Goal: Task Accomplishment & Management: Manage account settings

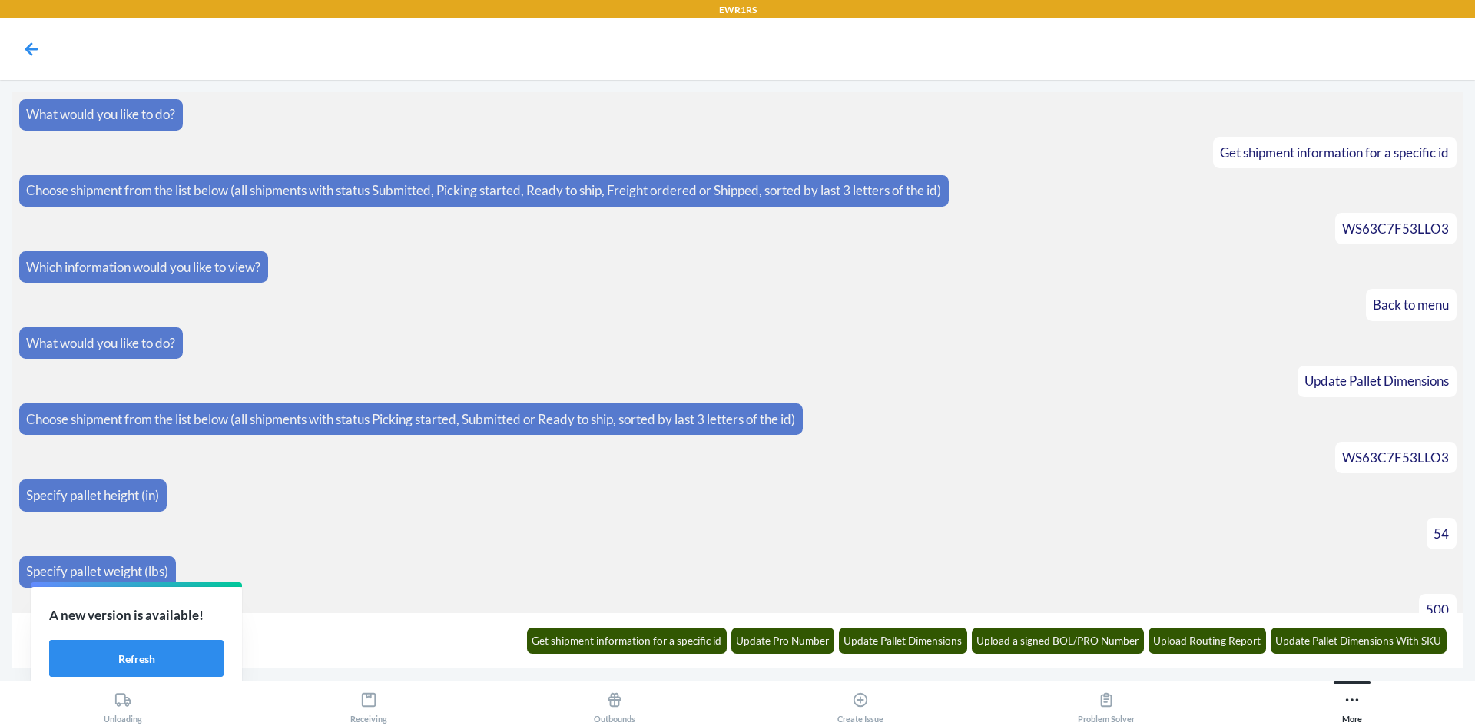
scroll to position [460, 0]
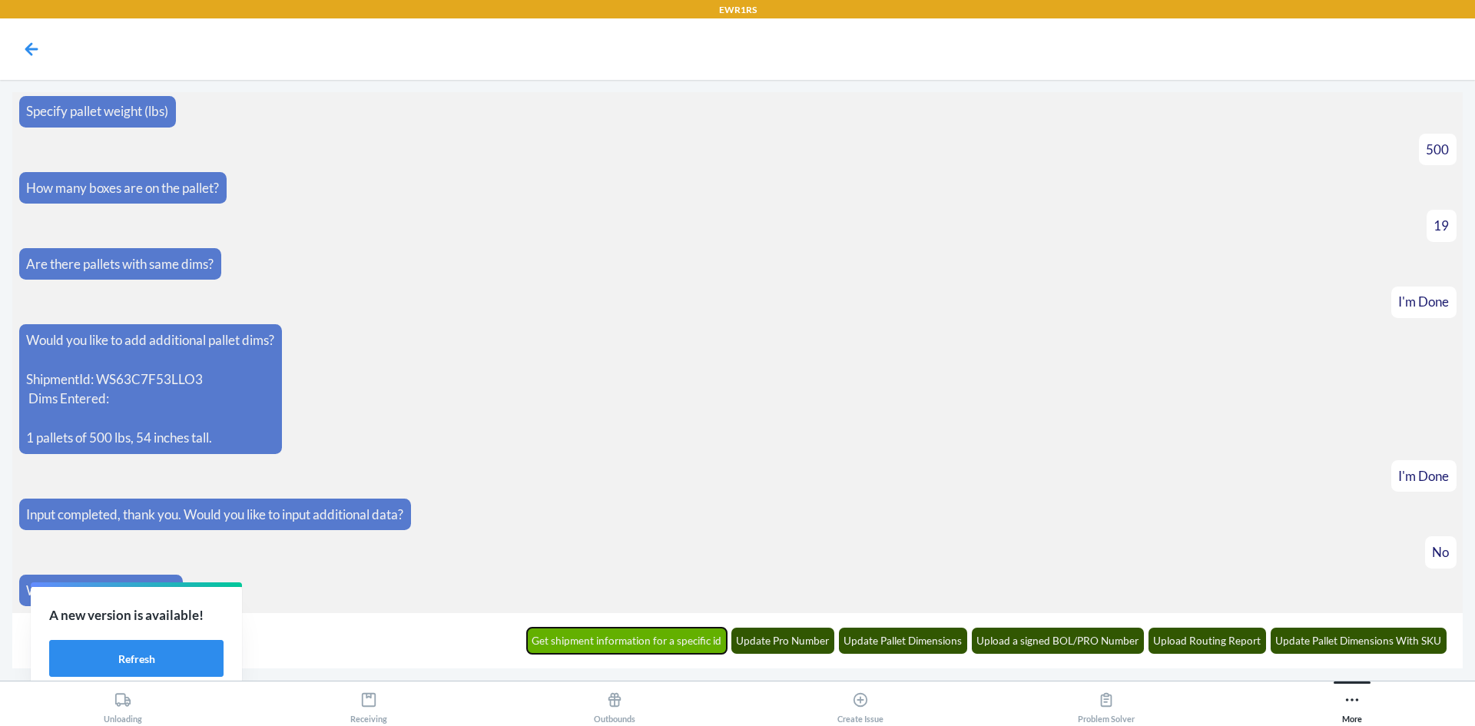
click at [597, 634] on button "Get shipment information for a specific id" at bounding box center [627, 641] width 201 height 26
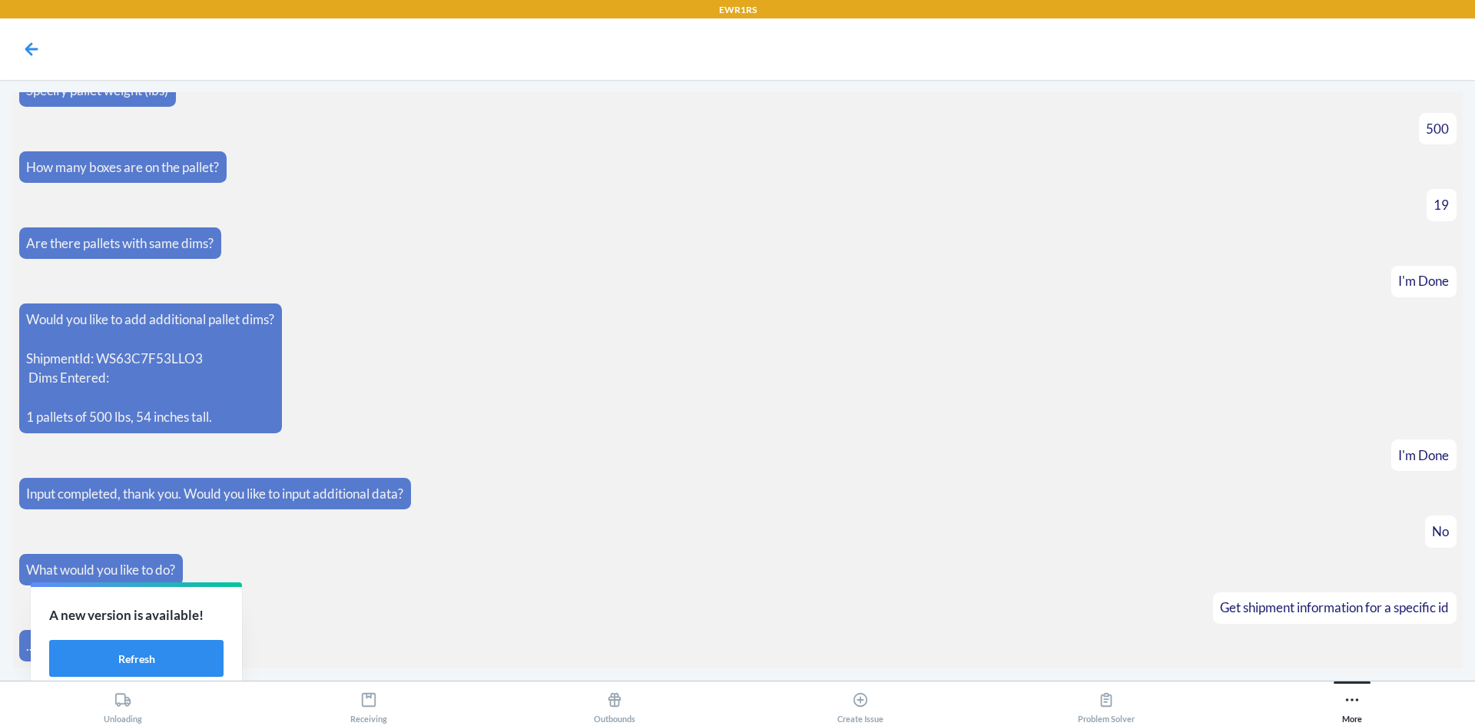
scroll to position [536, 0]
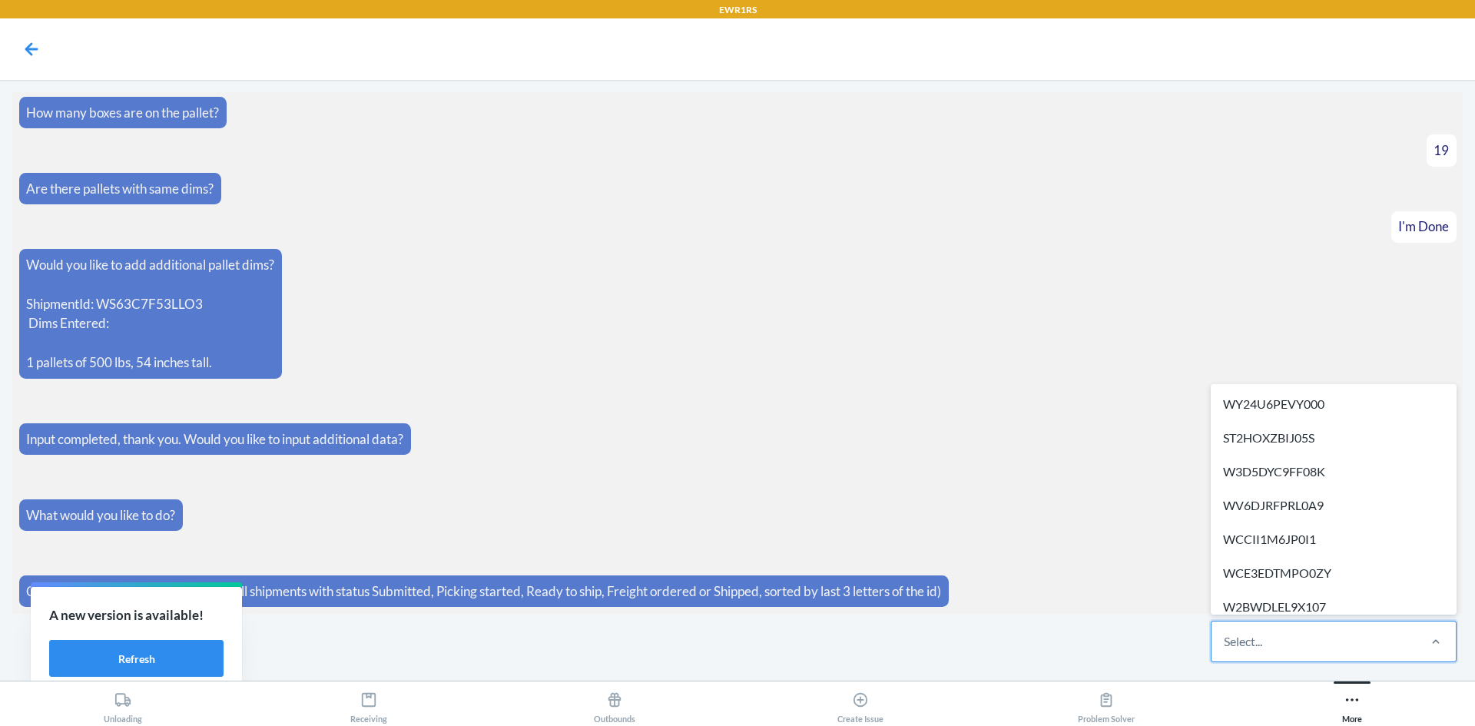
click at [1369, 636] on div "Select..." at bounding box center [1314, 642] width 204 height 40
click at [1226, 636] on input "option WY24U6PEVY000 focused, 1 of 303. 303 results available. Use Up and Down …" at bounding box center [1225, 641] width 2 height 18
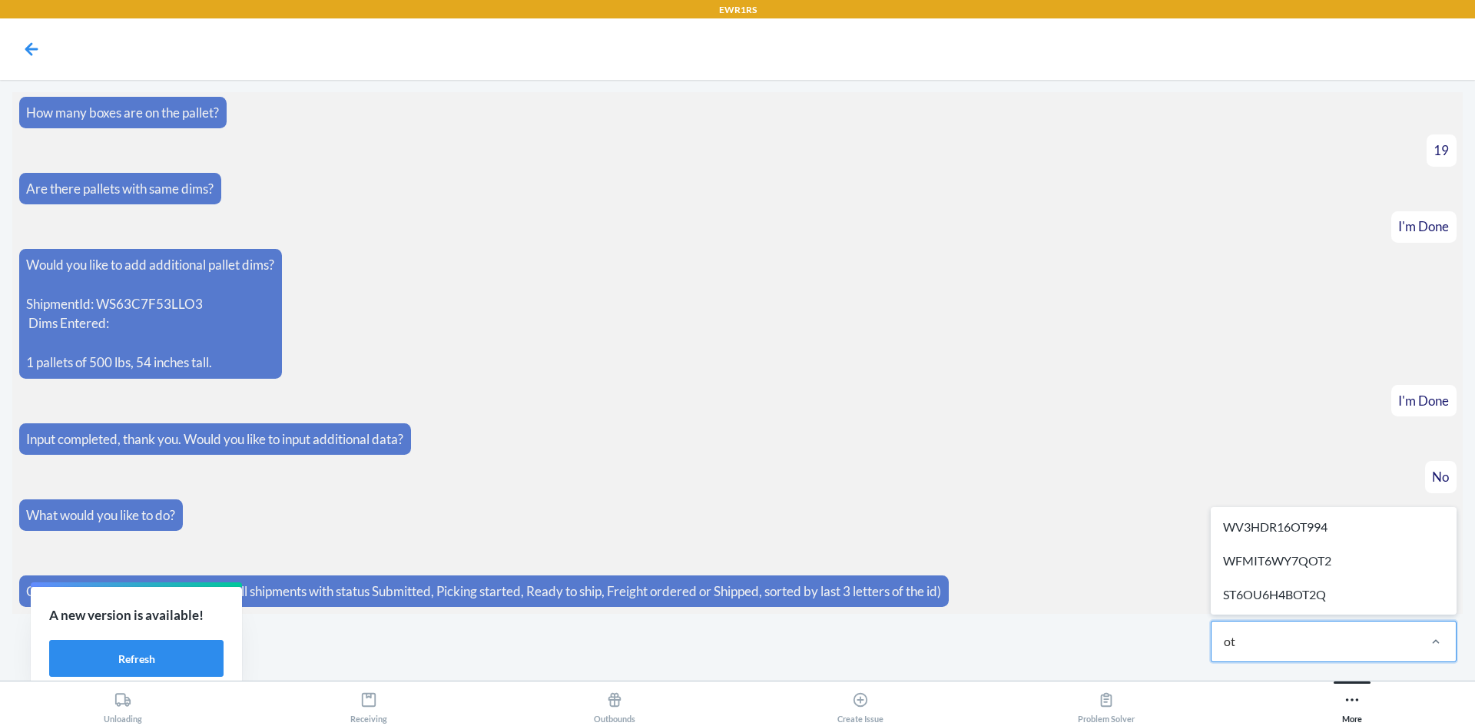
type input "ot2"
click at [1385, 556] on div "WFMIT6WY7QOT2" at bounding box center [1334, 561] width 240 height 34
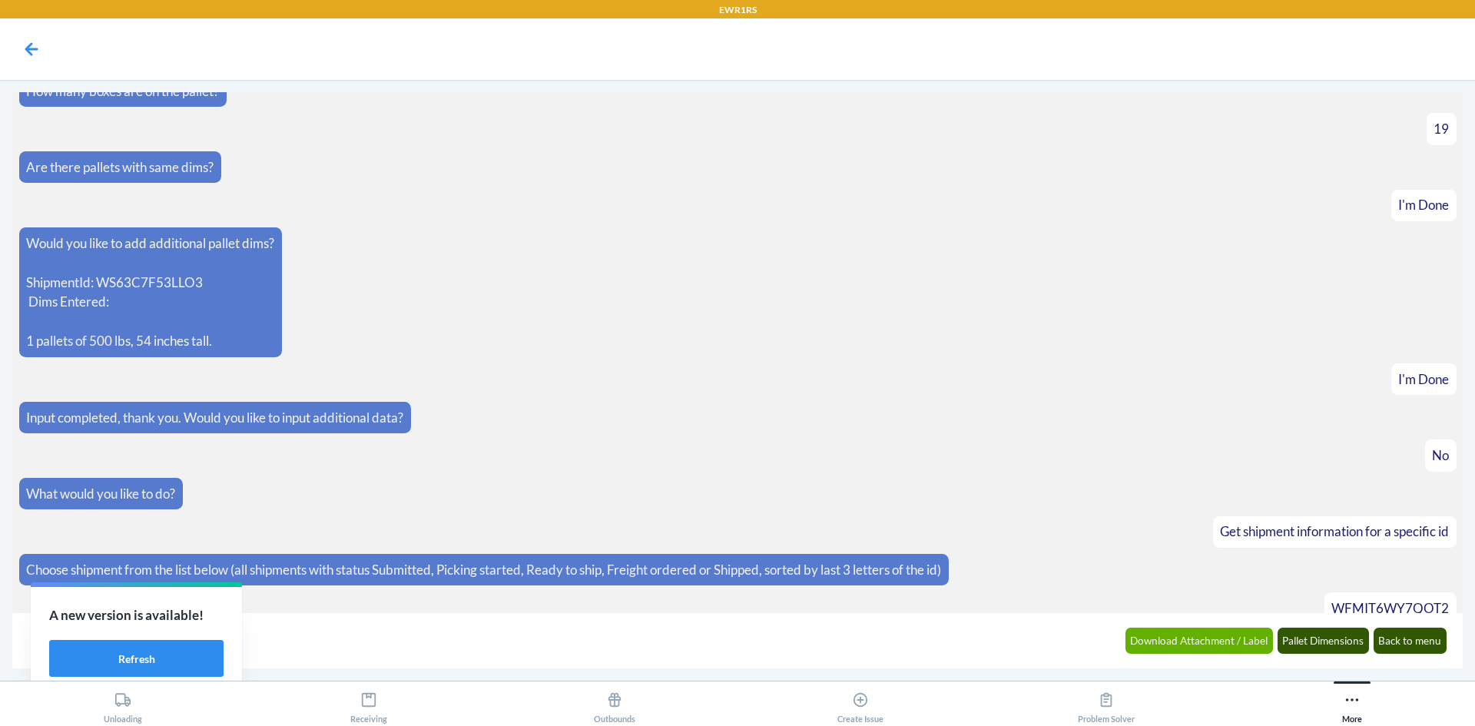
scroll to position [612, 0]
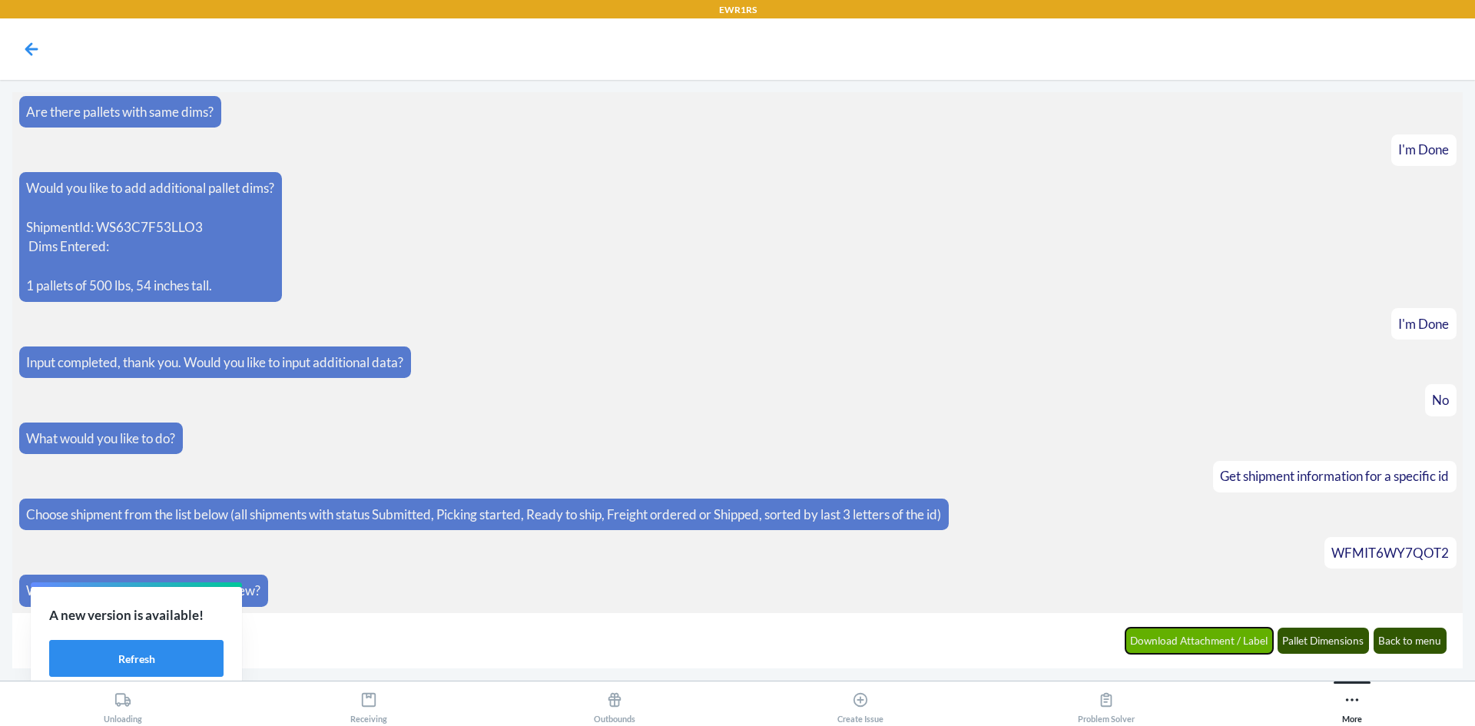
click at [1205, 648] on button "Download Attachment / Label" at bounding box center [1200, 641] width 148 height 26
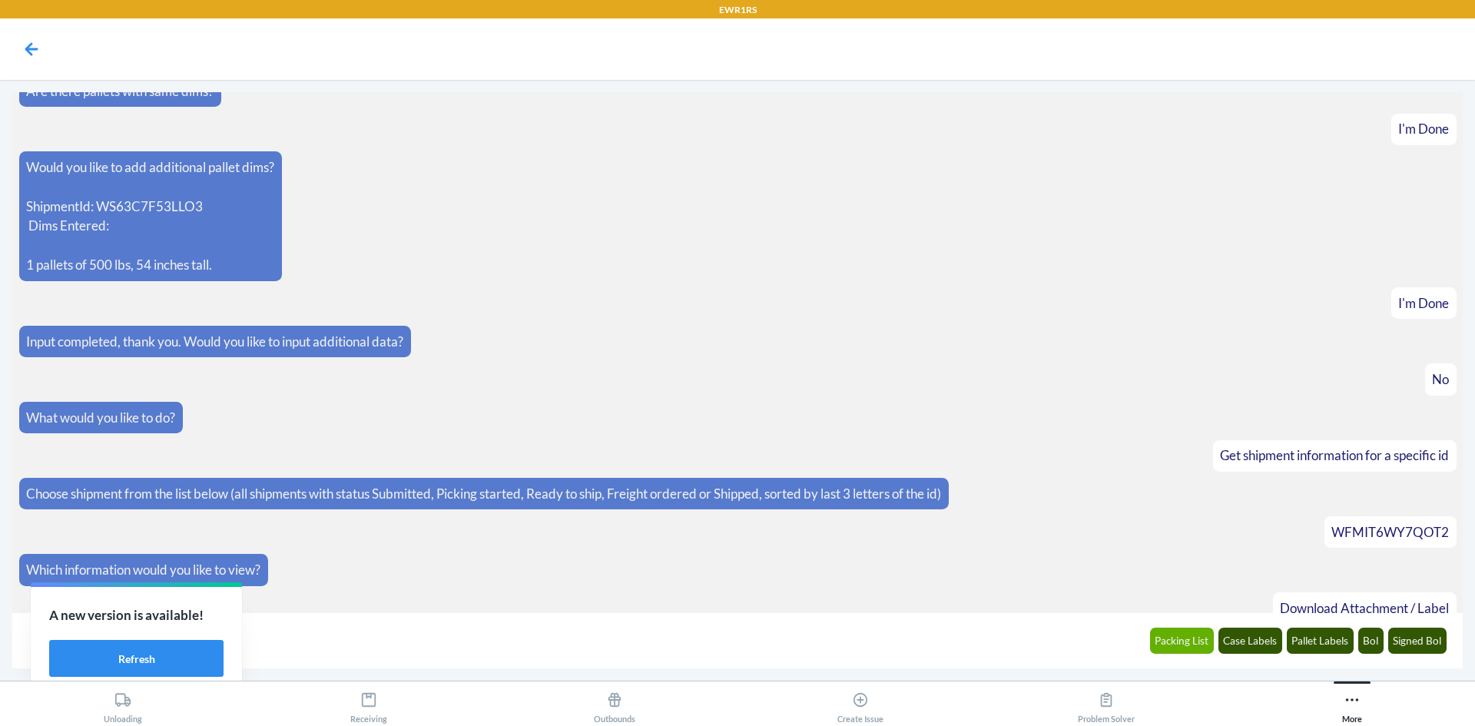
scroll to position [688, 0]
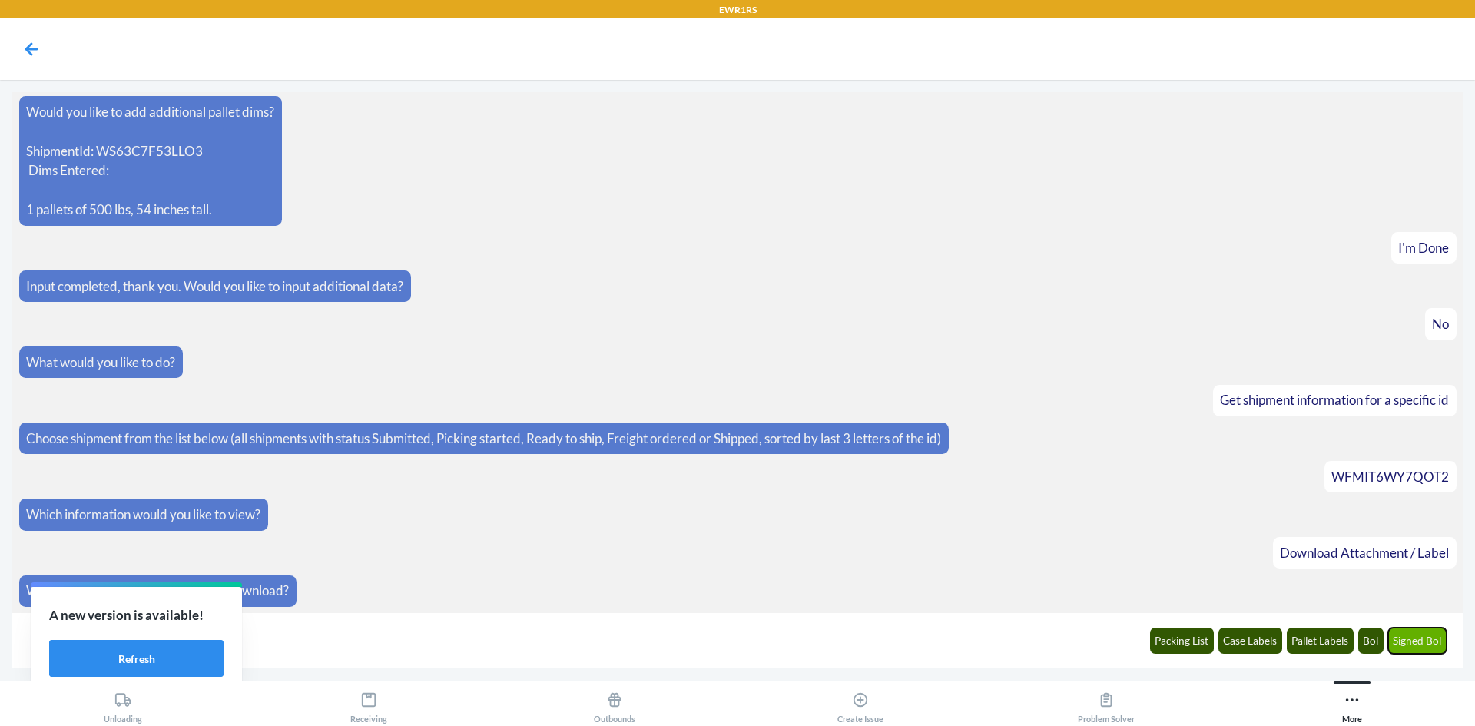
click at [1405, 649] on button "Signed Bol" at bounding box center [1417, 641] width 59 height 26
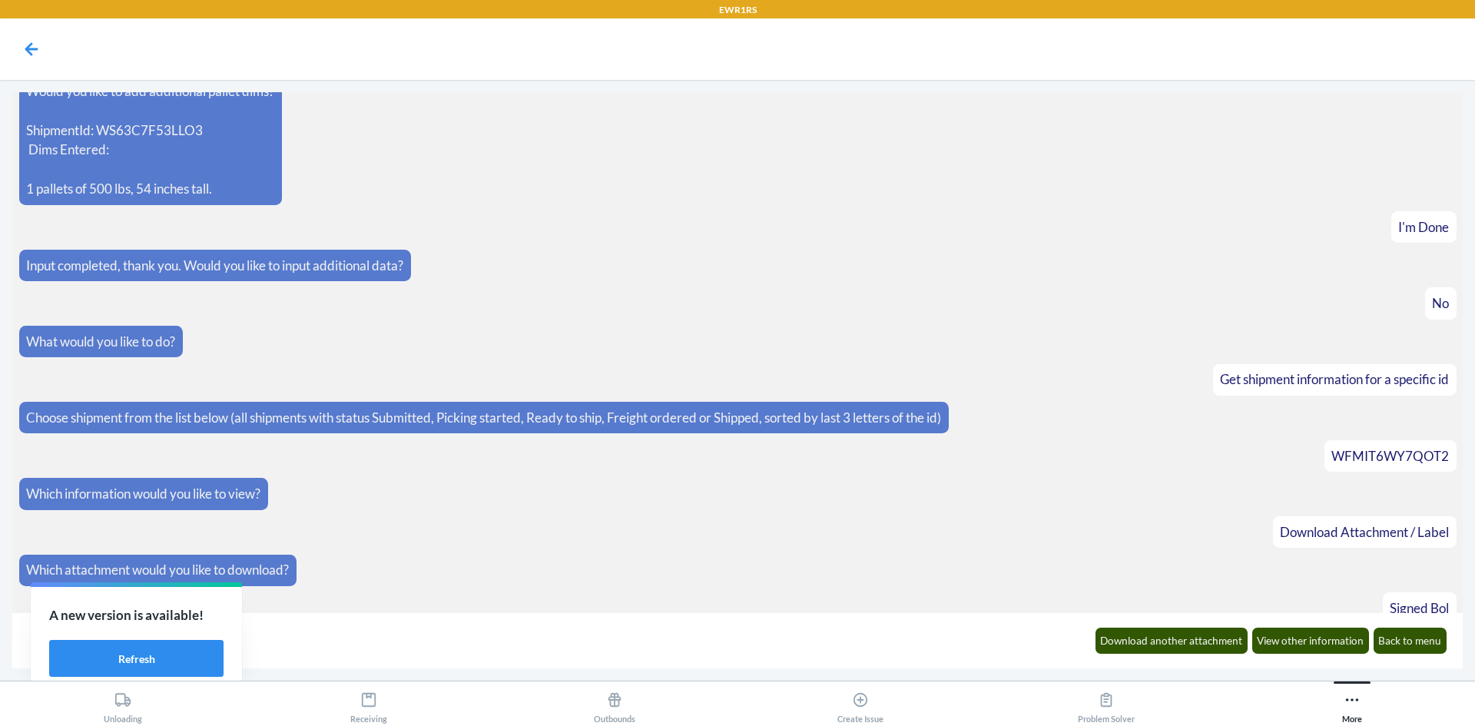
scroll to position [764, 0]
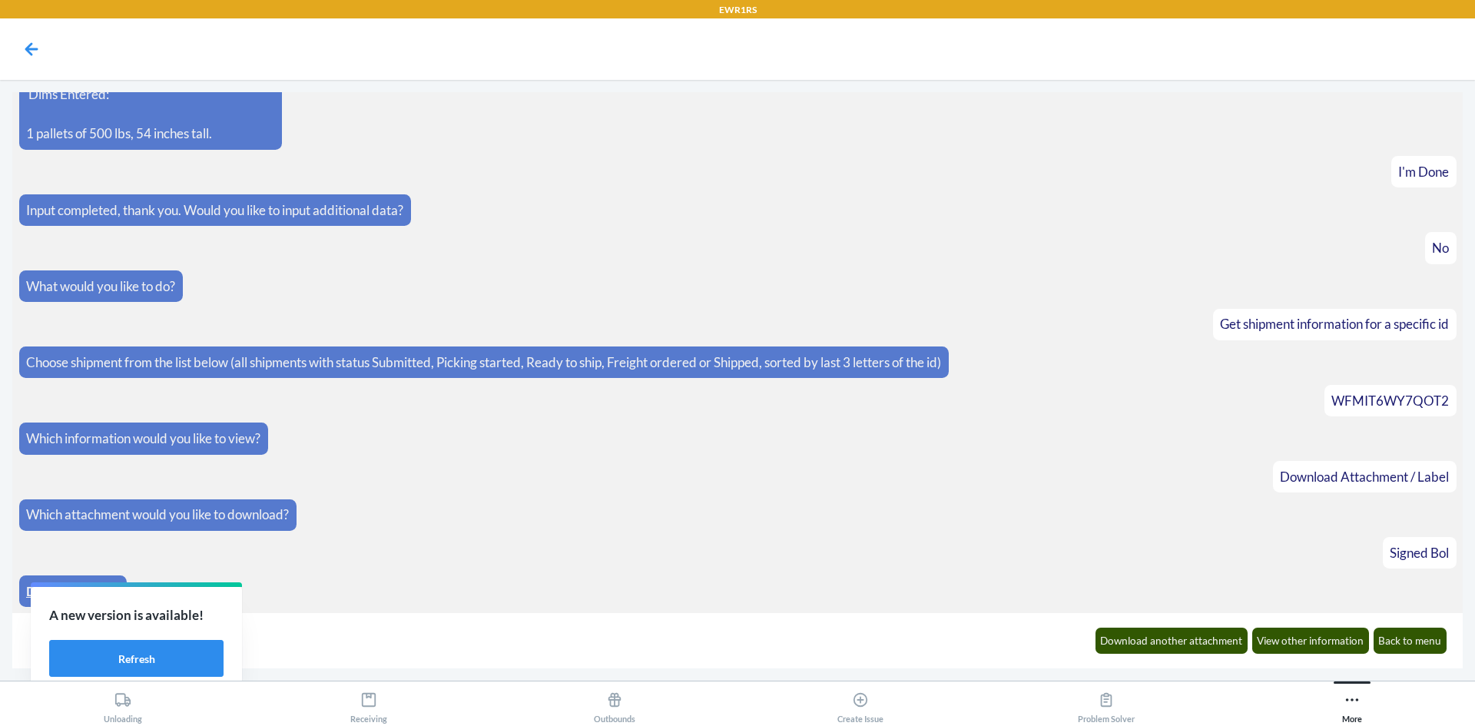
click at [30, 592] on link "Download Here" at bounding box center [72, 591] width 93 height 16
click at [174, 671] on button "Refresh" at bounding box center [136, 658] width 174 height 37
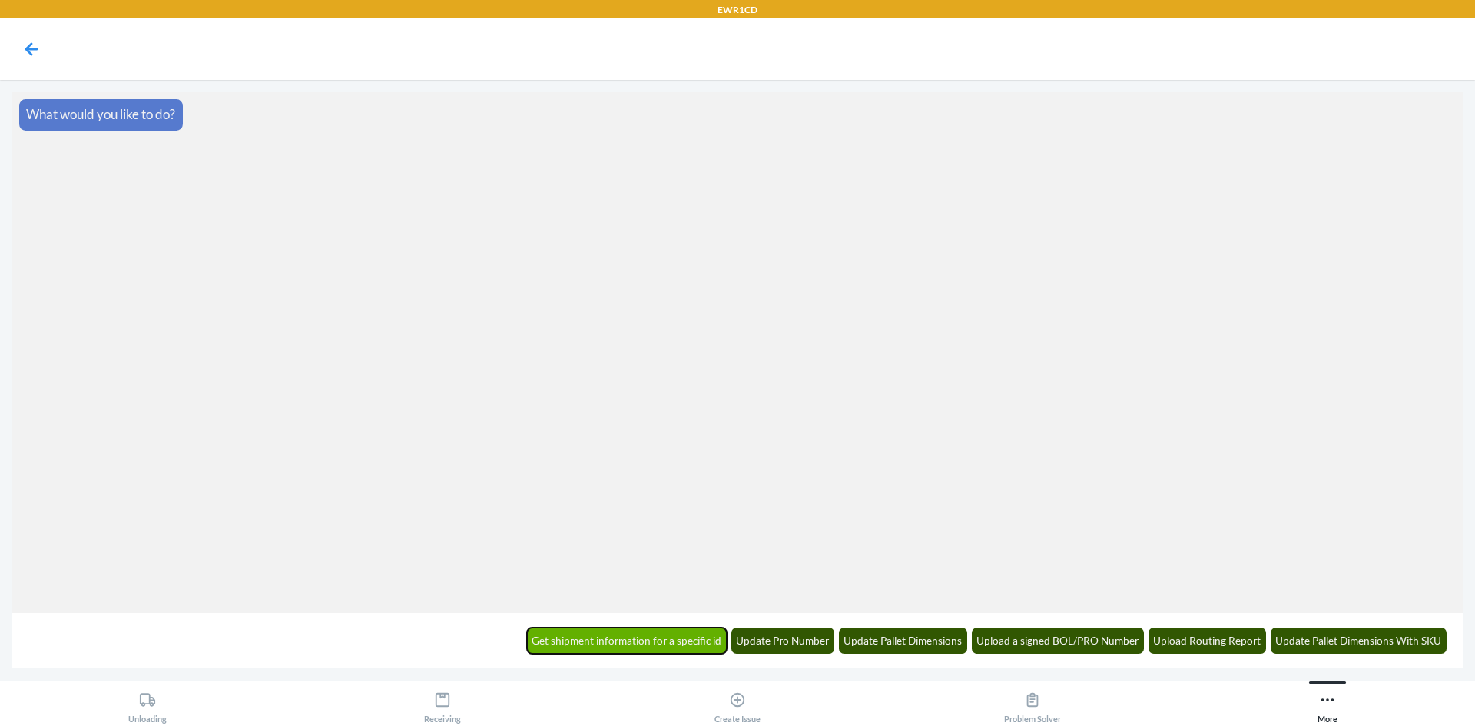
click at [661, 642] on button "Get shipment information for a specific id" at bounding box center [627, 641] width 201 height 26
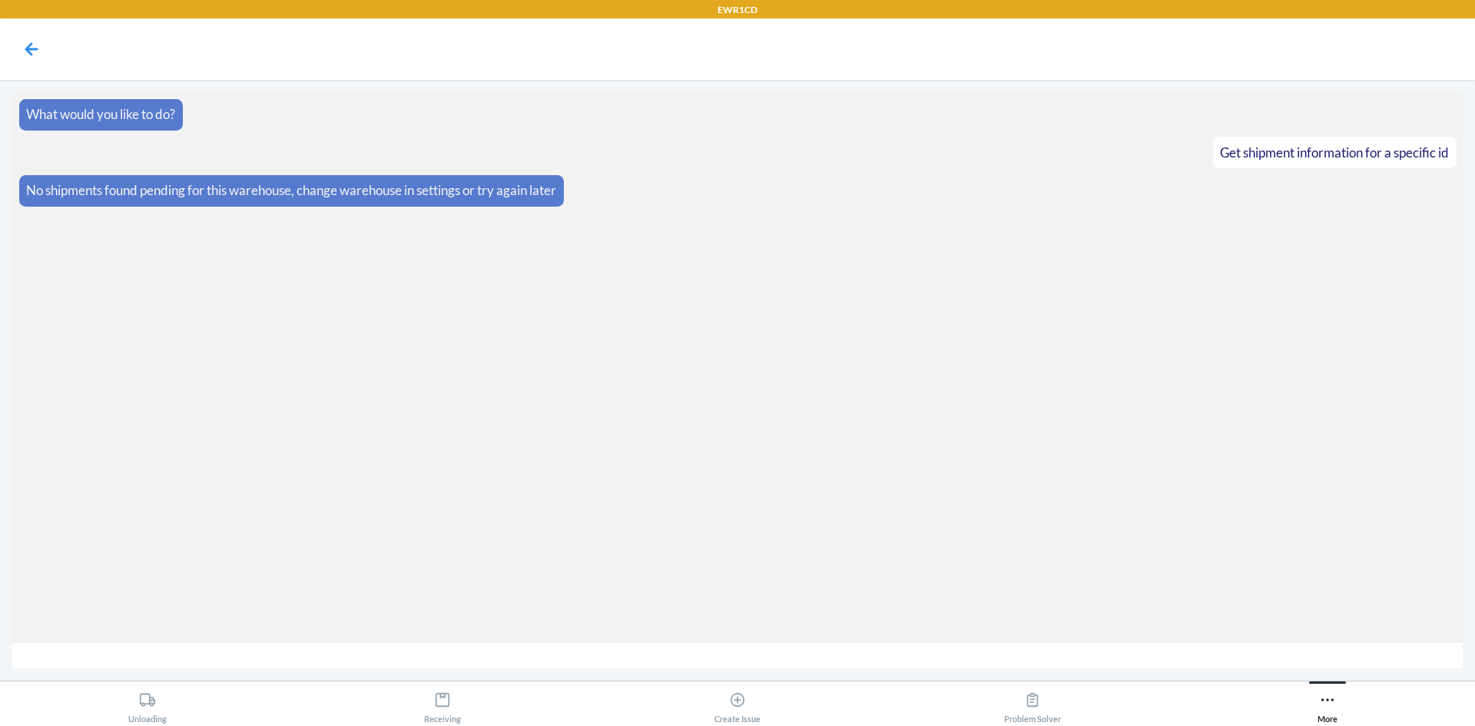
click at [34, 64] on div at bounding box center [31, 49] width 38 height 38
click at [38, 50] on icon at bounding box center [31, 49] width 26 height 26
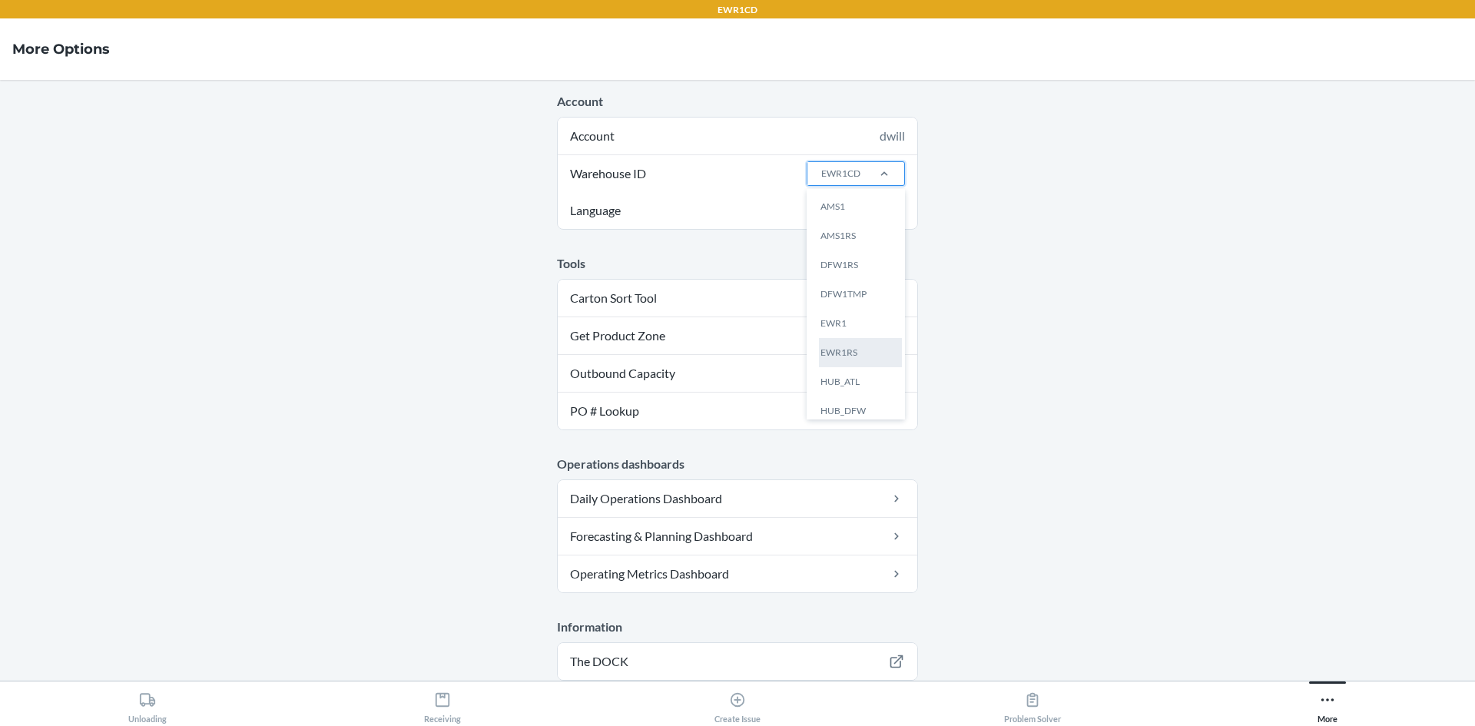
click at [857, 343] on div "EWR1RS" at bounding box center [860, 352] width 83 height 29
click at [821, 181] on input "Warehouse ID option EWR1RS focused, 6 of 25. 25 results available. Use Up and D…" at bounding box center [821, 174] width 2 height 14
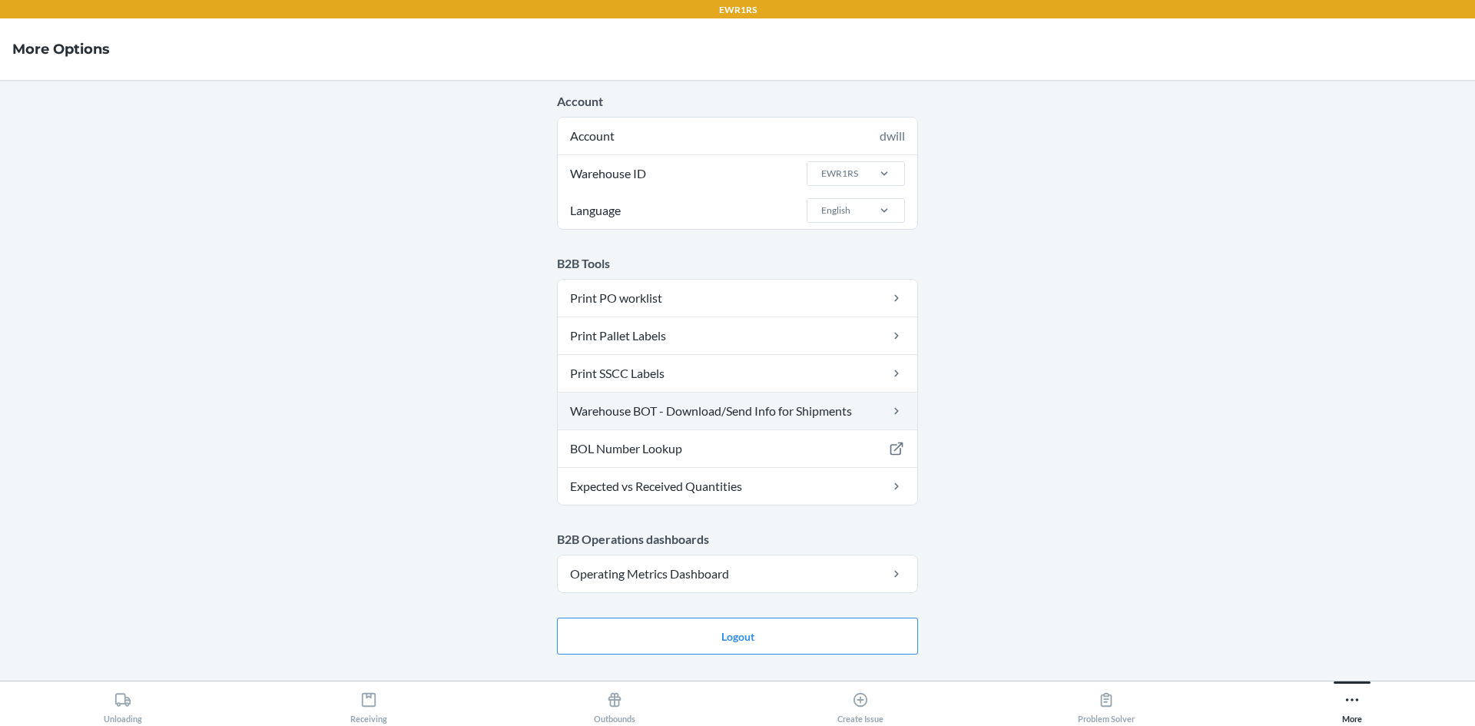
click at [731, 403] on link "Warehouse BOT - Download/Send Info for Shipments" at bounding box center [738, 411] width 360 height 37
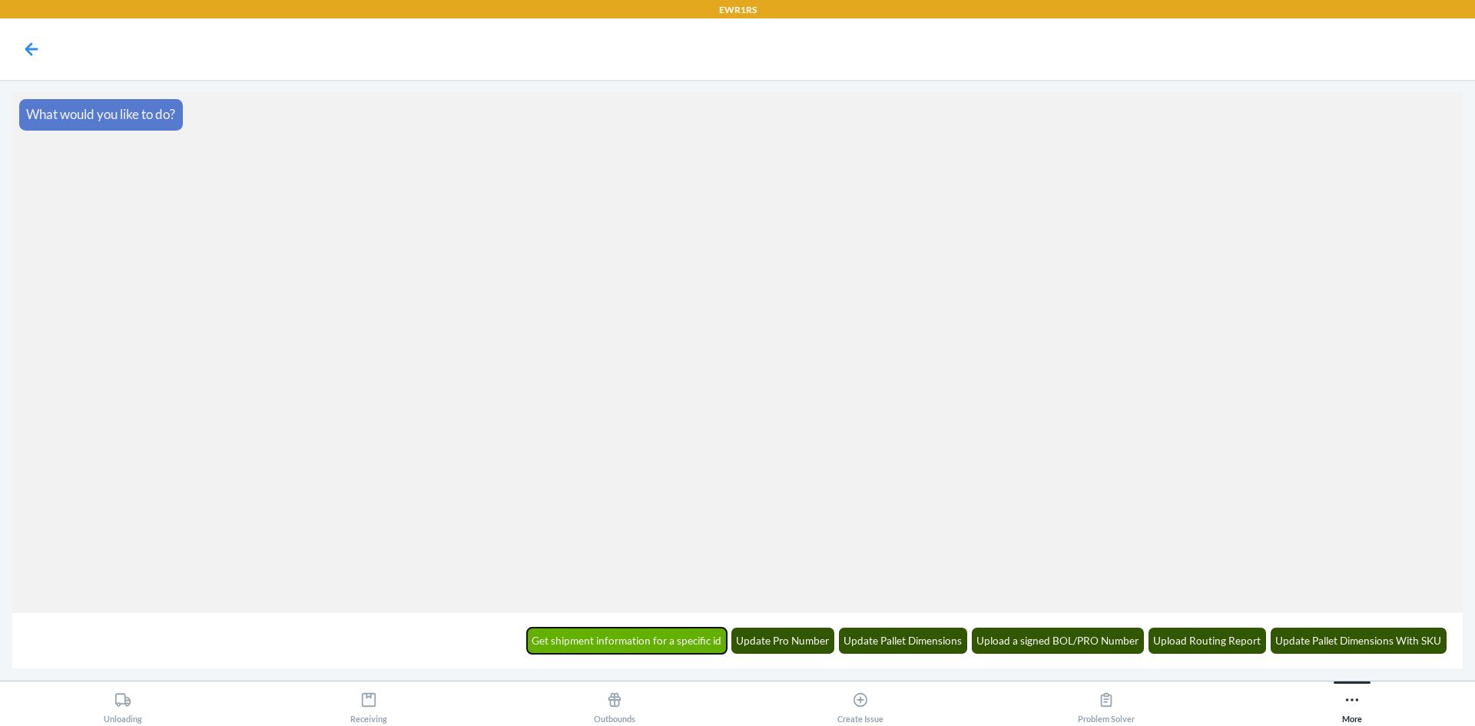
click at [677, 643] on button "Get shipment information for a specific id" at bounding box center [627, 641] width 201 height 26
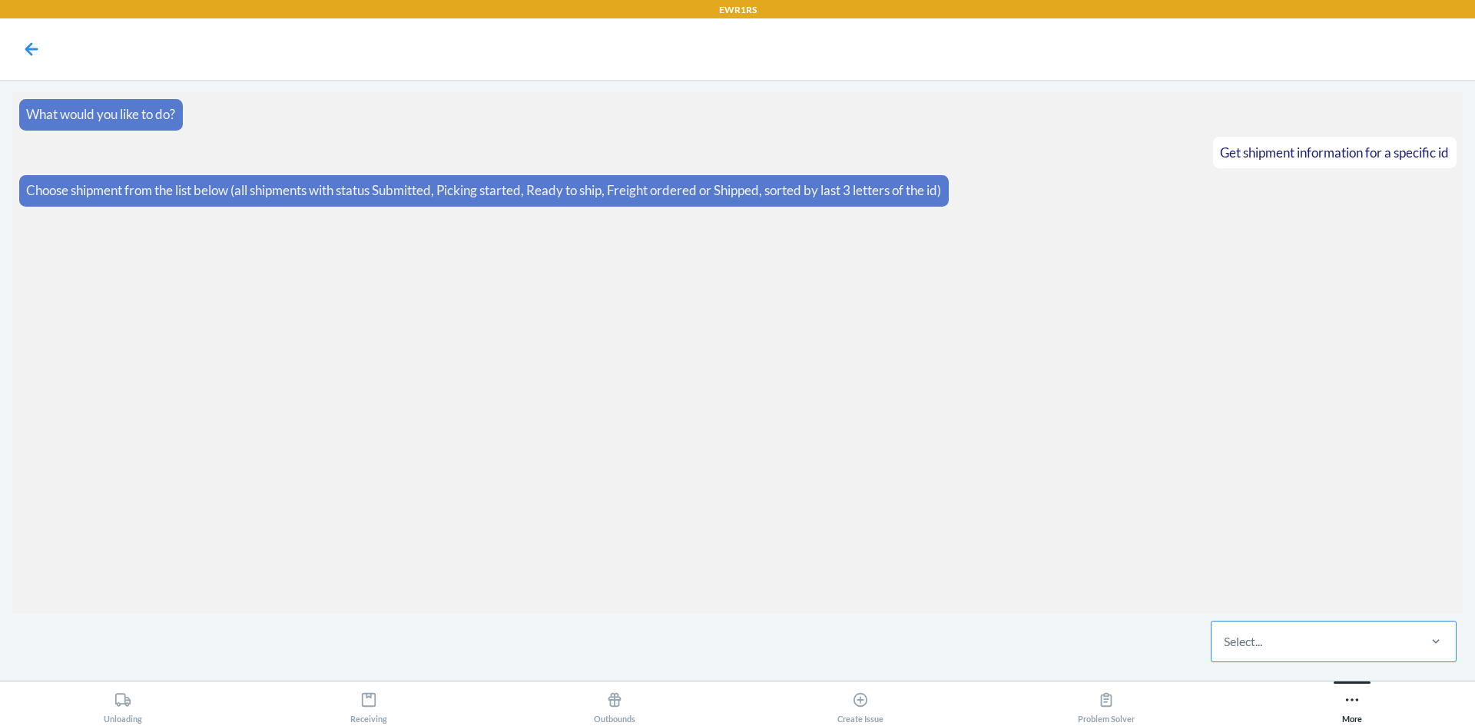
click at [1265, 635] on div "Select..." at bounding box center [1314, 642] width 204 height 40
click at [1226, 635] on input "Select..." at bounding box center [1225, 641] width 2 height 18
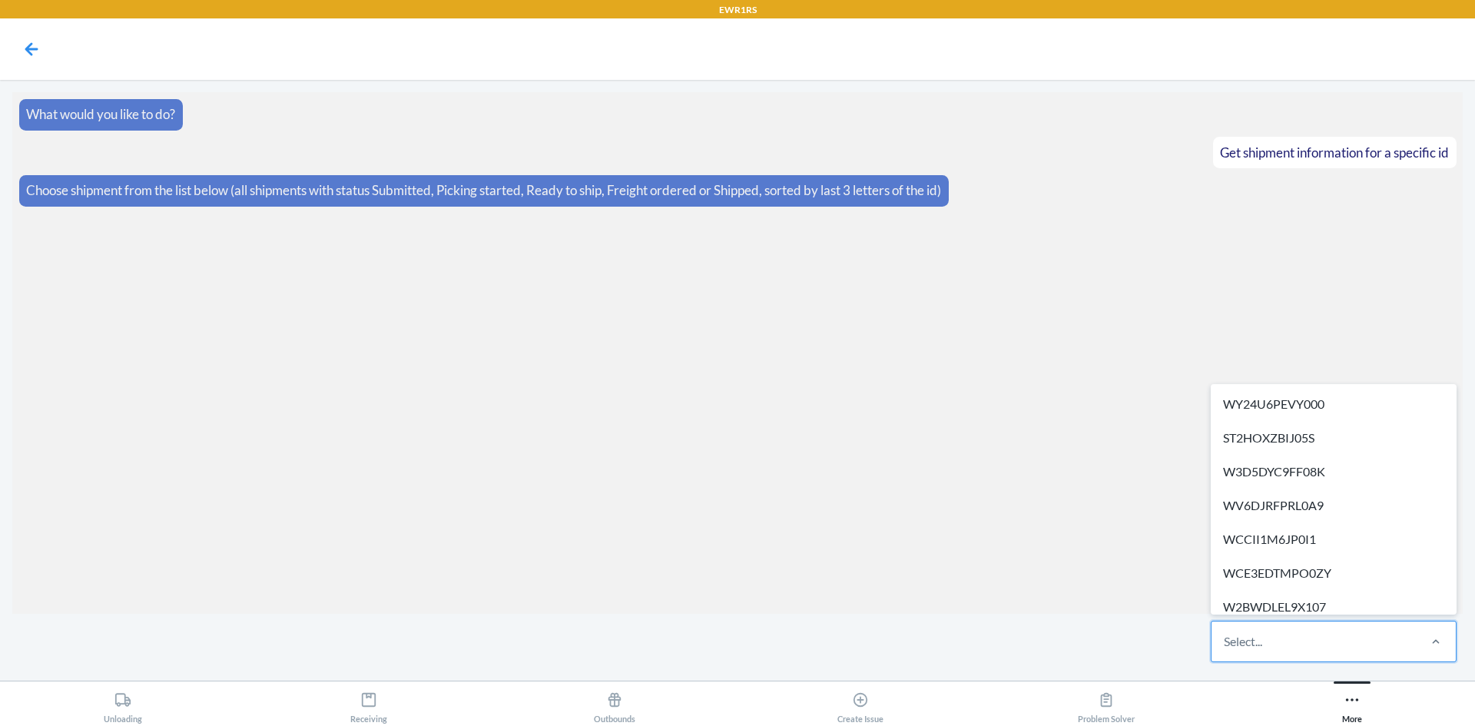
paste input "FBA191L41T5W"
type input "FBA191L41T5W"
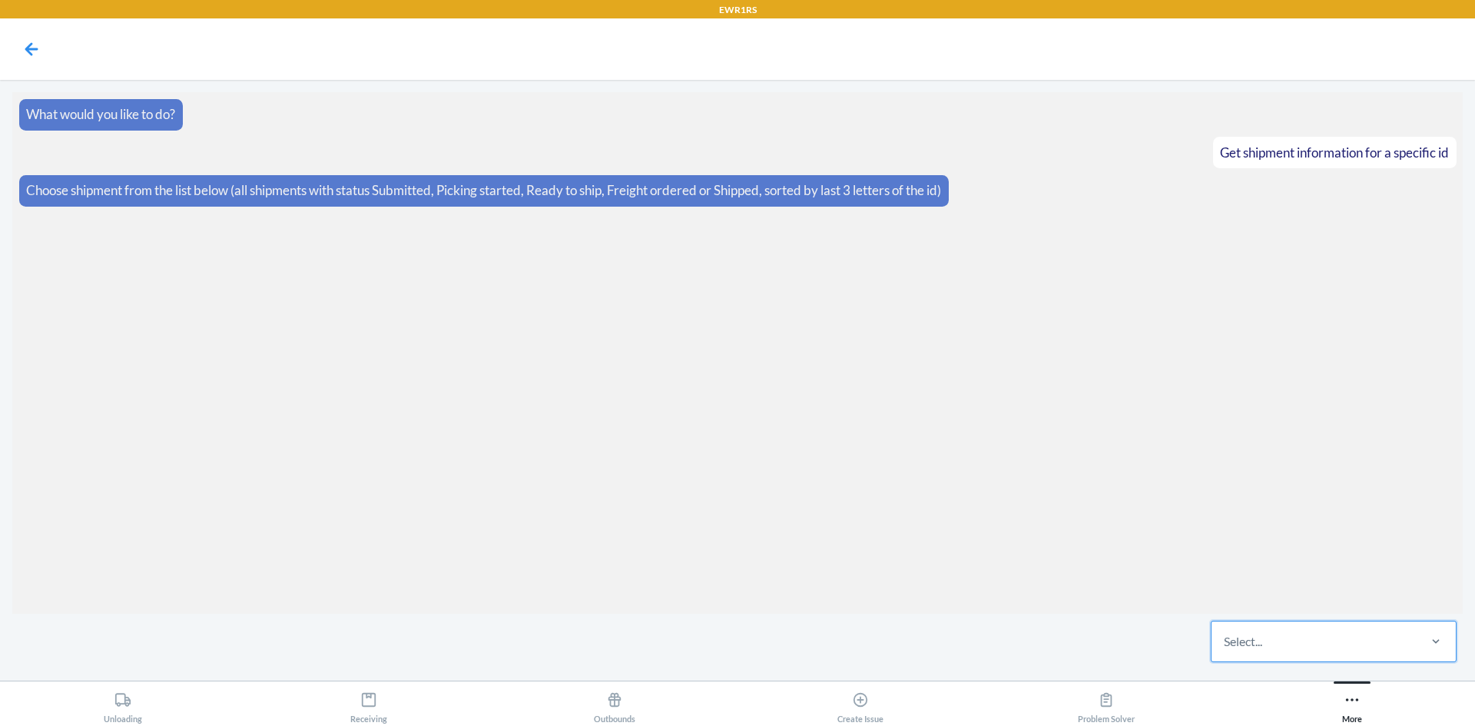
drag, startPoint x: 1341, startPoint y: 648, endPoint x: 955, endPoint y: 650, distance: 385.7
click at [948, 649] on div "0 results available. Select is focused ,type to refine list, press Down to open…" at bounding box center [737, 641] width 1451 height 55
click at [1264, 655] on div "Select..." at bounding box center [1314, 642] width 204 height 40
click at [1226, 651] on input "0 results available. Select is focused ,type to refine list, press Down to open…" at bounding box center [1225, 641] width 2 height 18
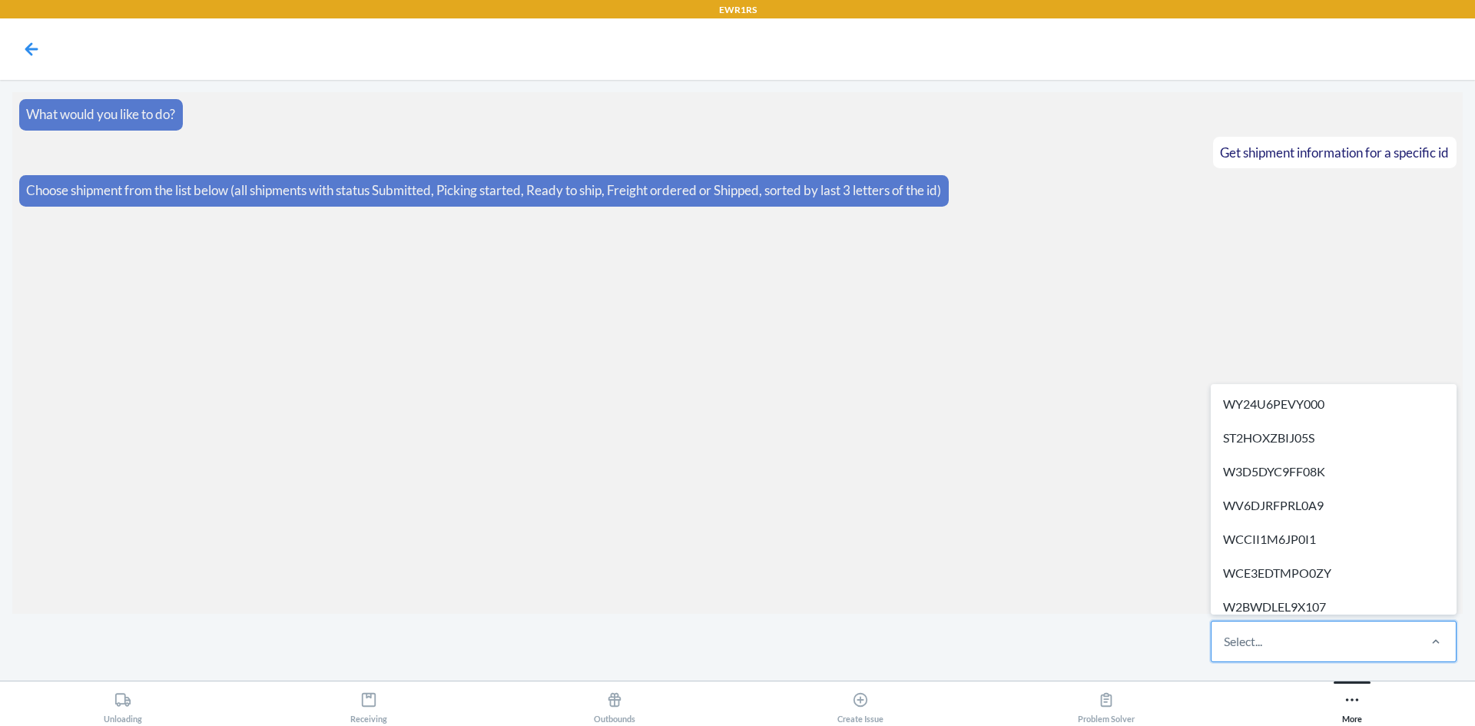
paste input "WF77BOFGKPD1C"
type input "WF77BOFGKPD1C"
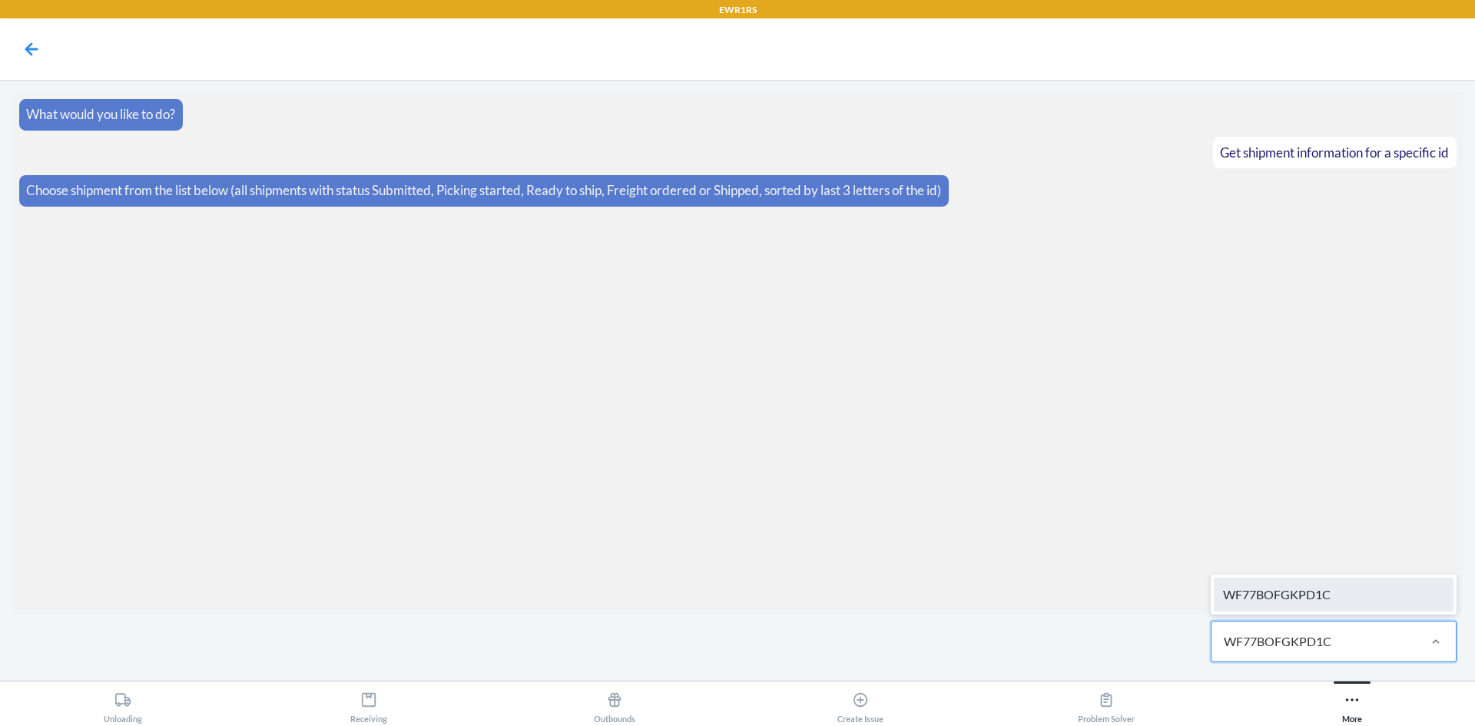
click at [1314, 595] on div "WF77BOFGKPD1C" at bounding box center [1334, 595] width 240 height 34
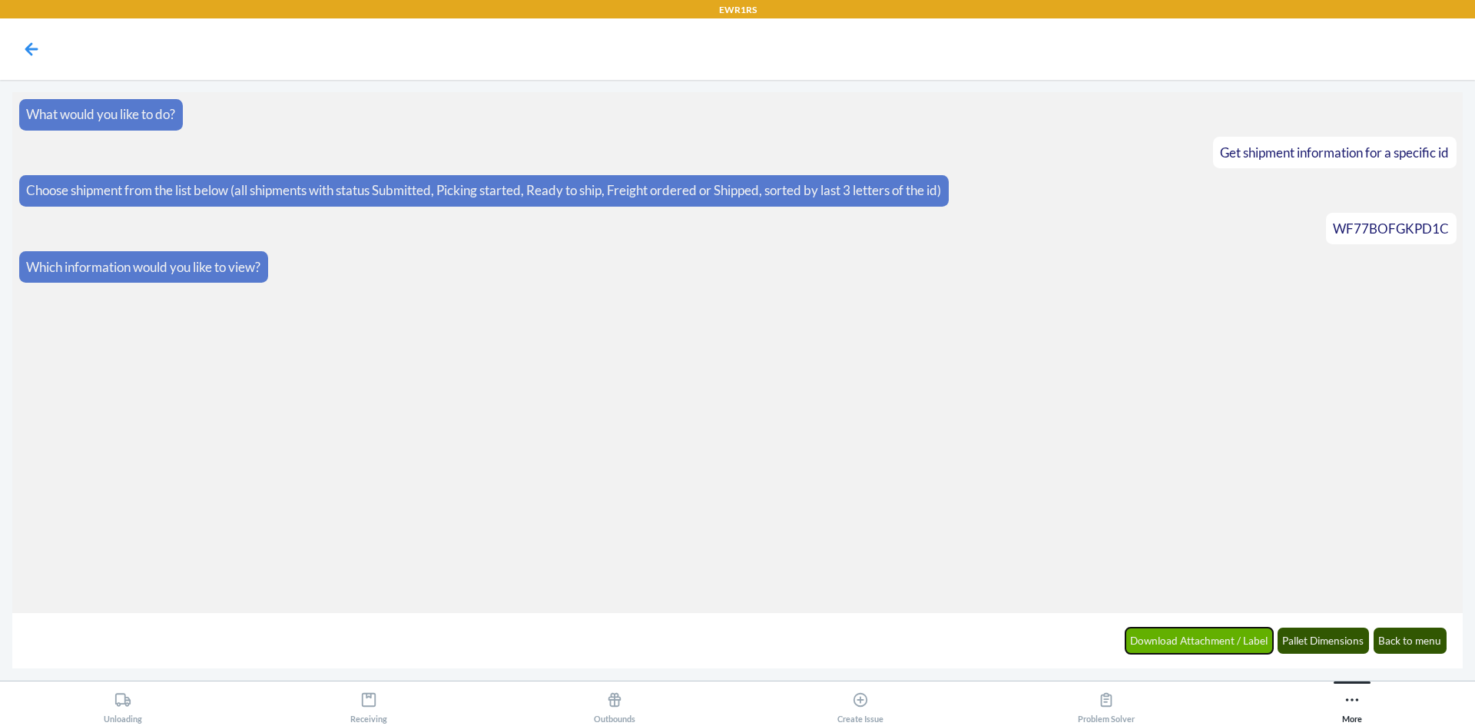
click at [1182, 639] on button "Download Attachment / Label" at bounding box center [1200, 641] width 148 height 26
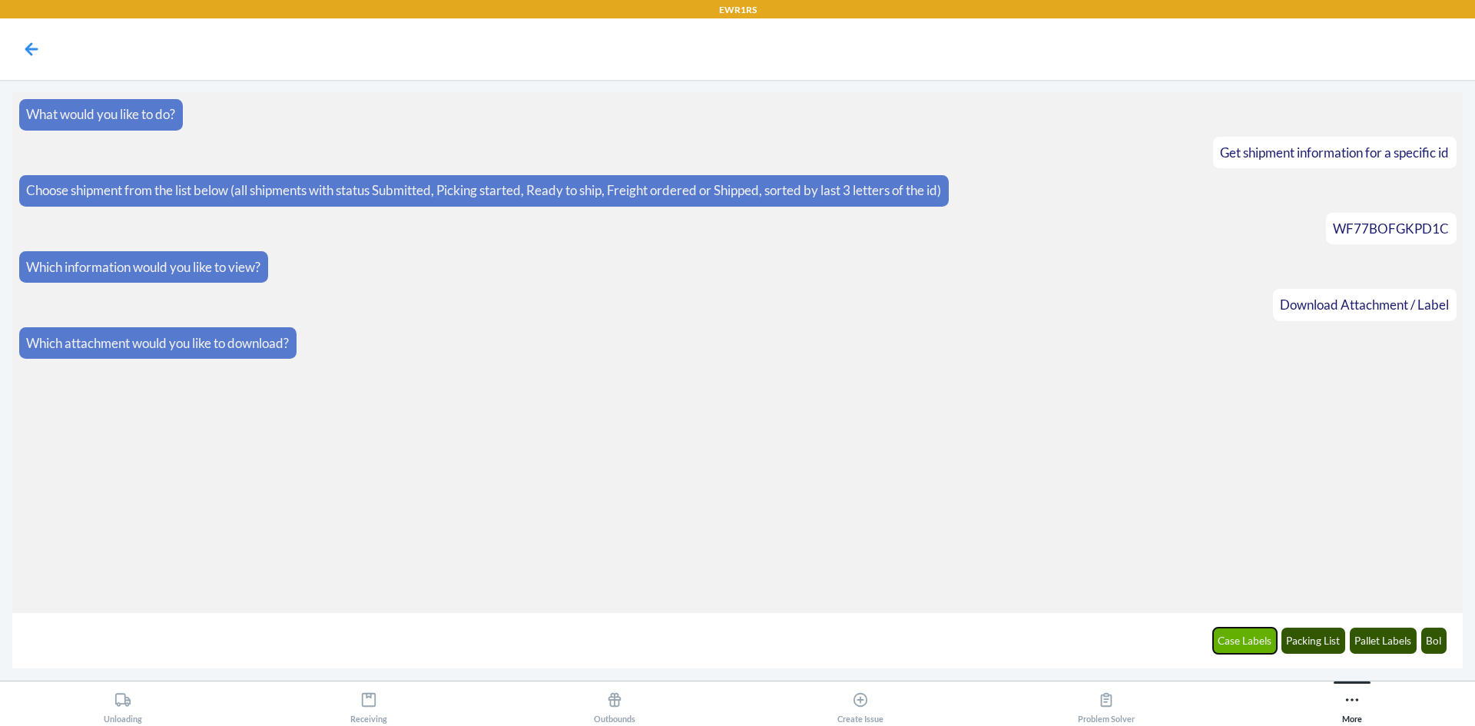
click at [1265, 644] on button "Case Labels" at bounding box center [1245, 641] width 65 height 26
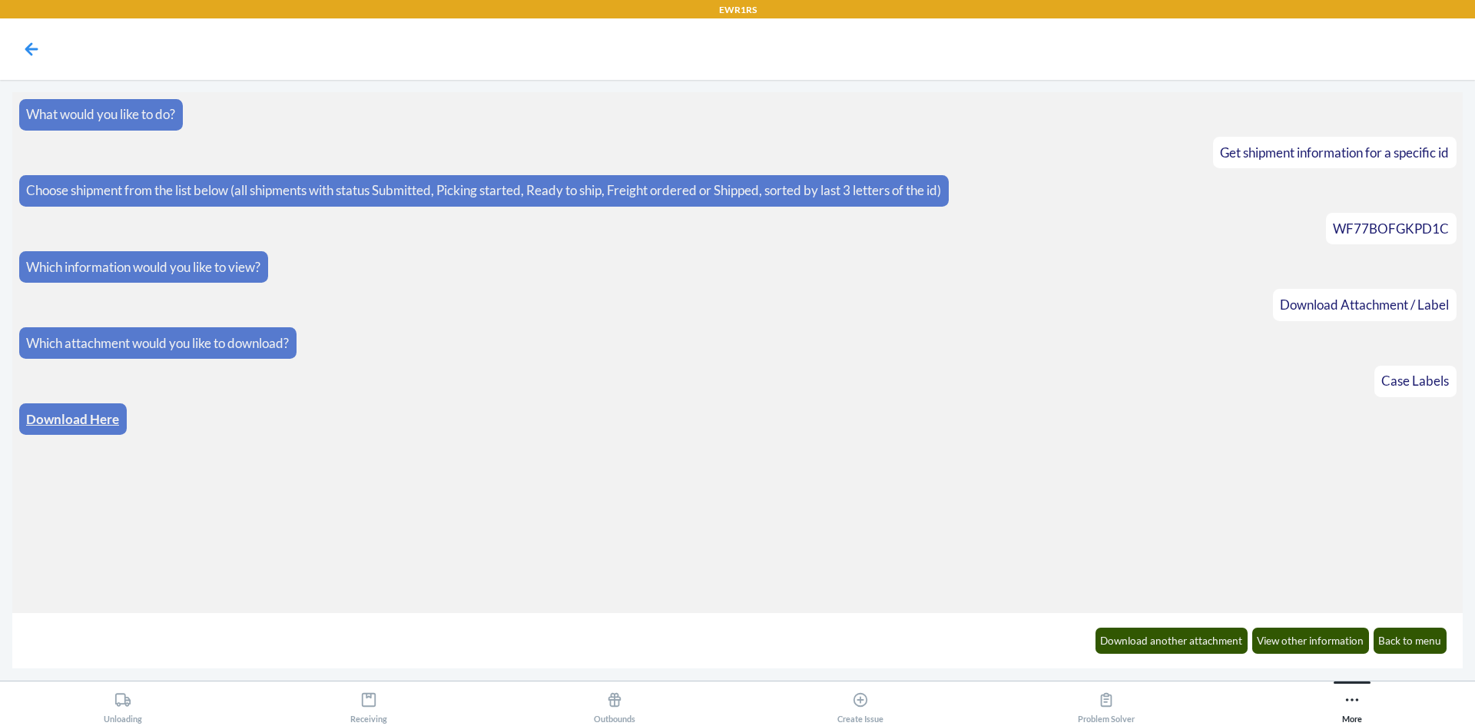
click at [49, 415] on link "Download Here" at bounding box center [72, 419] width 93 height 16
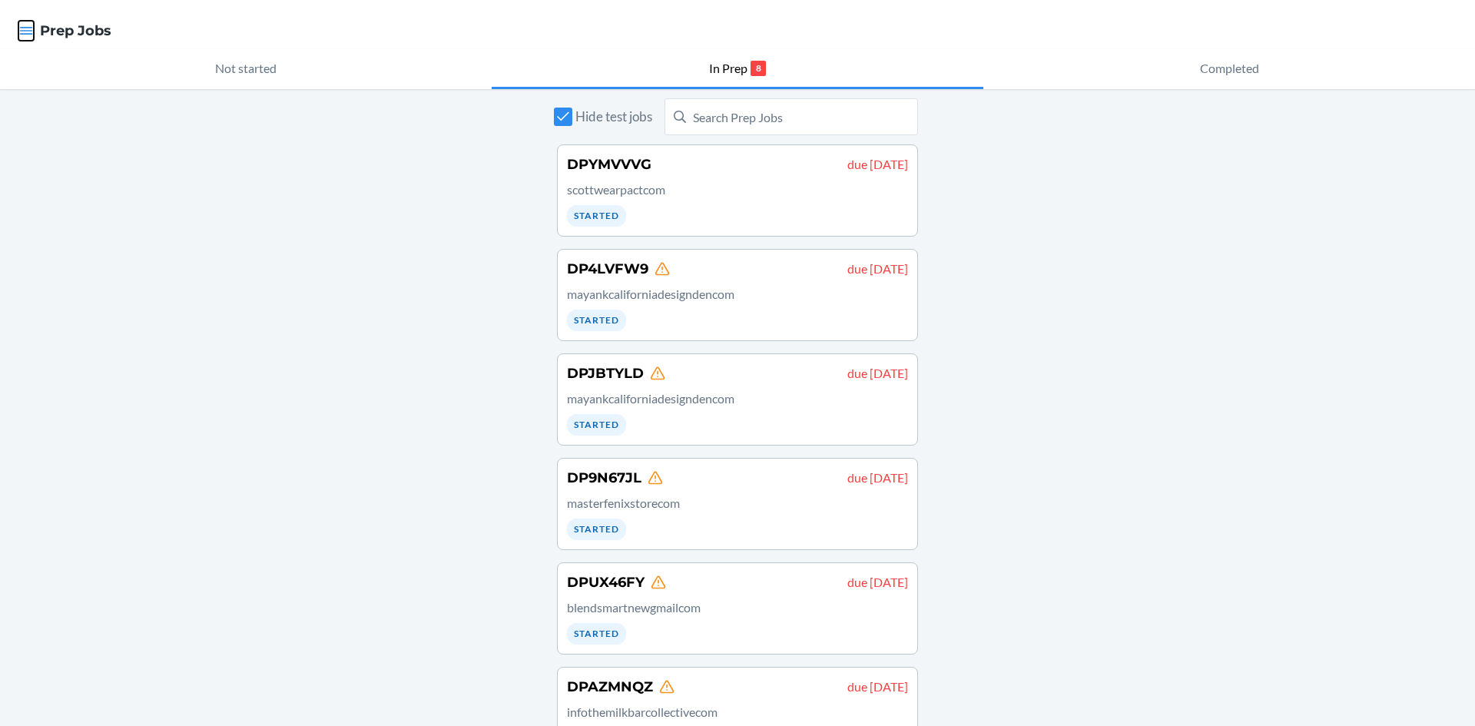
click at [23, 27] on icon "button" at bounding box center [25, 30] width 15 height 15
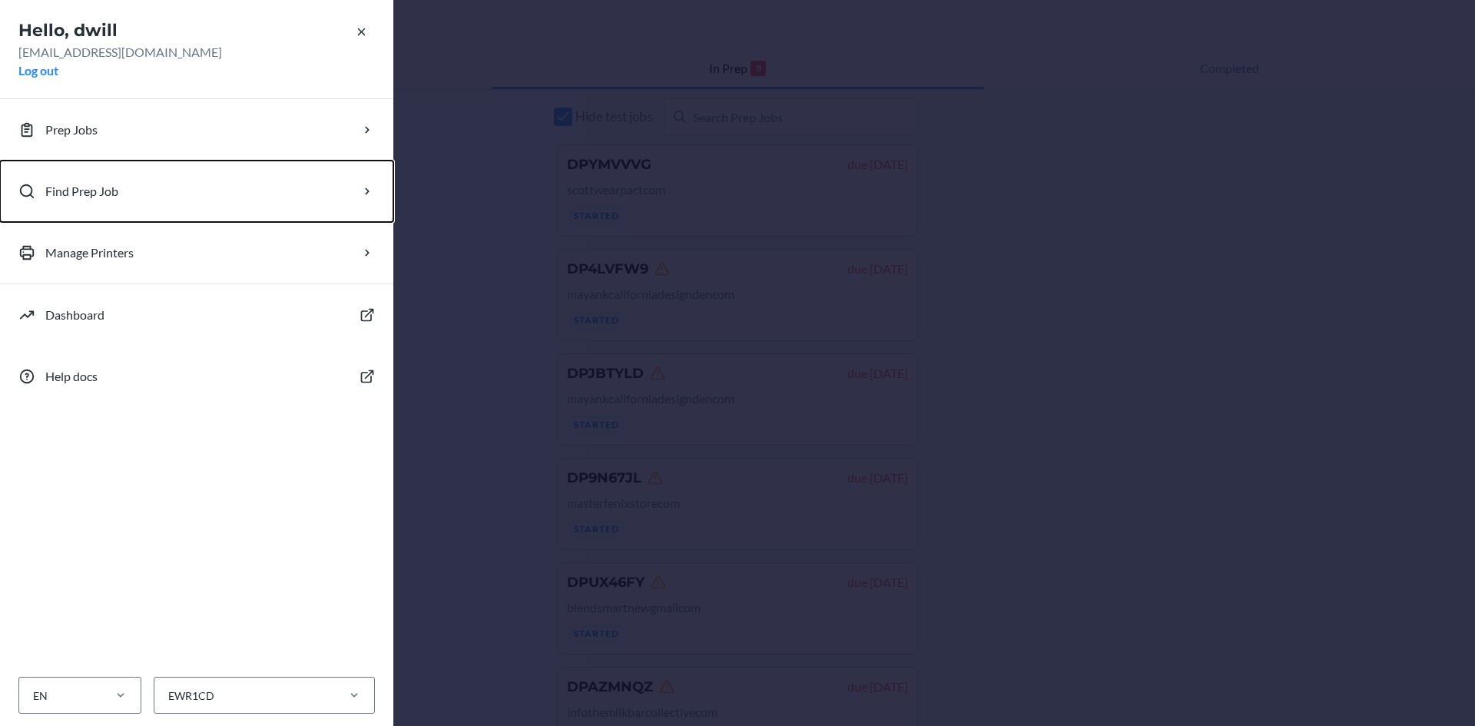
click at [86, 194] on p "Find Prep Job" at bounding box center [81, 191] width 73 height 18
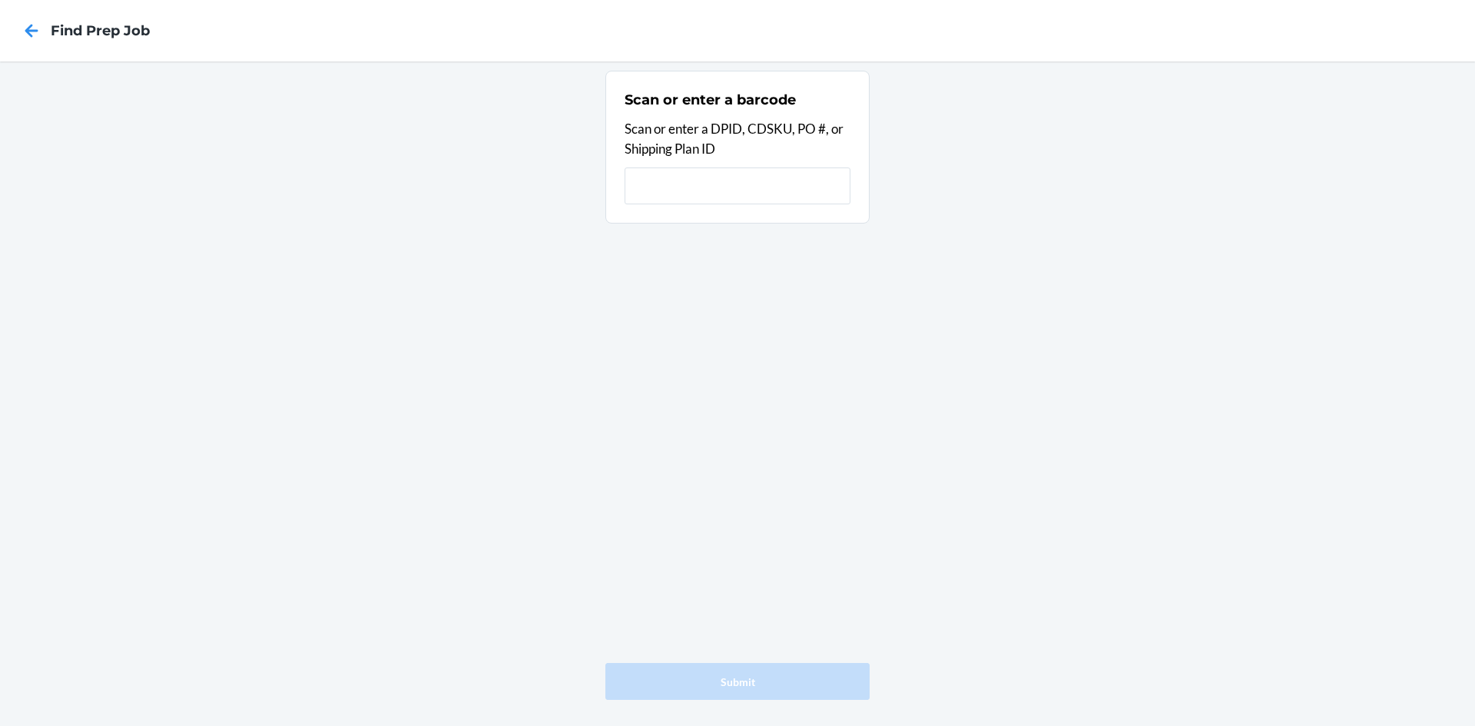
click at [688, 191] on input "text" at bounding box center [738, 185] width 226 height 37
type input "DP7DGXZQ"
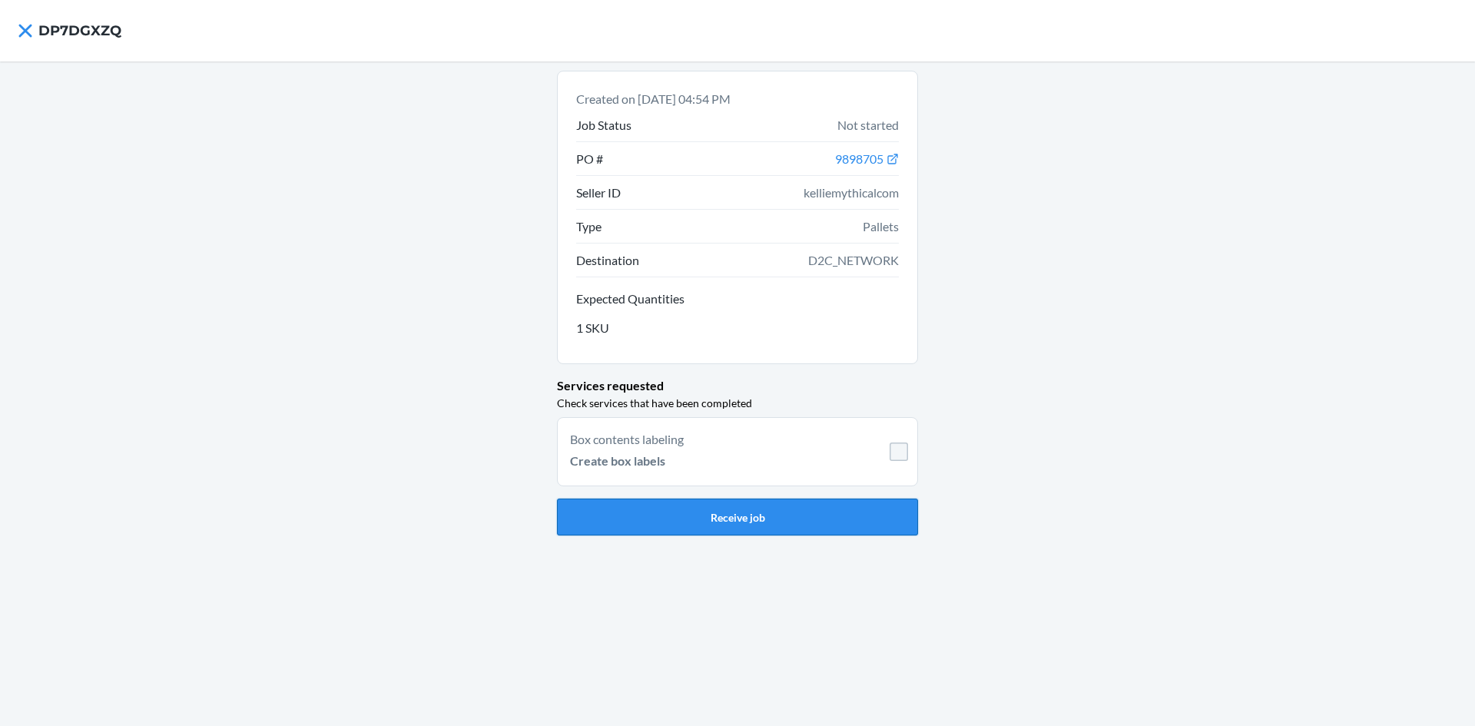
click at [721, 524] on button "Receive job" at bounding box center [737, 517] width 361 height 37
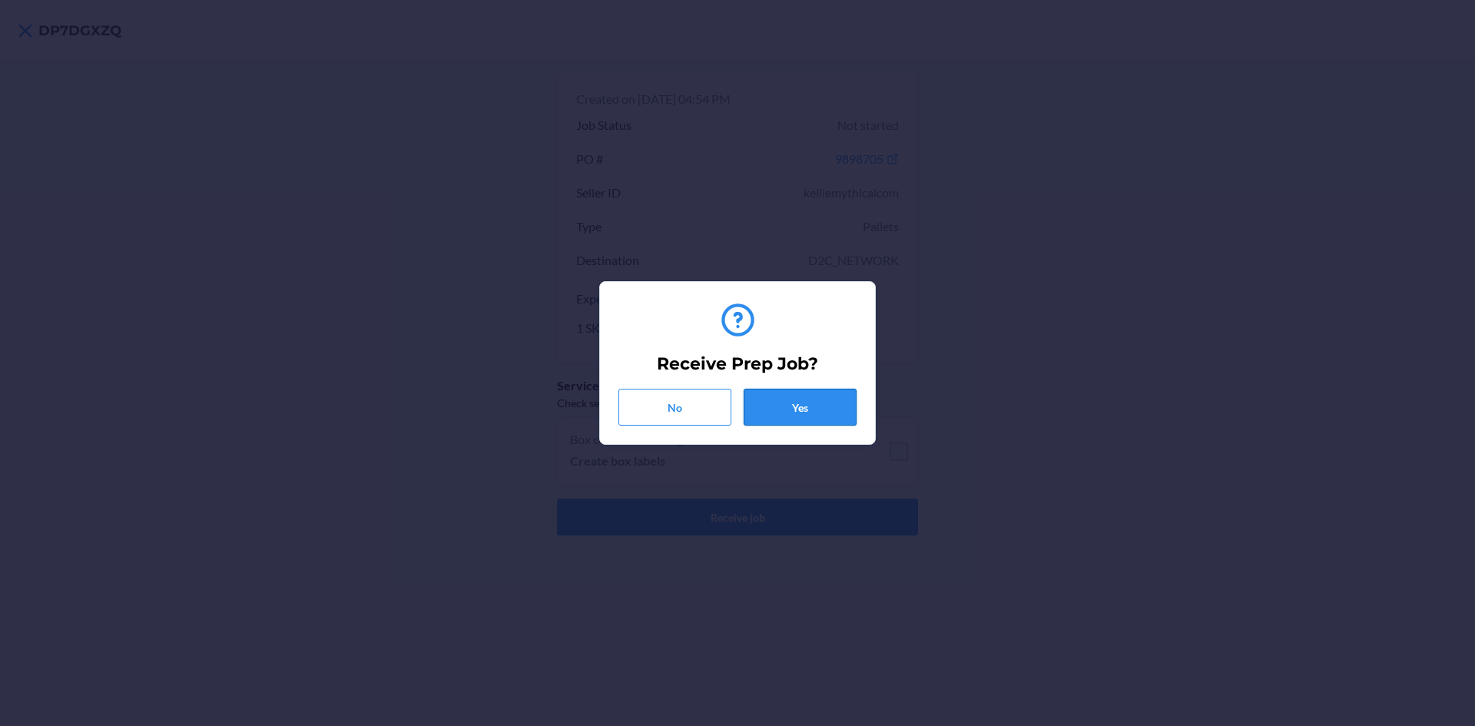
click at [809, 406] on button "Yes" at bounding box center [800, 407] width 113 height 37
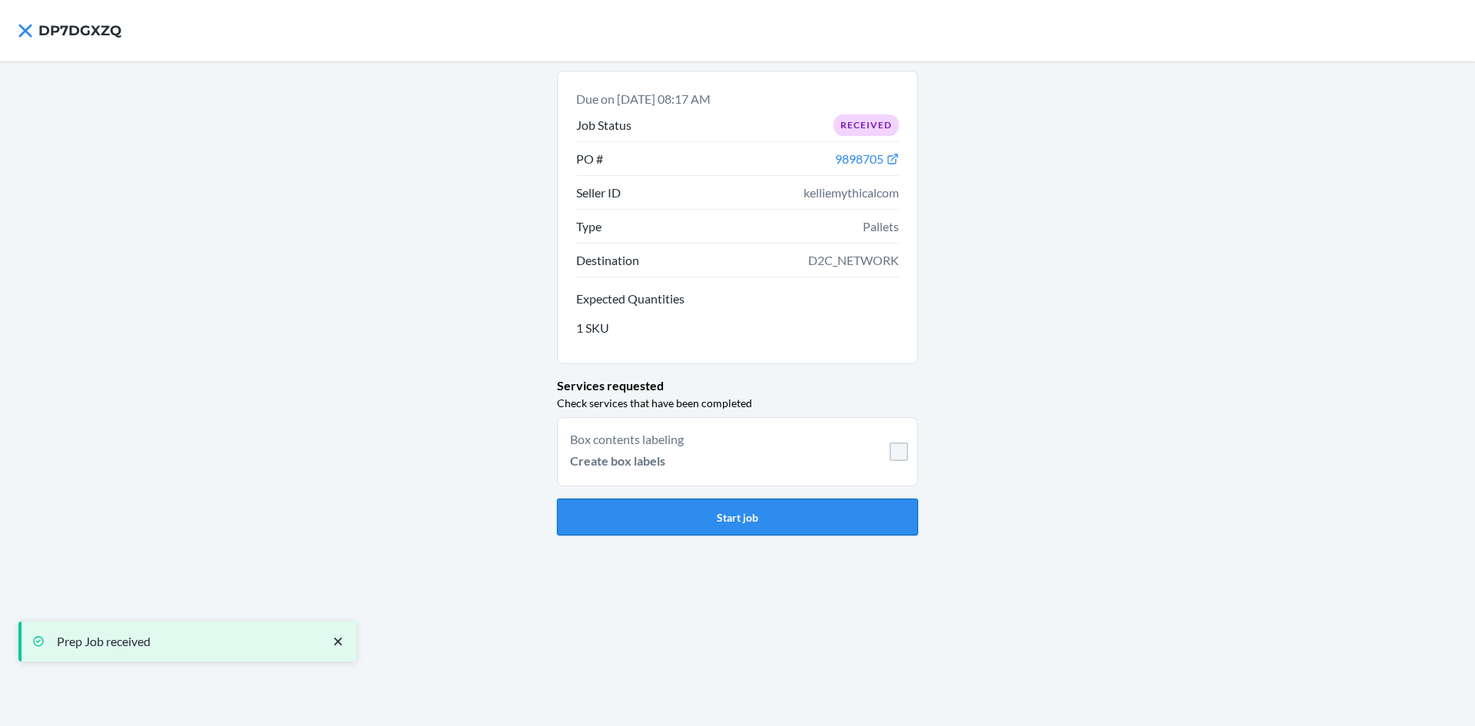
click at [718, 506] on button "Start job" at bounding box center [737, 517] width 361 height 37
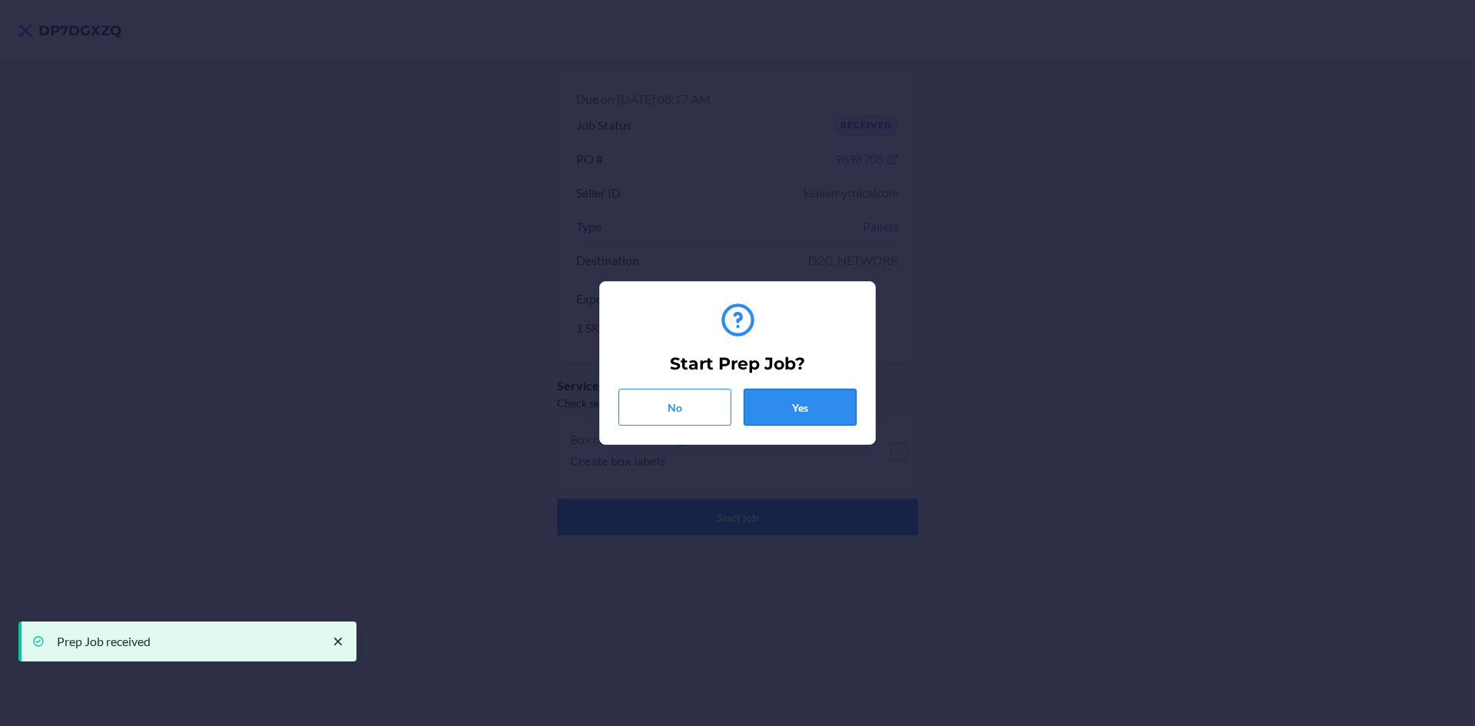
click at [828, 410] on button "Yes" at bounding box center [800, 407] width 113 height 37
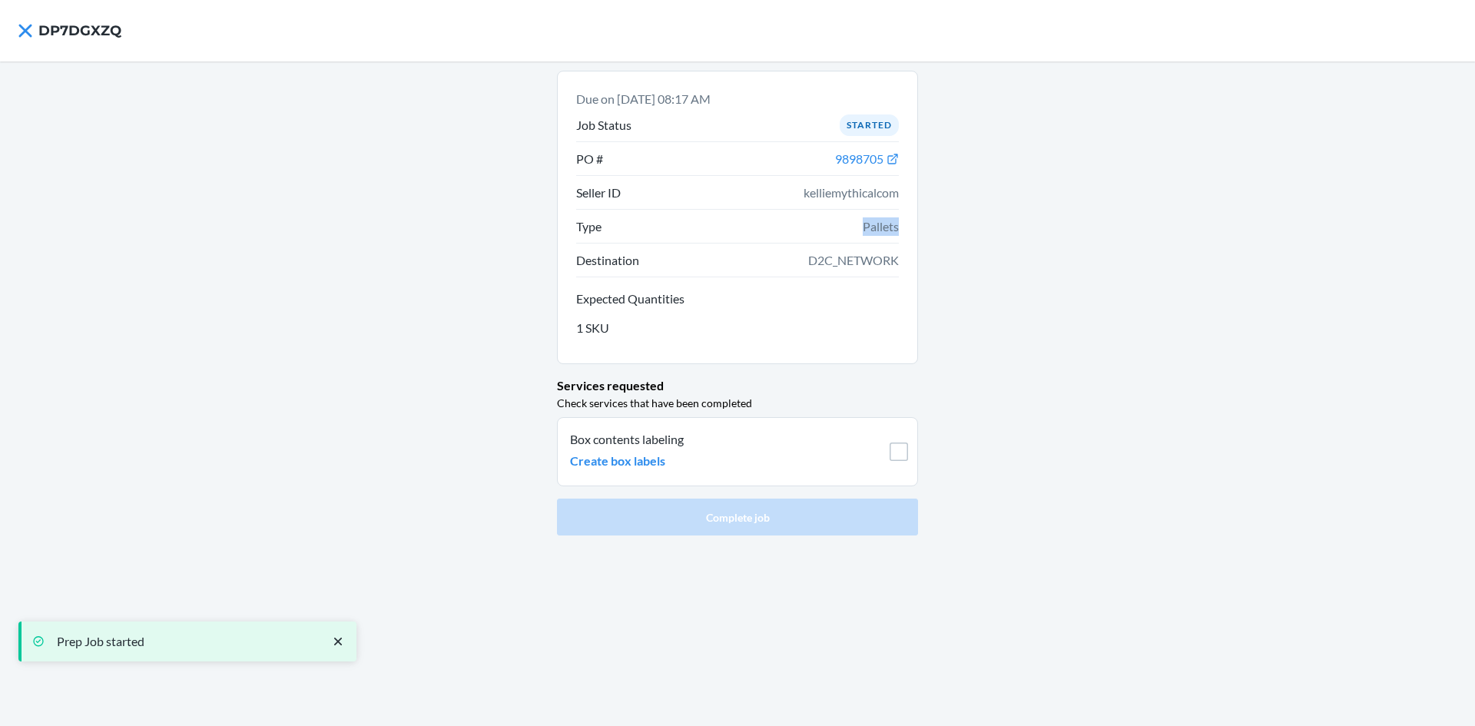
drag, startPoint x: 902, startPoint y: 227, endPoint x: 835, endPoint y: 229, distance: 66.9
click at [834, 229] on div "Due on [DATE] 08:17 AM Job Status Started PO # 9898705 Seller ID kelliemythical…" at bounding box center [737, 218] width 361 height 294
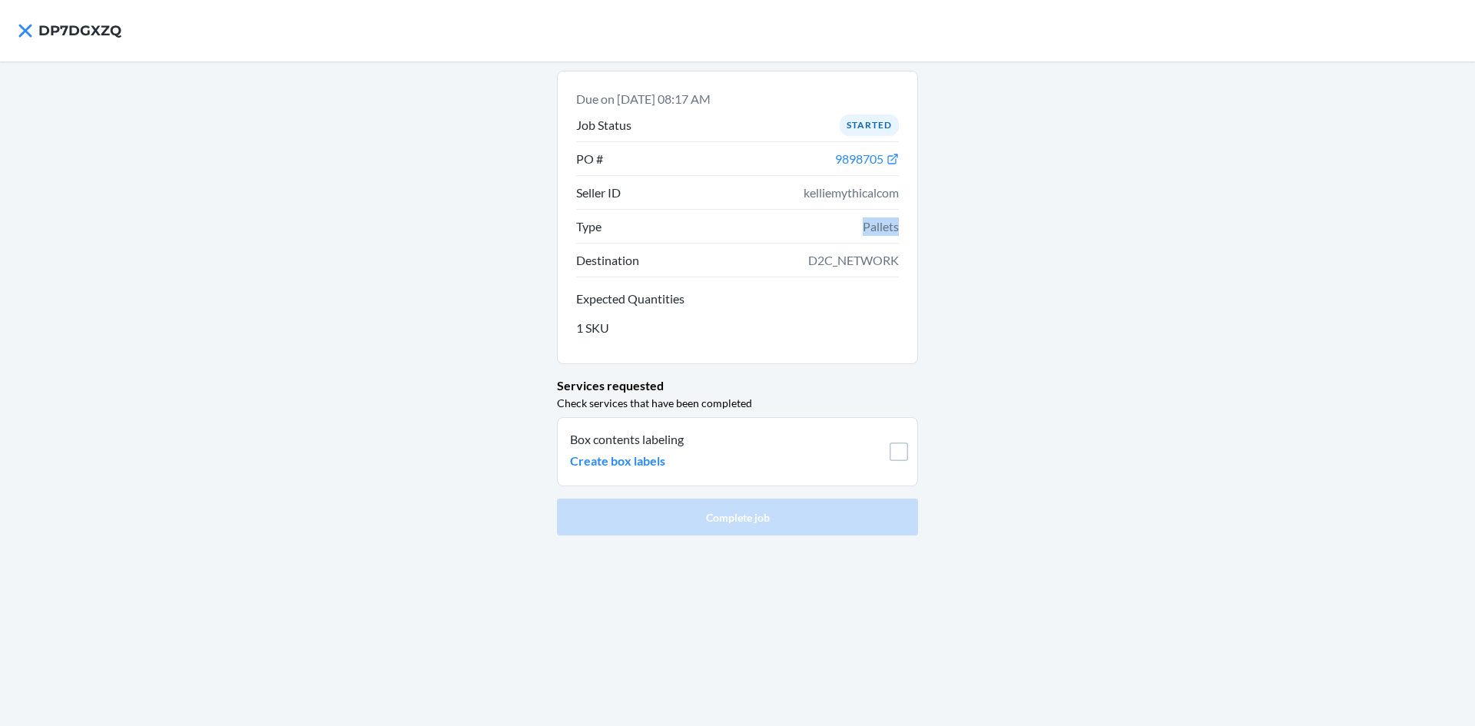
click at [903, 237] on div "Due on [DATE] 08:17 AM Job Status Started PO # 9898705 Seller ID kelliemythical…" at bounding box center [737, 218] width 361 height 294
drag, startPoint x: 857, startPoint y: 231, endPoint x: 916, endPoint y: 241, distance: 59.2
click at [916, 241] on div "Due on [DATE] 08:17 AM Job Status Started PO # 9898705 Seller ID kelliemythical…" at bounding box center [737, 218] width 361 height 294
click at [798, 498] on div "Complete job" at bounding box center [737, 514] width 361 height 43
click at [632, 461] on p "Create box labels" at bounding box center [617, 461] width 95 height 18
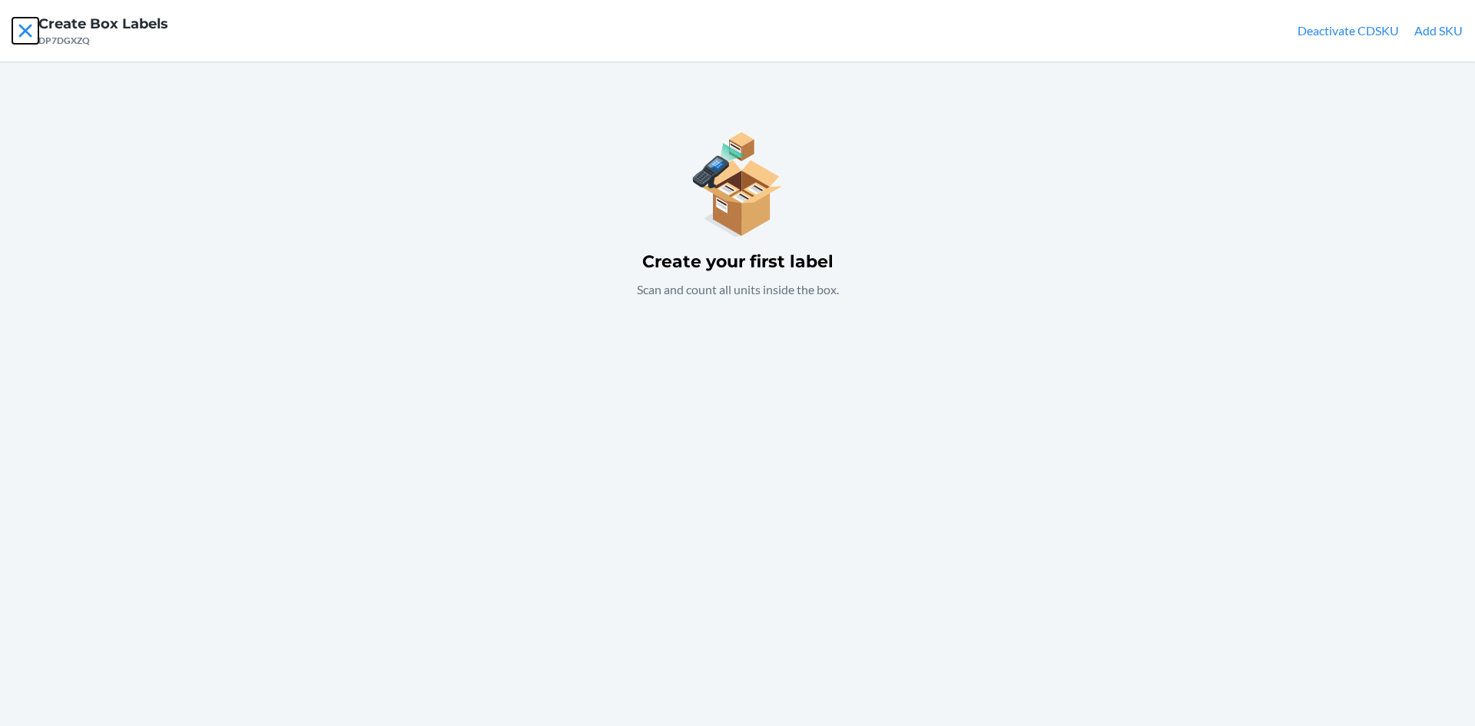
click at [32, 30] on icon at bounding box center [25, 31] width 26 height 26
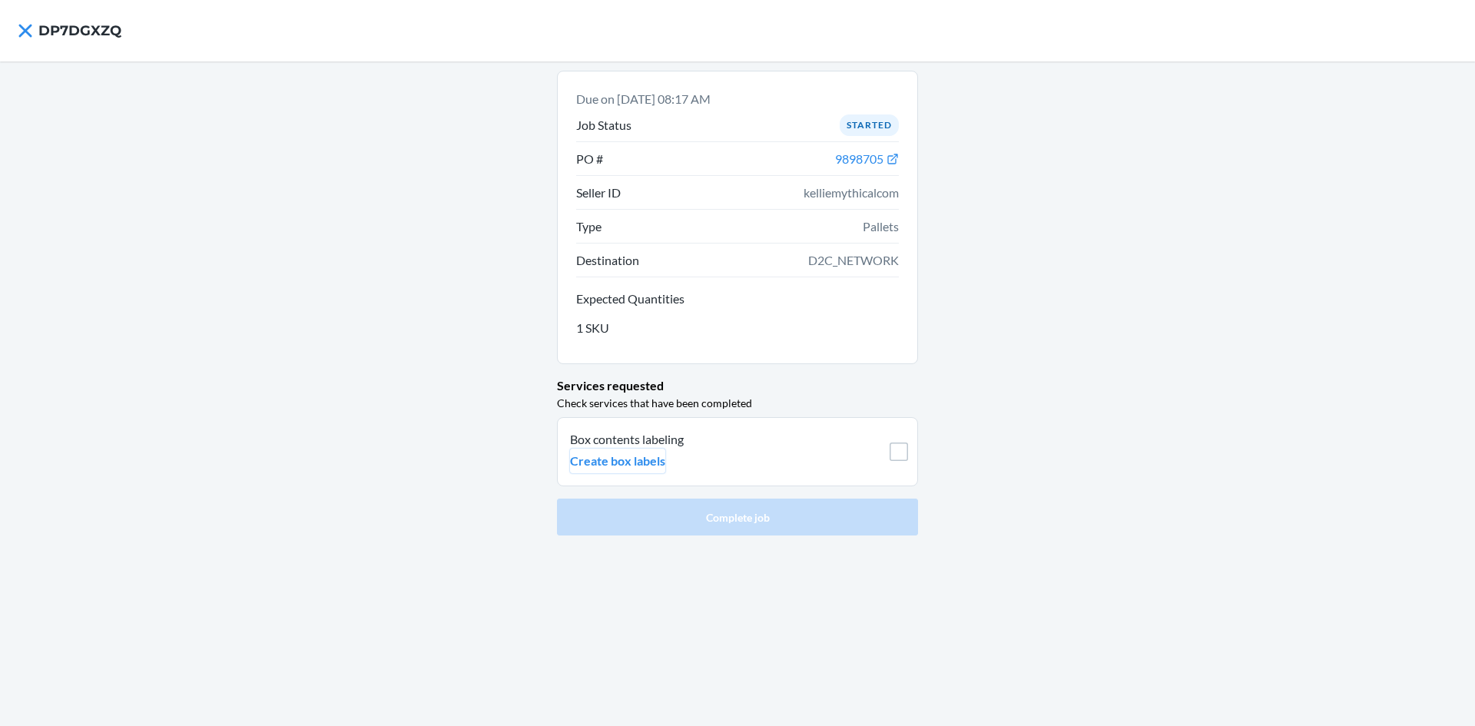
click at [602, 465] on p "Create box labels" at bounding box center [617, 461] width 95 height 18
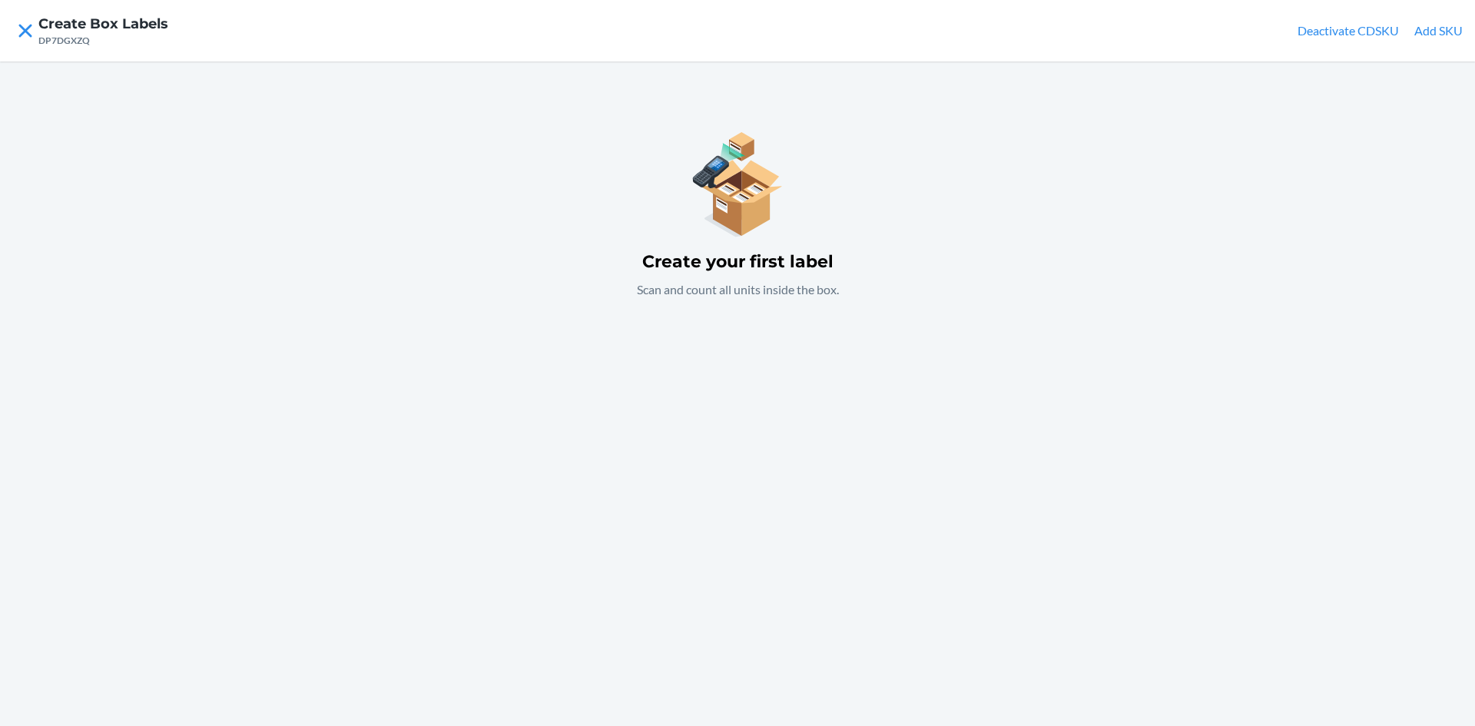
click at [1034, 223] on div "Create your first label Scan and count all units inside the box." at bounding box center [737, 393] width 1475 height 665
click at [1444, 35] on button "Add SKU" at bounding box center [1439, 31] width 48 height 18
click at [45, 34] on div "DP7DGXZQ" at bounding box center [103, 41] width 130 height 14
click at [32, 33] on icon at bounding box center [25, 31] width 26 height 26
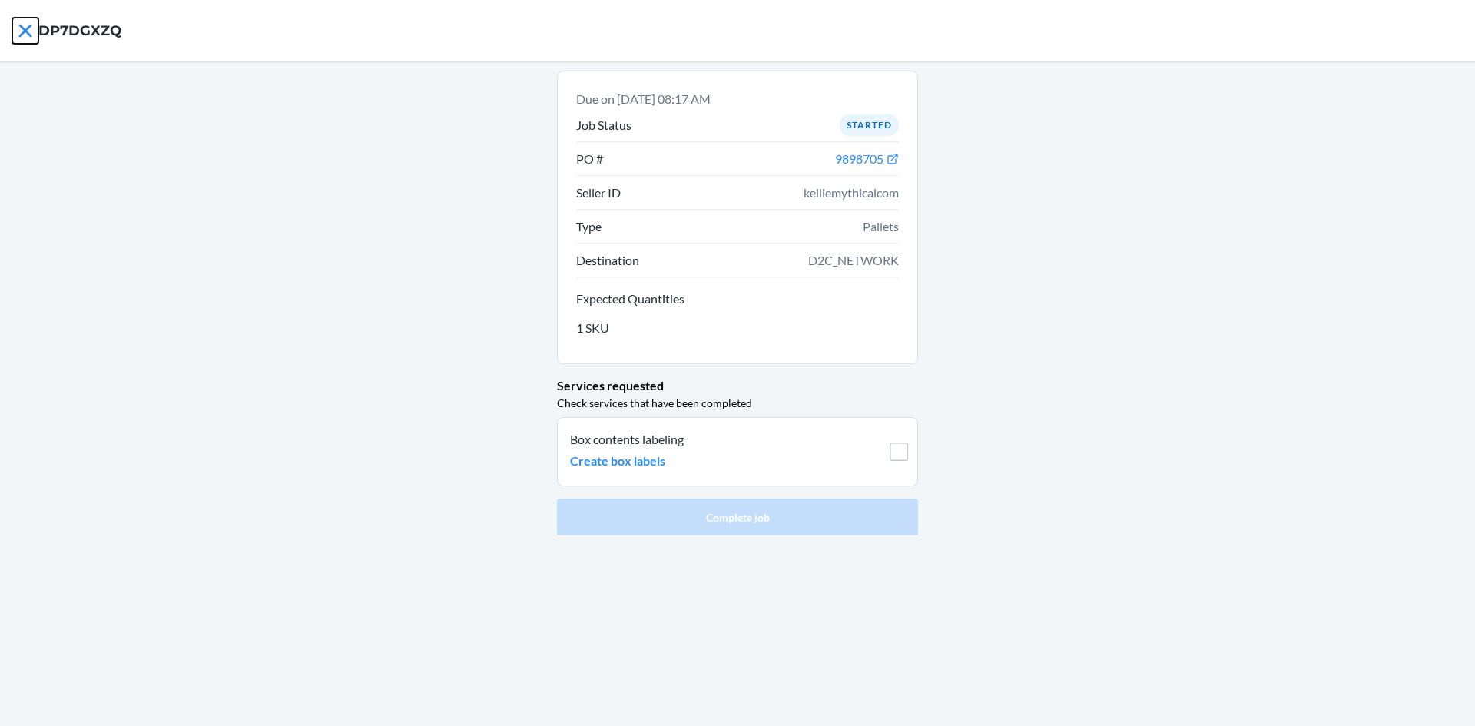
click at [25, 36] on icon at bounding box center [25, 31] width 26 height 26
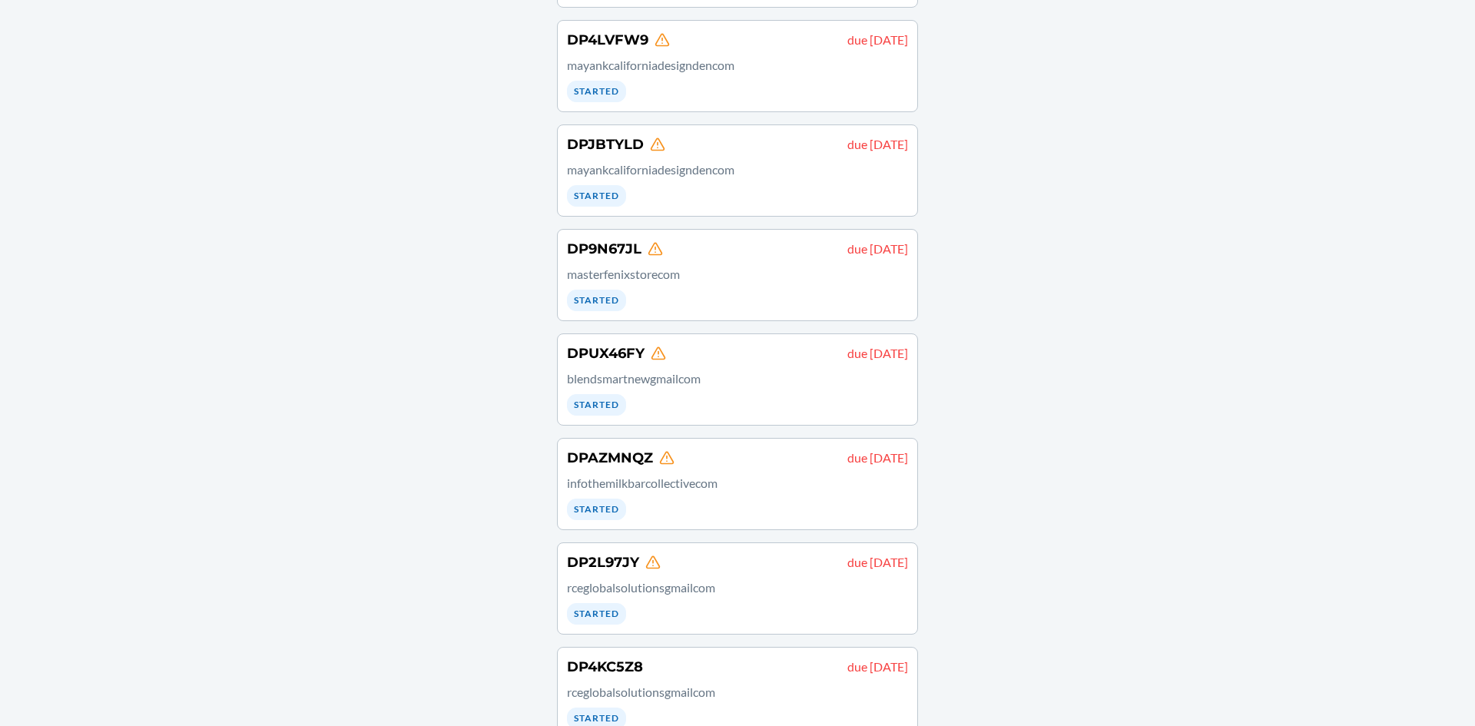
scroll to position [368, 0]
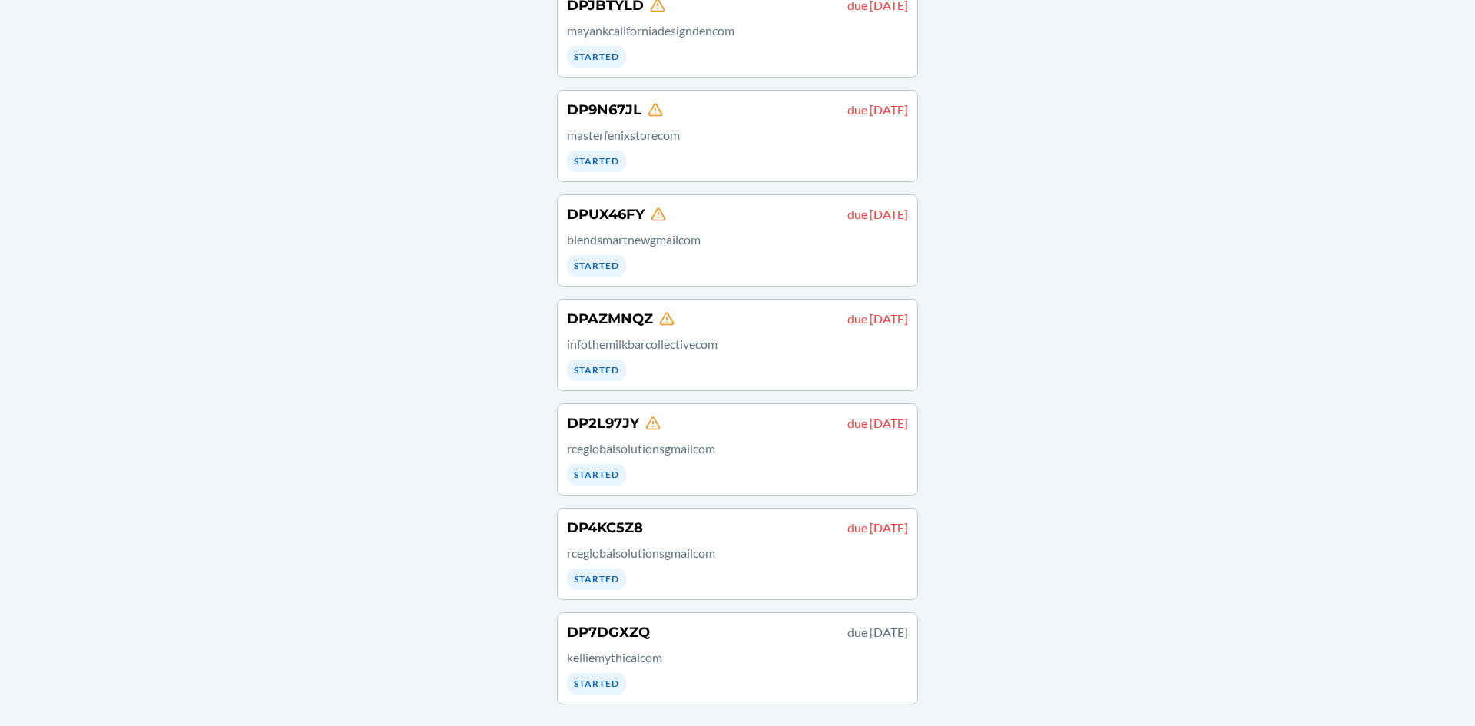
click at [783, 443] on p "rceglobalsolutionsgmailcom" at bounding box center [737, 448] width 341 height 18
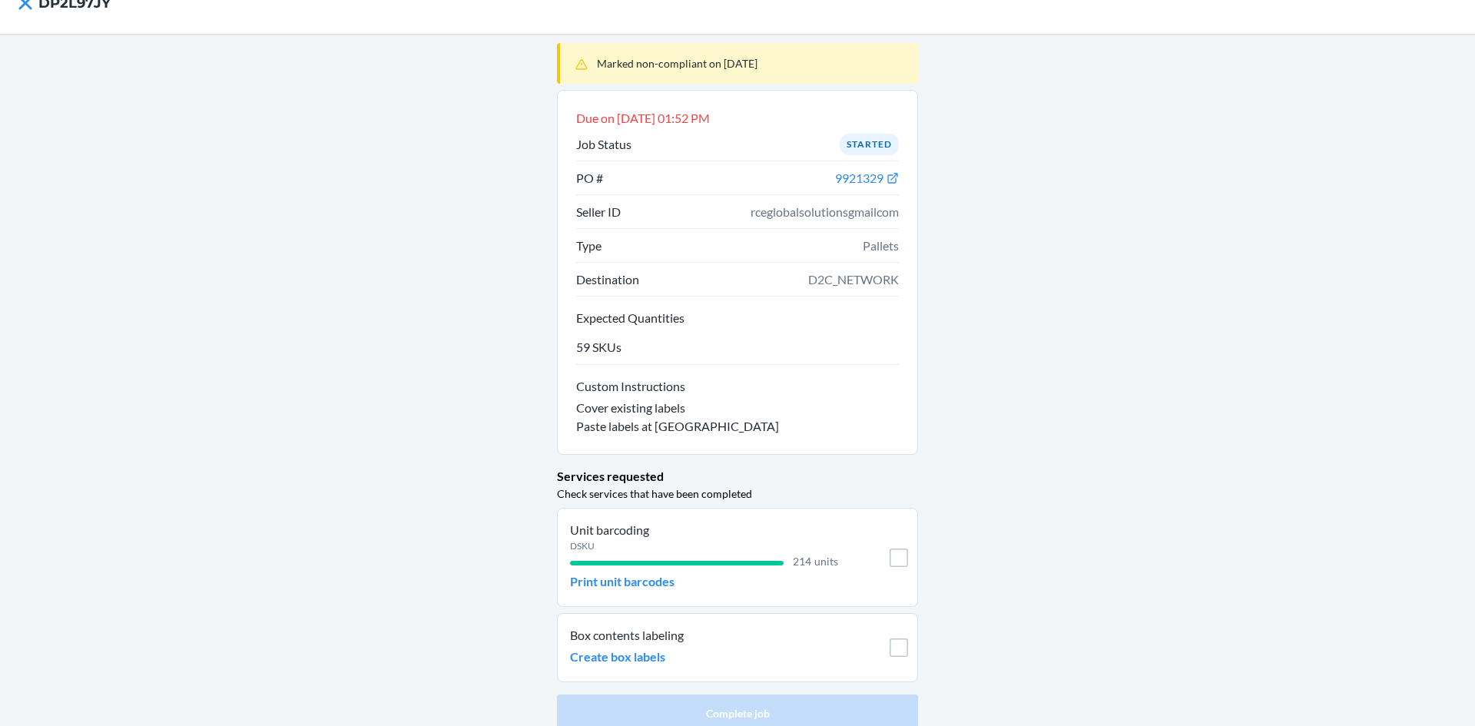
scroll to position [42, 0]
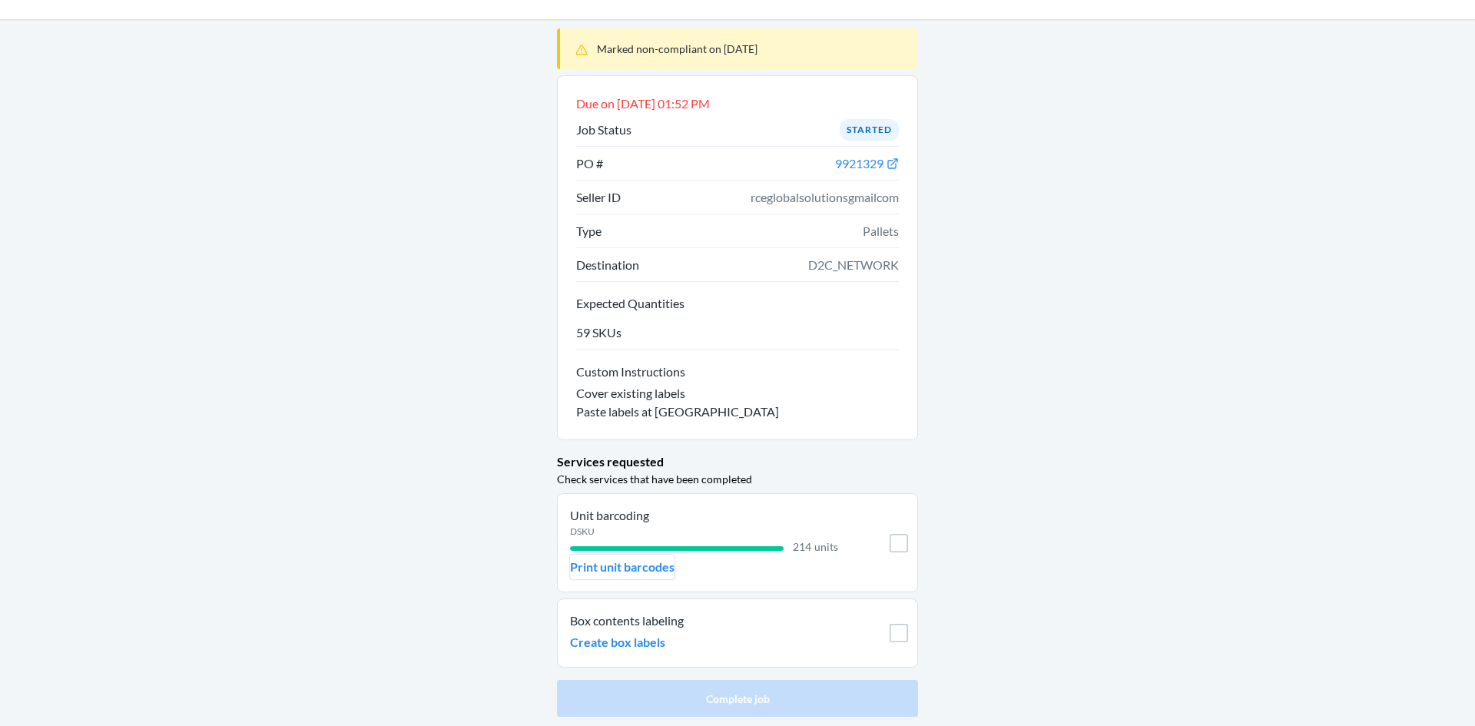
click at [640, 567] on p "Print unit barcodes" at bounding box center [622, 567] width 104 height 18
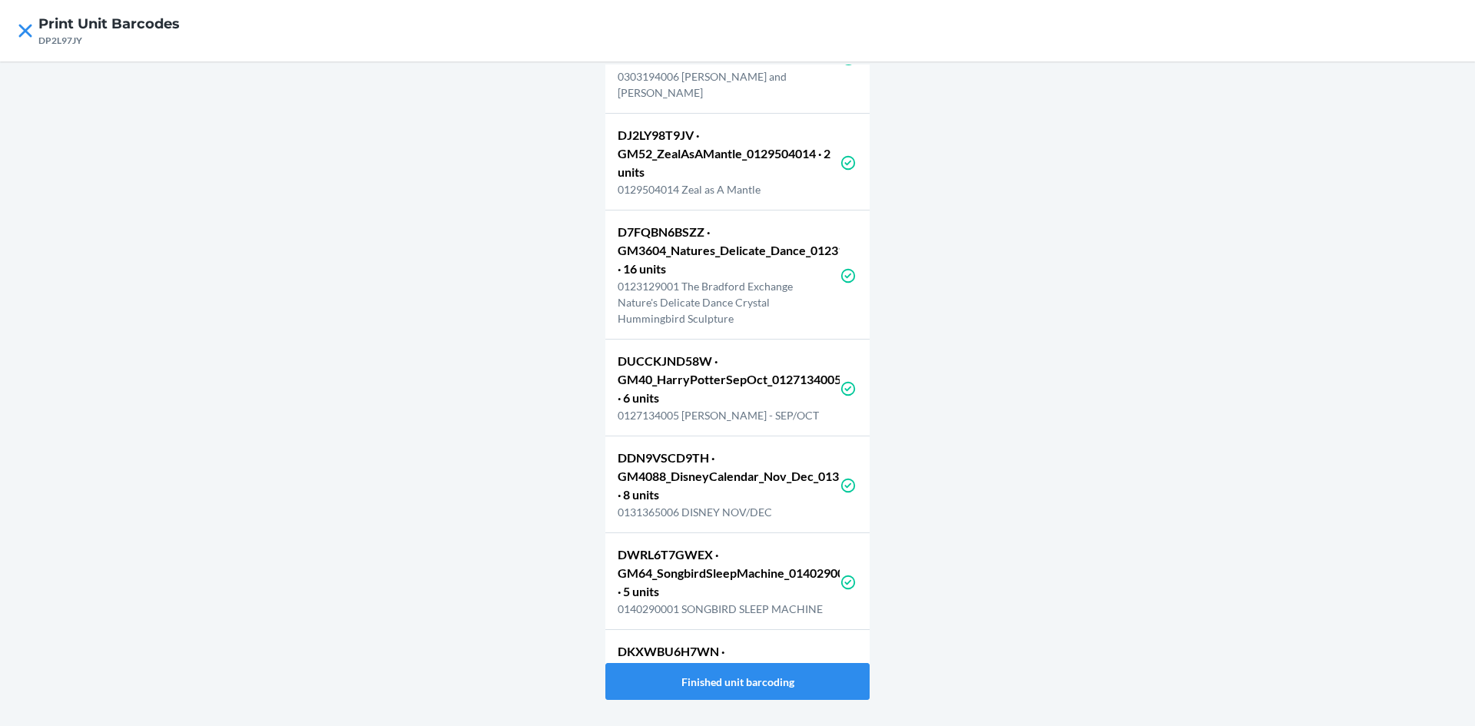
scroll to position [5950, 0]
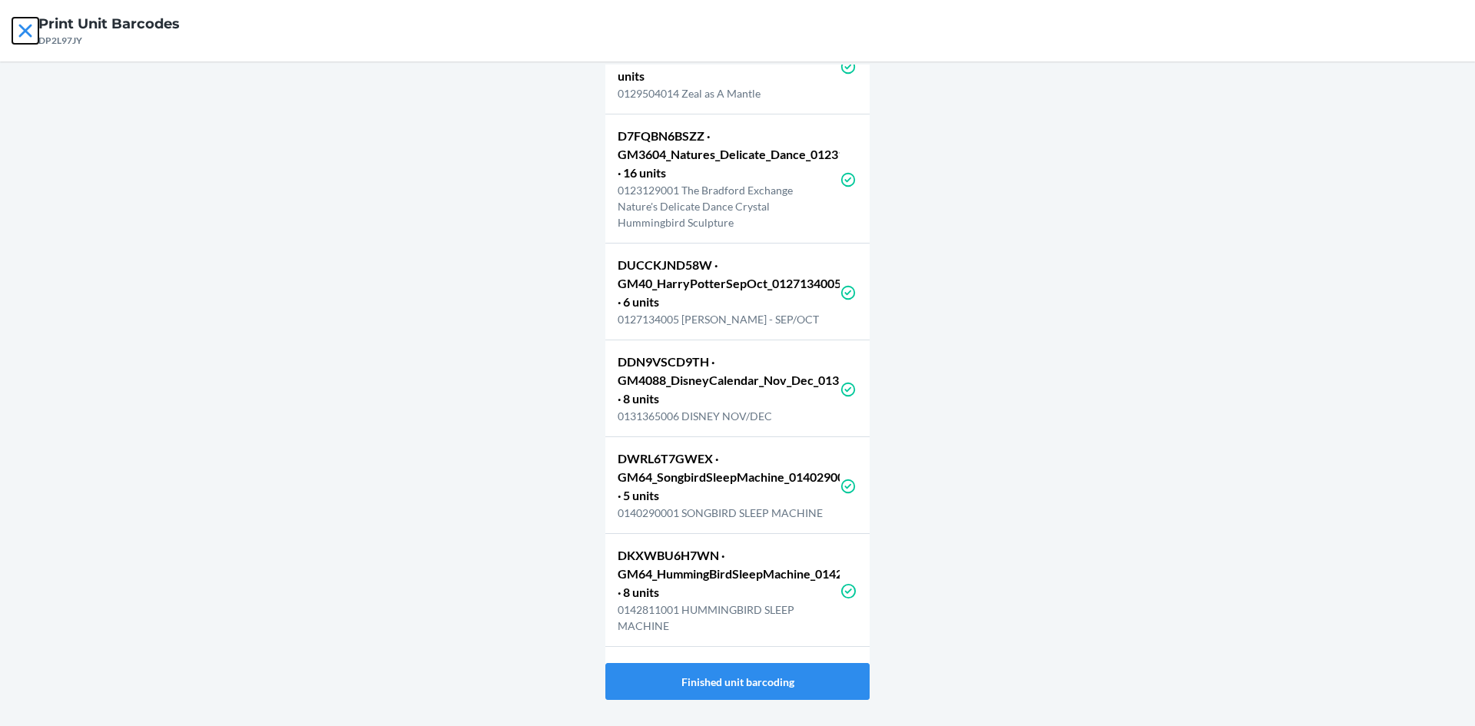
click at [15, 36] on icon at bounding box center [25, 31] width 26 height 26
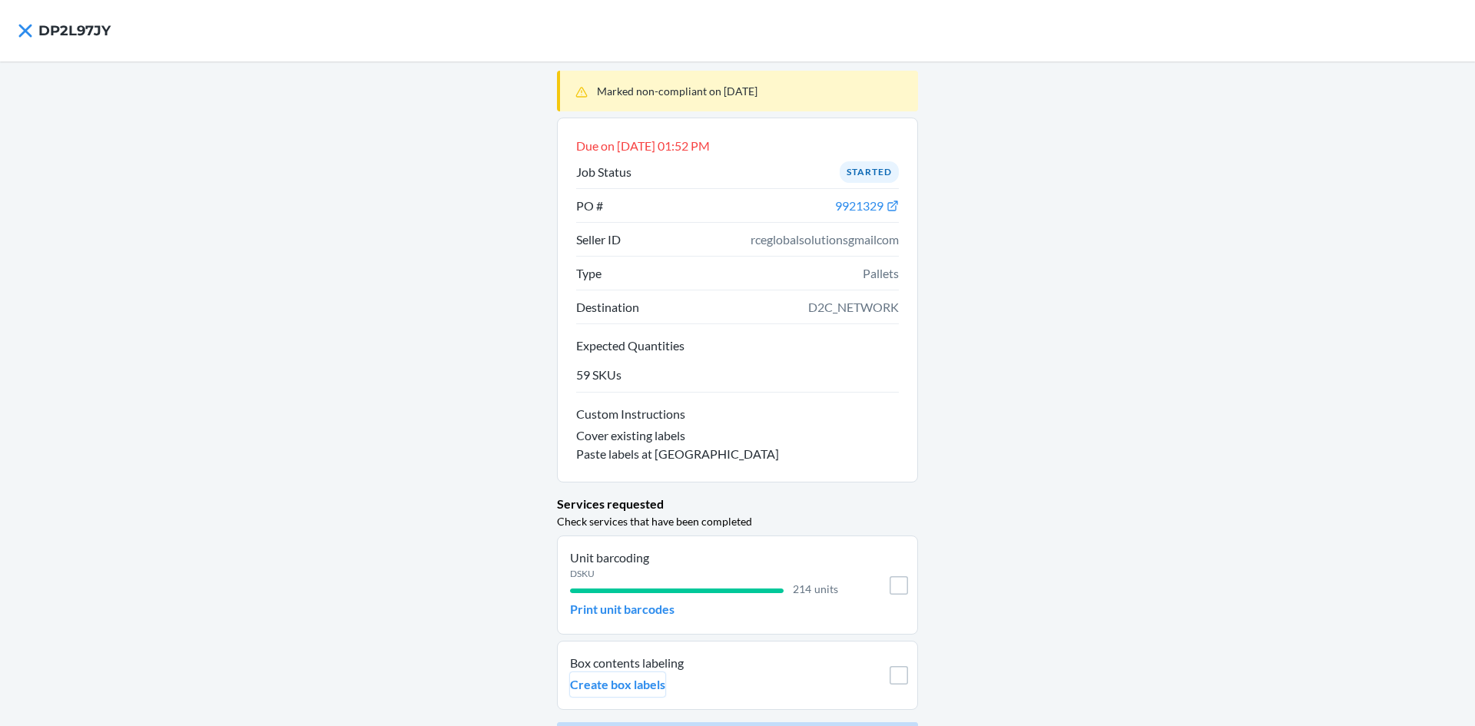
click at [622, 682] on p "Create box labels" at bounding box center [617, 684] width 95 height 18
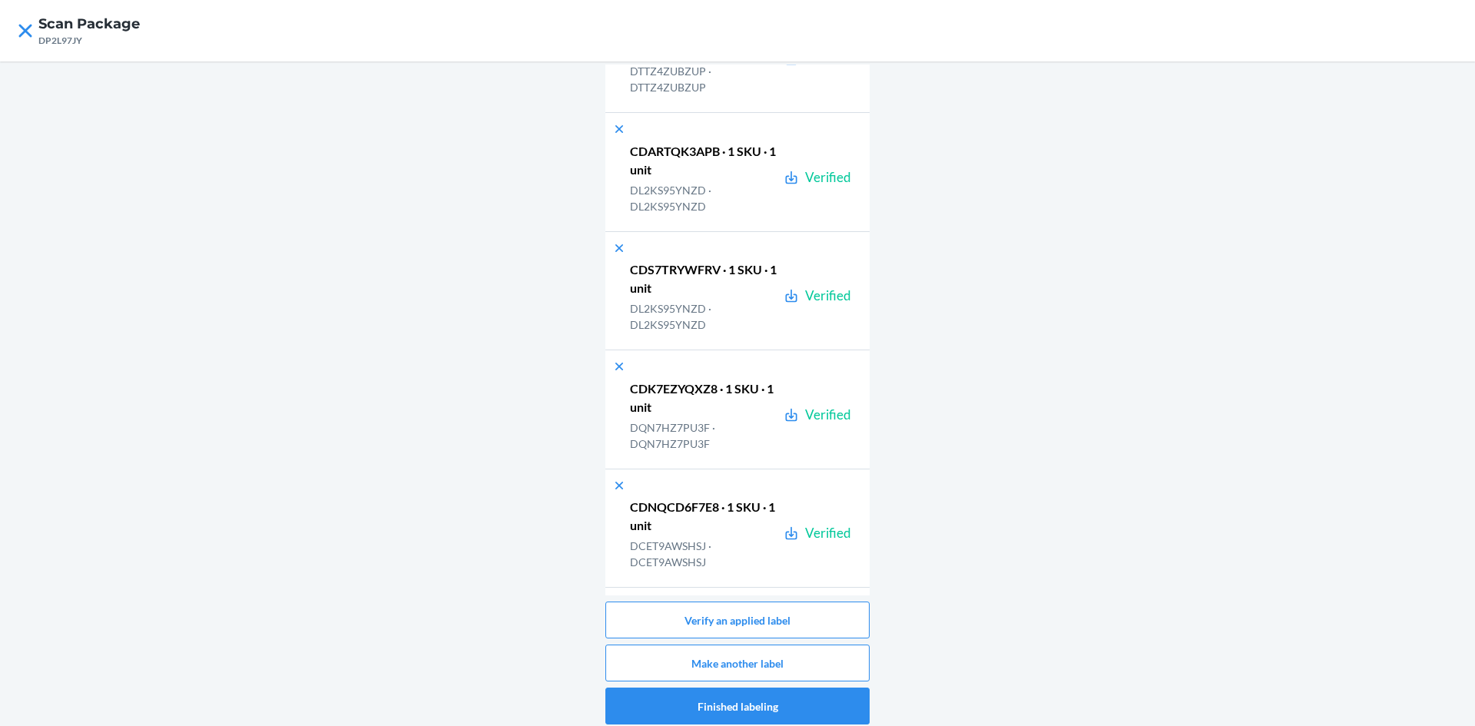
scroll to position [24843, 0]
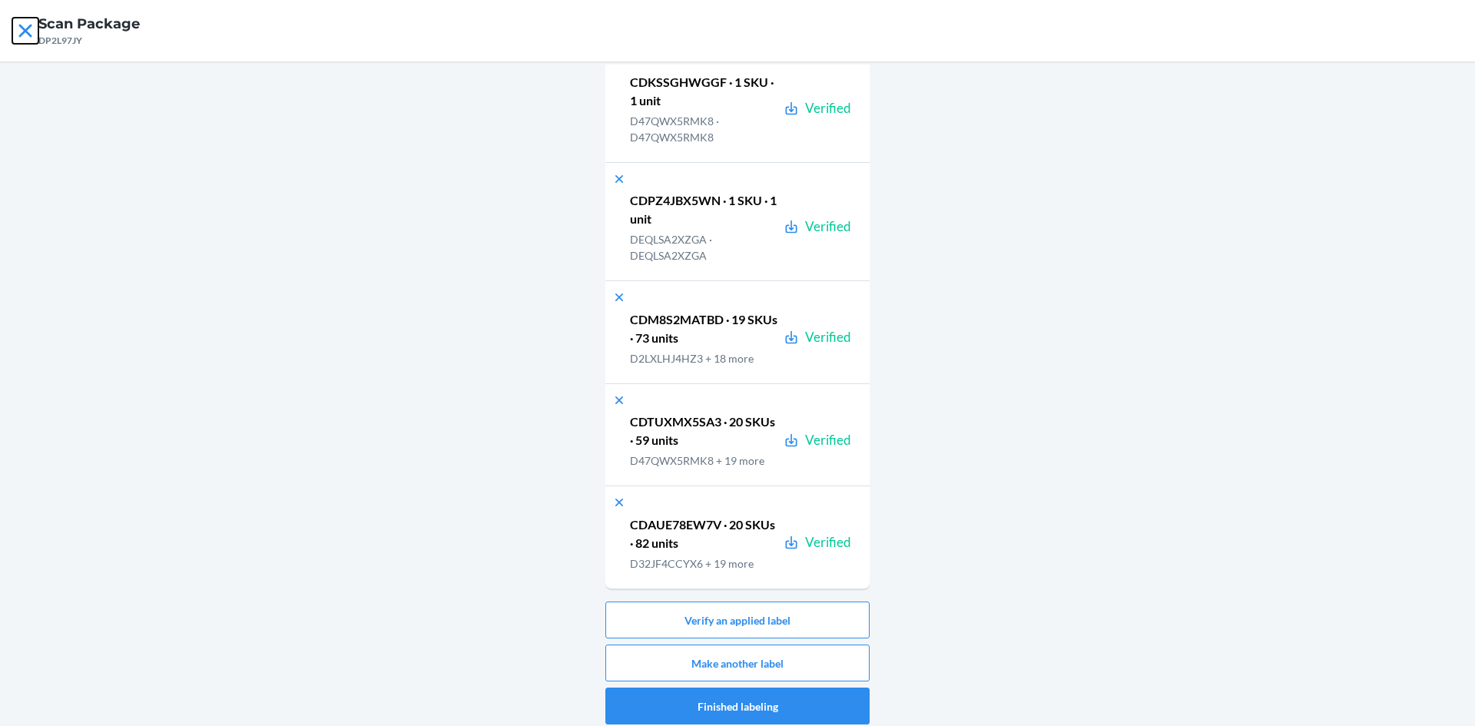
click at [36, 32] on icon at bounding box center [25, 31] width 26 height 26
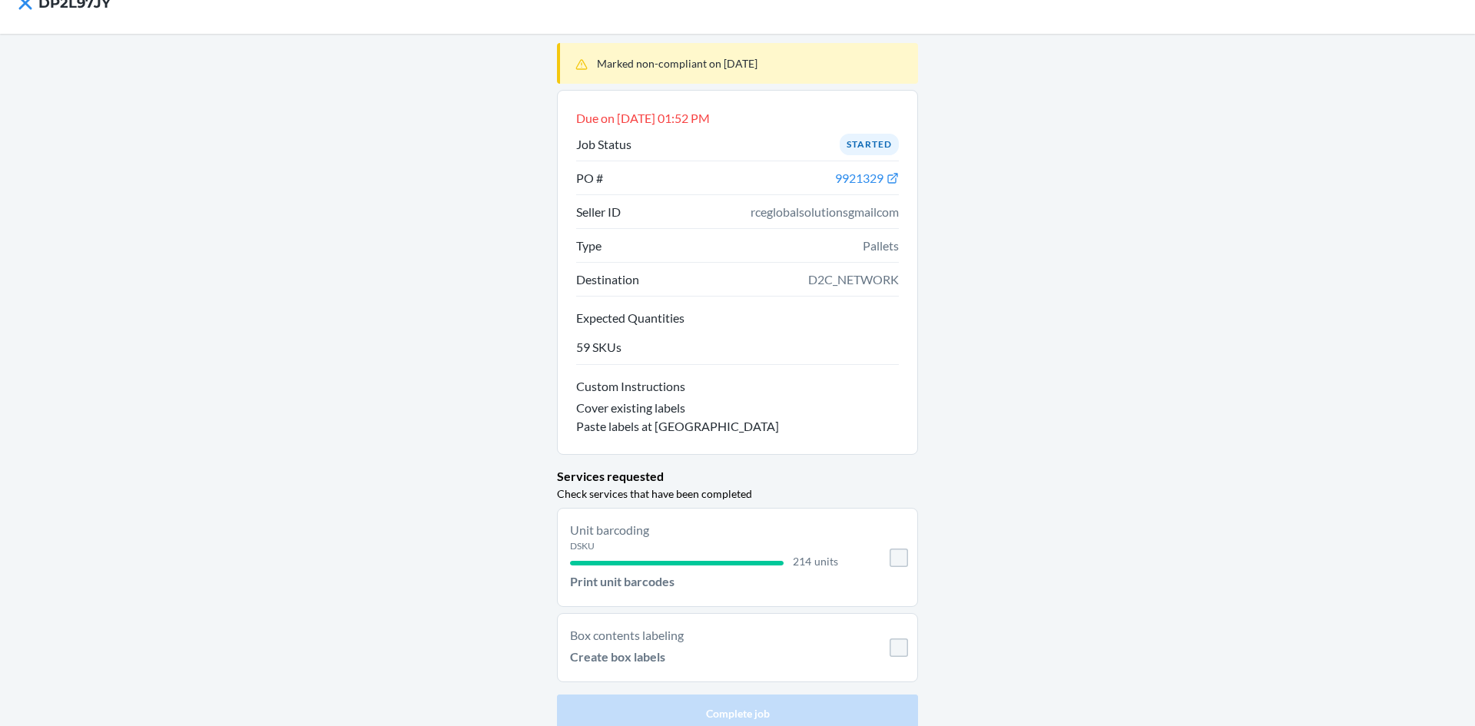
scroll to position [42, 0]
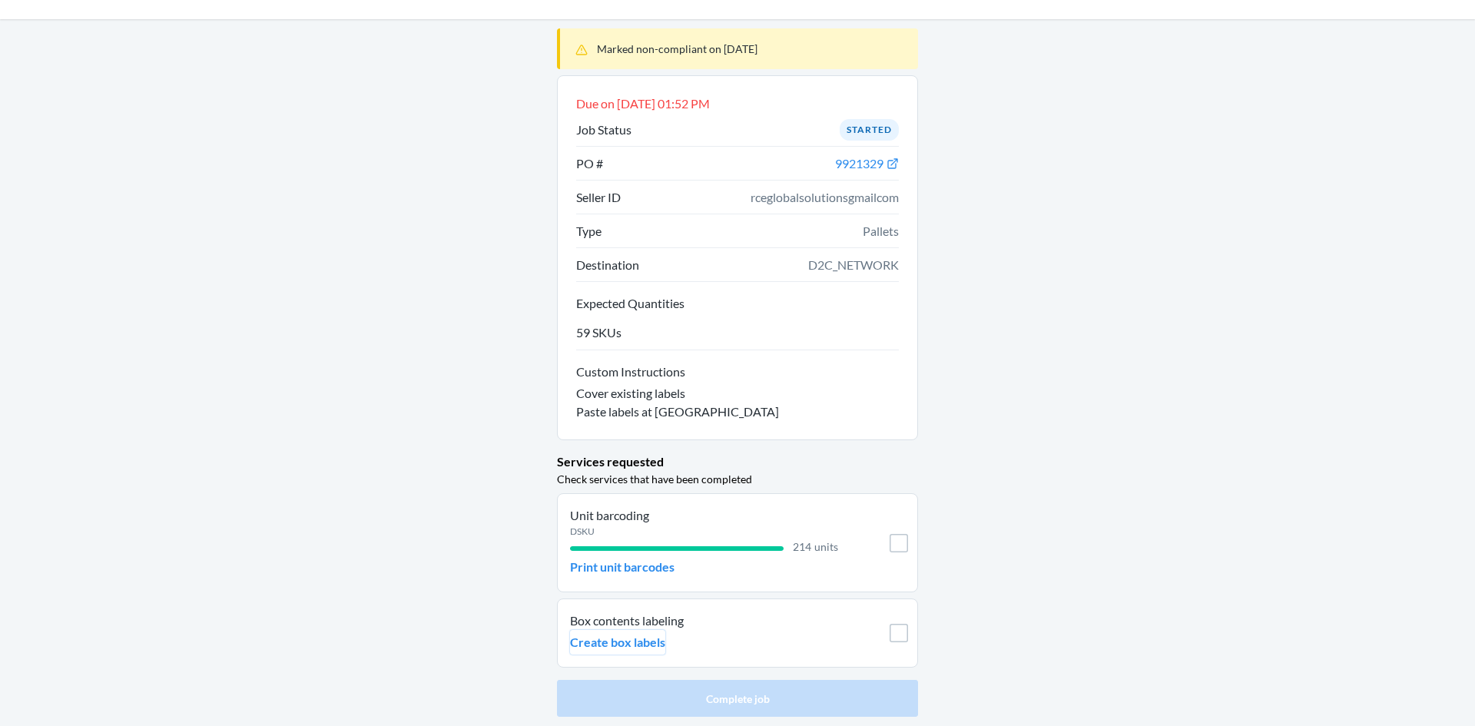
click at [619, 638] on p "Create box labels" at bounding box center [617, 642] width 95 height 18
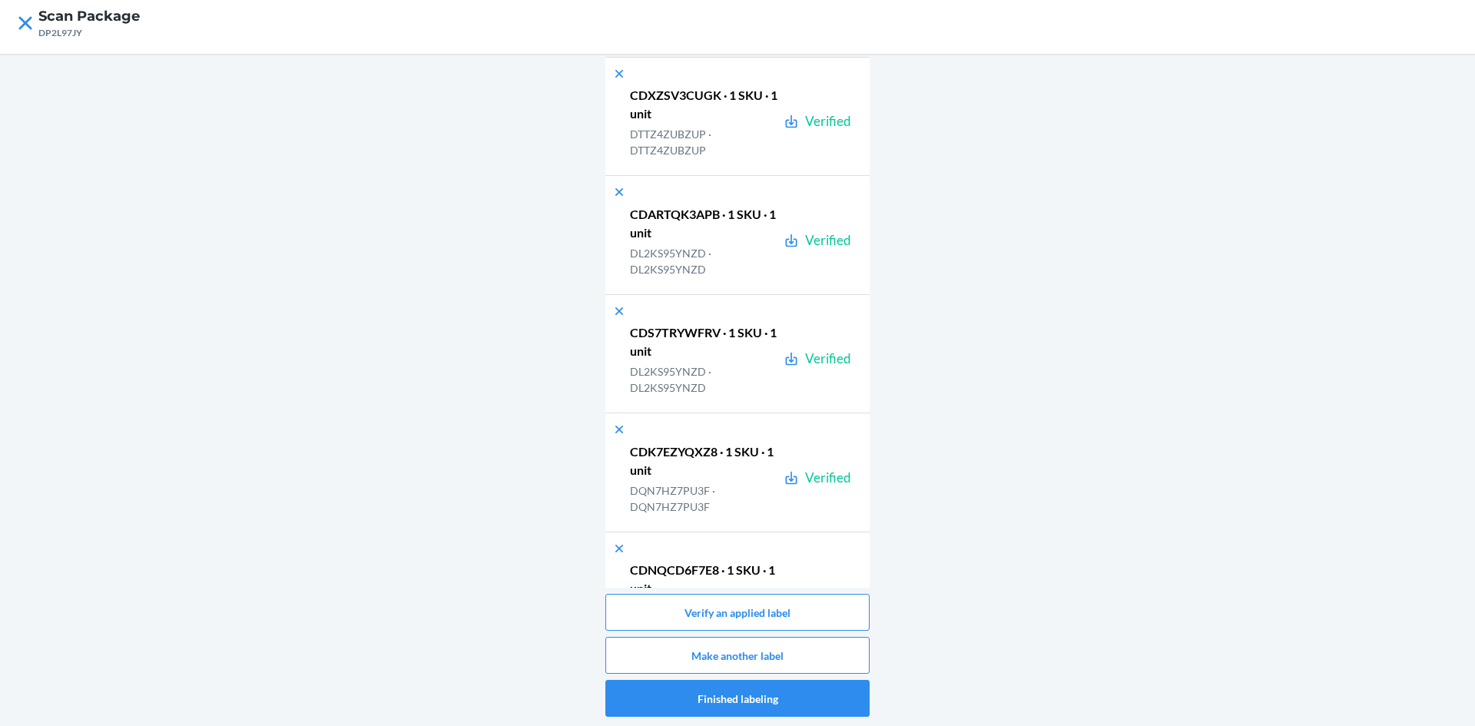
scroll to position [24843, 0]
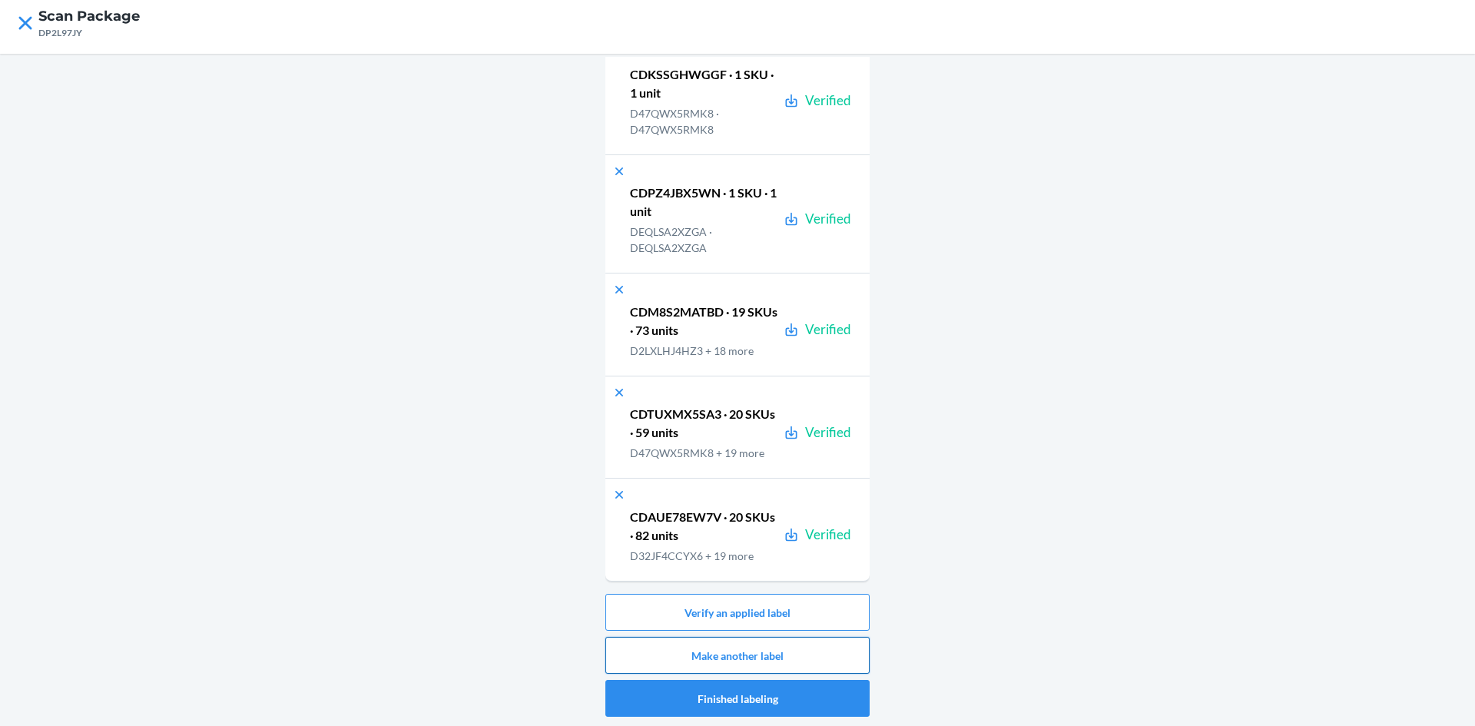
click at [738, 658] on button "Make another label" at bounding box center [737, 655] width 264 height 37
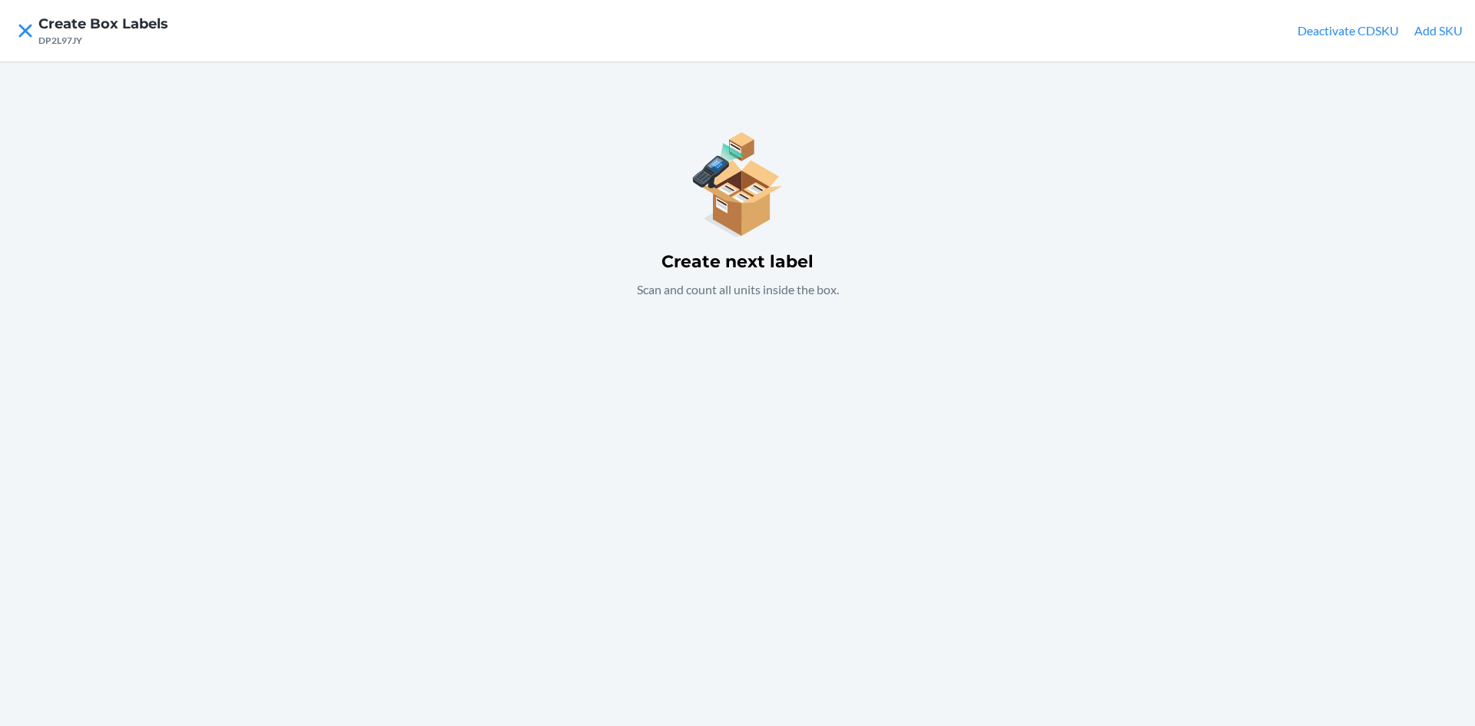
click at [1031, 211] on div "Create next label Scan and count all units inside the box." at bounding box center [737, 393] width 1475 height 665
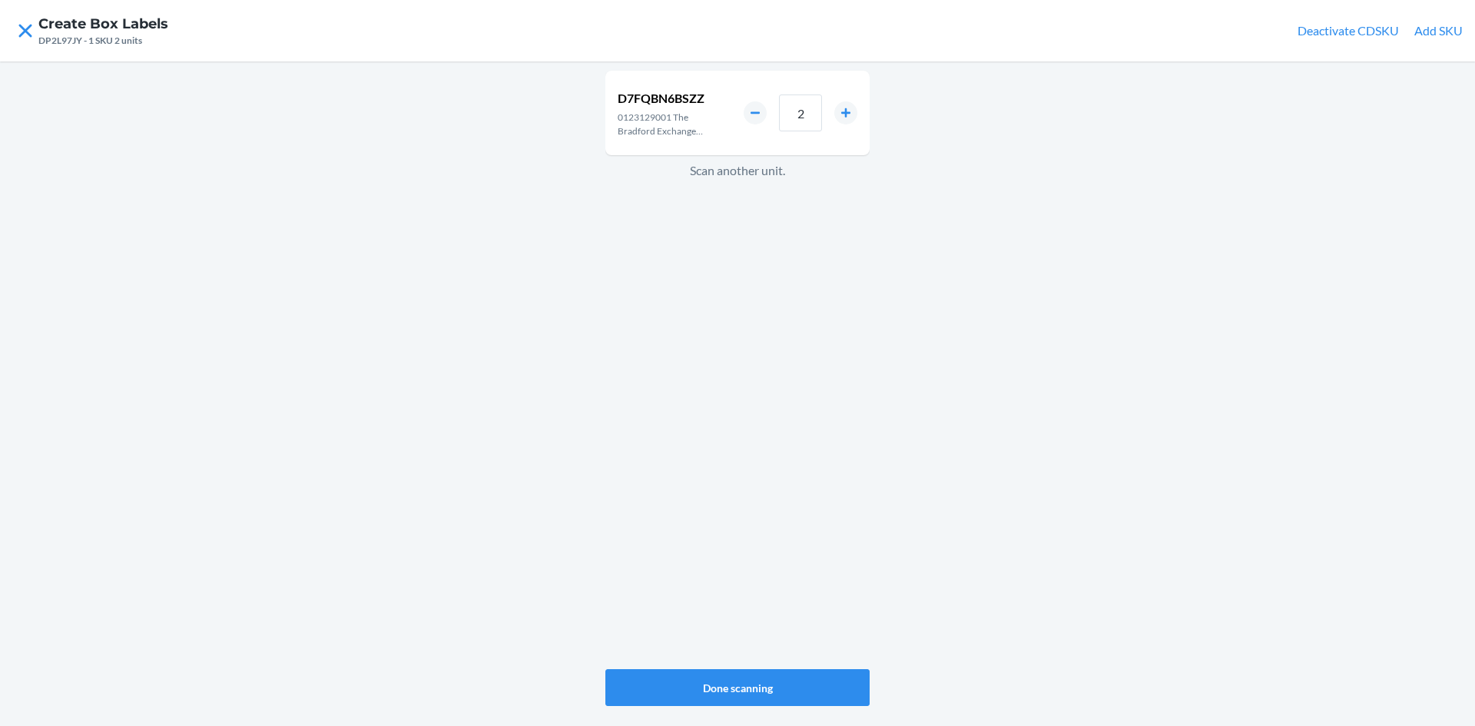
drag, startPoint x: 1010, startPoint y: 218, endPoint x: 721, endPoint y: 619, distance: 493.7
click at [721, 619] on div "D7FQBN6BSZZ 0123129001 The Bradford Exchange Nature's Delicate Dance Crystal Hu…" at bounding box center [737, 370] width 264 height 605
drag, startPoint x: 750, startPoint y: 187, endPoint x: 742, endPoint y: 111, distance: 76.5
click at [742, 111] on div "D7FQBN6BSZZ 0123129001 The Bradford Exchange Nature's Delicate Dance Crystal Hu…" at bounding box center [737, 113] width 264 height 85
click at [765, 120] on div "2" at bounding box center [801, 113] width 114 height 37
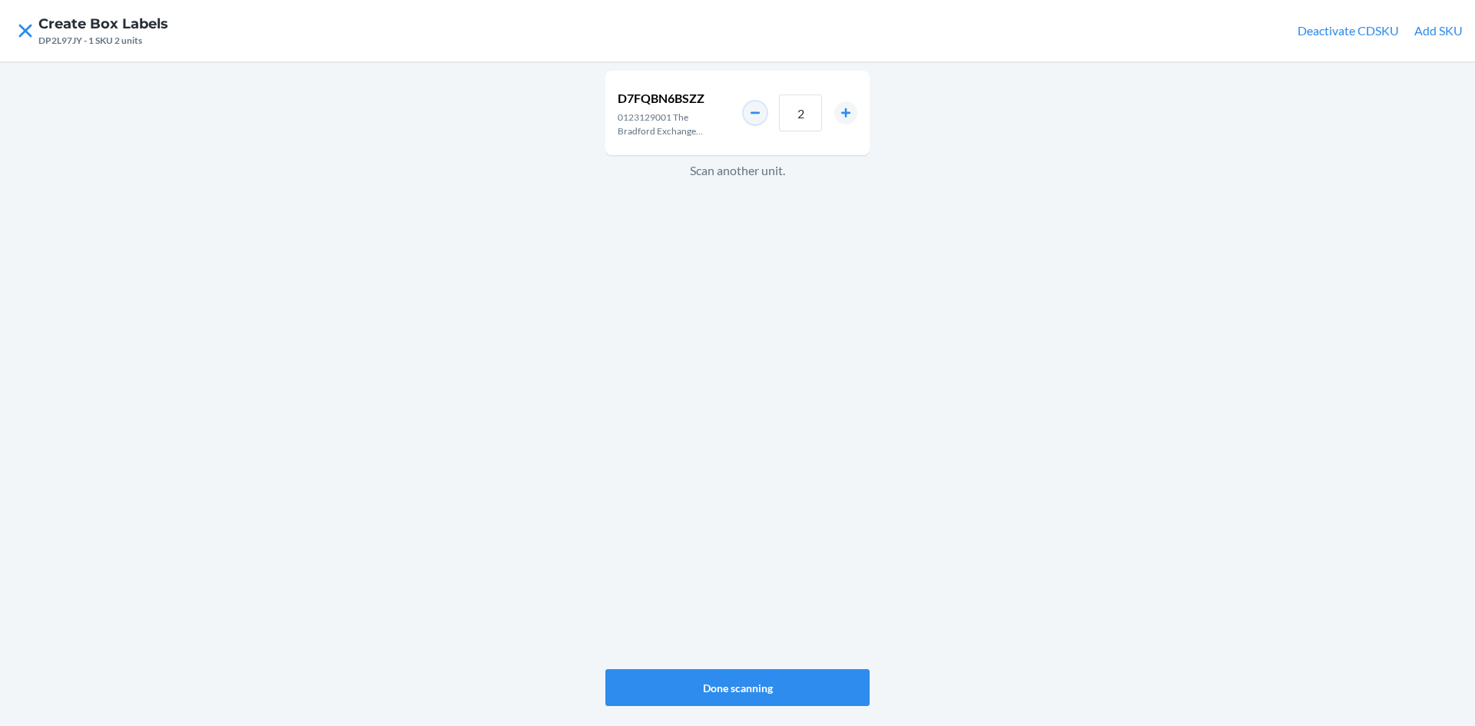
click at [758, 110] on button "decrement number" at bounding box center [755, 112] width 23 height 23
type input "1"
click at [771, 685] on button "Done scanning" at bounding box center [737, 687] width 264 height 37
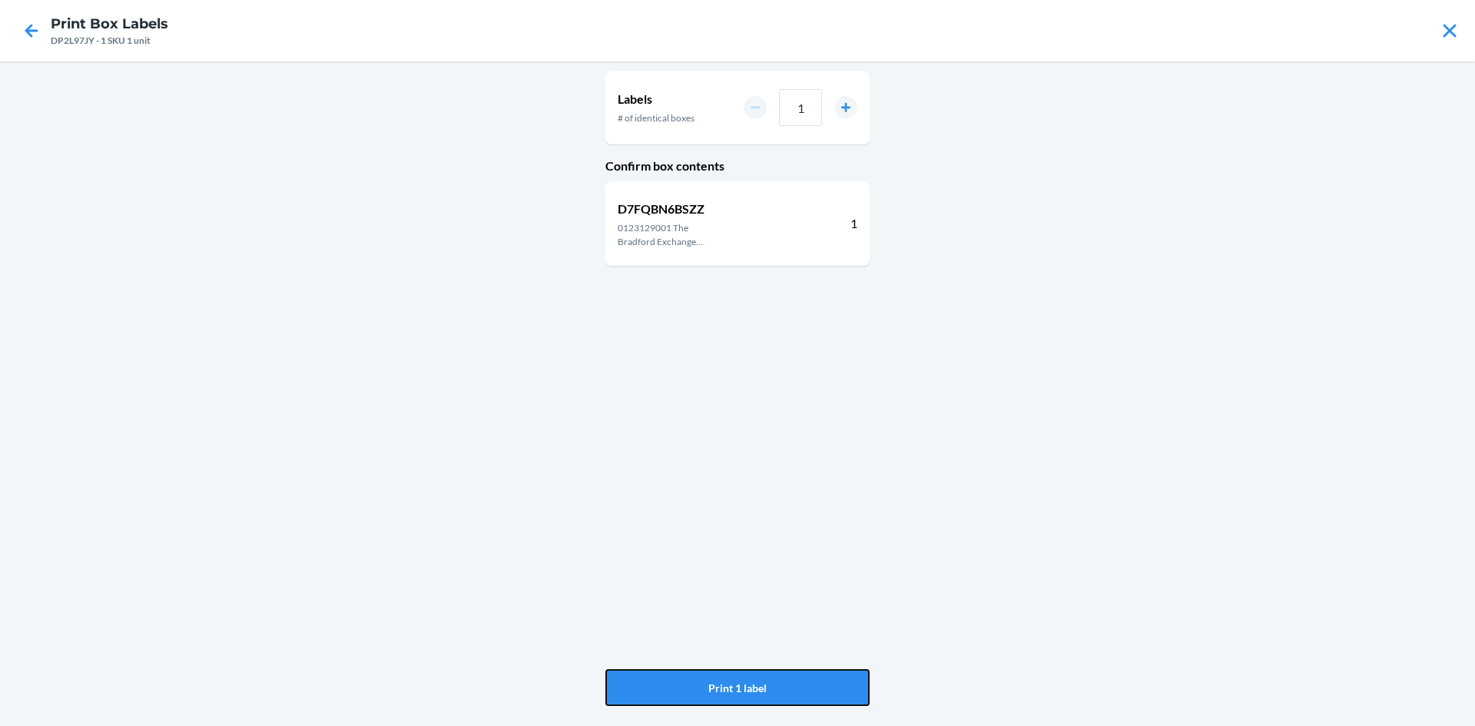
click at [771, 685] on button "Print 1 label" at bounding box center [737, 687] width 264 height 37
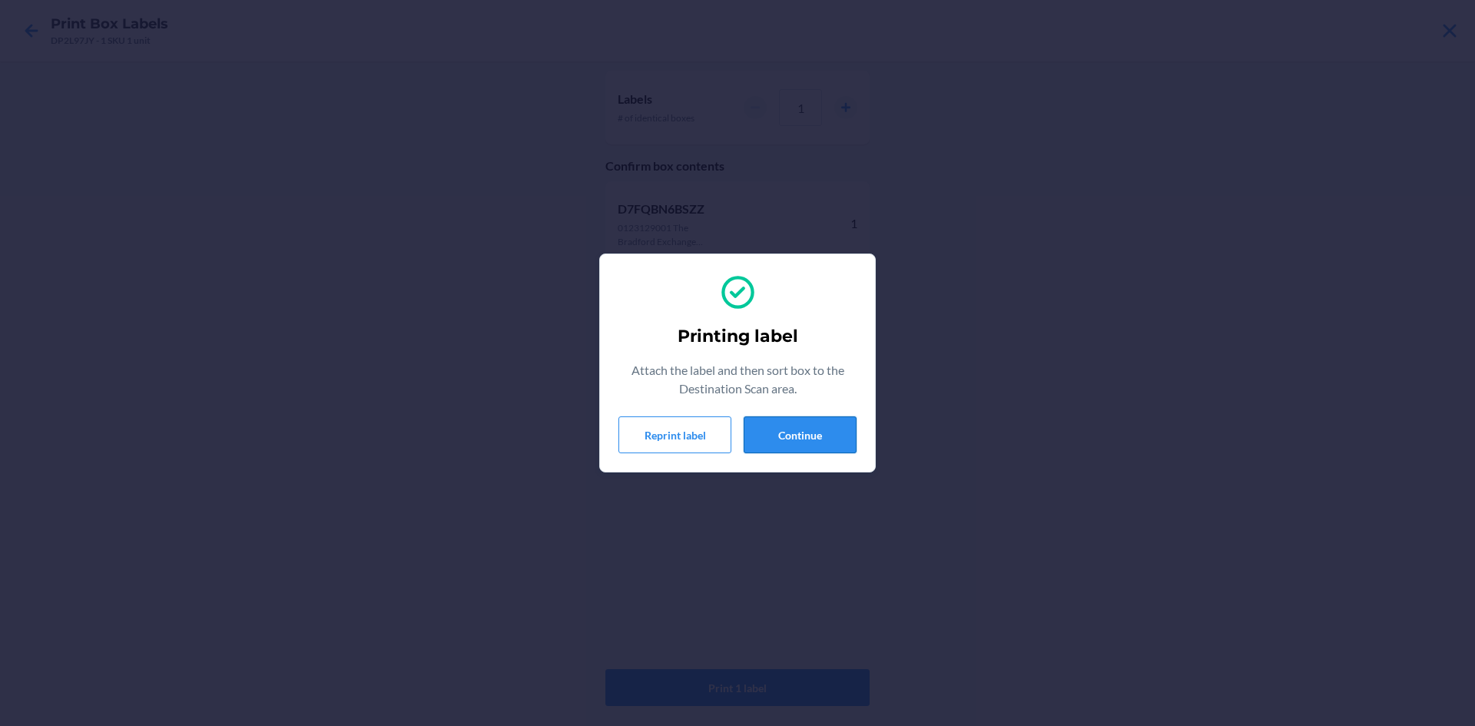
click at [820, 433] on button "Continue" at bounding box center [800, 434] width 113 height 37
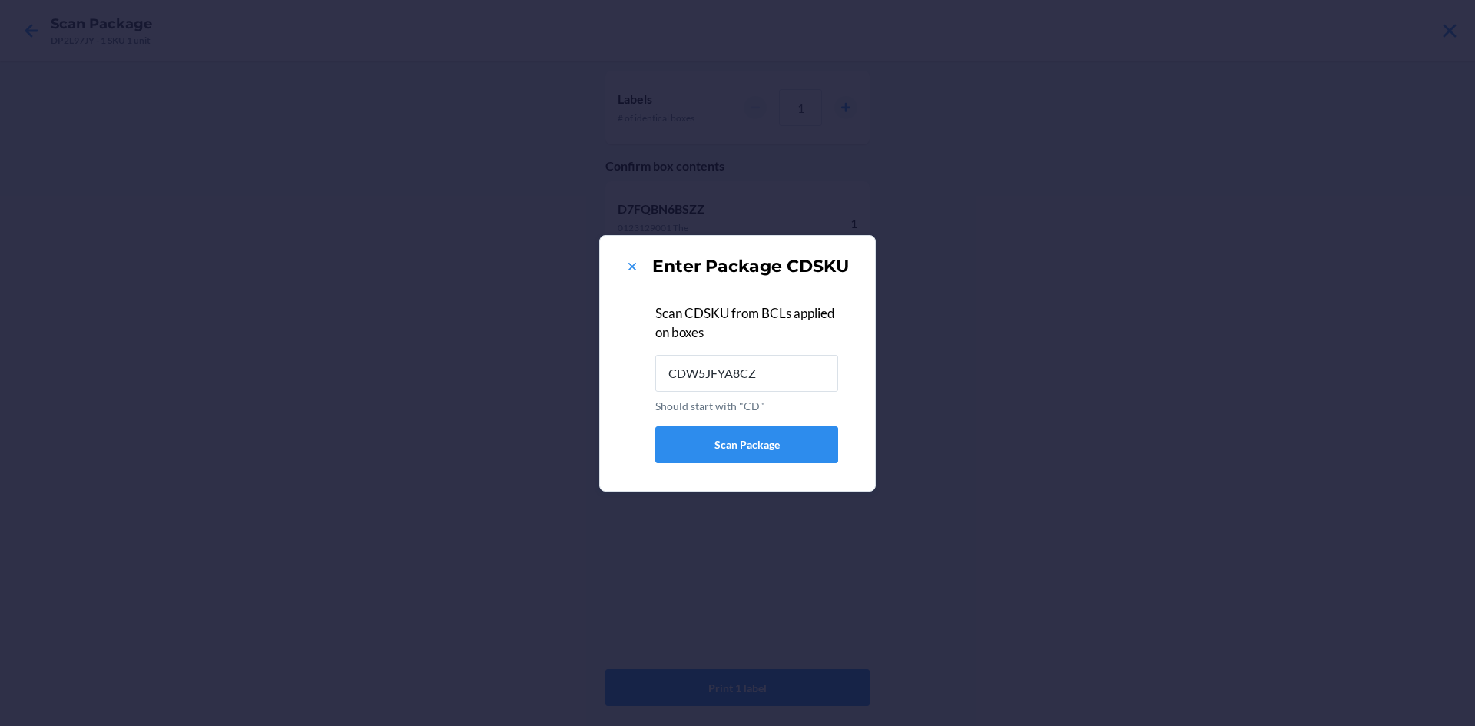
type input "CDW5JFYA8CZ"
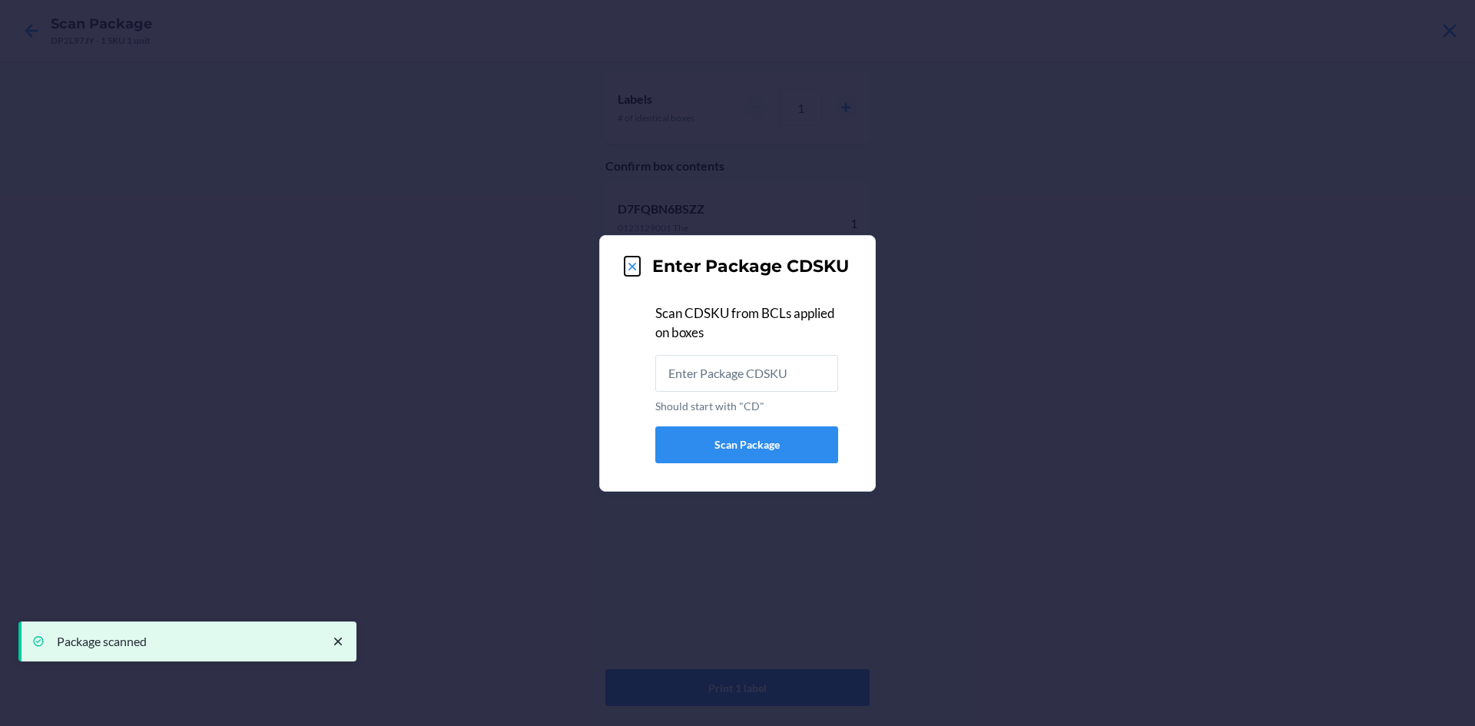
click at [635, 269] on icon at bounding box center [633, 267] width 8 height 8
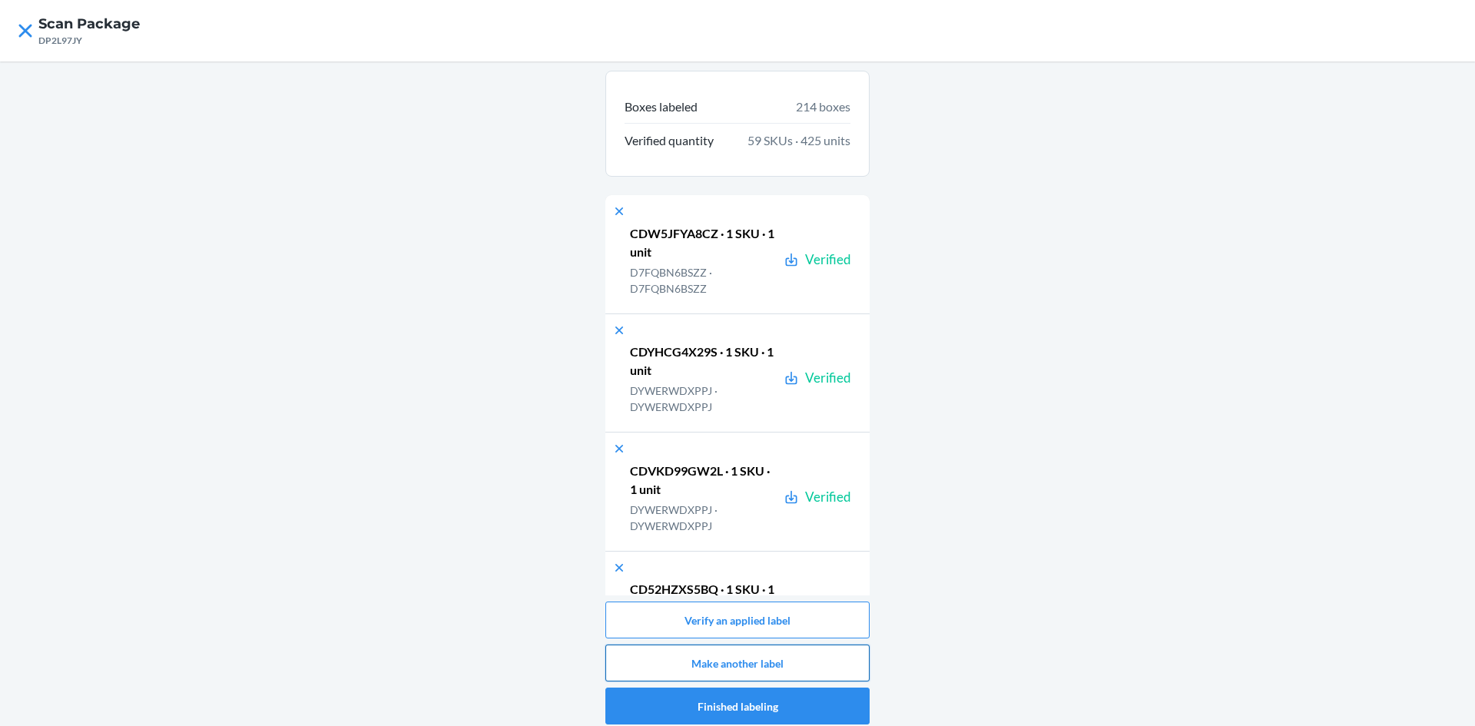
click at [734, 663] on button "Make another label" at bounding box center [737, 663] width 264 height 37
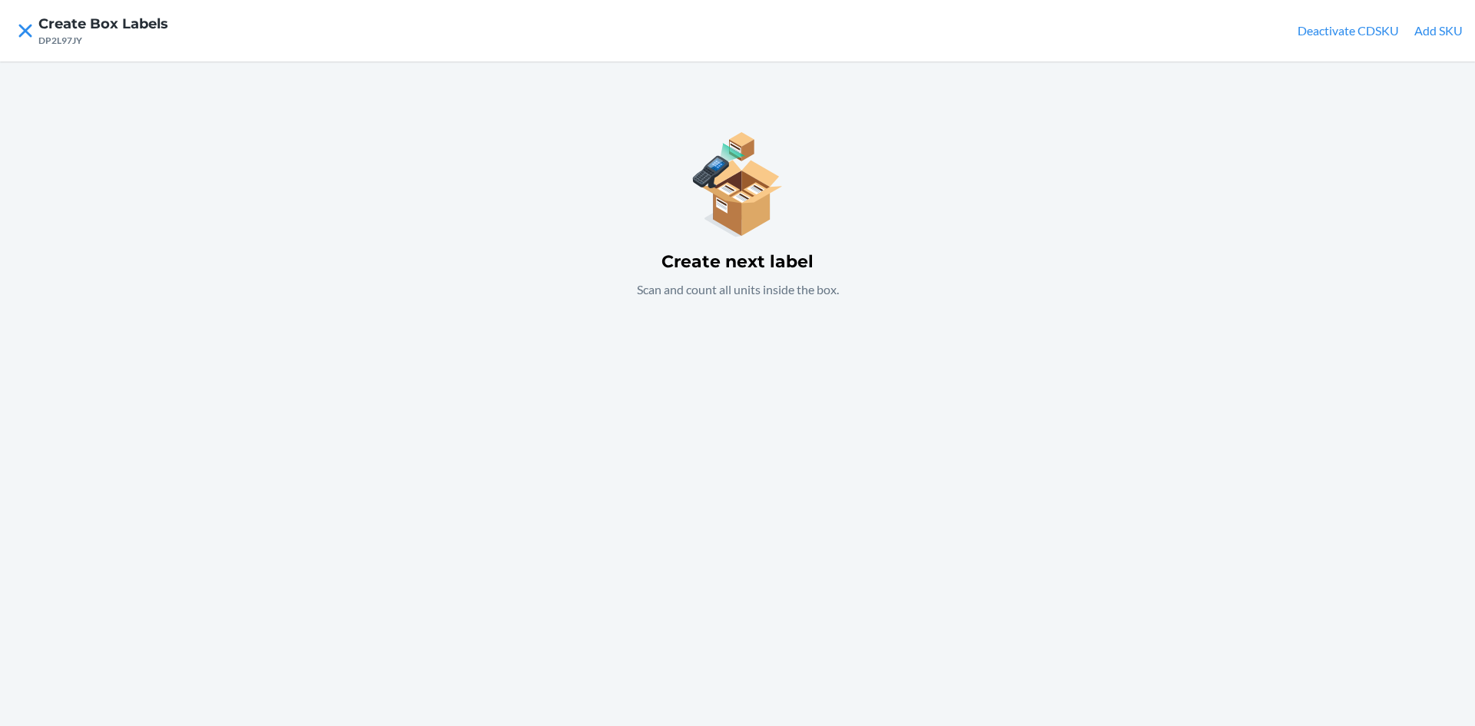
click at [791, 320] on div "Create next label Scan and count all units inside the box." at bounding box center [737, 393] width 1475 height 665
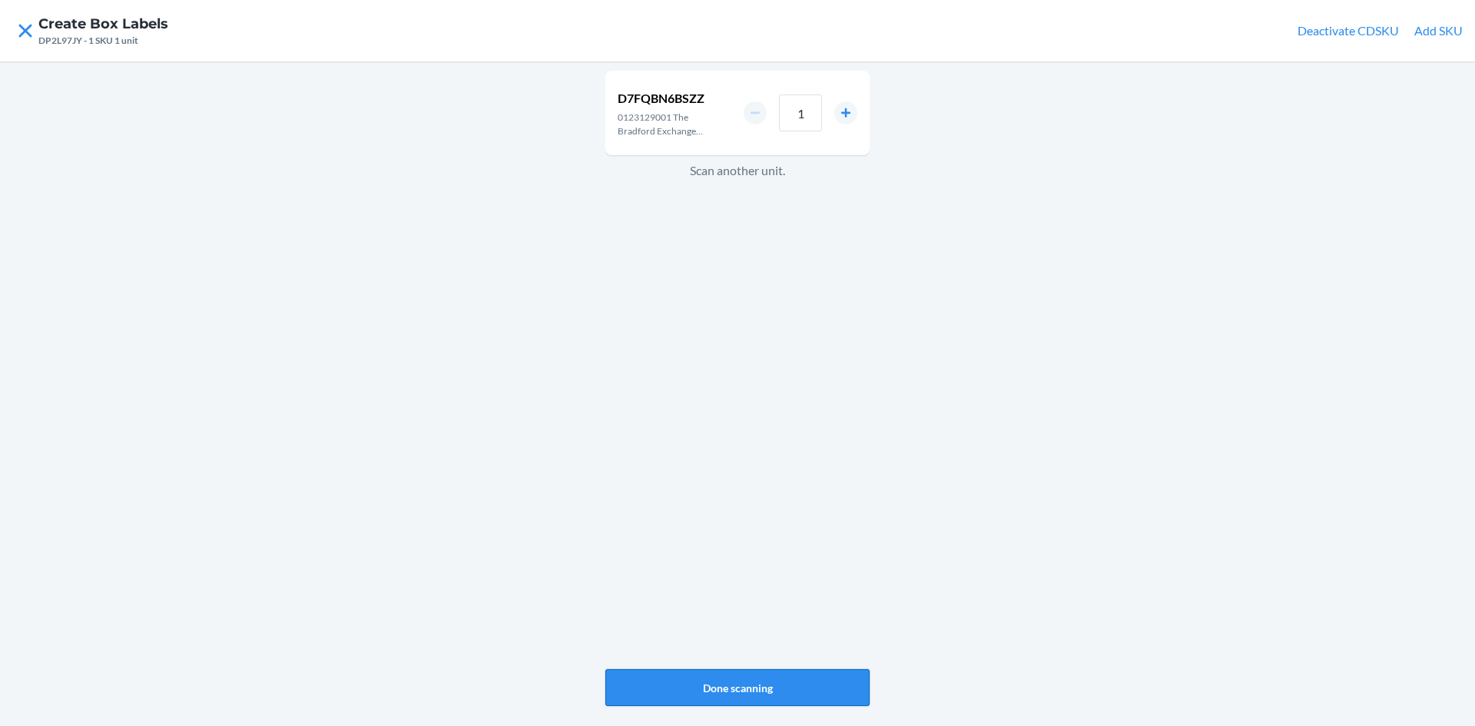
click at [857, 685] on button "Done scanning" at bounding box center [737, 687] width 264 height 37
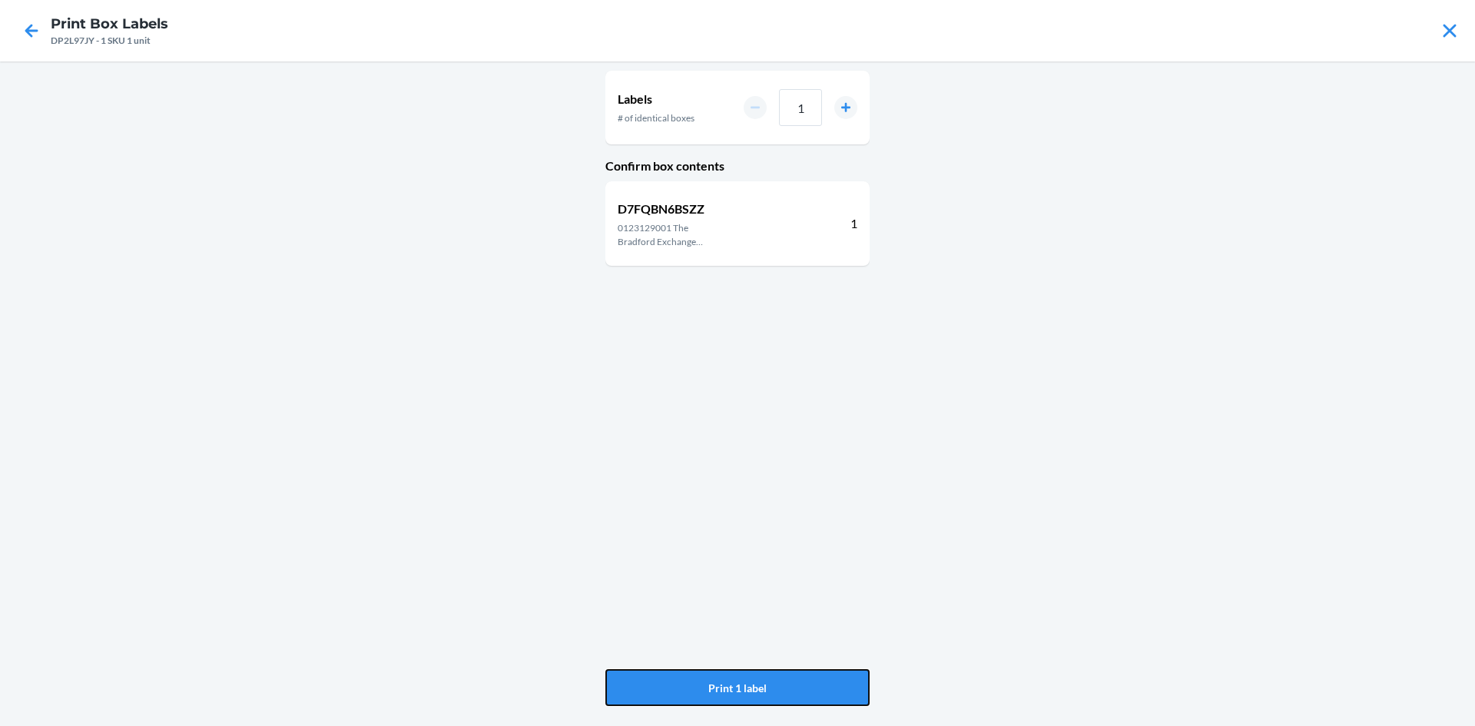
click at [857, 685] on button "Print 1 label" at bounding box center [737, 687] width 264 height 37
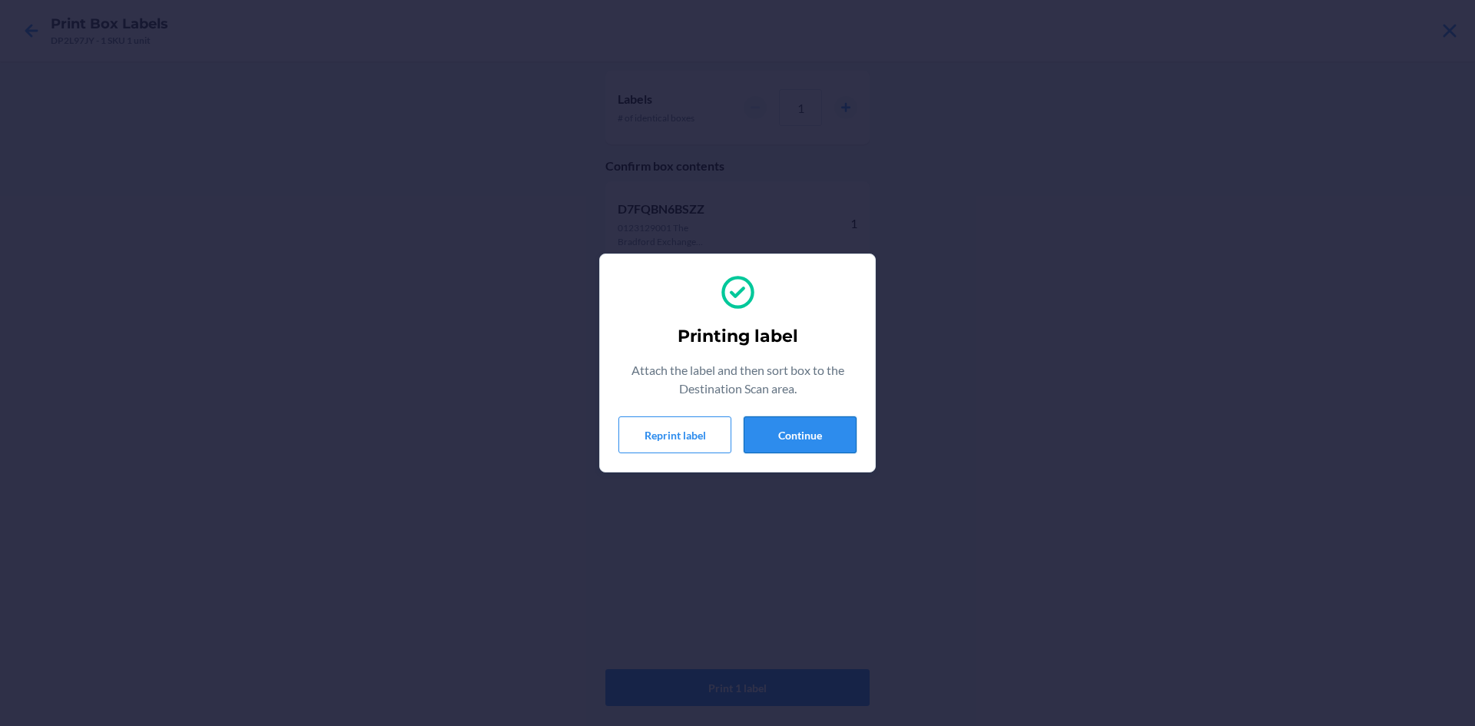
click at [804, 421] on button "Continue" at bounding box center [800, 434] width 113 height 37
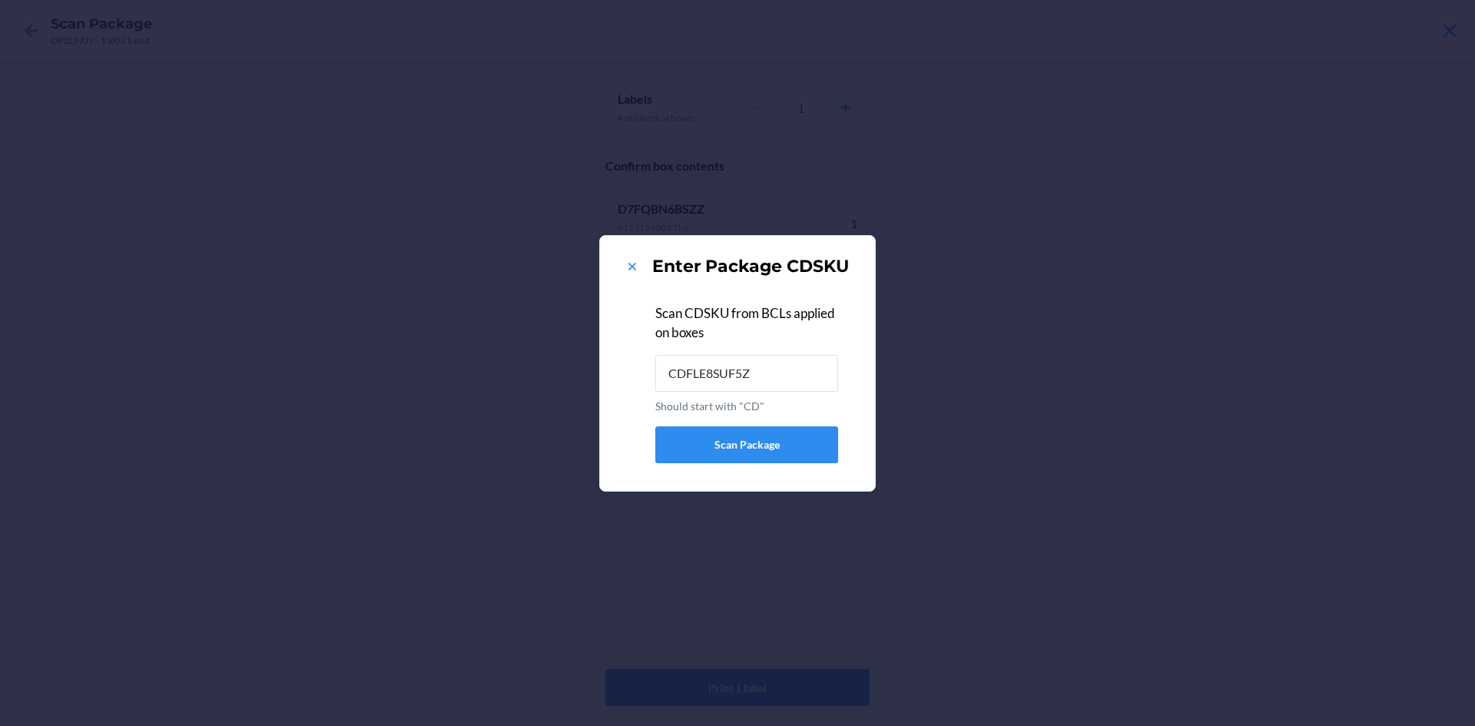
type input "CDFLE8SUF5Z"
click at [631, 271] on icon at bounding box center [632, 266] width 15 height 15
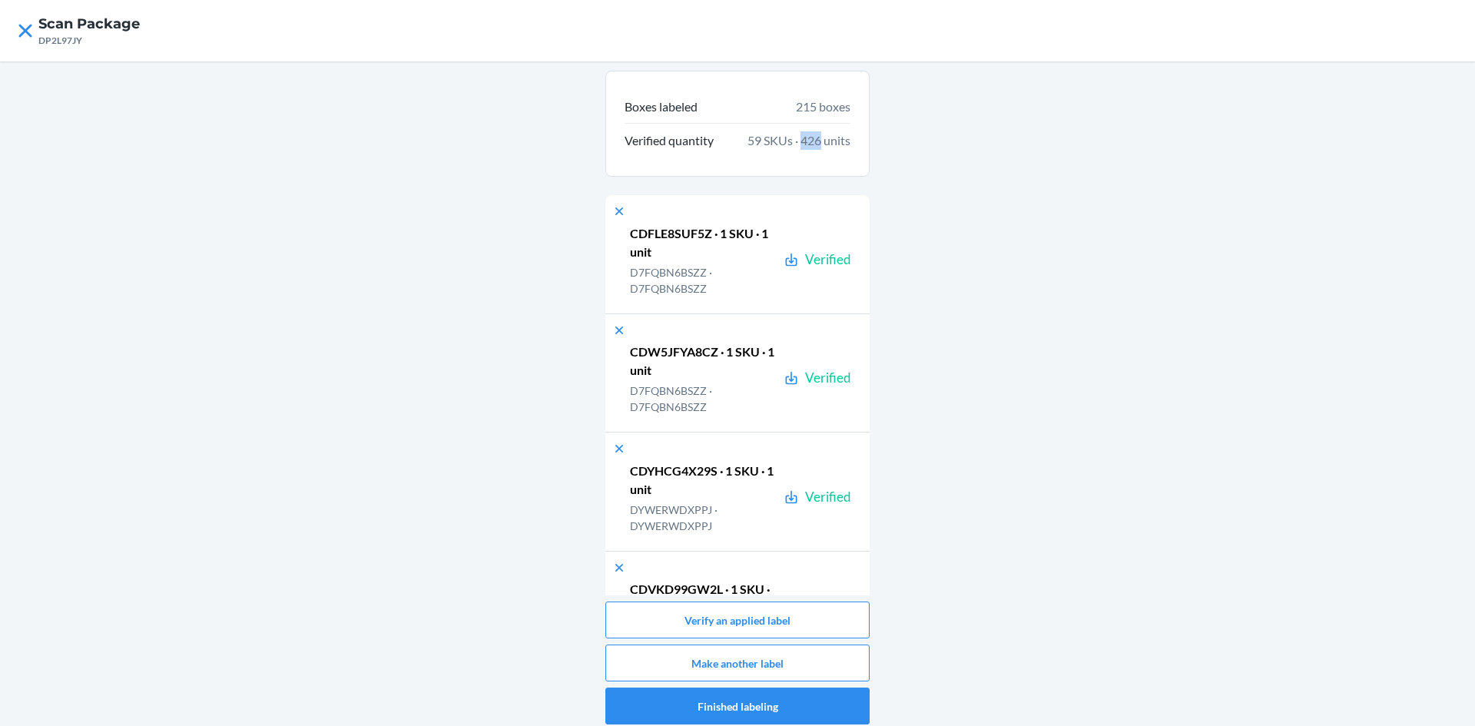
drag, startPoint x: 811, startPoint y: 135, endPoint x: 788, endPoint y: 136, distance: 23.1
click at [788, 136] on span "59 SKUs · 426 units" at bounding box center [799, 140] width 103 height 18
click at [30, 32] on icon at bounding box center [25, 31] width 26 height 26
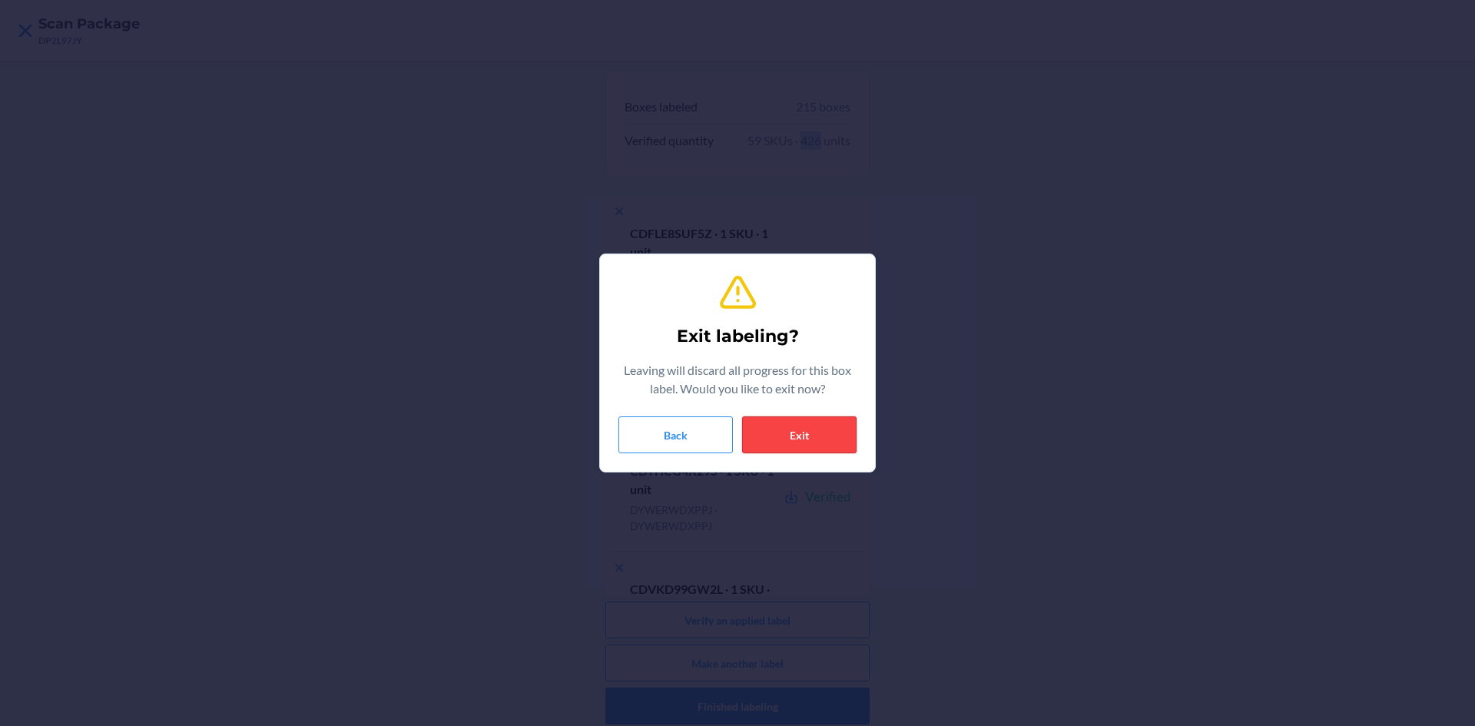
click at [794, 441] on button "Exit" at bounding box center [799, 434] width 114 height 37
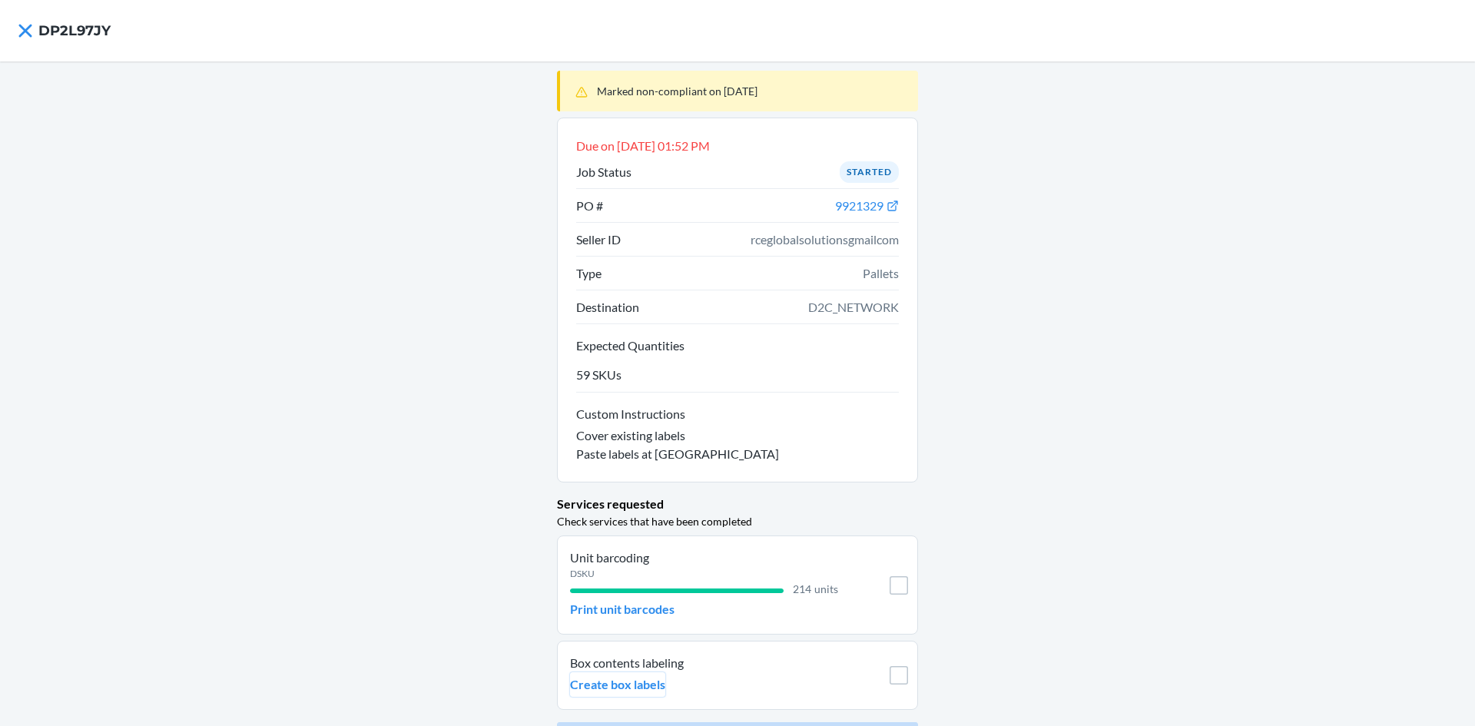
click at [617, 679] on p "Create box labels" at bounding box center [617, 684] width 95 height 18
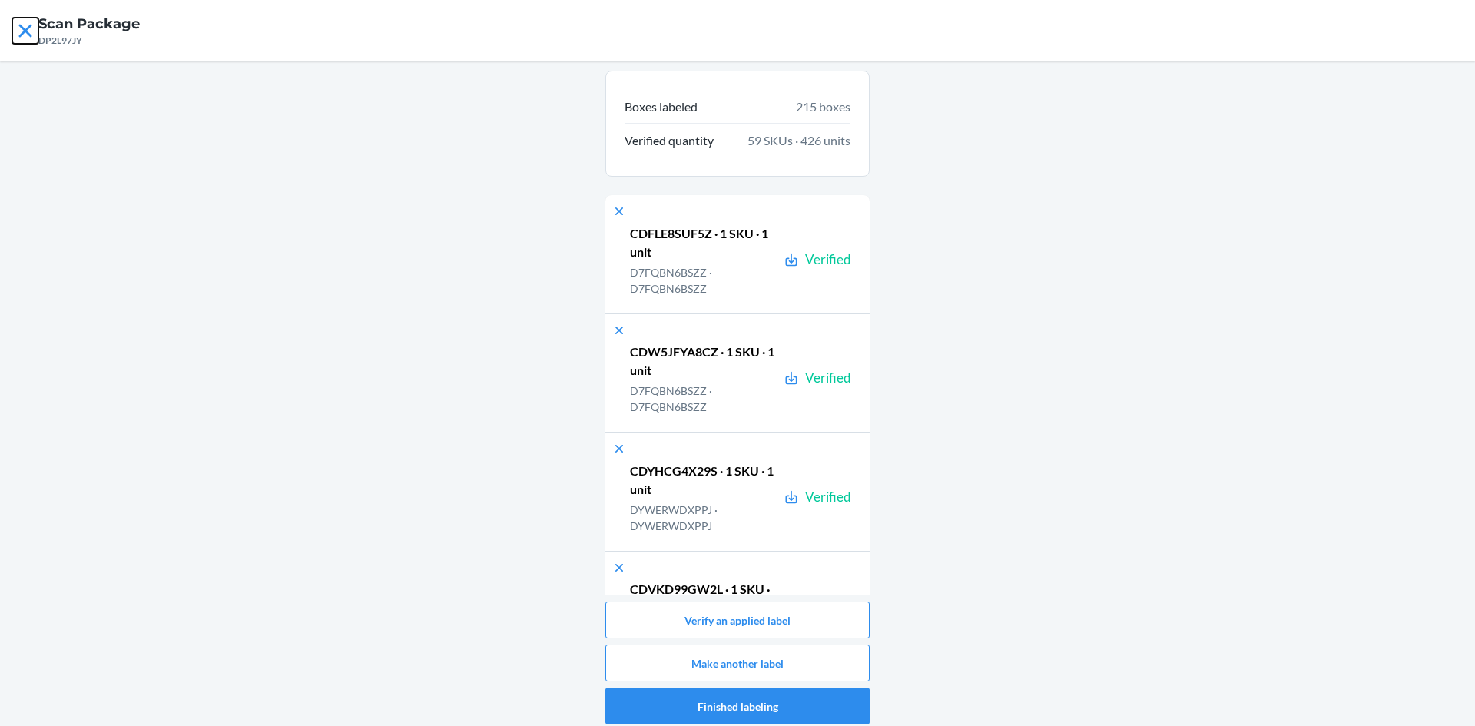
click at [25, 21] on icon at bounding box center [25, 31] width 26 height 26
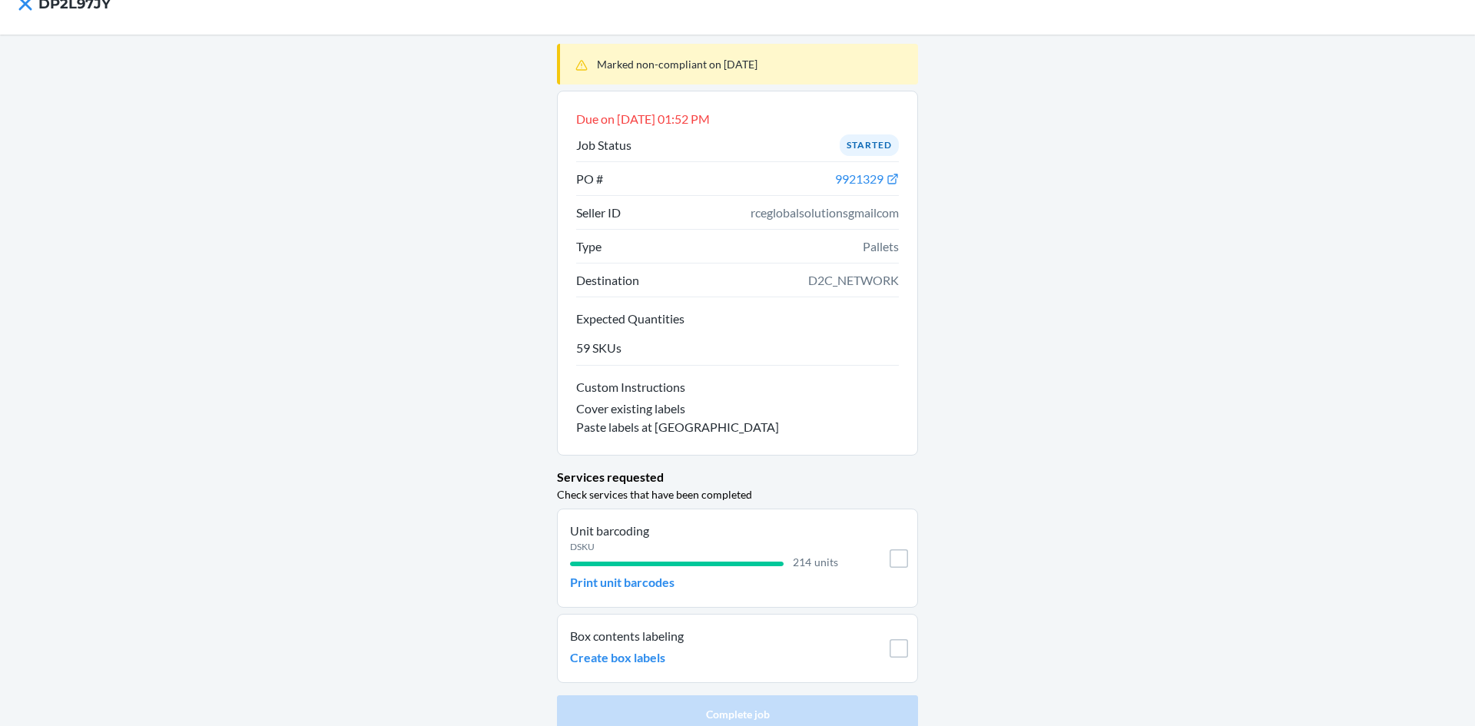
scroll to position [42, 0]
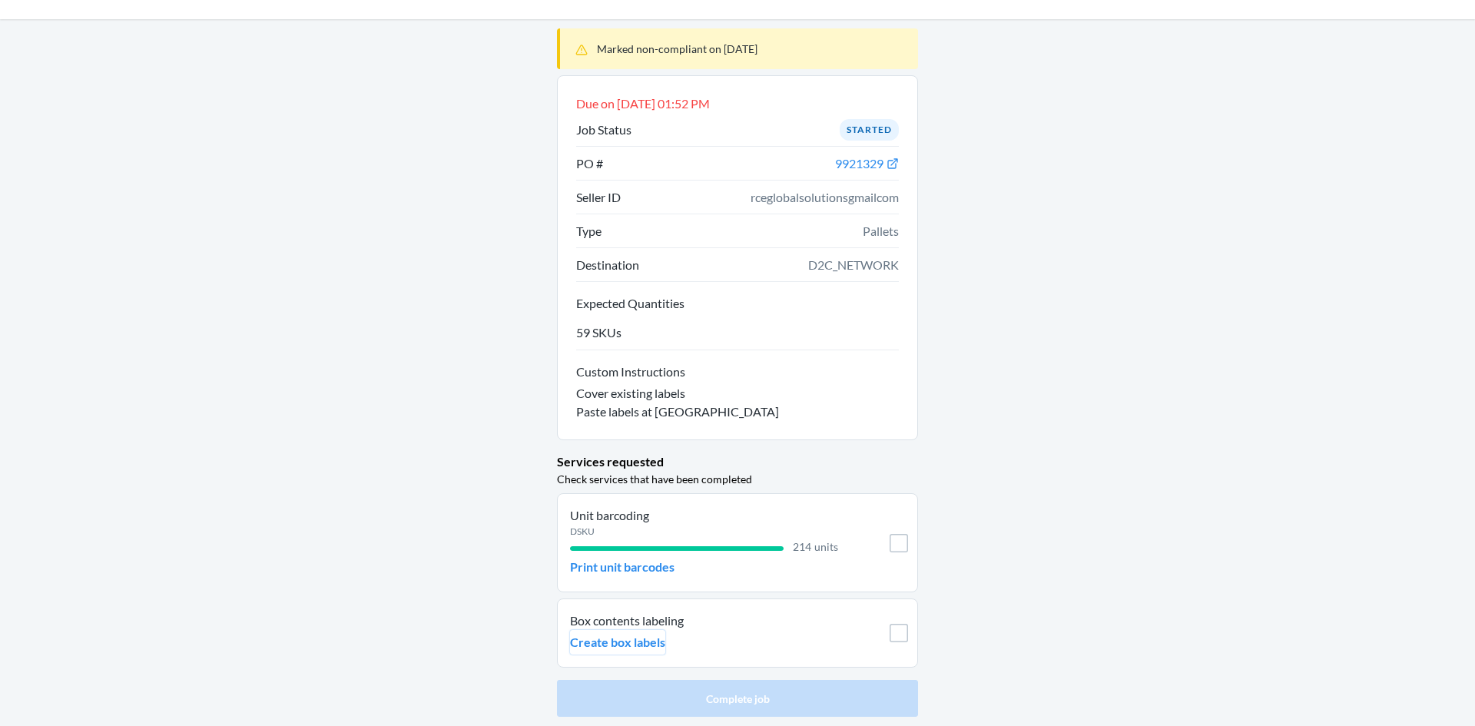
click at [586, 641] on p "Create box labels" at bounding box center [617, 642] width 95 height 18
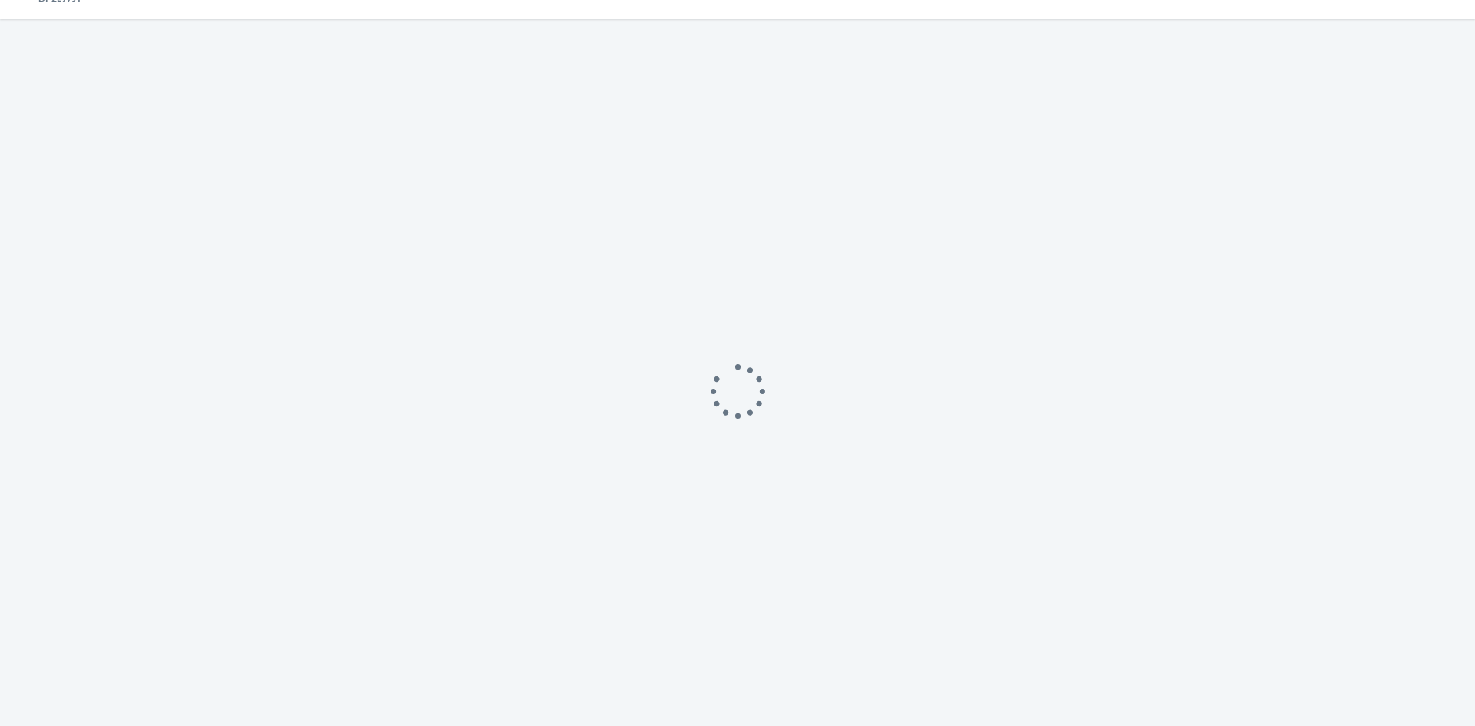
scroll to position [8, 0]
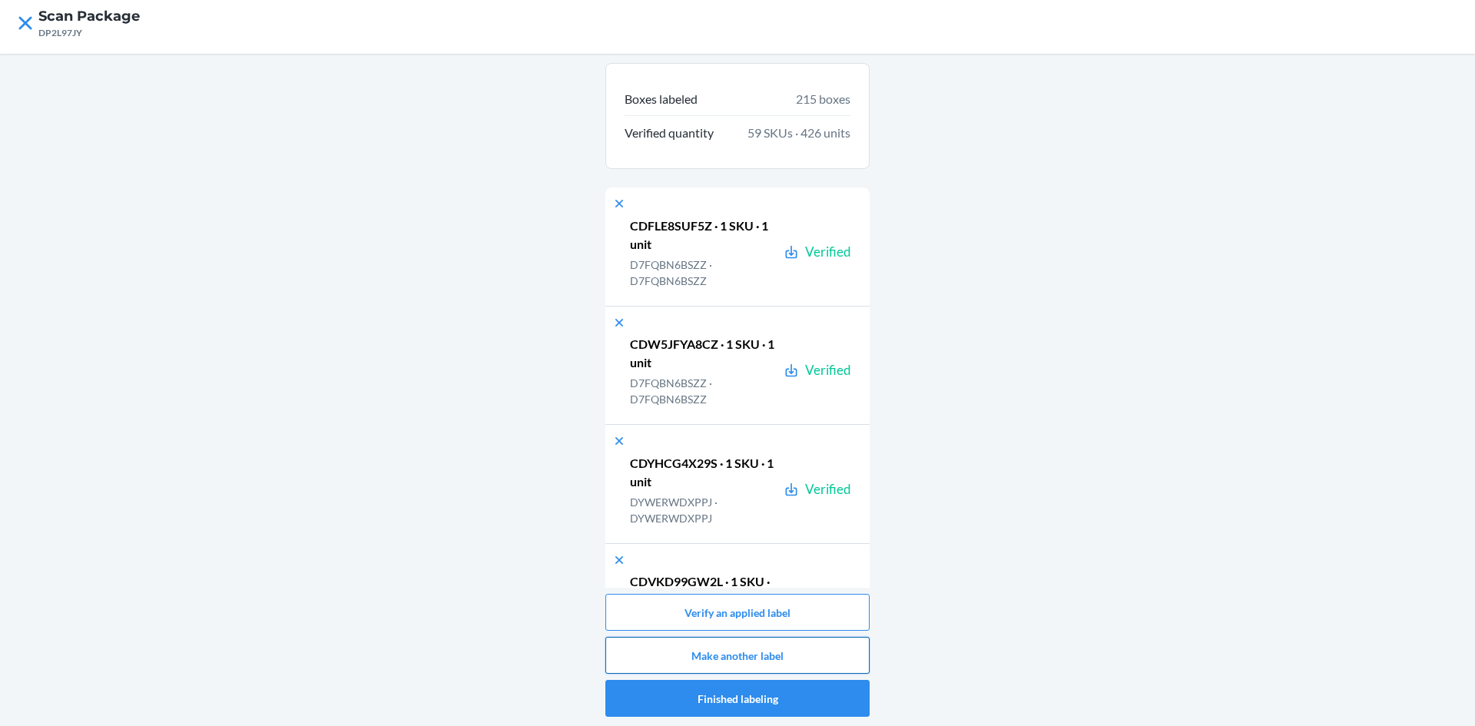
click at [738, 650] on button "Make another label" at bounding box center [737, 655] width 264 height 37
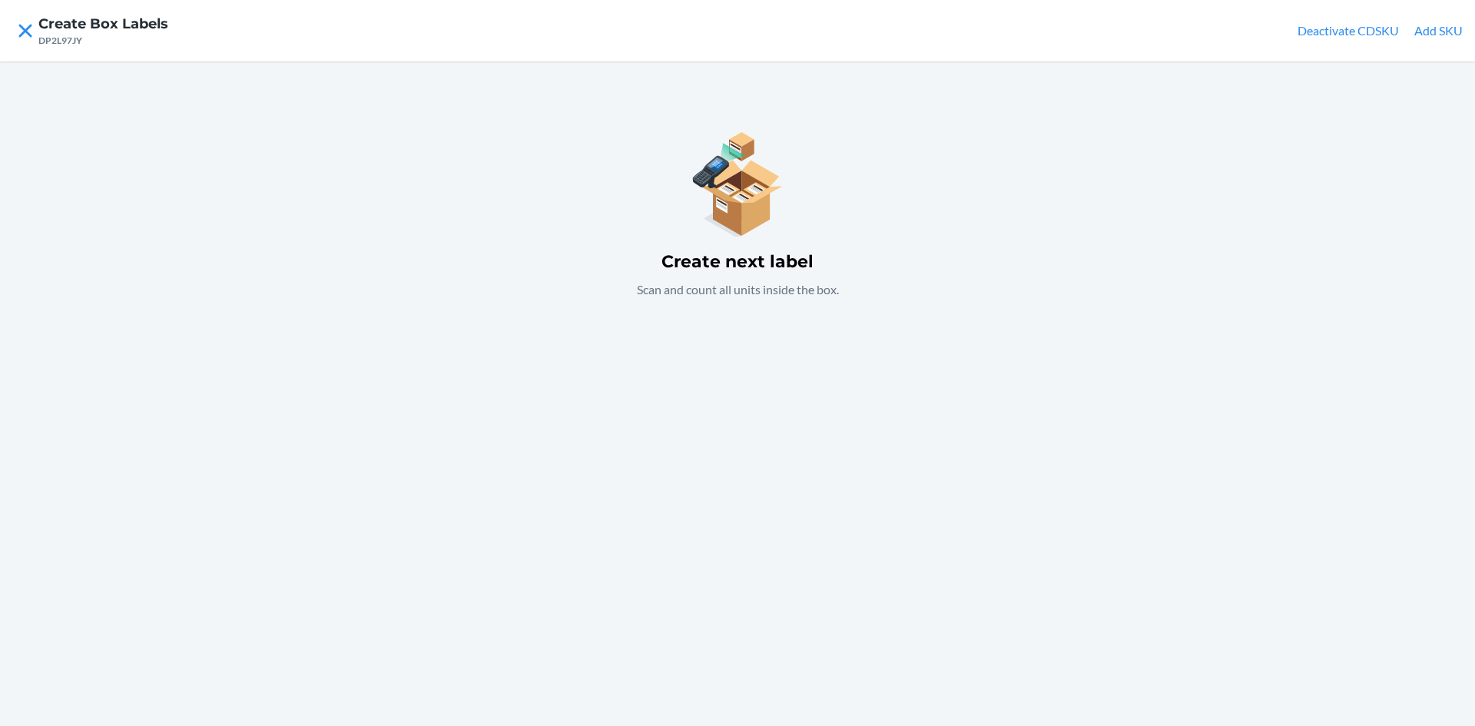
click at [1089, 148] on div "Create next label Scan and count all units inside the box." at bounding box center [737, 393] width 1475 height 665
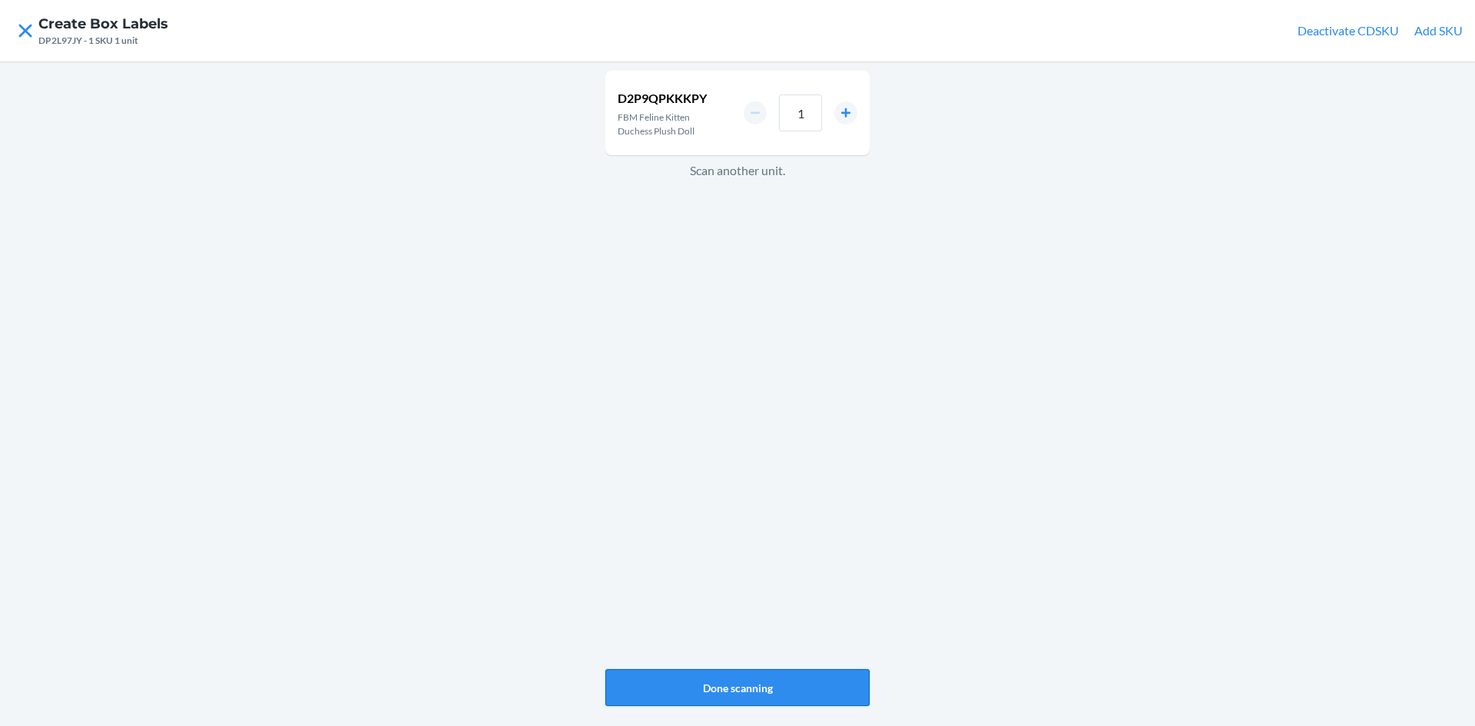
click at [725, 685] on button "Done scanning" at bounding box center [737, 687] width 264 height 37
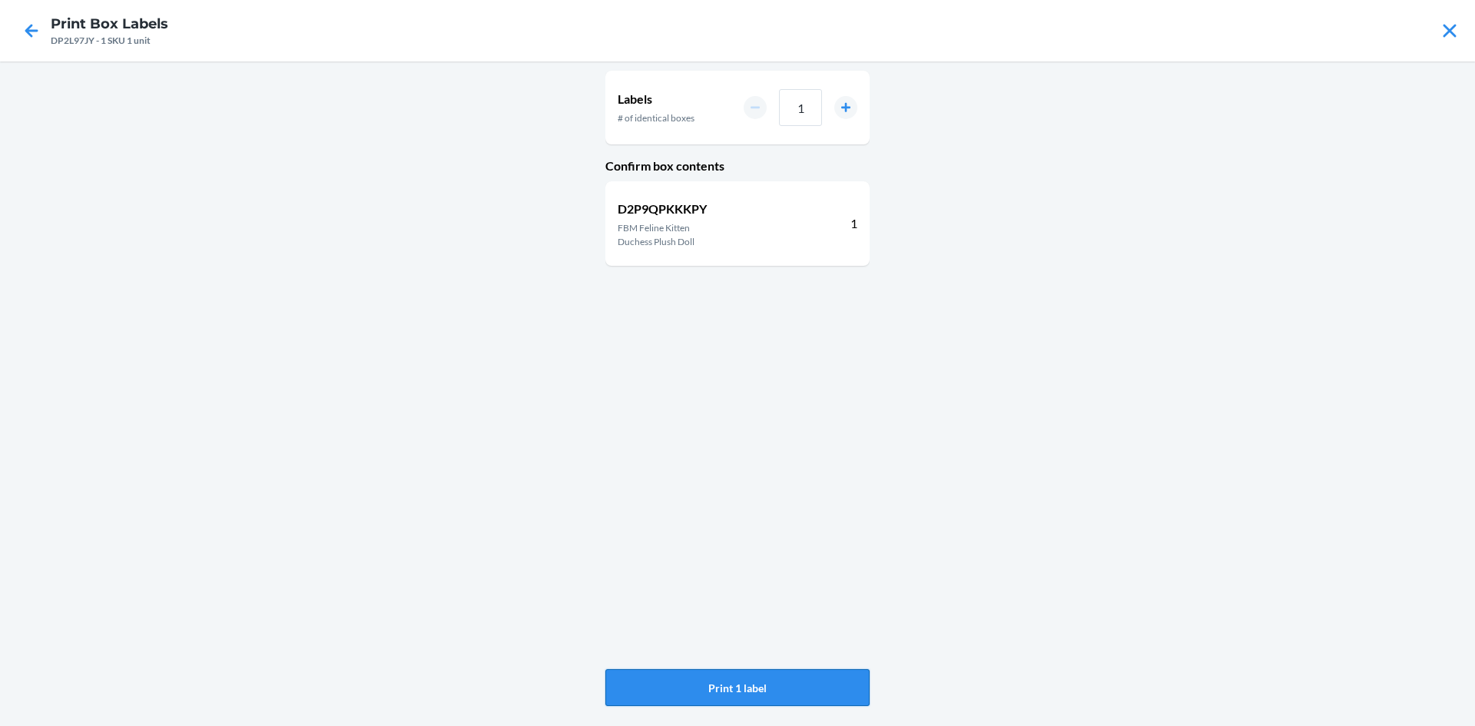
click at [725, 682] on button "Print 1 label" at bounding box center [737, 687] width 264 height 37
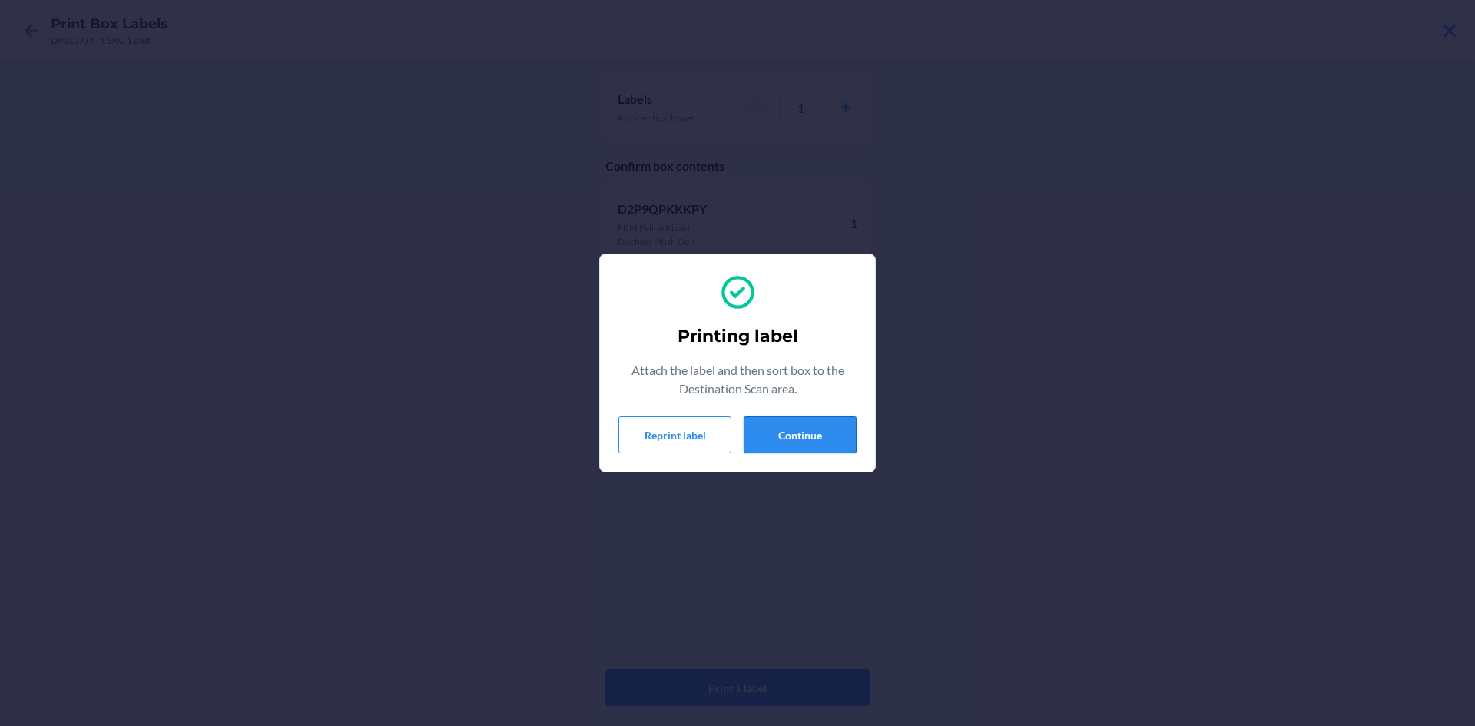
click at [782, 439] on button "Continue" at bounding box center [800, 434] width 113 height 37
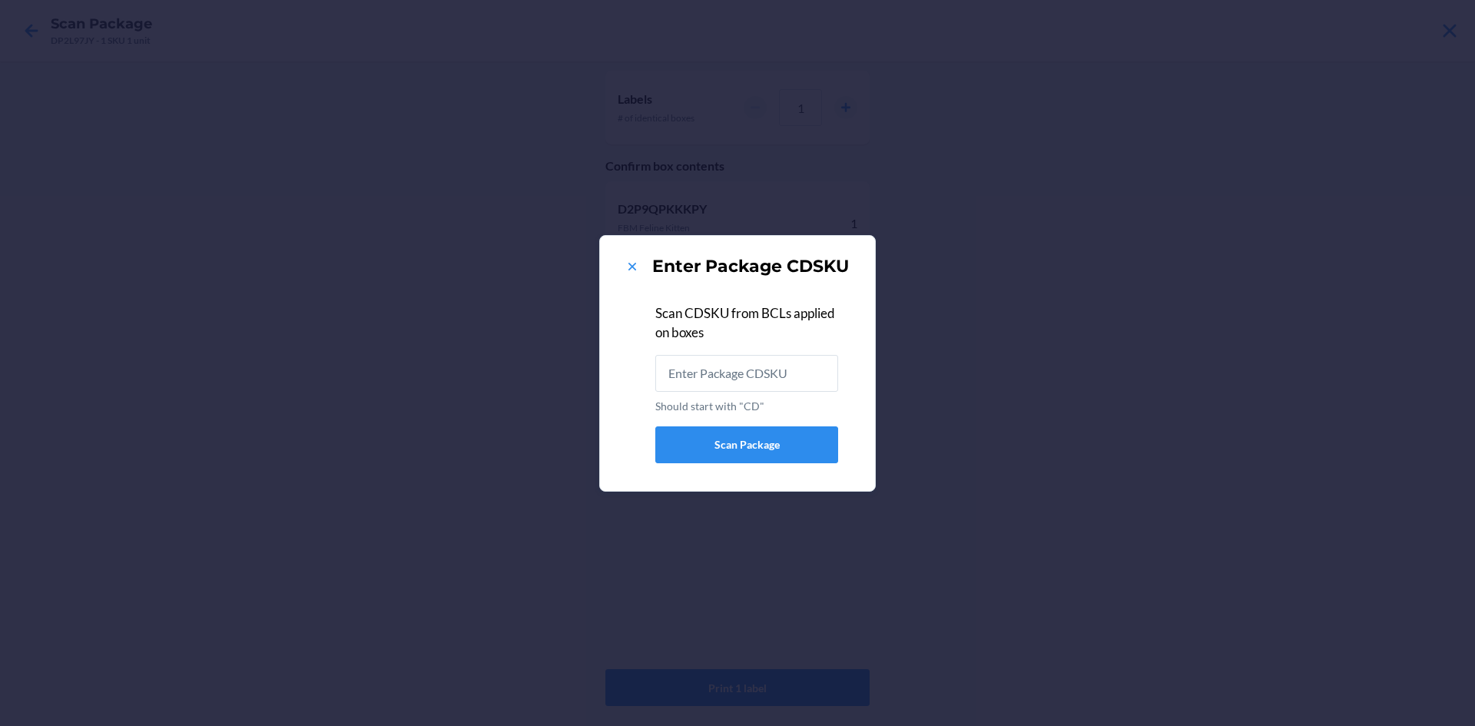
click at [770, 377] on input "Should start with "CD"" at bounding box center [746, 373] width 183 height 37
type input "CDFJGKBTJP6"
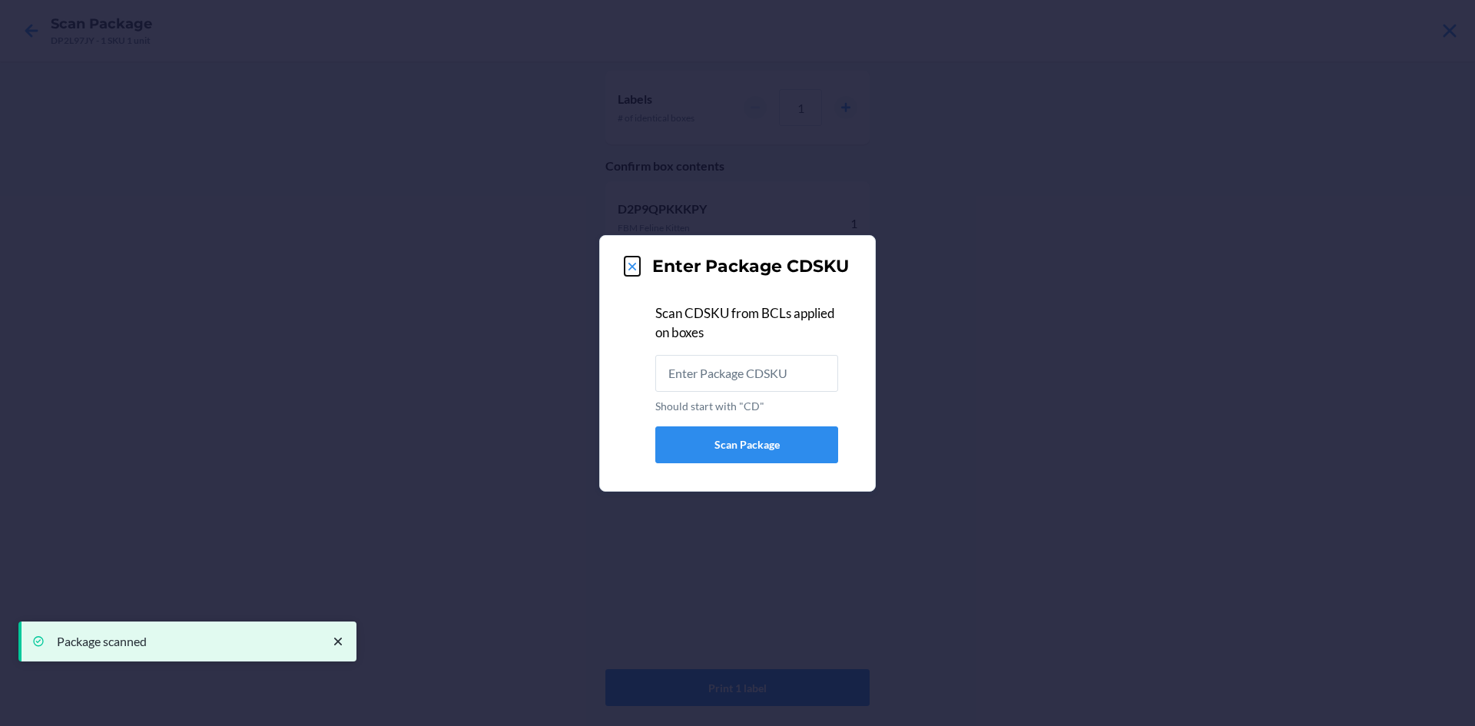
click at [636, 263] on icon at bounding box center [632, 266] width 15 height 15
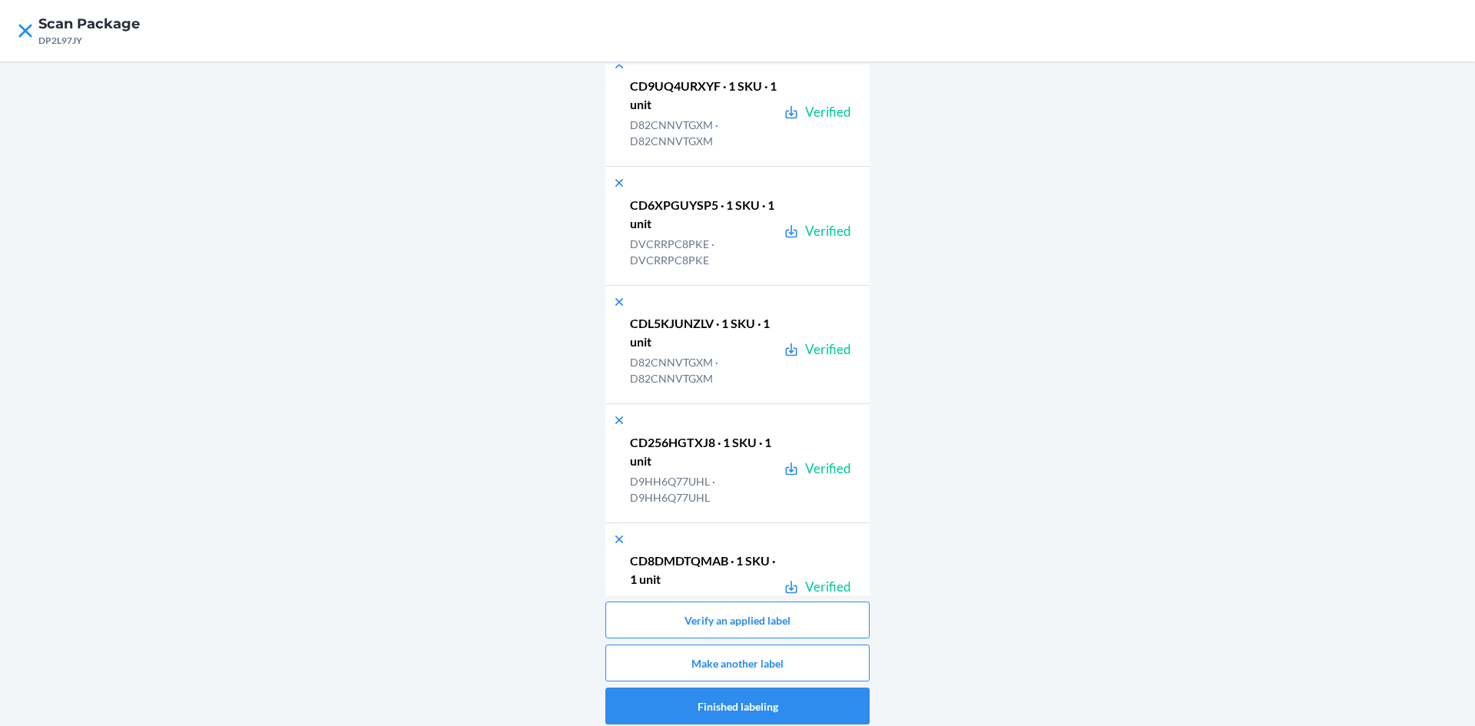
scroll to position [2075, 0]
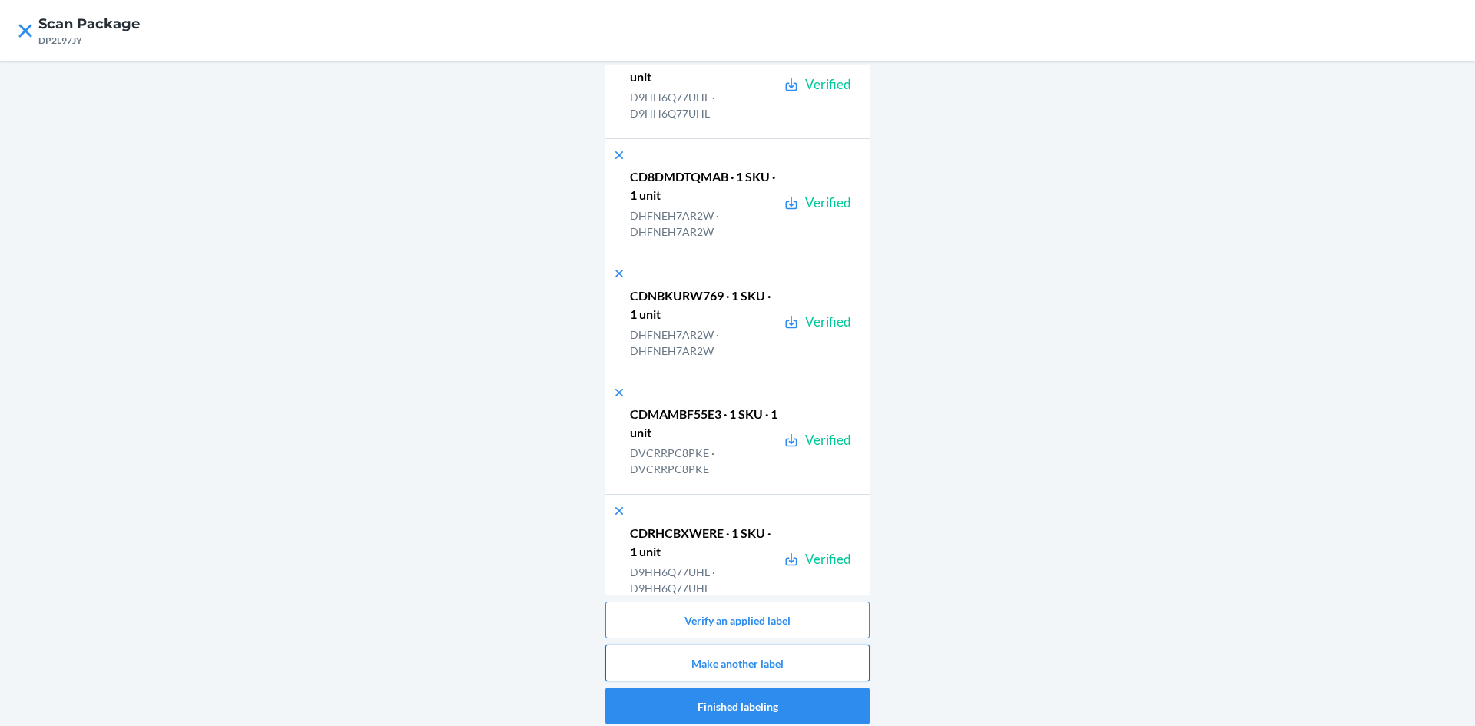
click at [748, 656] on button "Make another label" at bounding box center [737, 663] width 264 height 37
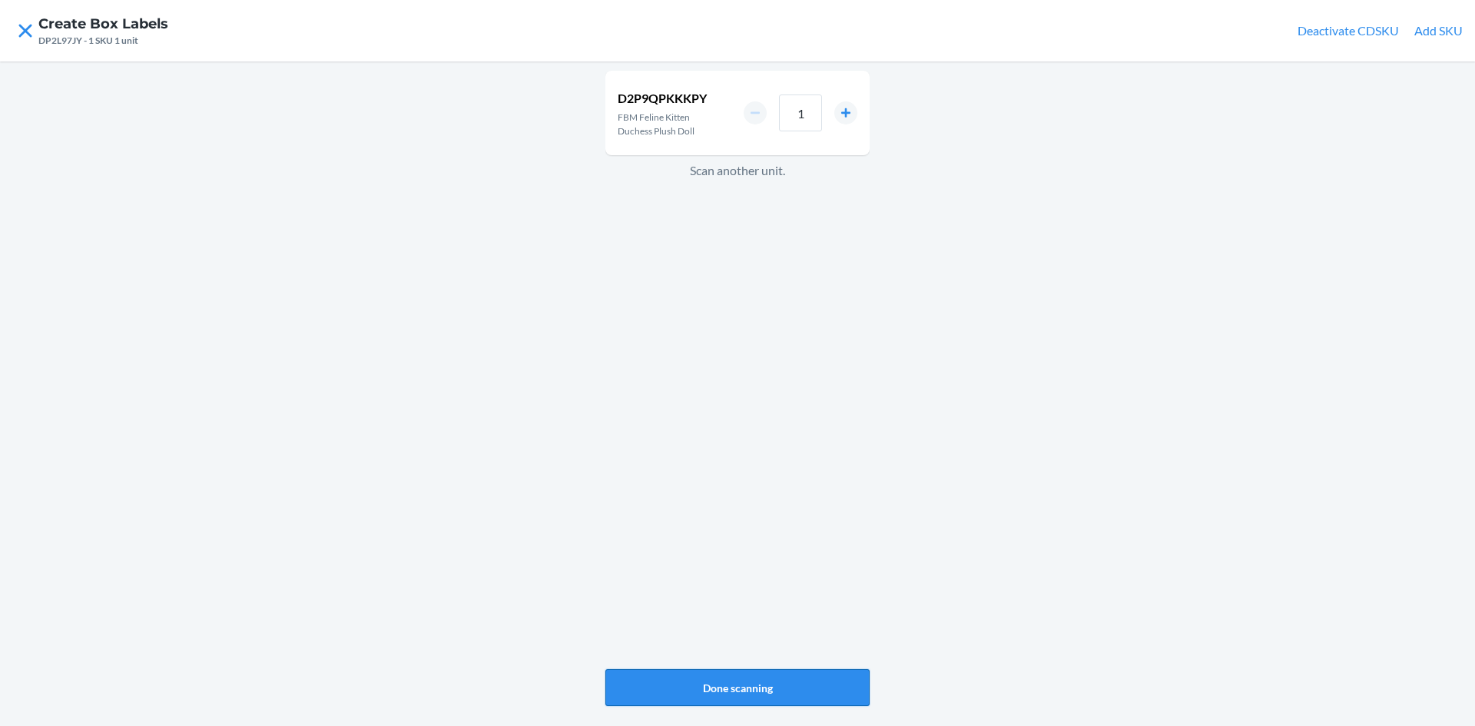
click at [667, 689] on button "Done scanning" at bounding box center [737, 687] width 264 height 37
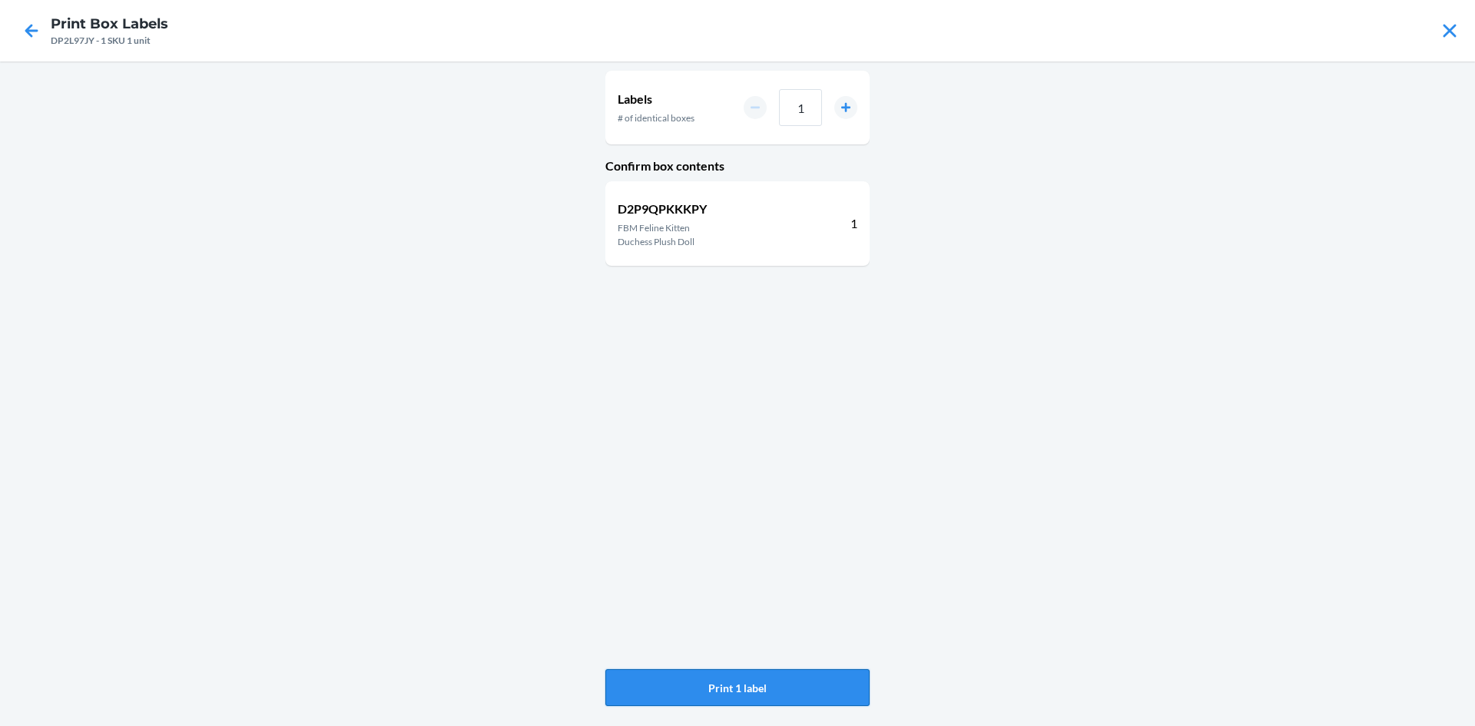
click at [658, 679] on button "Print 1 label" at bounding box center [737, 687] width 264 height 37
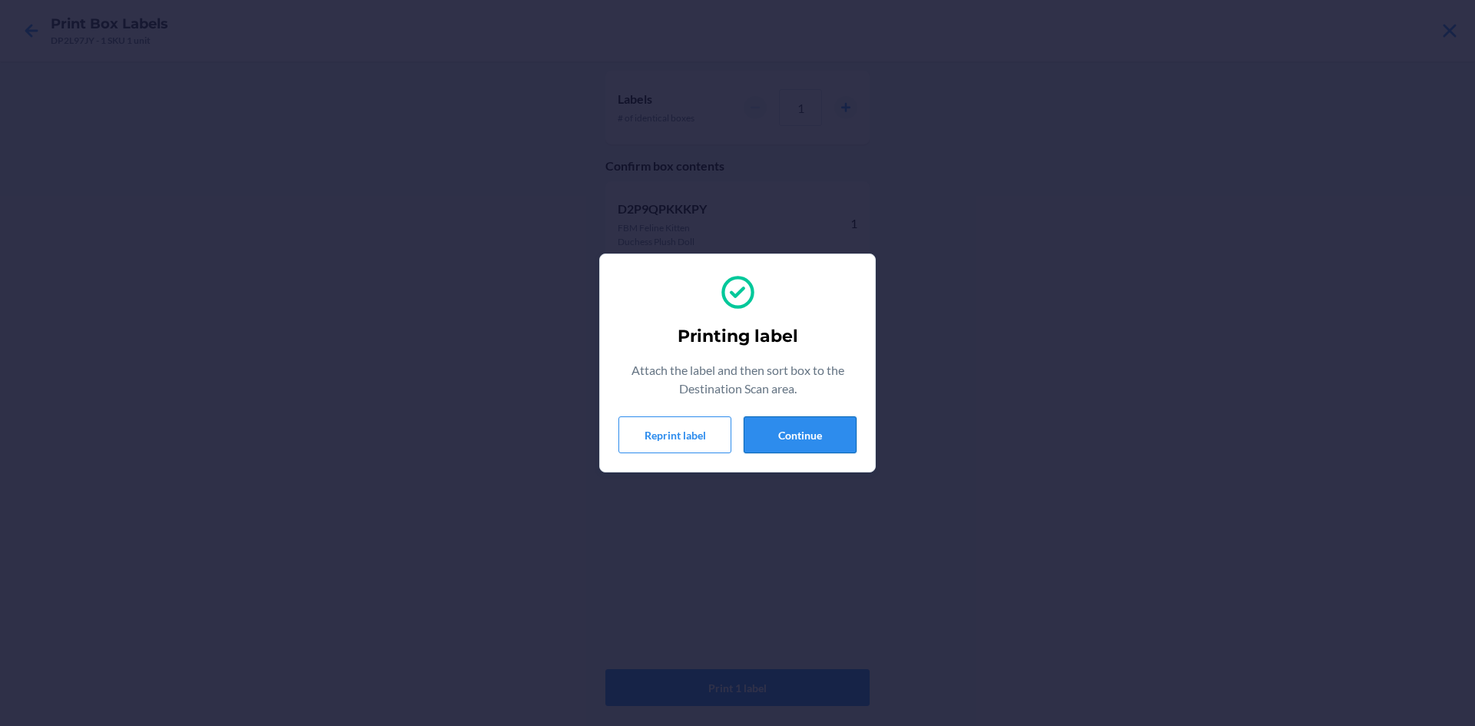
click at [808, 426] on button "Continue" at bounding box center [800, 434] width 113 height 37
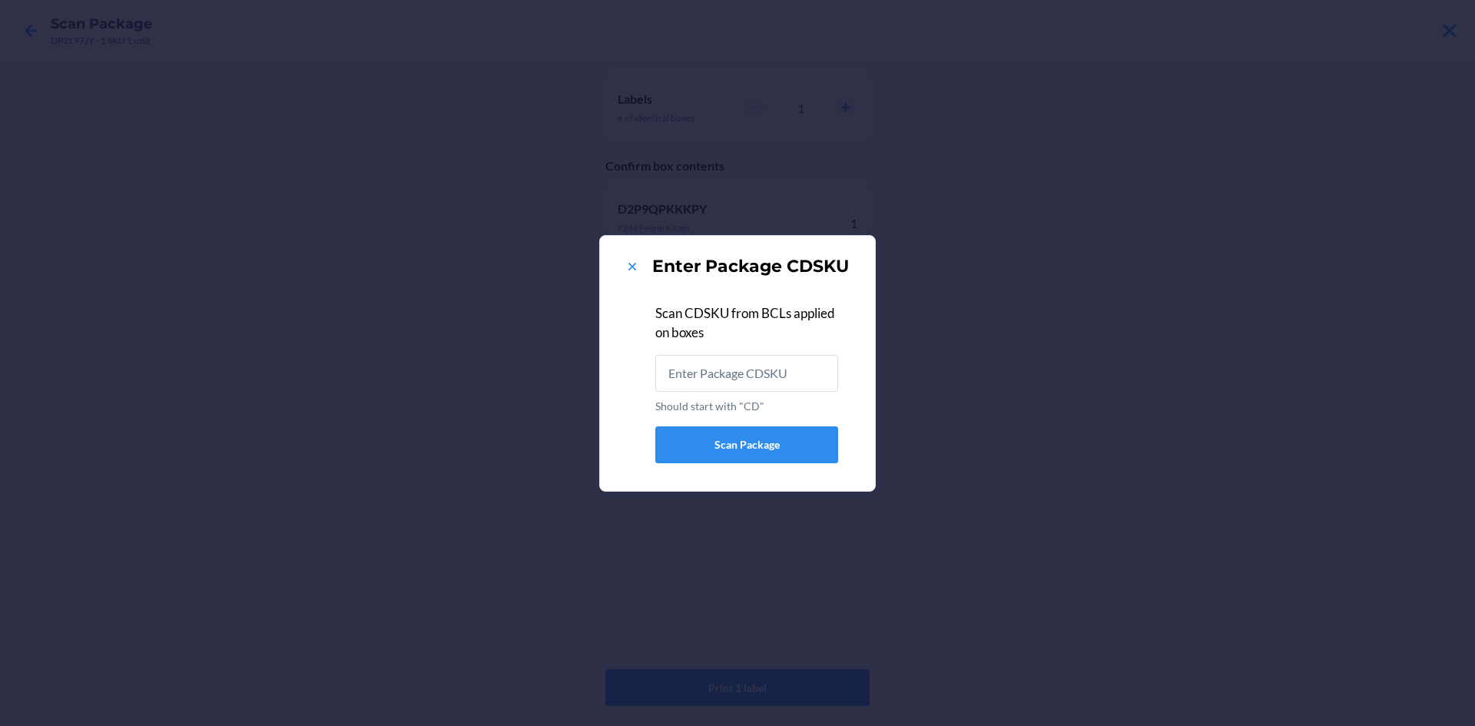
click at [624, 268] on div "Enter Package CDSKU" at bounding box center [738, 266] width 238 height 25
click at [627, 273] on icon at bounding box center [632, 266] width 15 height 15
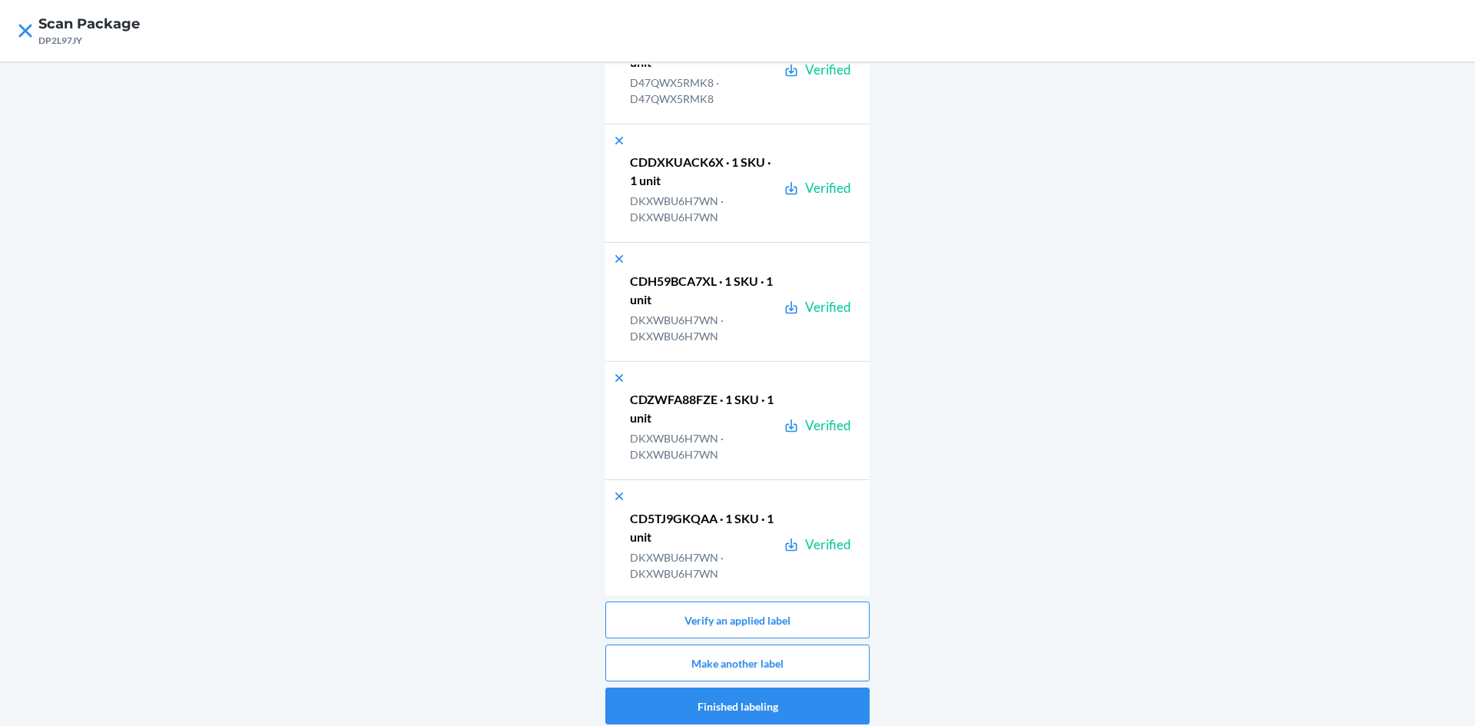
scroll to position [25318, 0]
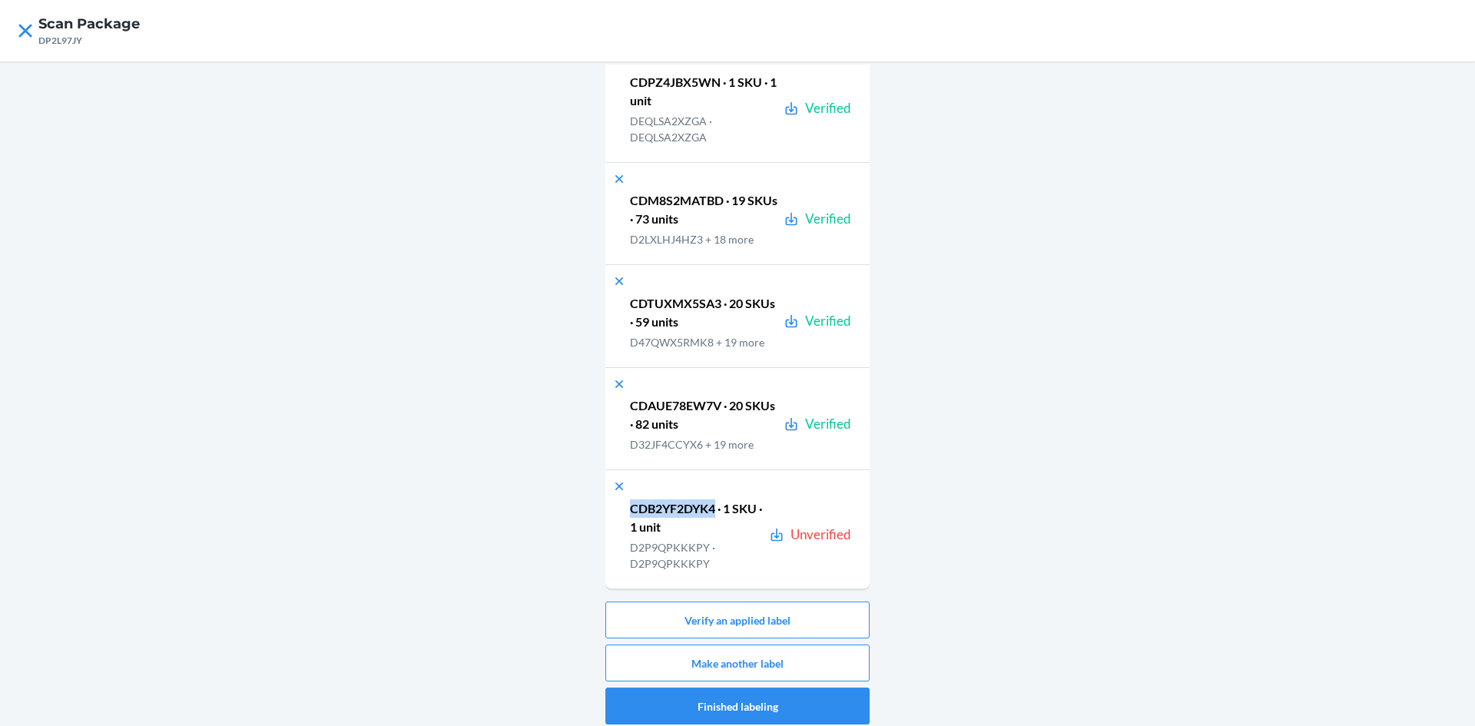
drag, startPoint x: 711, startPoint y: 509, endPoint x: 625, endPoint y: 511, distance: 86.8
click at [630, 511] on p "CDB2YF2DYK4 · 1 SKU · 1 unit" at bounding box center [696, 517] width 133 height 37
copy p "CDB2YF2DYK4"
click at [748, 627] on button "Verify an applied label" at bounding box center [737, 620] width 264 height 37
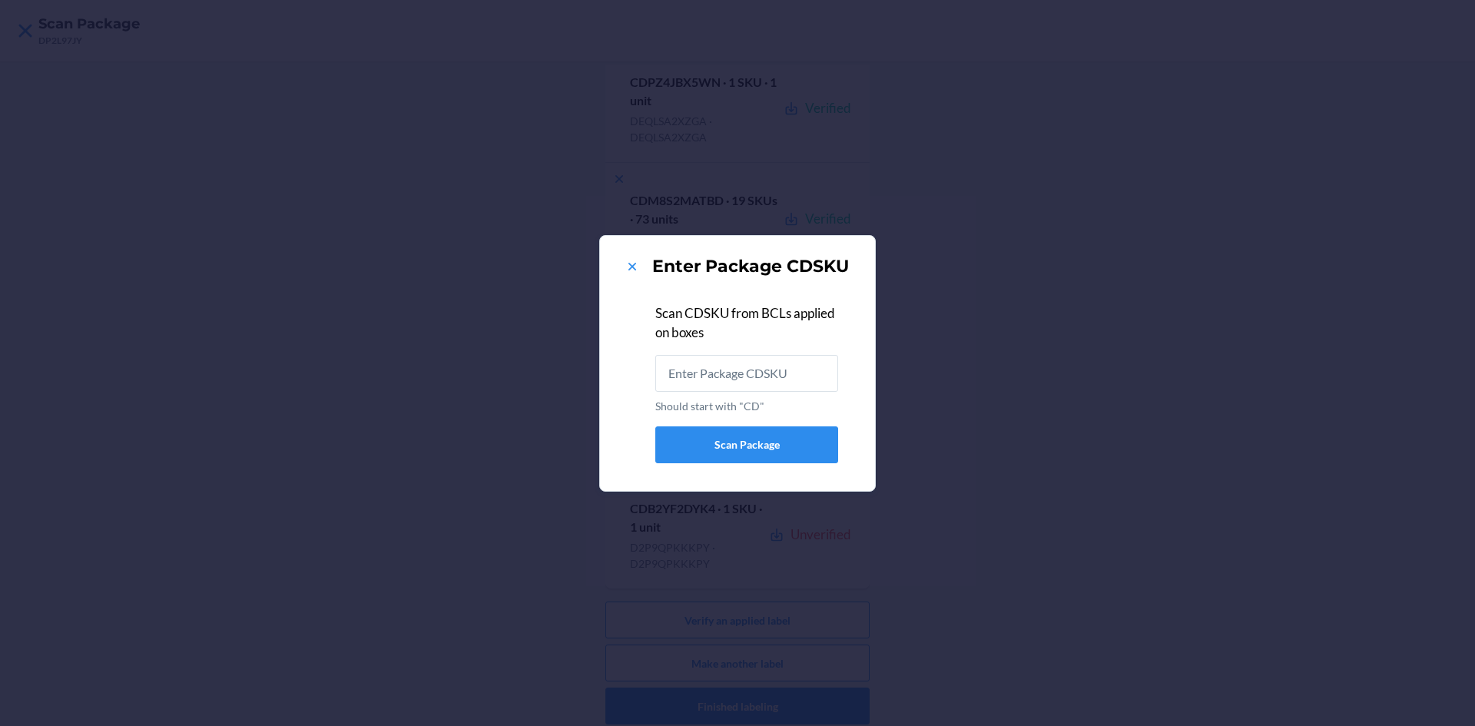
click at [737, 363] on input "Should start with "CD"" at bounding box center [746, 373] width 183 height 37
type input "CDB2YF2DYK4"
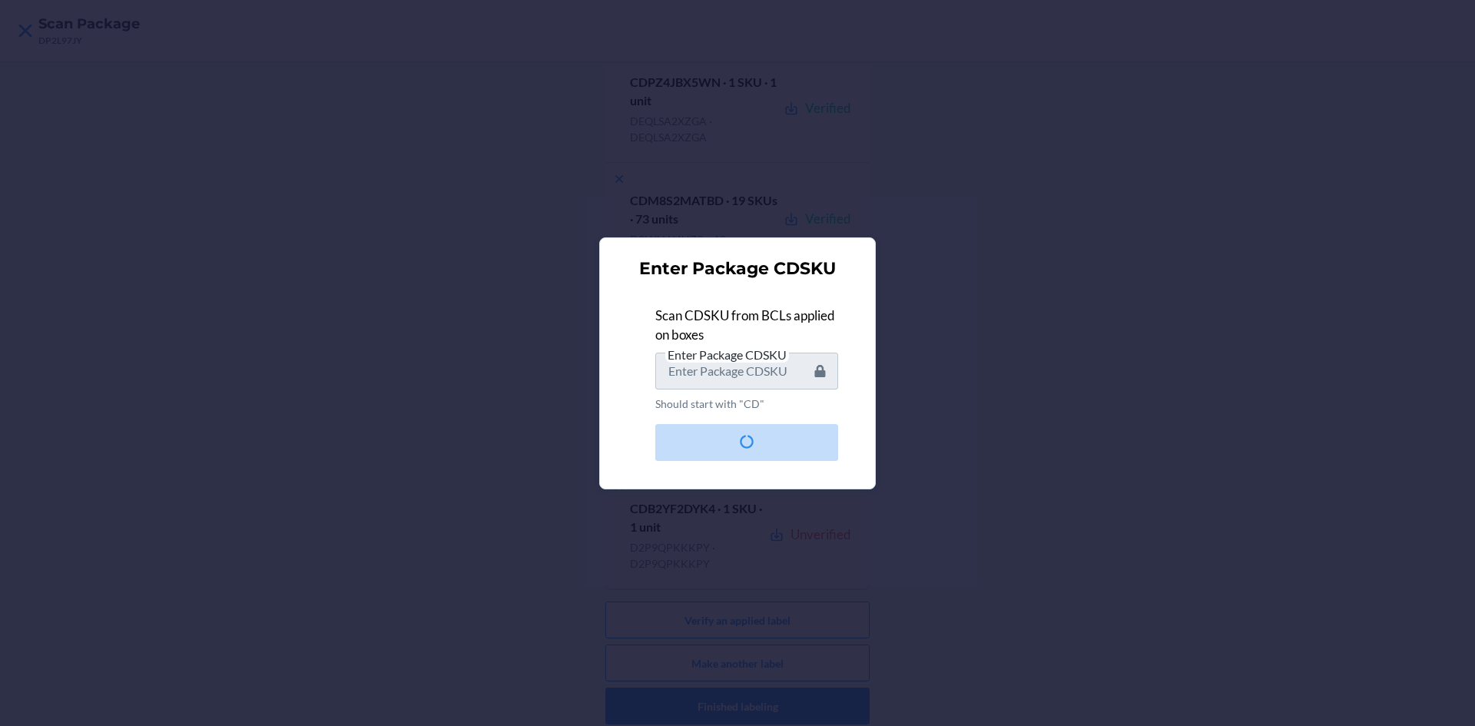
scroll to position [0, 0]
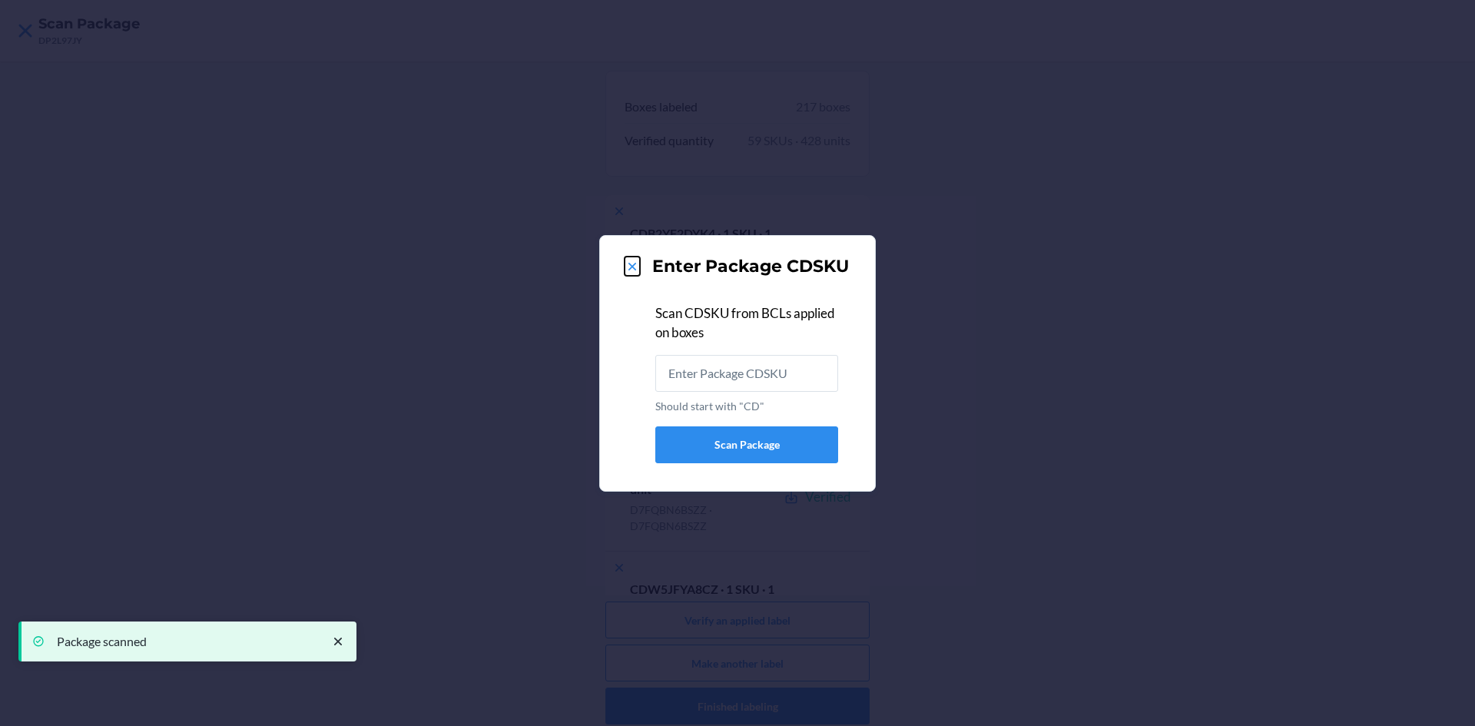
drag, startPoint x: 633, startPoint y: 261, endPoint x: 644, endPoint y: 256, distance: 12.0
click at [635, 260] on icon at bounding box center [632, 266] width 15 height 15
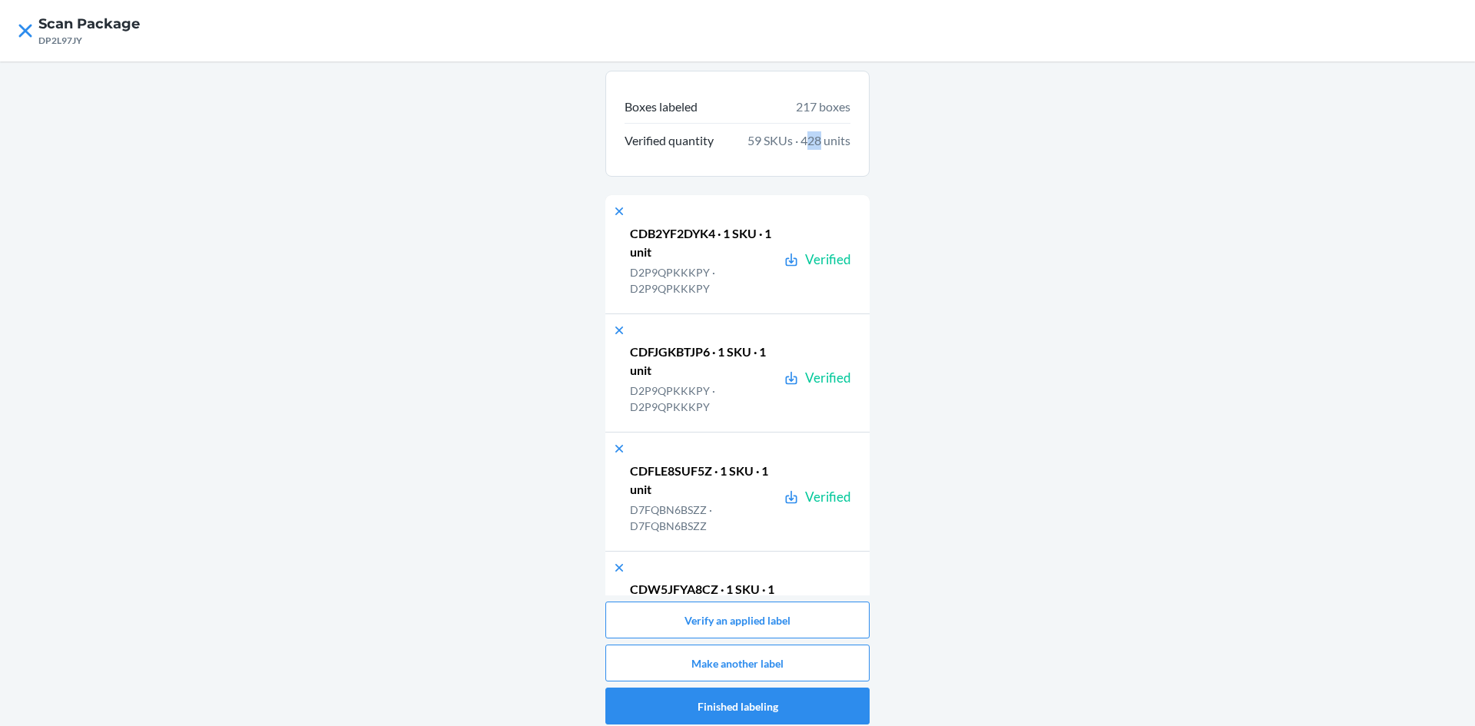
drag, startPoint x: 808, startPoint y: 134, endPoint x: 789, endPoint y: 133, distance: 19.2
click at [789, 133] on span "59 SKUs · 428 units" at bounding box center [799, 140] width 103 height 18
click at [769, 150] on span "59 SKUs · 428 units" at bounding box center [799, 140] width 103 height 18
click at [35, 36] on icon at bounding box center [25, 31] width 26 height 26
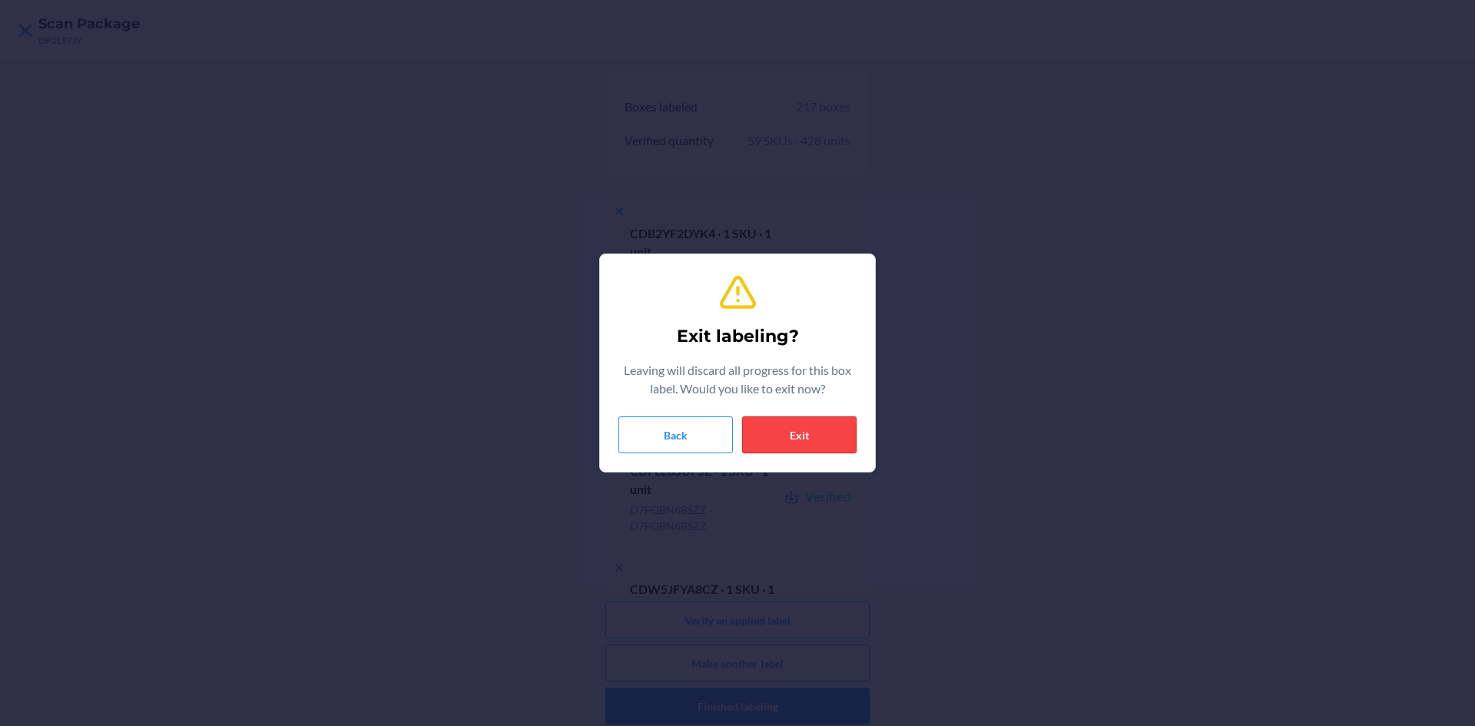
click at [788, 430] on button "Exit" at bounding box center [799, 434] width 114 height 37
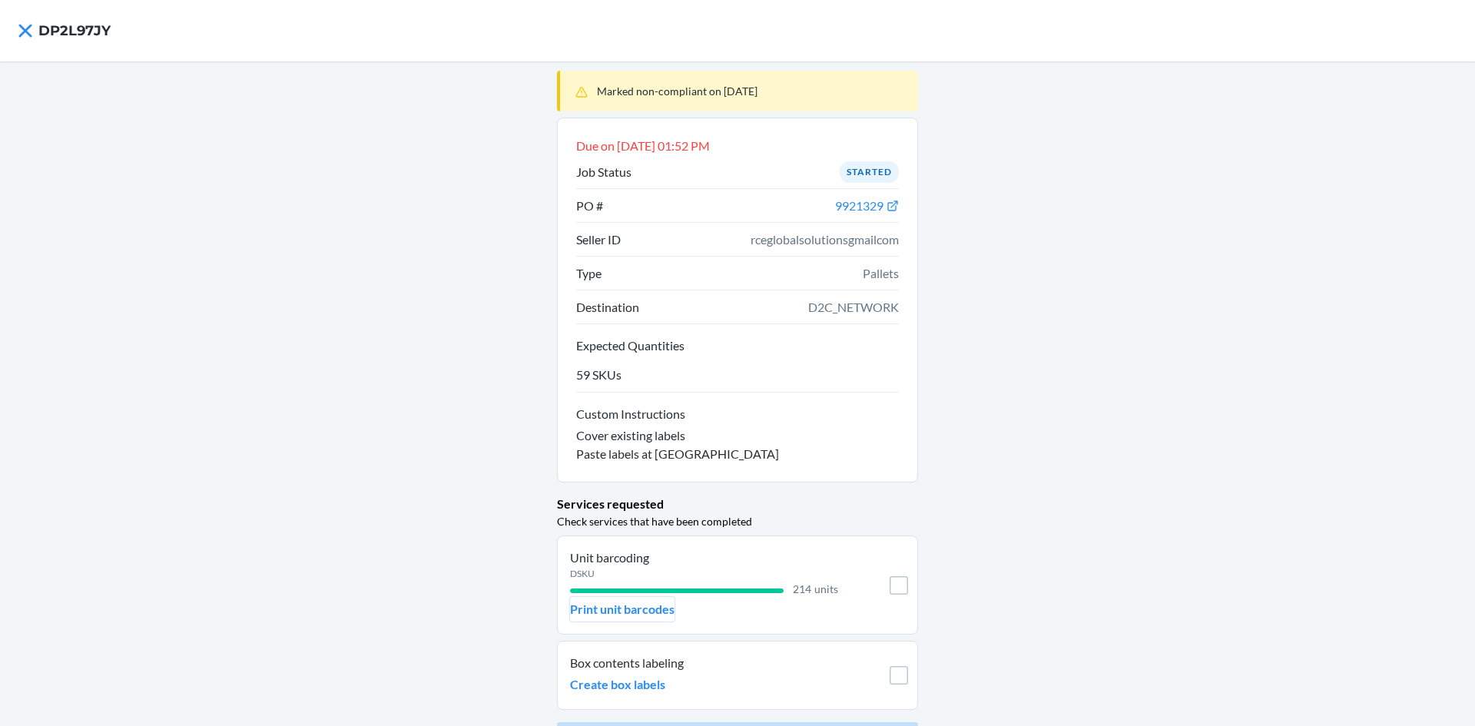
click at [622, 602] on p "Print unit barcodes" at bounding box center [622, 609] width 104 height 18
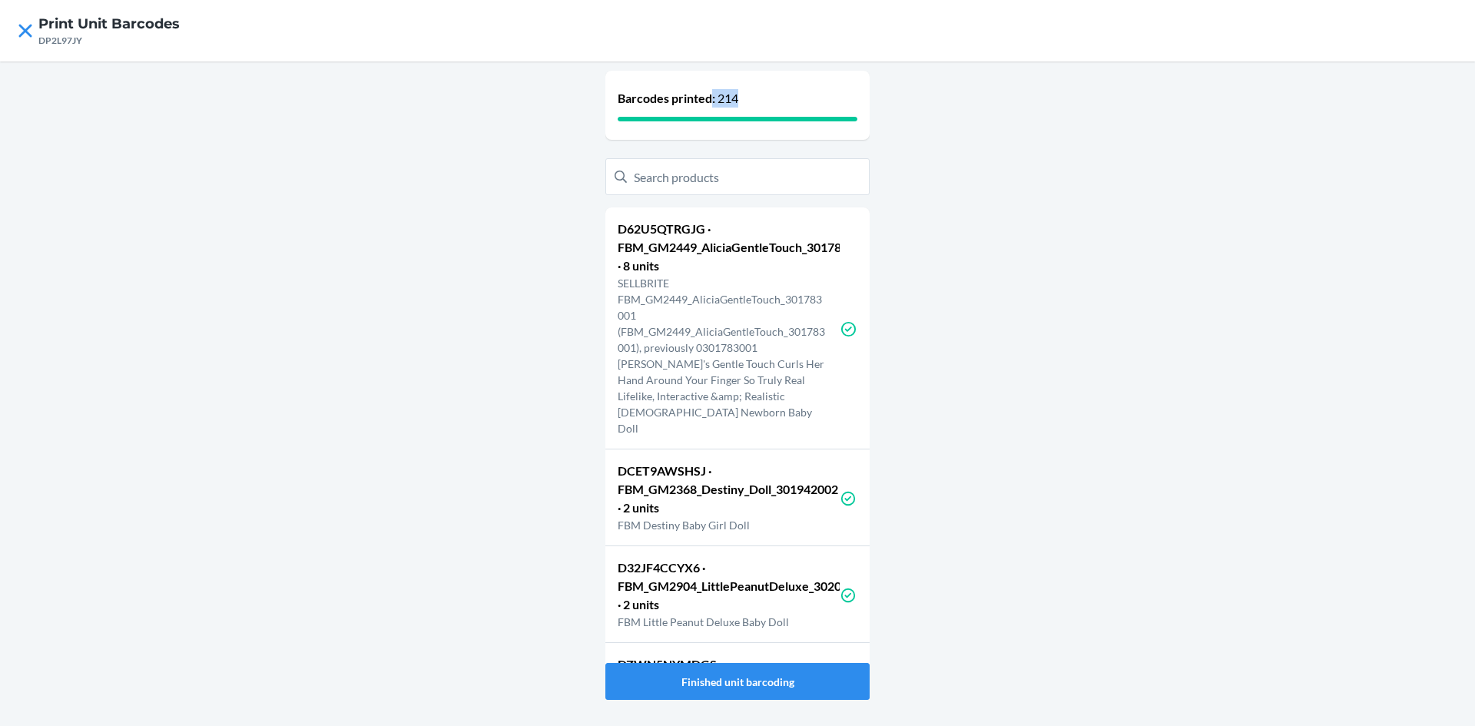
drag, startPoint x: 778, startPoint y: 95, endPoint x: 721, endPoint y: 95, distance: 56.1
click at [720, 95] on p "Barcodes printed: 214" at bounding box center [738, 98] width 240 height 18
click at [13, 31] on icon at bounding box center [25, 31] width 26 height 26
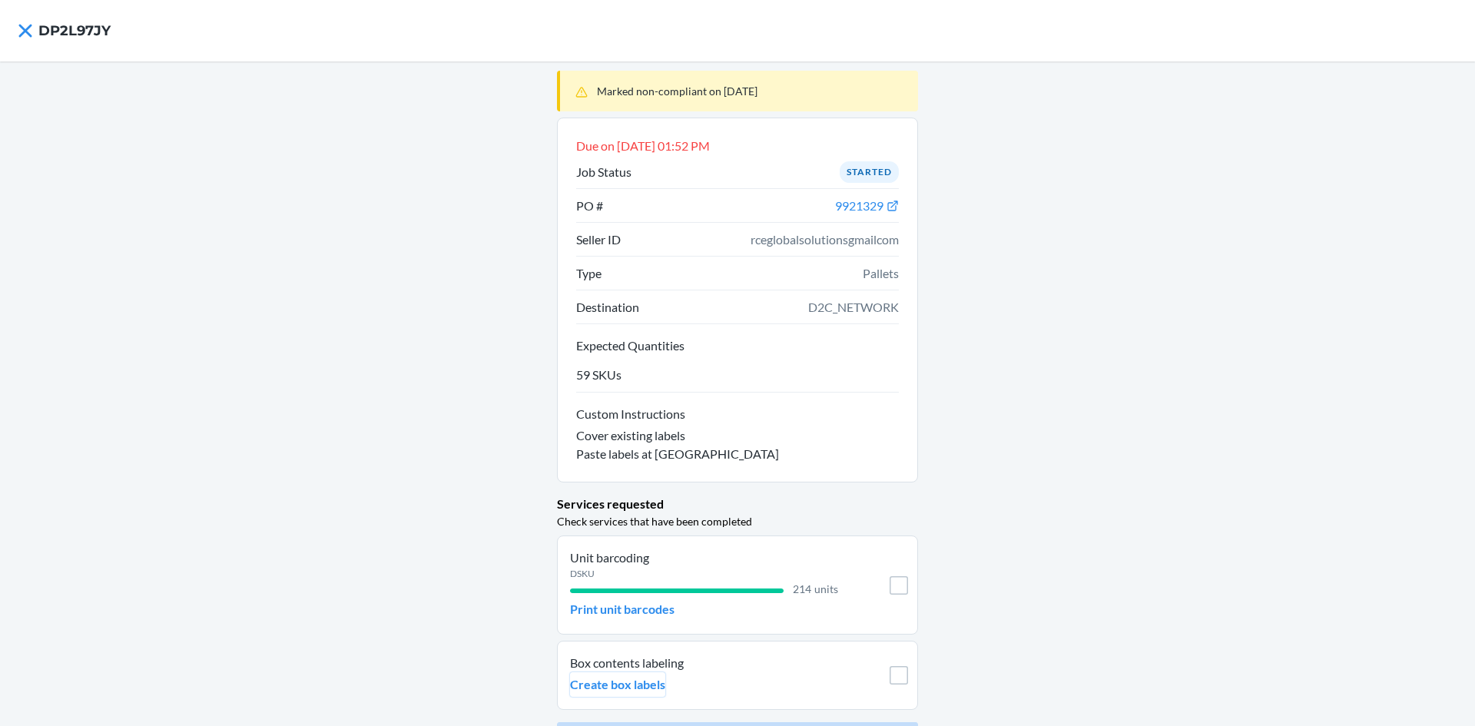
click at [645, 691] on p "Create box labels" at bounding box center [617, 684] width 95 height 18
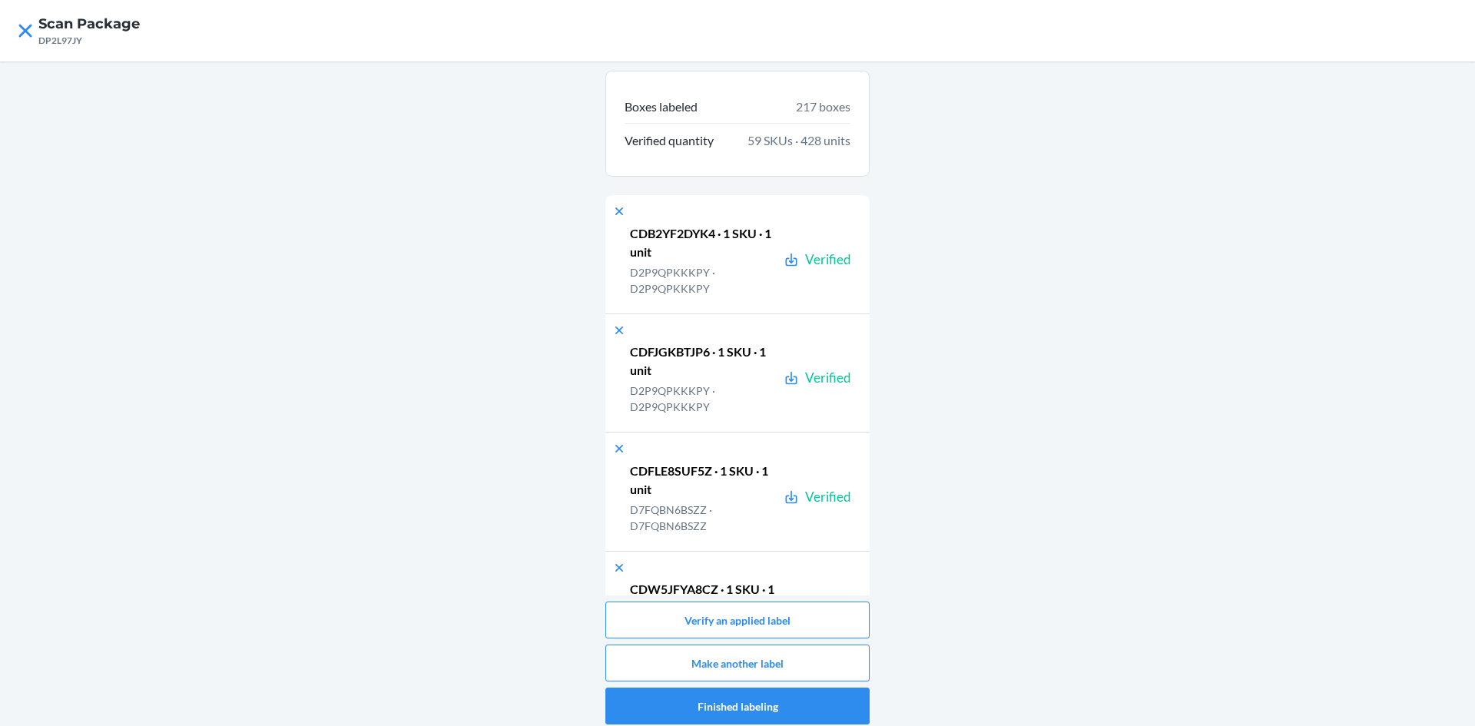
click at [865, 85] on div "Boxes labeled 217 boxes Verified quantity 59 SKUs · 428 units CDB2YF2DYK4 · 1 S…" at bounding box center [737, 397] width 1475 height 672
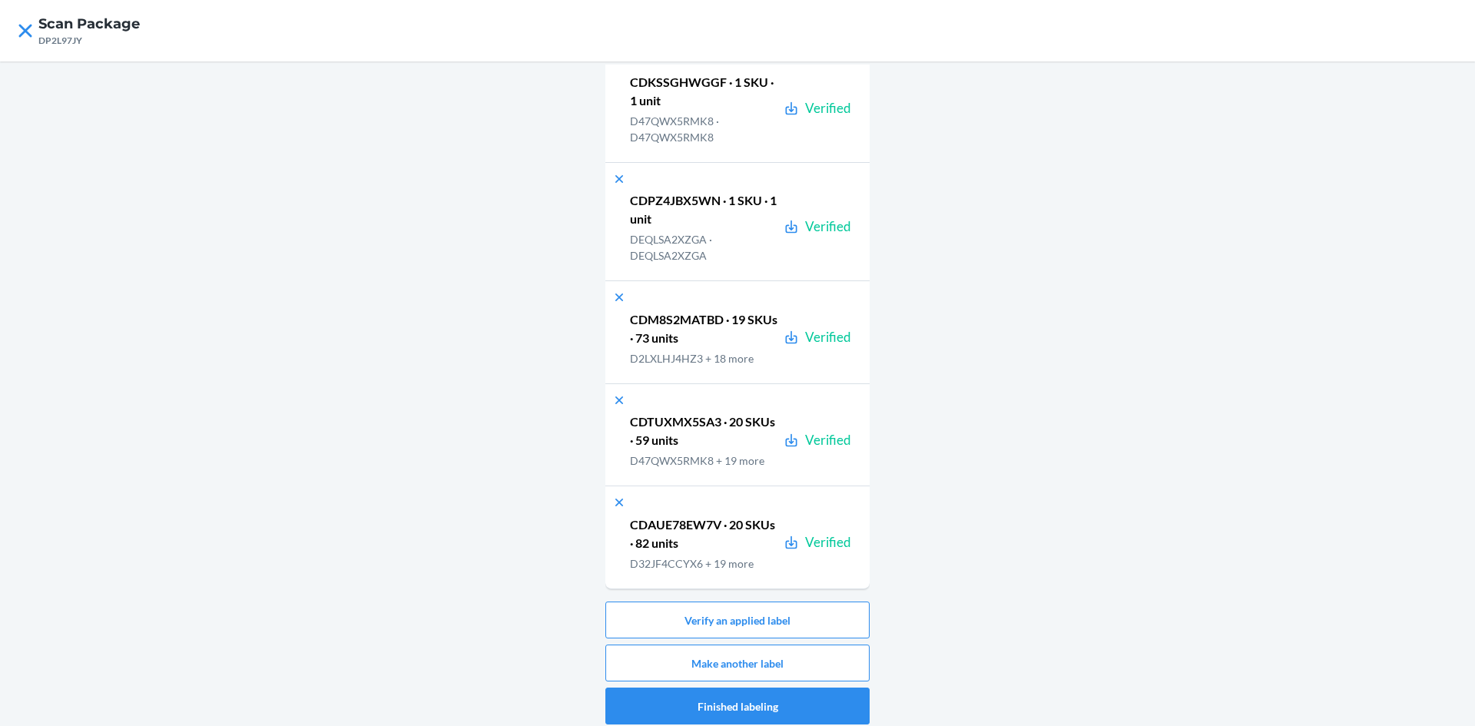
scroll to position [8, 0]
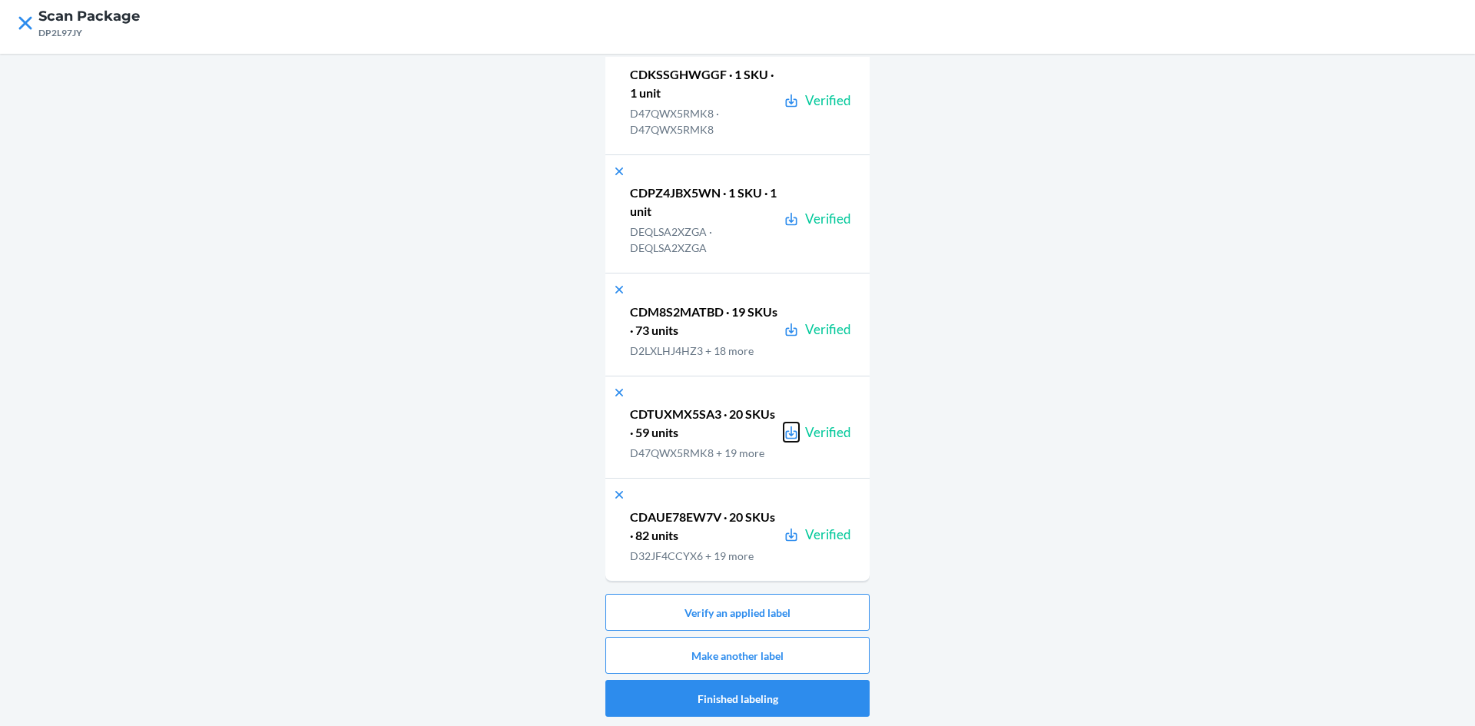
click at [786, 438] on icon at bounding box center [792, 432] width 12 height 13
drag, startPoint x: 722, startPoint y: 309, endPoint x: 766, endPoint y: 305, distance: 44.0
click at [728, 309] on p "CDM8S2MATBD · 19 SKUs · 73 units" at bounding box center [704, 321] width 148 height 37
drag, startPoint x: 734, startPoint y: 329, endPoint x: 685, endPoint y: 330, distance: 49.2
click at [684, 327] on p "CDM8S2MATBD · 19 SKUs · 73 units" at bounding box center [704, 321] width 148 height 37
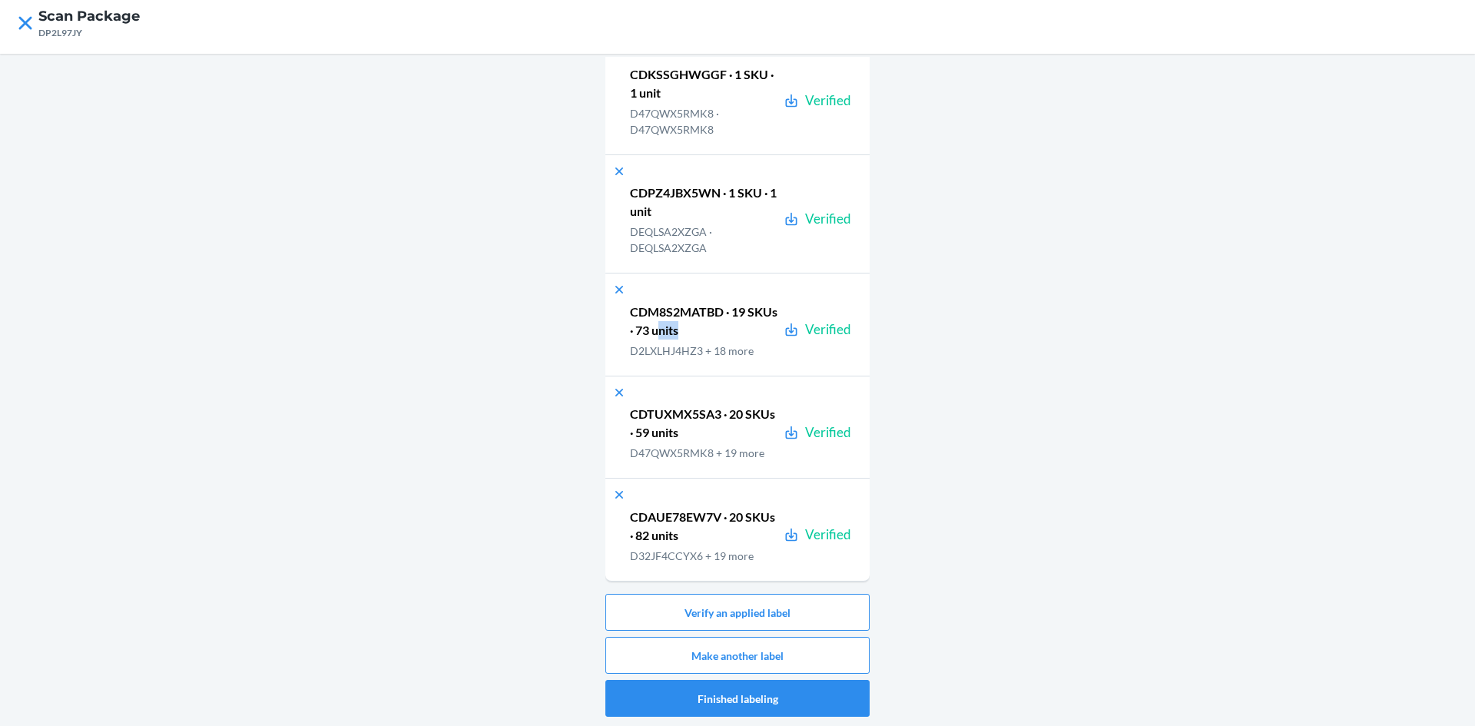
click at [728, 331] on p "CDM8S2MATBD · 19 SKUs · 73 units" at bounding box center [704, 321] width 148 height 37
click at [694, 447] on p "D47QWX5RMK8 + 19 more" at bounding box center [697, 453] width 134 height 16
click at [709, 417] on p "CDTUXMX5SA3 · 20 SKUs · 59 units" at bounding box center [704, 423] width 148 height 37
click at [724, 405] on p "CDTUXMX5SA3 · 20 SKUs · 59 units" at bounding box center [704, 423] width 148 height 37
drag, startPoint x: 732, startPoint y: 416, endPoint x: 678, endPoint y: 420, distance: 54.0
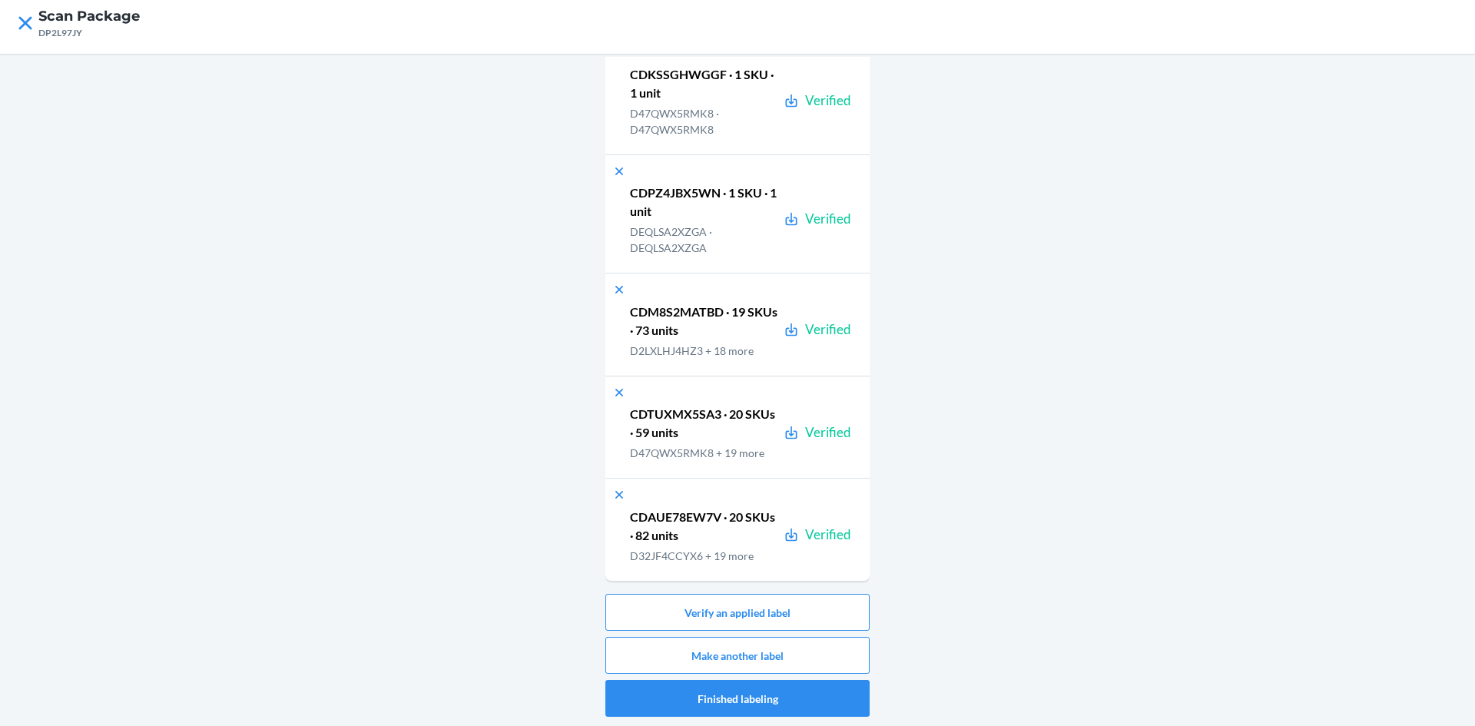
click at [728, 419] on p "CDTUXMX5SA3 · 20 SKUs · 59 units" at bounding box center [704, 423] width 148 height 37
click at [666, 413] on p "CDTUXMX5SA3 · 20 SKUs · 59 units" at bounding box center [704, 423] width 148 height 37
drag, startPoint x: 667, startPoint y: 416, endPoint x: 694, endPoint y: 440, distance: 35.9
click at [683, 435] on p "CDTUXMX5SA3 · 20 SKUs · 59 units" at bounding box center [704, 423] width 148 height 37
drag, startPoint x: 694, startPoint y: 440, endPoint x: 715, endPoint y: 456, distance: 26.9
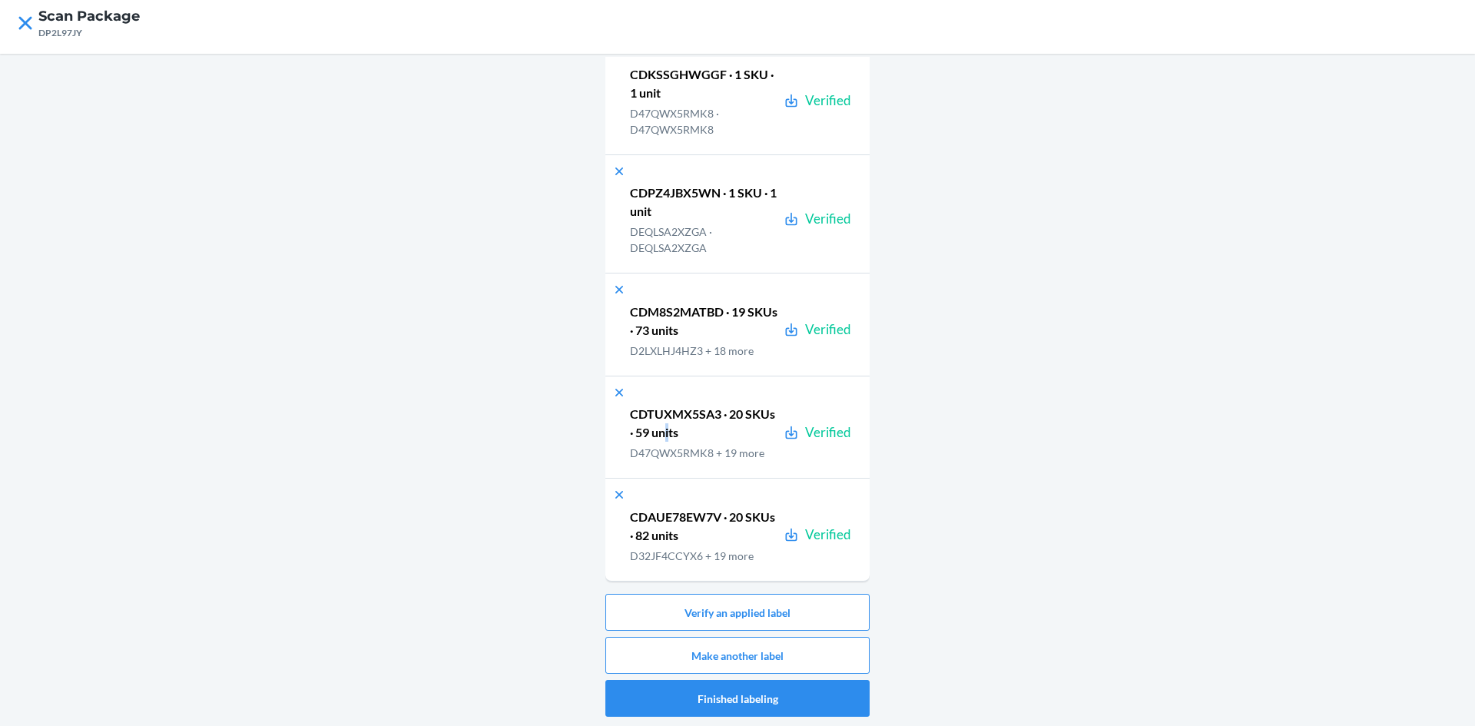
click at [705, 451] on div "CDTUXMX5SA3 · 20 SKUs · 59 units D47QWX5RMK8 + 19 more" at bounding box center [704, 432] width 148 height 58
drag, startPoint x: 716, startPoint y: 462, endPoint x: 721, endPoint y: 473, distance: 12.0
click at [716, 466] on div "CDTUXMX5SA3 · 20 SKUs · 59 units D47QWX5RMK8 + 19 more Verified" at bounding box center [737, 427] width 264 height 103
click at [35, 18] on icon at bounding box center [25, 23] width 26 height 26
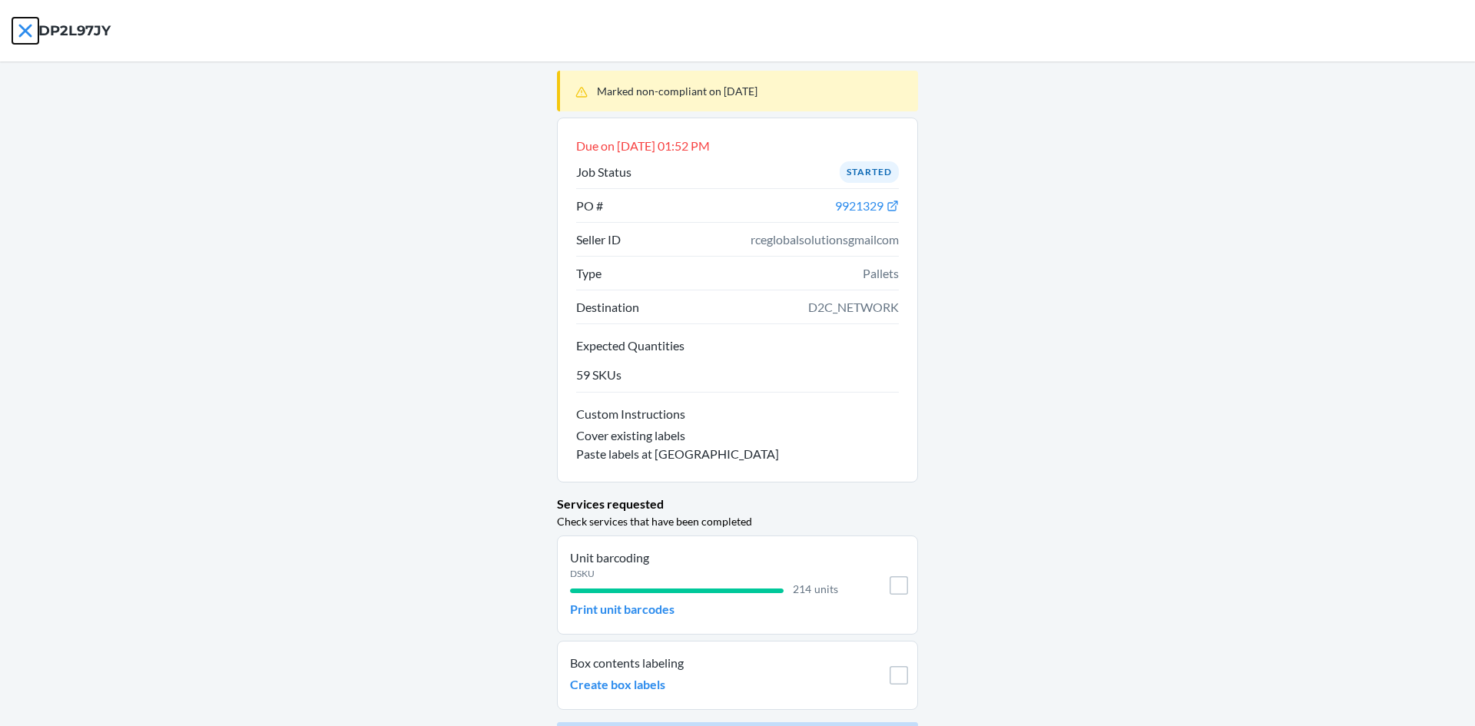
click at [16, 33] on icon at bounding box center [25, 31] width 26 height 26
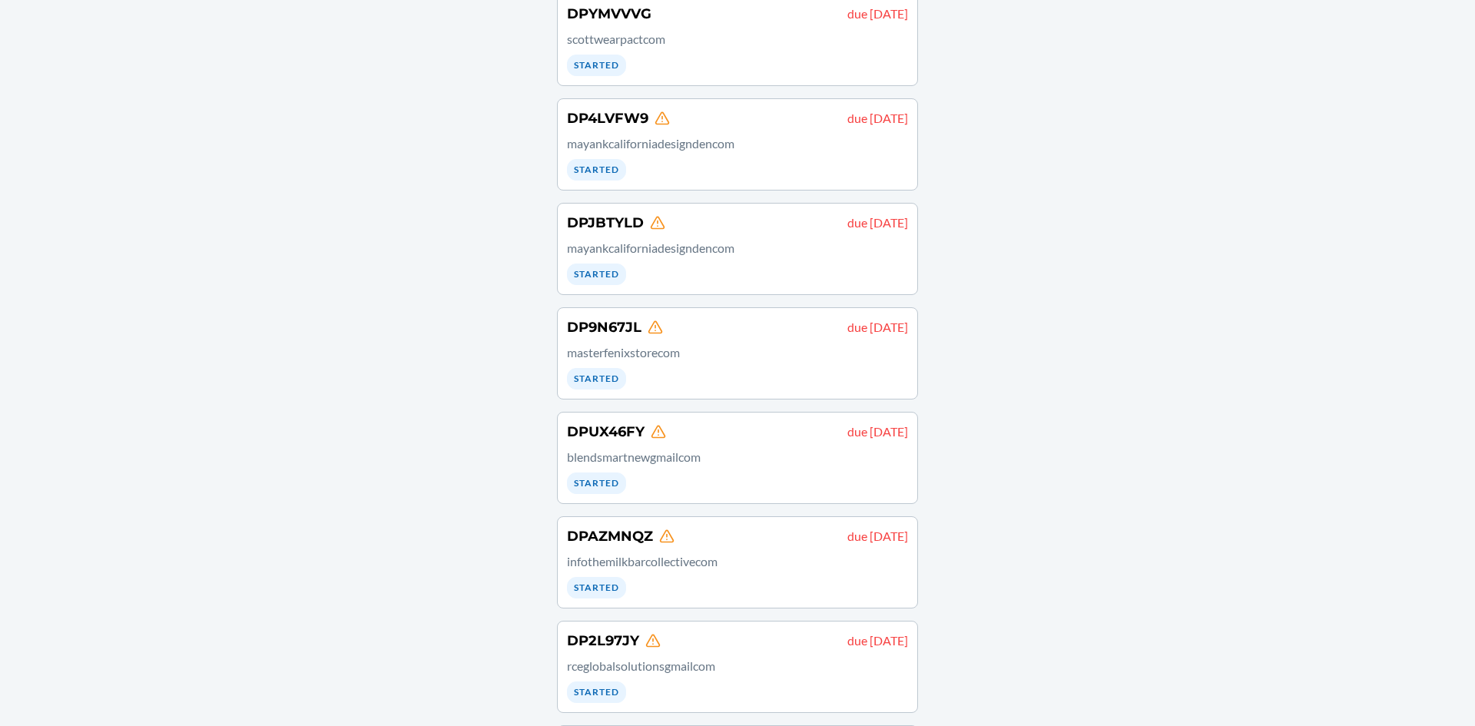
scroll to position [368, 0]
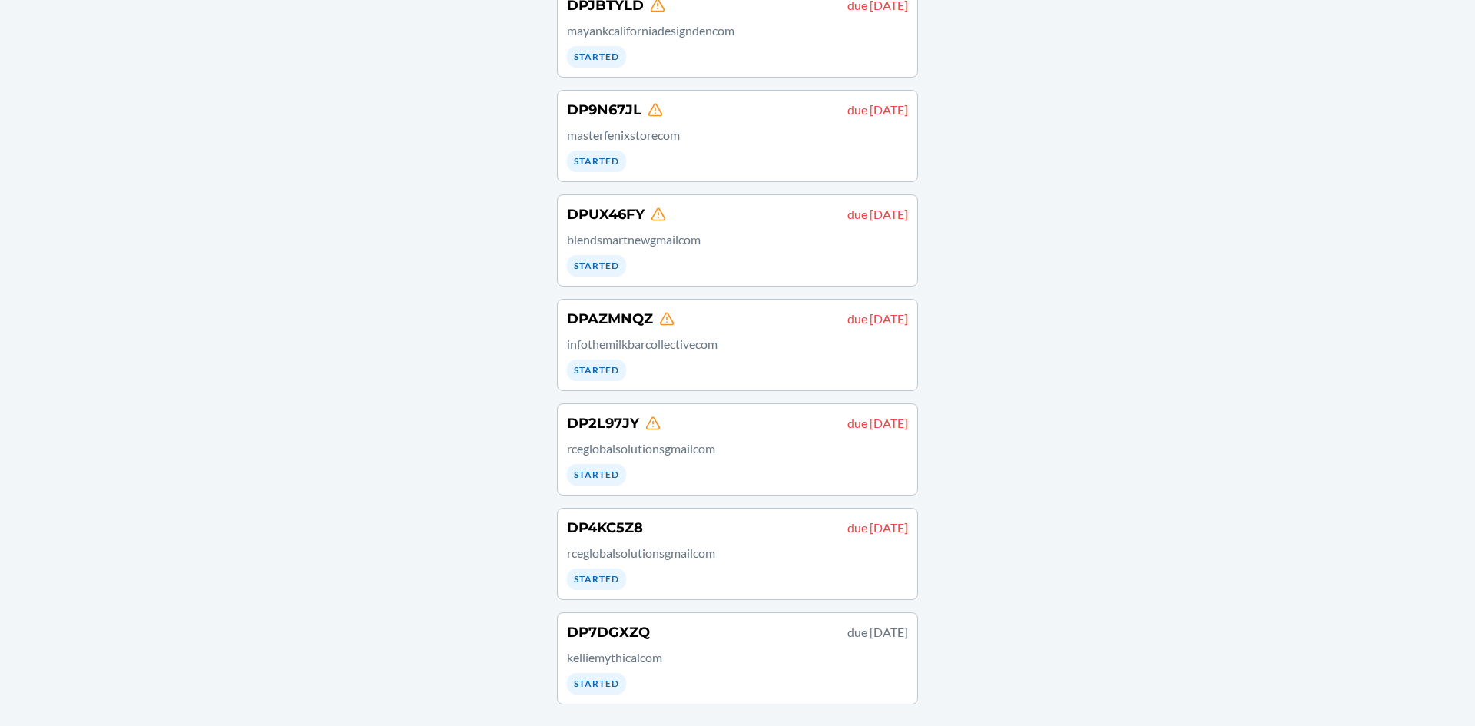
click at [734, 473] on div "DP2L97JY due [DATE] rceglobalsolutionsgmailcom Started" at bounding box center [737, 449] width 341 height 72
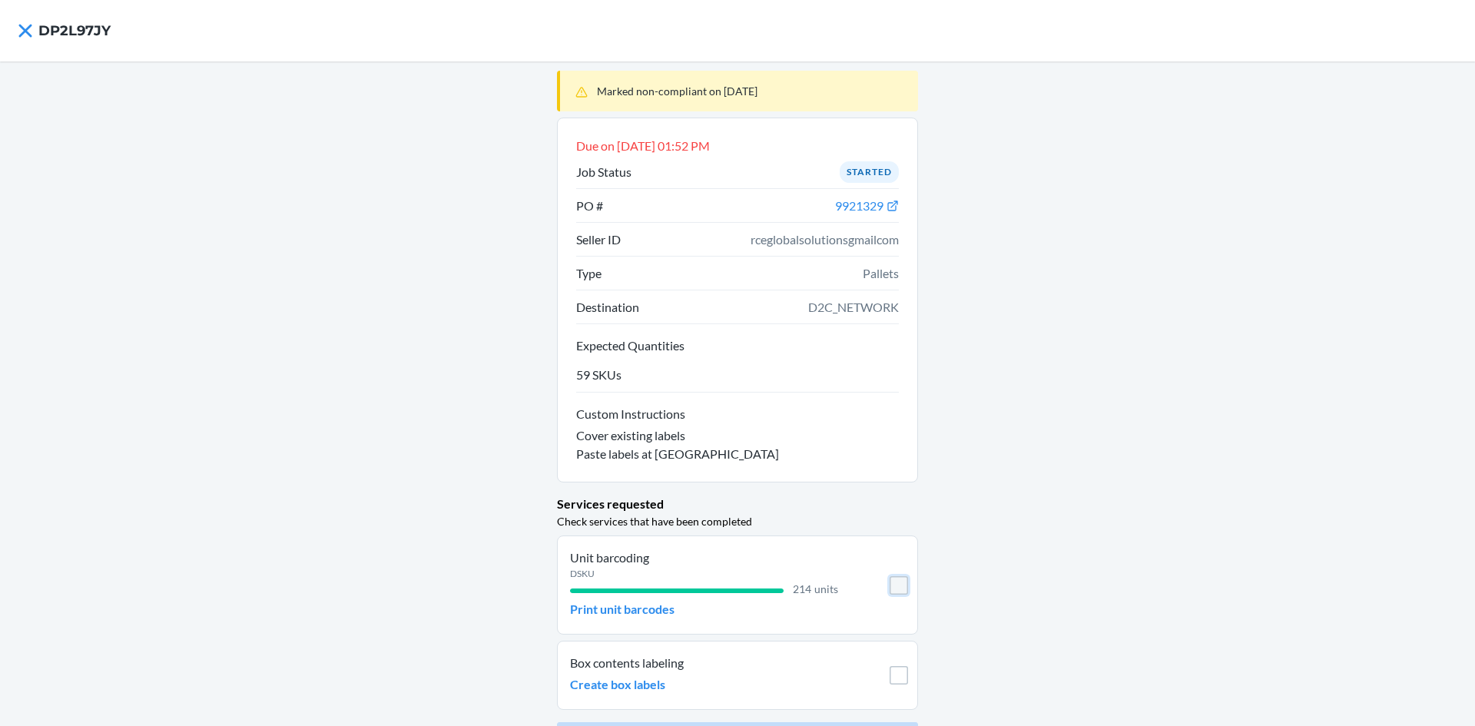
click at [891, 589] on input "checkbox" at bounding box center [899, 585] width 18 height 18
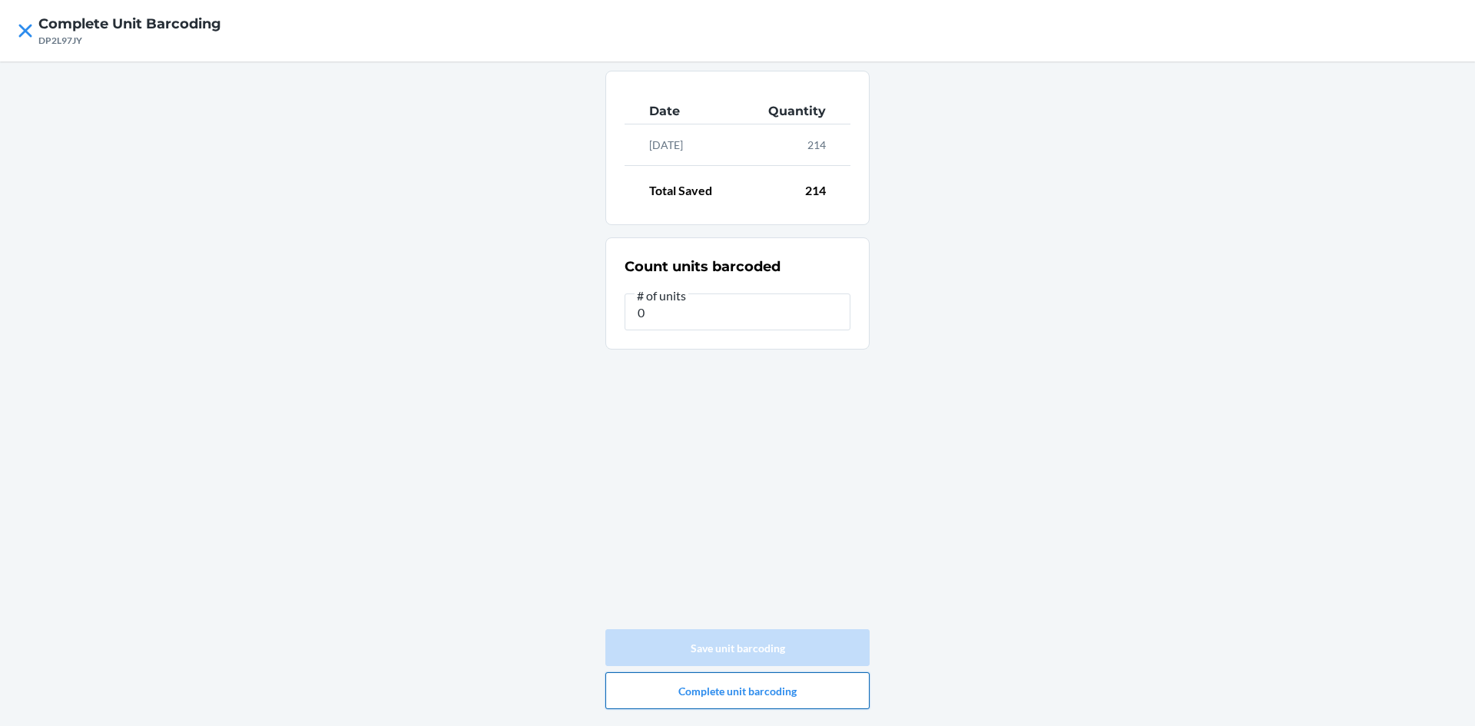
type input "0"
click at [747, 696] on button "Complete unit barcoding" at bounding box center [737, 690] width 264 height 37
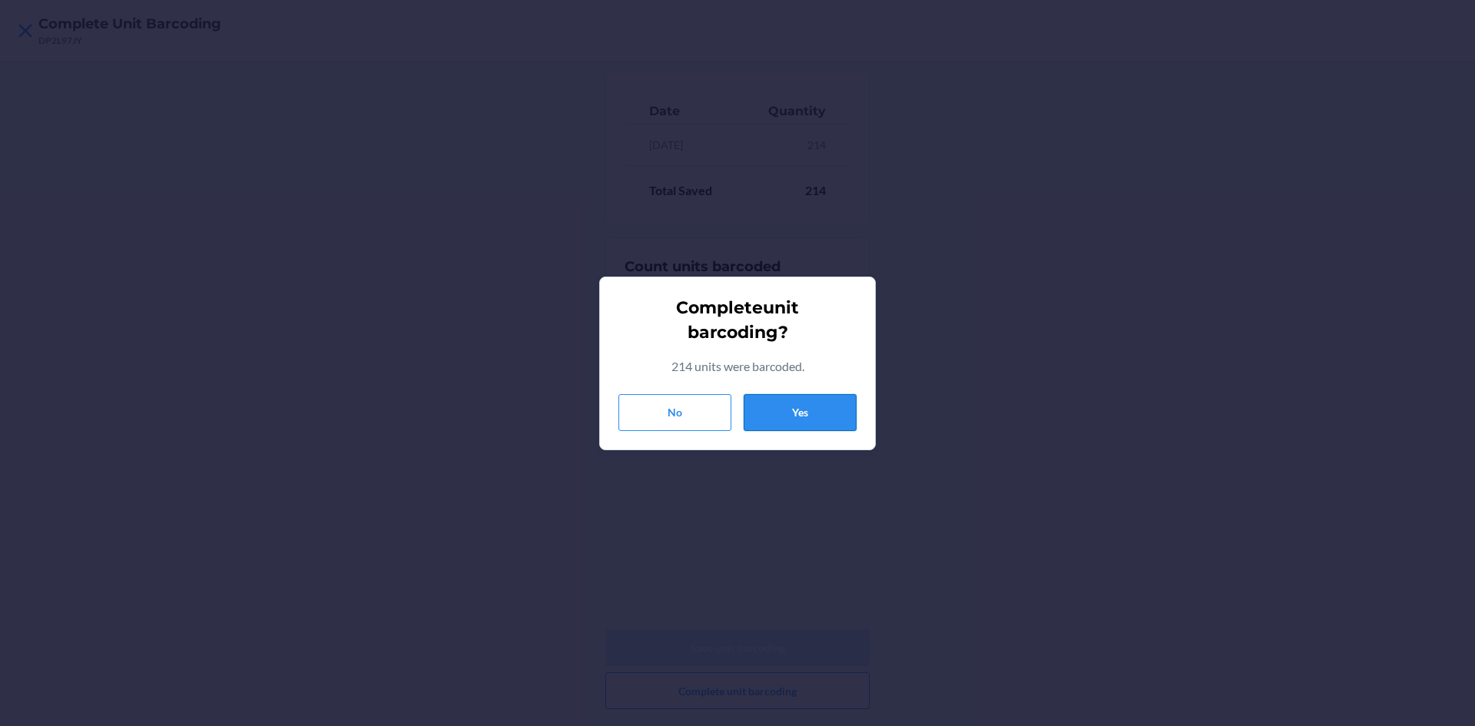
click at [765, 406] on button "Yes" at bounding box center [800, 412] width 113 height 37
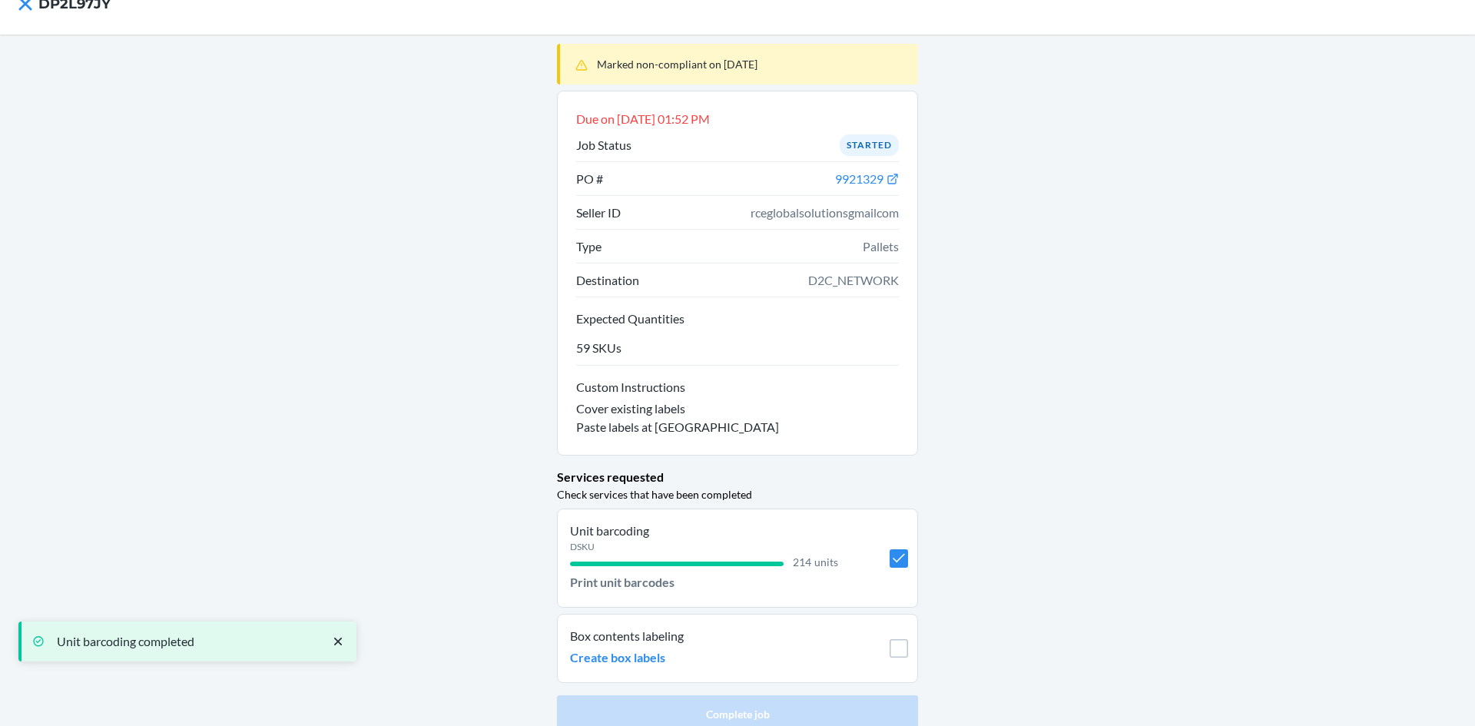
scroll to position [42, 0]
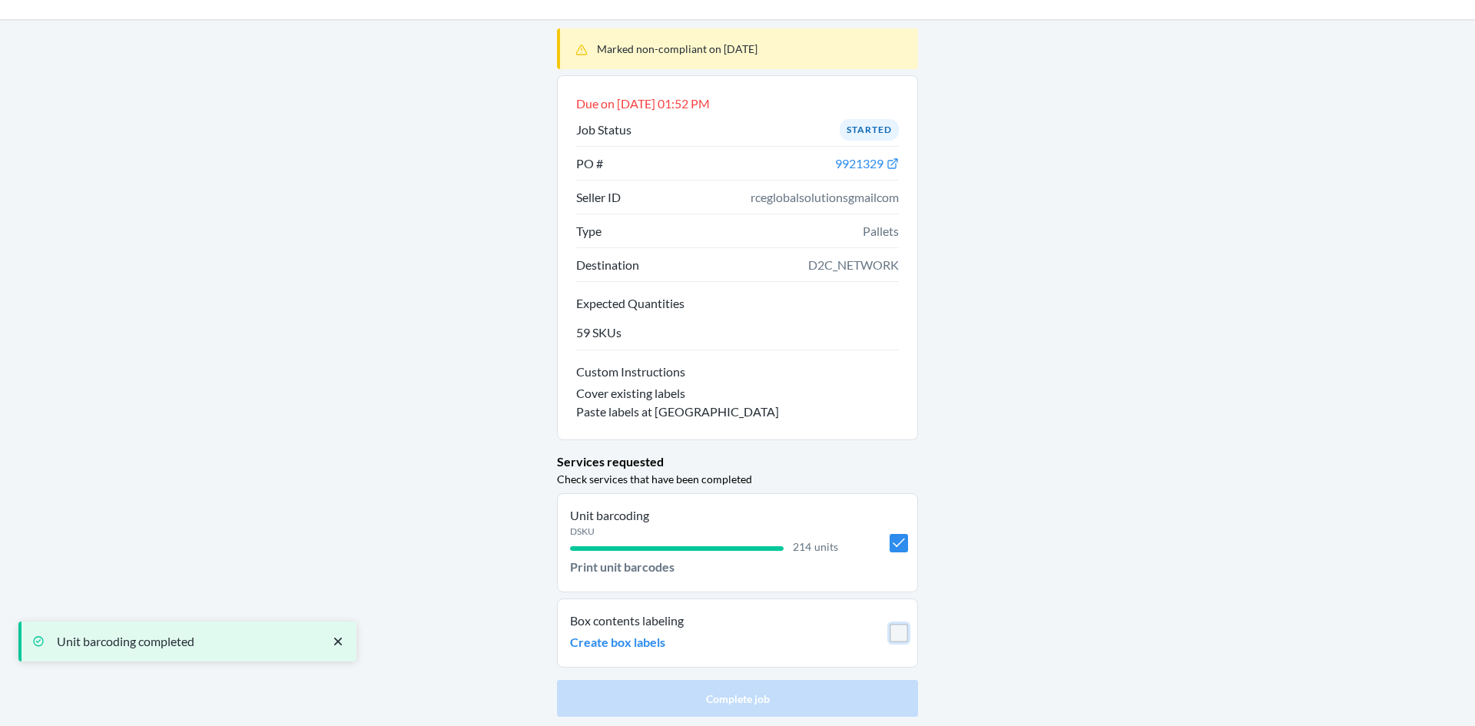
click at [896, 631] on input "checkbox" at bounding box center [899, 633] width 18 height 18
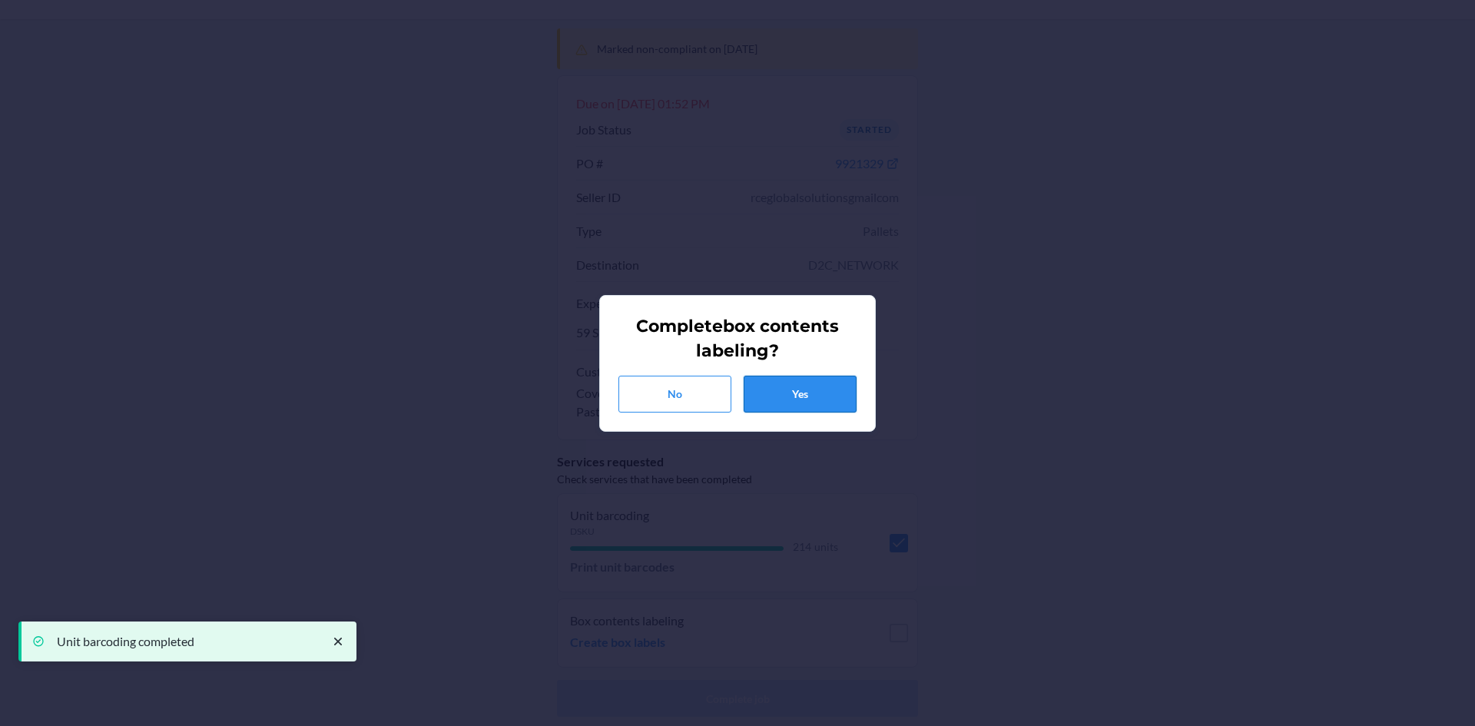
click at [776, 388] on button "Yes" at bounding box center [800, 394] width 113 height 37
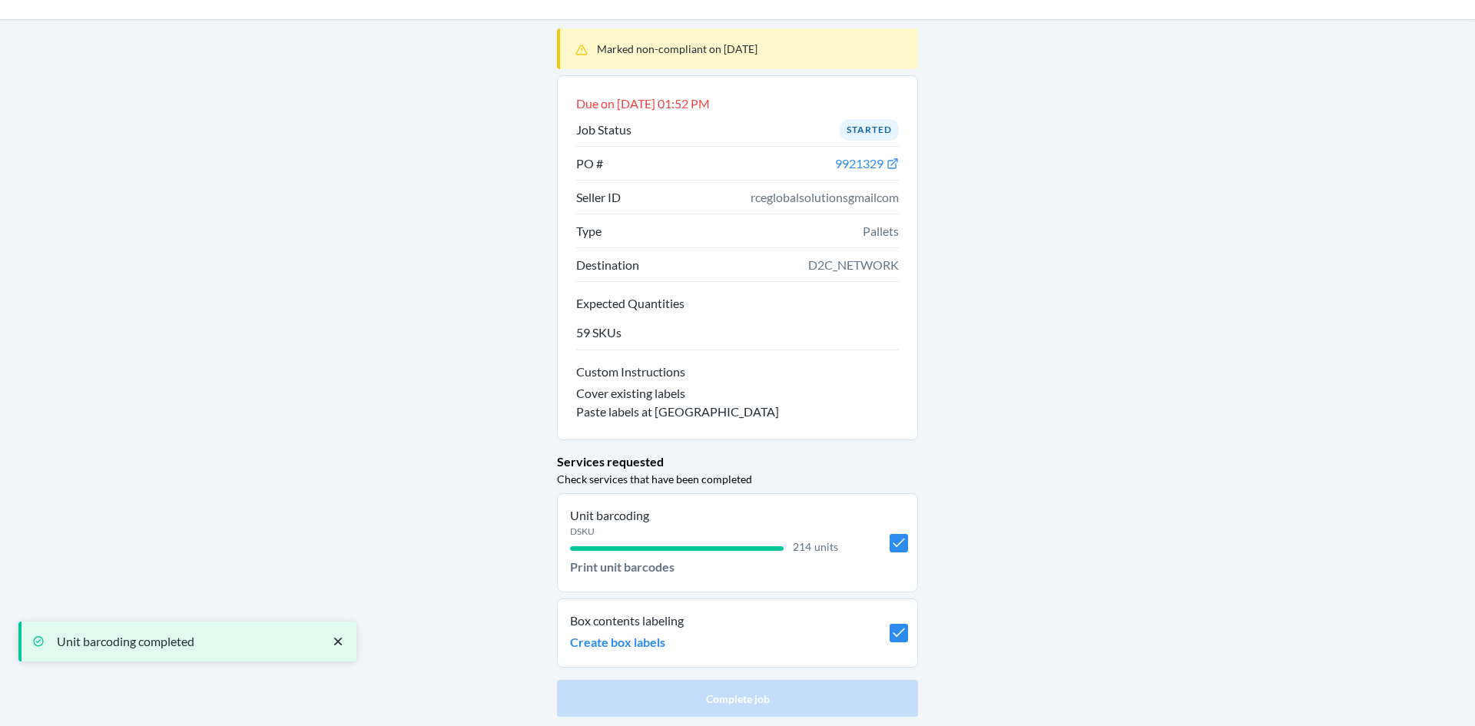
checkbox input "true"
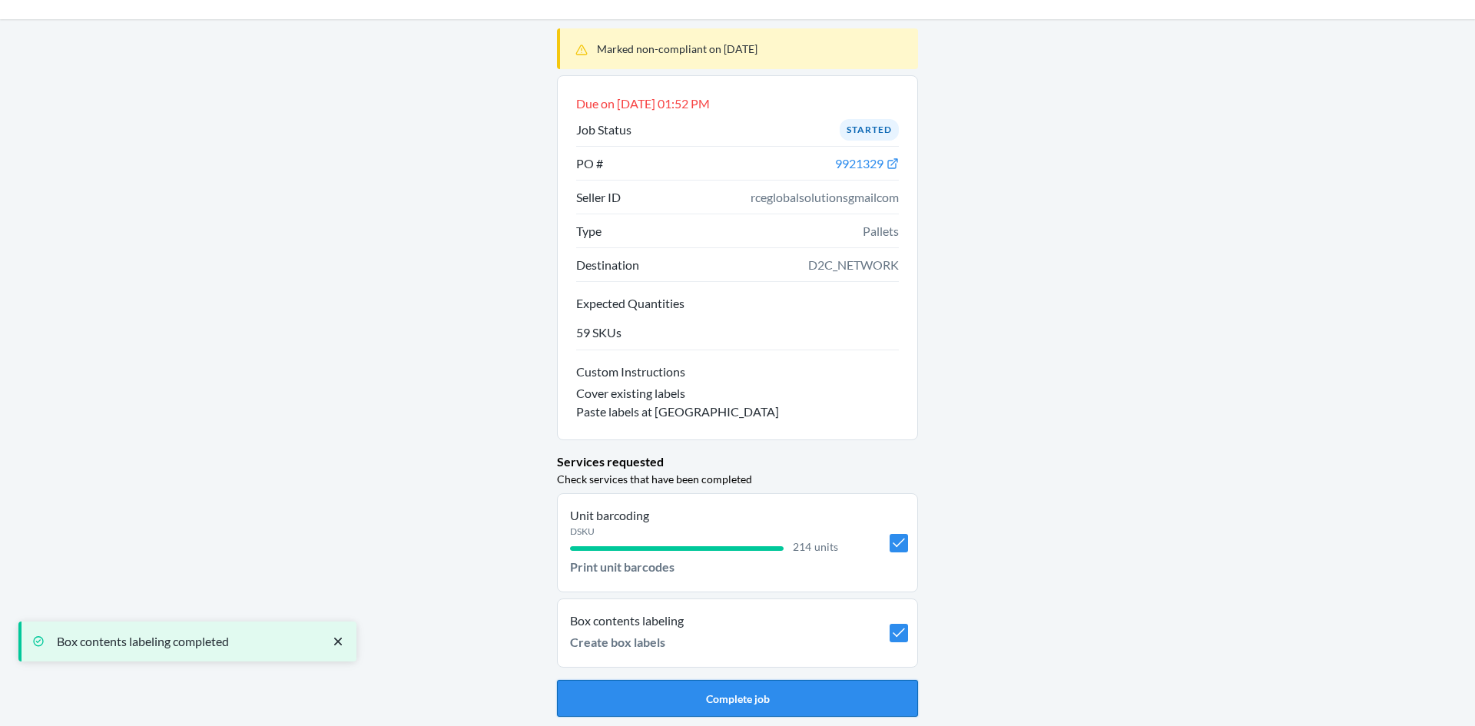
click at [707, 695] on button "Complete job" at bounding box center [737, 698] width 361 height 37
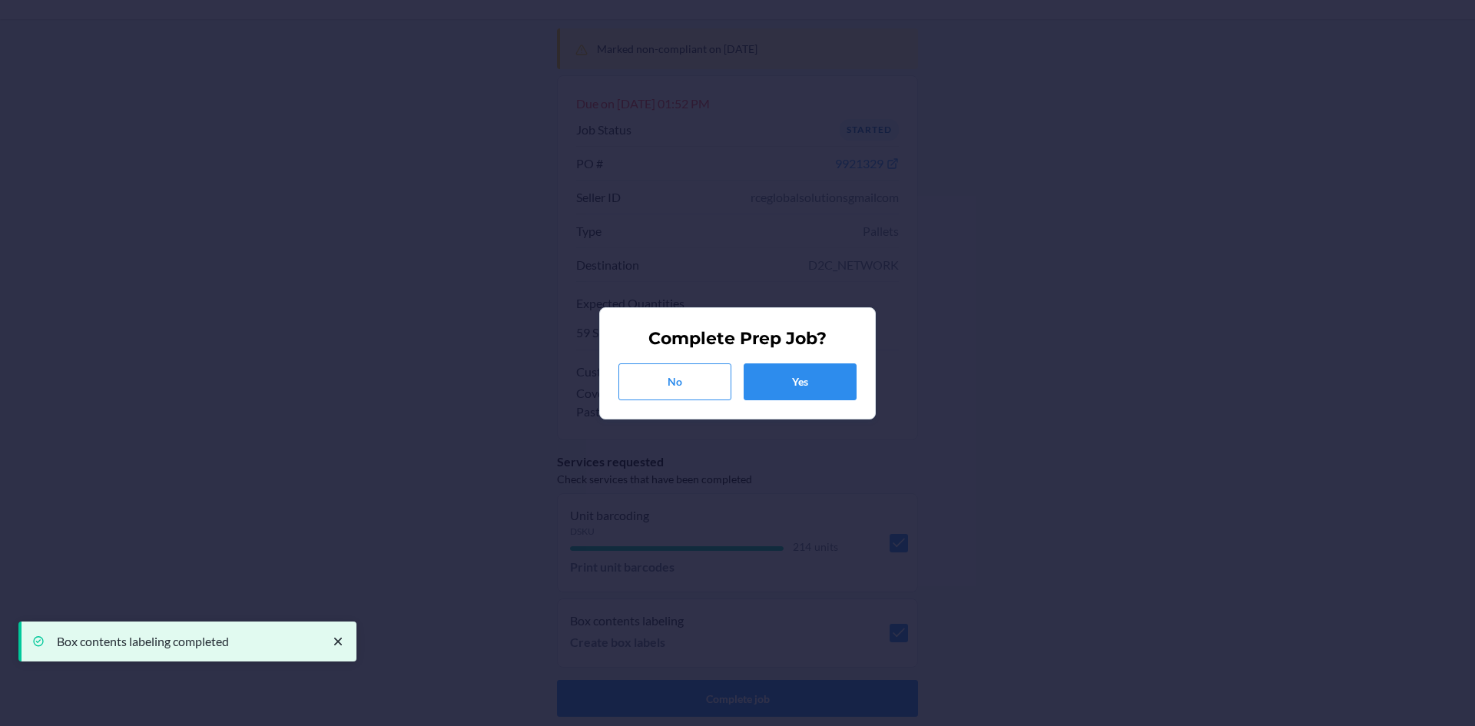
click at [791, 401] on div "Complete Prep Job? No Yes" at bounding box center [738, 363] width 238 height 86
click at [794, 396] on button "Yes" at bounding box center [800, 381] width 113 height 37
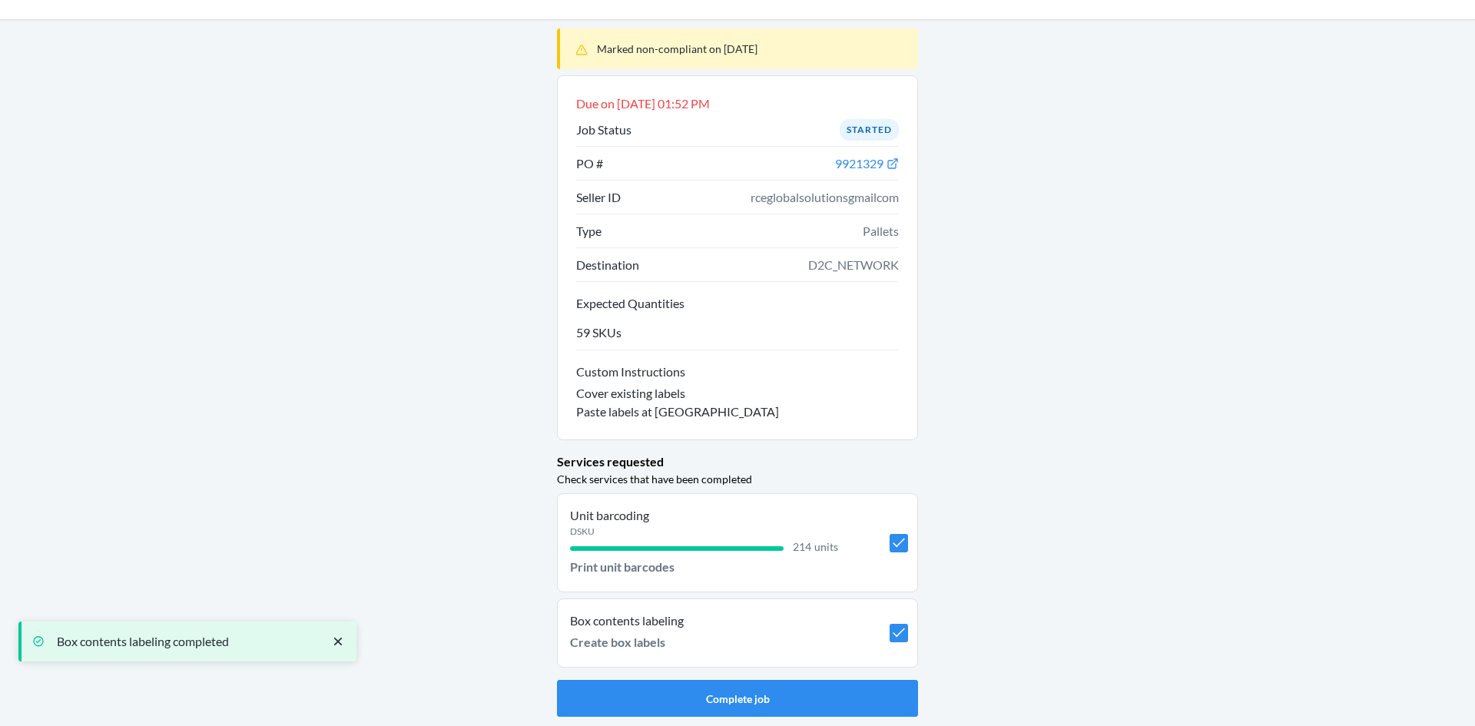
scroll to position [0, 0]
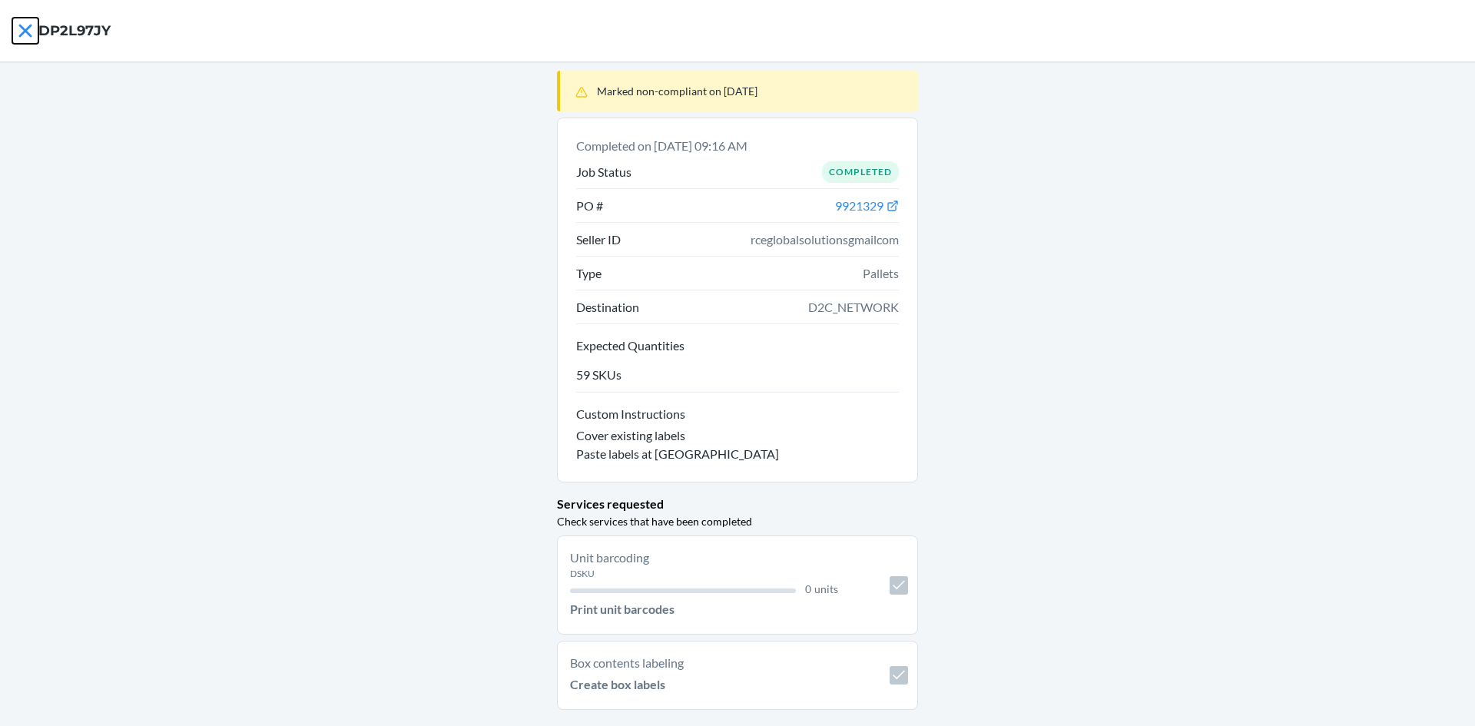
click at [18, 23] on icon at bounding box center [25, 31] width 26 height 26
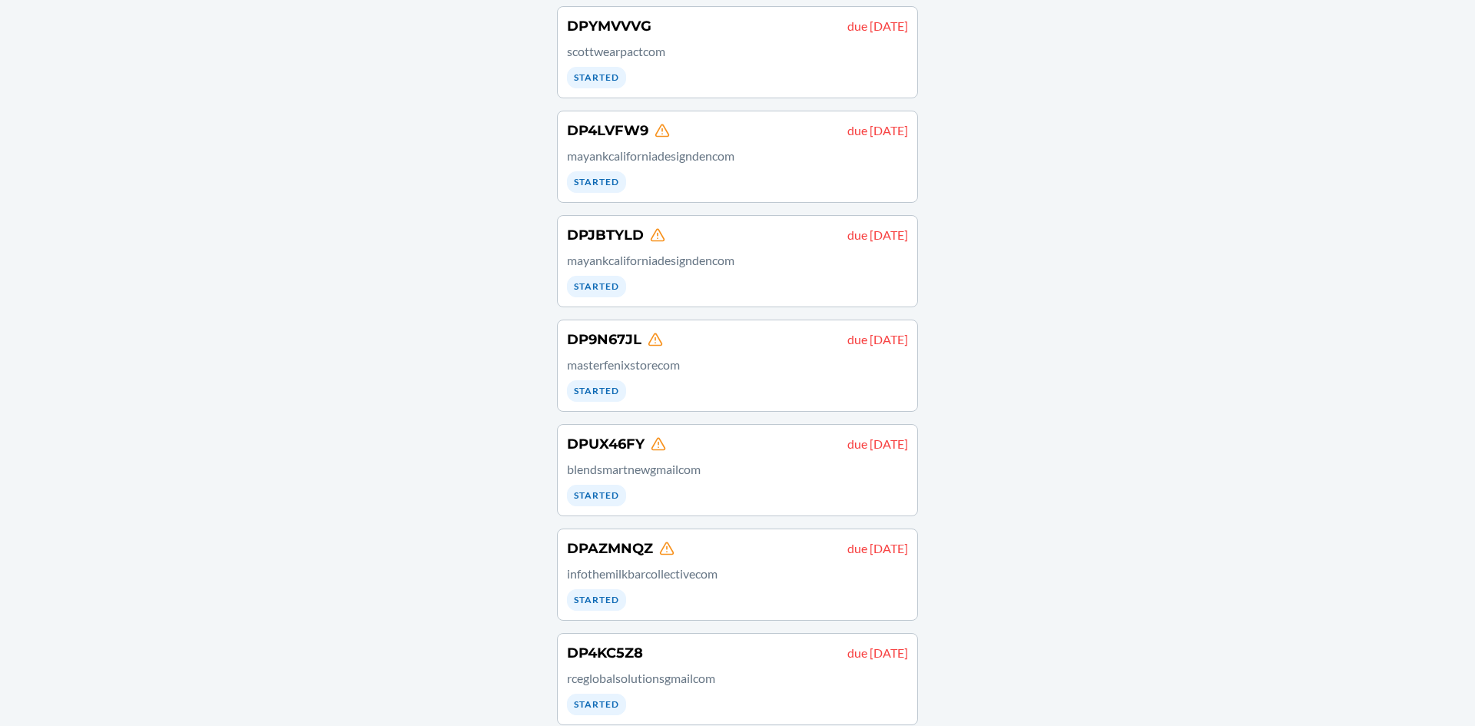
scroll to position [264, 0]
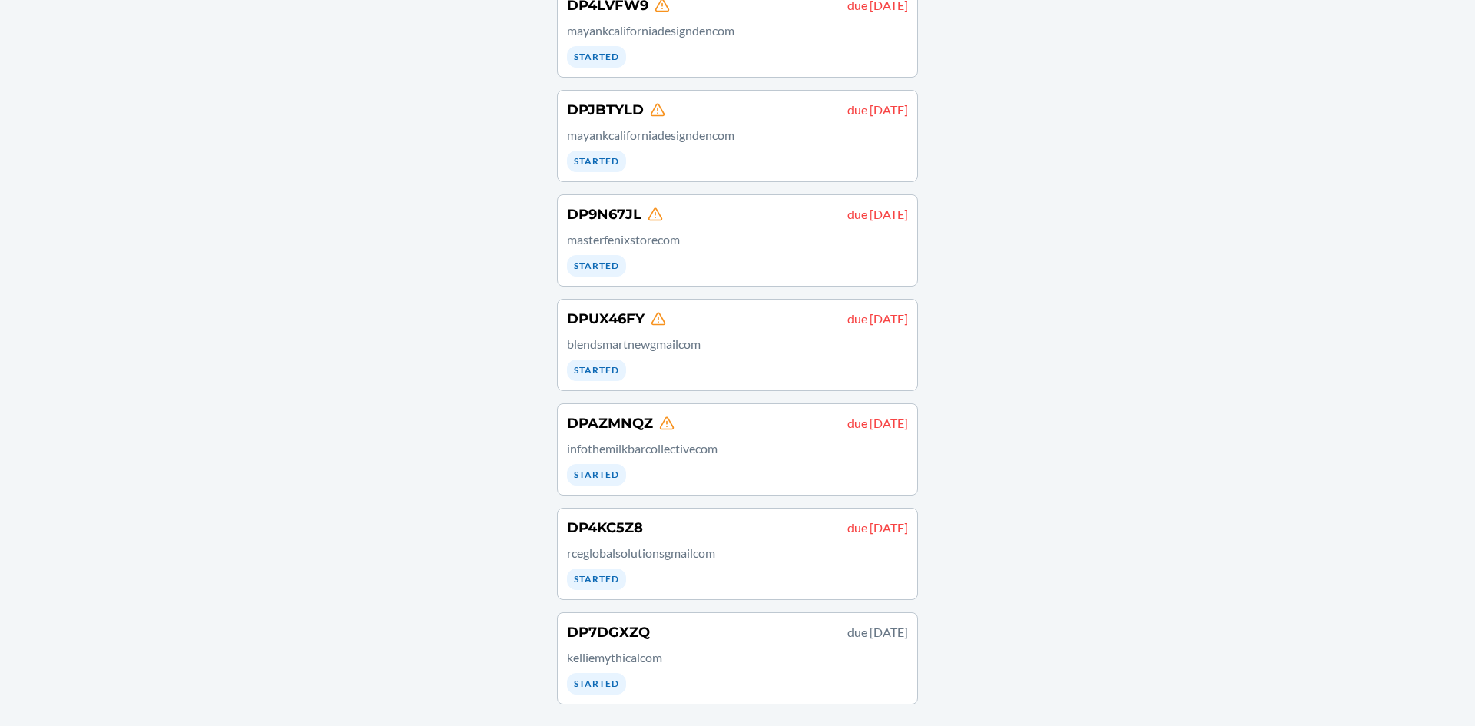
click at [711, 580] on div "DP4KC5Z8 due [DATE] rceglobalsolutionsgmailcom Started" at bounding box center [737, 554] width 341 height 72
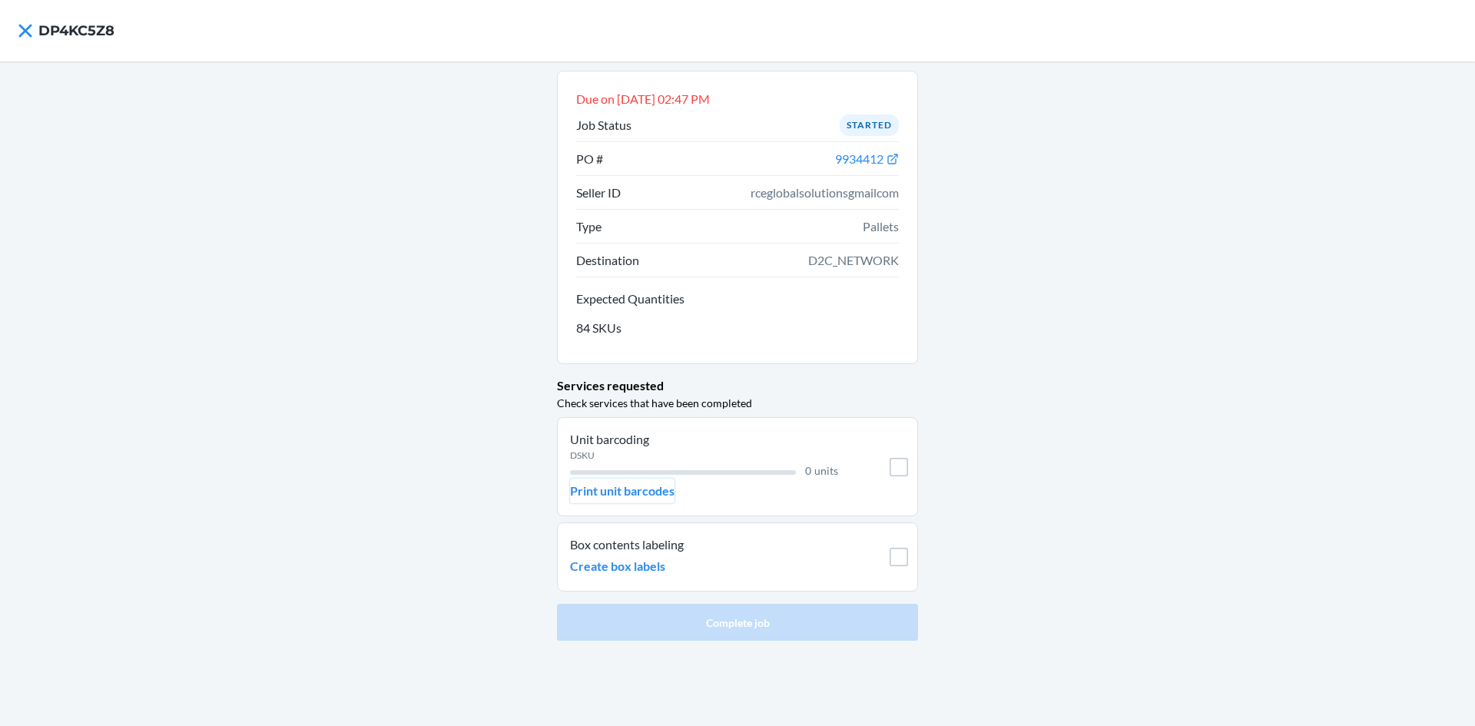
drag, startPoint x: 636, startPoint y: 473, endPoint x: 636, endPoint y: 501, distance: 27.7
click at [636, 482] on div "Unit barcoding DSKU 0 units Print unit barcodes" at bounding box center [704, 466] width 268 height 73
click at [636, 500] on button "Print unit barcodes" at bounding box center [622, 491] width 104 height 25
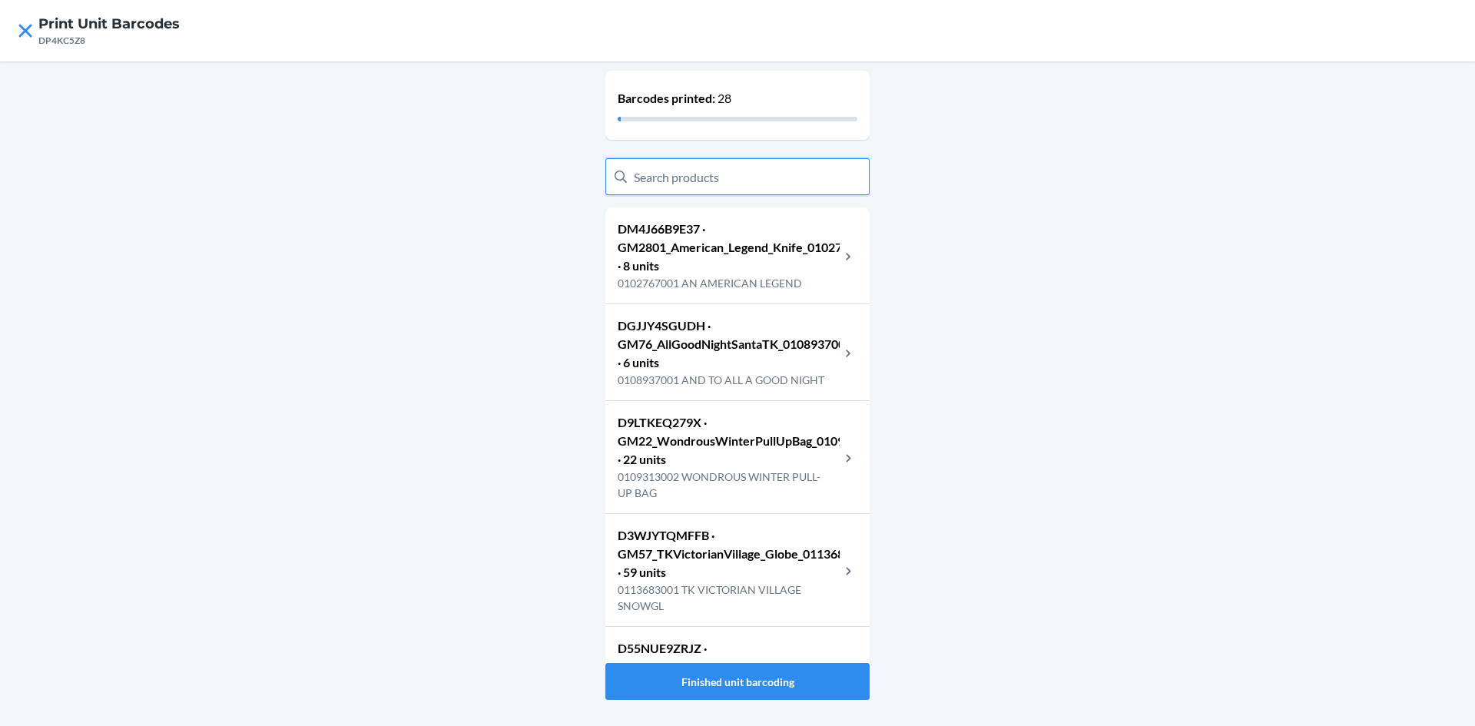
drag, startPoint x: 700, startPoint y: 159, endPoint x: 698, endPoint y: 175, distance: 16.2
click at [699, 173] on input "text" at bounding box center [737, 176] width 264 height 37
click at [673, 179] on input "text" at bounding box center [737, 176] width 264 height 37
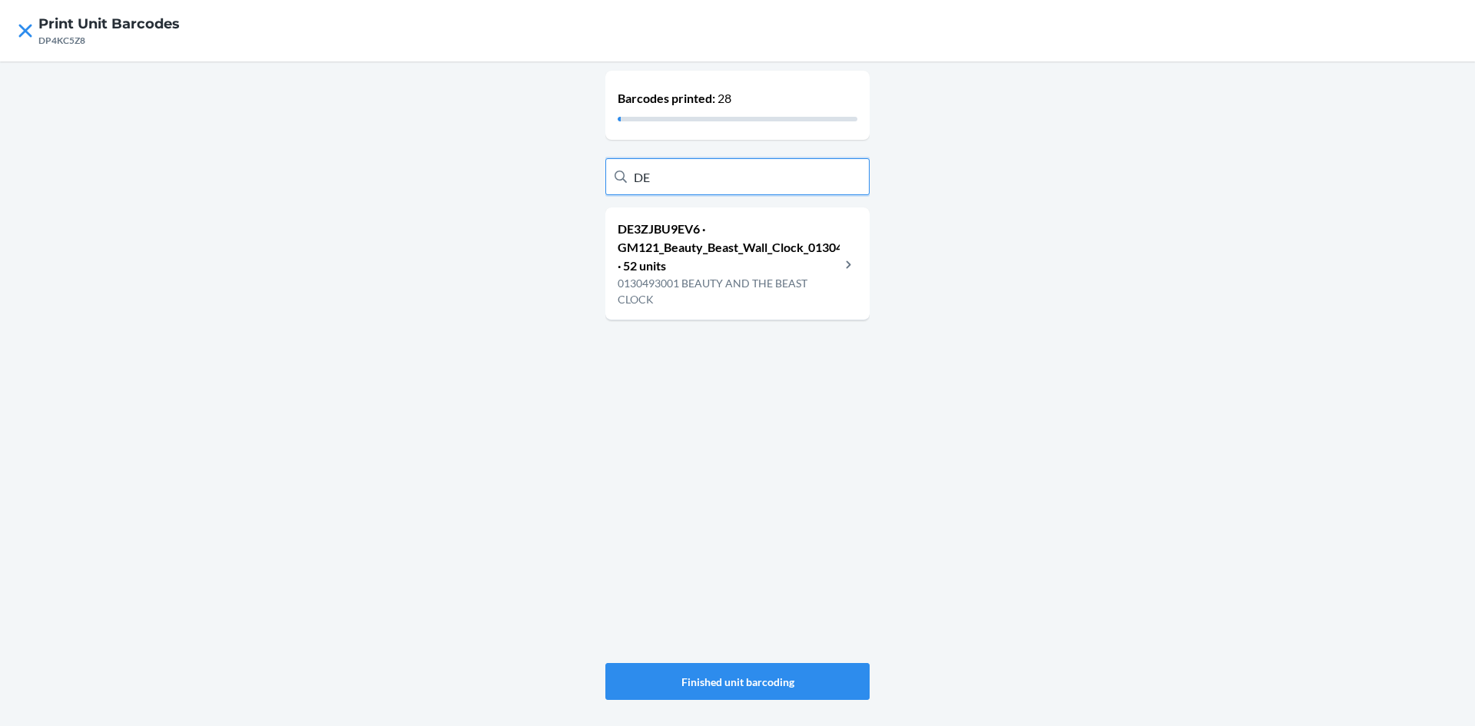
type input "D"
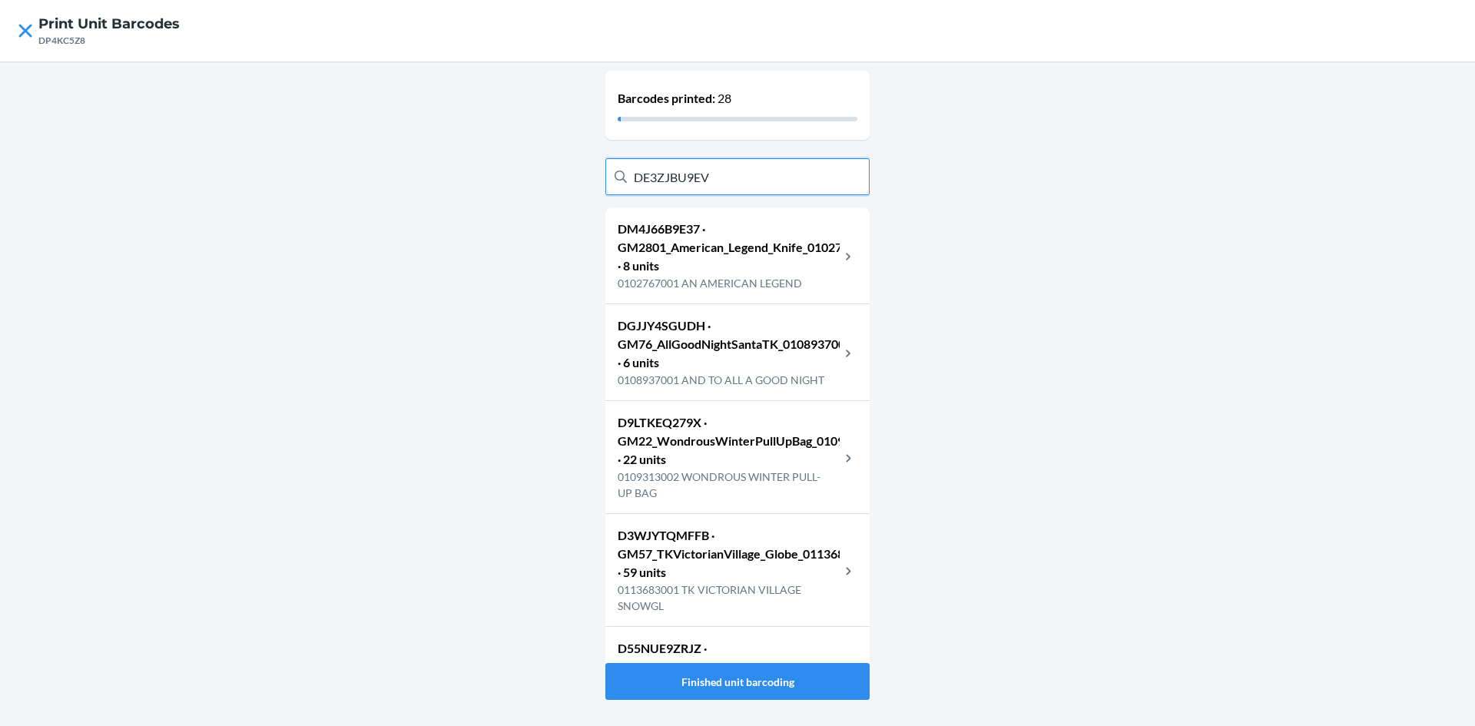
type input "DE3ZJBU9EV6"
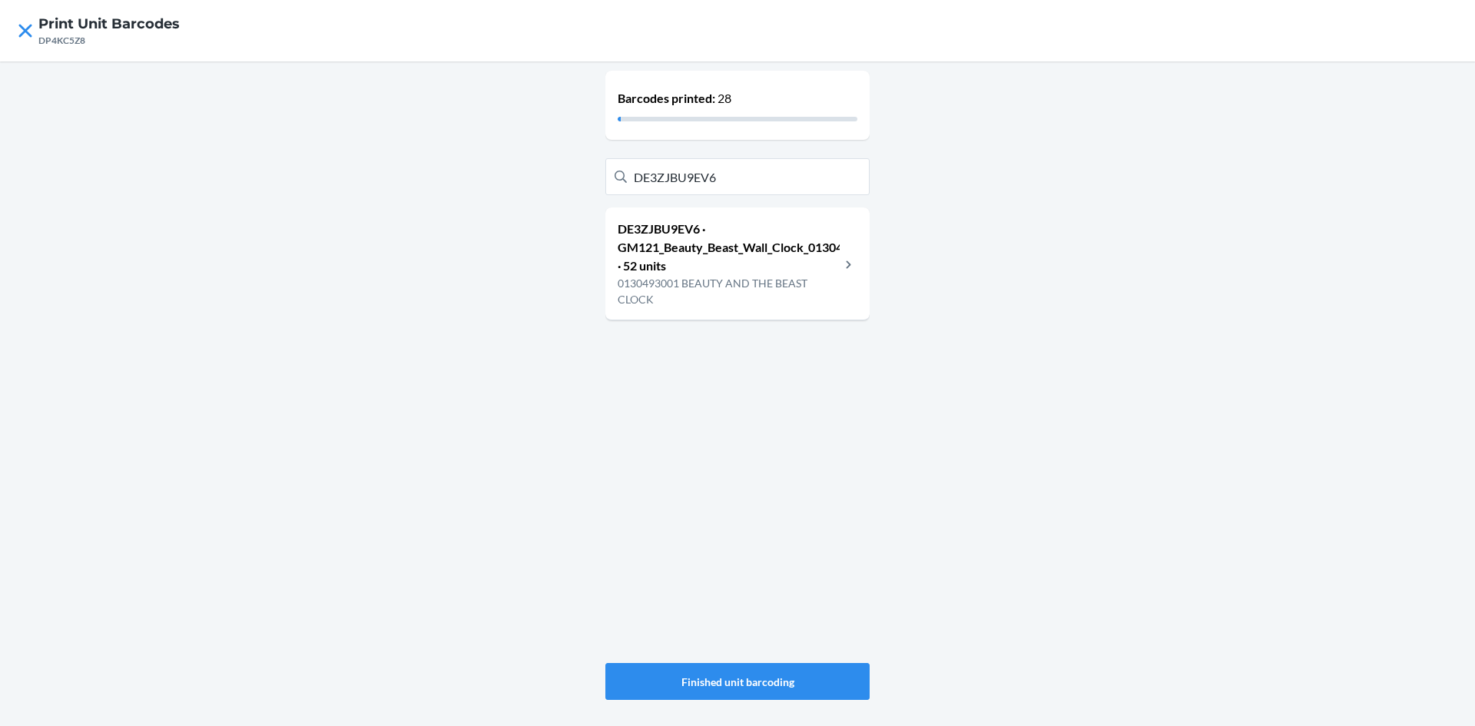
click at [706, 260] on p "DE3ZJBU9EV6 · GM121_Beauty_Beast_Wall_Clock_0130493001 · 52 units" at bounding box center [729, 247] width 222 height 55
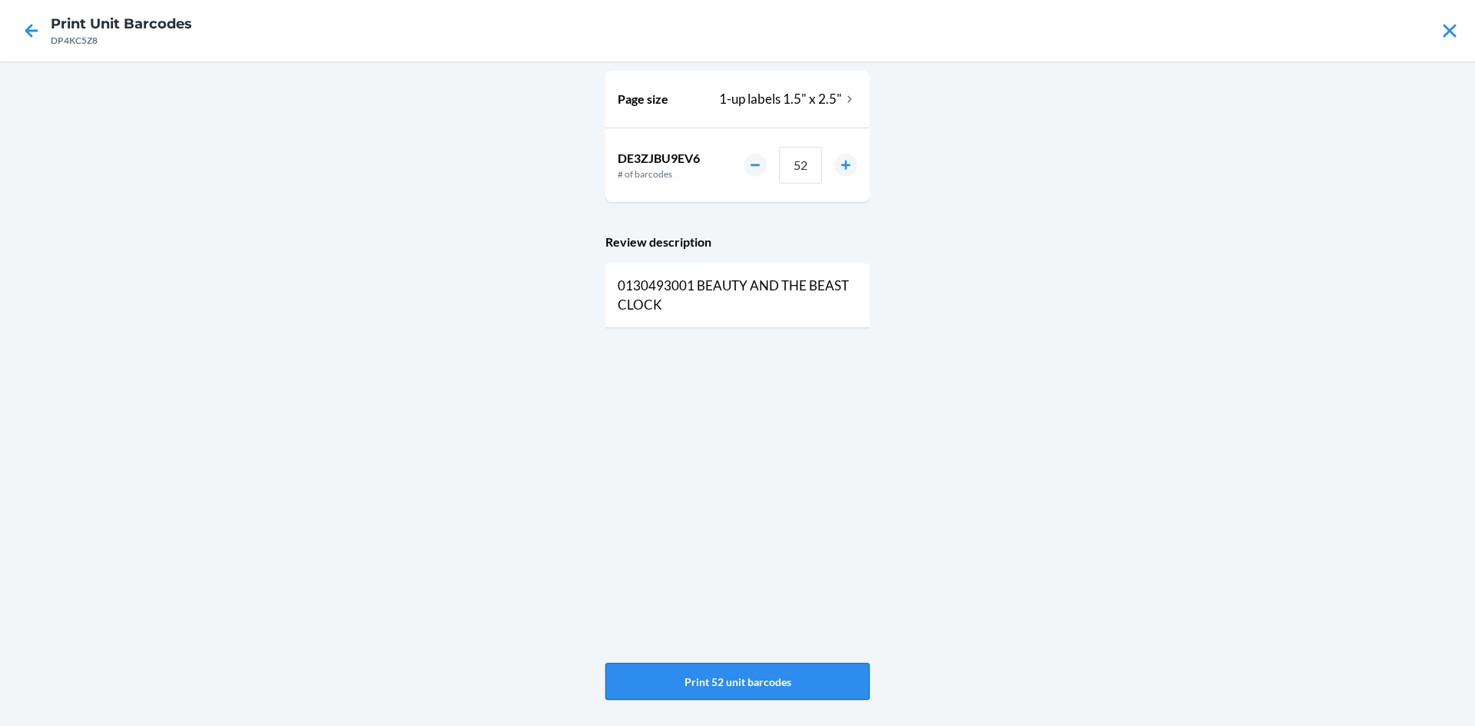
click at [747, 675] on button "Print 52 unit barcodes" at bounding box center [737, 681] width 264 height 37
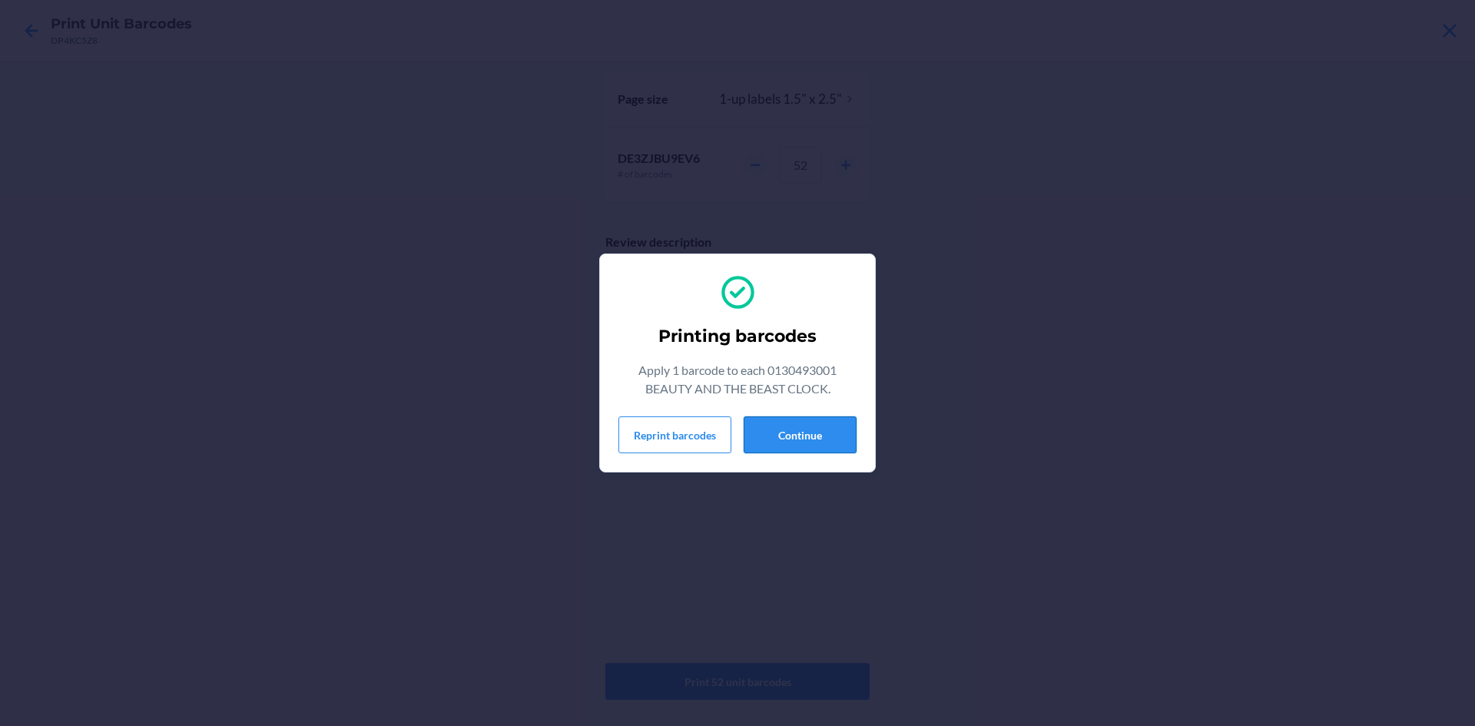
click at [829, 428] on button "Continue" at bounding box center [800, 434] width 113 height 37
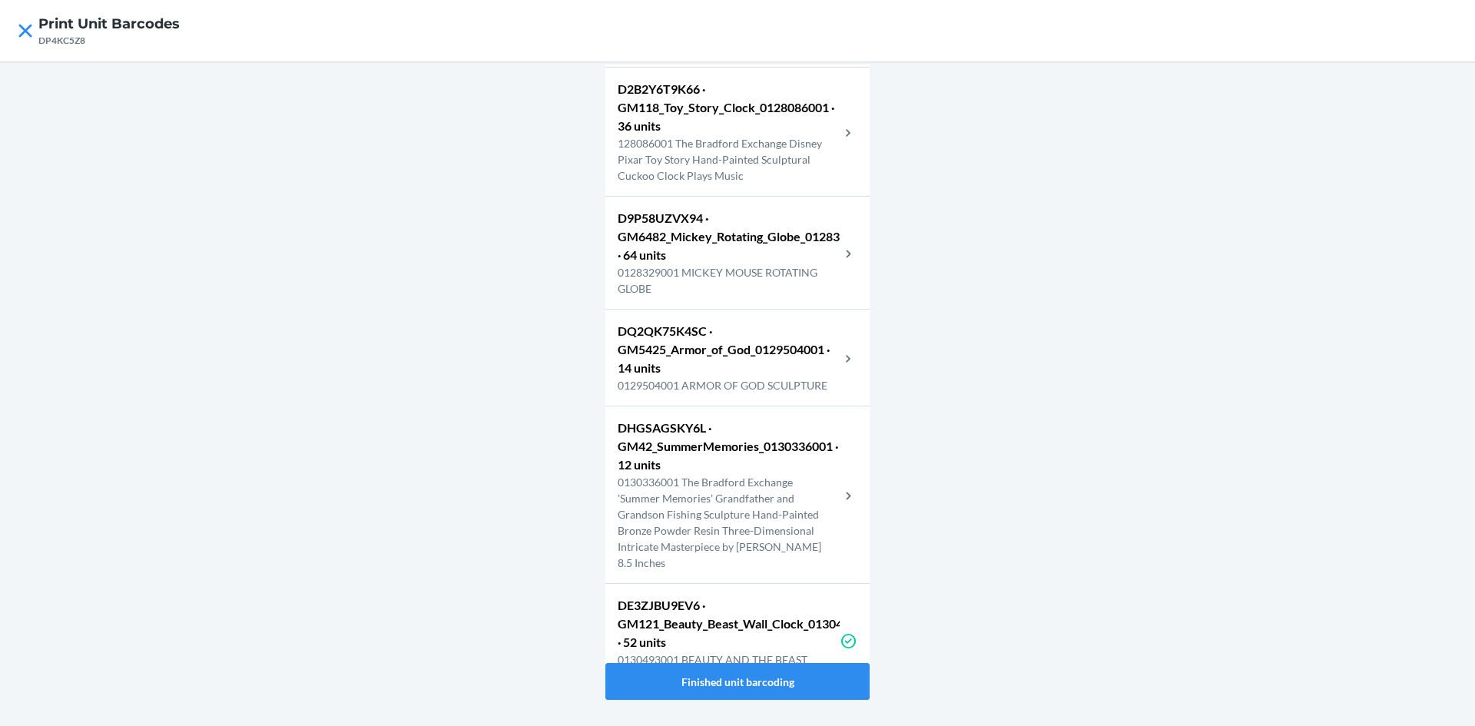
scroll to position [3227, 0]
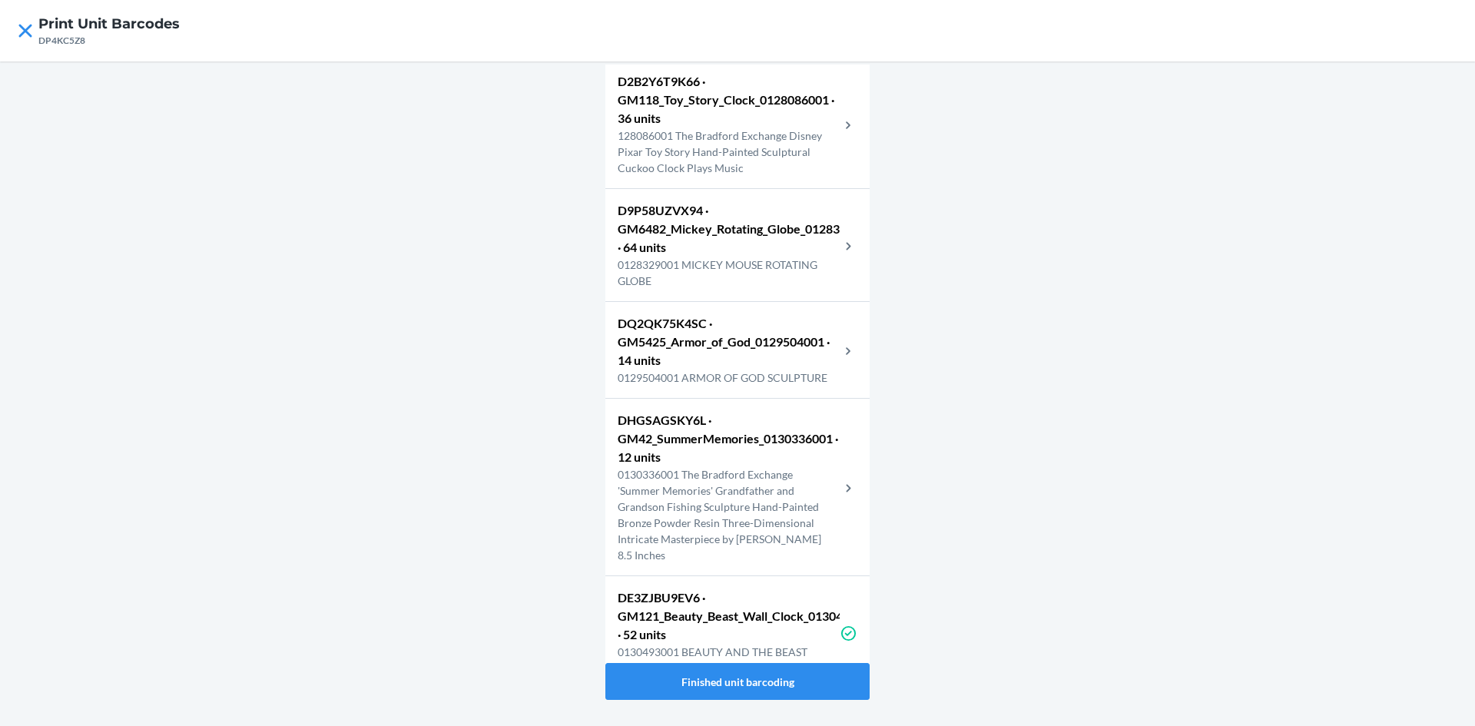
click at [933, 270] on div "Barcodes printed: 80 DM4J66B9E37 · GM2801_American_Legend_Knife_0102767001 · 8 …" at bounding box center [737, 393] width 1475 height 665
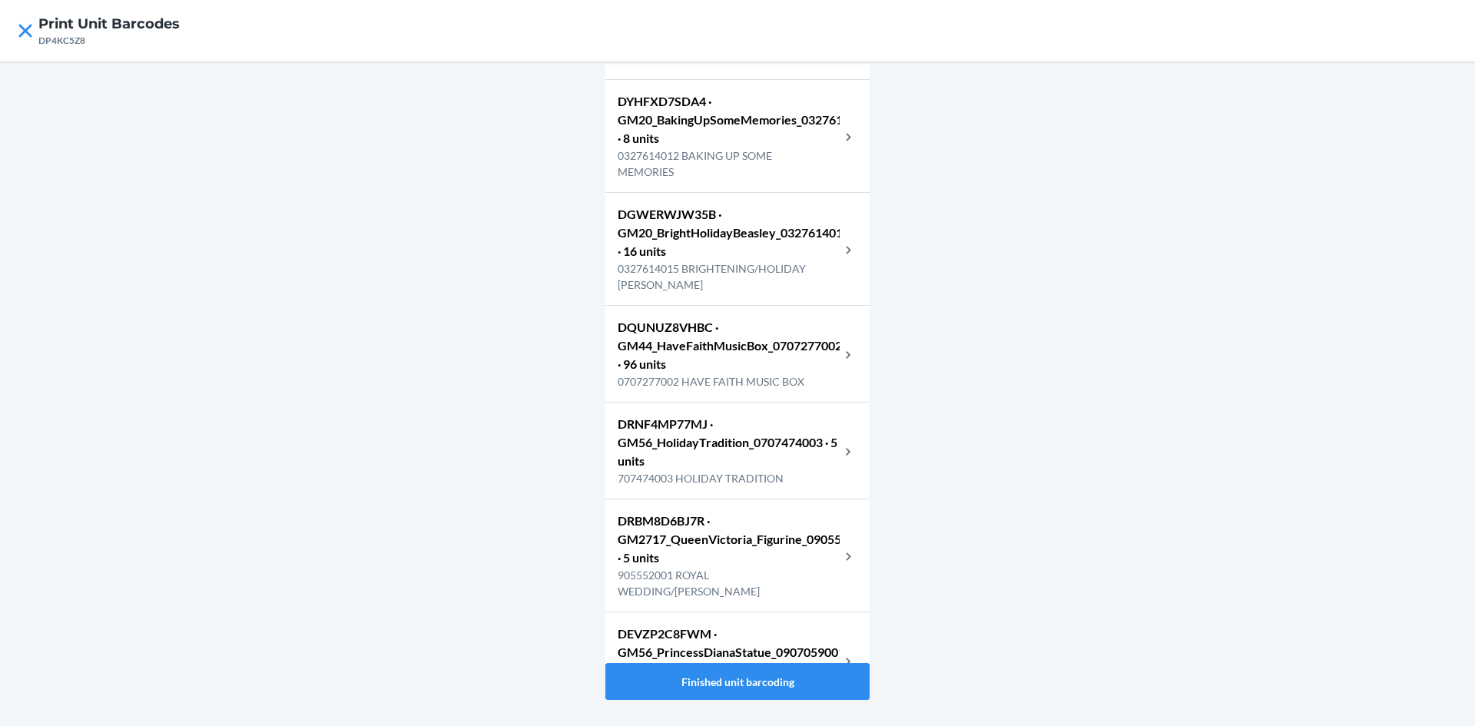
scroll to position [6608, 0]
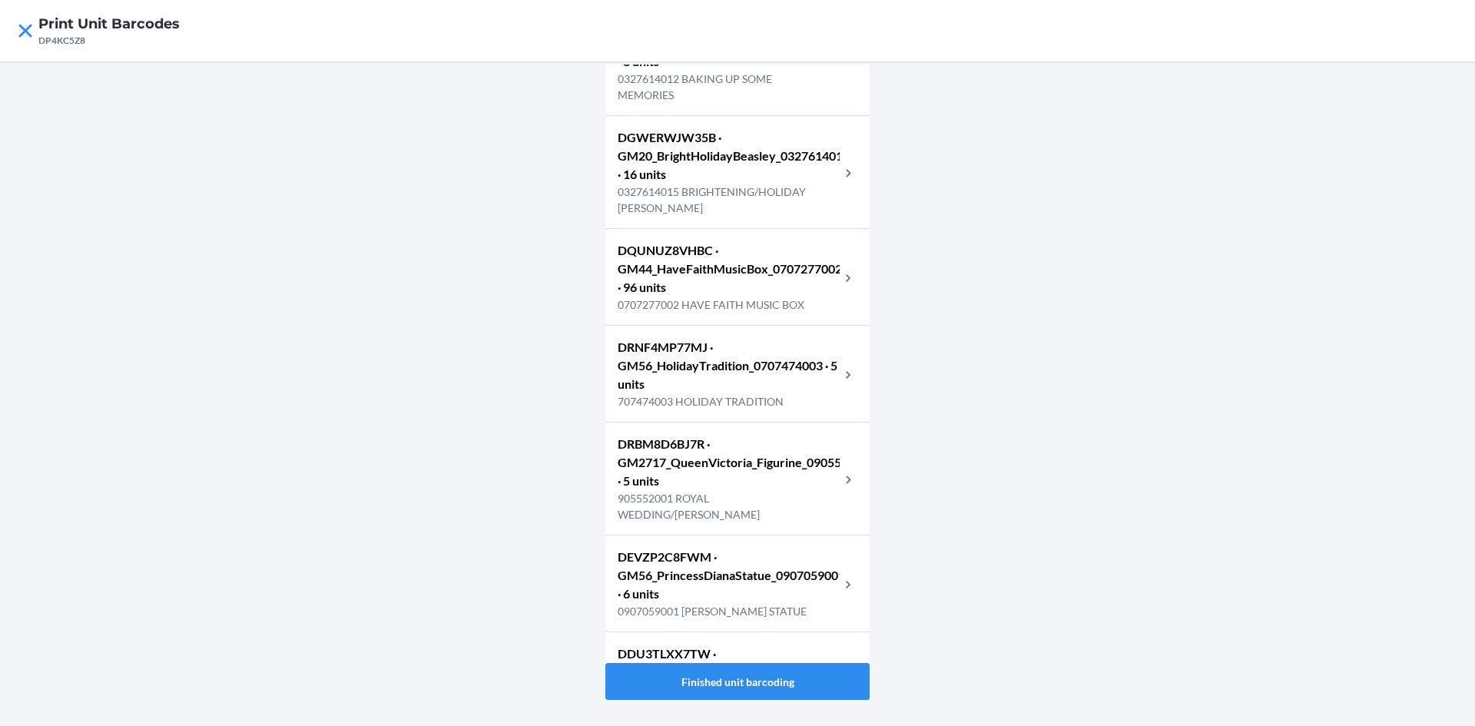
click at [722, 393] on p "DRNF4MP77MJ · GM56_HolidayTradition_0707474003 · 5 units" at bounding box center [729, 365] width 222 height 55
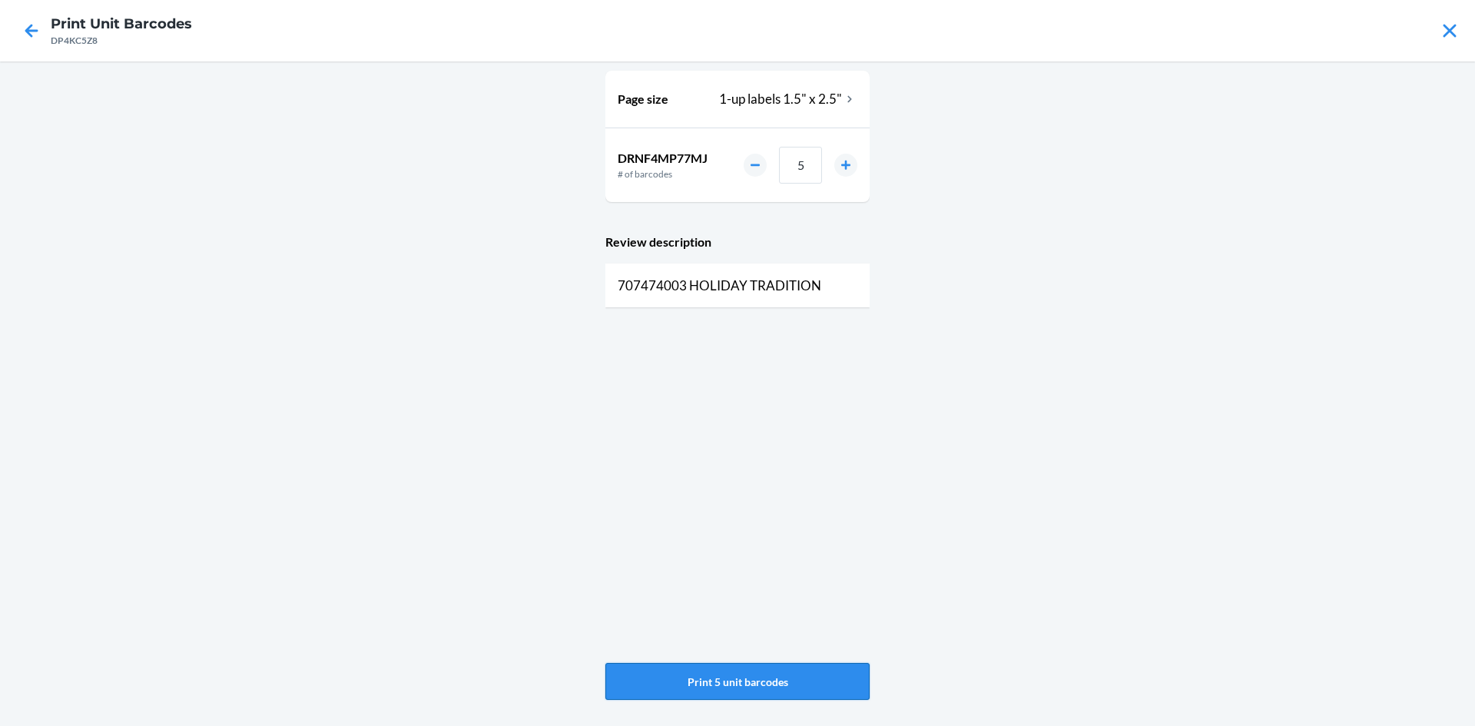
click at [767, 681] on button "Print 5 unit barcodes" at bounding box center [737, 681] width 264 height 37
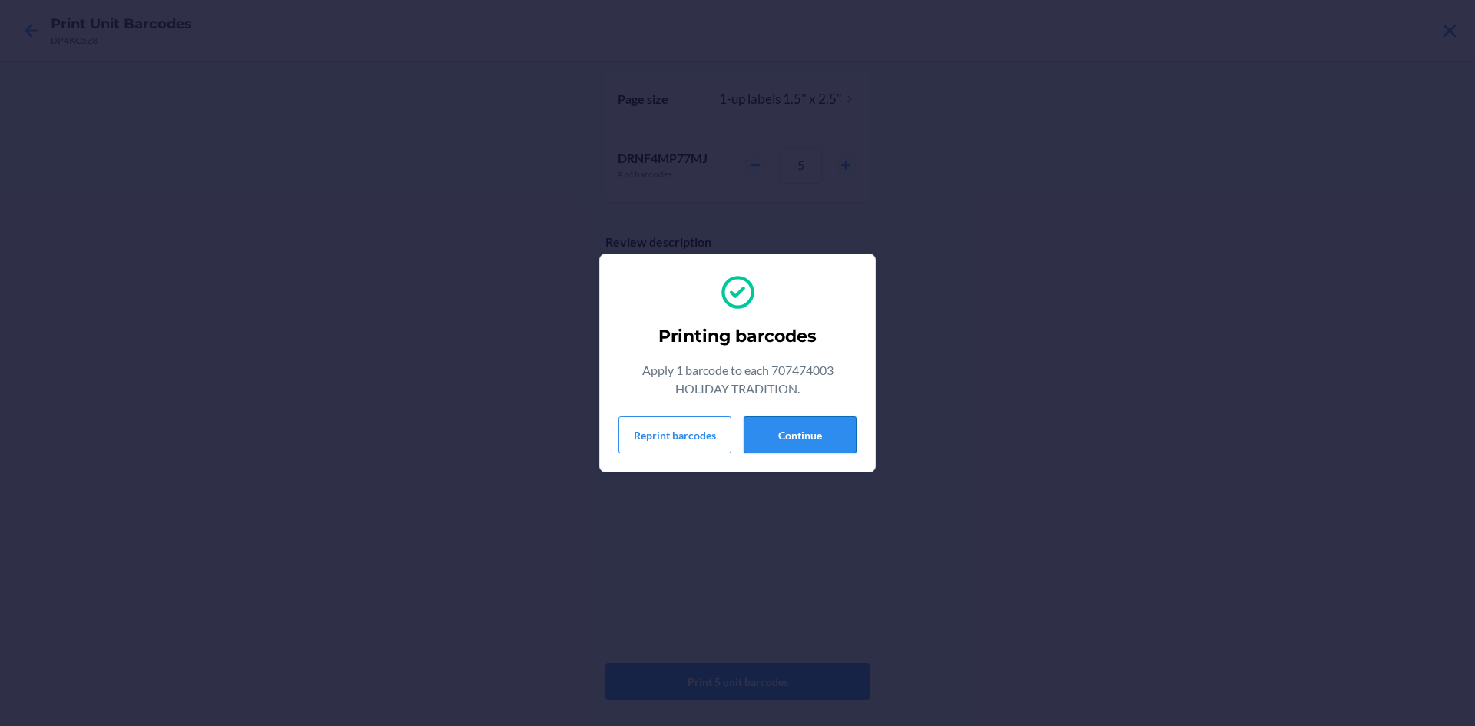
click at [766, 436] on button "Continue" at bounding box center [800, 434] width 113 height 37
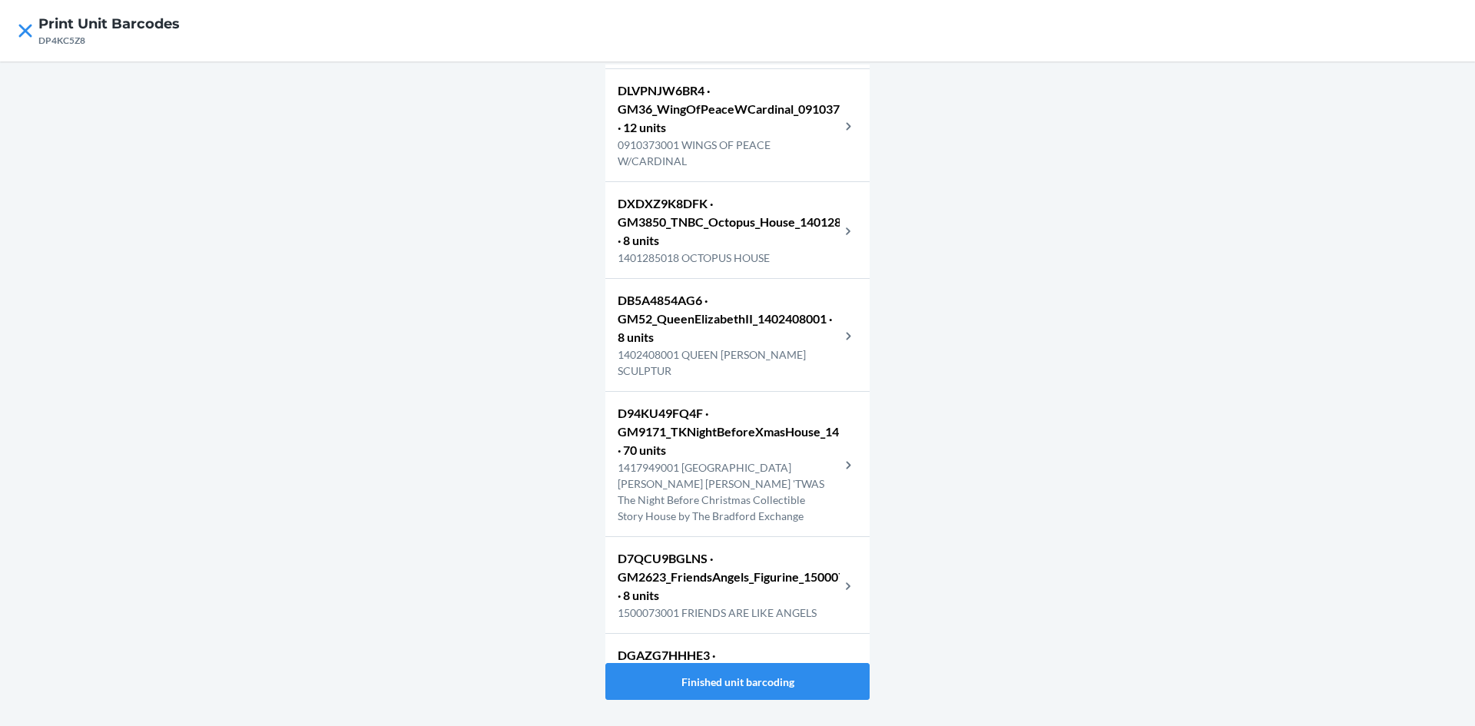
scroll to position [7855, 0]
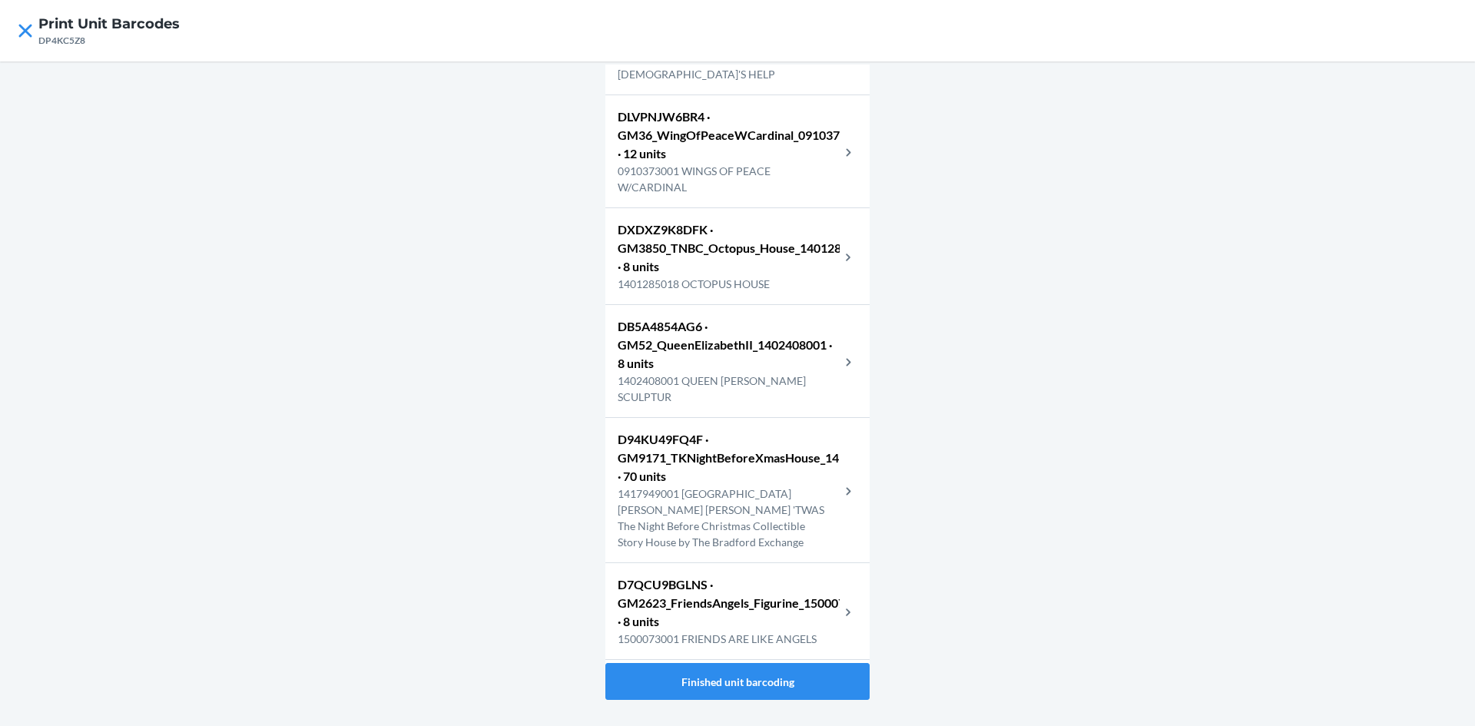
click at [792, 195] on p "0910373001 WINGS OF PEACE W/CARDINAL" at bounding box center [729, 179] width 222 height 32
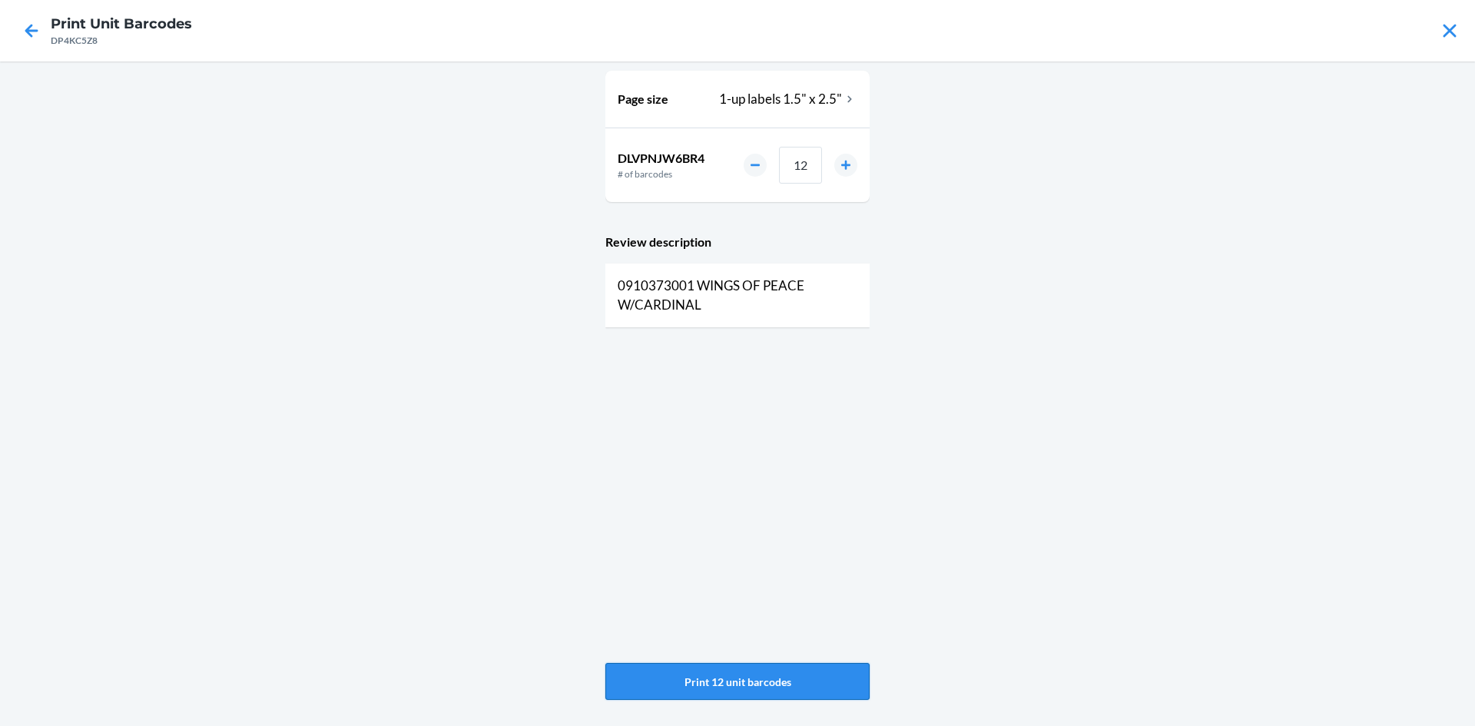
click at [754, 672] on button "Print 12 unit barcodes" at bounding box center [737, 681] width 264 height 37
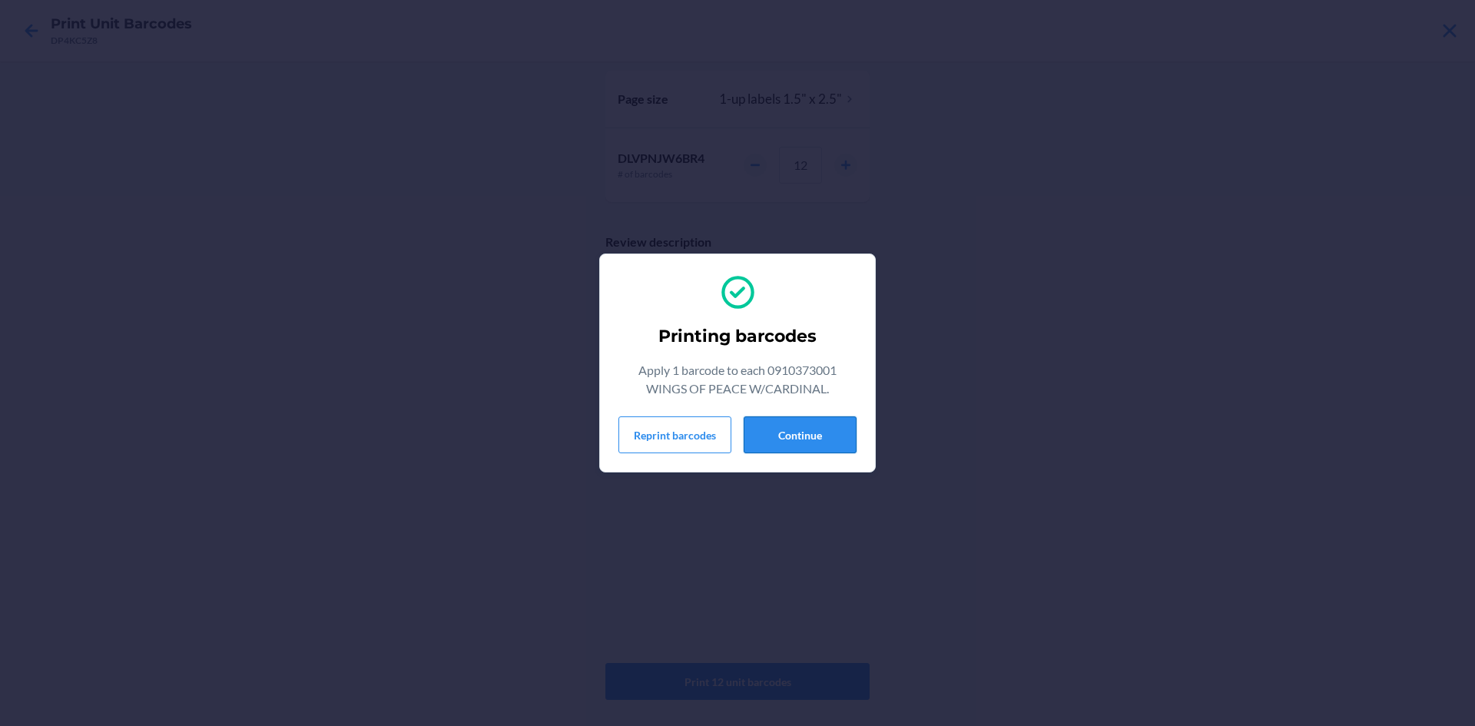
click at [825, 435] on button "Continue" at bounding box center [800, 434] width 113 height 37
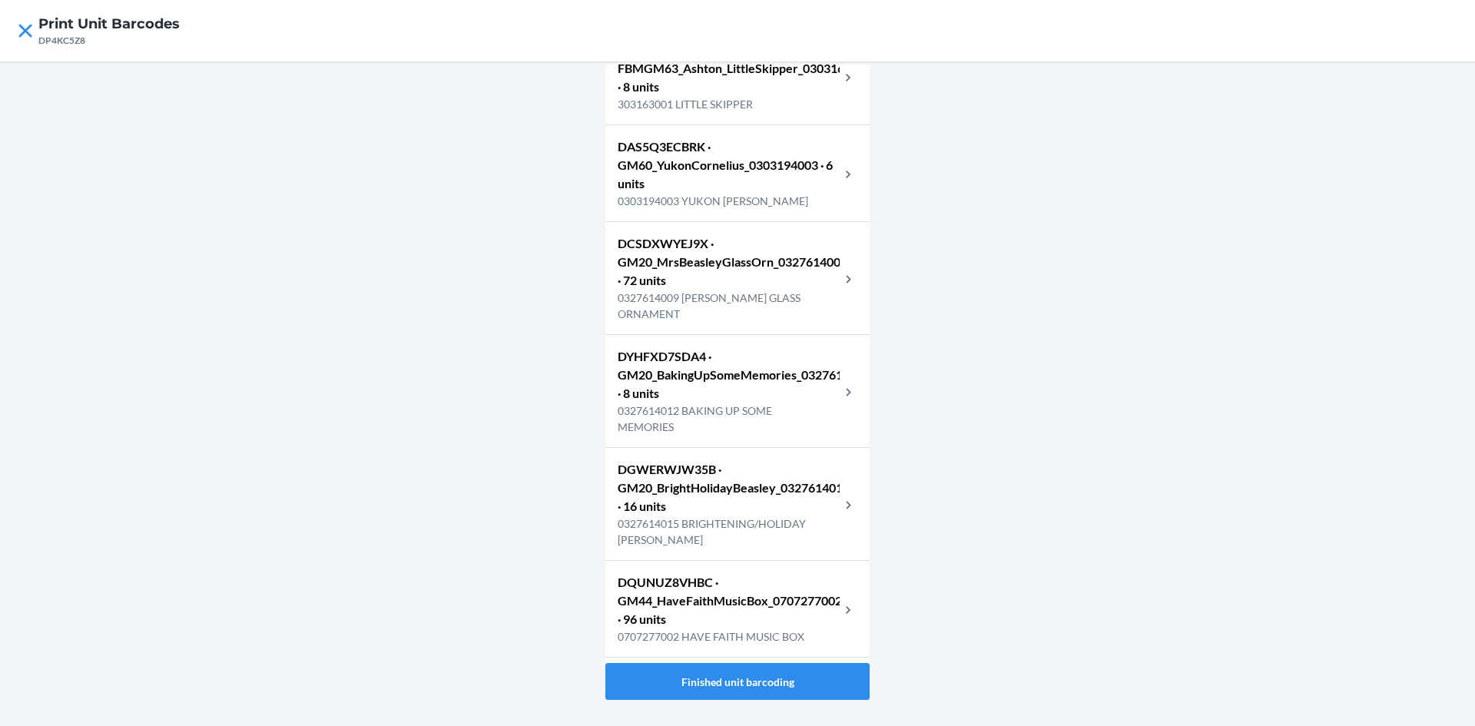
scroll to position [6300, 0]
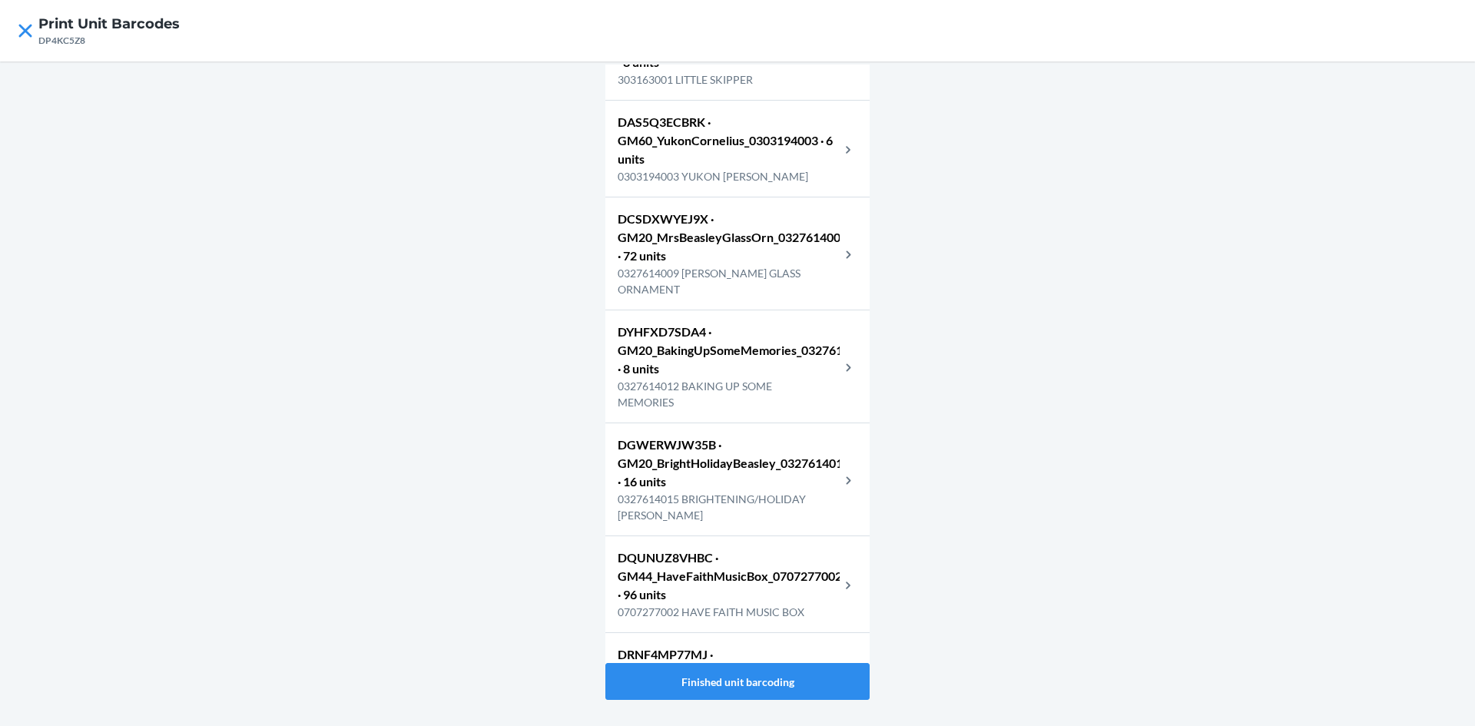
click at [818, 410] on p "0327614012 BAKING UP SOME MEMORIES" at bounding box center [729, 394] width 222 height 32
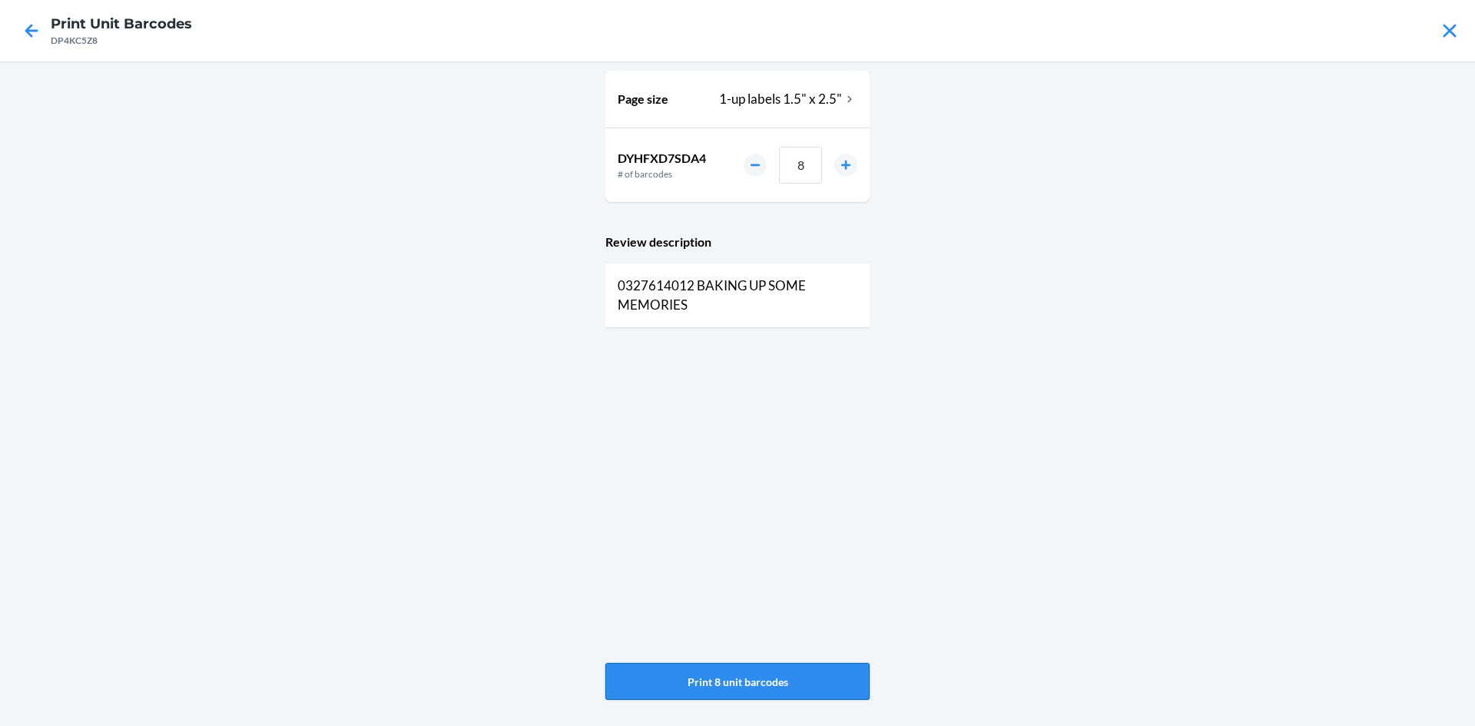
click at [821, 665] on button "Print 8 unit barcodes" at bounding box center [737, 681] width 264 height 37
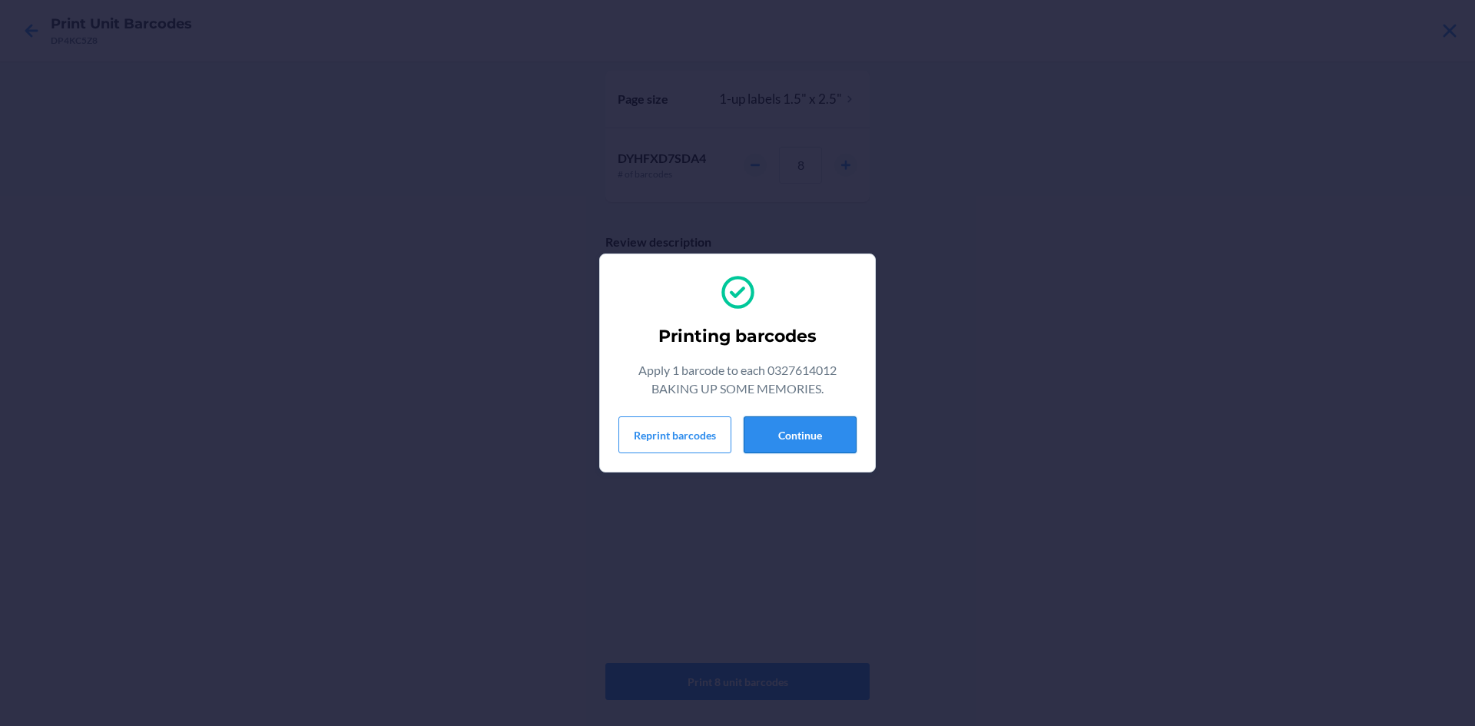
click at [811, 443] on button "Continue" at bounding box center [800, 434] width 113 height 37
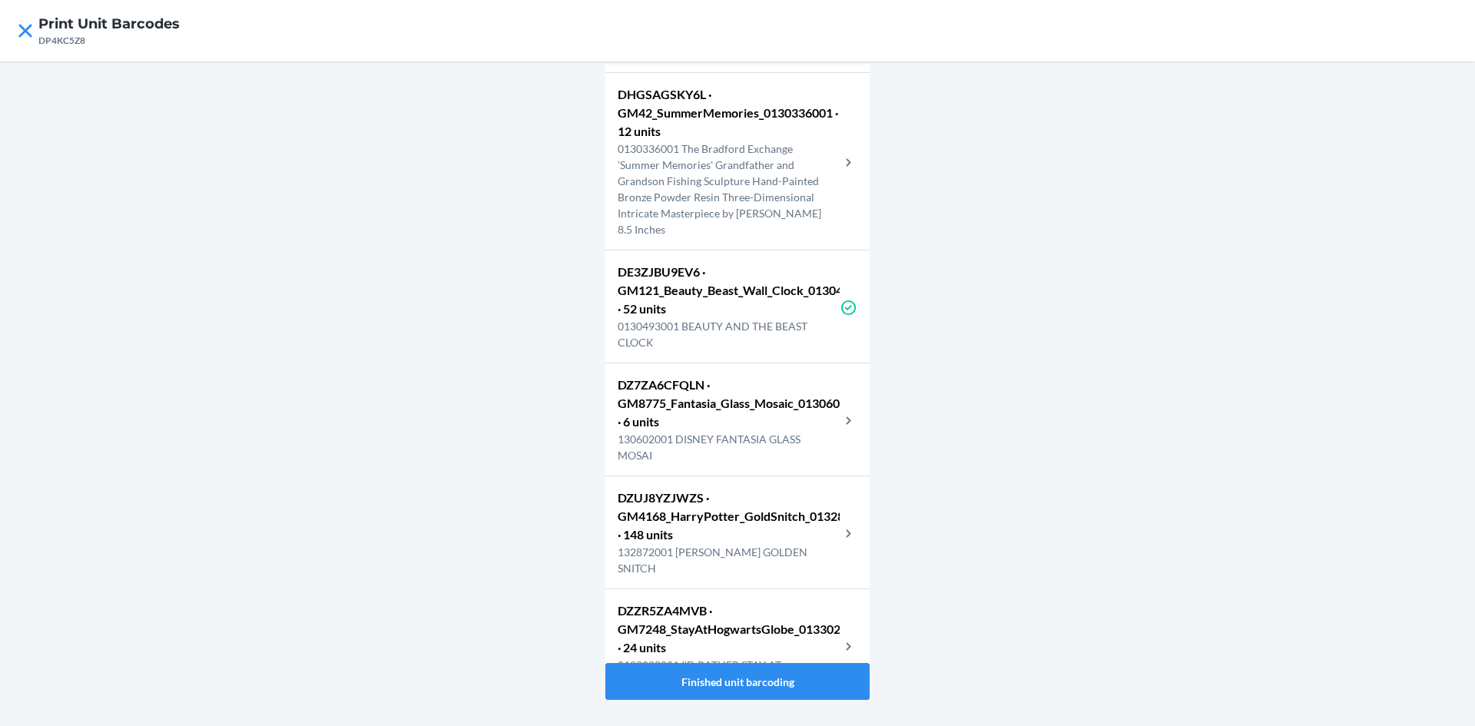
scroll to position [3527, 0]
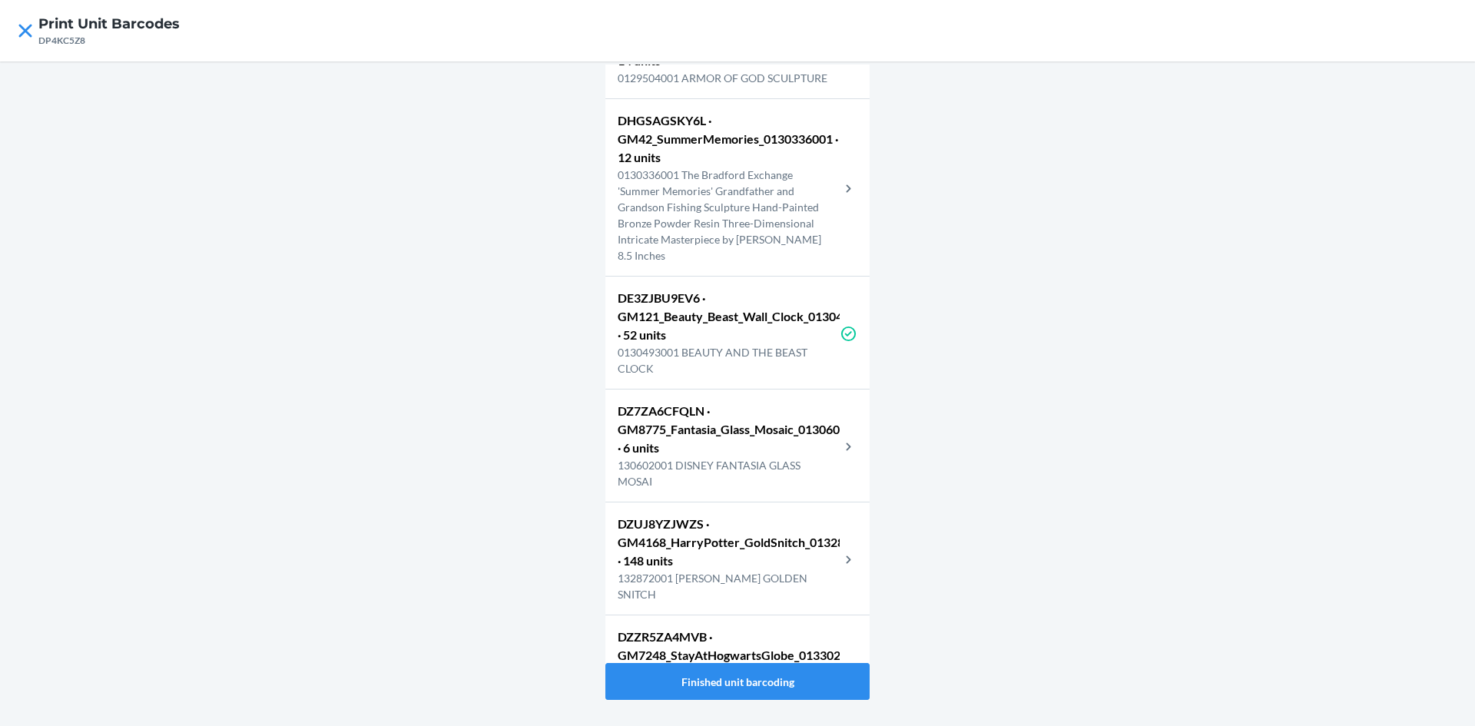
click at [797, 264] on p "0130336001 The Bradford Exchange 'Summer Memories' Grandfather and Grandson Fis…" at bounding box center [729, 215] width 222 height 97
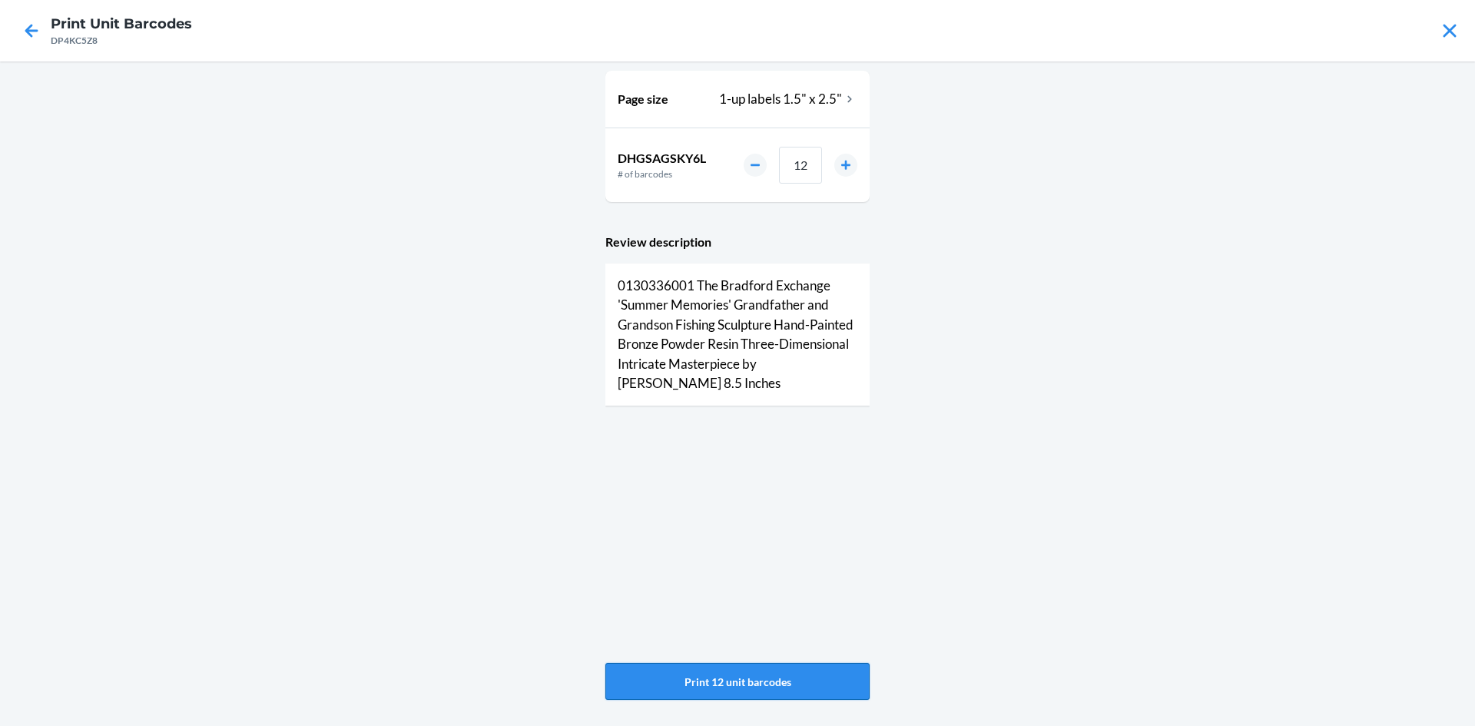
click at [785, 683] on button "Print 12 unit barcodes" at bounding box center [737, 681] width 264 height 37
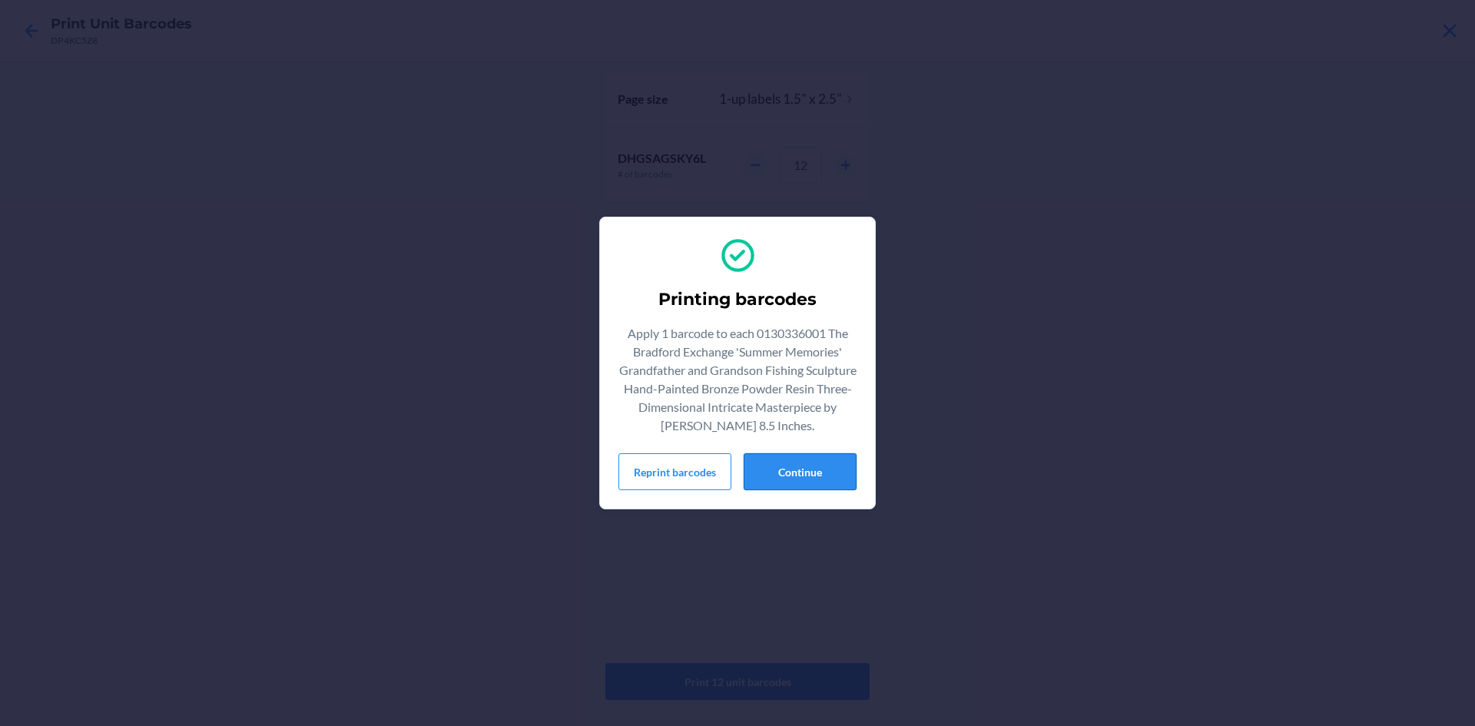
click at [803, 453] on button "Continue" at bounding box center [800, 471] width 113 height 37
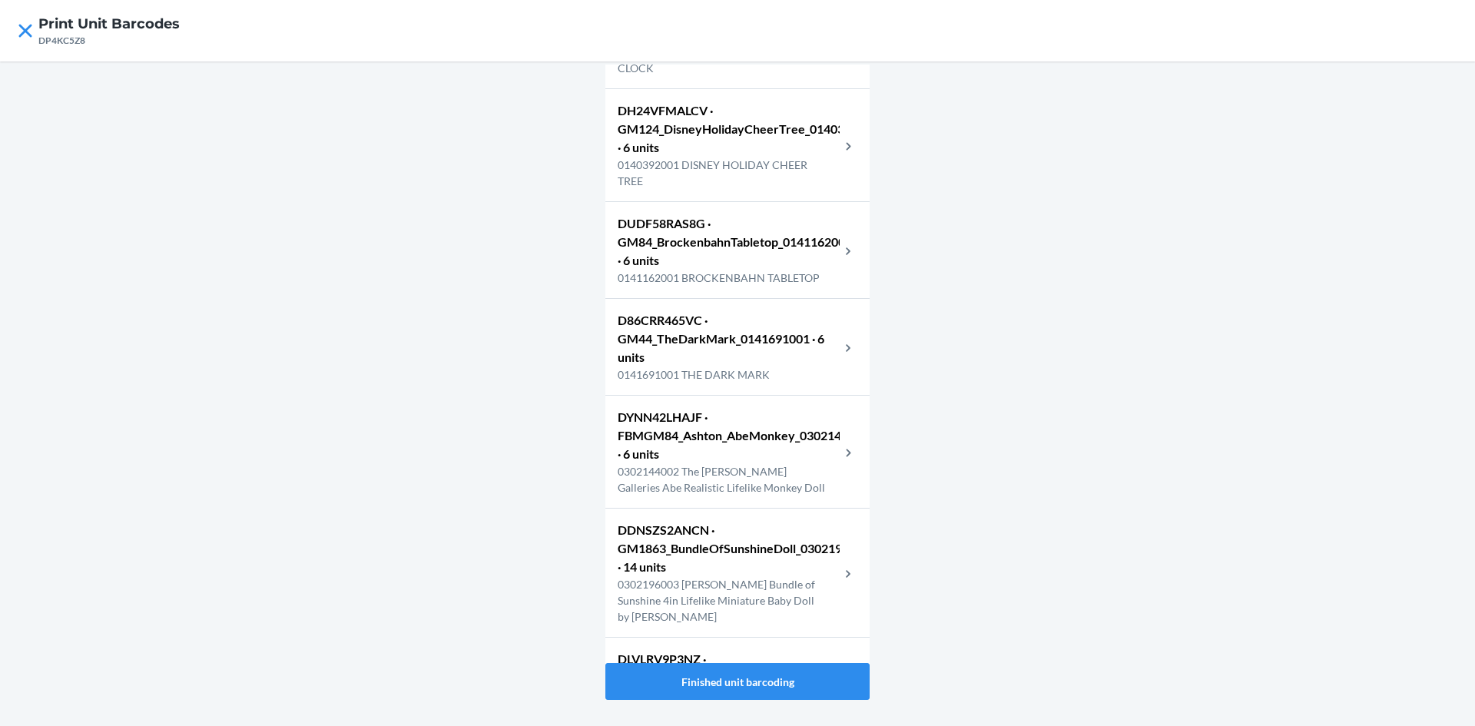
scroll to position [5396, 0]
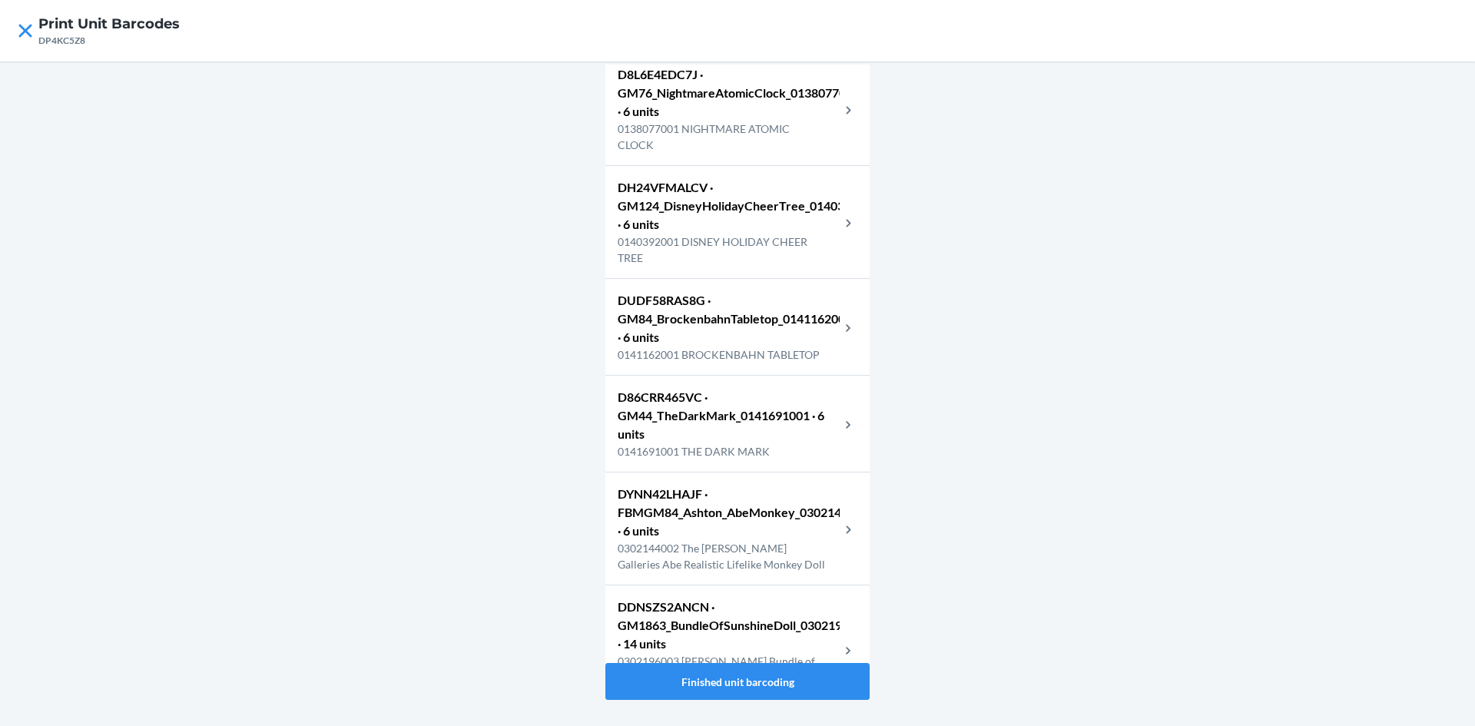
drag, startPoint x: 778, startPoint y: 456, endPoint x: 1093, endPoint y: 640, distance: 365.0
click at [1093, 640] on div "Barcodes printed: 117 DM4J66B9E37 · GM2801_American_Legend_Knife_0102767001 · 8…" at bounding box center [737, 393] width 1475 height 665
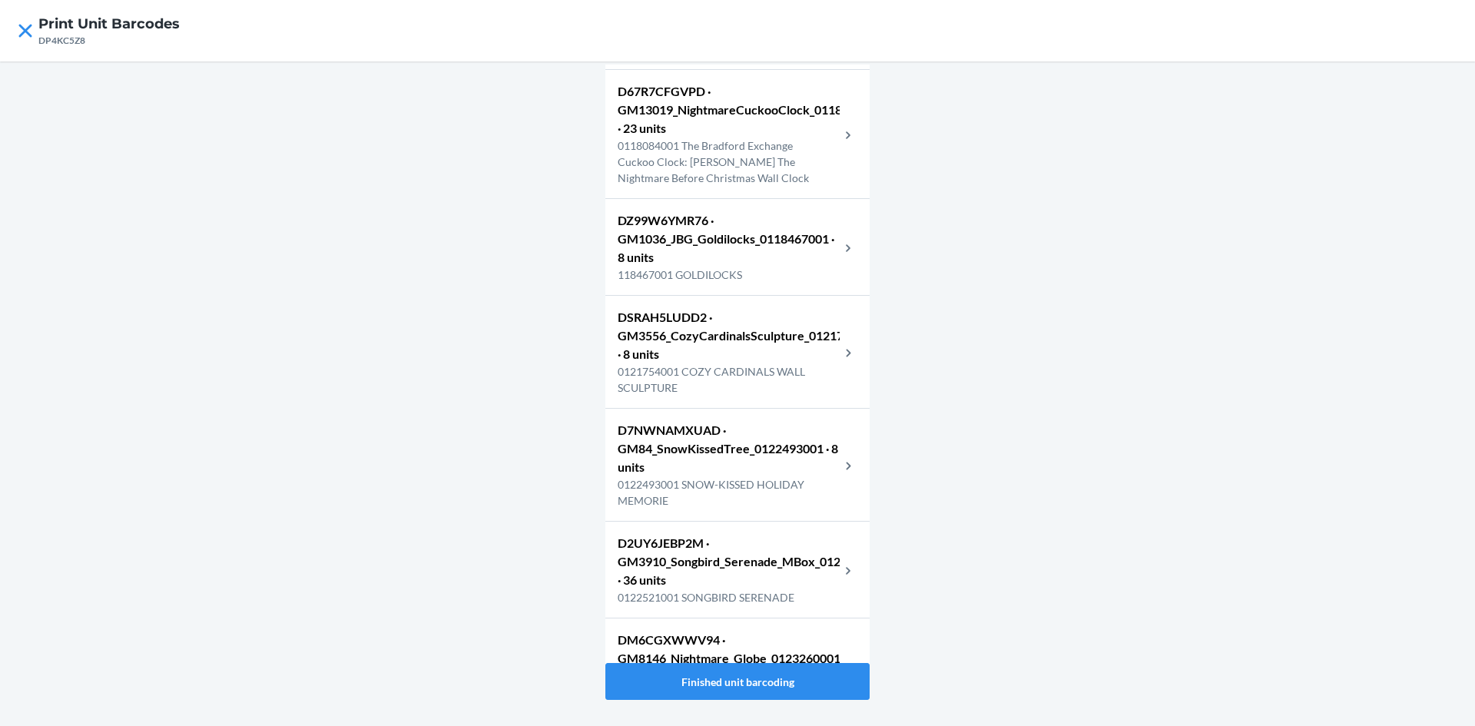
scroll to position [1093, 0]
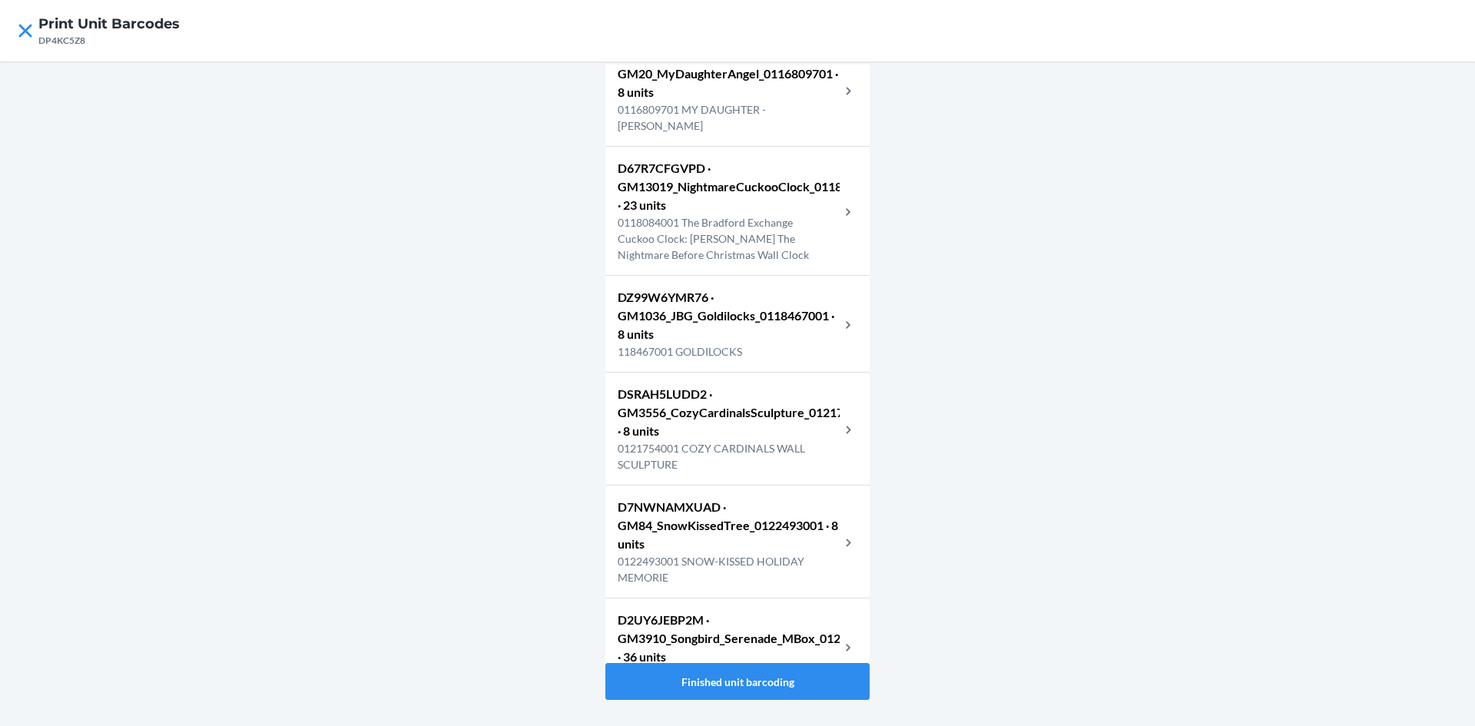
drag, startPoint x: 802, startPoint y: 529, endPoint x: 930, endPoint y: 572, distance: 134.6
click at [930, 572] on div "Barcodes printed: 117 DM4J66B9E37 · GM2801_American_Legend_Knife_0102767001 · 8…" at bounding box center [737, 393] width 1475 height 665
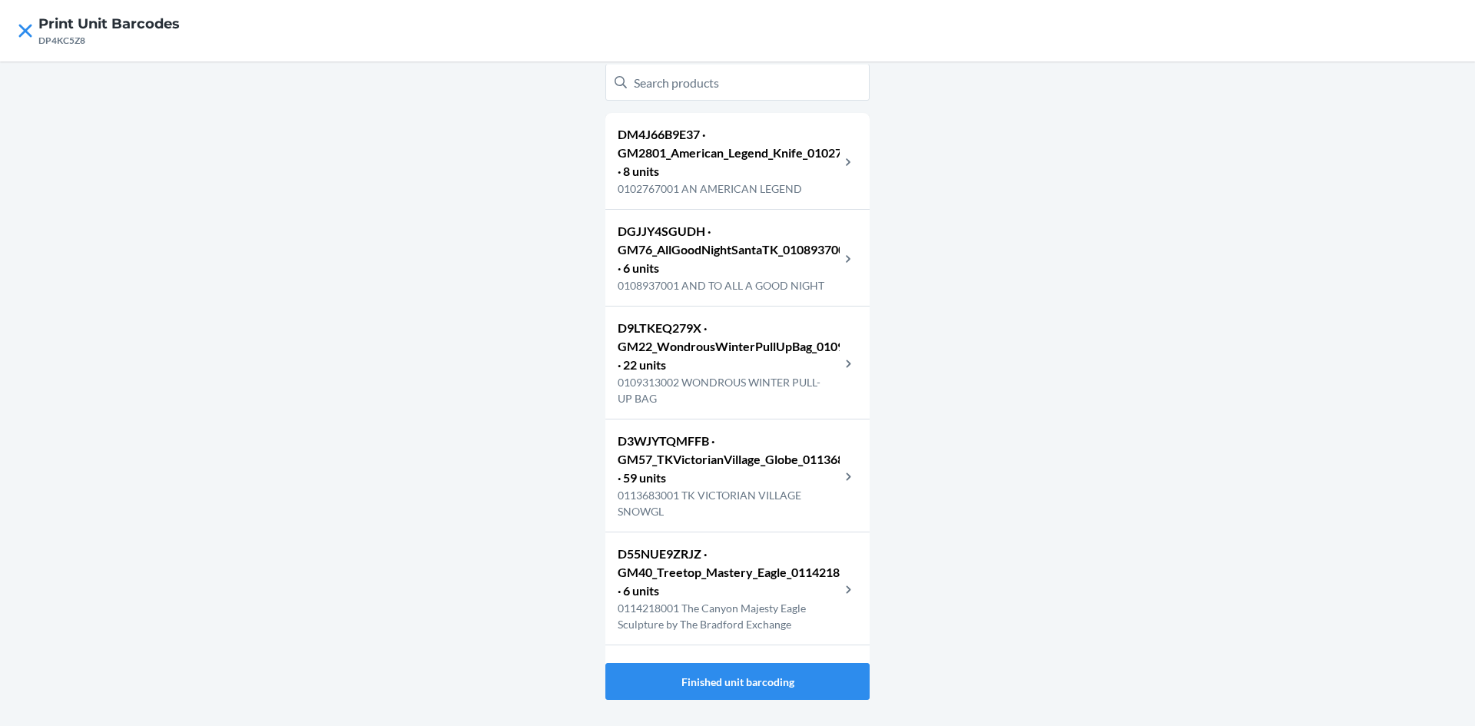
scroll to position [18, 0]
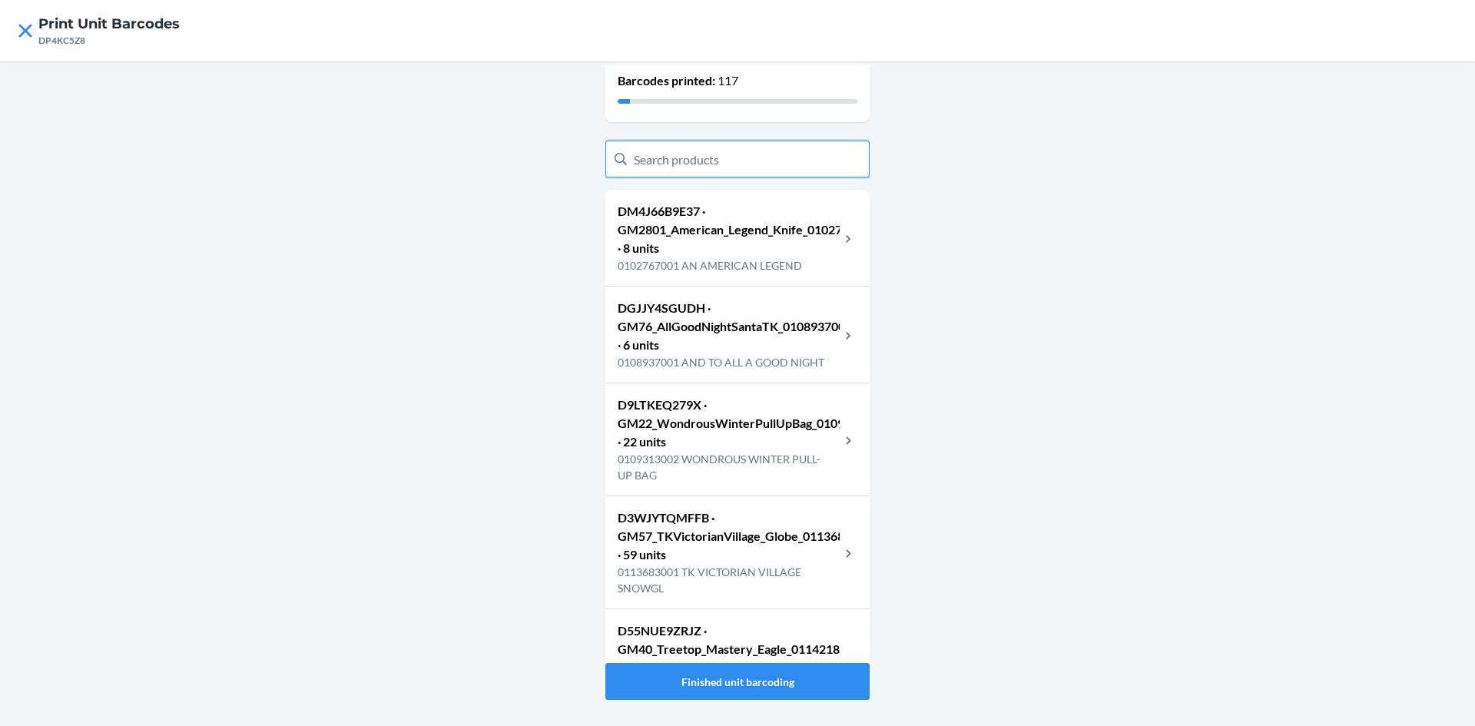
click at [731, 154] on input "text" at bounding box center [737, 159] width 264 height 37
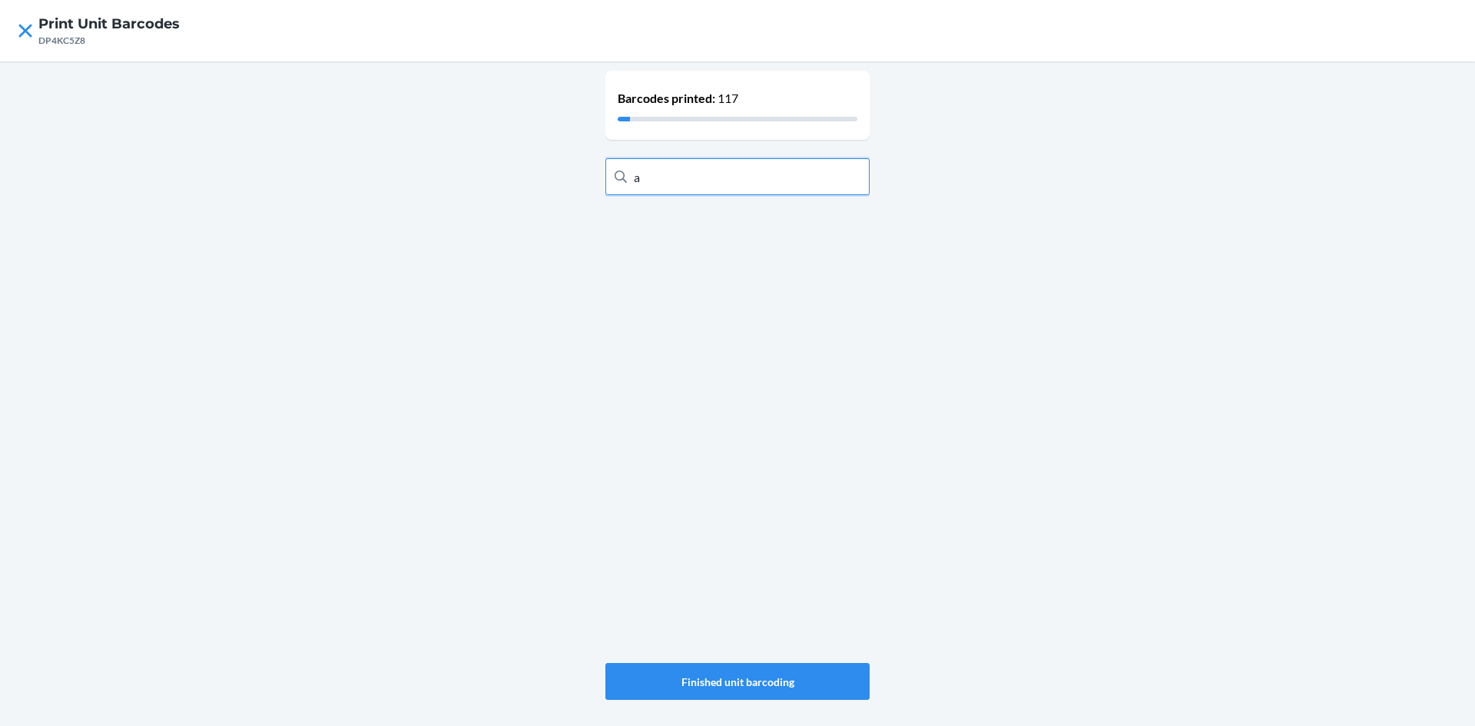
type input "a"
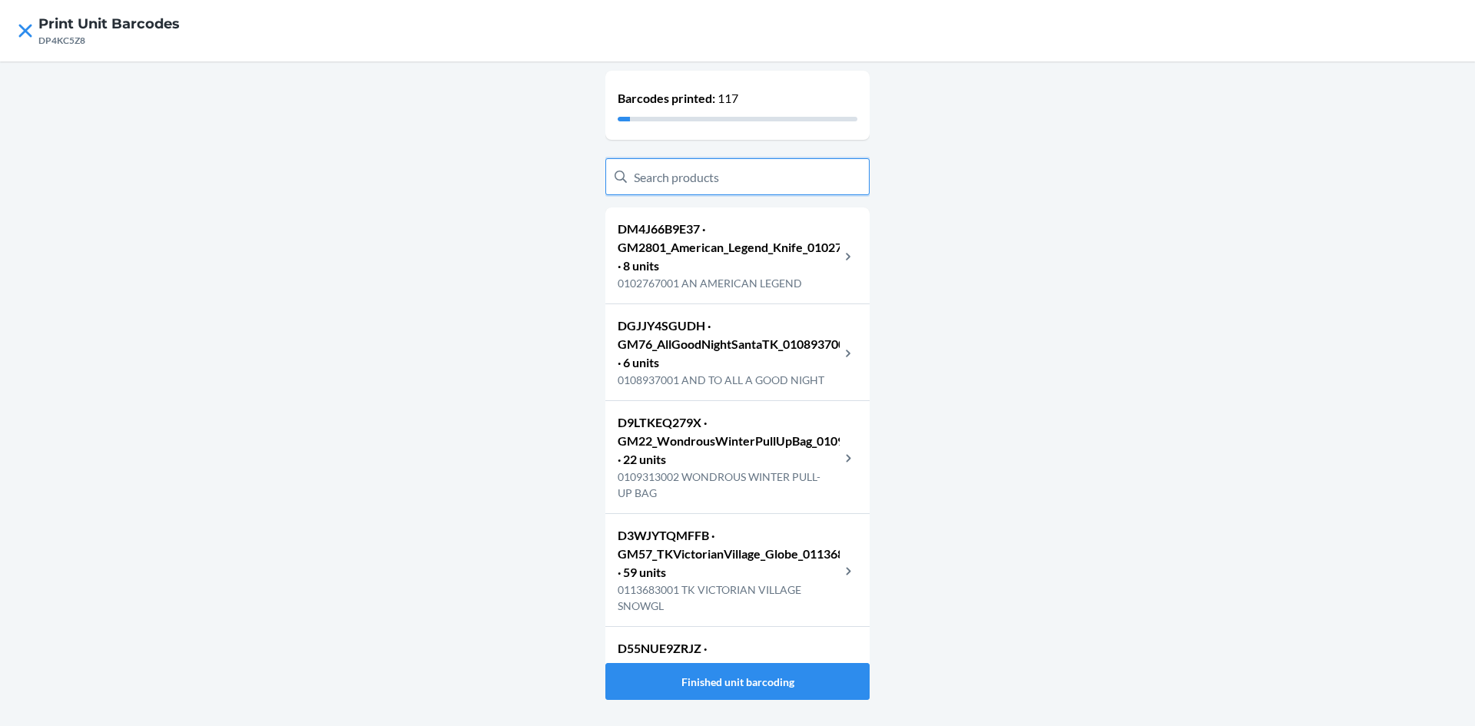
type input "0"
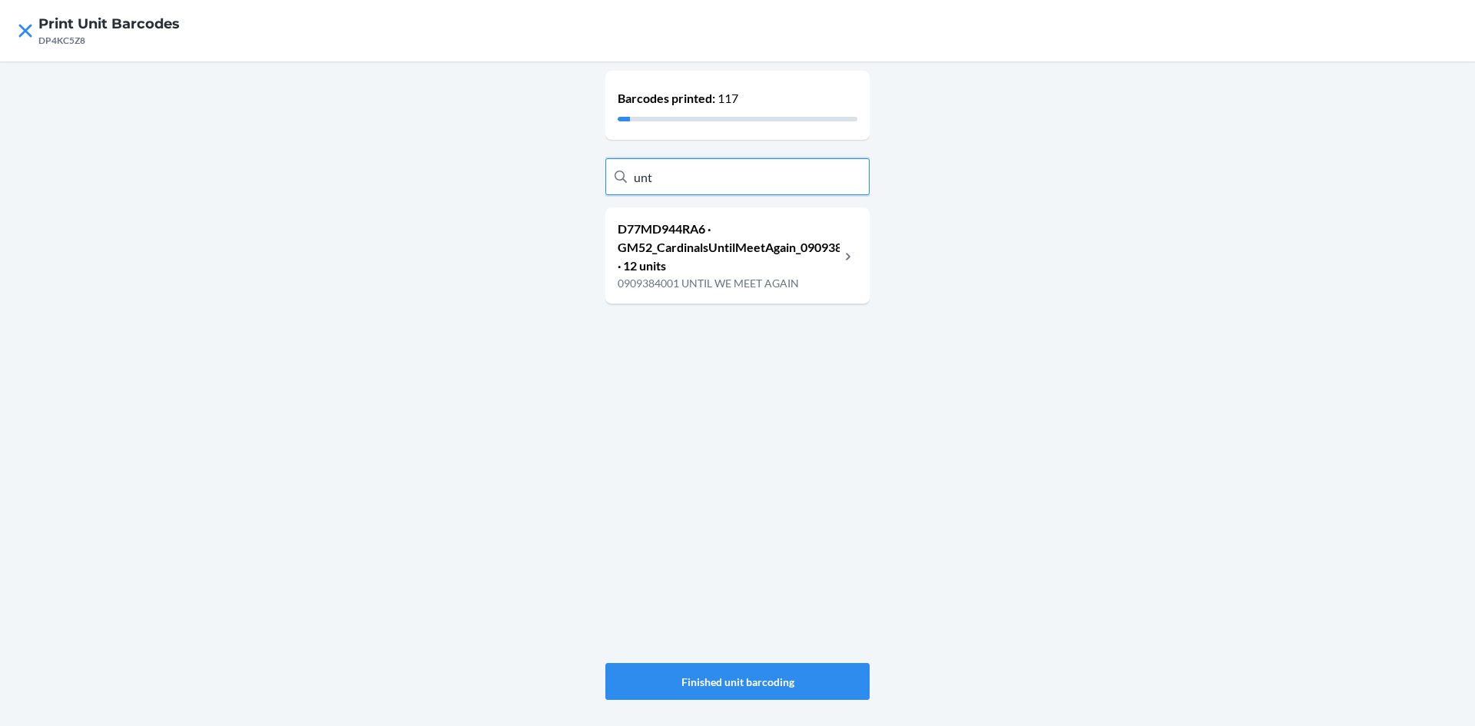
type input "unt"
click at [771, 260] on p "D77MD944RA6 · GM52_CardinalsUntilMeetAgain_0909384001 · 12 units" at bounding box center [729, 247] width 222 height 55
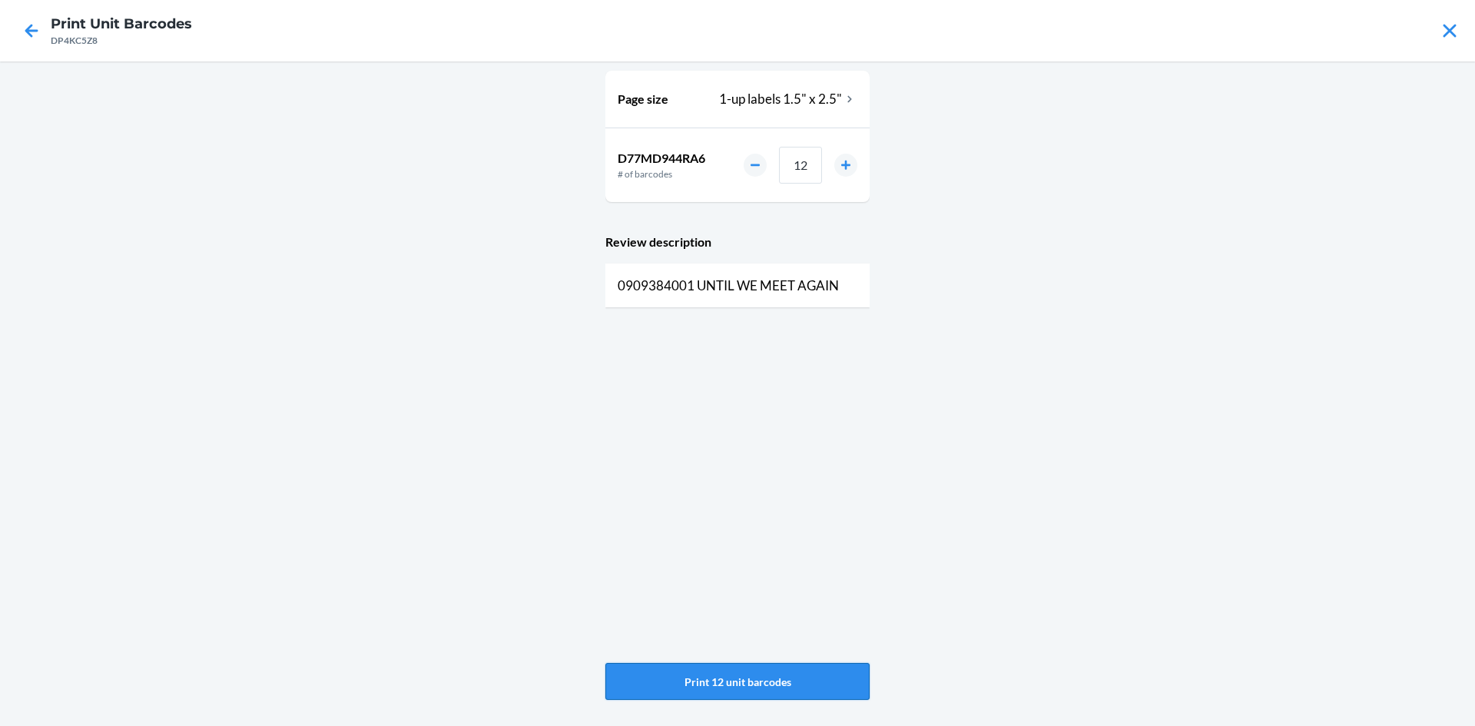
click at [795, 672] on button "Print 12 unit barcodes" at bounding box center [737, 681] width 264 height 37
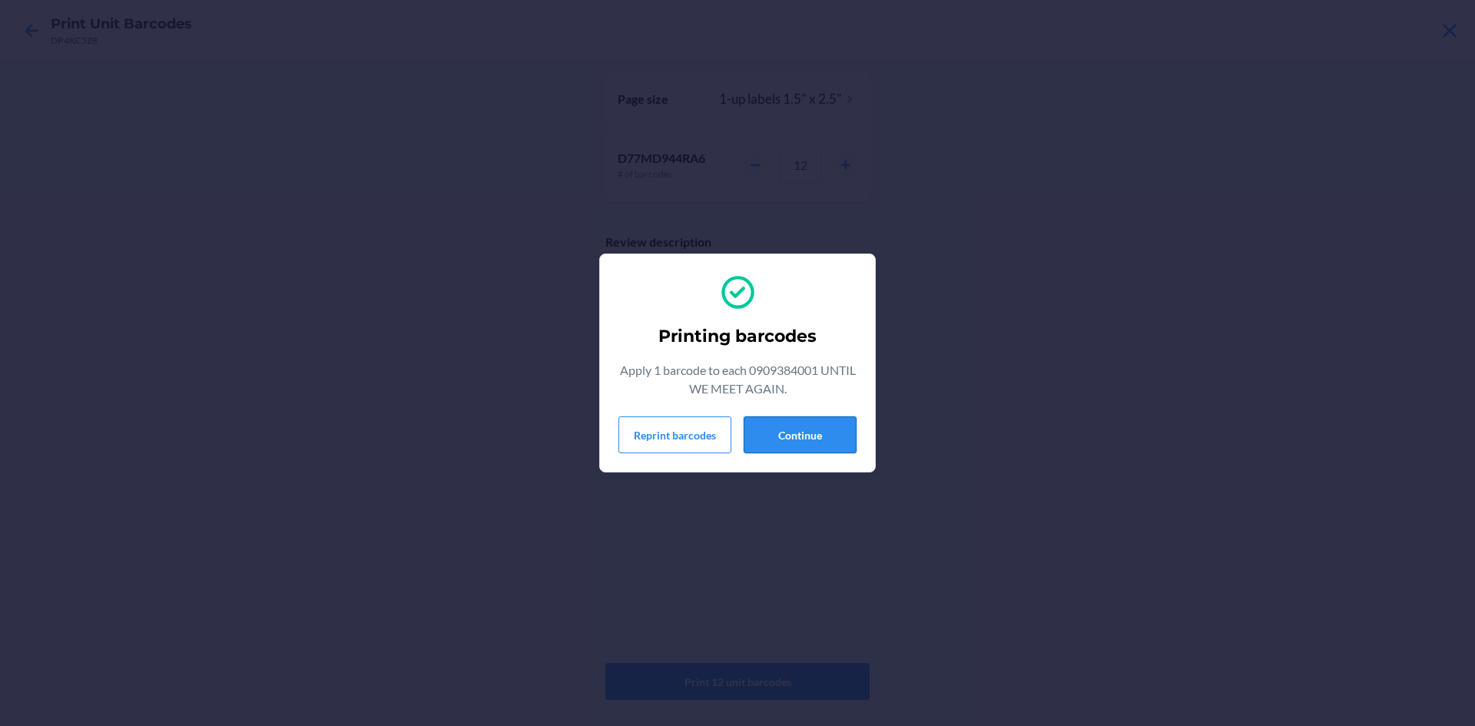
click at [820, 433] on button "Continue" at bounding box center [800, 434] width 113 height 37
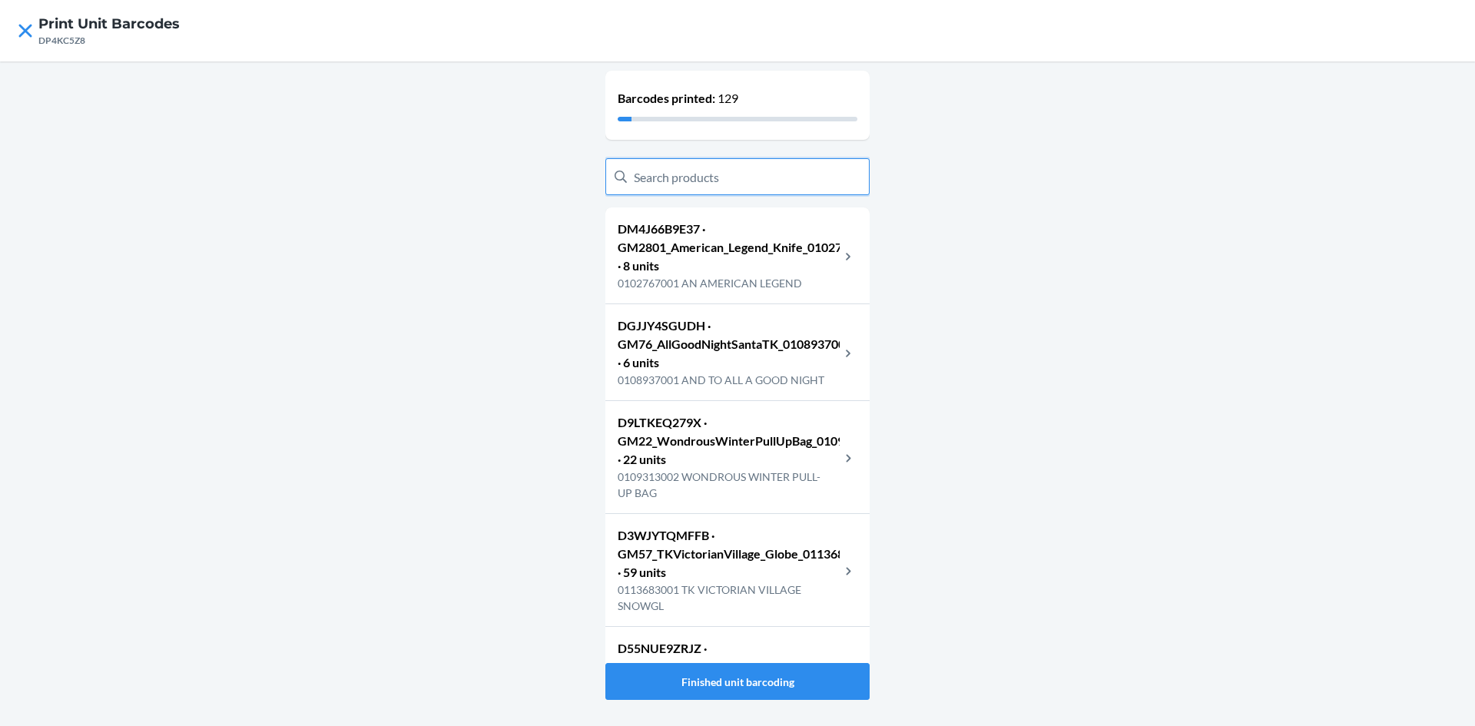
click at [697, 177] on input "text" at bounding box center [737, 176] width 264 height 37
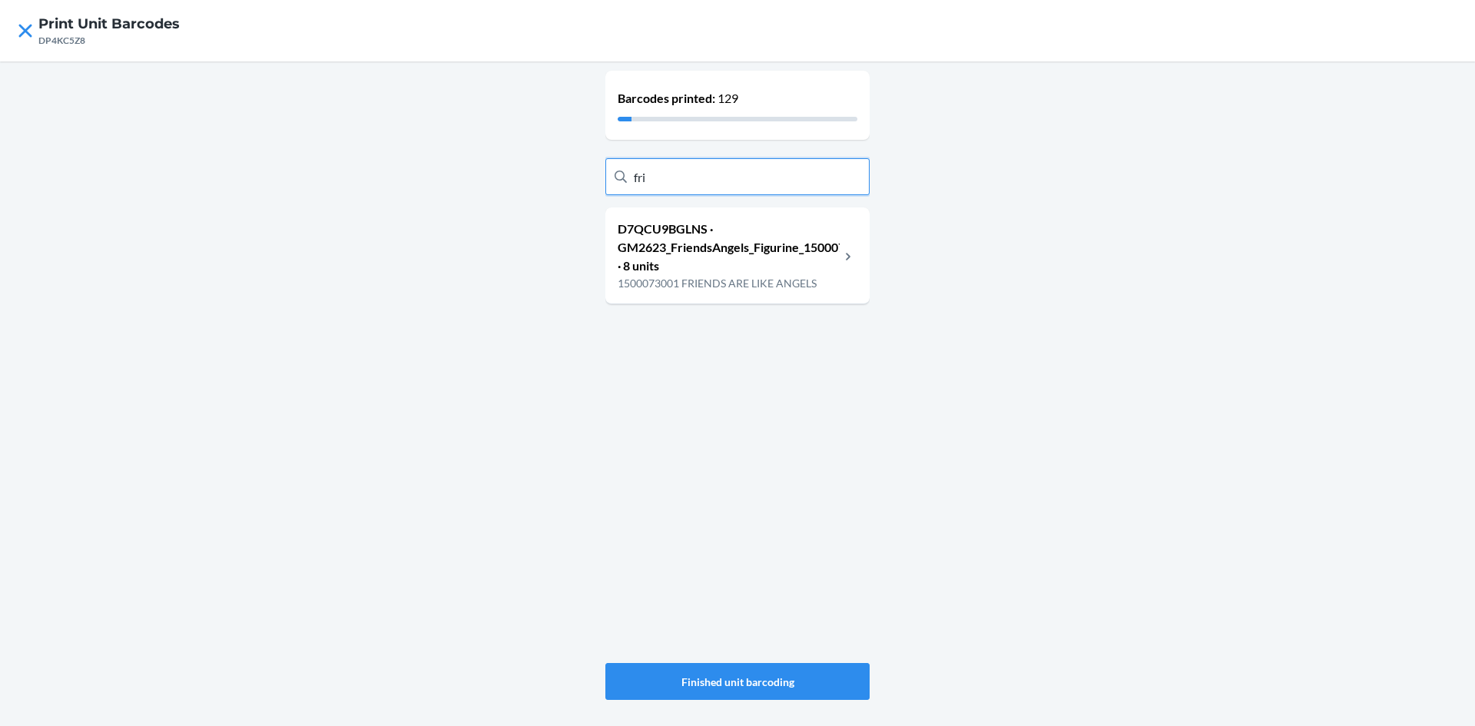
type input "fri"
click at [708, 224] on p "D7QCU9BGLNS · GM2623_FriendsAngels_Figurine_1500073001 · 8 units" at bounding box center [729, 247] width 222 height 55
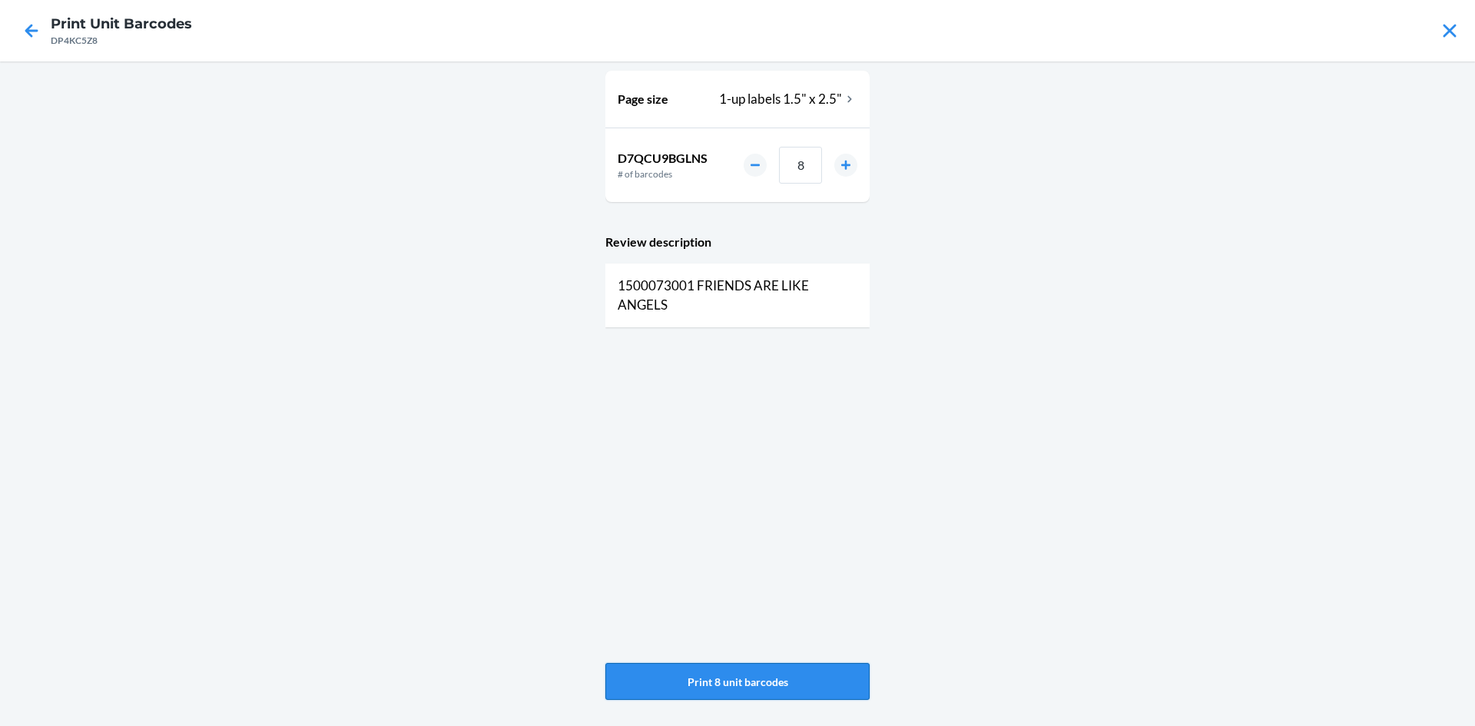
click at [755, 691] on button "Print 8 unit barcodes" at bounding box center [737, 681] width 264 height 37
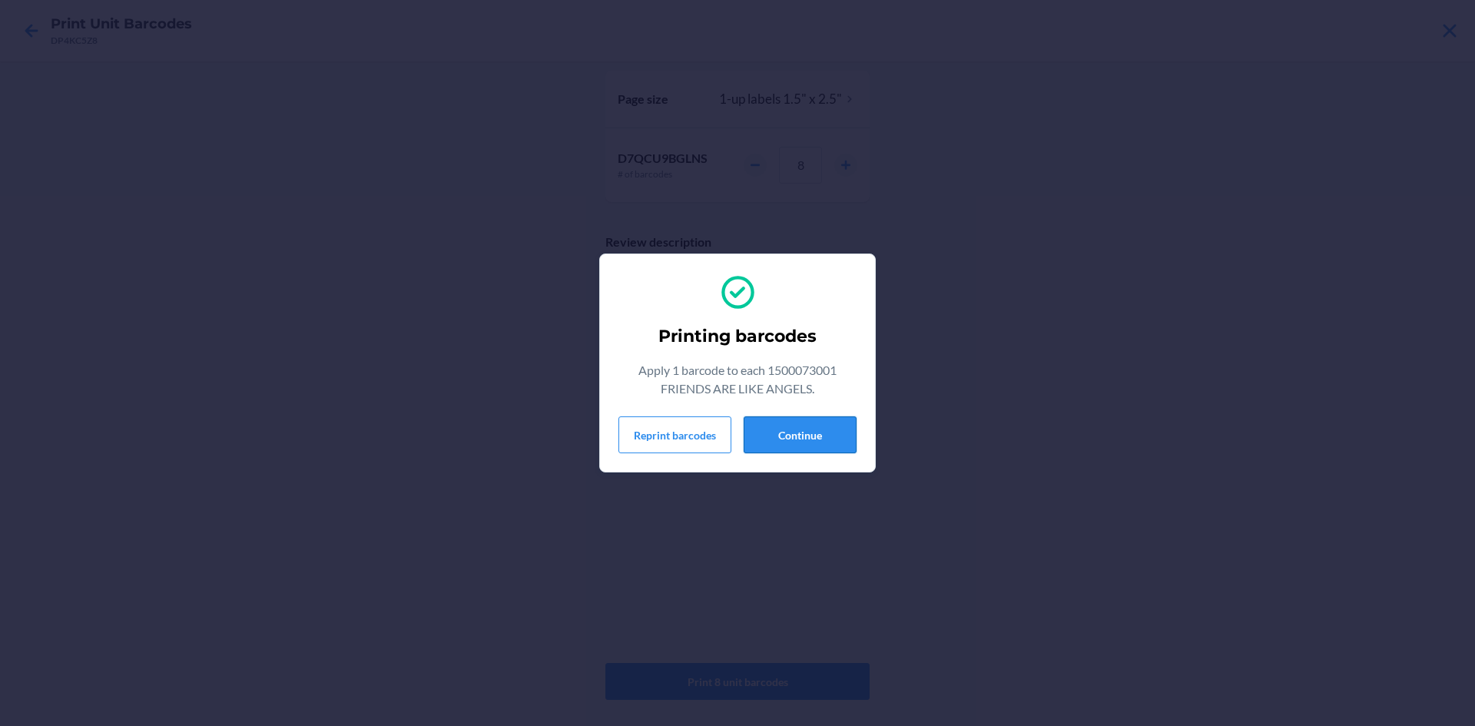
click at [808, 430] on button "Continue" at bounding box center [800, 434] width 113 height 37
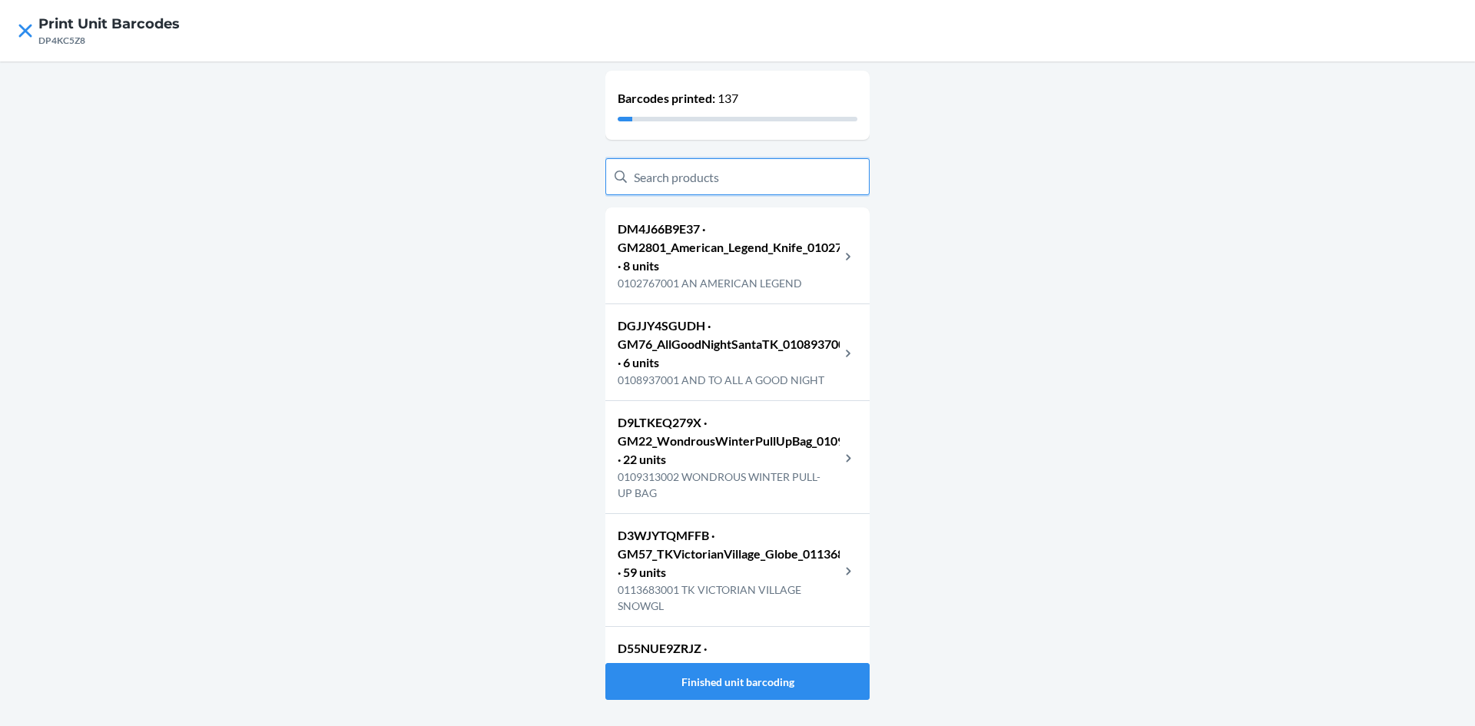
click at [757, 187] on input "text" at bounding box center [737, 176] width 264 height 37
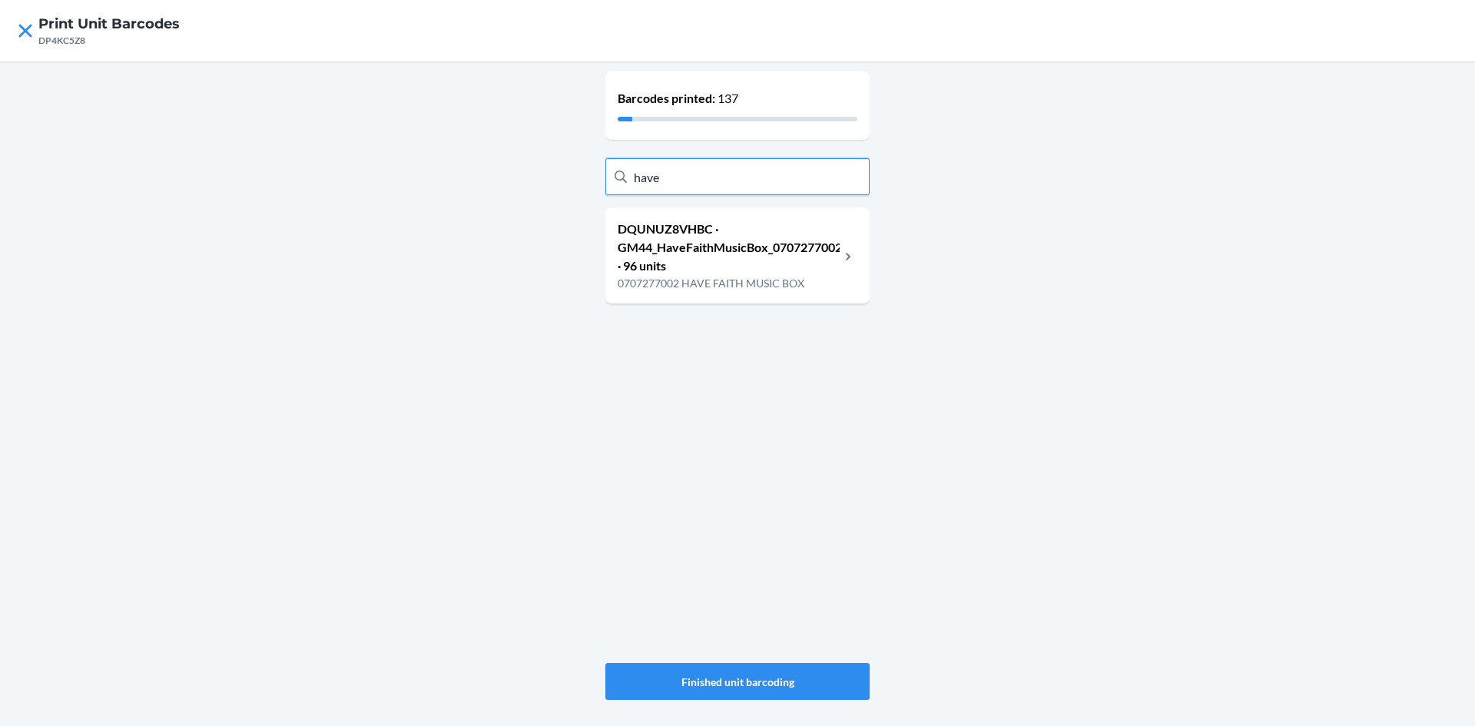
type input "have"
click at [758, 262] on p "DQUNUZ8VHBC · GM44_HaveFaithMusicBox_0707277002 · 96 units" at bounding box center [729, 247] width 222 height 55
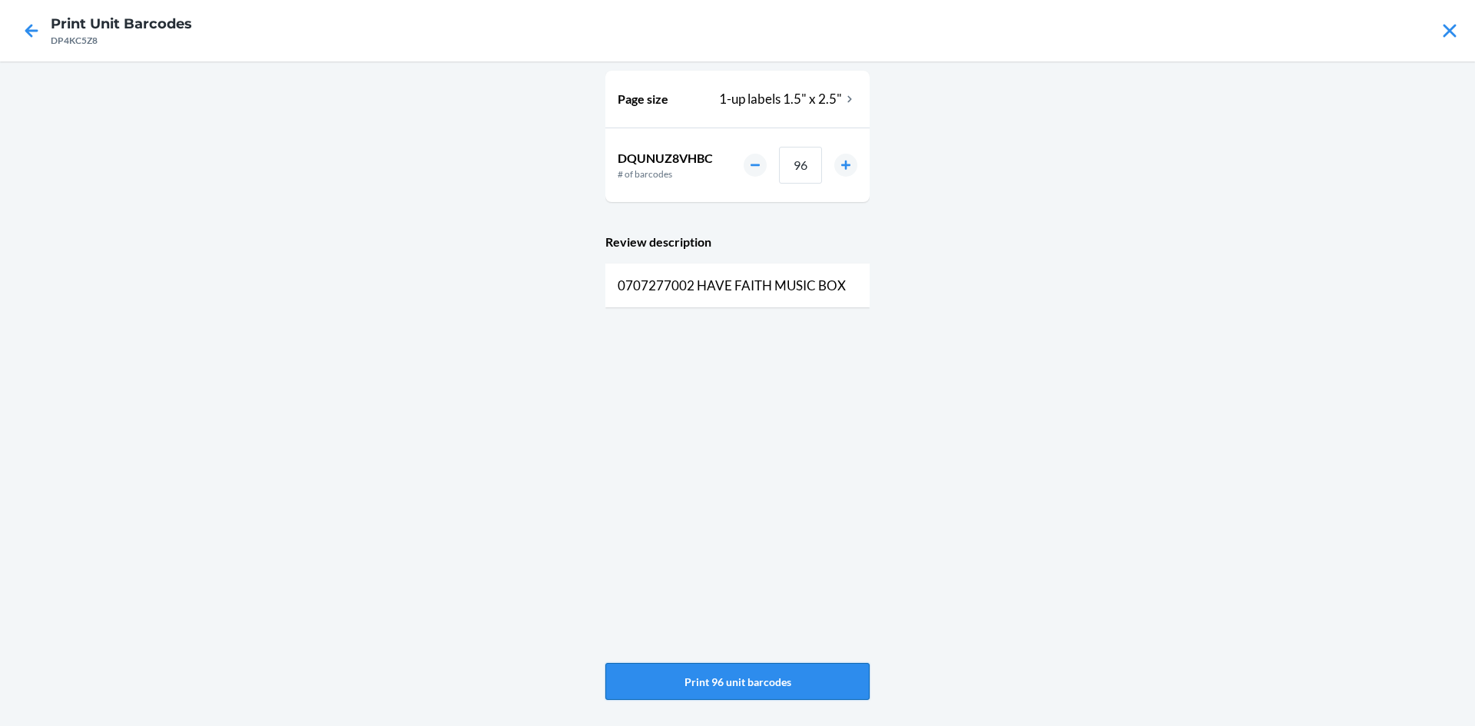
click at [806, 688] on button "Print 96 unit barcodes" at bounding box center [737, 681] width 264 height 37
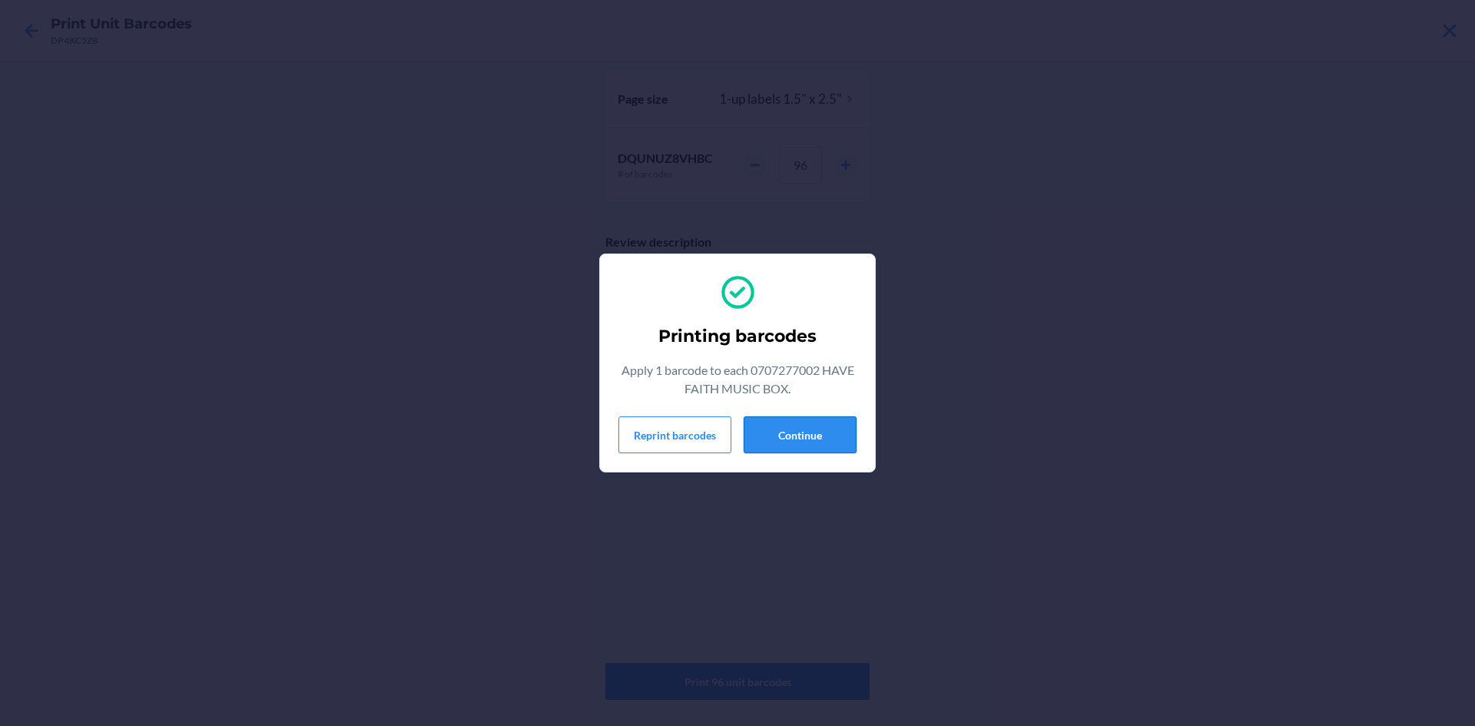
click at [831, 431] on button "Continue" at bounding box center [800, 434] width 113 height 37
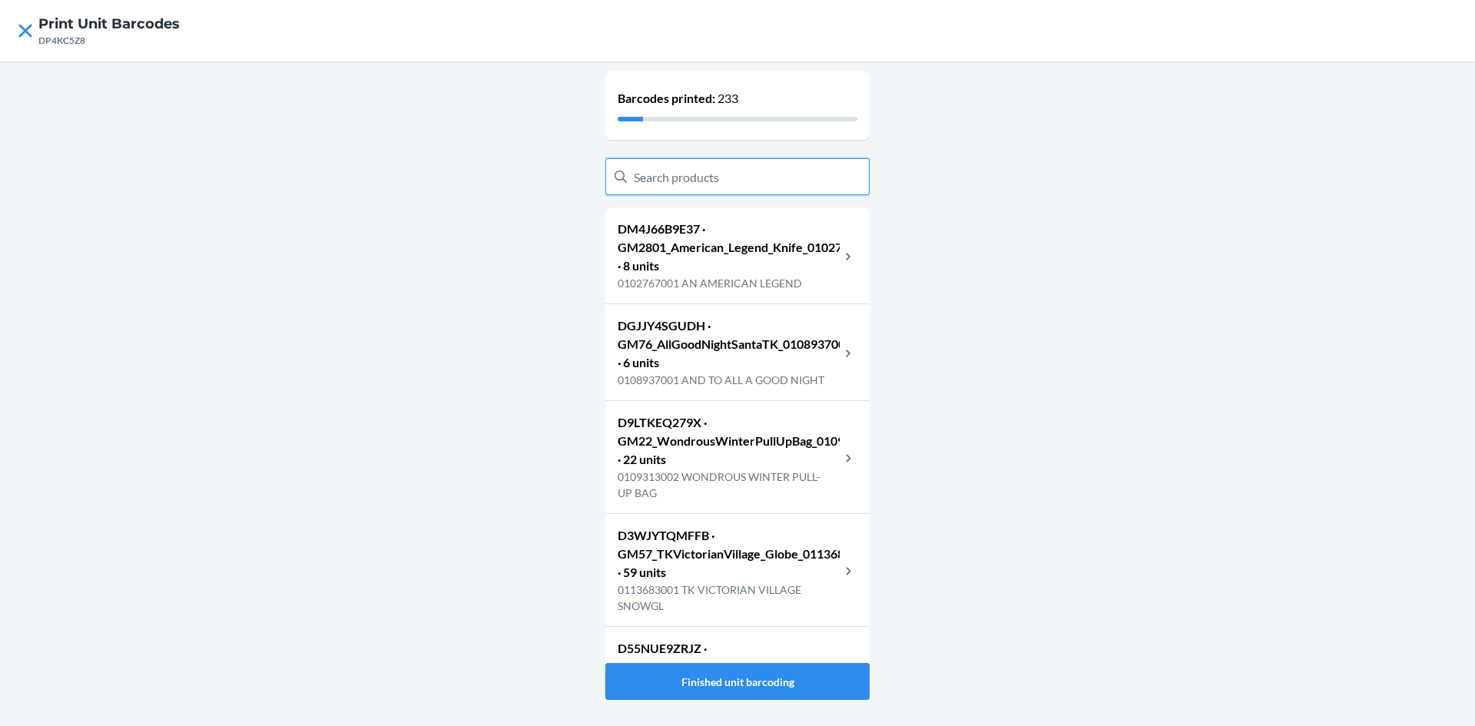
click at [813, 171] on input "text" at bounding box center [737, 176] width 264 height 37
click at [526, 197] on div "Barcodes printed: 233 DM4J66B9E37 · GM2801_American_Legend_Knife_0102767001 · 8…" at bounding box center [737, 393] width 1475 height 665
click at [28, 38] on icon at bounding box center [25, 31] width 26 height 26
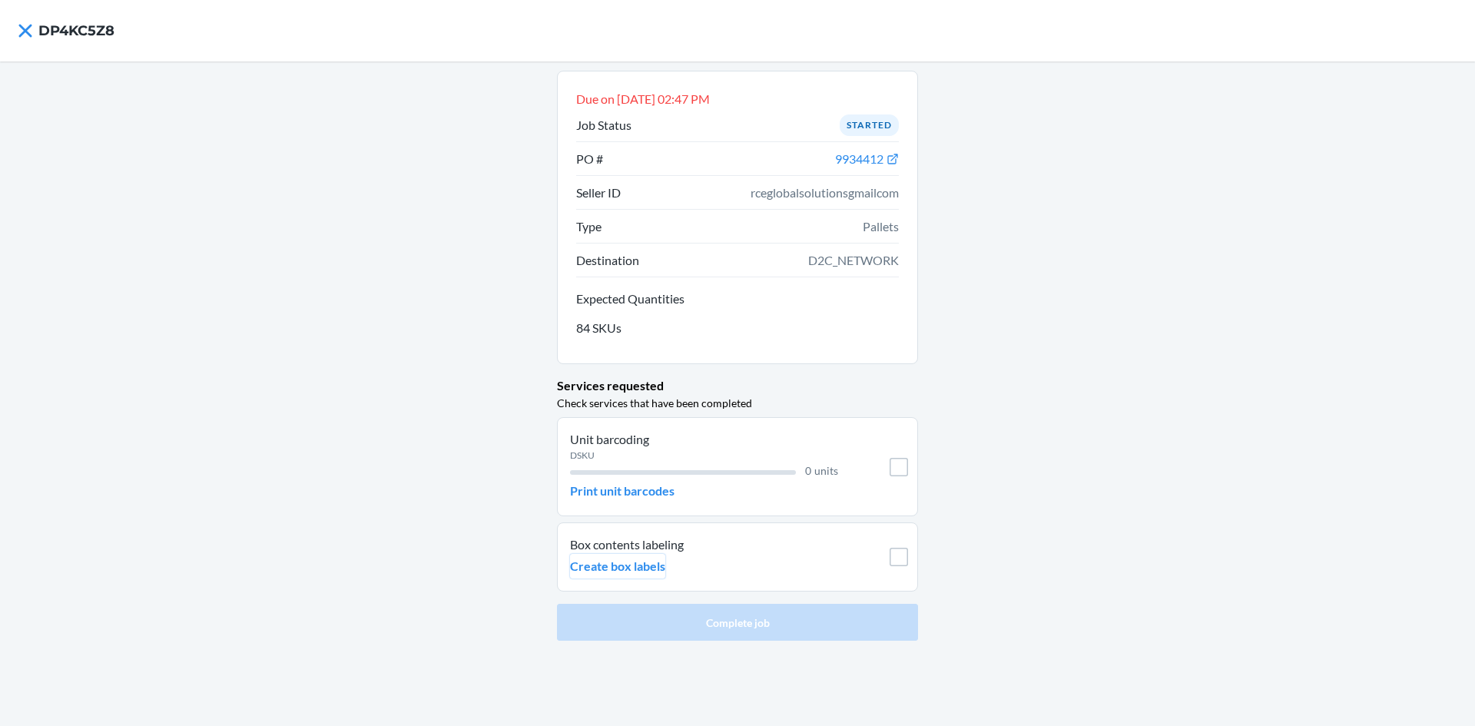
click at [648, 567] on p "Create box labels" at bounding box center [617, 566] width 95 height 18
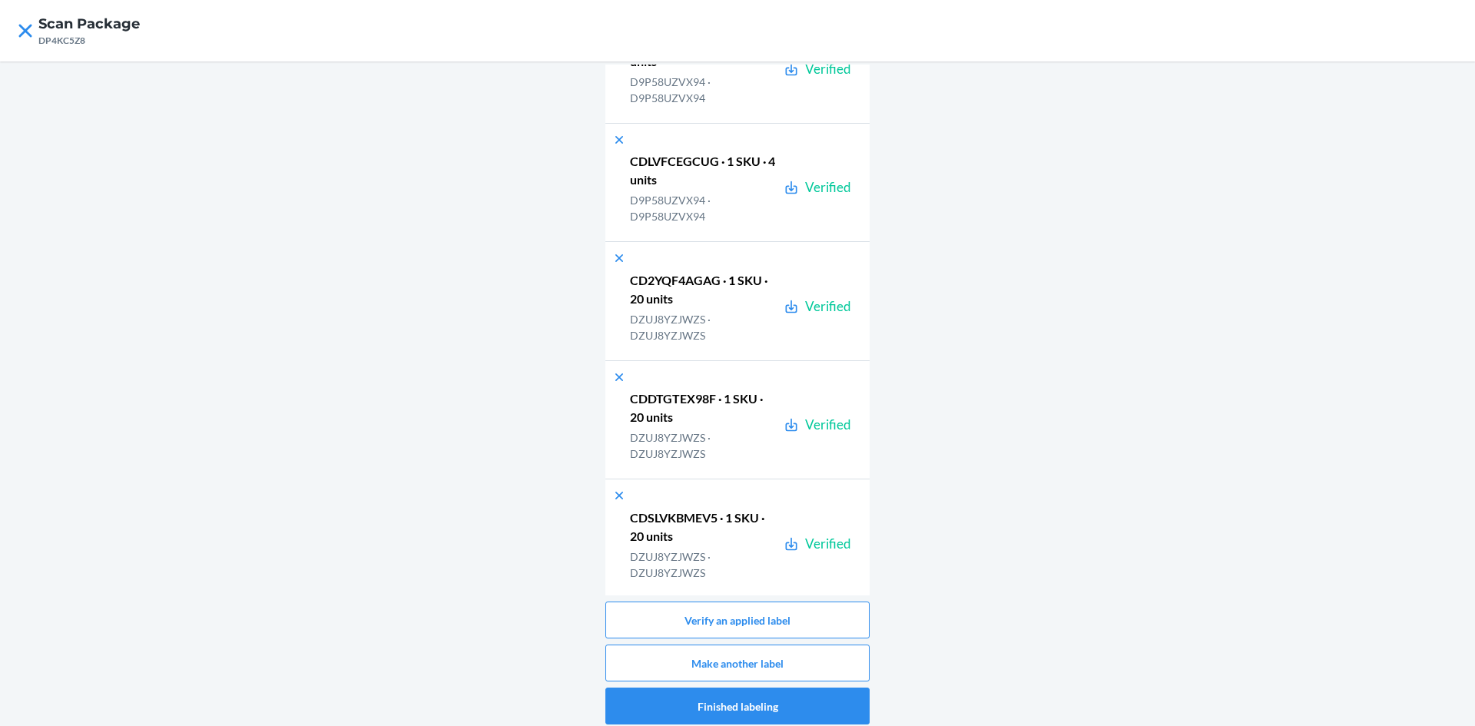
scroll to position [8035, 0]
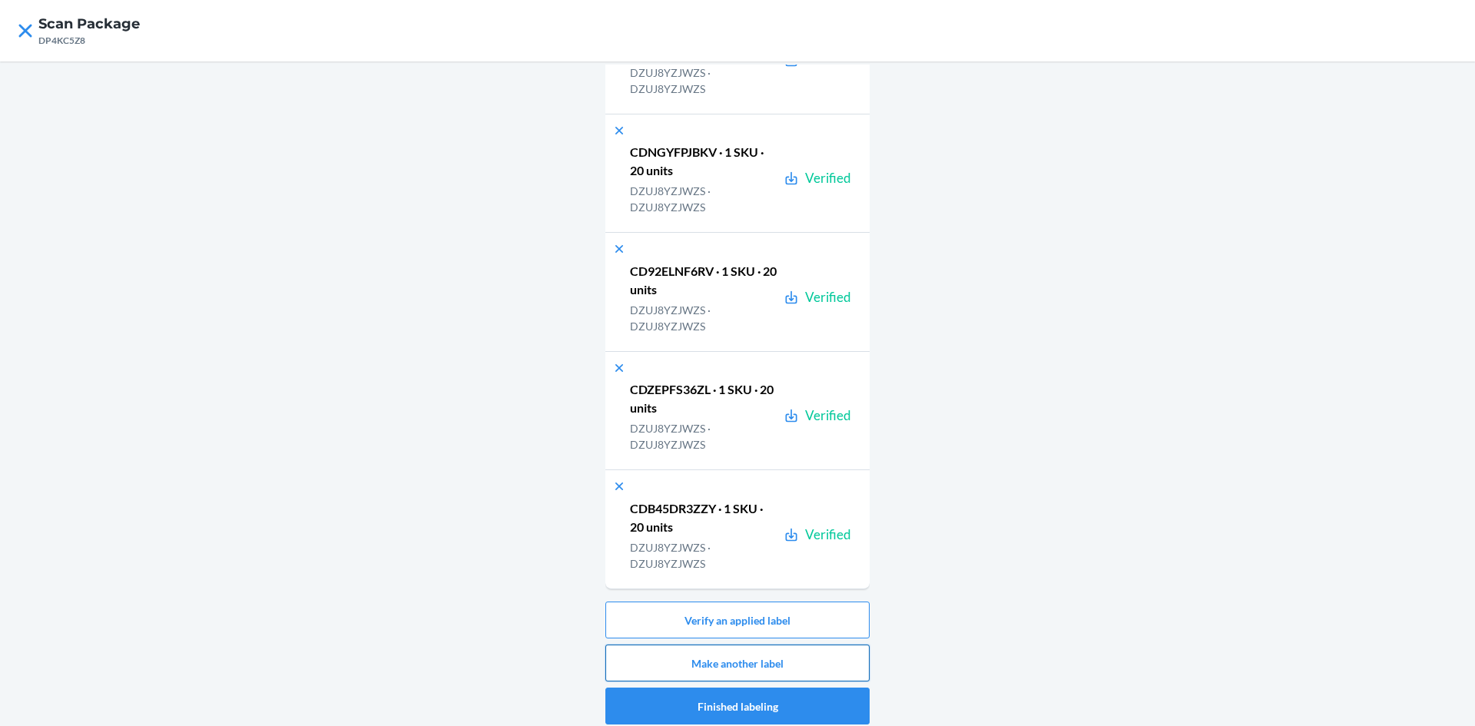
click at [851, 657] on button "Make another label" at bounding box center [737, 663] width 264 height 37
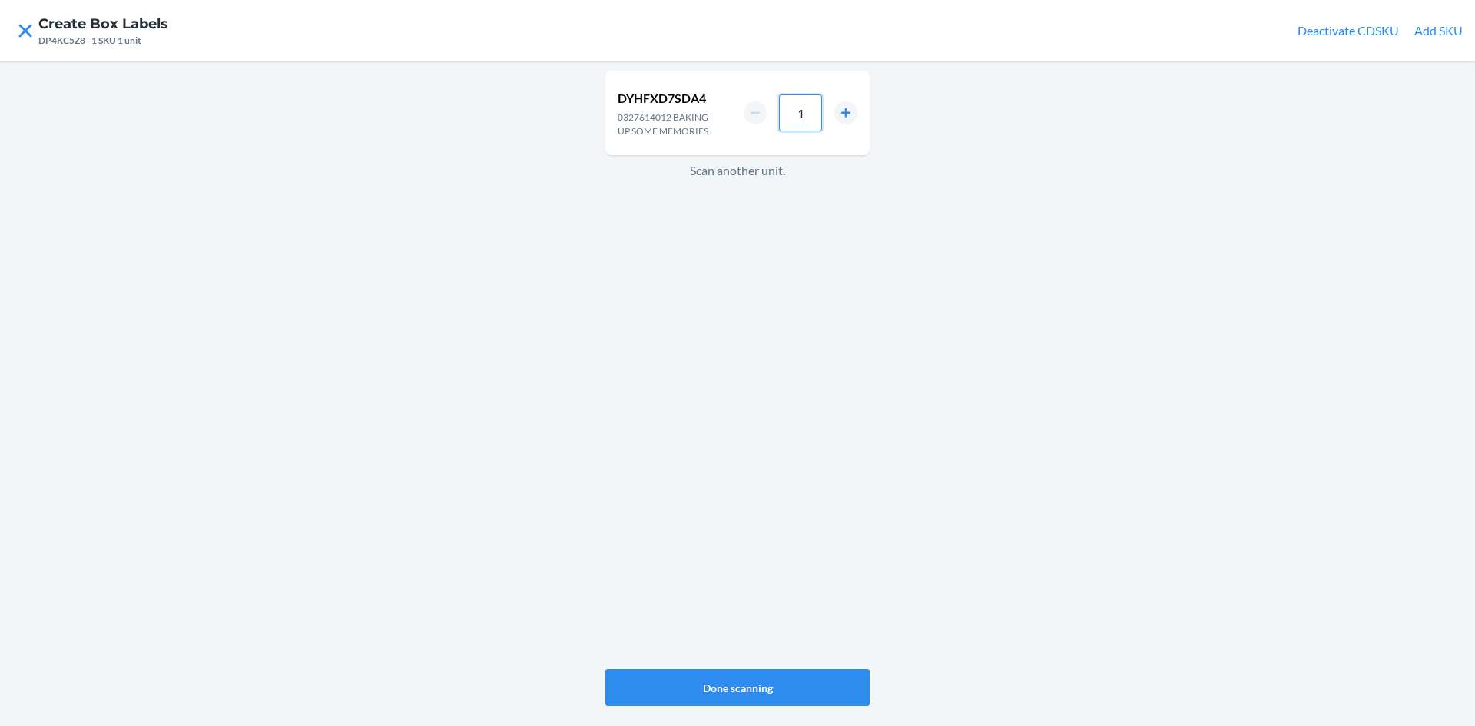
click at [804, 117] on input "1" at bounding box center [800, 113] width 43 height 37
type input "8"
click at [756, 695] on button "Done scanning" at bounding box center [737, 687] width 264 height 37
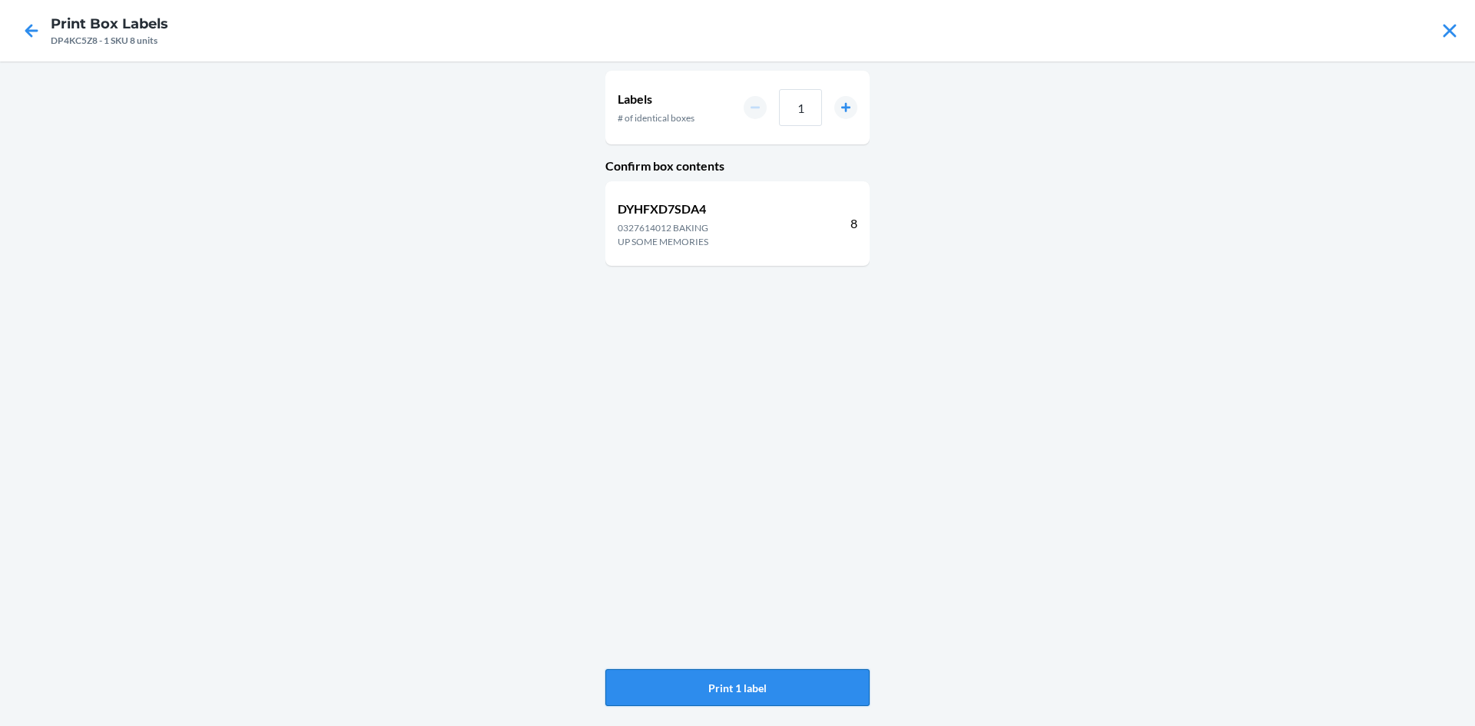
click at [757, 685] on button "Print 1 label" at bounding box center [737, 687] width 264 height 37
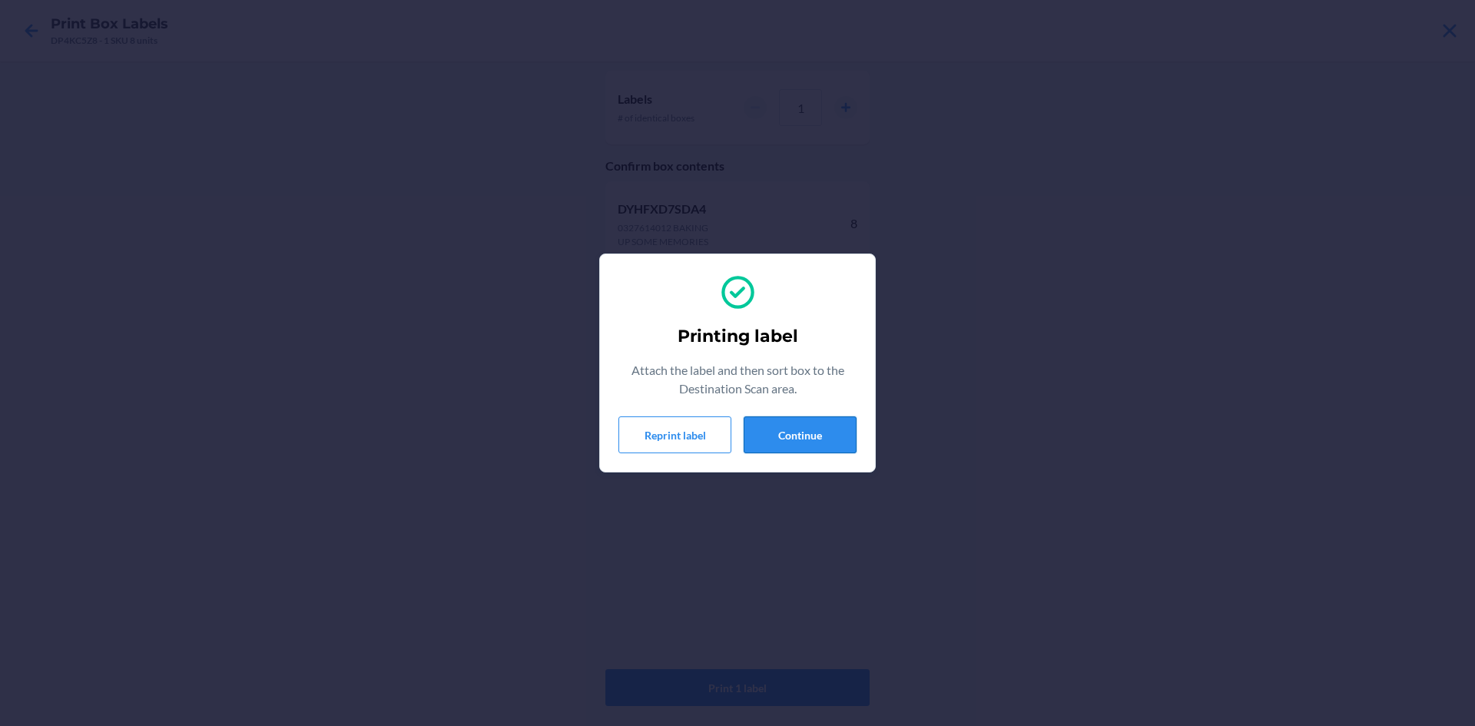
click at [801, 425] on button "Continue" at bounding box center [800, 434] width 113 height 37
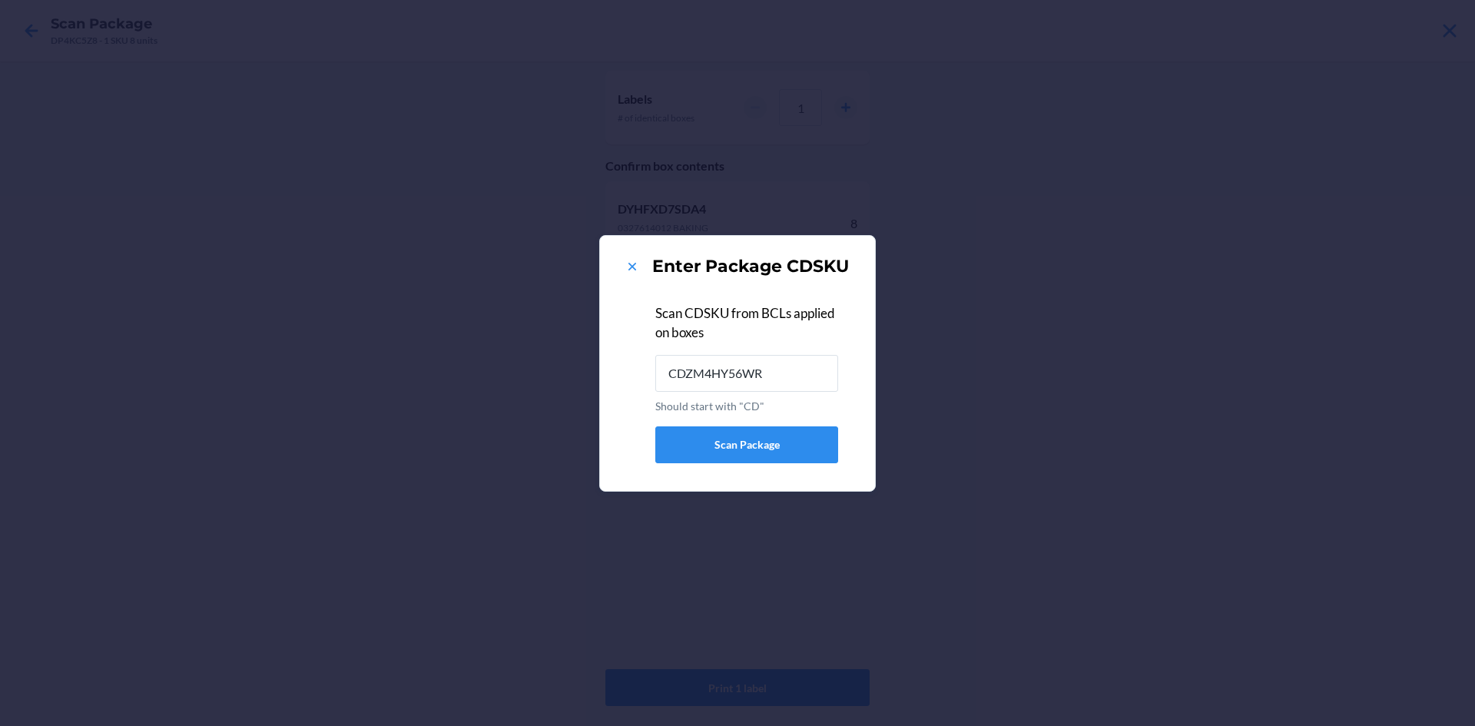
type input "CDZM4HY56WR"
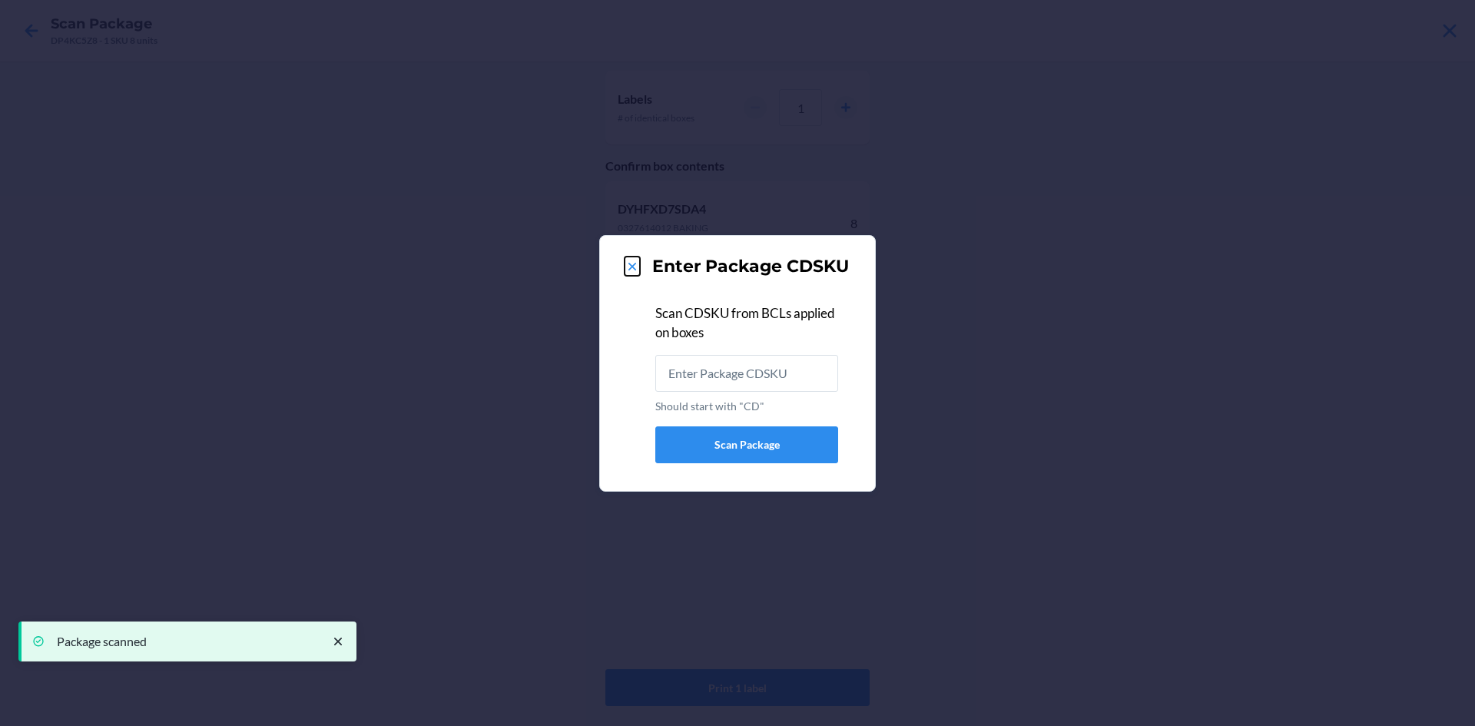
click at [635, 272] on icon at bounding box center [632, 266] width 15 height 15
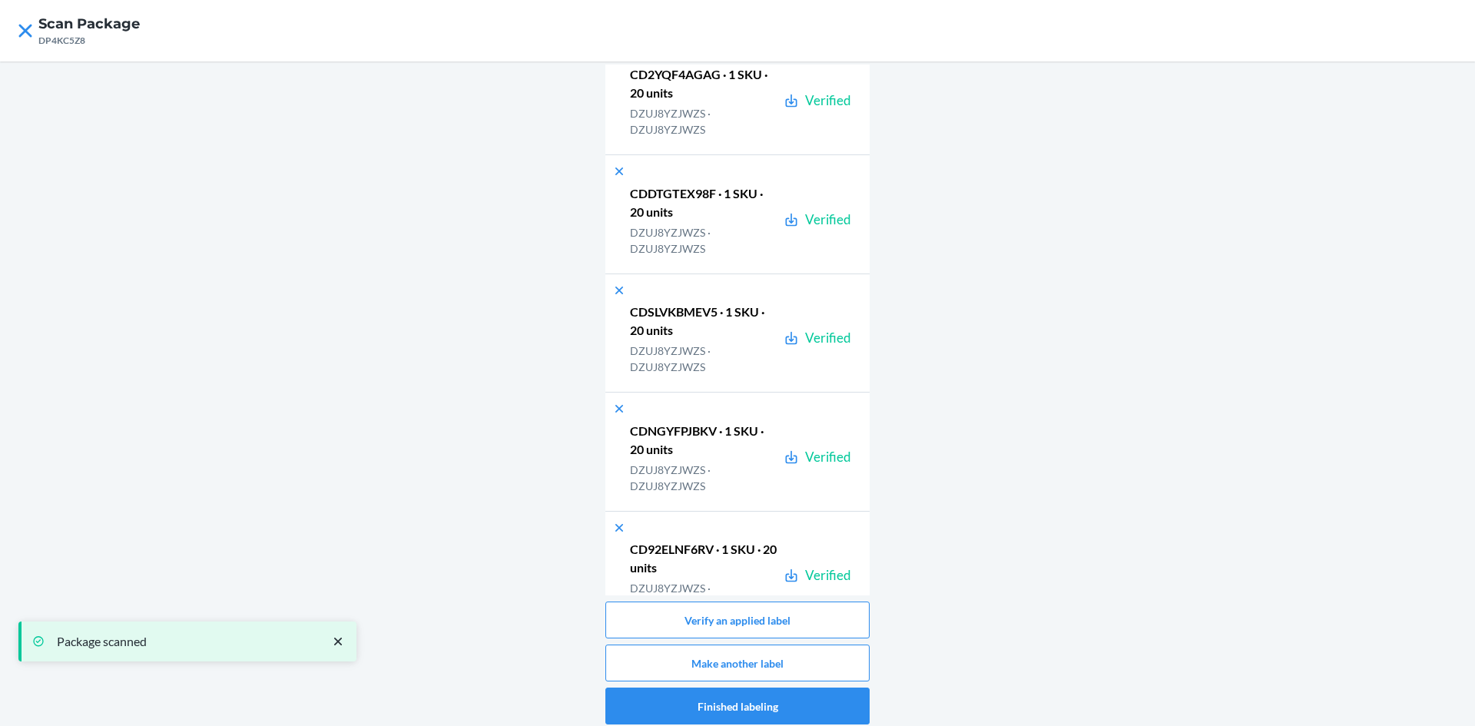
scroll to position [8153, 0]
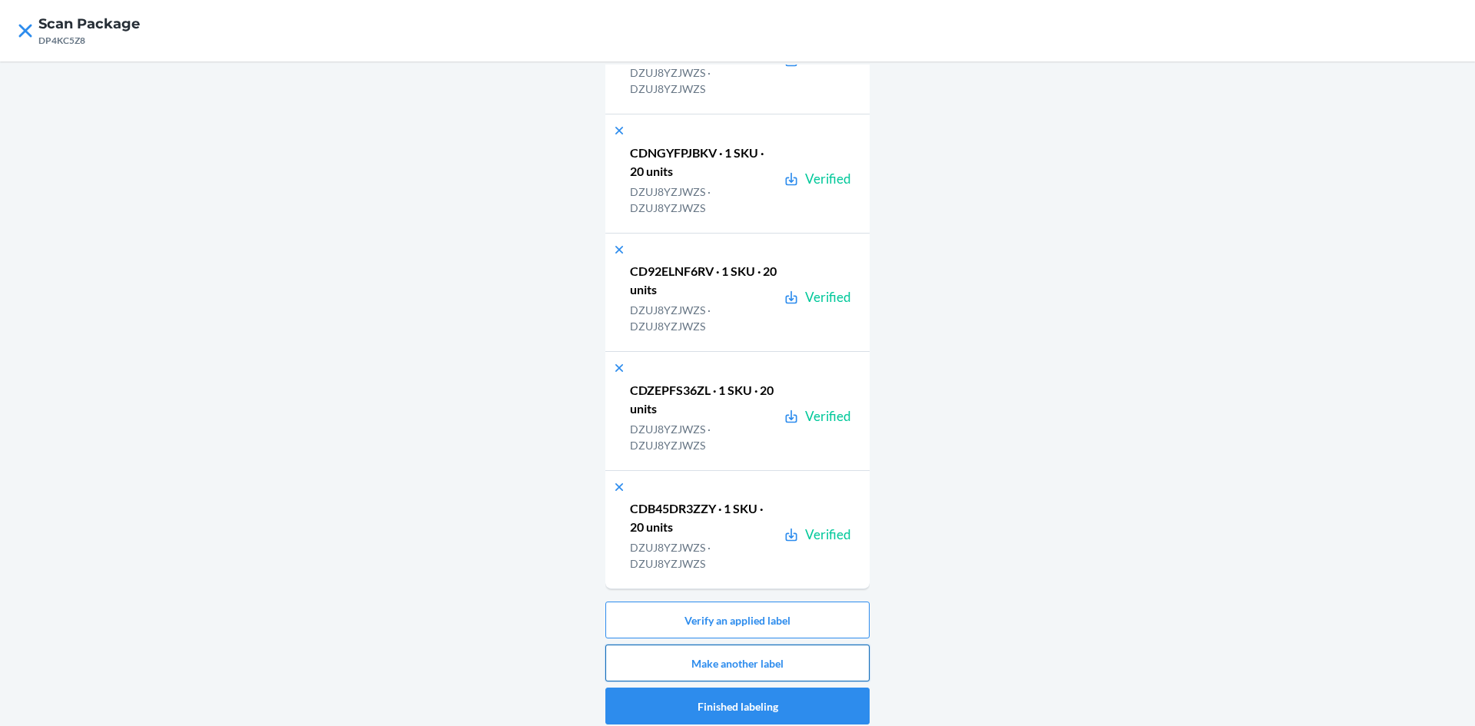
click at [850, 657] on button "Make another label" at bounding box center [737, 663] width 264 height 37
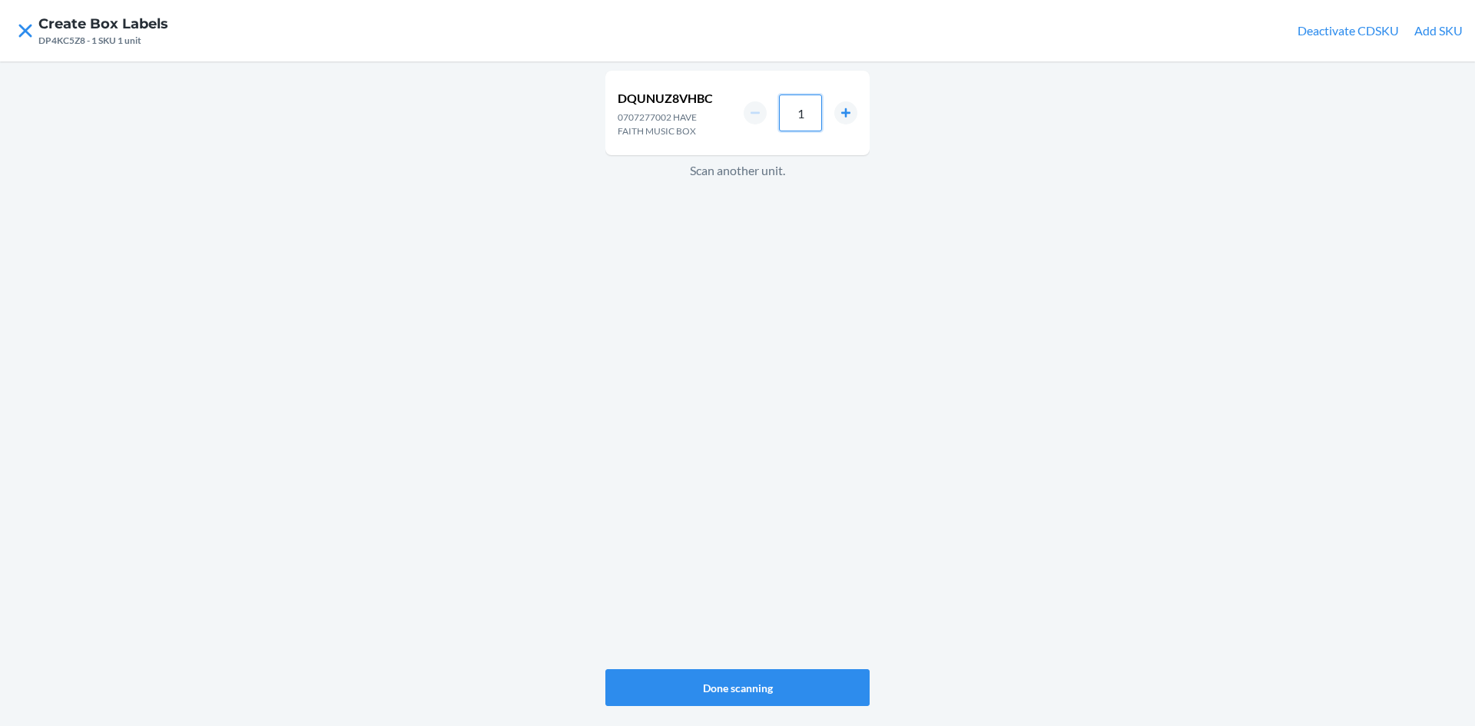
click at [814, 103] on input "1" at bounding box center [800, 113] width 43 height 37
type input "24"
click at [838, 681] on button "Done scanning" at bounding box center [737, 687] width 264 height 37
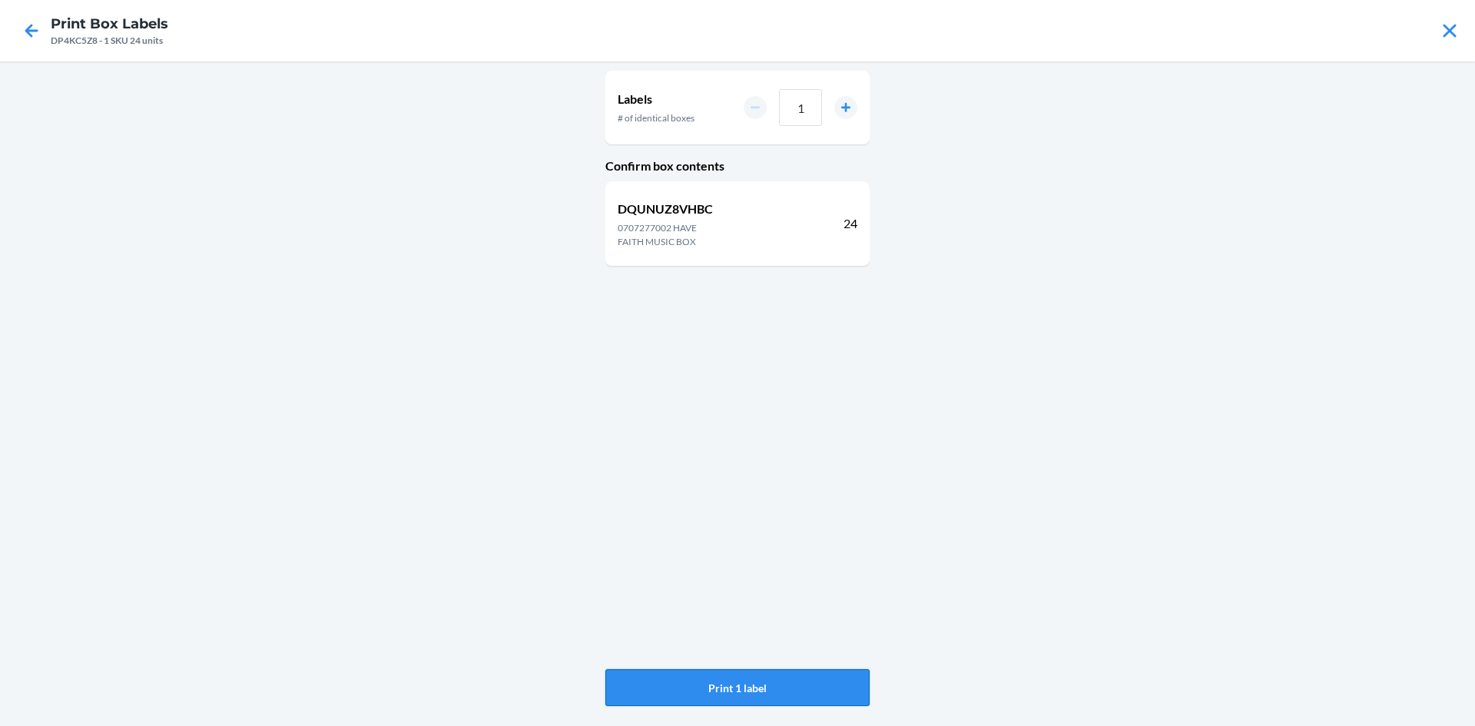
click at [723, 682] on button "Print 1 label" at bounding box center [737, 687] width 264 height 37
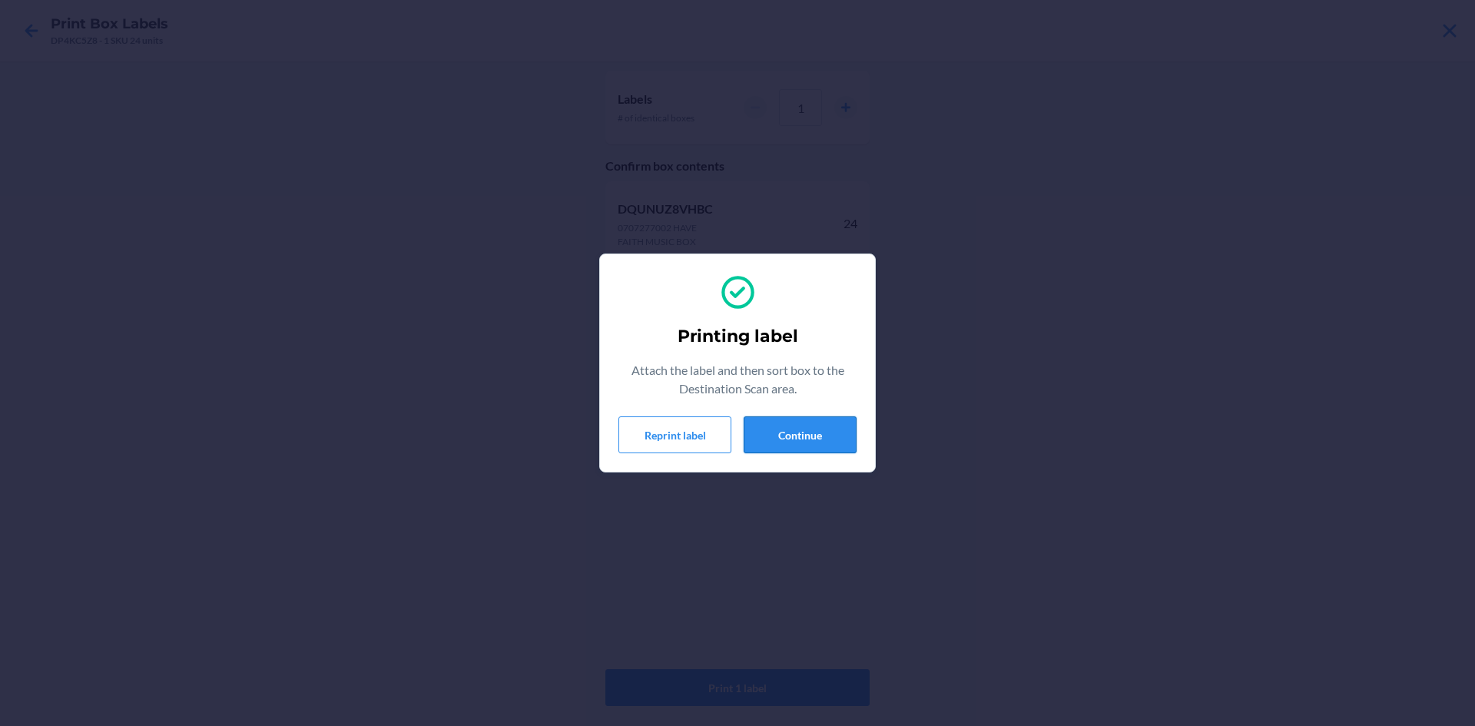
click at [817, 439] on button "Continue" at bounding box center [800, 434] width 113 height 37
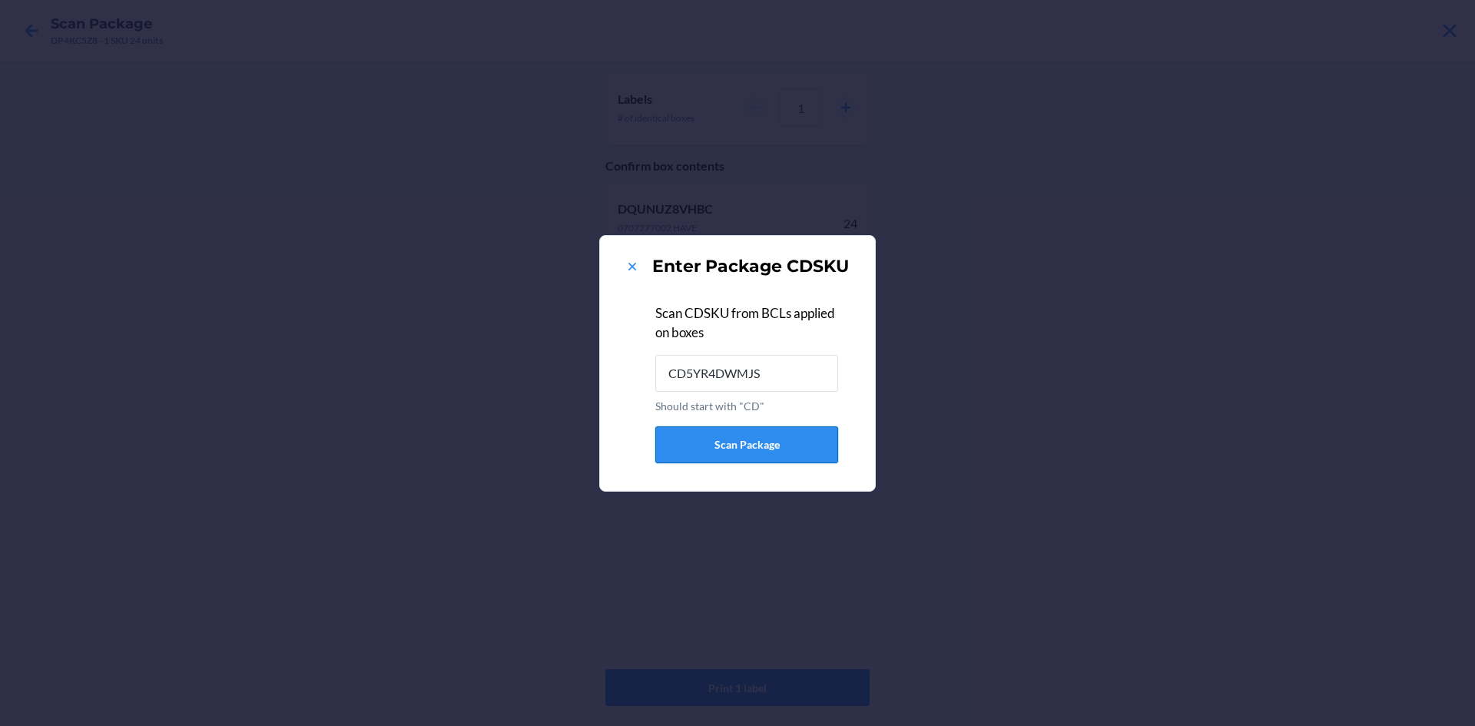
type input "CD5YR4DWMJS"
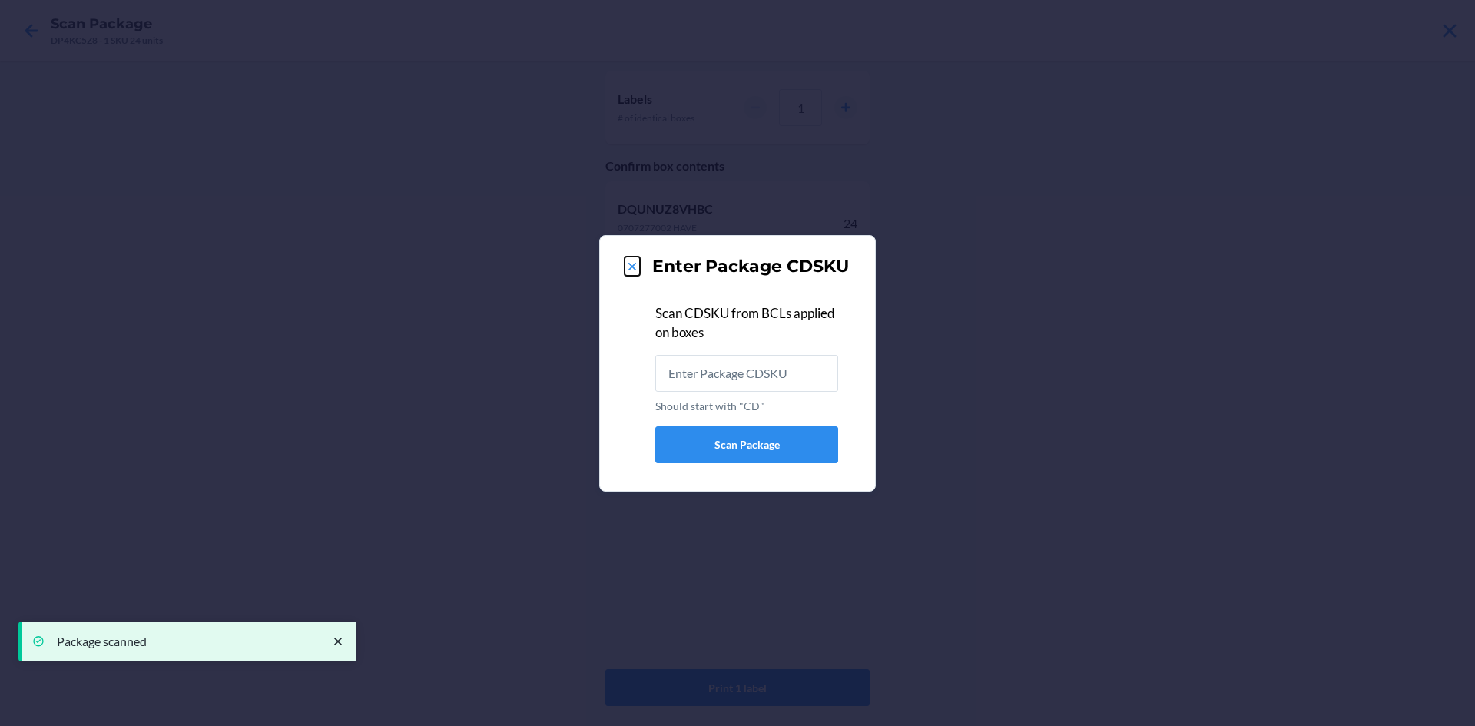
click at [632, 270] on icon at bounding box center [632, 266] width 15 height 15
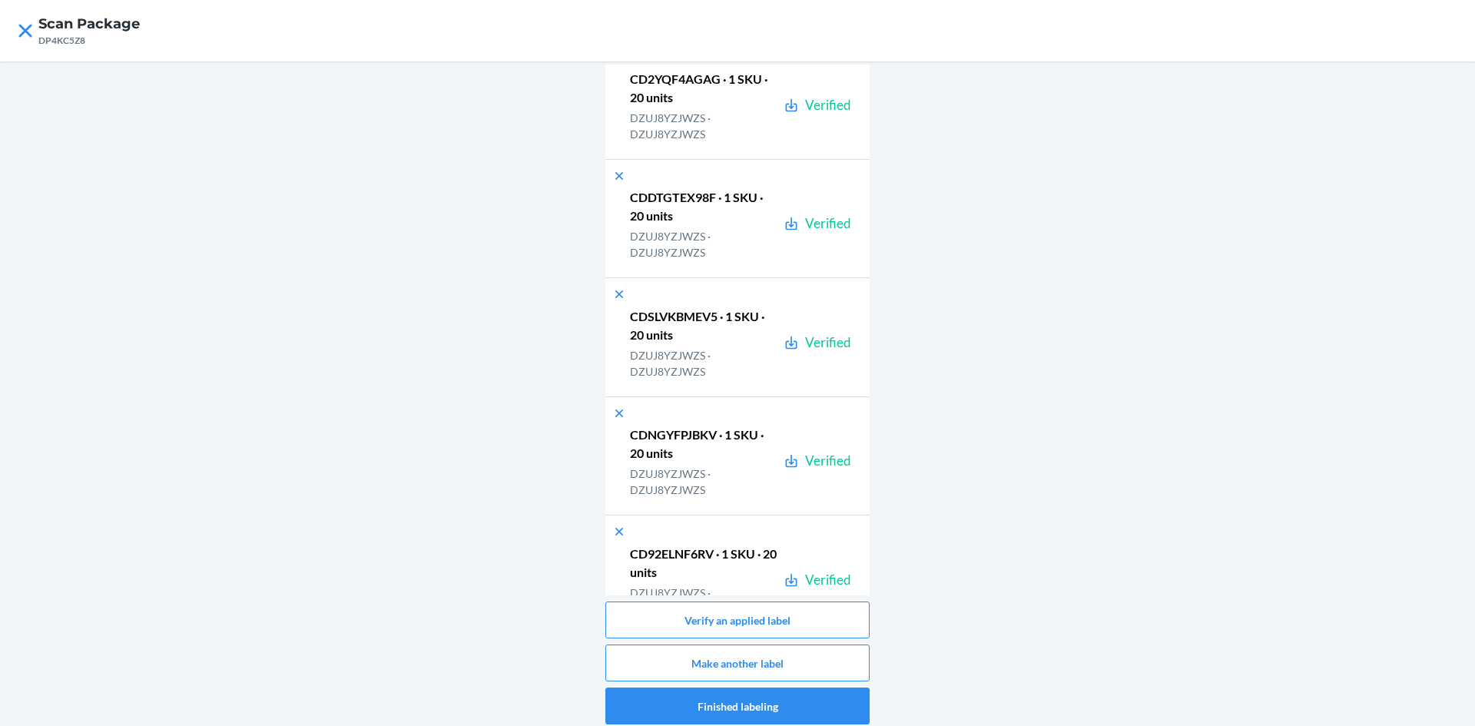
scroll to position [8272, 0]
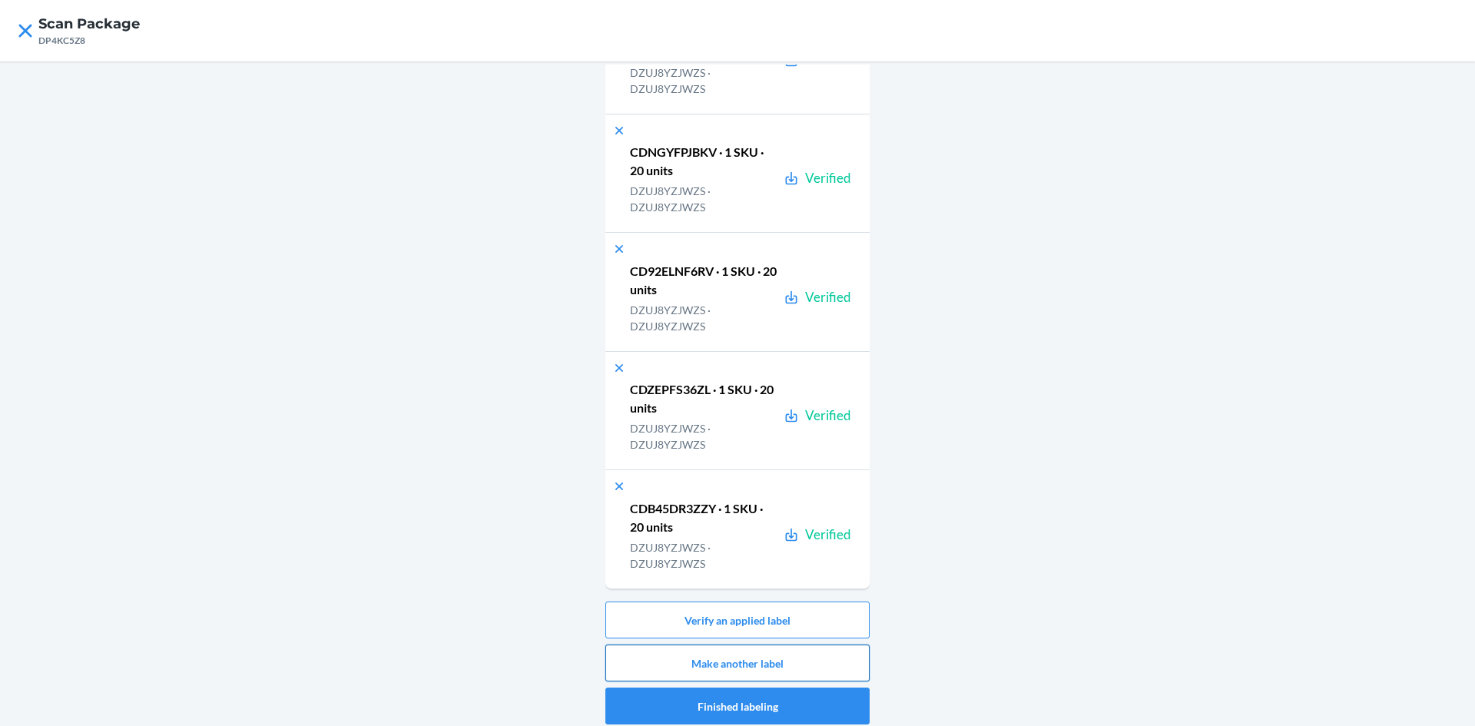
click at [788, 663] on button "Make another label" at bounding box center [737, 663] width 264 height 37
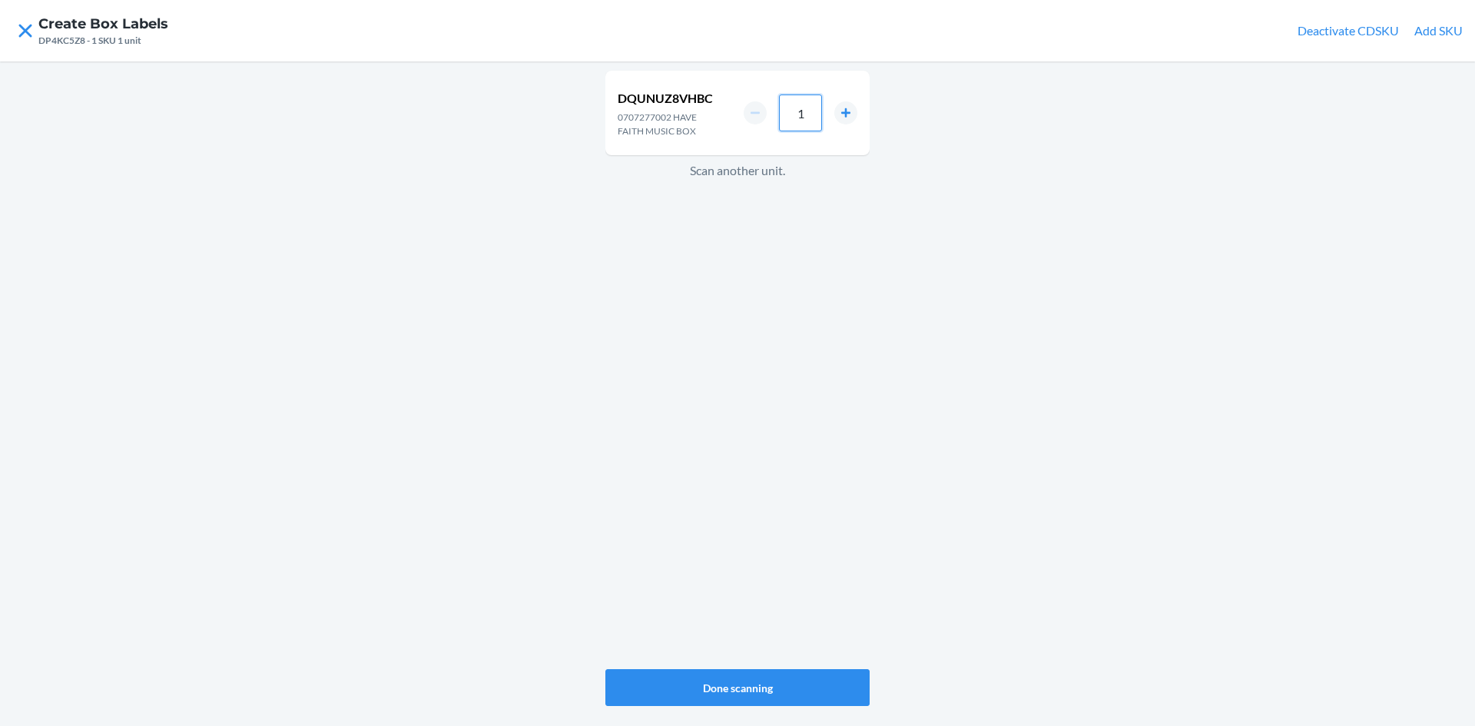
click at [807, 109] on input "1" at bounding box center [800, 113] width 43 height 37
type input "24"
click at [822, 676] on button "Done scanning" at bounding box center [737, 687] width 264 height 37
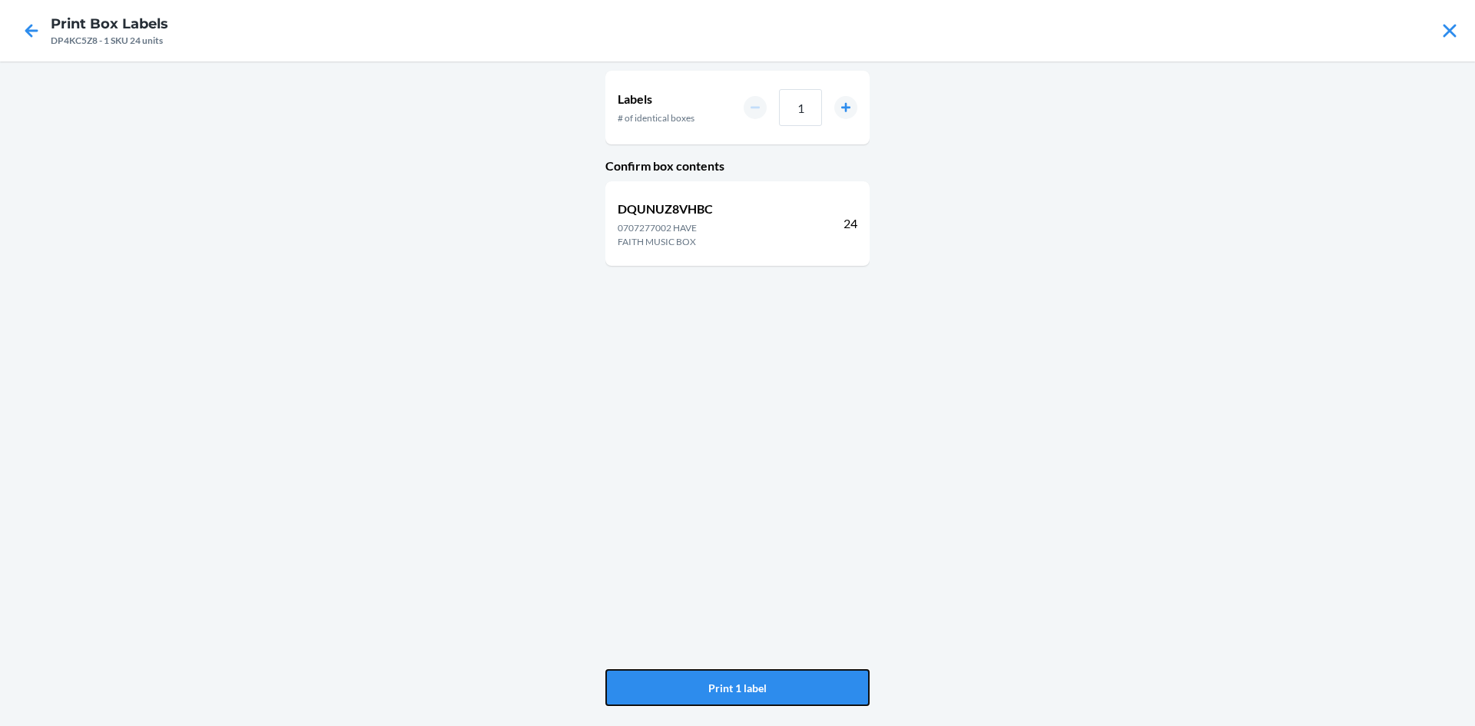
click at [822, 676] on button "Print 1 label" at bounding box center [737, 687] width 264 height 37
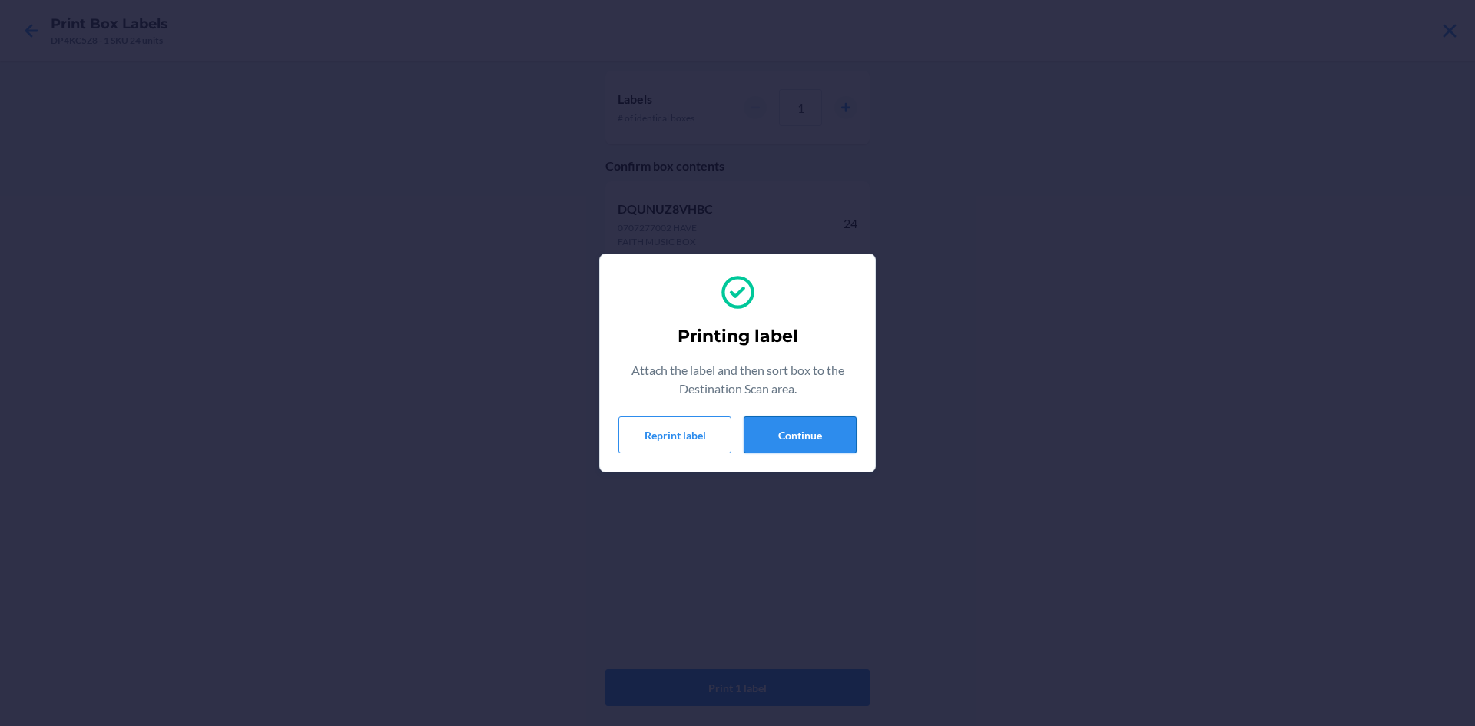
click at [823, 430] on button "Continue" at bounding box center [800, 434] width 113 height 37
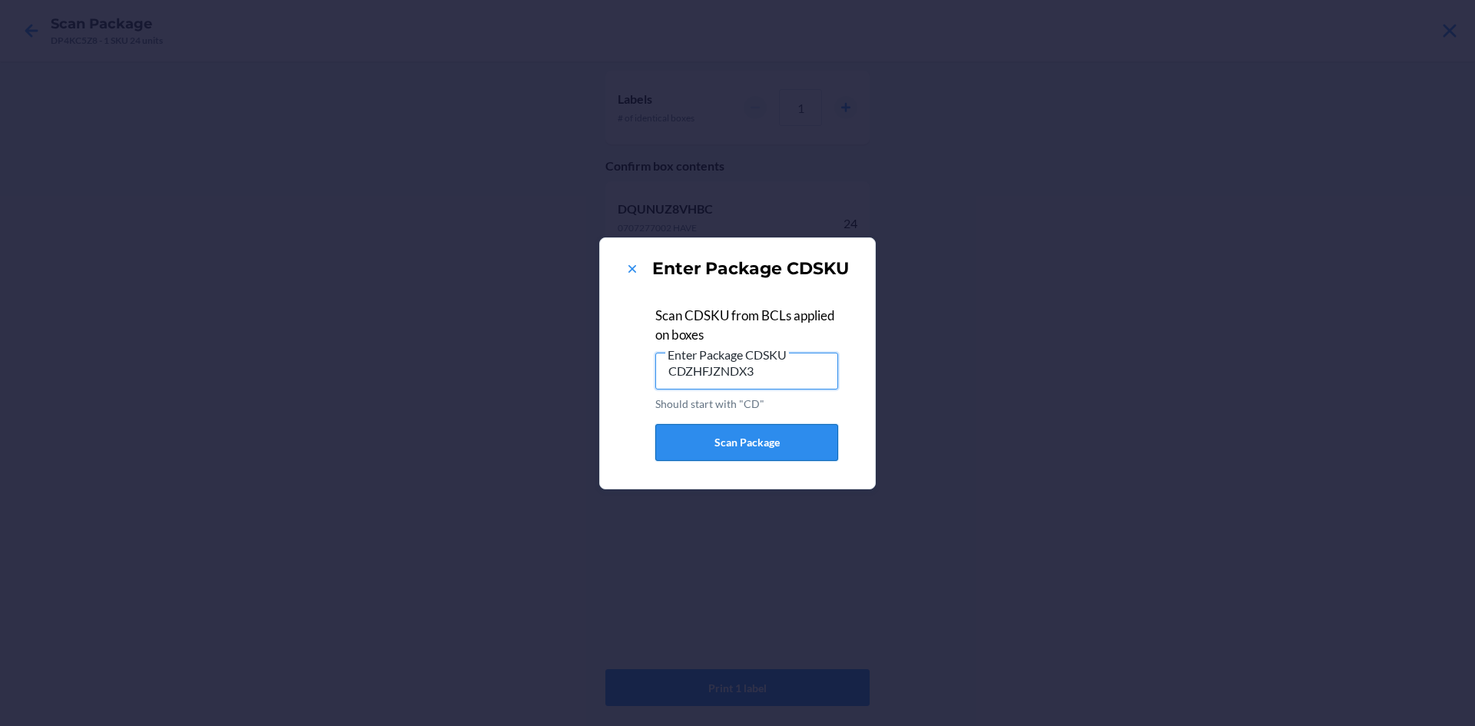
type input "CDZHFJZNDX3"
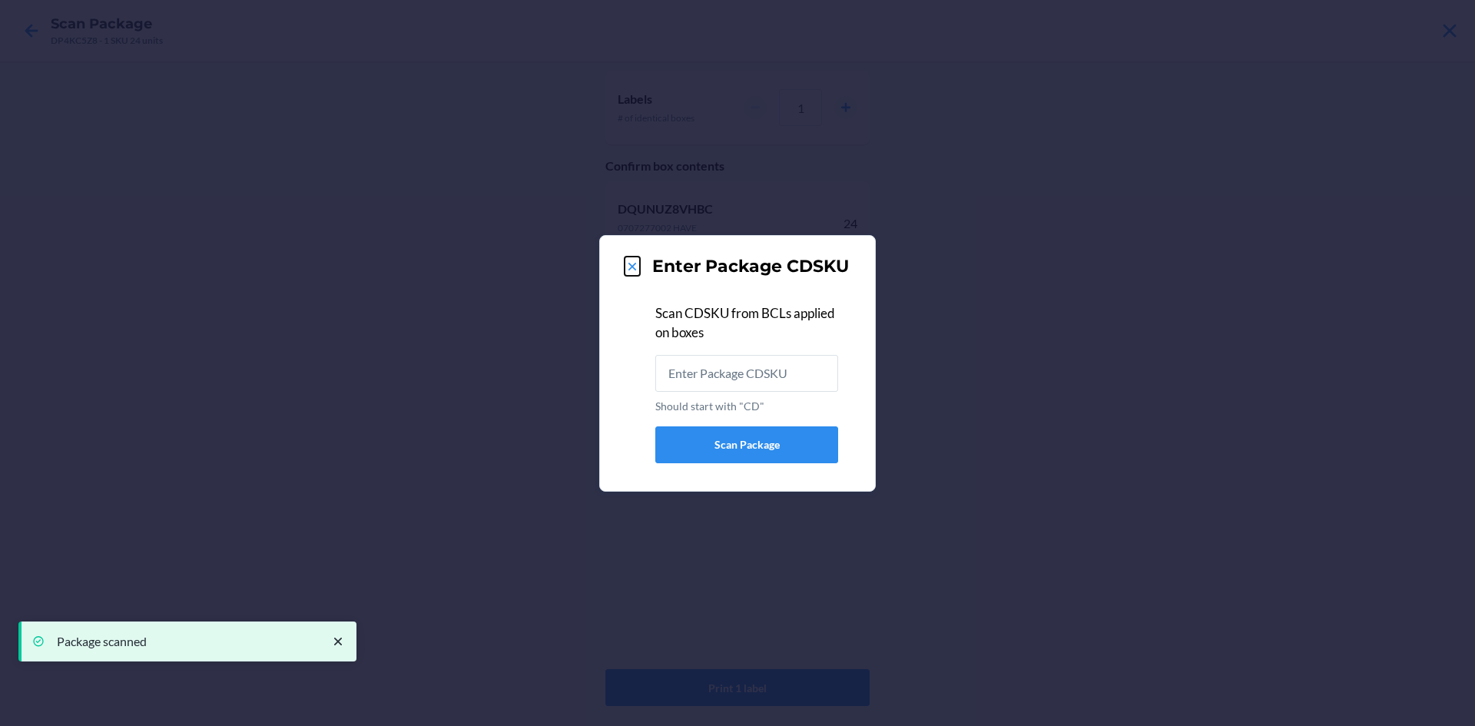
click at [635, 264] on icon at bounding box center [633, 267] width 8 height 8
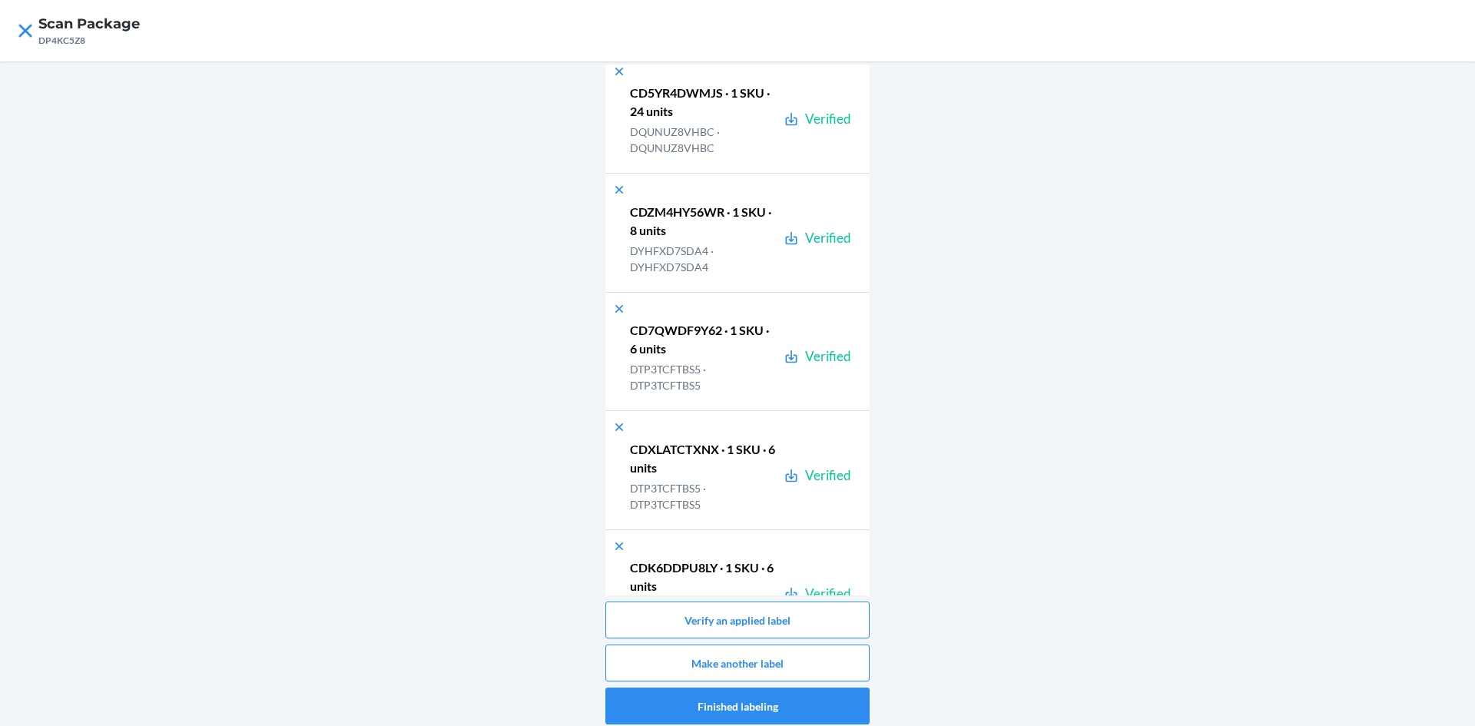
scroll to position [245, 0]
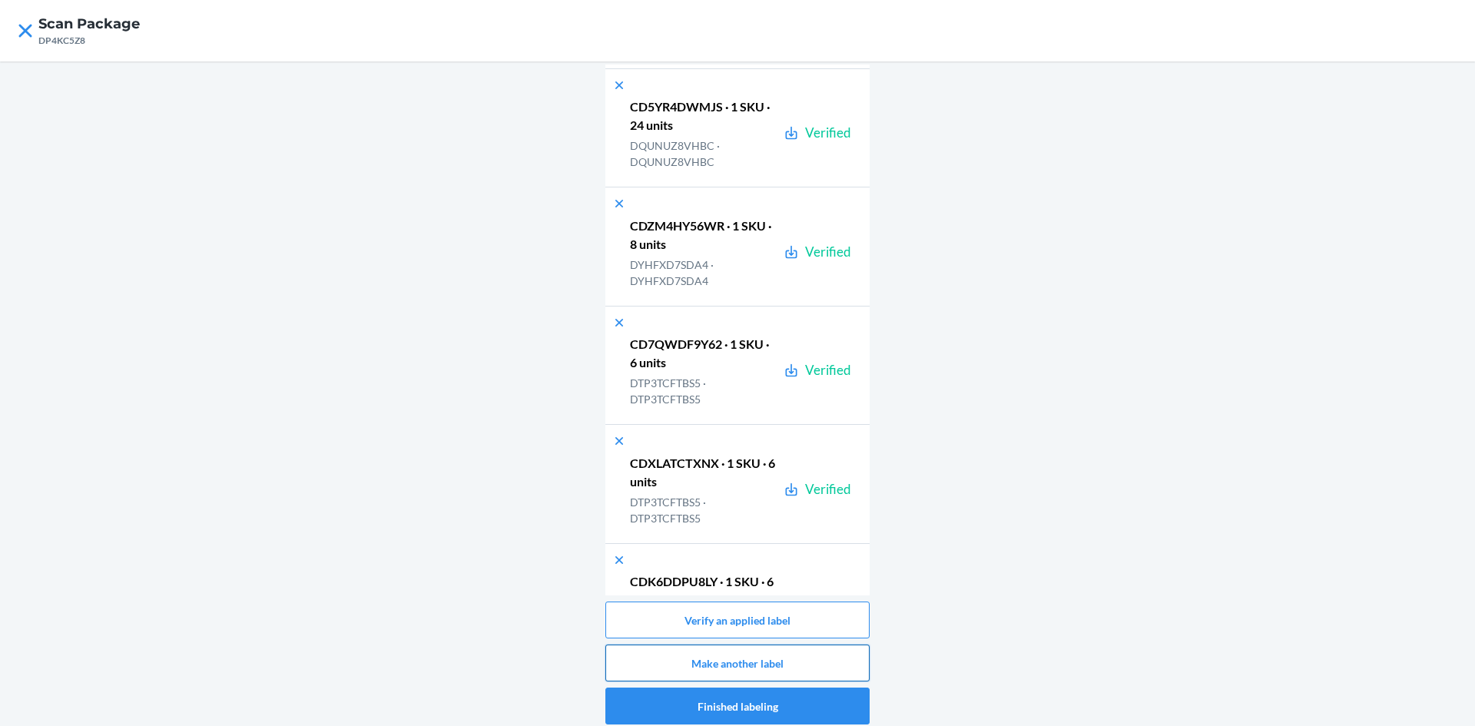
click at [788, 663] on button "Make another label" at bounding box center [737, 663] width 264 height 37
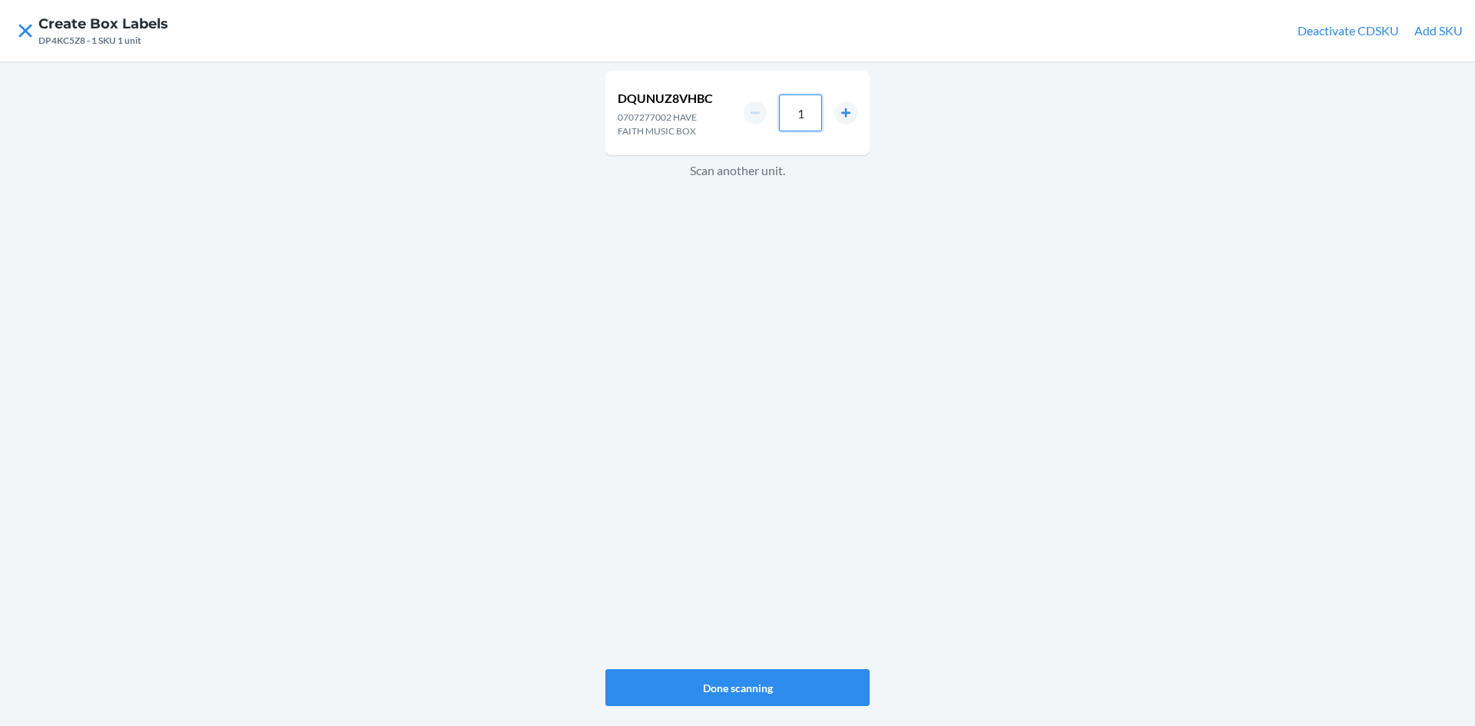
click at [808, 111] on input "1" at bounding box center [800, 113] width 43 height 37
click at [809, 111] on input "1" at bounding box center [800, 113] width 43 height 37
type input "24"
click at [773, 690] on button "Done scanning" at bounding box center [737, 687] width 264 height 37
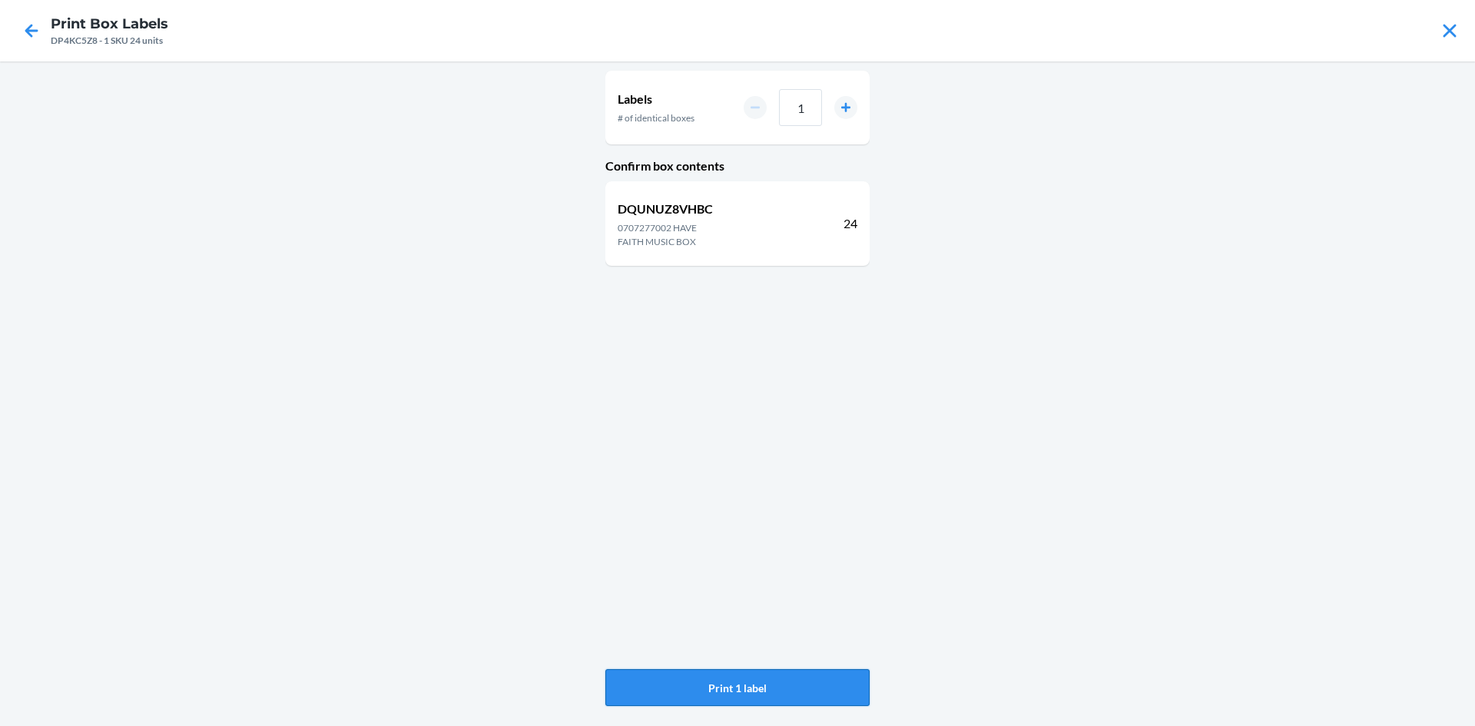
click at [711, 692] on button "Print 1 label" at bounding box center [737, 687] width 264 height 37
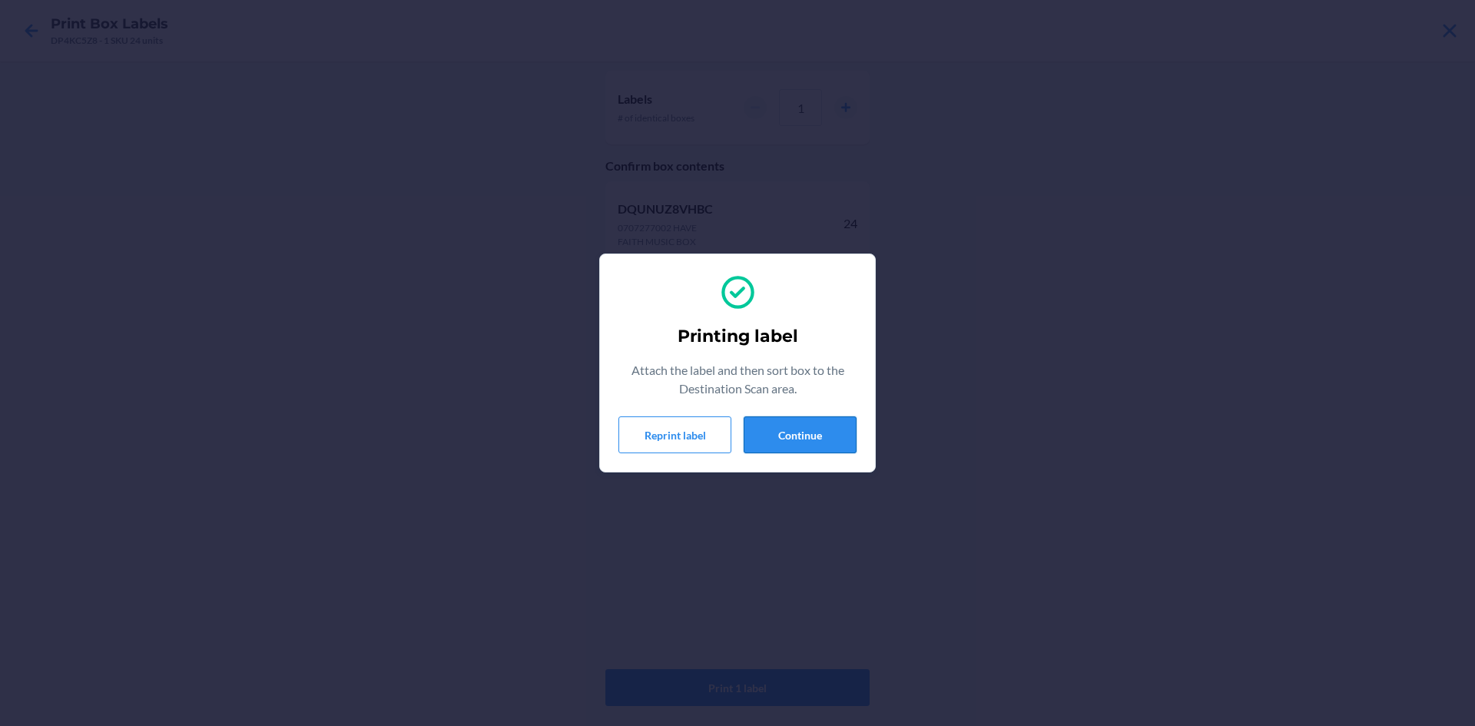
click at [808, 425] on button "Continue" at bounding box center [800, 434] width 113 height 37
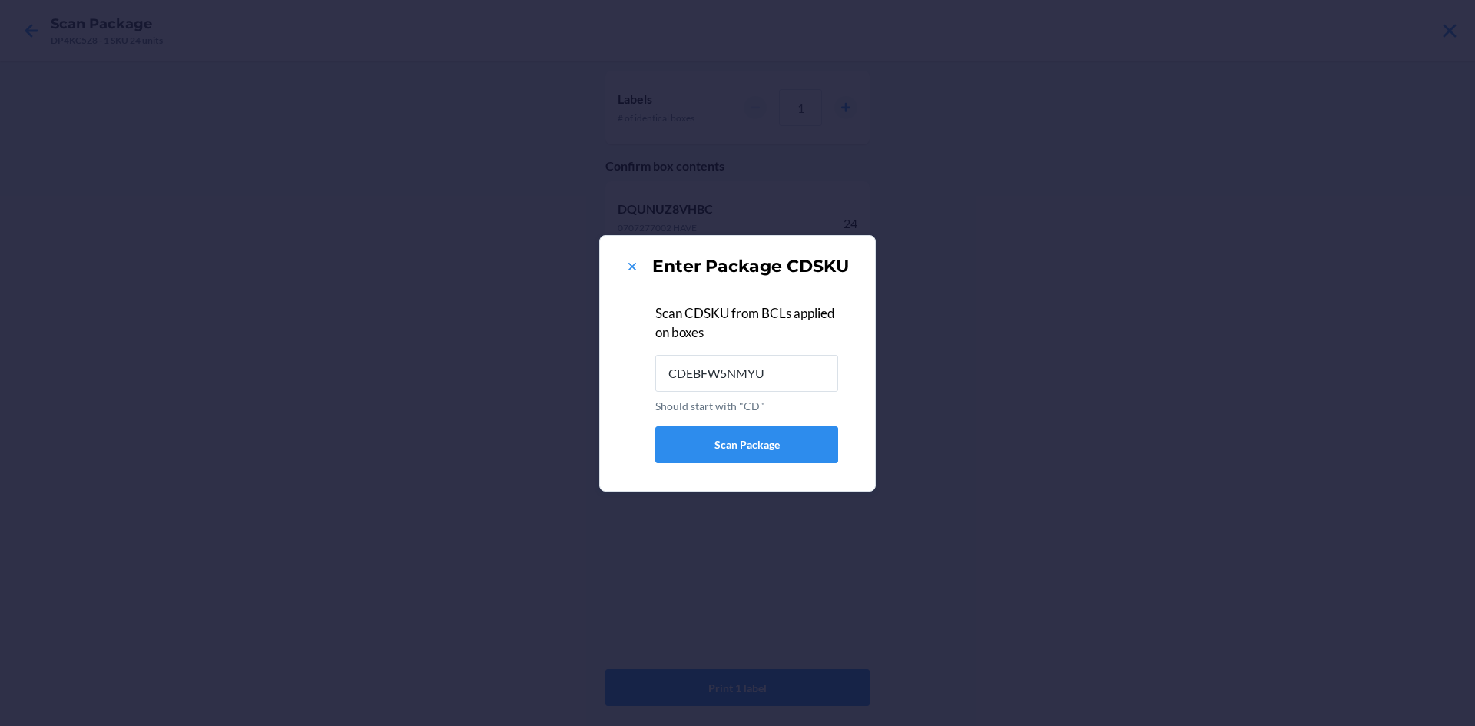
type input "CDEBFW5NMYU"
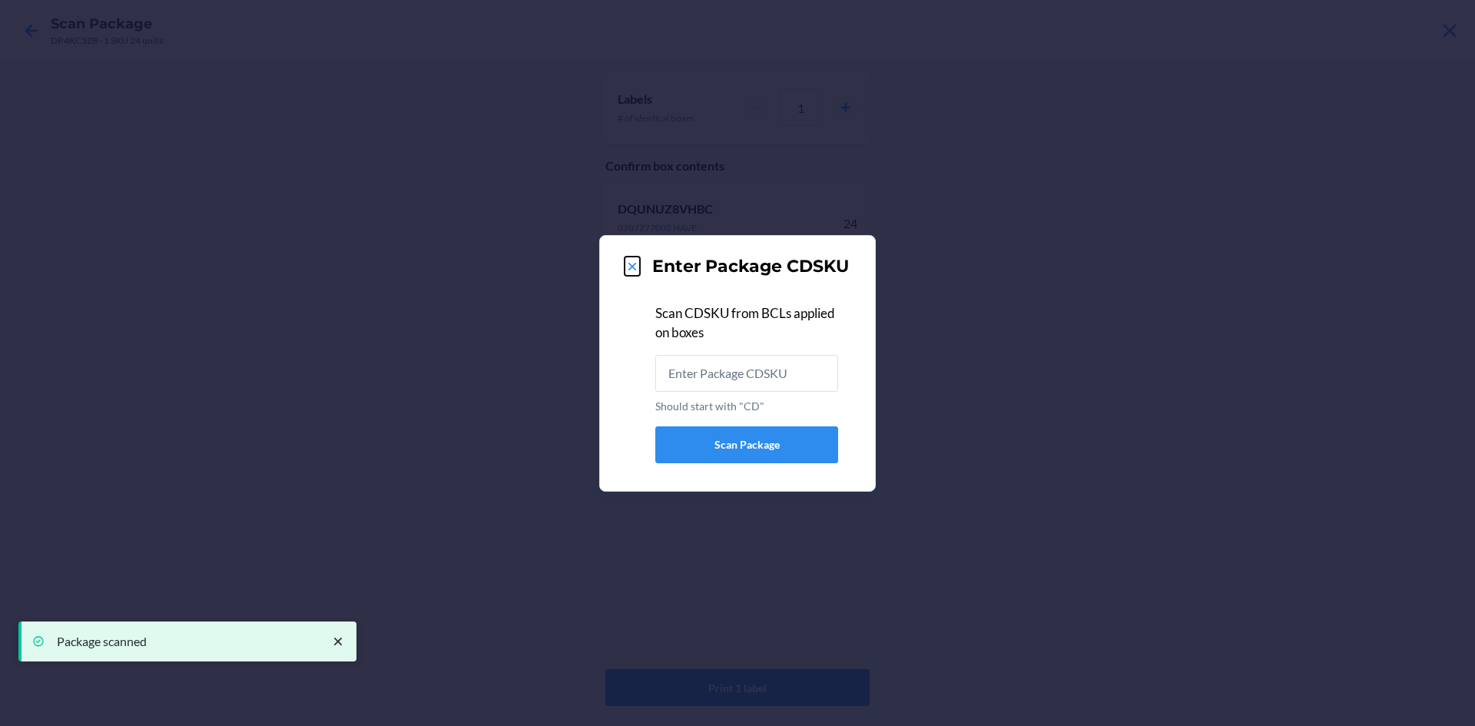
click at [625, 265] on icon at bounding box center [632, 266] width 15 height 15
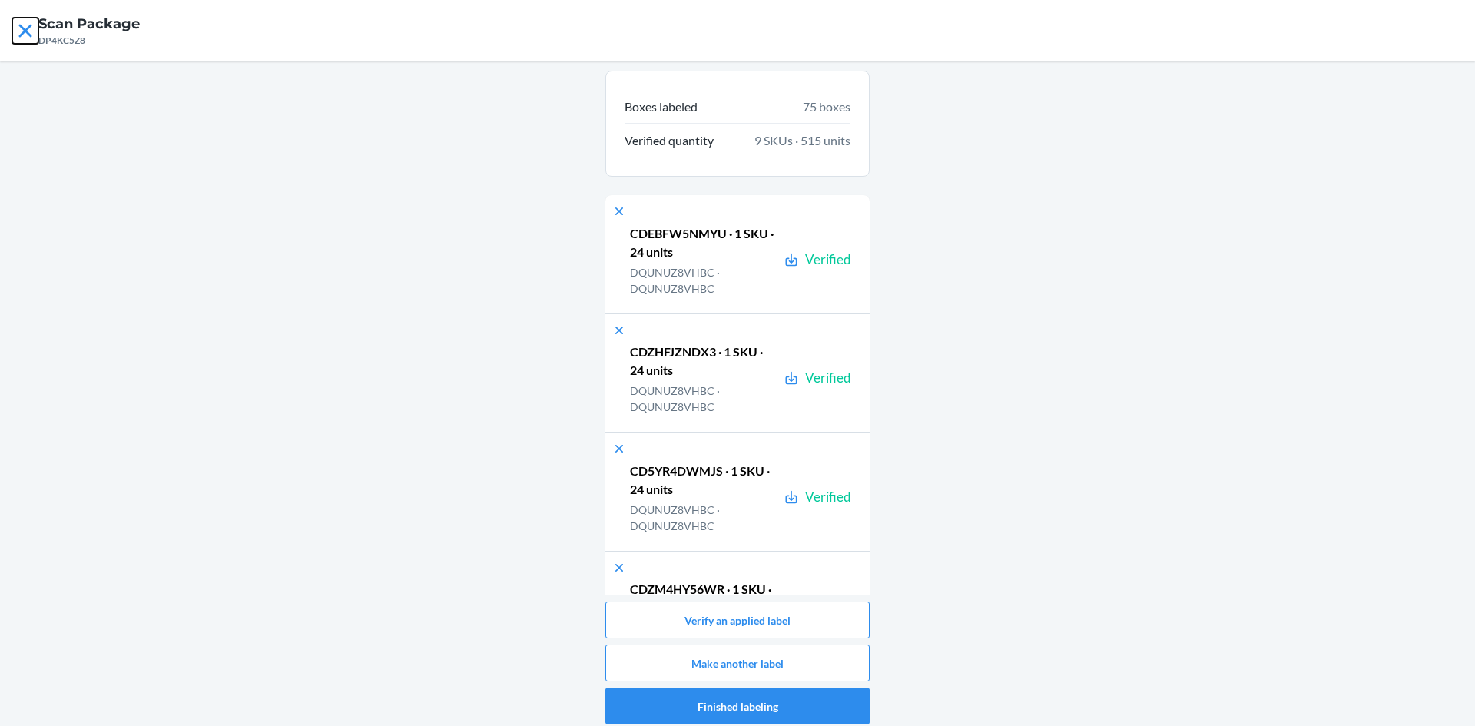
click at [22, 28] on icon at bounding box center [24, 30] width 13 height 13
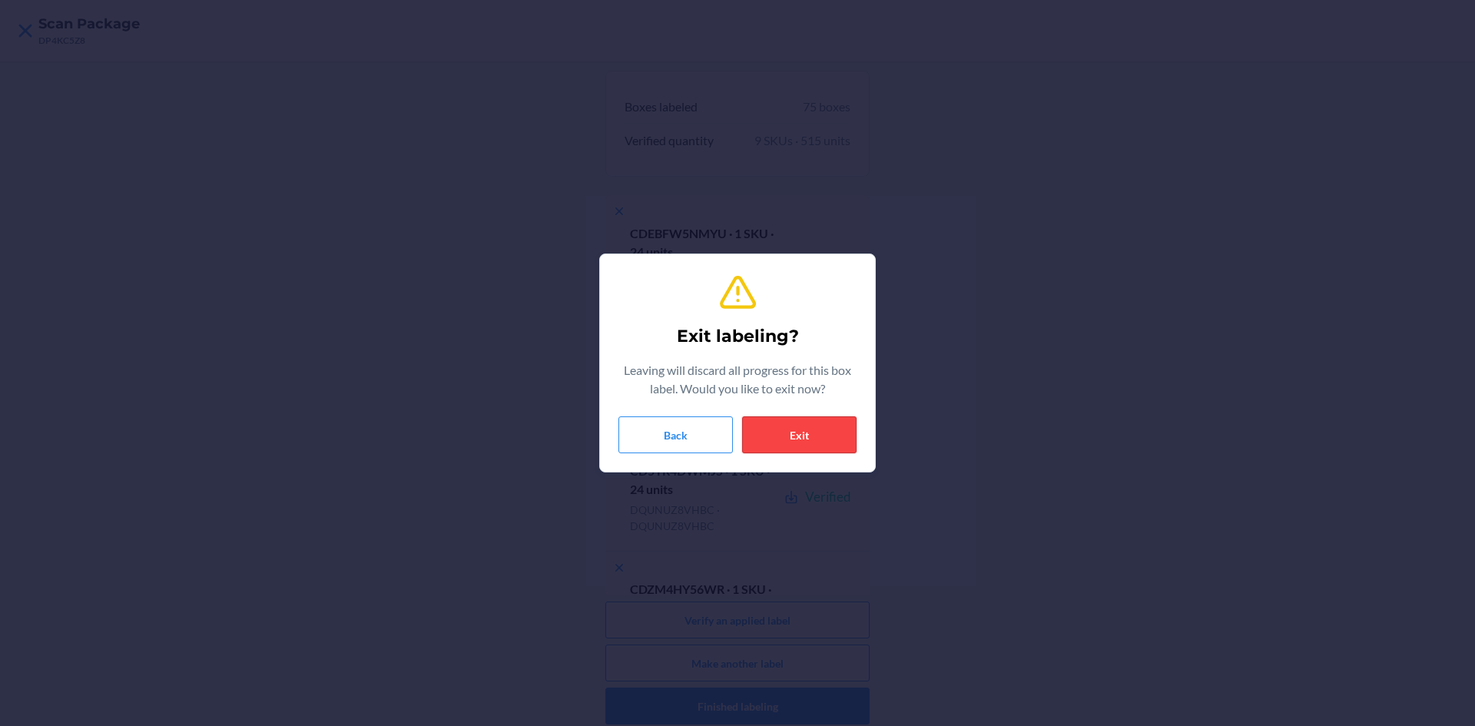
click at [802, 445] on button "Exit" at bounding box center [799, 434] width 114 height 37
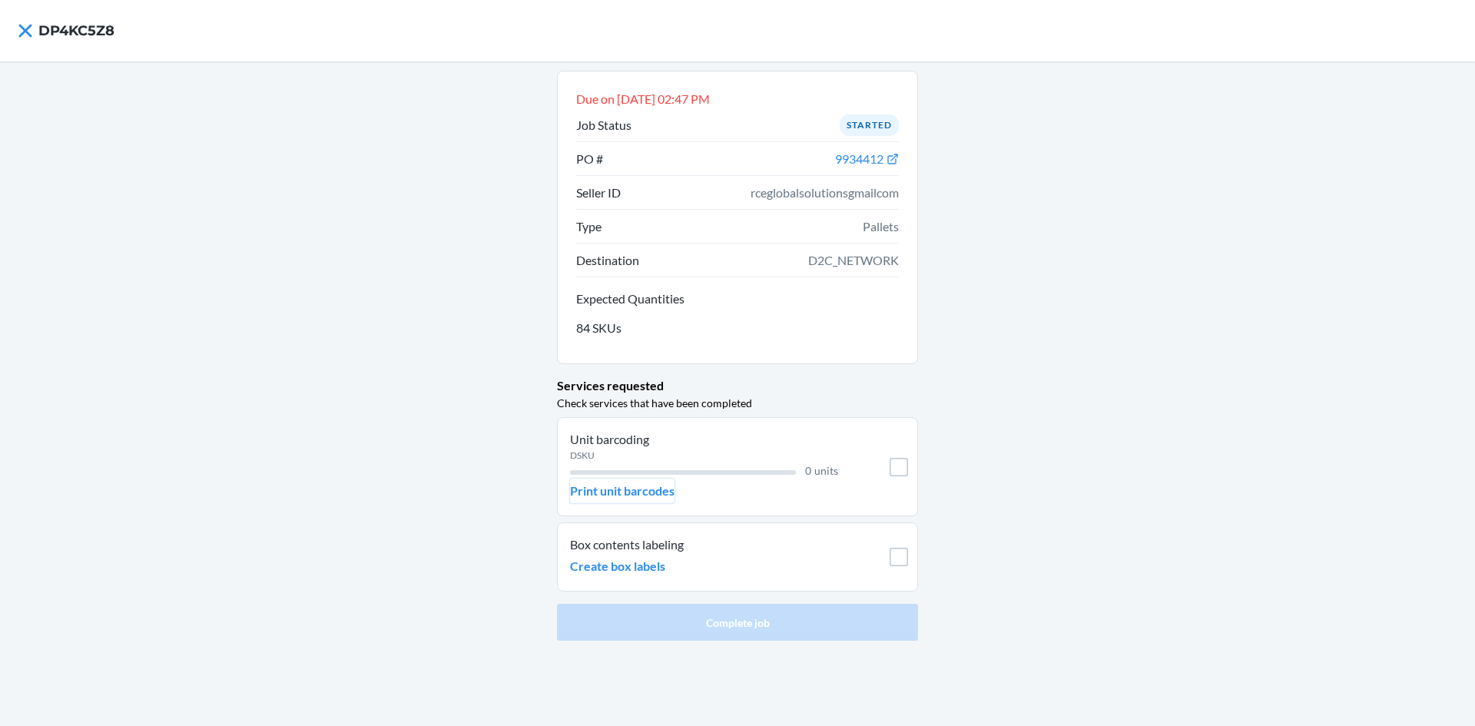
click at [644, 498] on p "Print unit barcodes" at bounding box center [622, 491] width 104 height 18
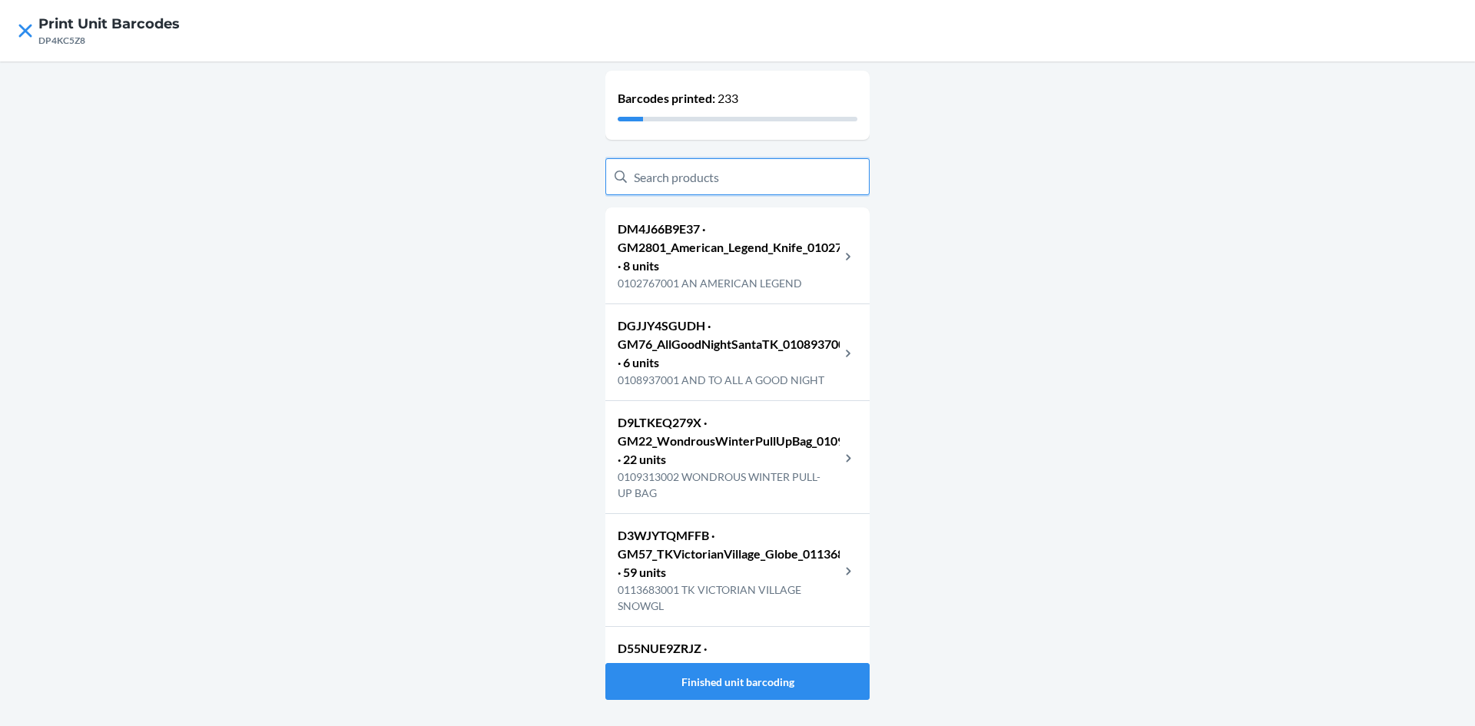
click at [696, 179] on input "text" at bounding box center [737, 176] width 264 height 37
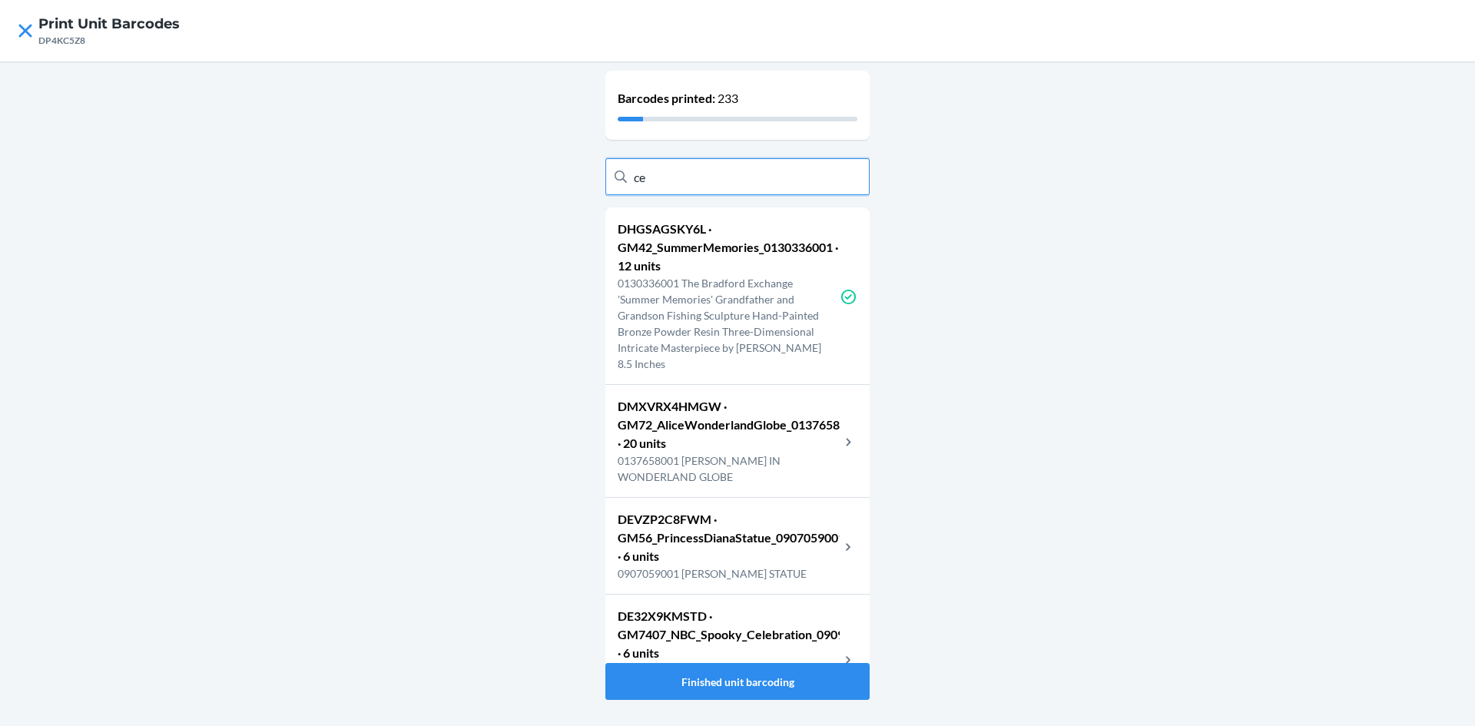
type input "c"
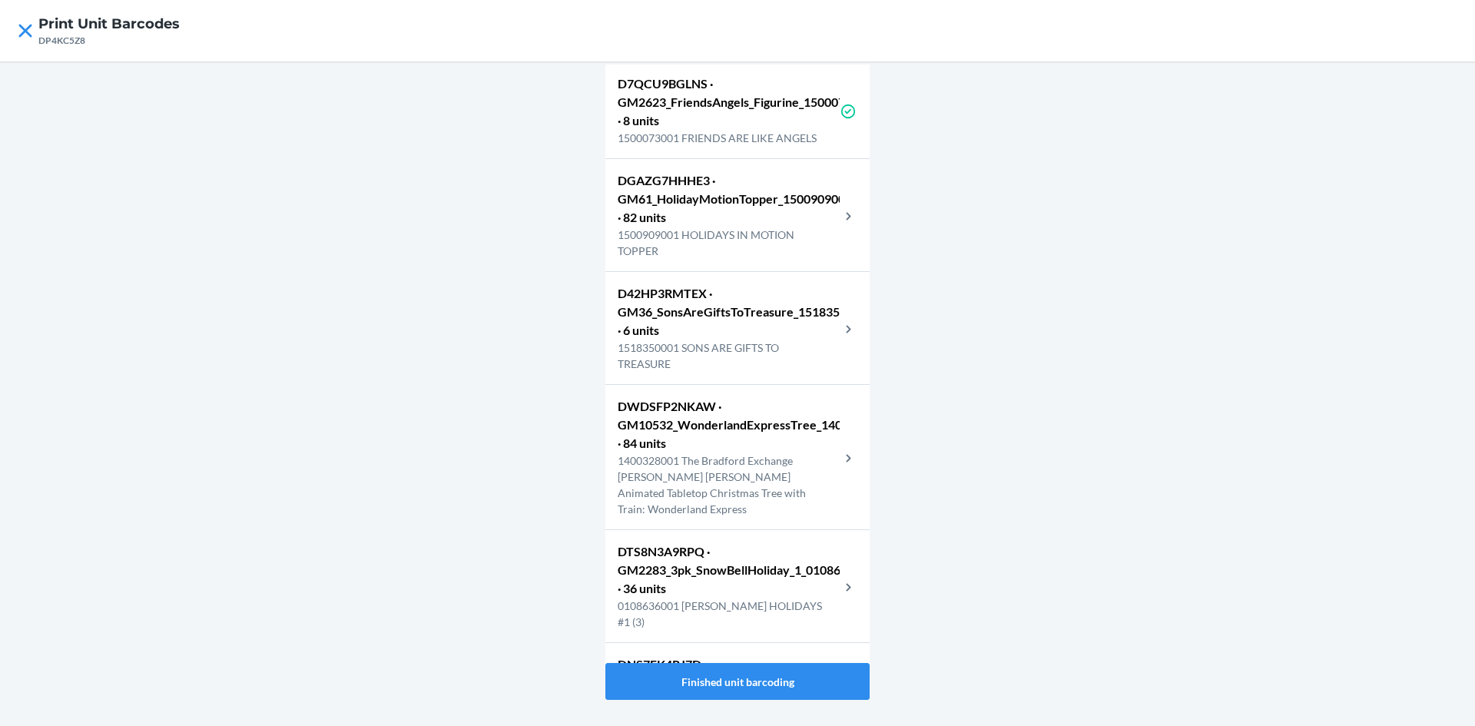
scroll to position [9161, 0]
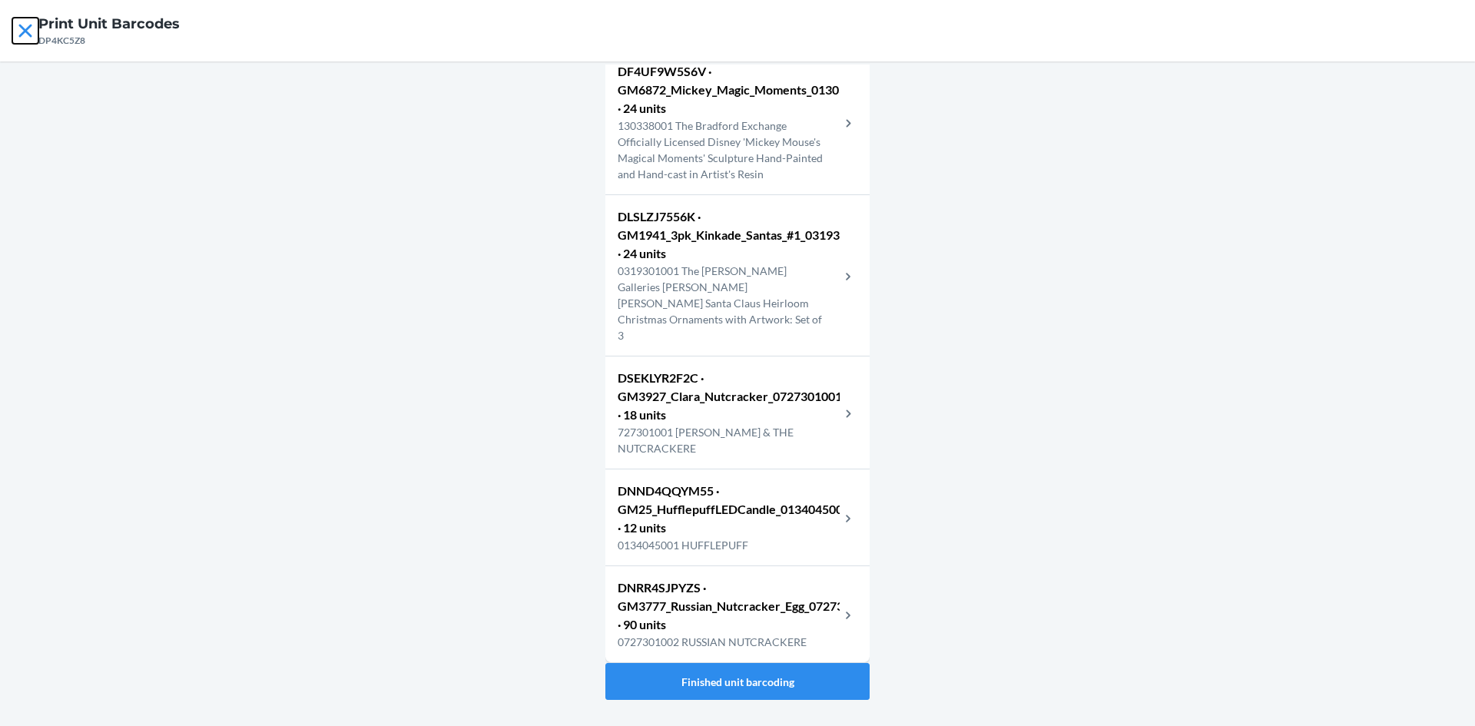
click at [26, 35] on icon at bounding box center [25, 31] width 26 height 26
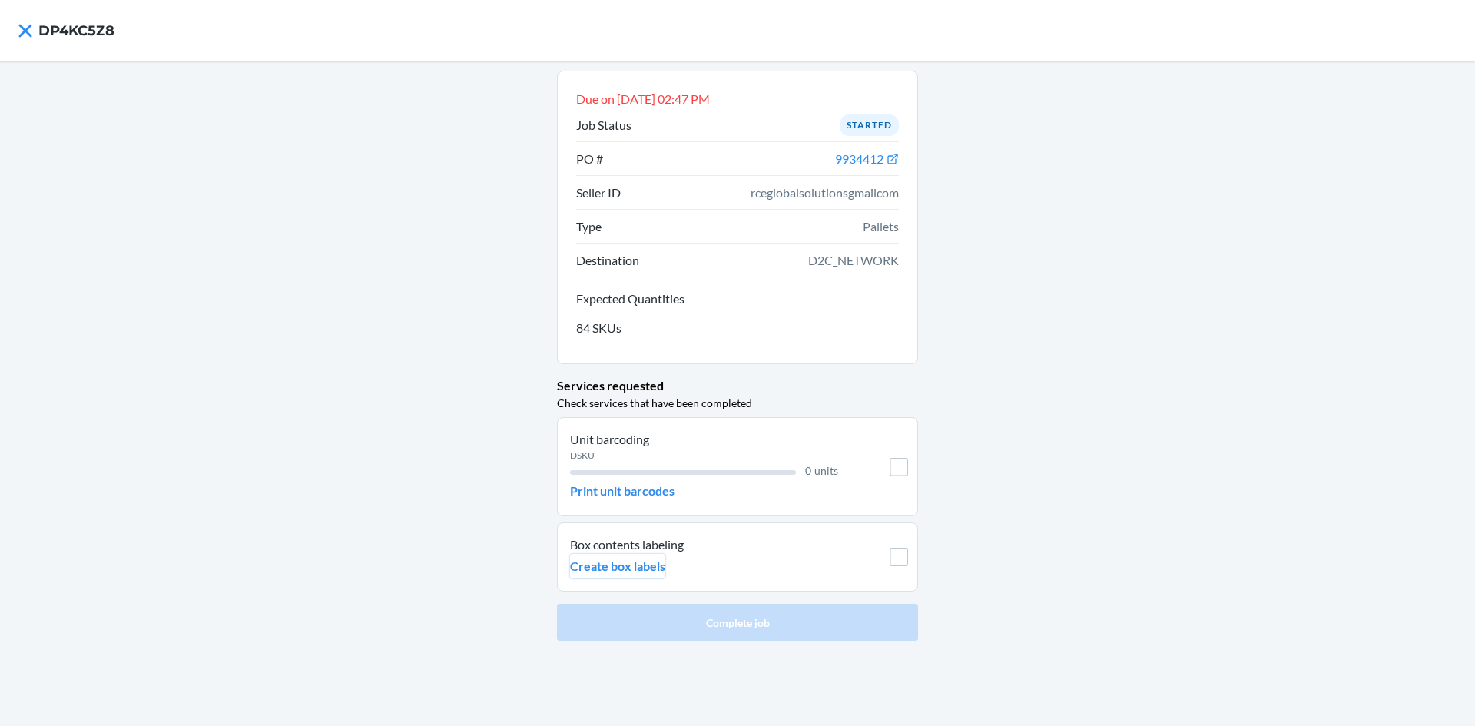
click at [652, 572] on p "Create box labels" at bounding box center [617, 566] width 95 height 18
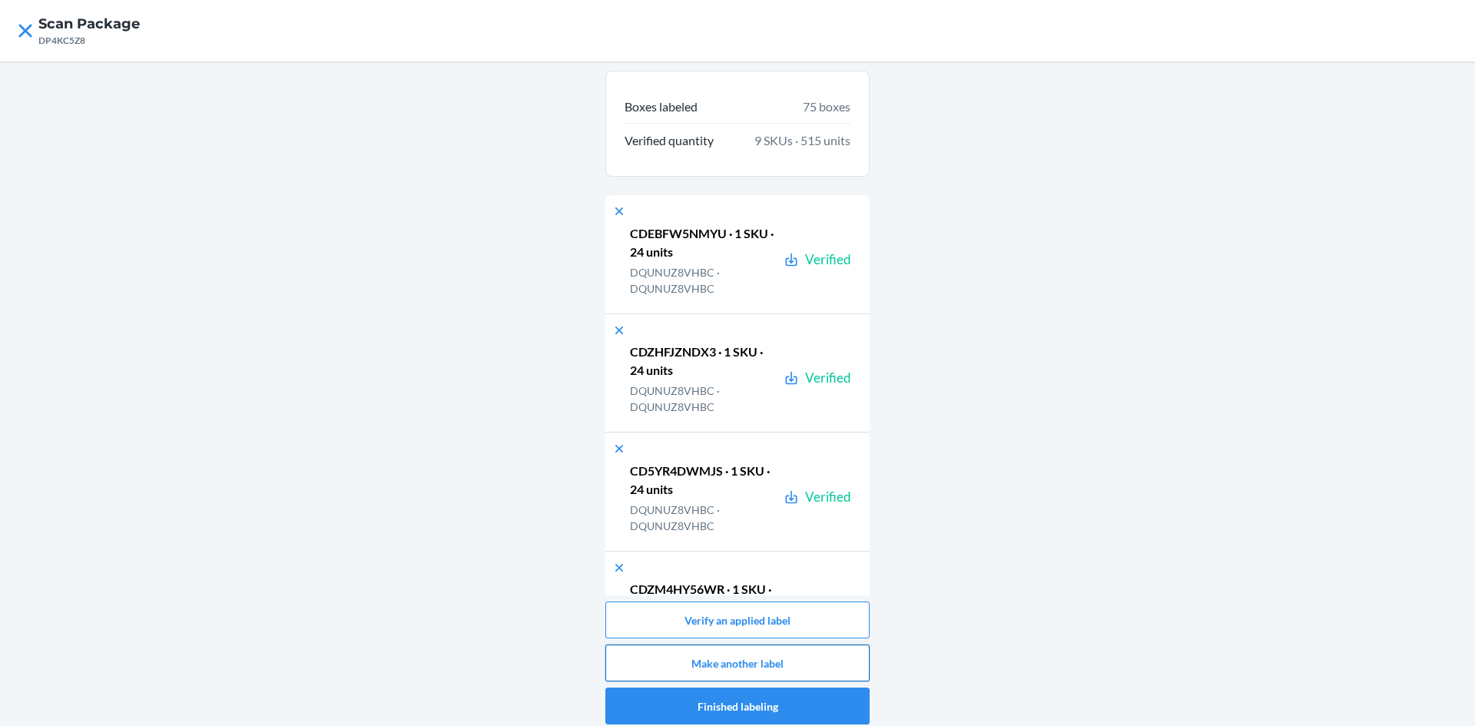
click at [771, 666] on button "Make another label" at bounding box center [737, 663] width 264 height 37
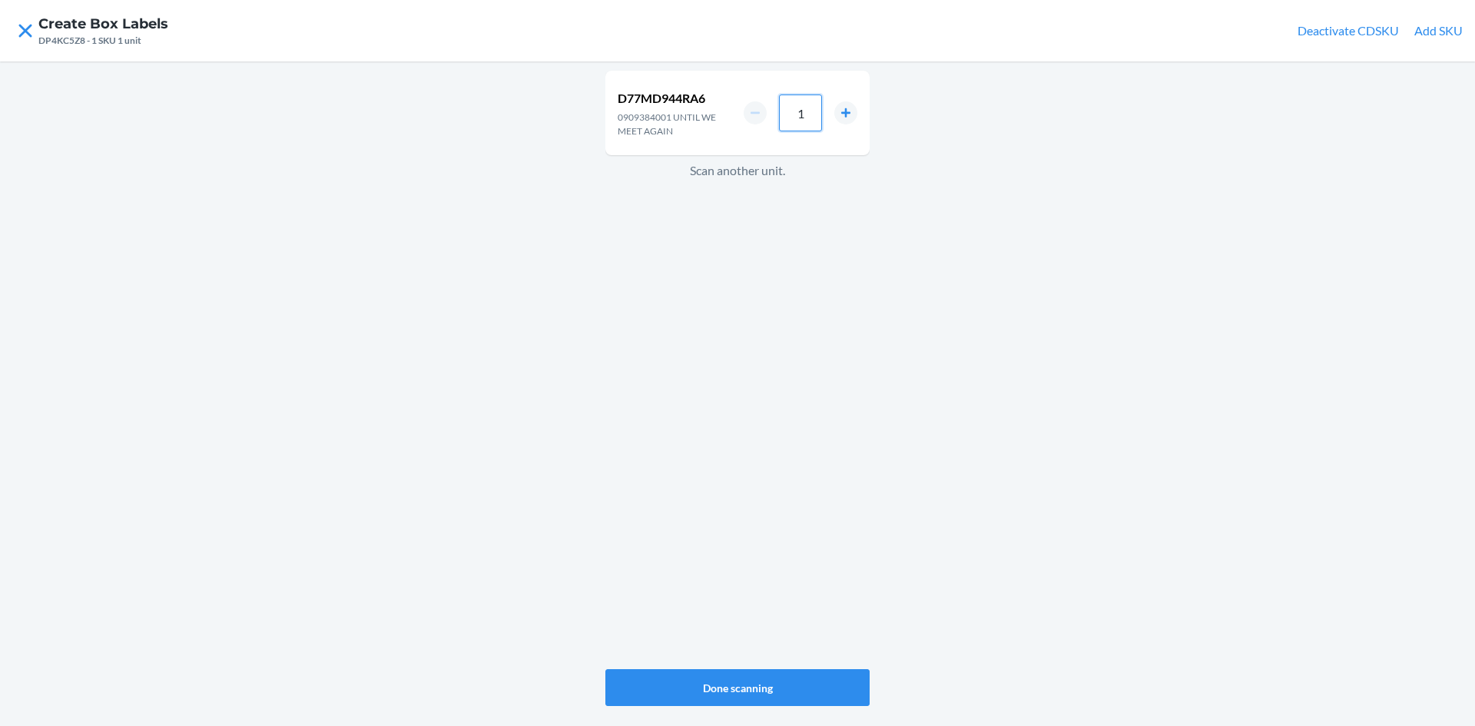
click at [812, 116] on input "1" at bounding box center [800, 113] width 43 height 37
type input "12"
click at [769, 685] on button "Done scanning" at bounding box center [737, 687] width 264 height 37
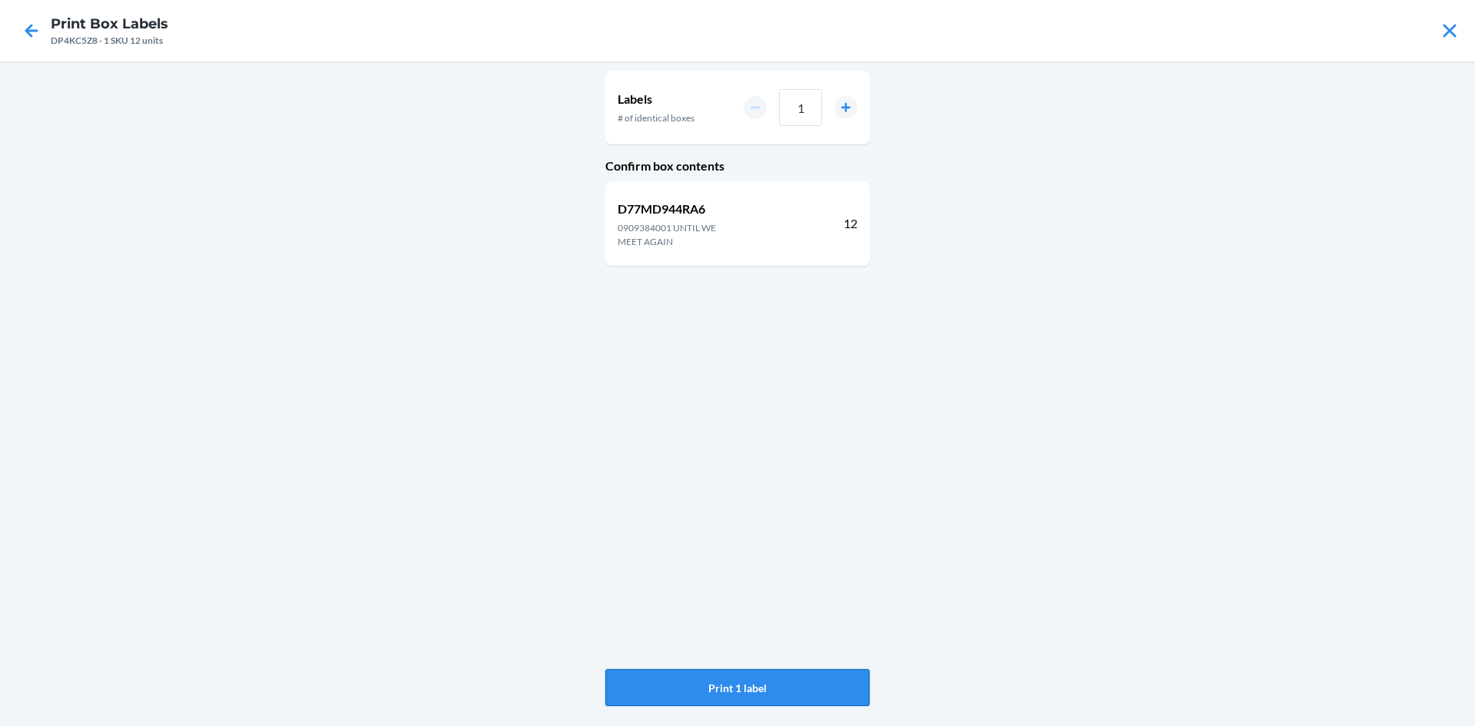
click at [768, 685] on button "Print 1 label" at bounding box center [737, 687] width 264 height 37
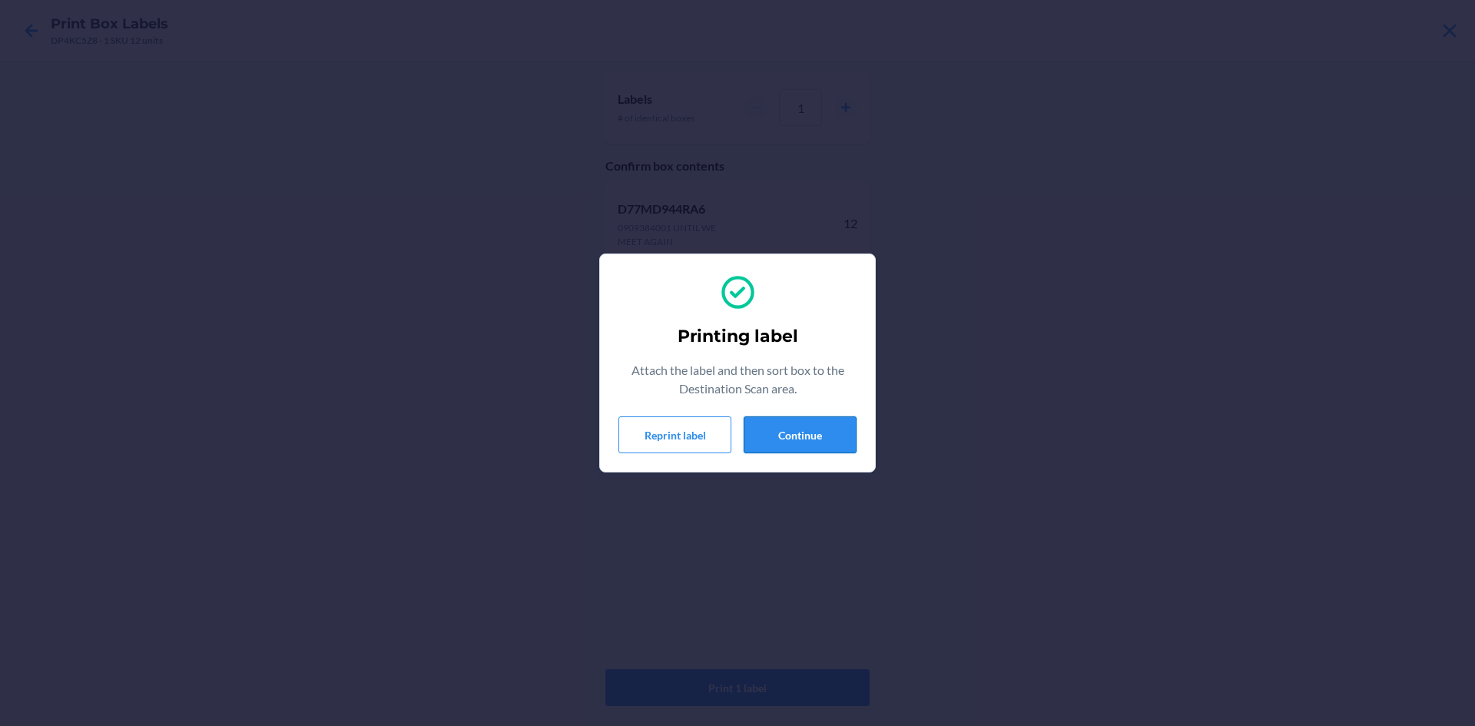
click at [841, 430] on button "Continue" at bounding box center [800, 434] width 113 height 37
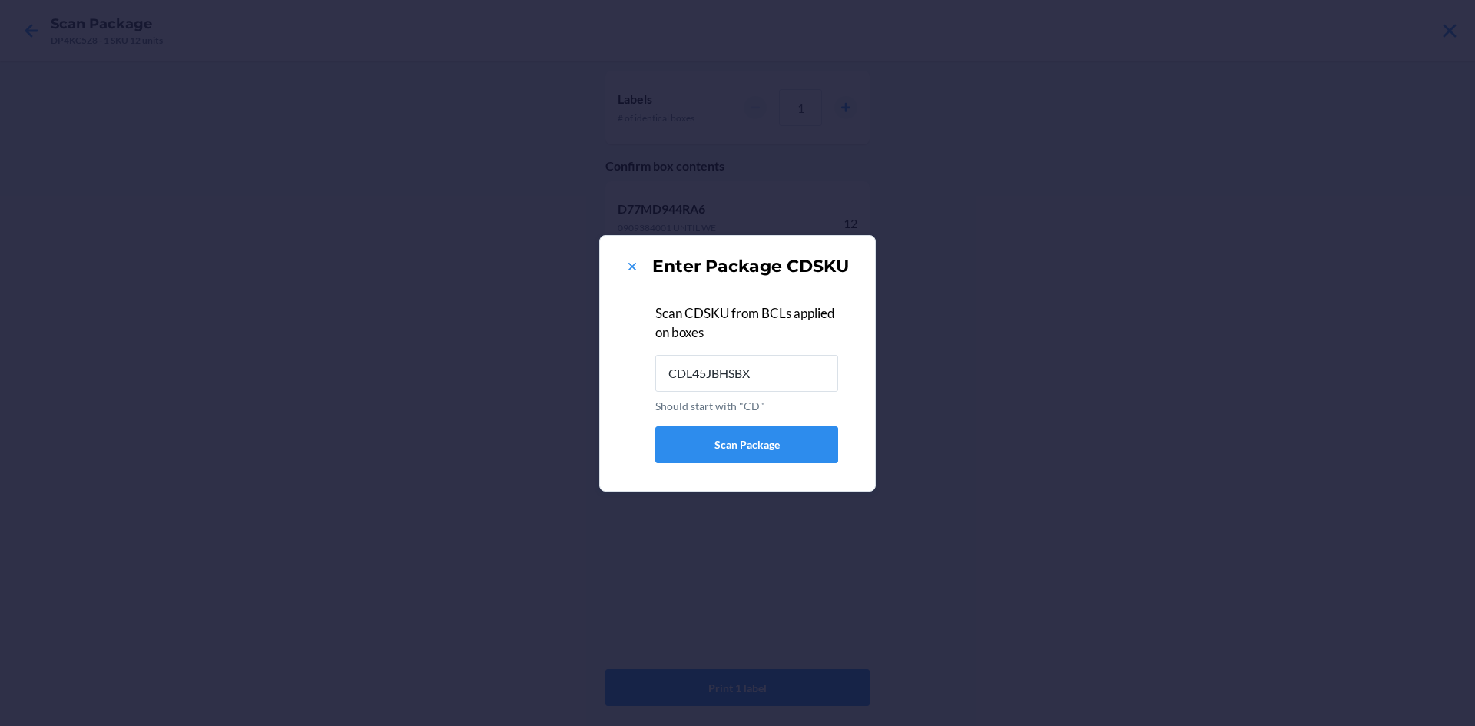
type input "CDL45JBHSBX"
click at [631, 263] on icon at bounding box center [632, 266] width 15 height 15
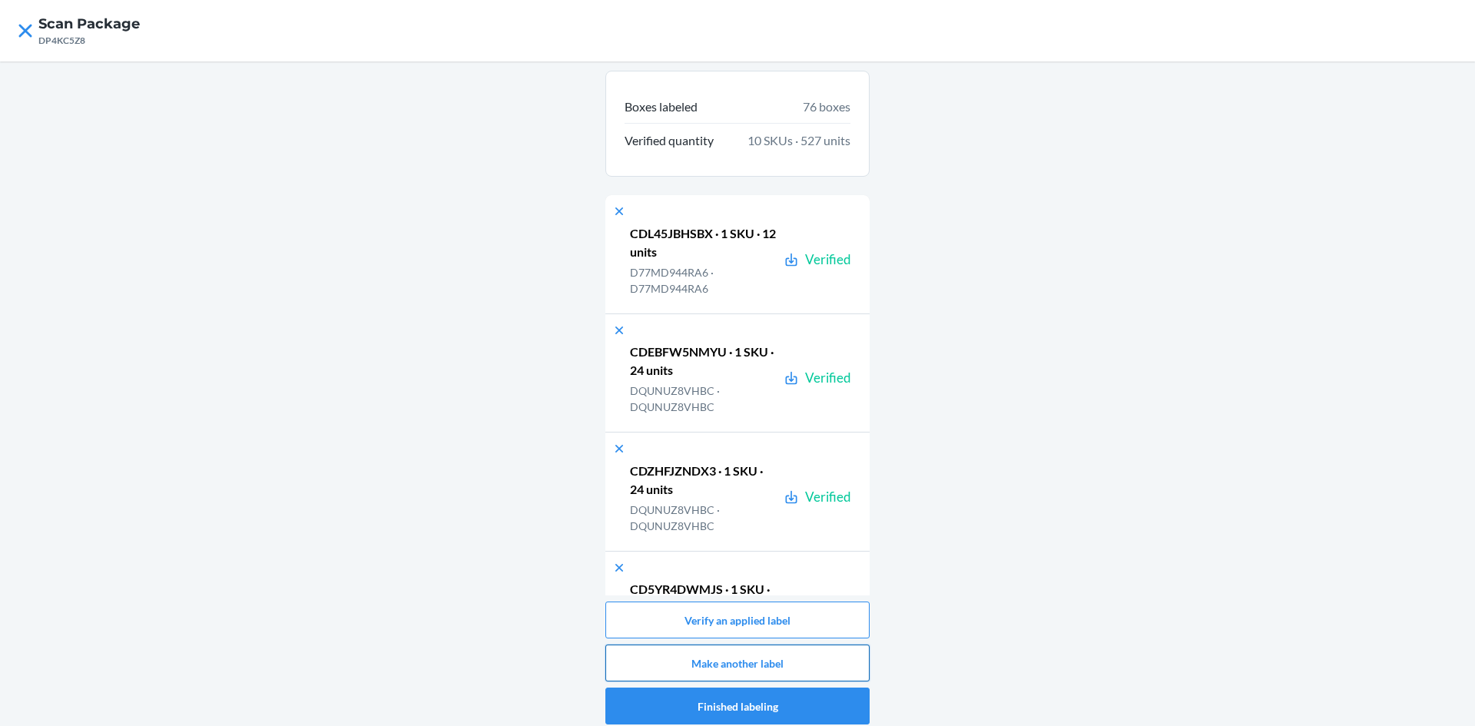
click at [792, 662] on button "Make another label" at bounding box center [737, 663] width 264 height 37
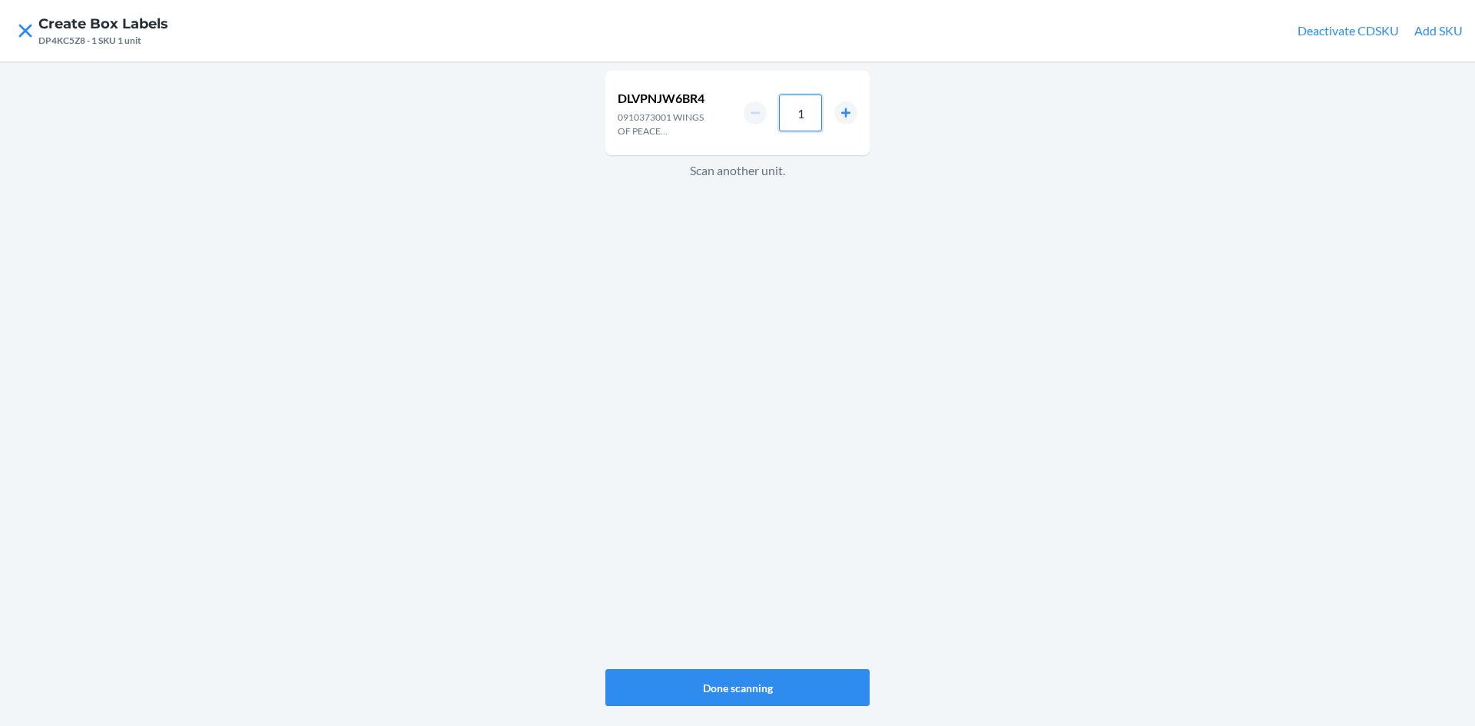
click at [811, 128] on input "1" at bounding box center [800, 113] width 43 height 37
type input "12"
click at [823, 694] on button "Done scanning" at bounding box center [737, 687] width 264 height 37
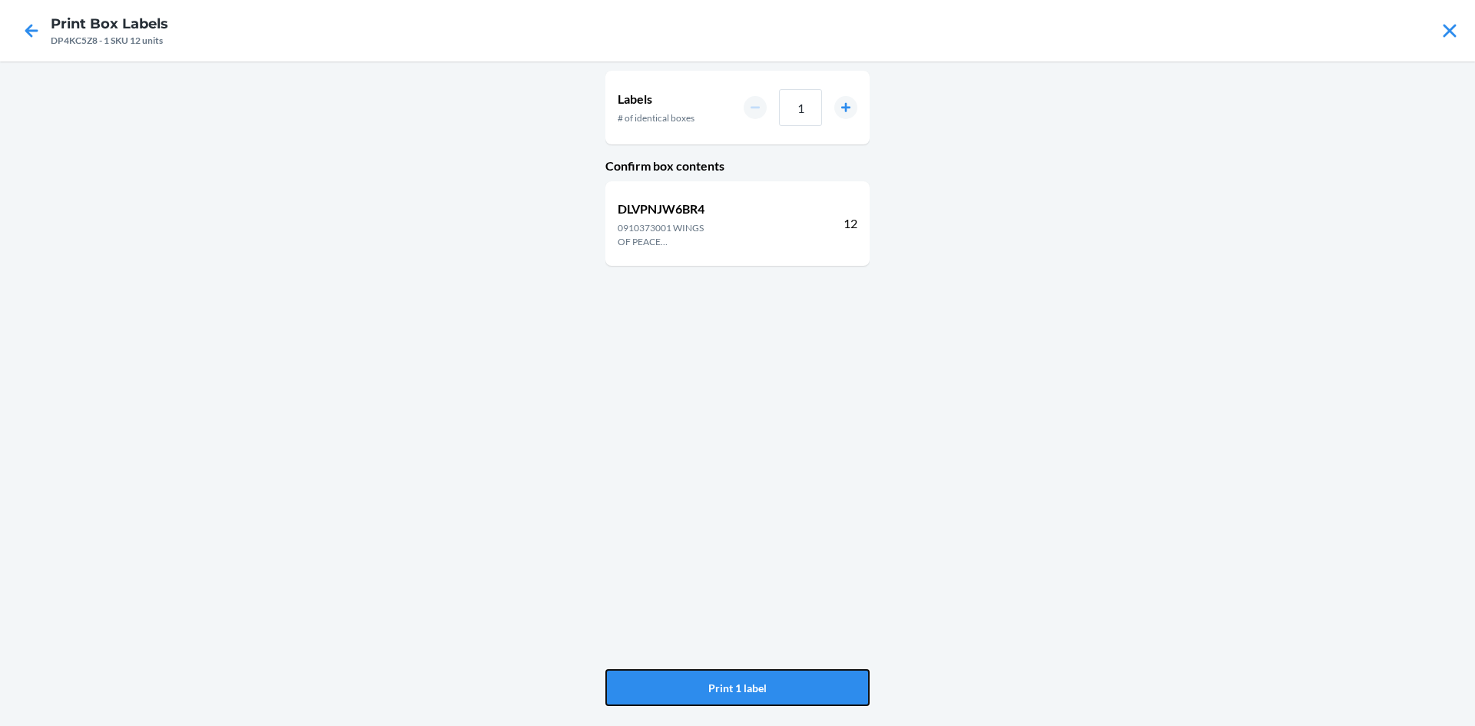
click at [823, 694] on button "Print 1 label" at bounding box center [737, 687] width 264 height 37
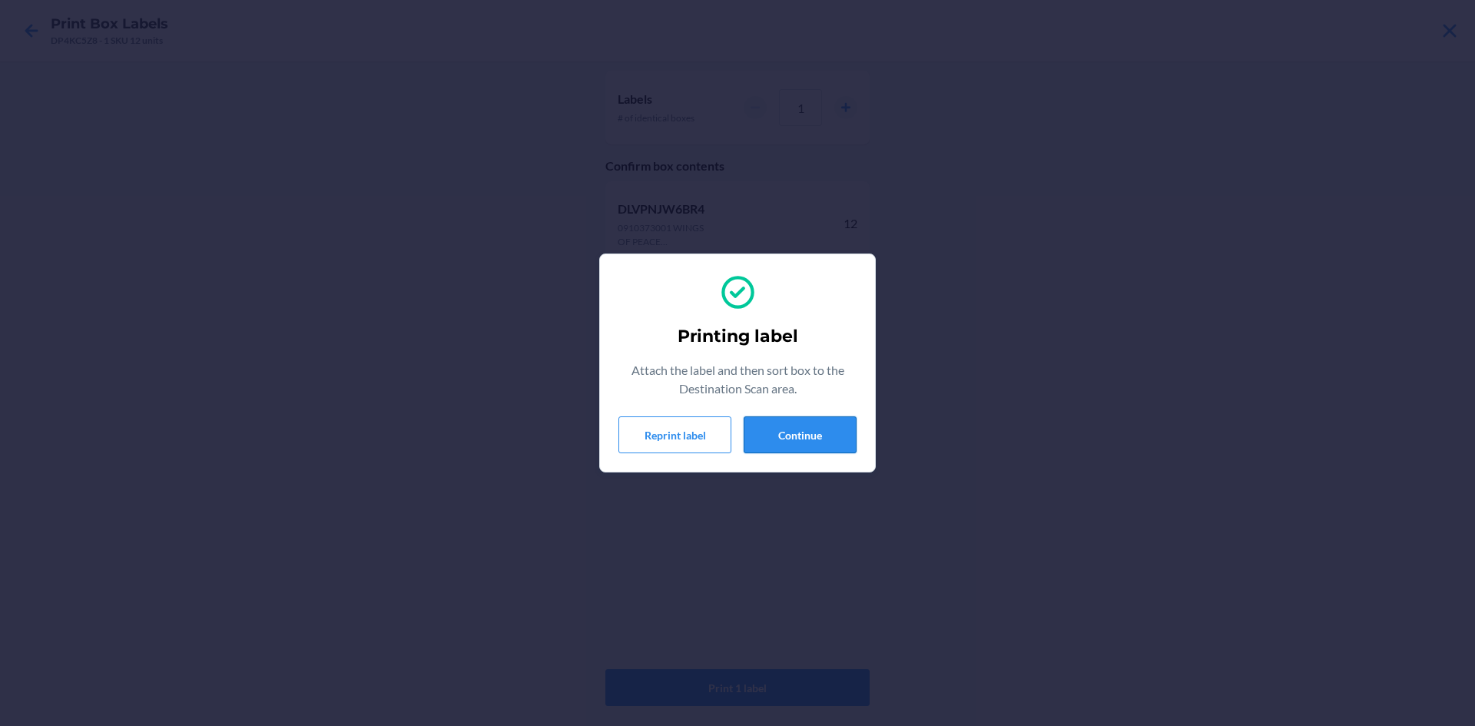
click at [799, 422] on button "Continue" at bounding box center [800, 434] width 113 height 37
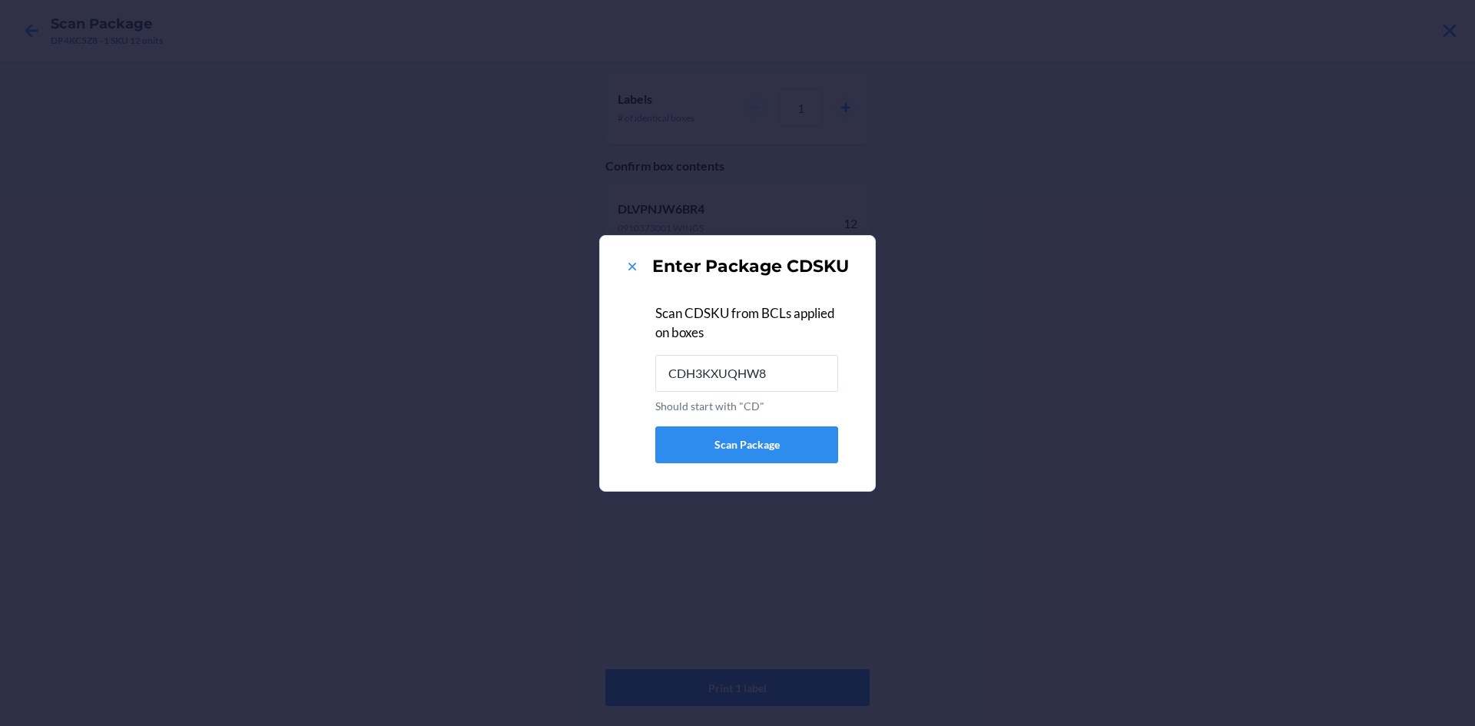
type input "CDH3KXUQHW8"
click at [634, 268] on icon at bounding box center [633, 267] width 8 height 8
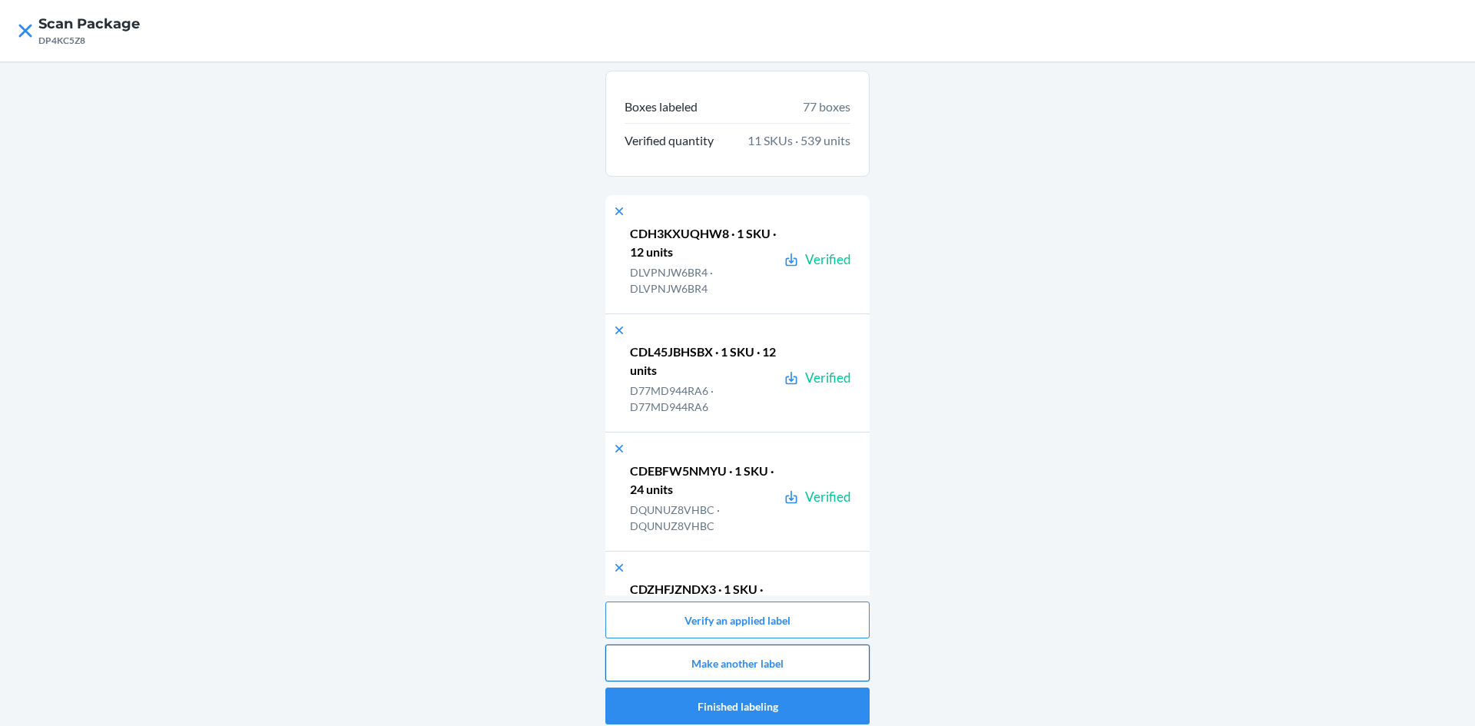
click at [711, 664] on button "Make another label" at bounding box center [737, 663] width 264 height 37
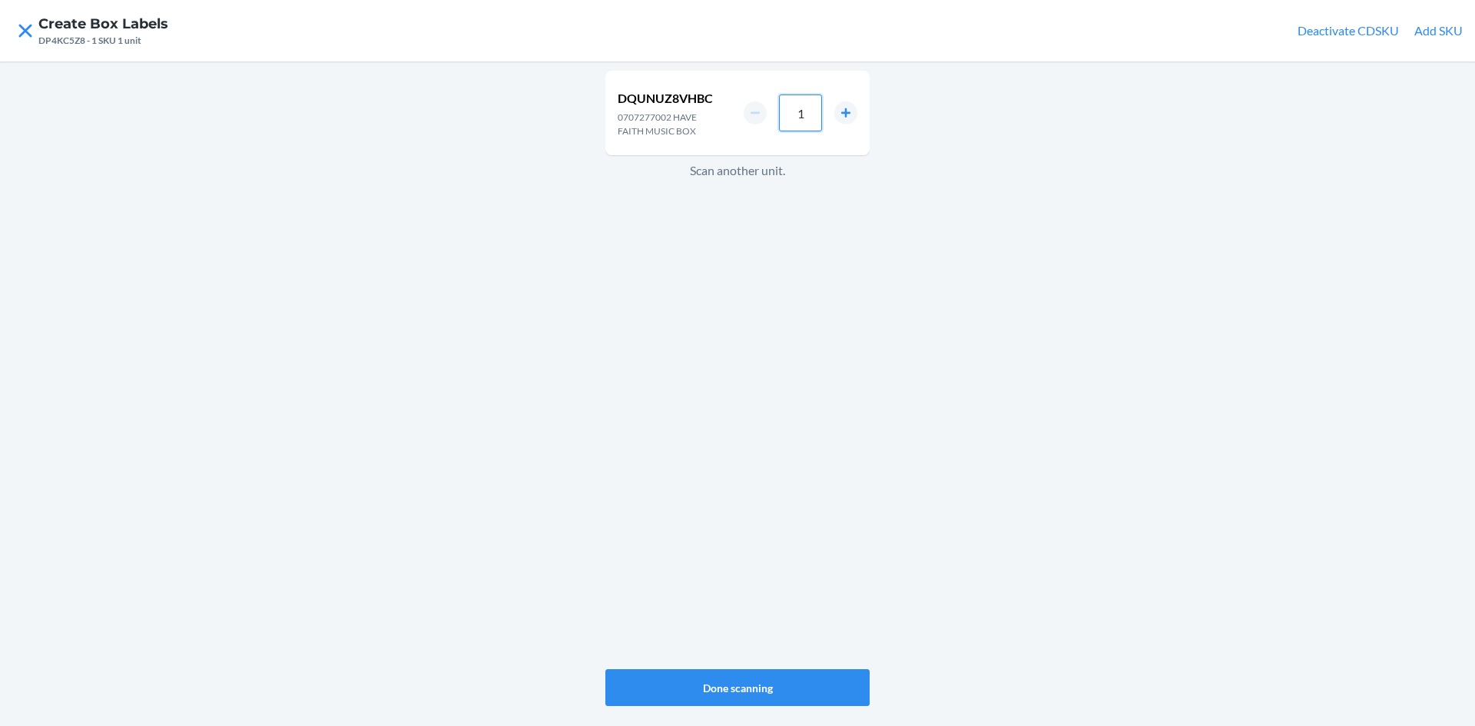
click at [810, 113] on input "1" at bounding box center [800, 113] width 43 height 37
type input "24"
click at [874, 675] on div "DQUNUZ8VHBC 0707277002 HAVE FAITH MUSIC BOX 24 Scan another unit. Done scanning" at bounding box center [737, 393] width 1475 height 665
click at [868, 676] on button "Done scanning" at bounding box center [737, 687] width 264 height 37
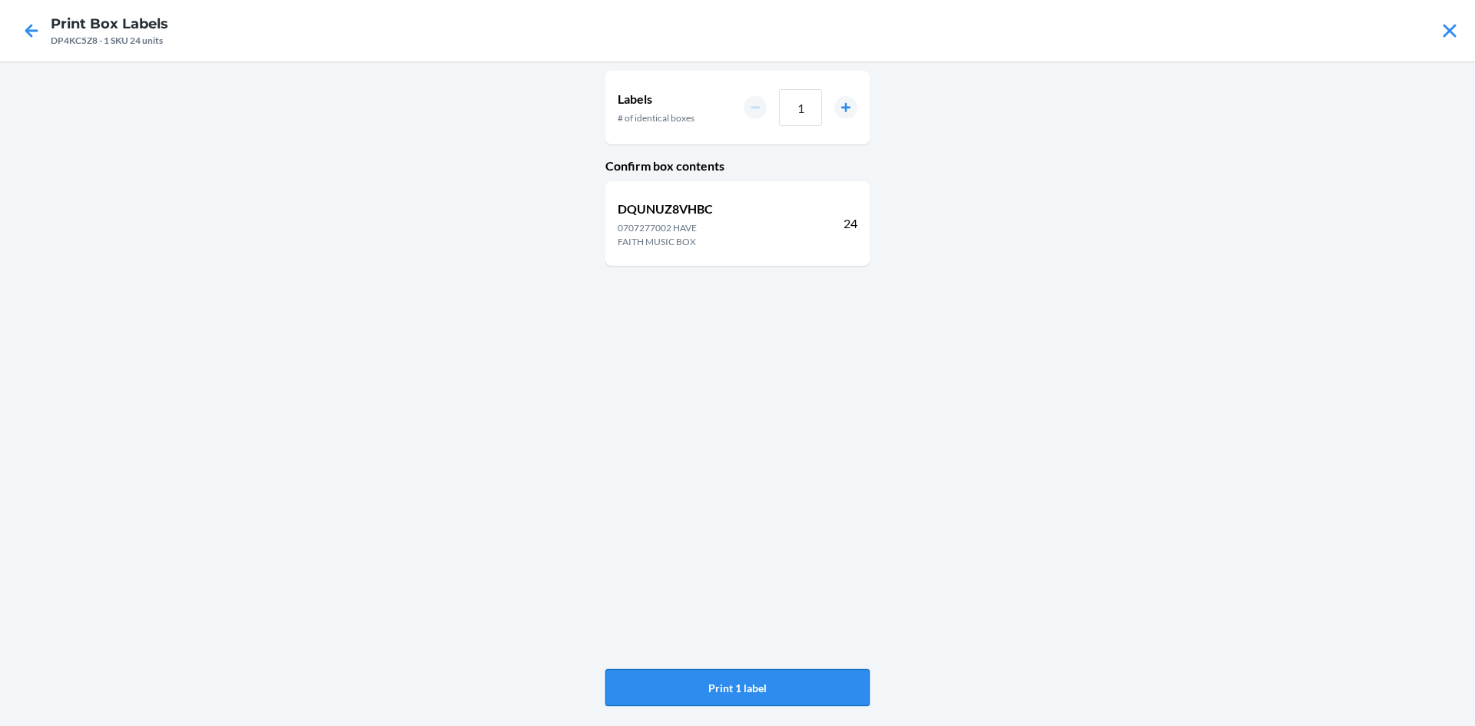
click at [847, 688] on button "Print 1 label" at bounding box center [737, 687] width 264 height 37
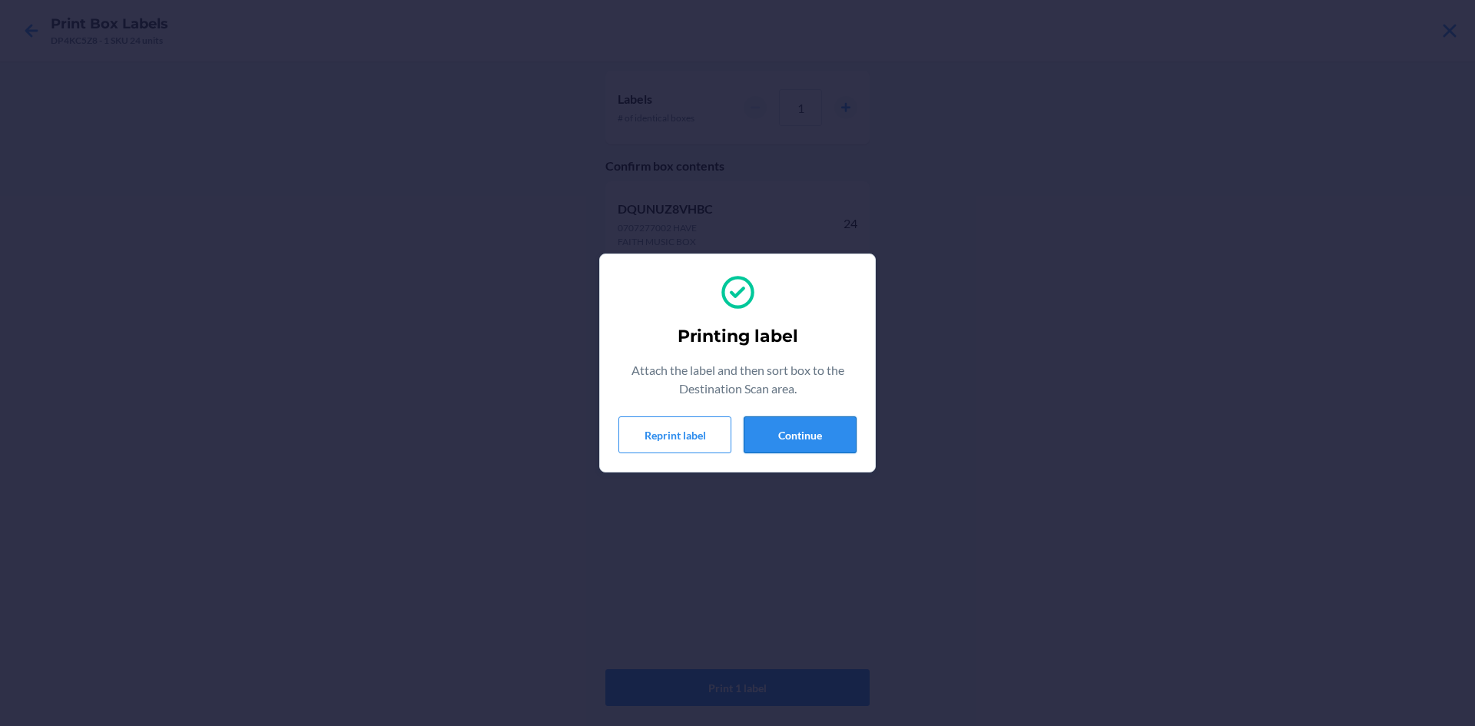
click at [814, 433] on button "Continue" at bounding box center [800, 434] width 113 height 37
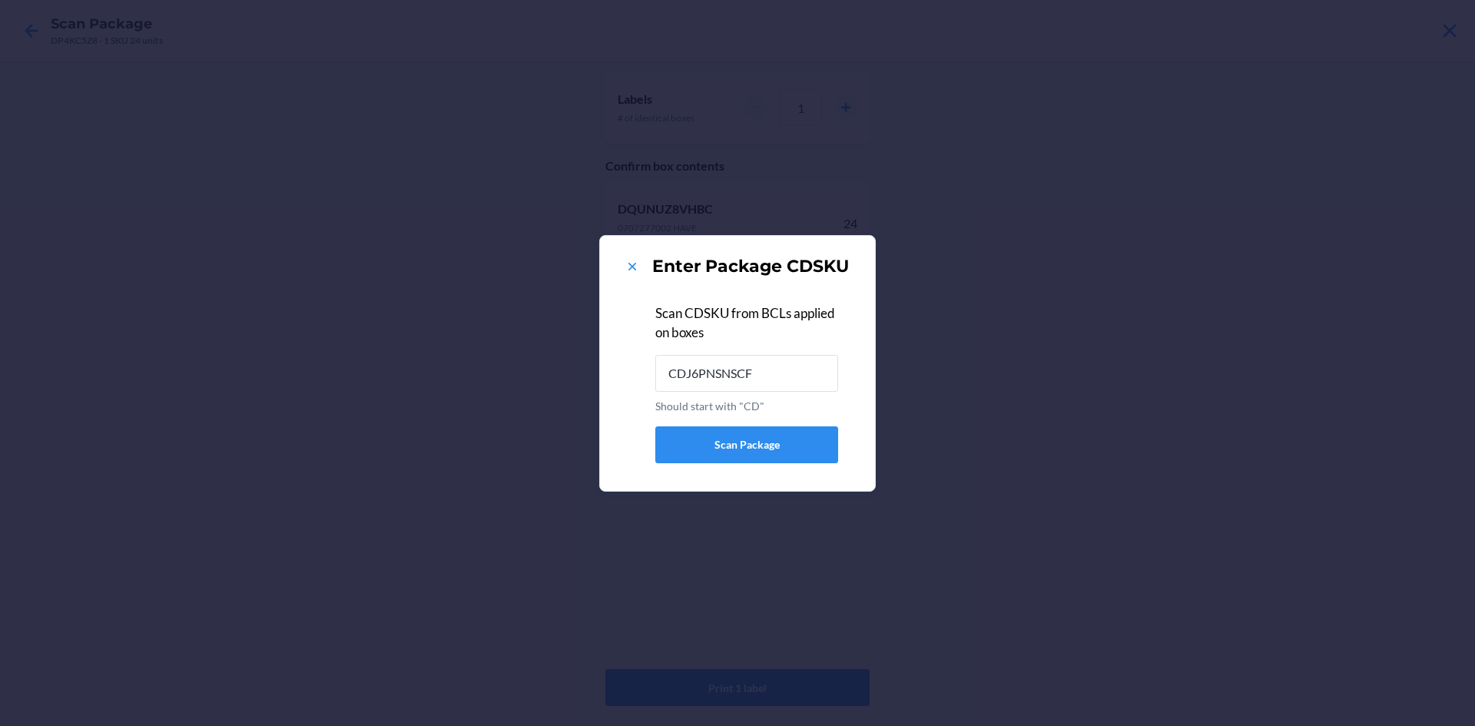
type input "CDJ6PNSNSCF"
type input "DRNF4MP77MJ"
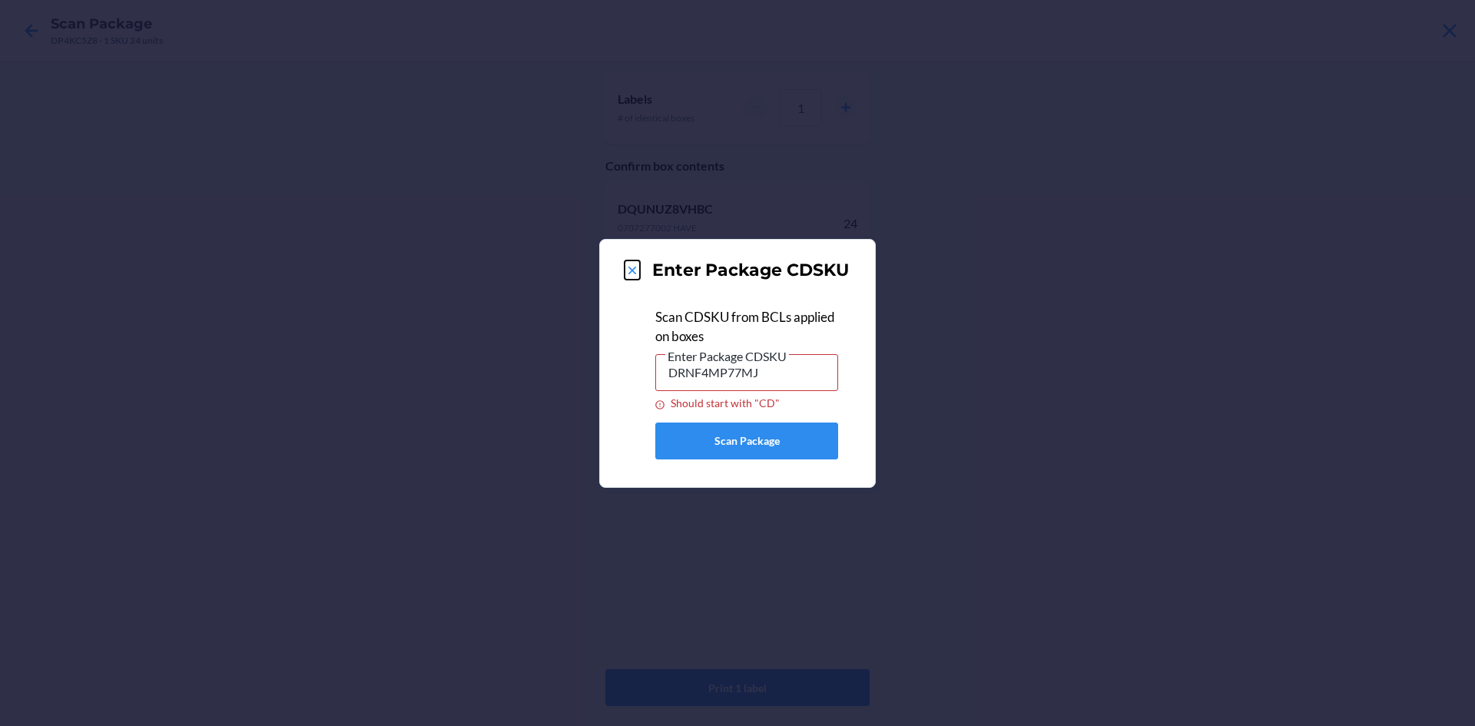
click at [635, 267] on icon at bounding box center [633, 271] width 8 height 8
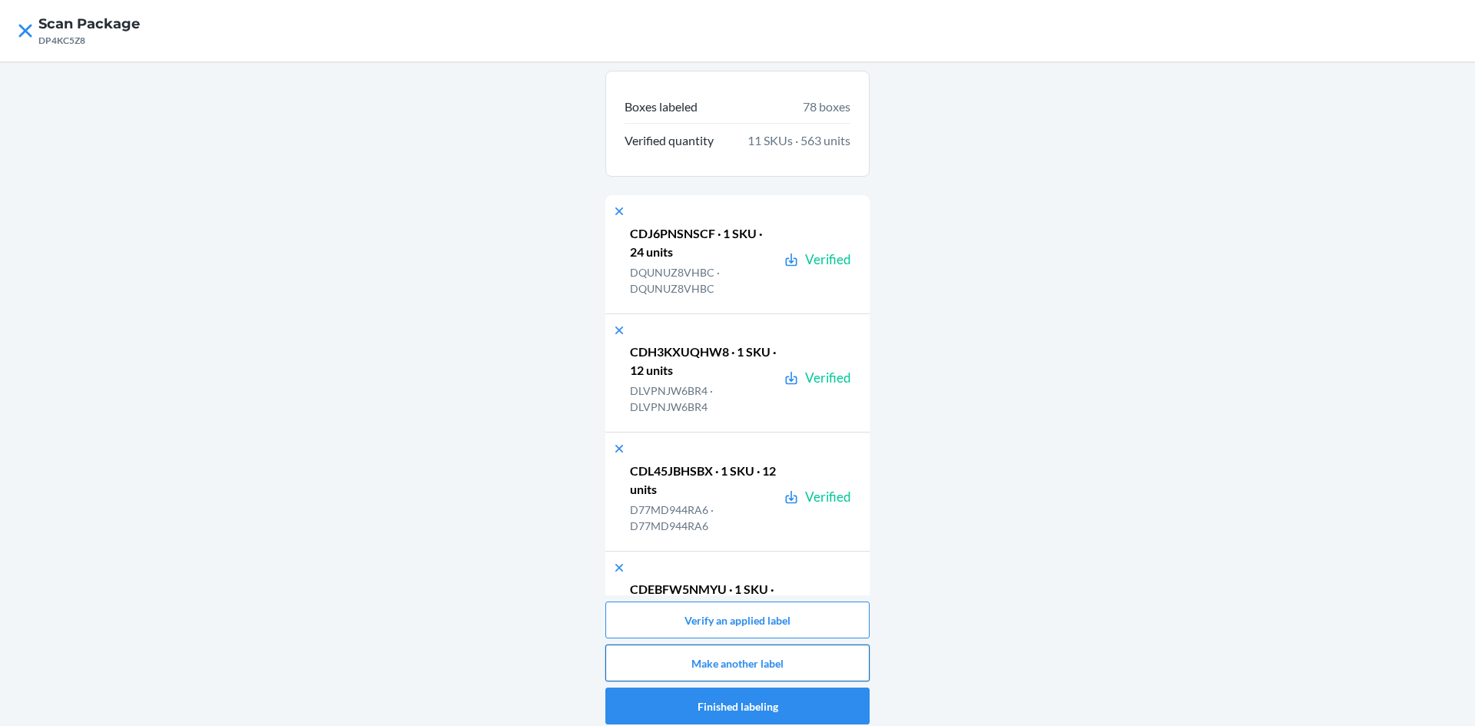
click at [738, 667] on button "Make another label" at bounding box center [737, 663] width 264 height 37
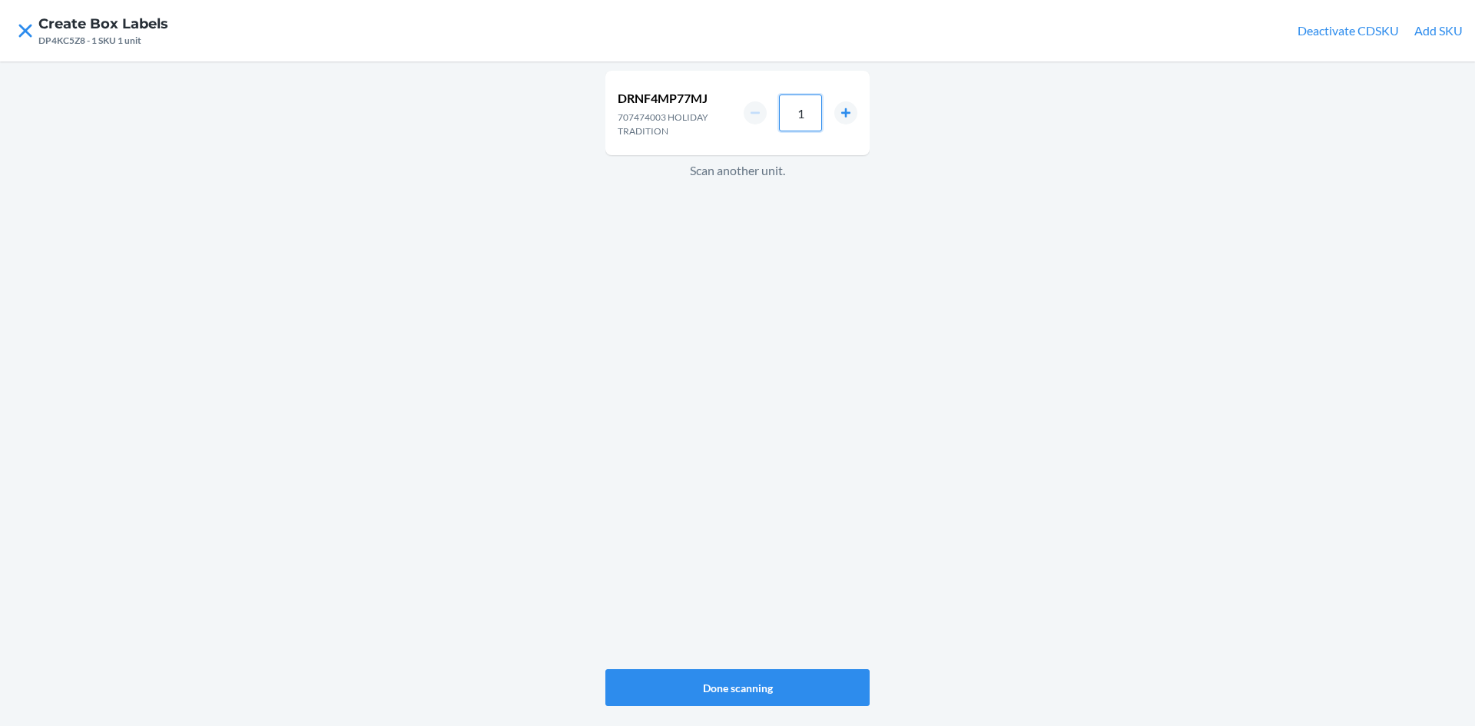
click at [811, 124] on input "1" at bounding box center [800, 113] width 43 height 37
type input "5"
click at [829, 680] on button "Done scanning" at bounding box center [737, 687] width 264 height 37
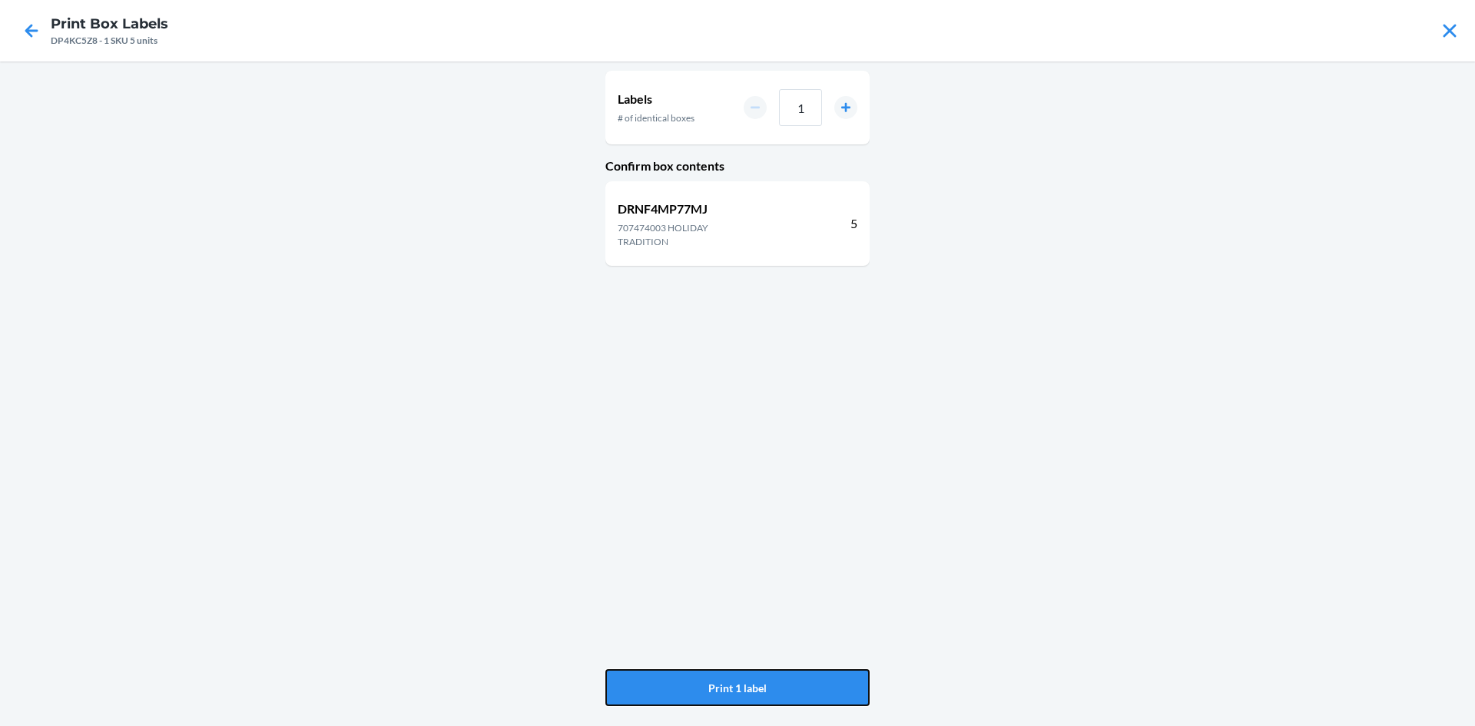
click at [829, 680] on button "Print 1 label" at bounding box center [737, 687] width 264 height 37
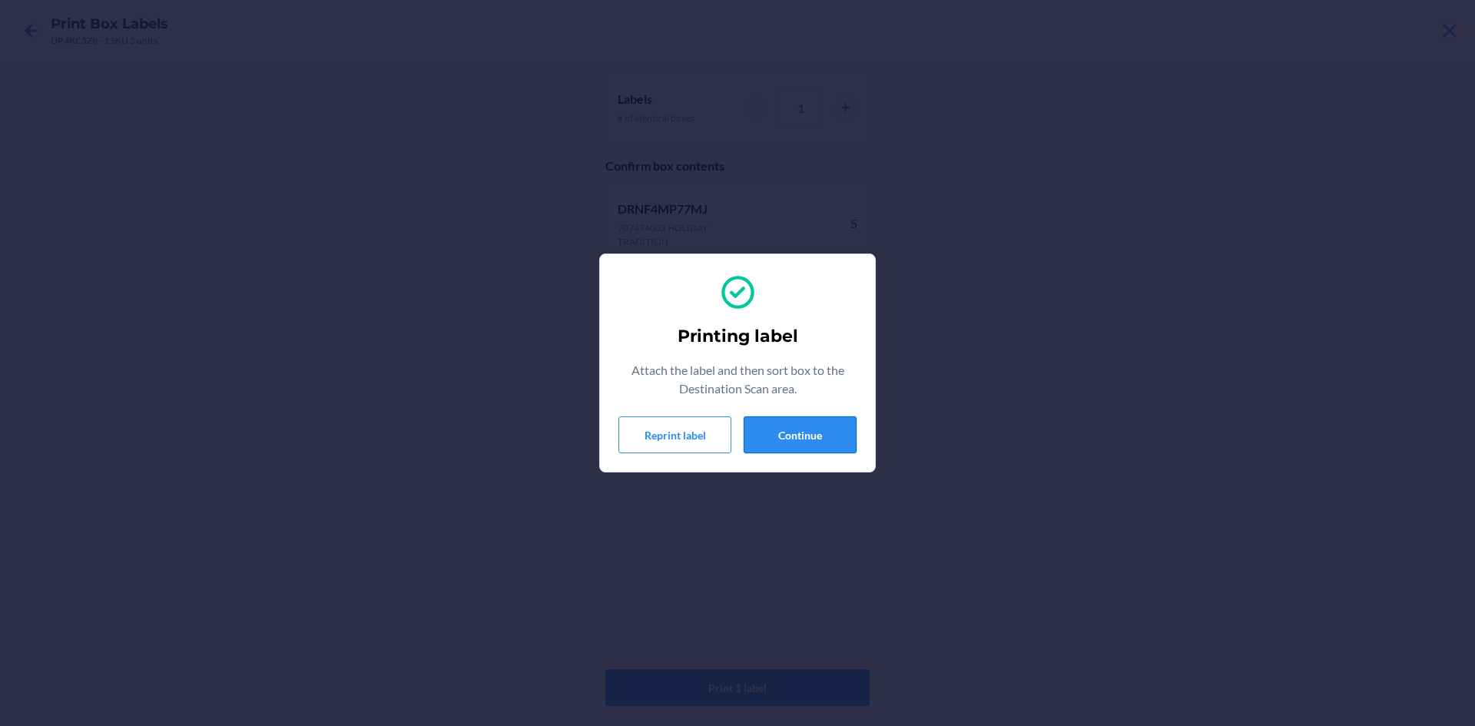
click at [827, 432] on button "Continue" at bounding box center [800, 434] width 113 height 37
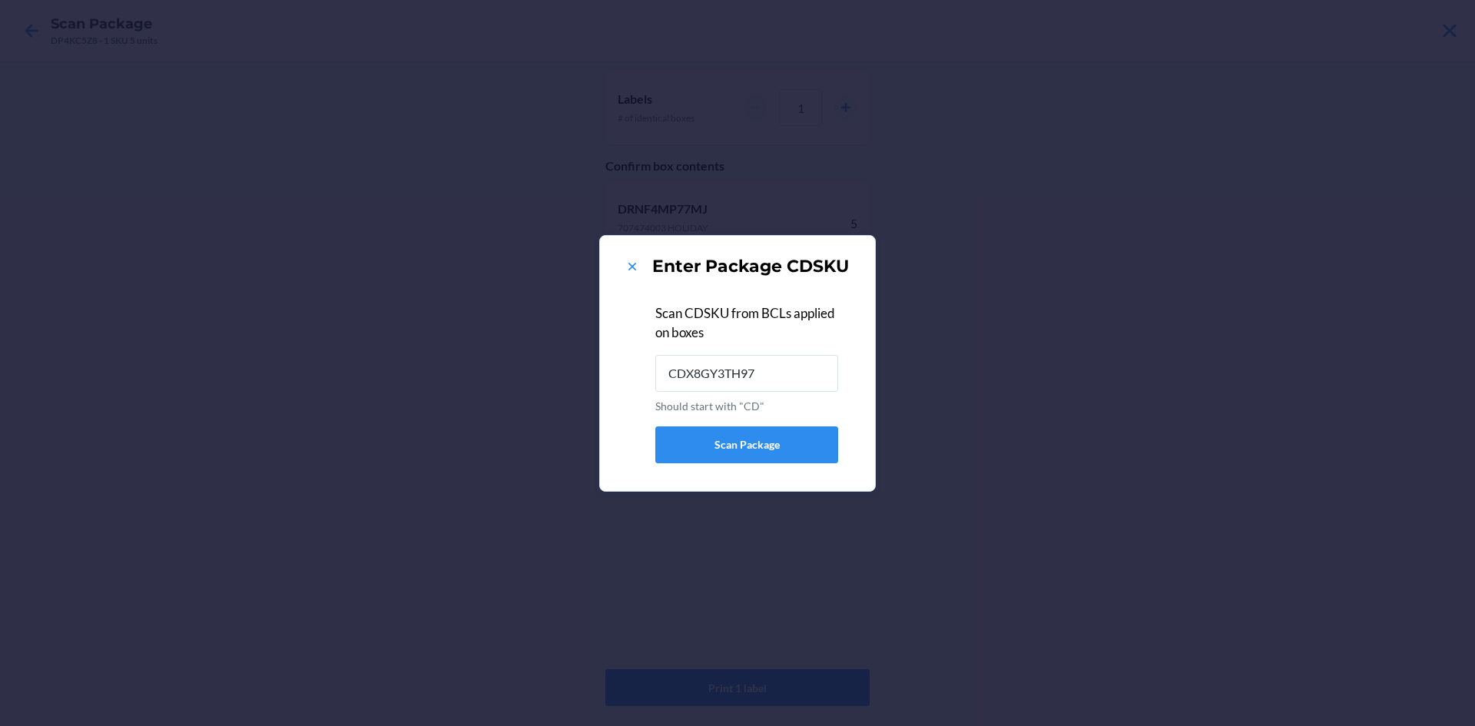
type input "CDX8GY3TH97"
click at [635, 265] on icon at bounding box center [632, 266] width 15 height 15
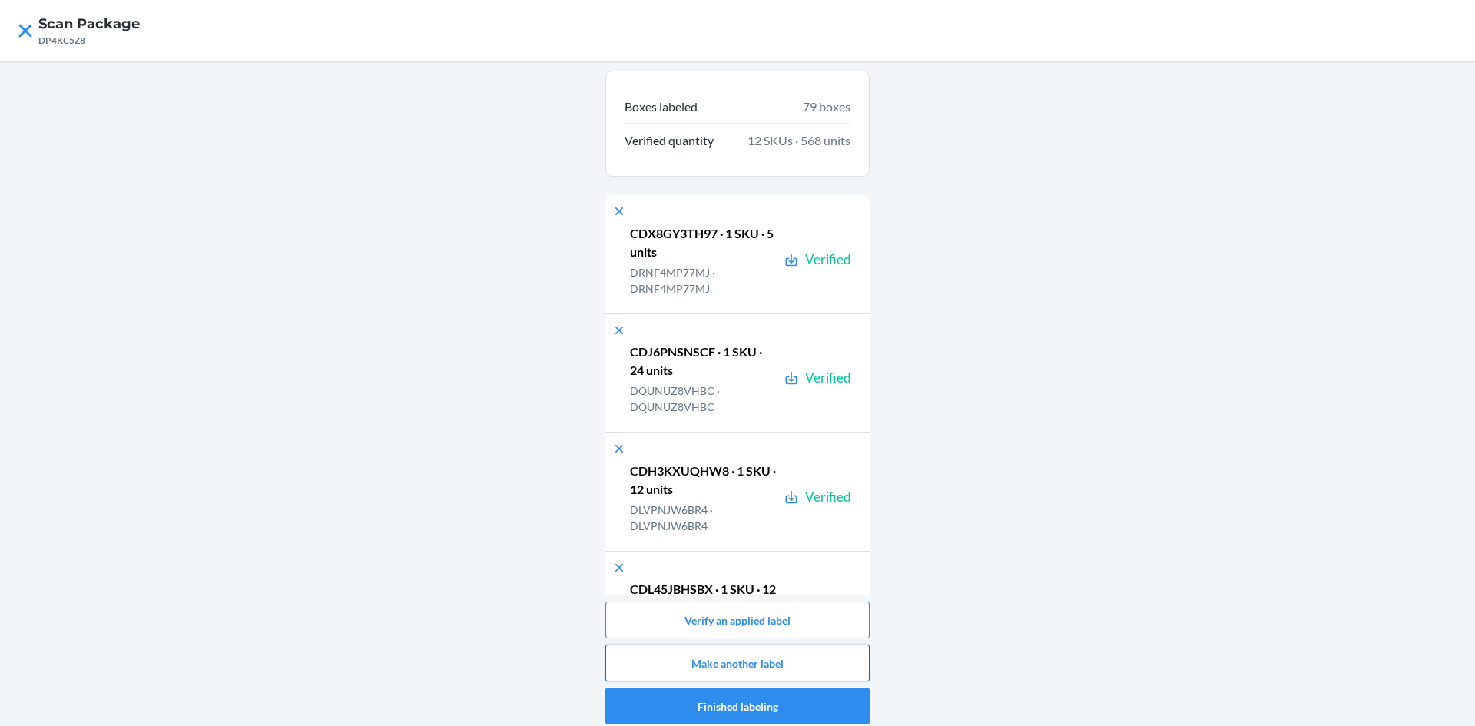
click at [748, 661] on button "Make another label" at bounding box center [737, 663] width 264 height 37
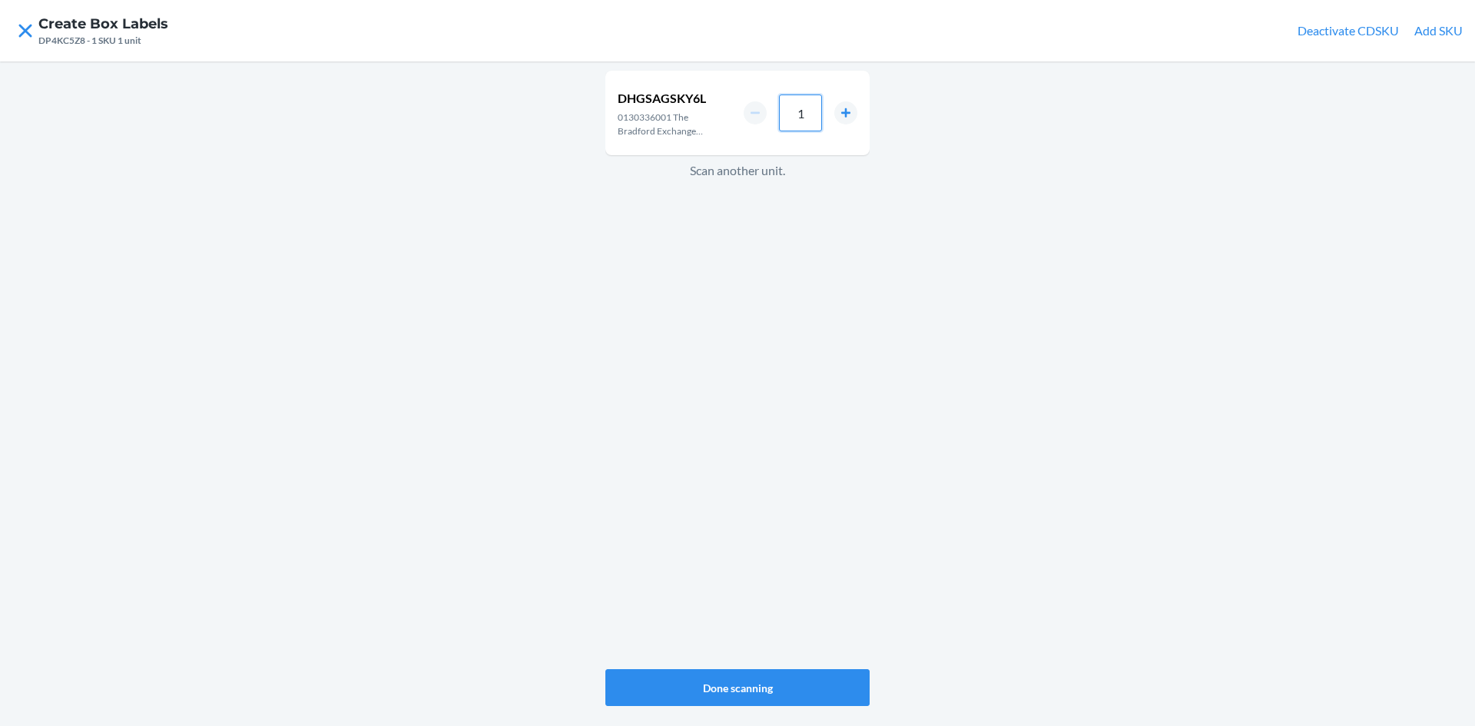
click at [818, 124] on input "1" at bounding box center [800, 113] width 43 height 37
type input "4"
click at [830, 679] on button "Done scanning" at bounding box center [737, 687] width 264 height 37
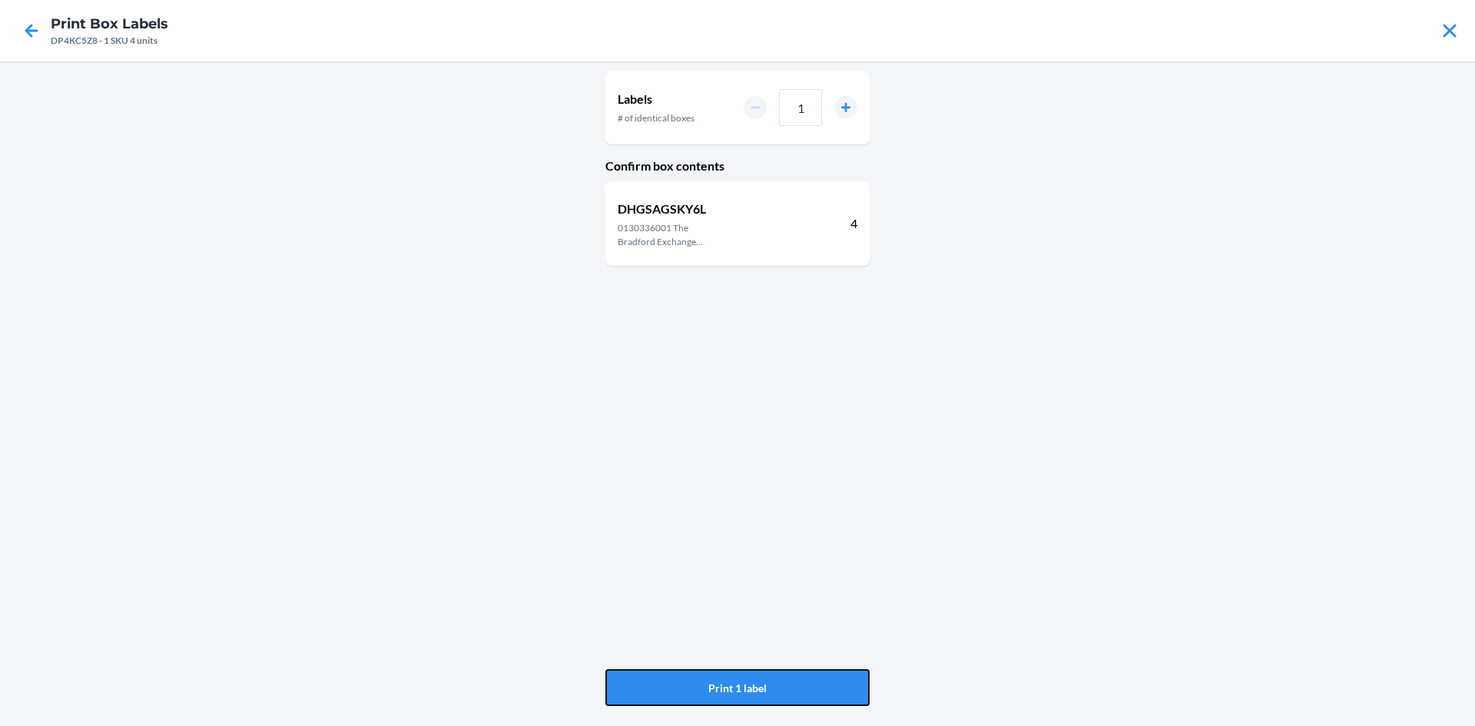
click at [830, 679] on button "Print 1 label" at bounding box center [737, 687] width 264 height 37
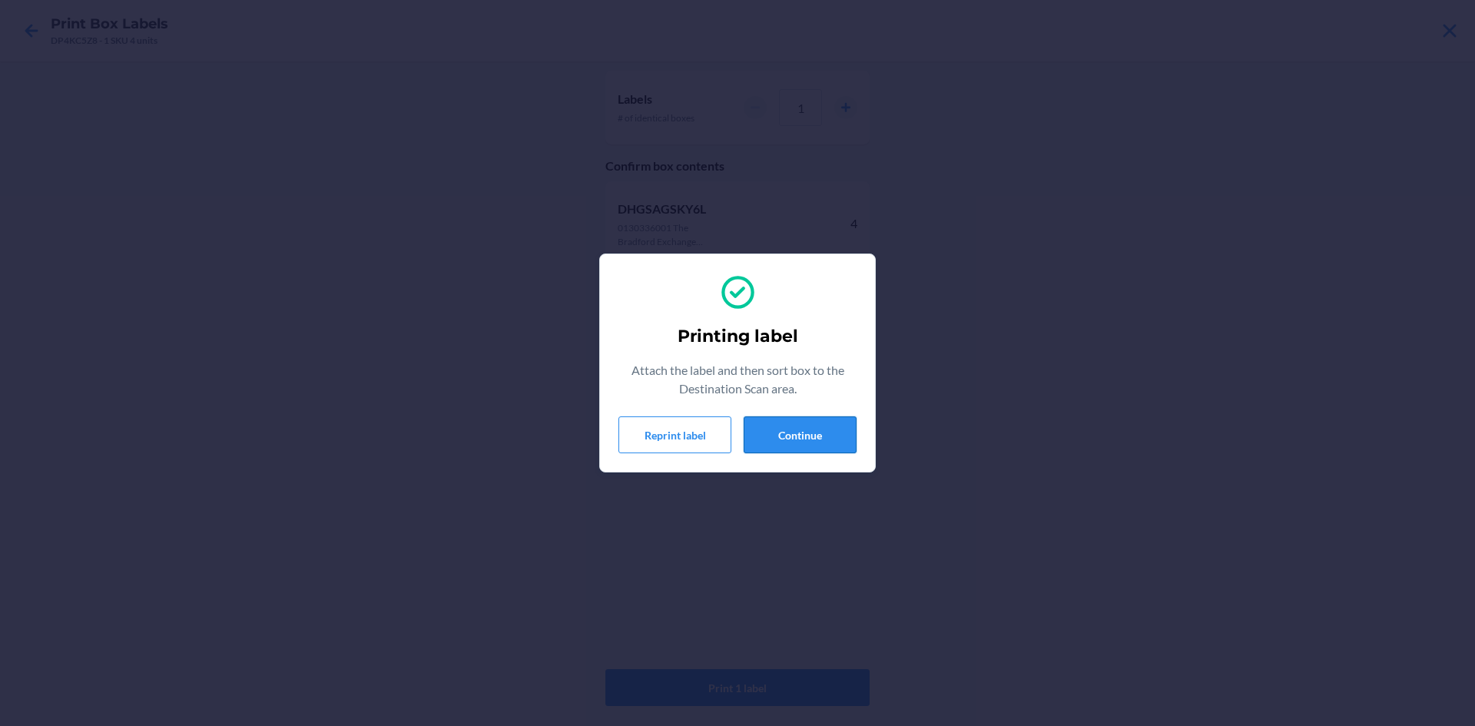
click at [807, 439] on button "Continue" at bounding box center [800, 434] width 113 height 37
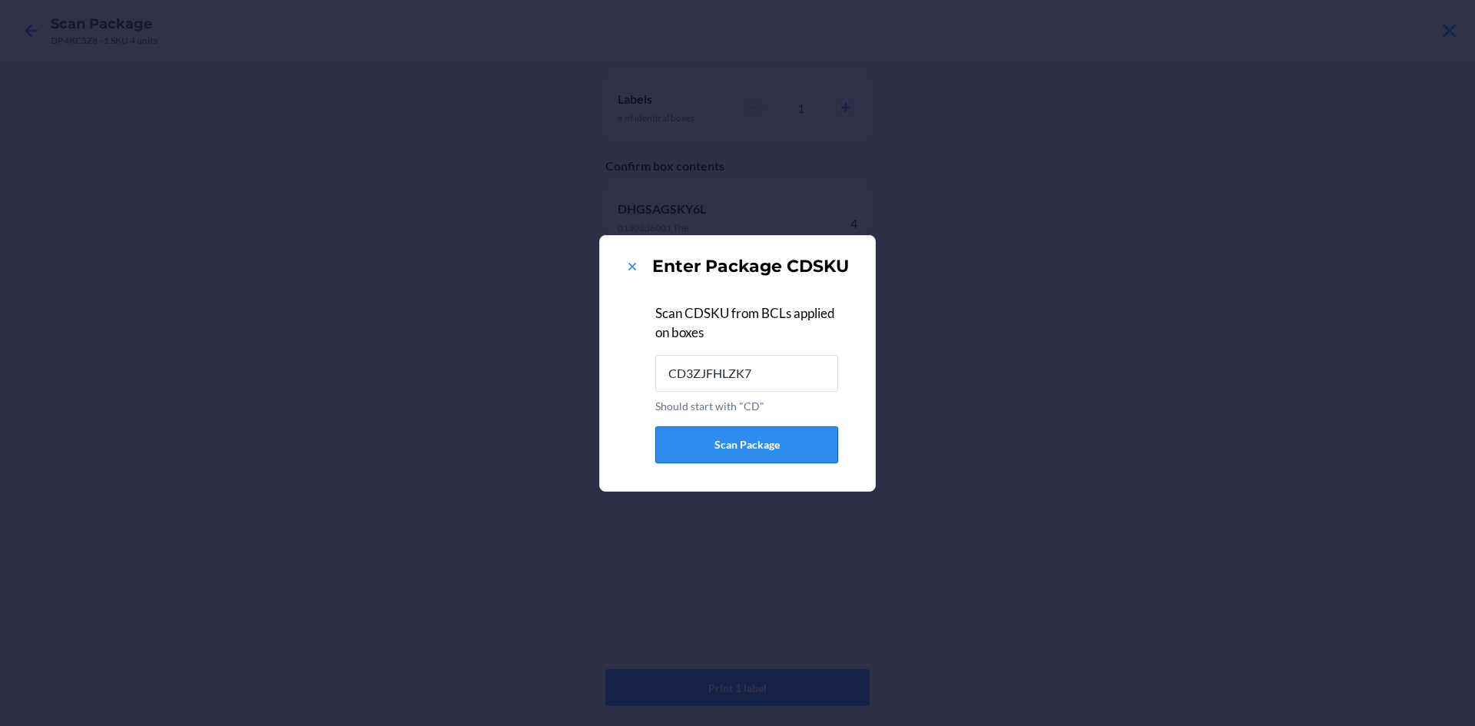
type input "CD3ZJFHLZK7"
click at [632, 277] on div "Enter Package CDSKU" at bounding box center [738, 266] width 238 height 25
click at [632, 262] on icon at bounding box center [632, 266] width 15 height 15
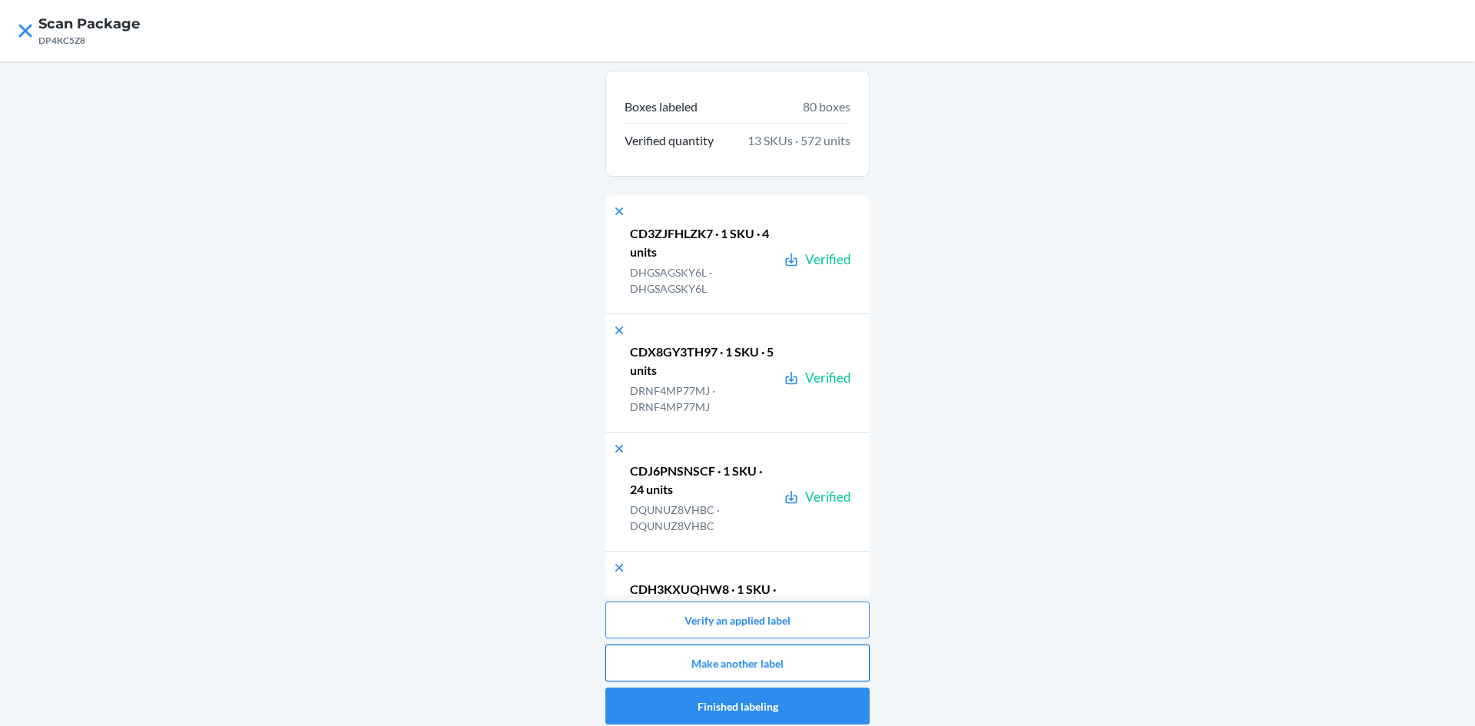
click at [798, 652] on button "Make another label" at bounding box center [737, 663] width 264 height 37
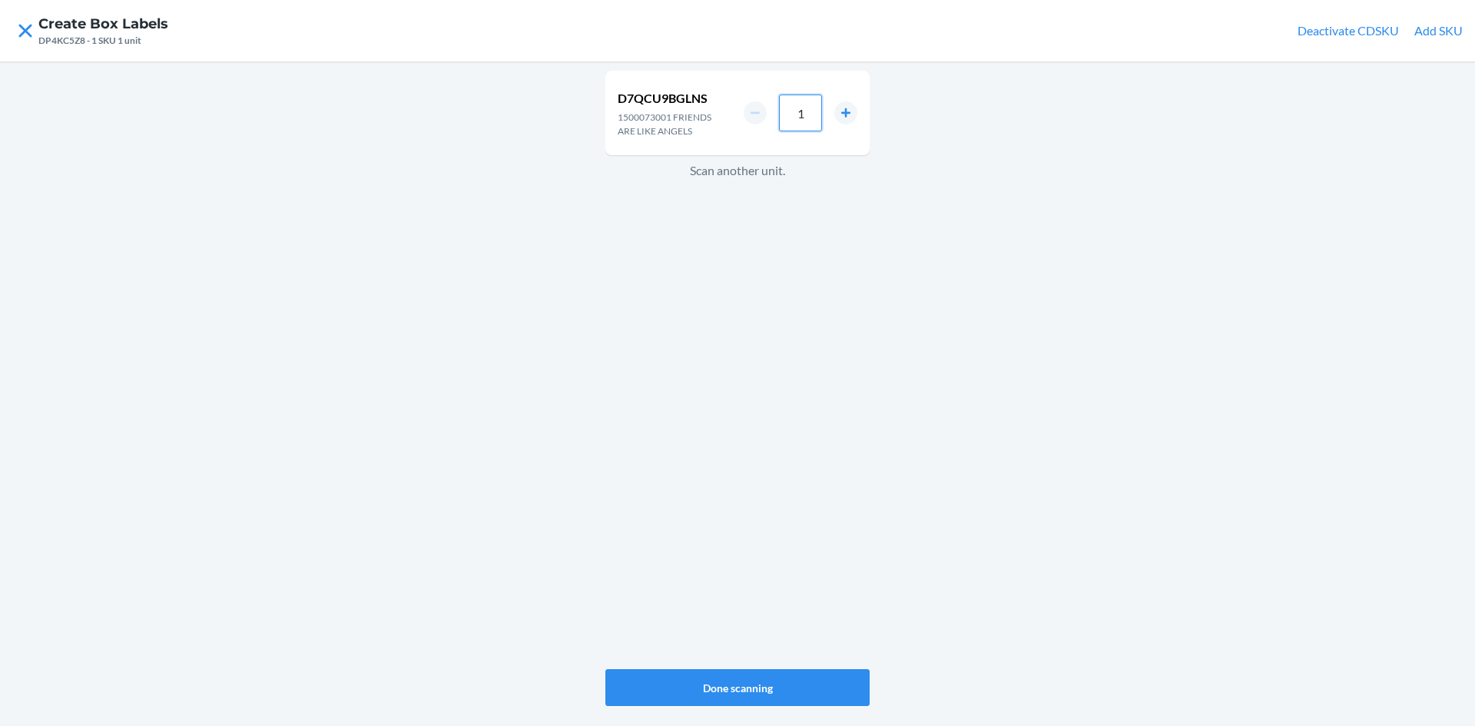
click at [810, 112] on input "1" at bounding box center [800, 113] width 43 height 37
type input "8"
click at [804, 683] on button "Done scanning" at bounding box center [737, 687] width 264 height 37
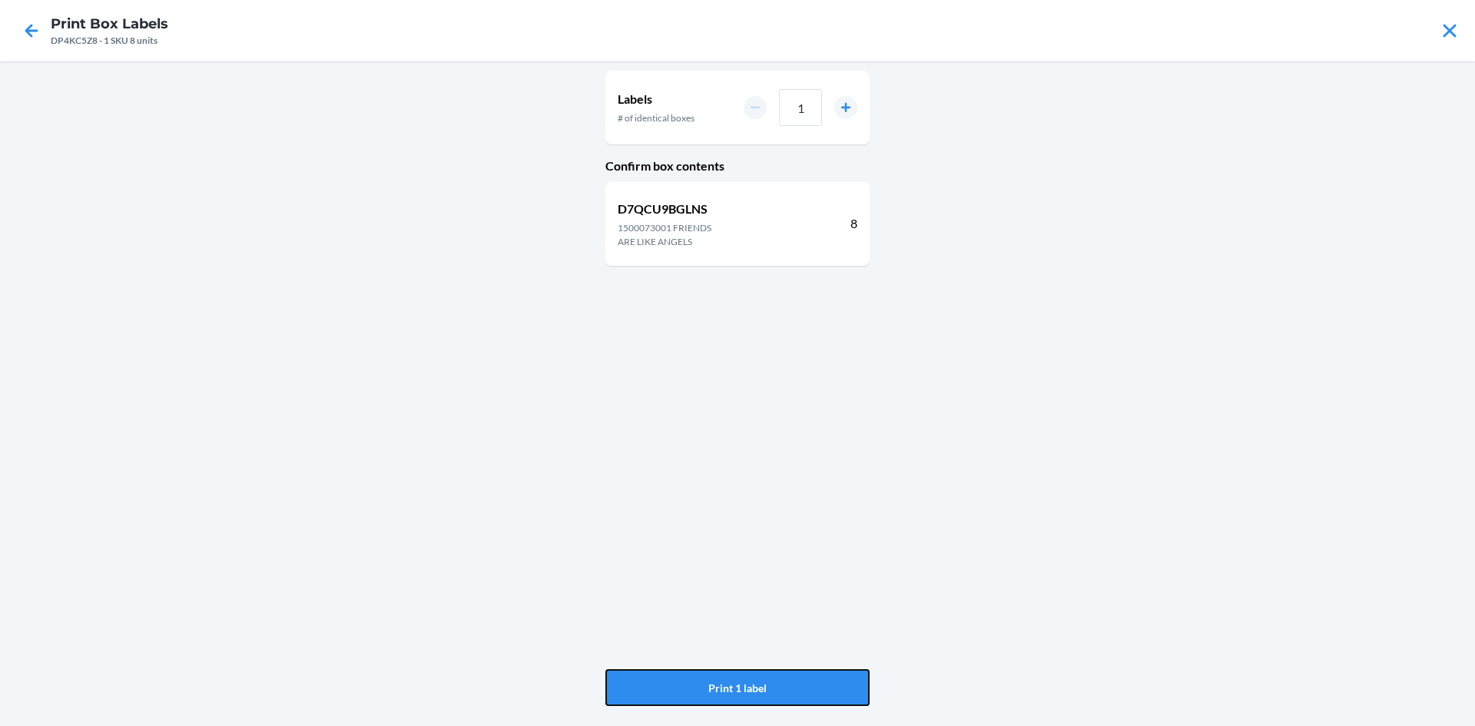
click at [804, 683] on button "Print 1 label" at bounding box center [737, 687] width 264 height 37
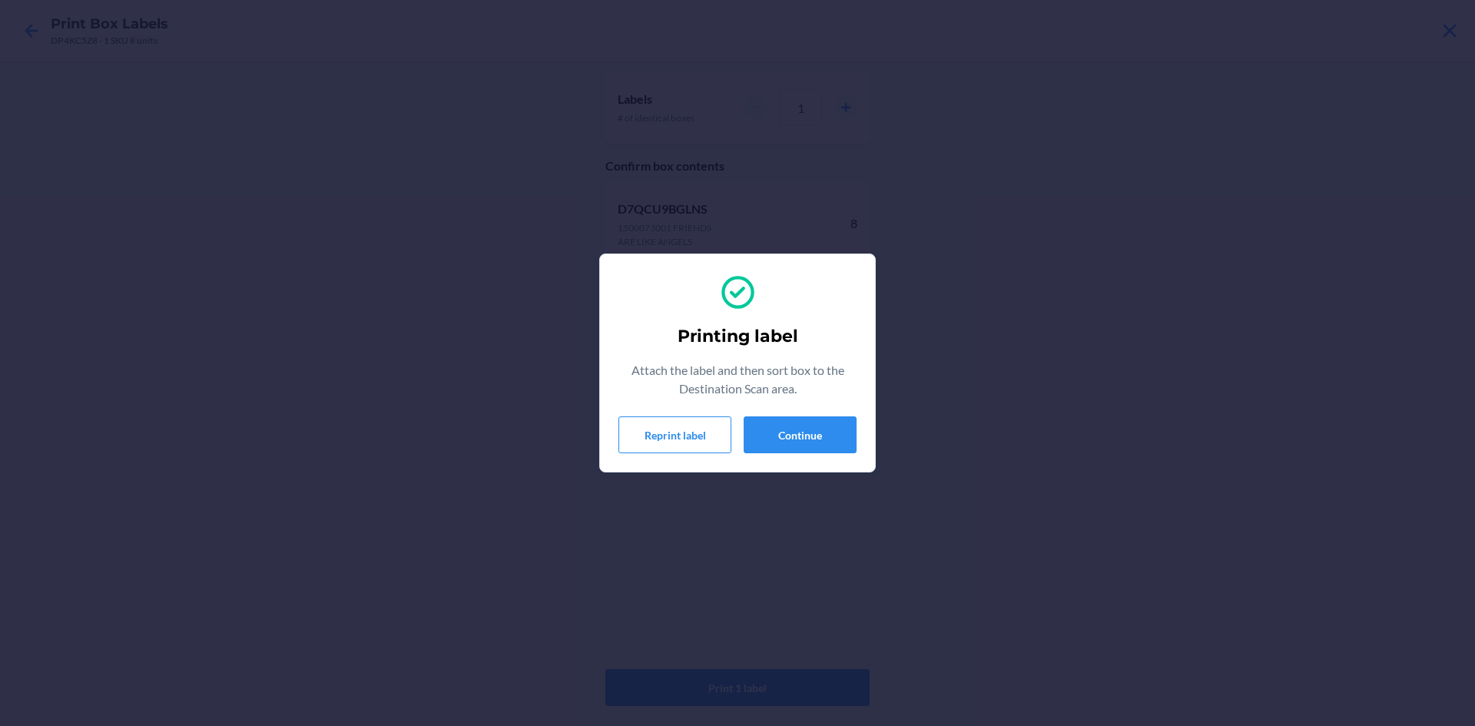
click at [860, 436] on section "Printing label Attach the label and then sort box to the Destination Scan area.…" at bounding box center [737, 363] width 277 height 219
click at [847, 439] on button "Continue" at bounding box center [800, 434] width 113 height 37
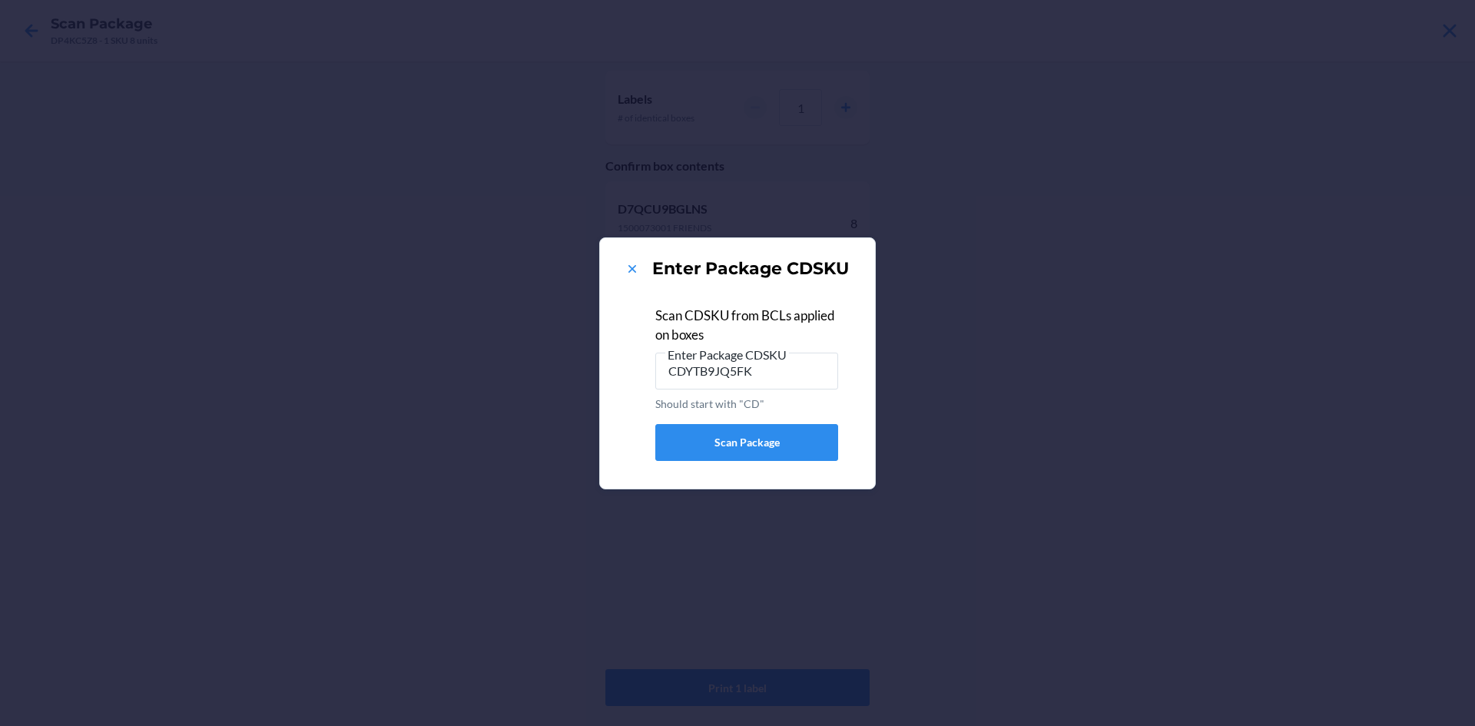
type input "CDYTB9JQ5FK"
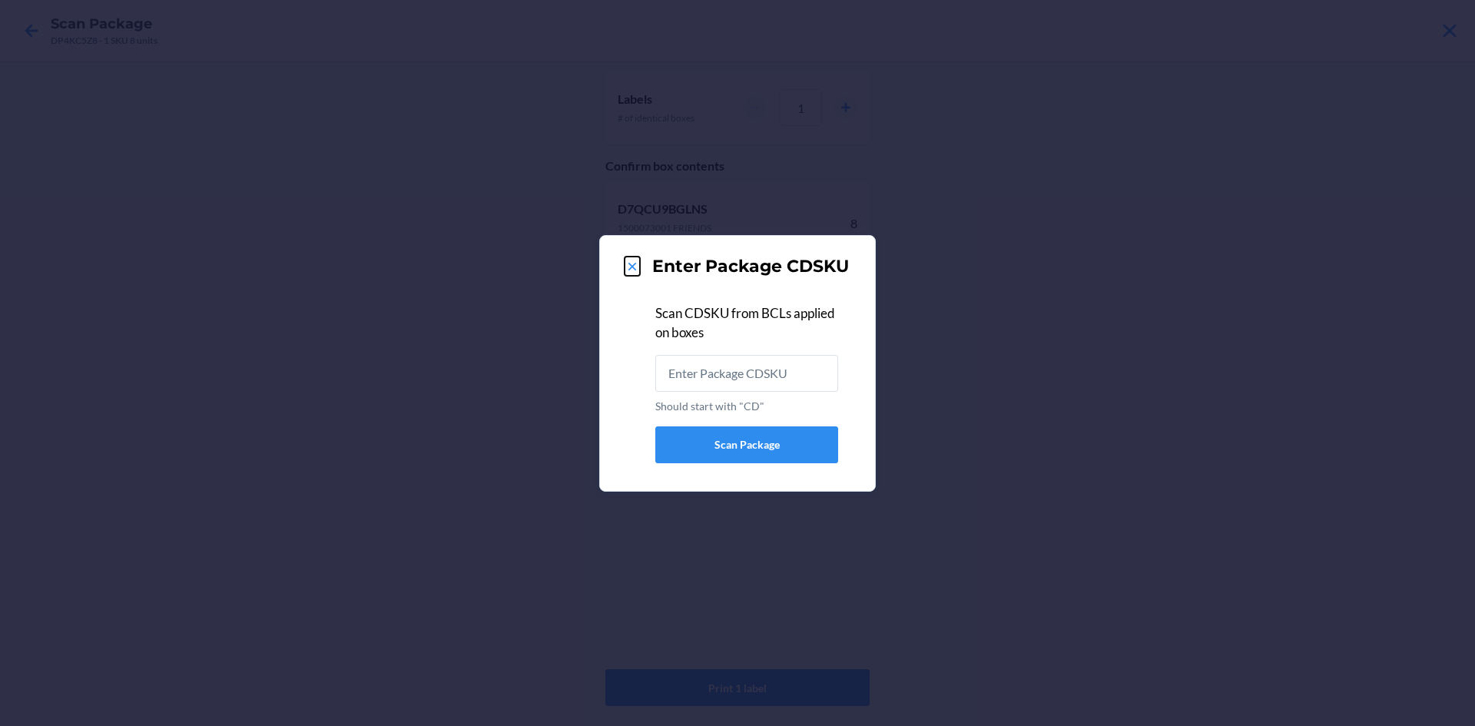
click at [636, 261] on icon at bounding box center [632, 266] width 15 height 15
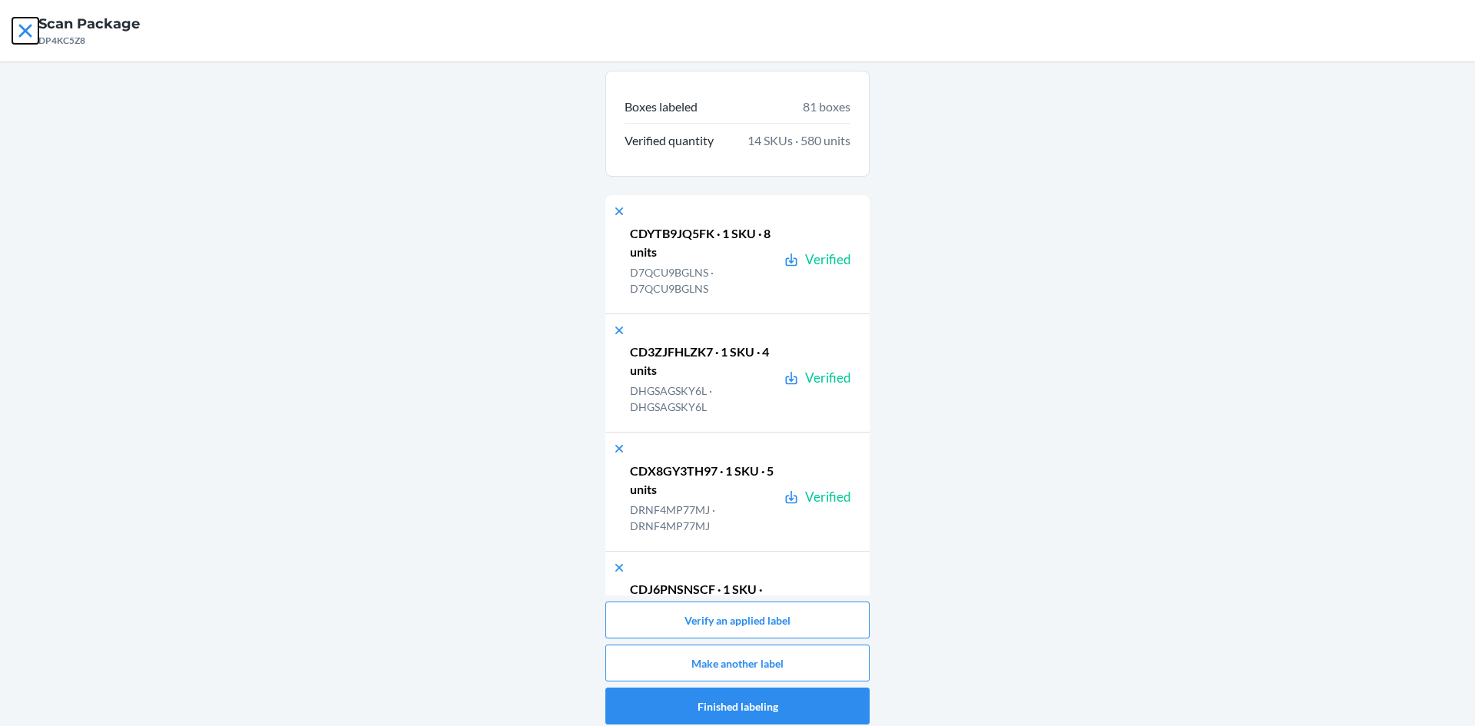
click at [21, 27] on icon at bounding box center [24, 30] width 13 height 13
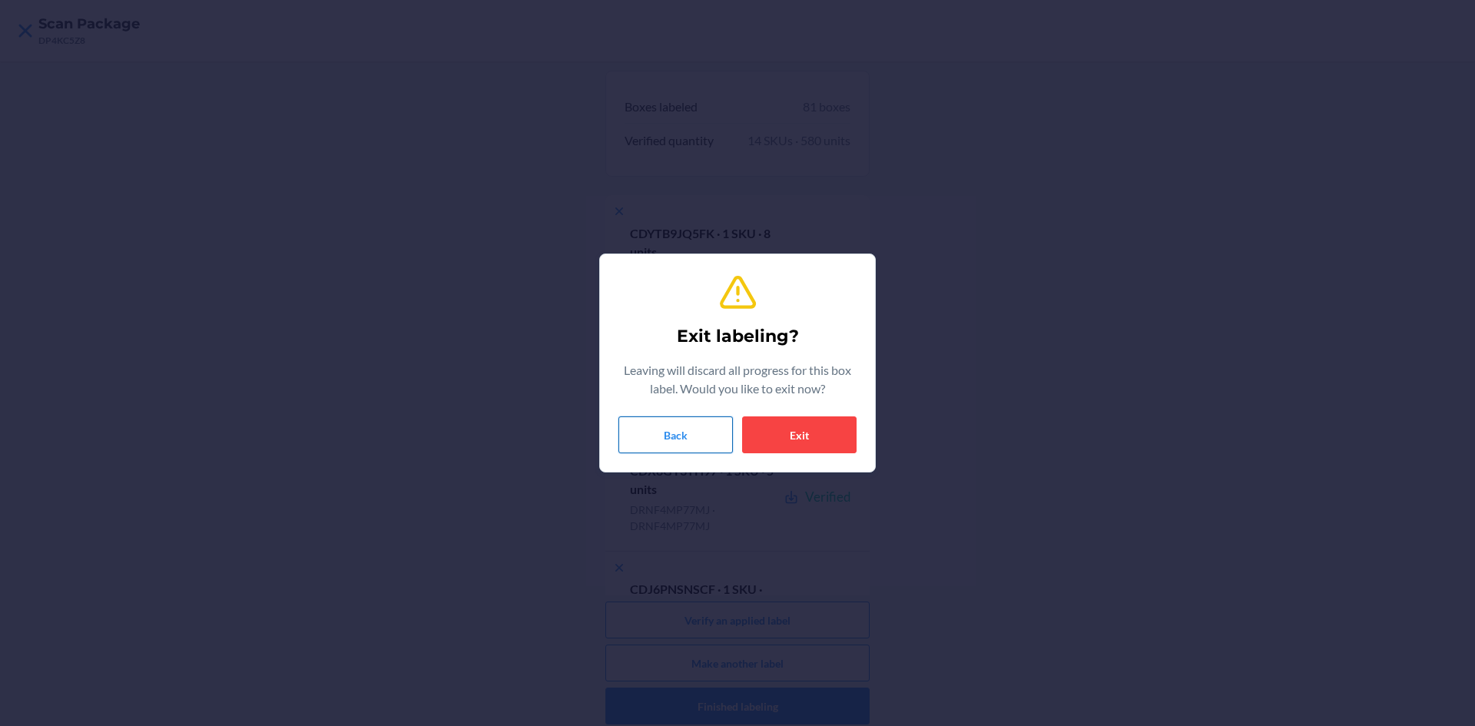
click at [698, 433] on button "Back" at bounding box center [676, 434] width 114 height 37
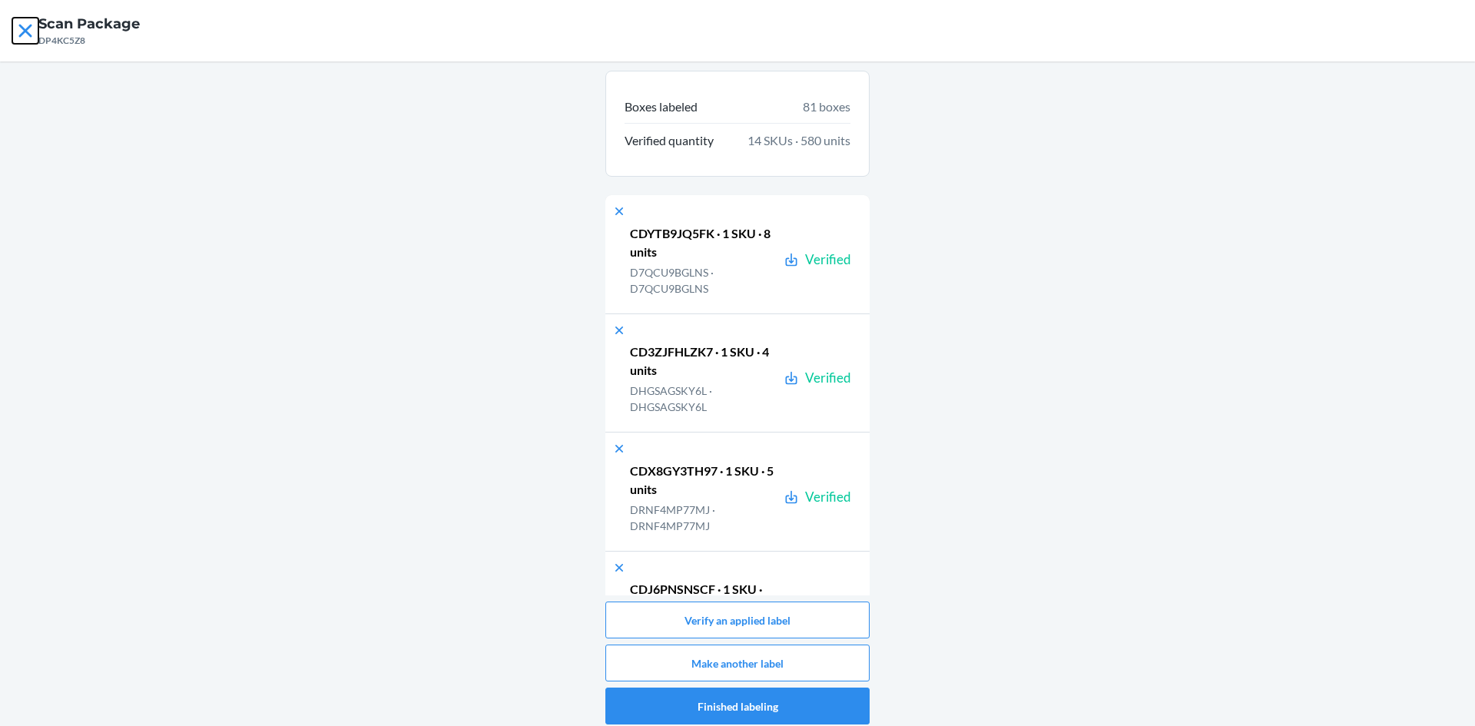
click at [20, 34] on icon at bounding box center [25, 31] width 26 height 26
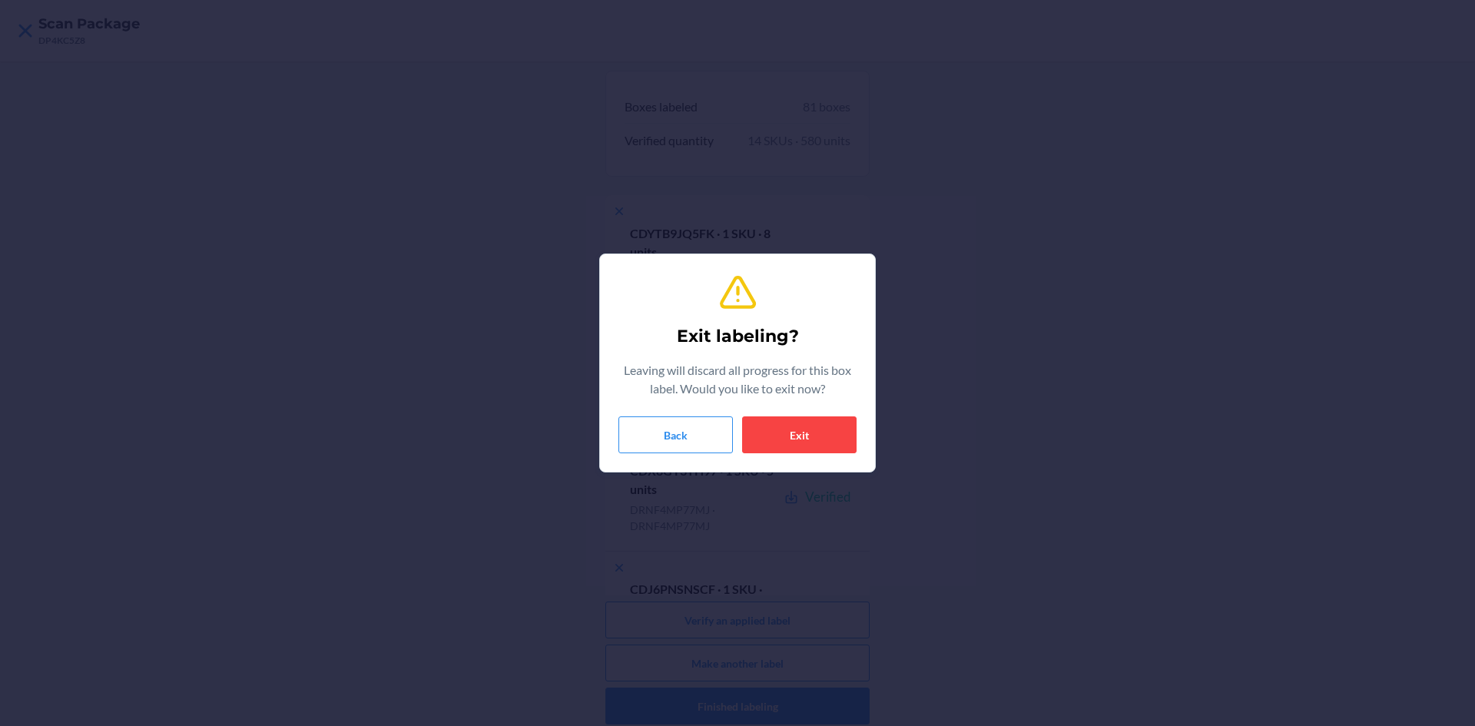
click at [860, 430] on section "Exit labeling? Leaving will discard all progress for this box label. Would you …" at bounding box center [737, 363] width 277 height 219
click at [778, 456] on div "Exit labeling? Leaving will discard all progress for this box label. Would you …" at bounding box center [738, 363] width 238 height 193
click at [805, 433] on button "Exit" at bounding box center [799, 434] width 114 height 37
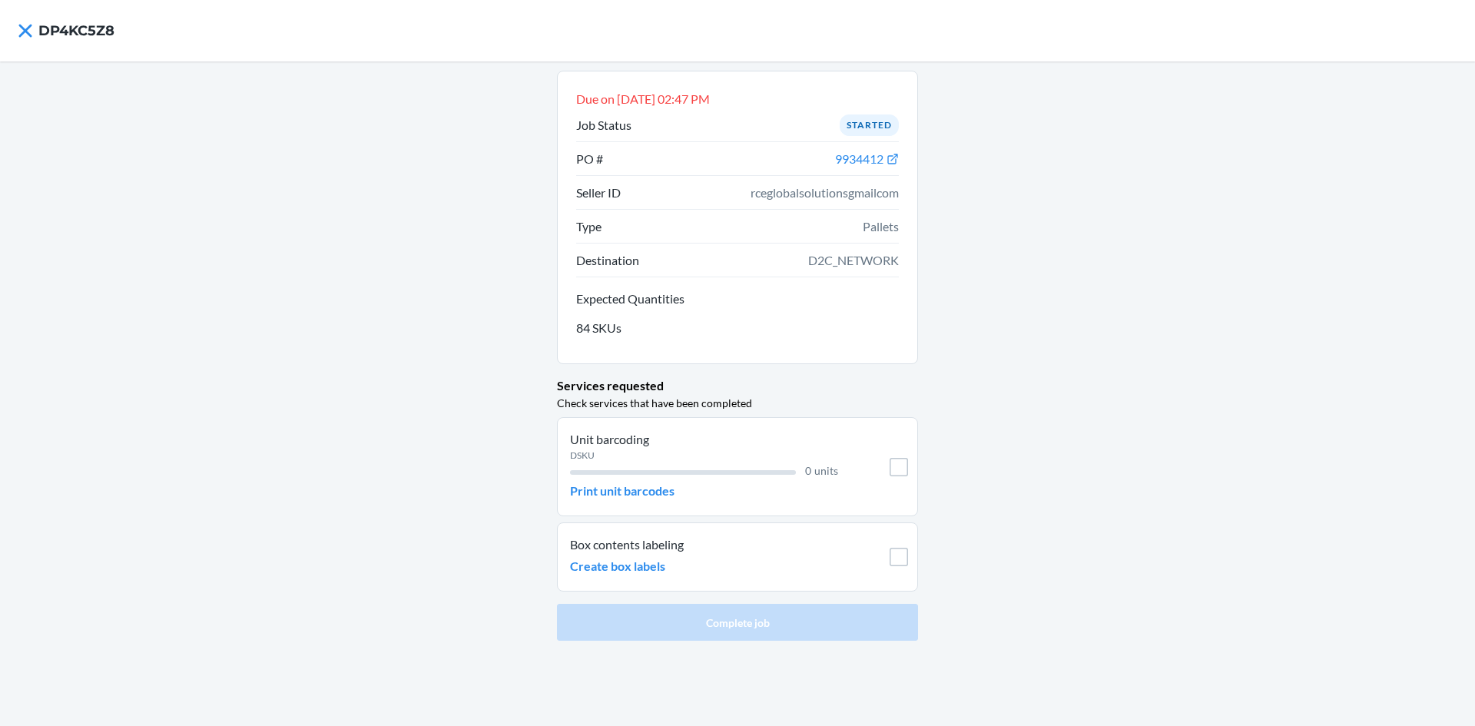
click at [652, 441] on p "Unit barcoding" at bounding box center [704, 439] width 268 height 18
click at [655, 499] on p "Print unit barcodes" at bounding box center [622, 491] width 104 height 18
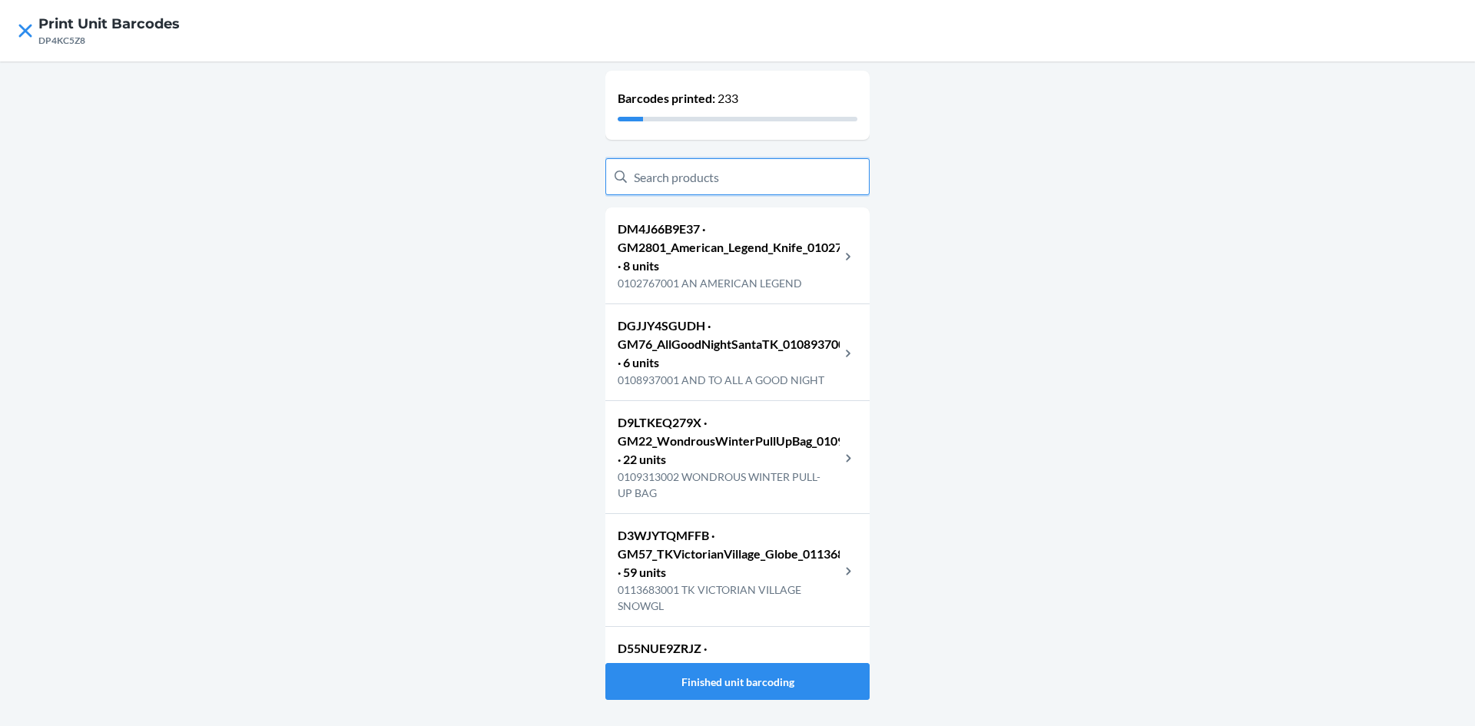
click at [764, 177] on input "text" at bounding box center [737, 176] width 264 height 37
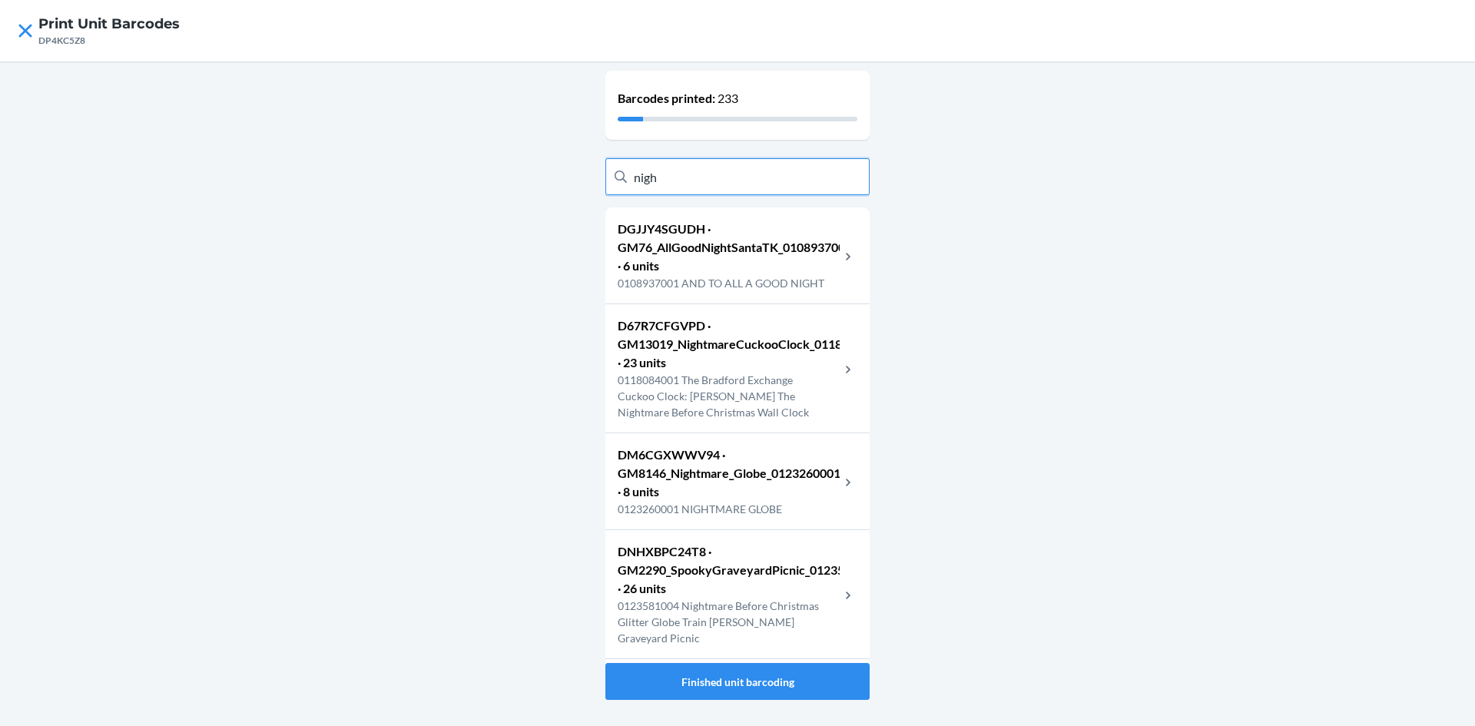
type input "nigh"
click at [750, 501] on p "DM6CGXWWV94 · GM8146_Nightmare_Globe_0123260001 · 8 units" at bounding box center [729, 473] width 222 height 55
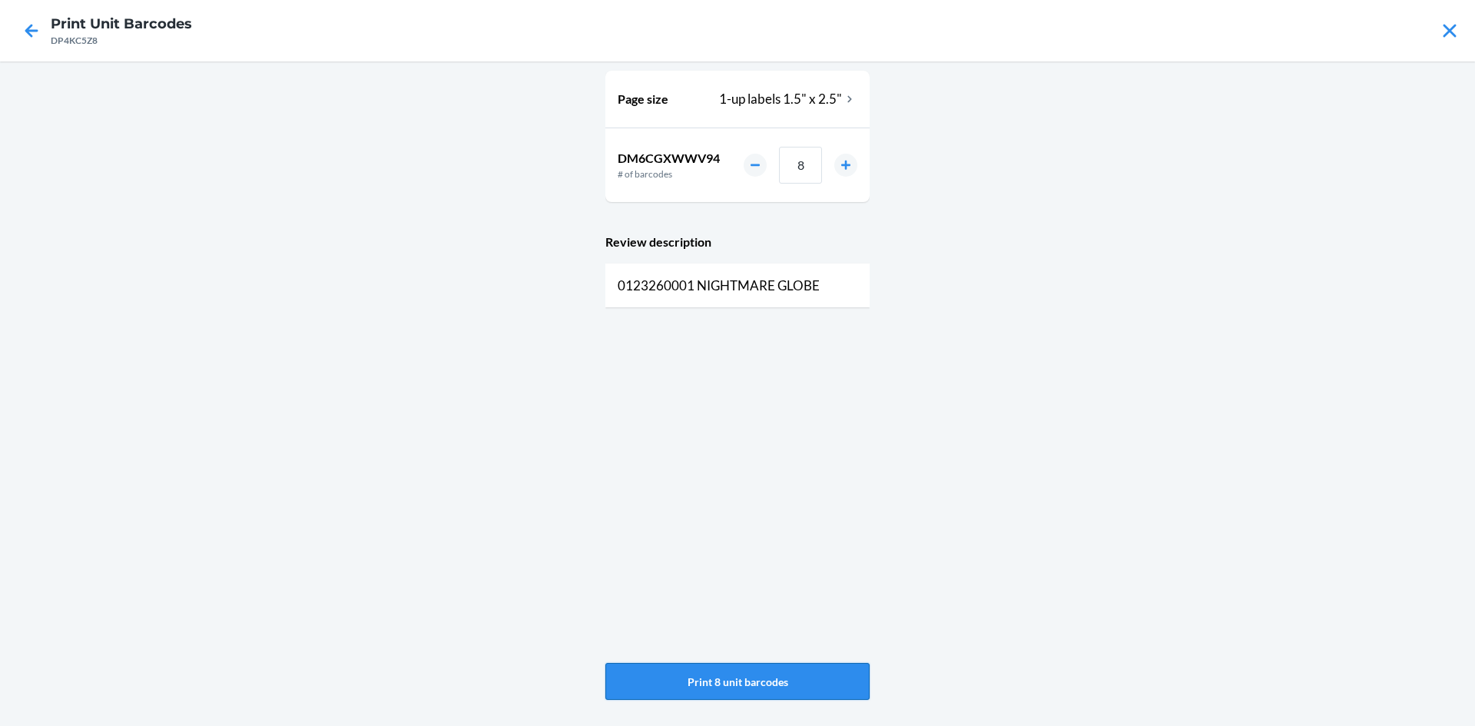
click at [803, 675] on button "Print 8 unit barcodes" at bounding box center [737, 681] width 264 height 37
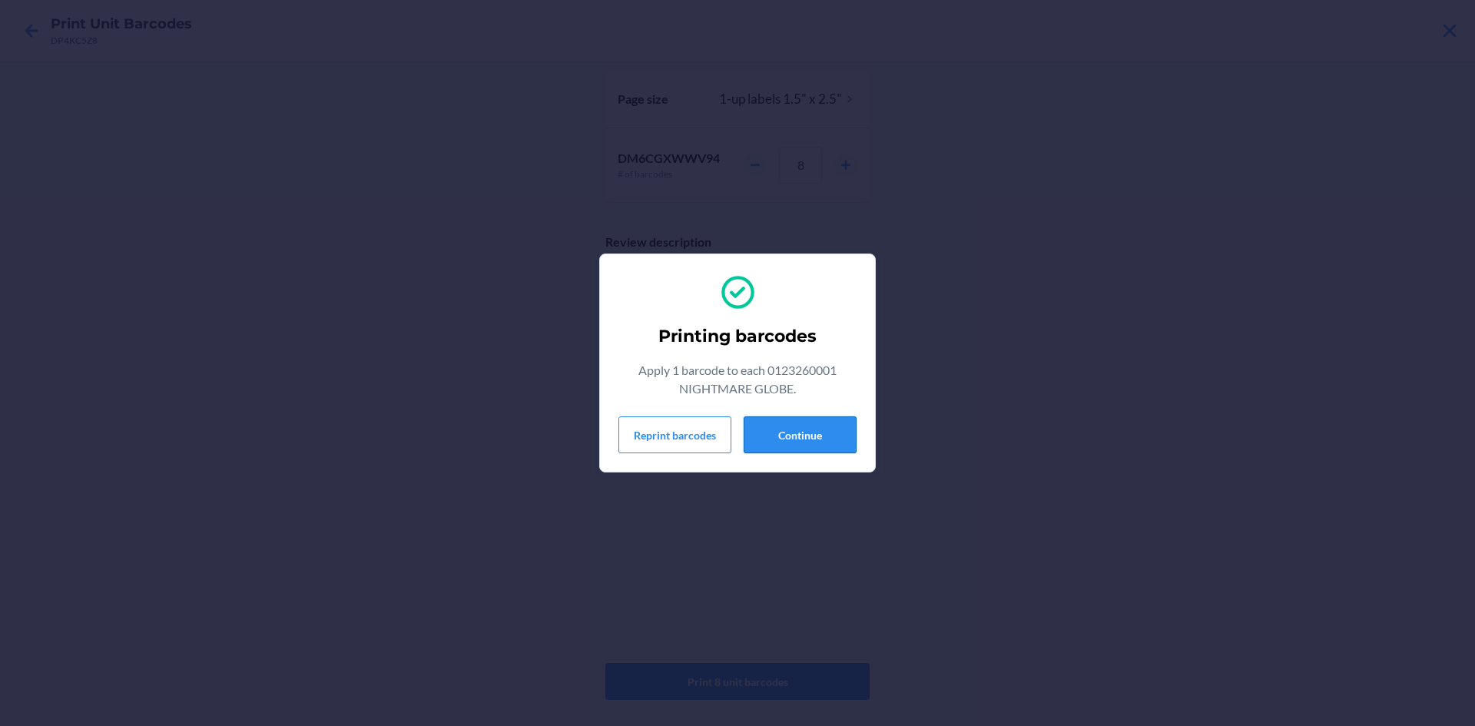
click at [844, 429] on button "Continue" at bounding box center [800, 434] width 113 height 37
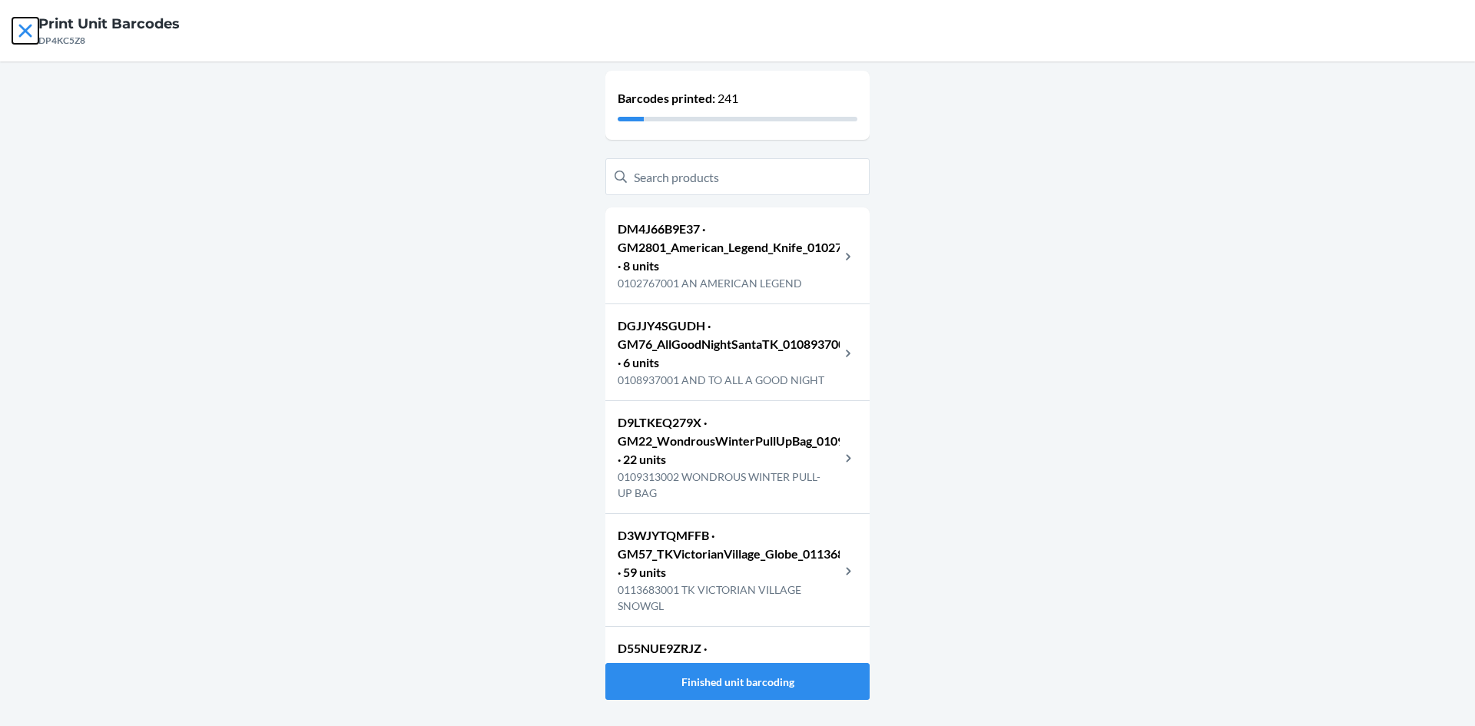
click at [25, 38] on icon at bounding box center [25, 31] width 26 height 26
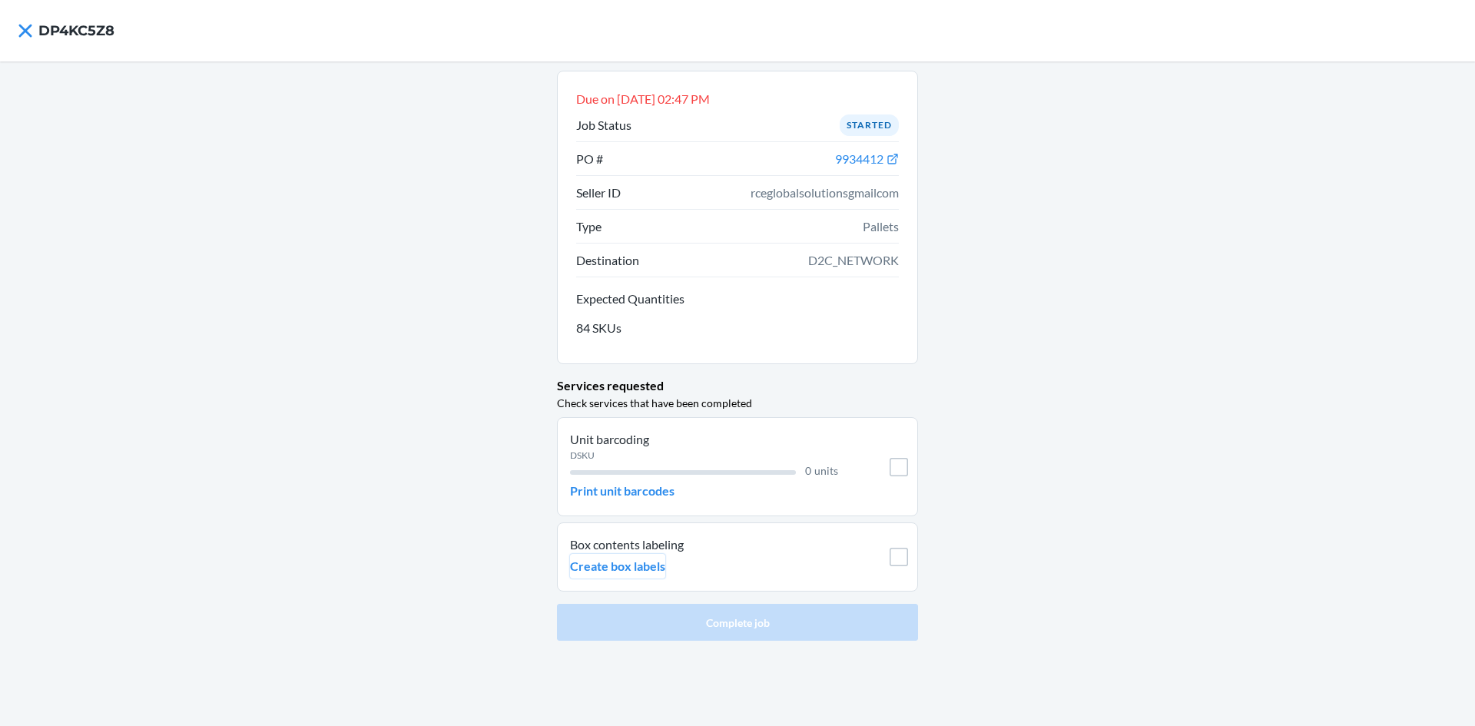
click at [665, 565] on p "Create box labels" at bounding box center [617, 566] width 95 height 18
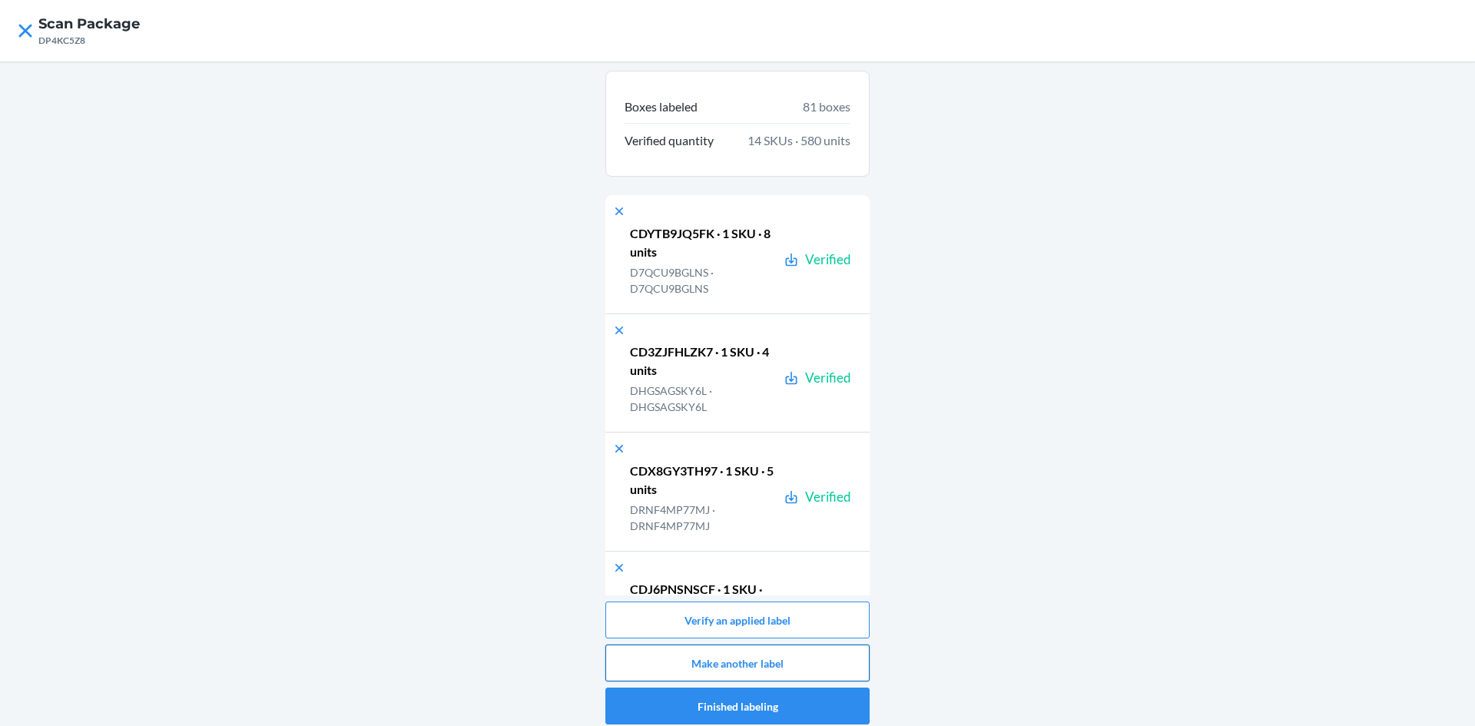
click at [679, 645] on button "Make another label" at bounding box center [737, 663] width 264 height 37
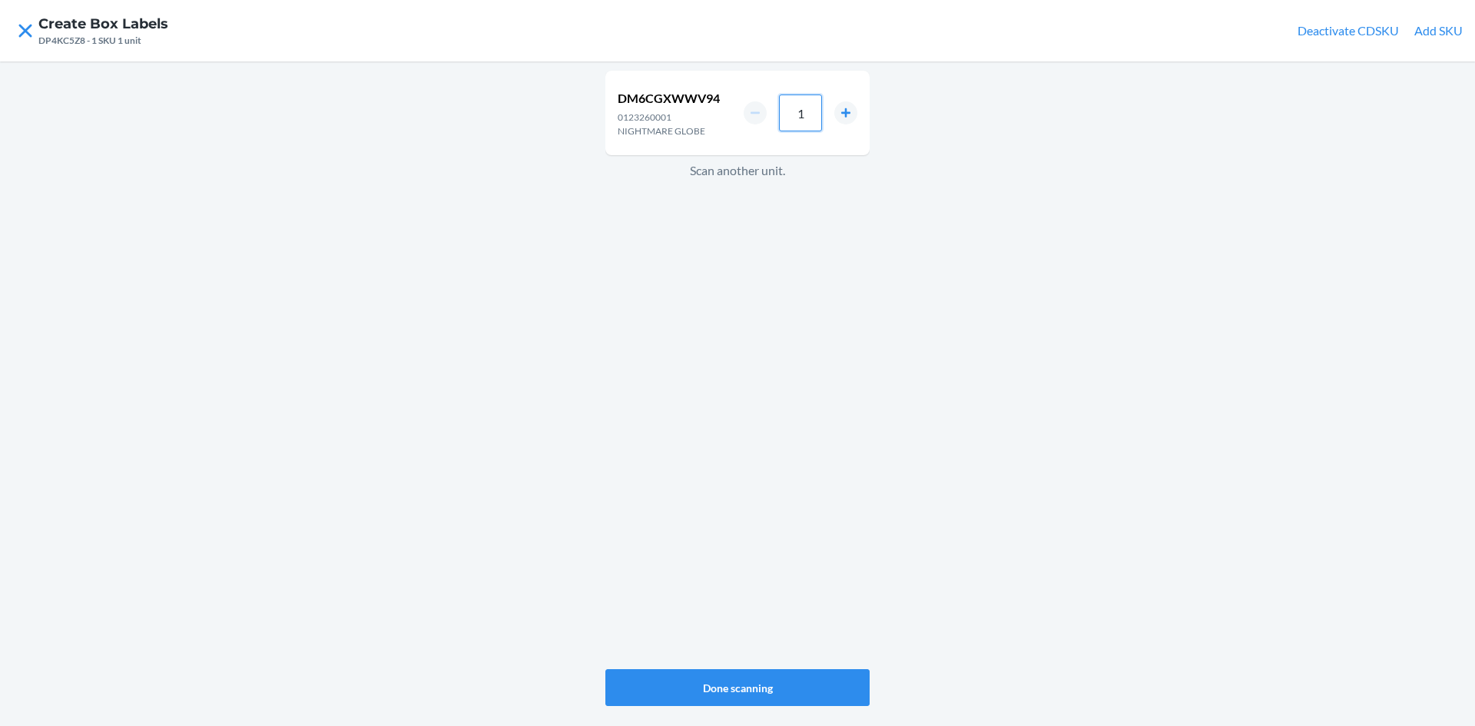
click at [810, 118] on input "1" at bounding box center [800, 113] width 43 height 37
type input "4"
click at [799, 661] on div "DM6CGXWWV94 0123260001 NIGHTMARE GLOBE 4 Scan another unit." at bounding box center [737, 370] width 264 height 605
click at [795, 678] on button "Done scanning" at bounding box center [737, 687] width 264 height 37
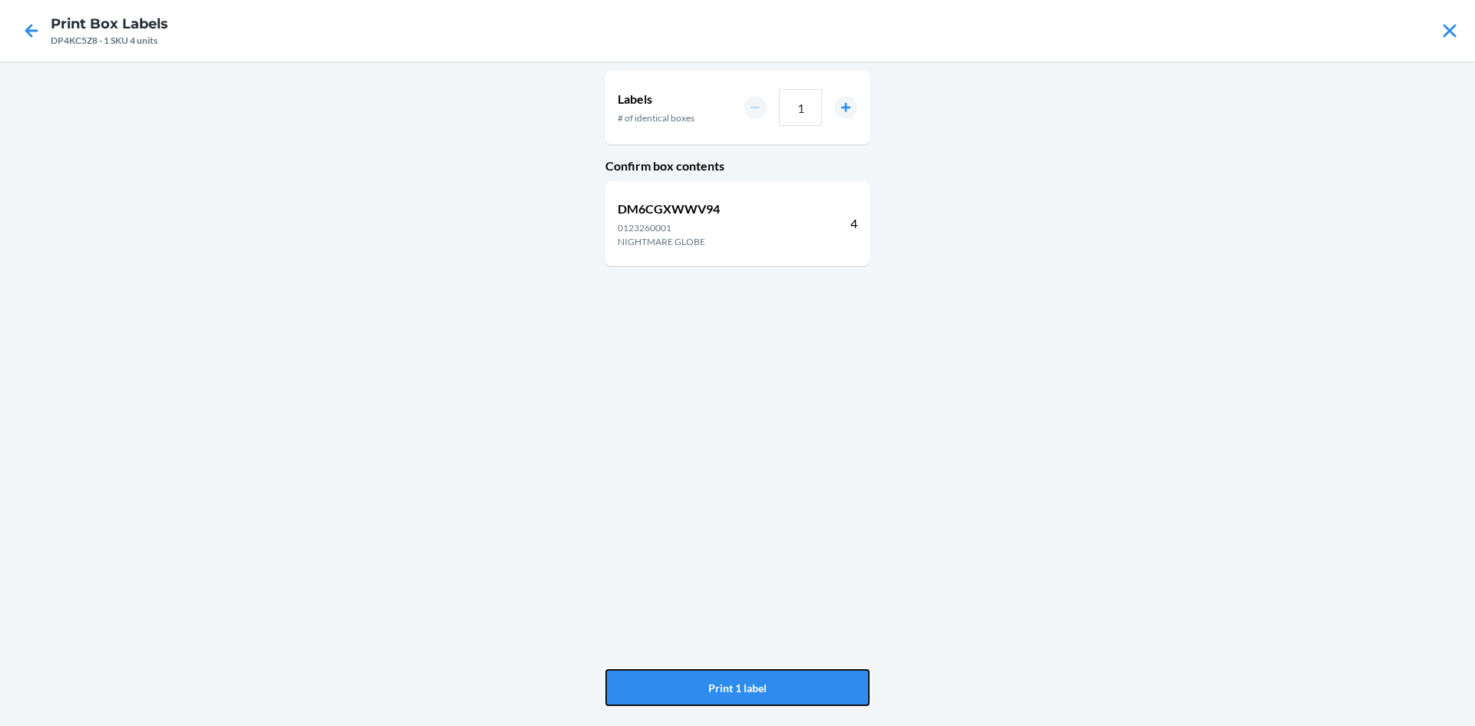
click at [795, 678] on button "Print 1 label" at bounding box center [737, 687] width 264 height 37
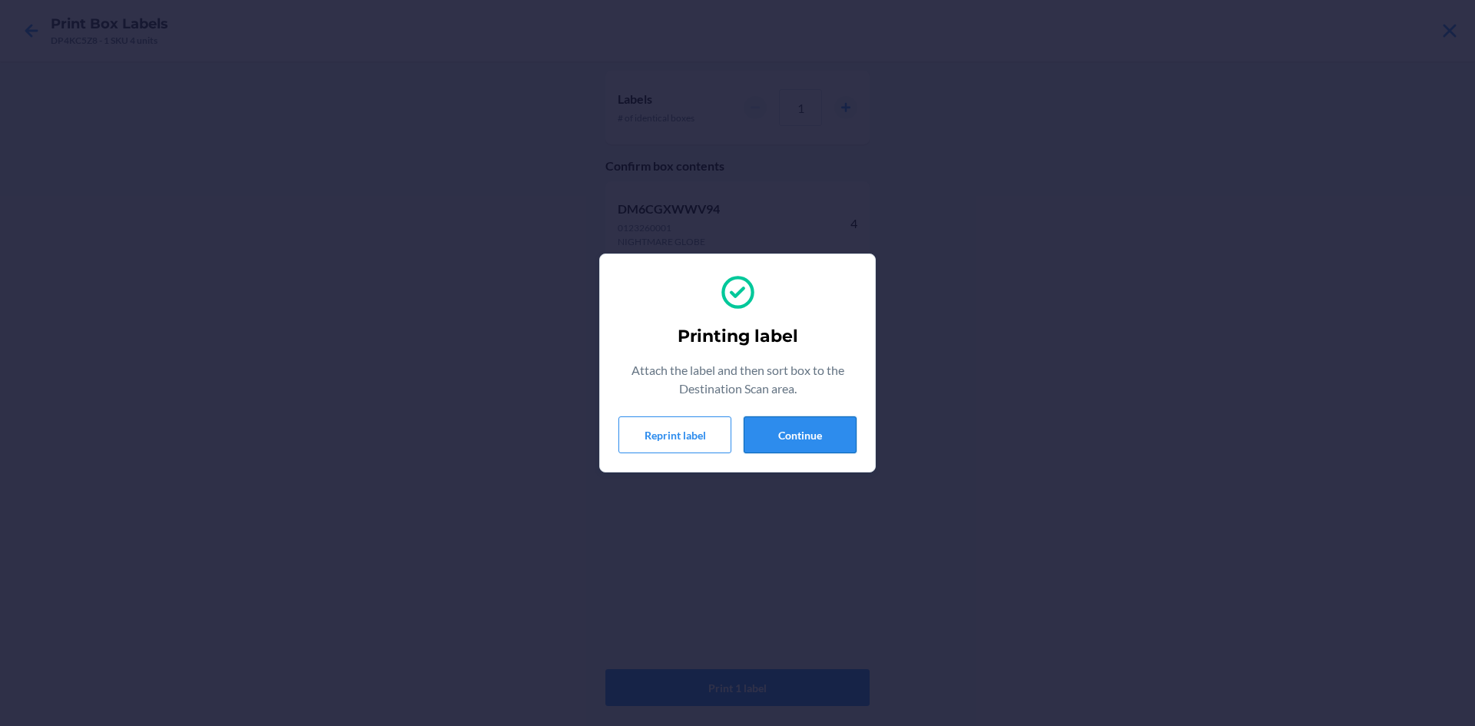
click at [840, 444] on button "Continue" at bounding box center [800, 434] width 113 height 37
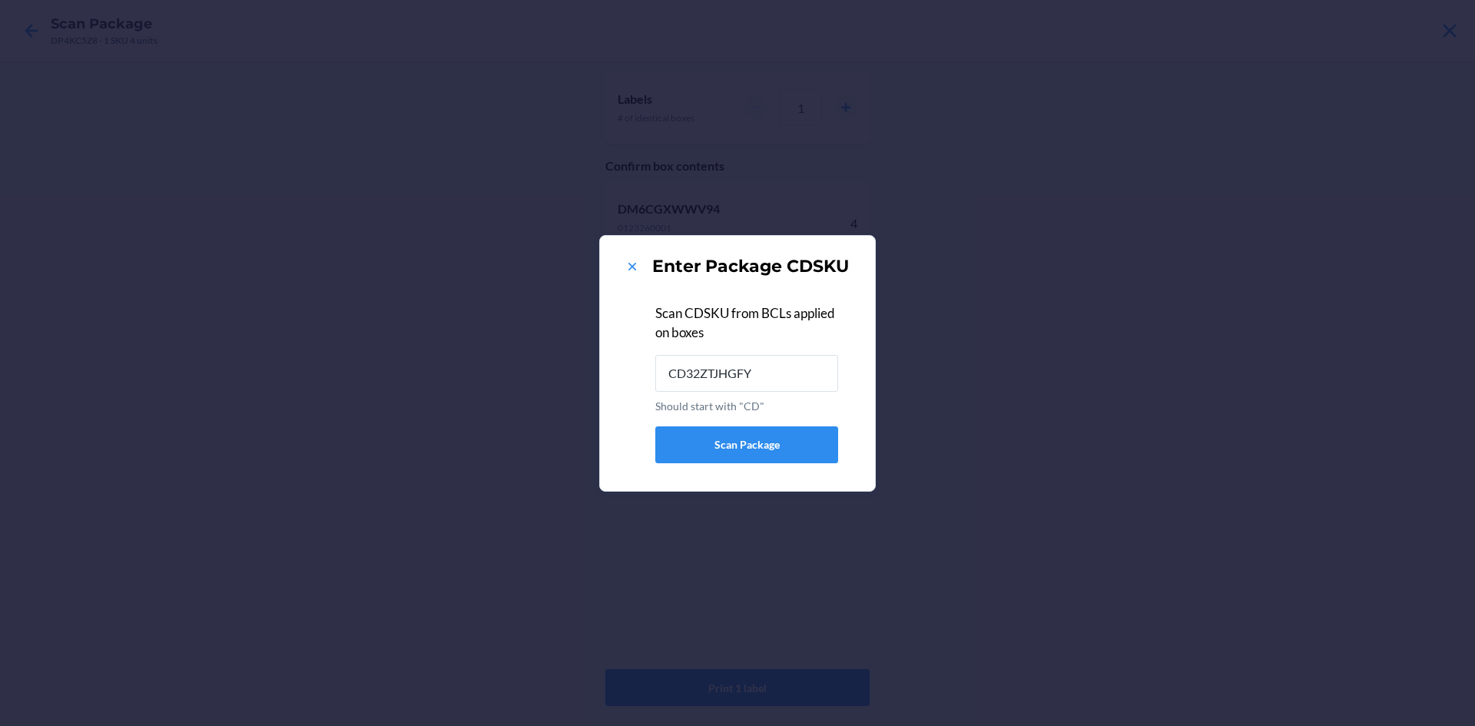
type input "CD32ZTJHGFY"
click at [634, 267] on icon at bounding box center [632, 266] width 15 height 15
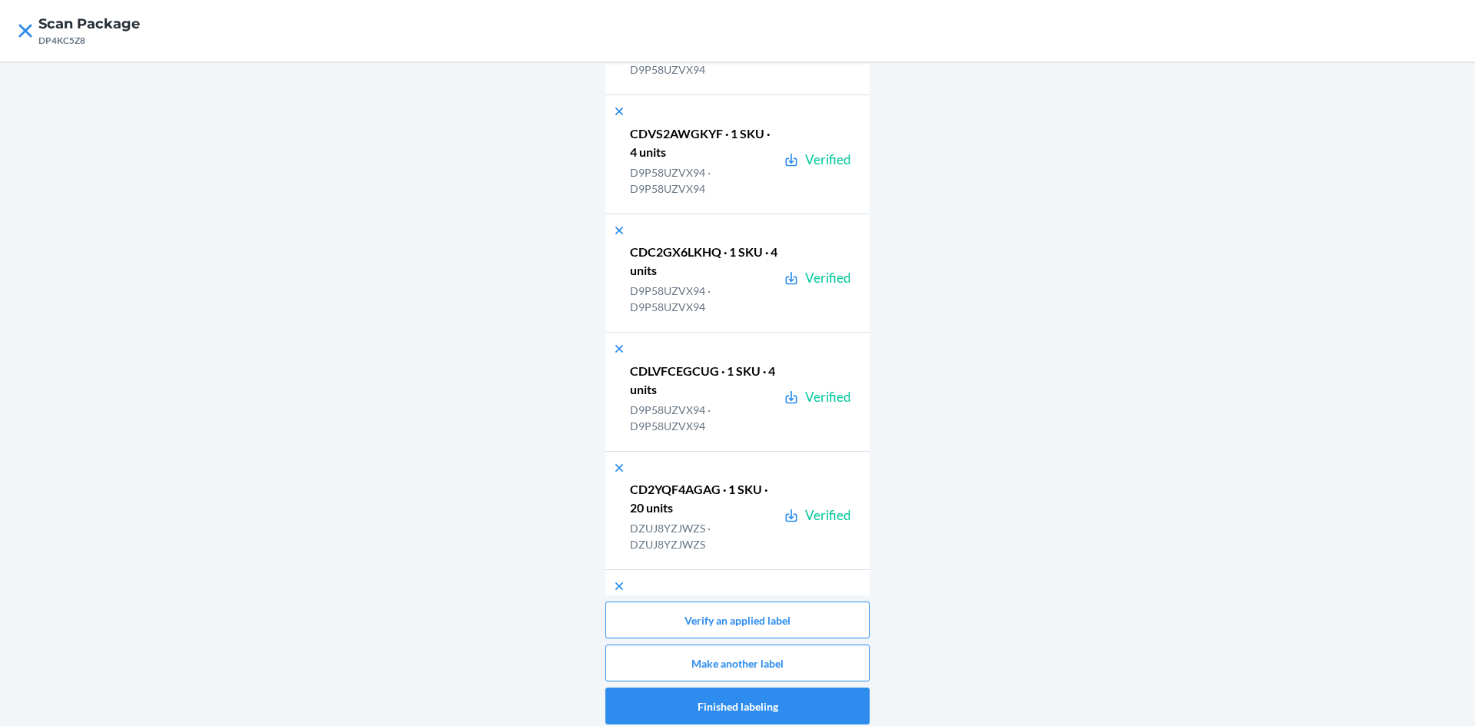
scroll to position [9340, 0]
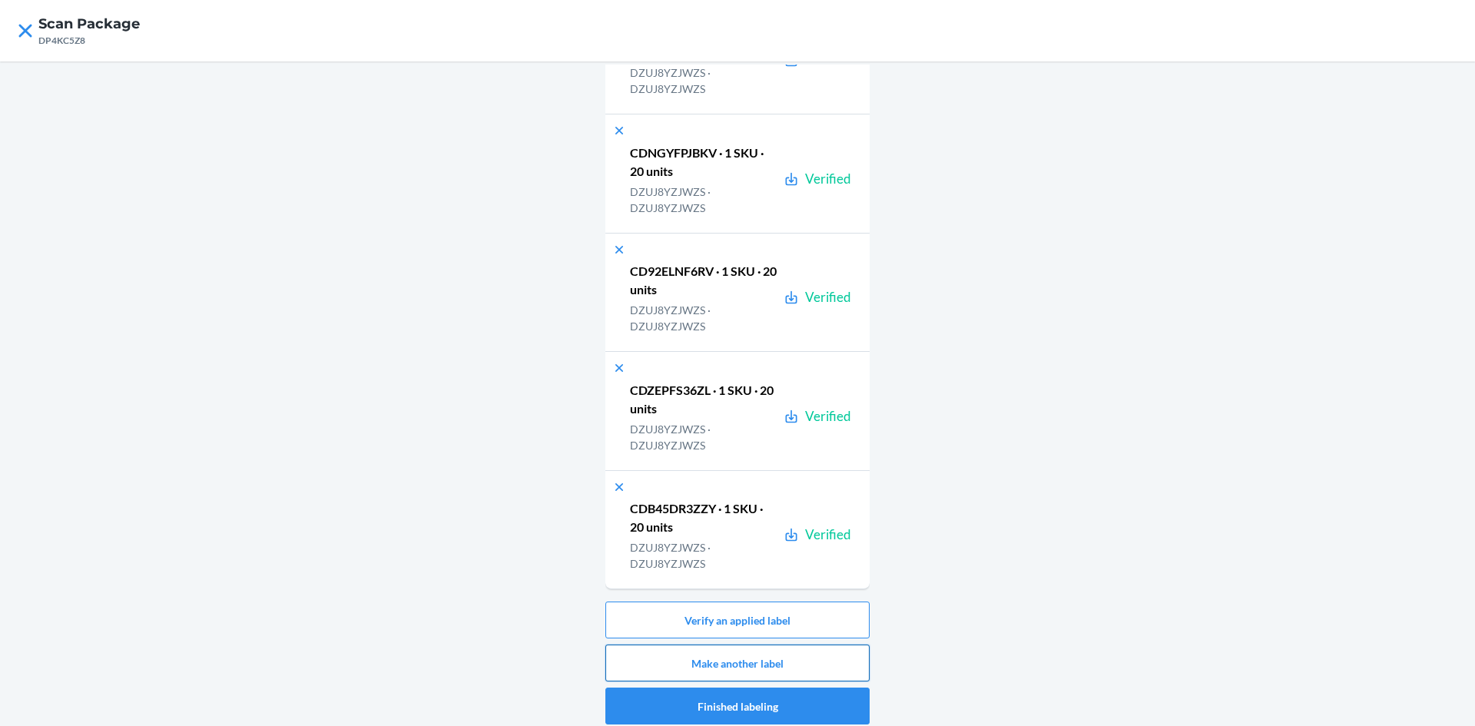
click at [815, 658] on button "Make another label" at bounding box center [737, 663] width 264 height 37
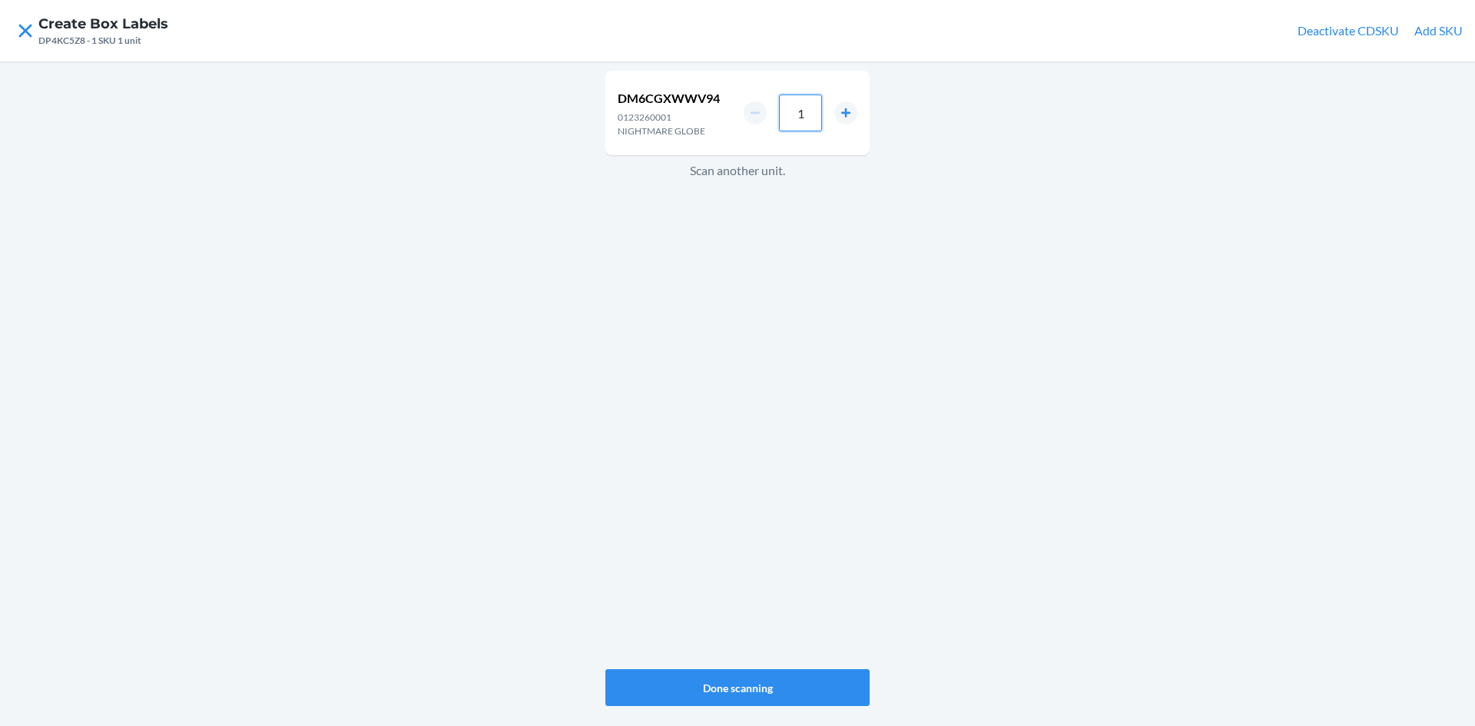
click at [810, 107] on input "1" at bounding box center [800, 113] width 43 height 37
type input "4"
click at [705, 685] on button "Done scanning" at bounding box center [737, 687] width 264 height 37
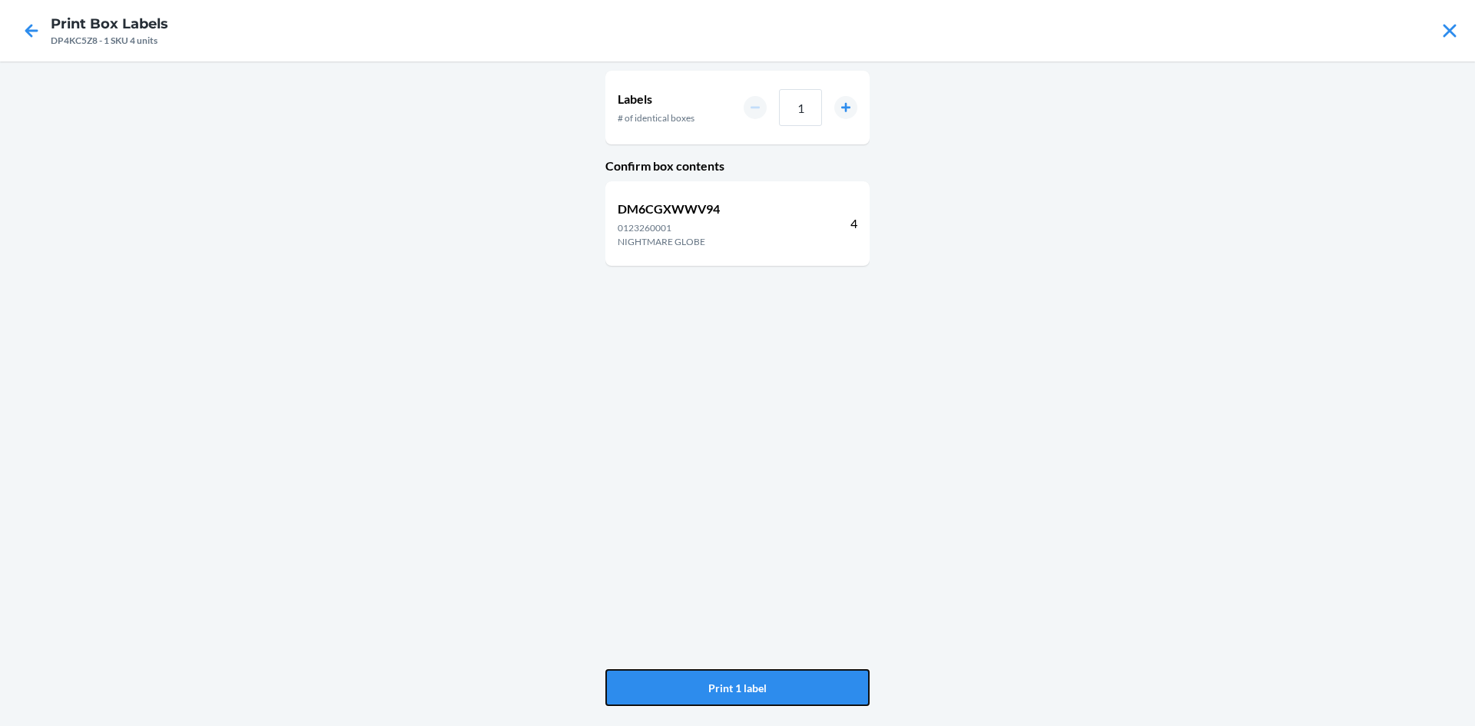
click at [703, 687] on button "Print 1 label" at bounding box center [737, 687] width 264 height 37
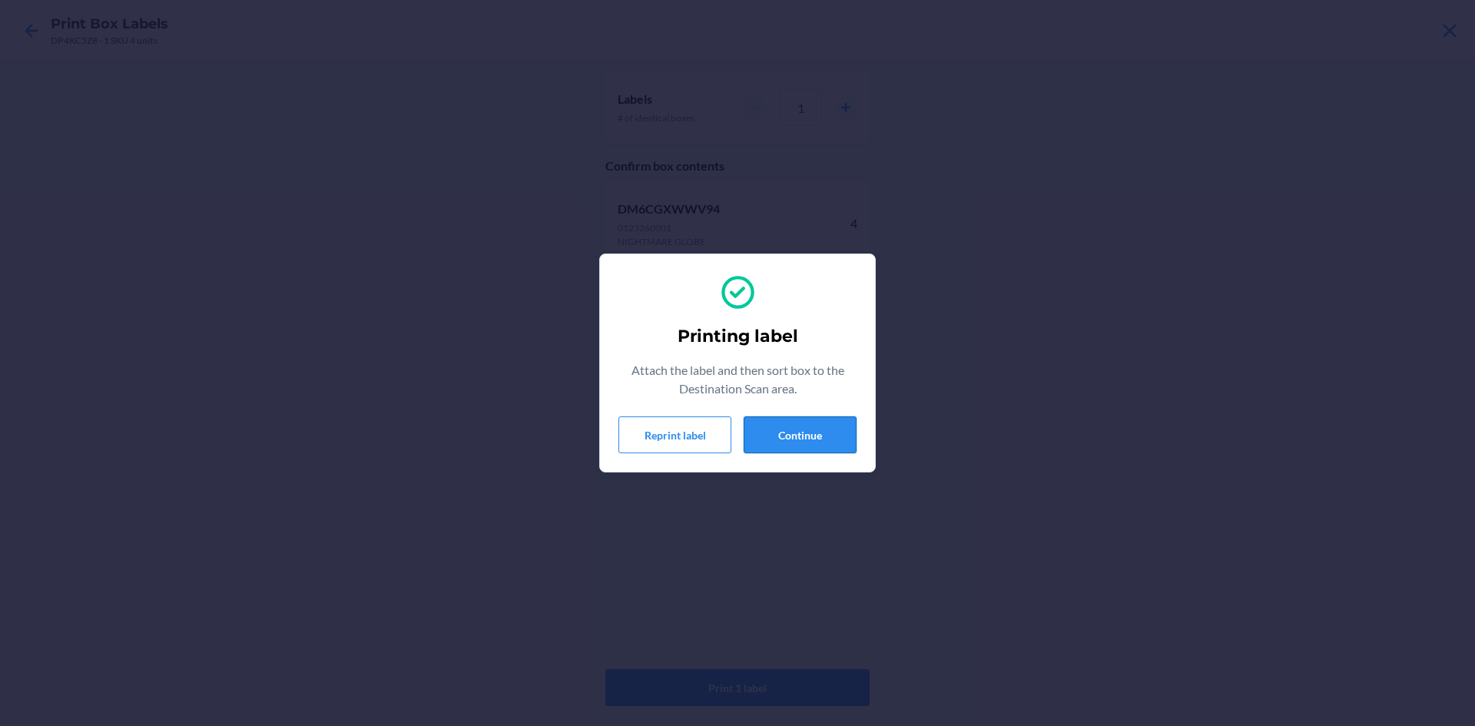
click at [795, 435] on button "Continue" at bounding box center [800, 434] width 113 height 37
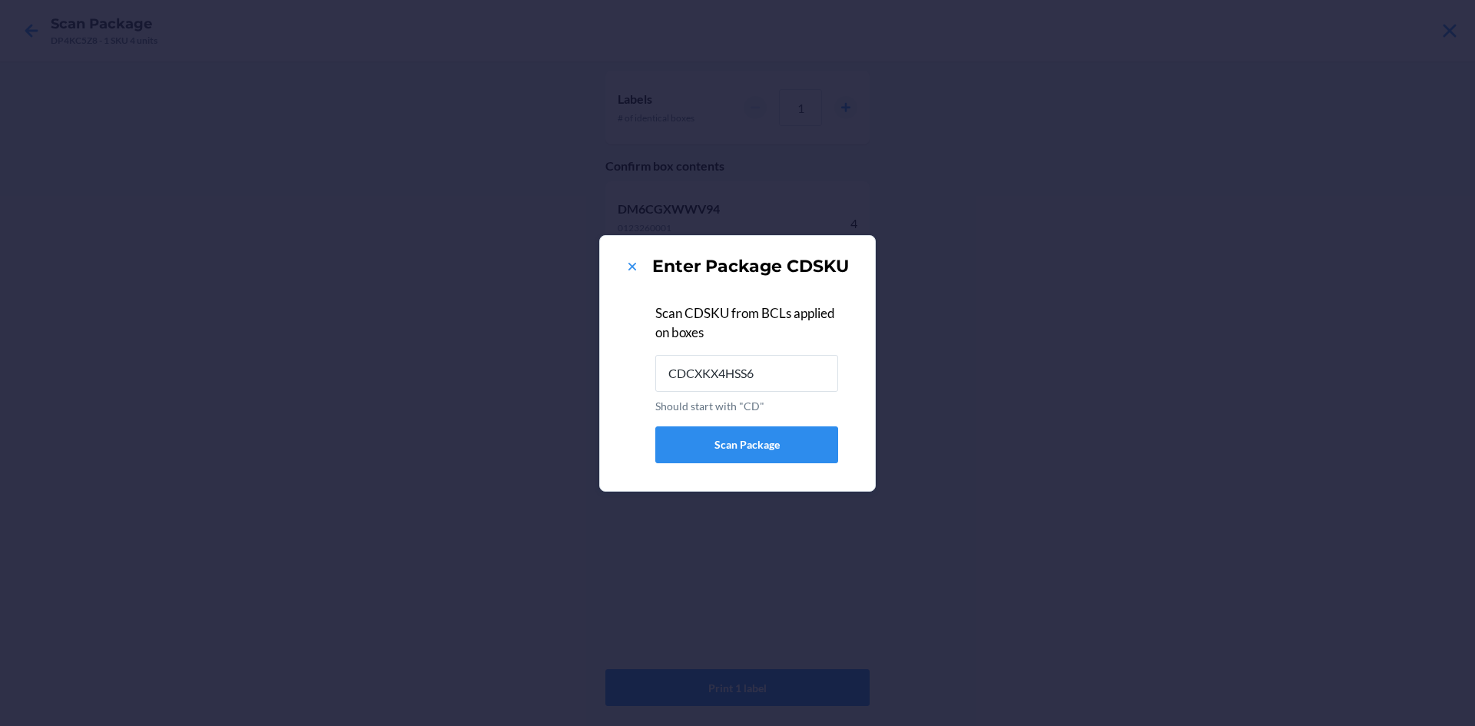
type input "CDCXKX4HSS6"
click at [632, 263] on icon at bounding box center [632, 266] width 15 height 15
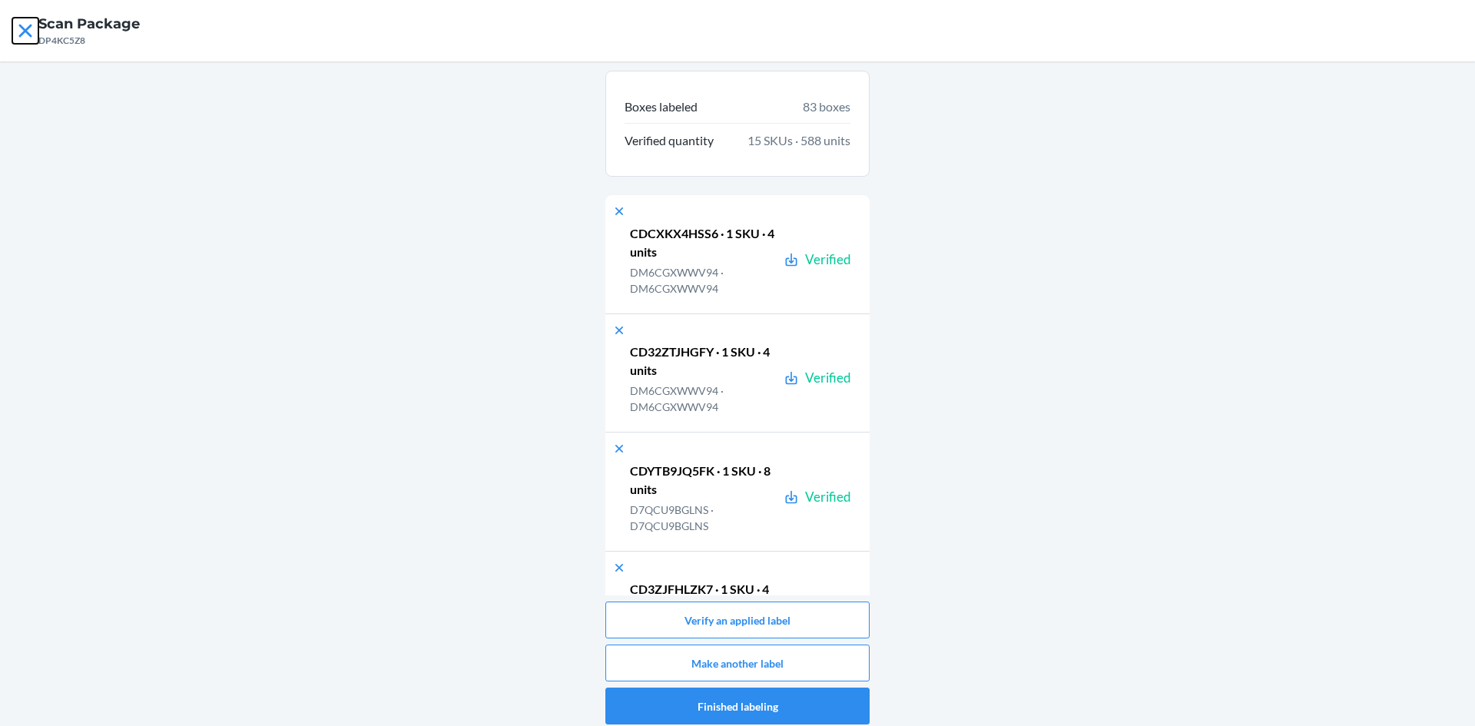
click at [24, 25] on icon at bounding box center [25, 31] width 26 height 26
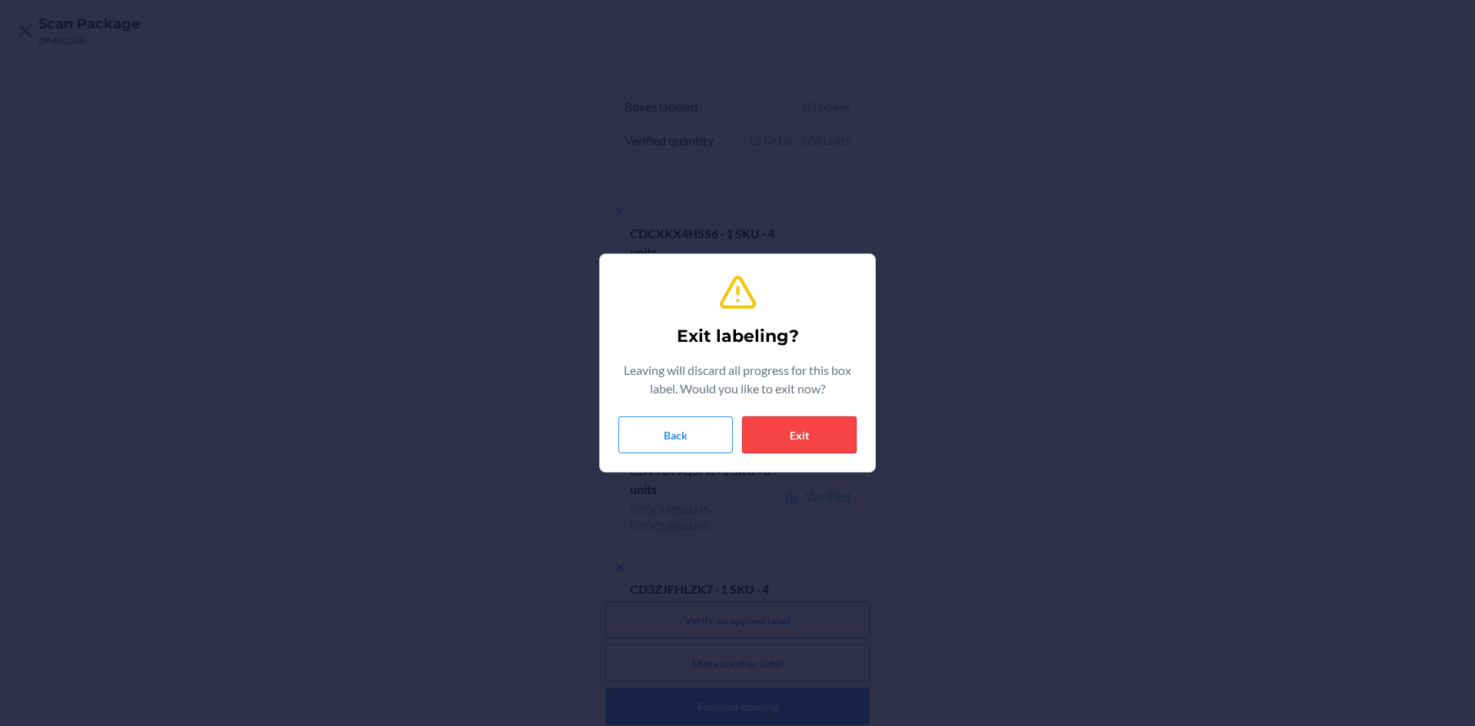
click at [829, 426] on button "Exit" at bounding box center [799, 434] width 114 height 37
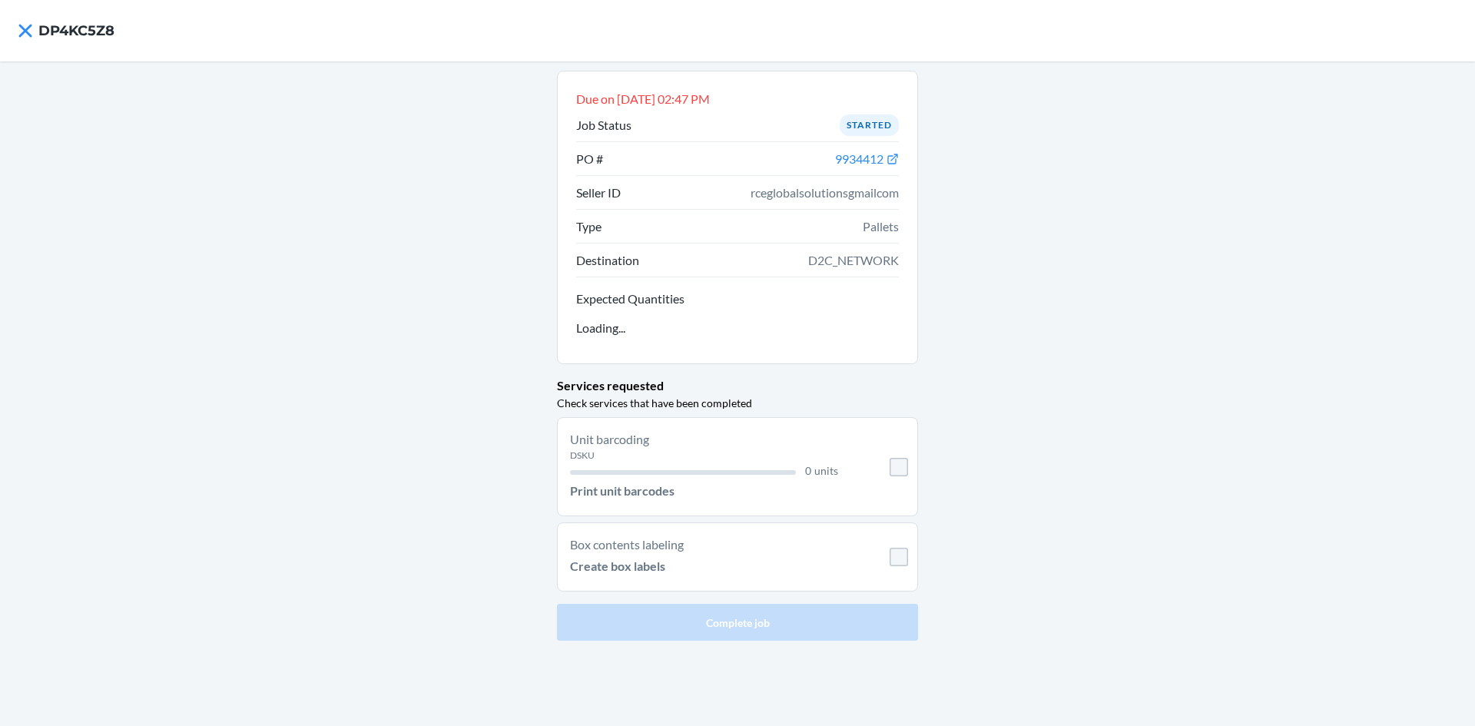
click at [653, 446] on p "Unit barcoding" at bounding box center [704, 439] width 268 height 18
click at [650, 489] on p "Print unit barcodes" at bounding box center [622, 491] width 104 height 18
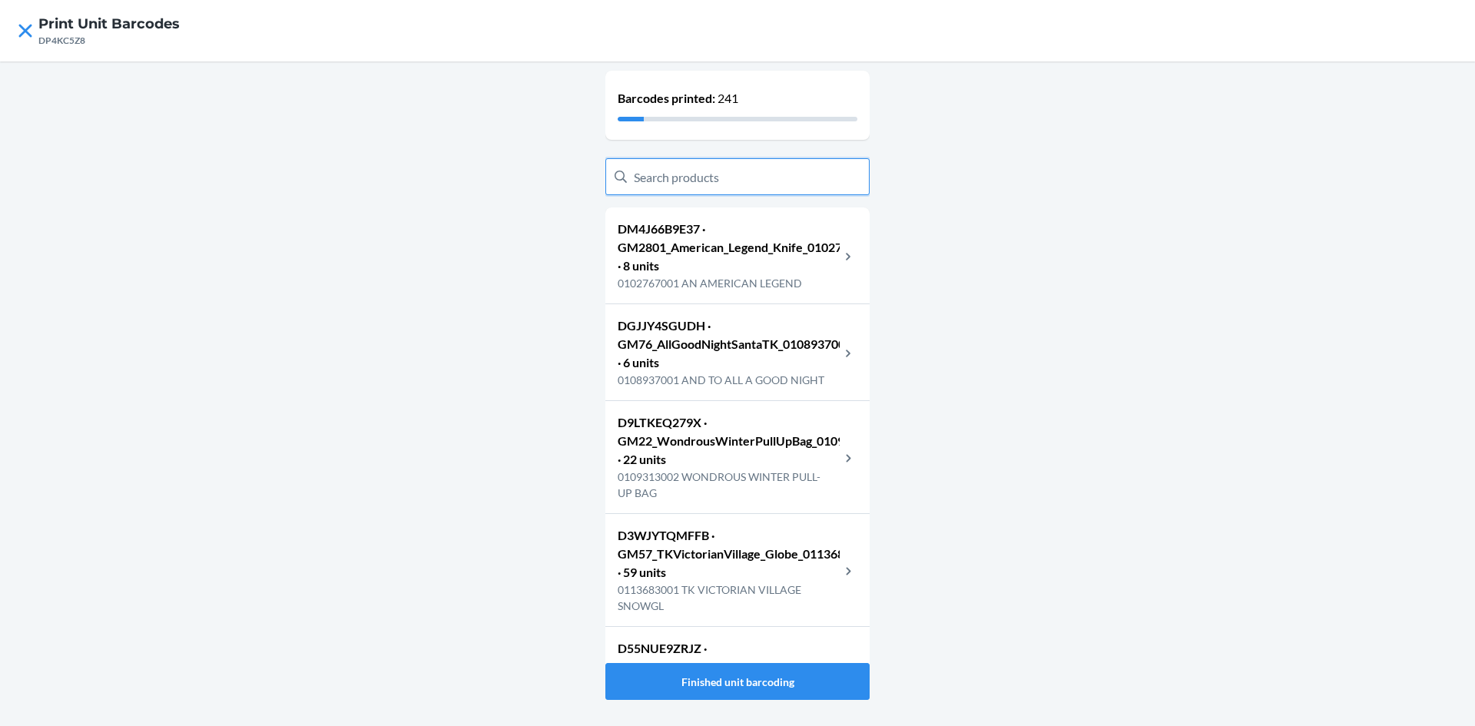
click at [741, 174] on input "text" at bounding box center [737, 176] width 264 height 37
click at [1046, 250] on div "Barcodes printed: 241 DM4J66B9E37 · GM2801_American_Legend_Knife_0102767001 · 8…" at bounding box center [737, 393] width 1475 height 665
click at [761, 176] on input "text" at bounding box center [737, 176] width 264 height 37
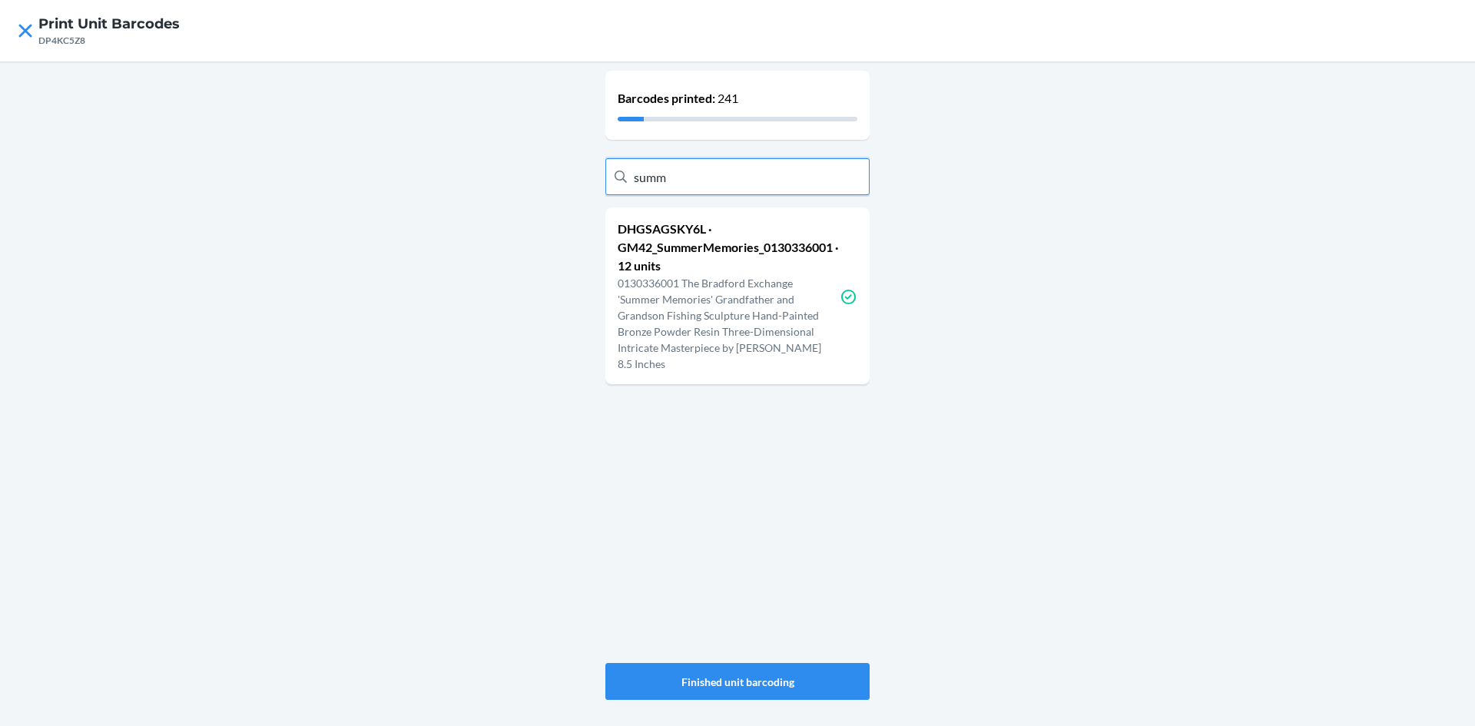
type input "summ"
click at [756, 317] on p "0130336001 The Bradford Exchange 'Summer Memories' Grandfather and Grandson Fis…" at bounding box center [729, 323] width 222 height 97
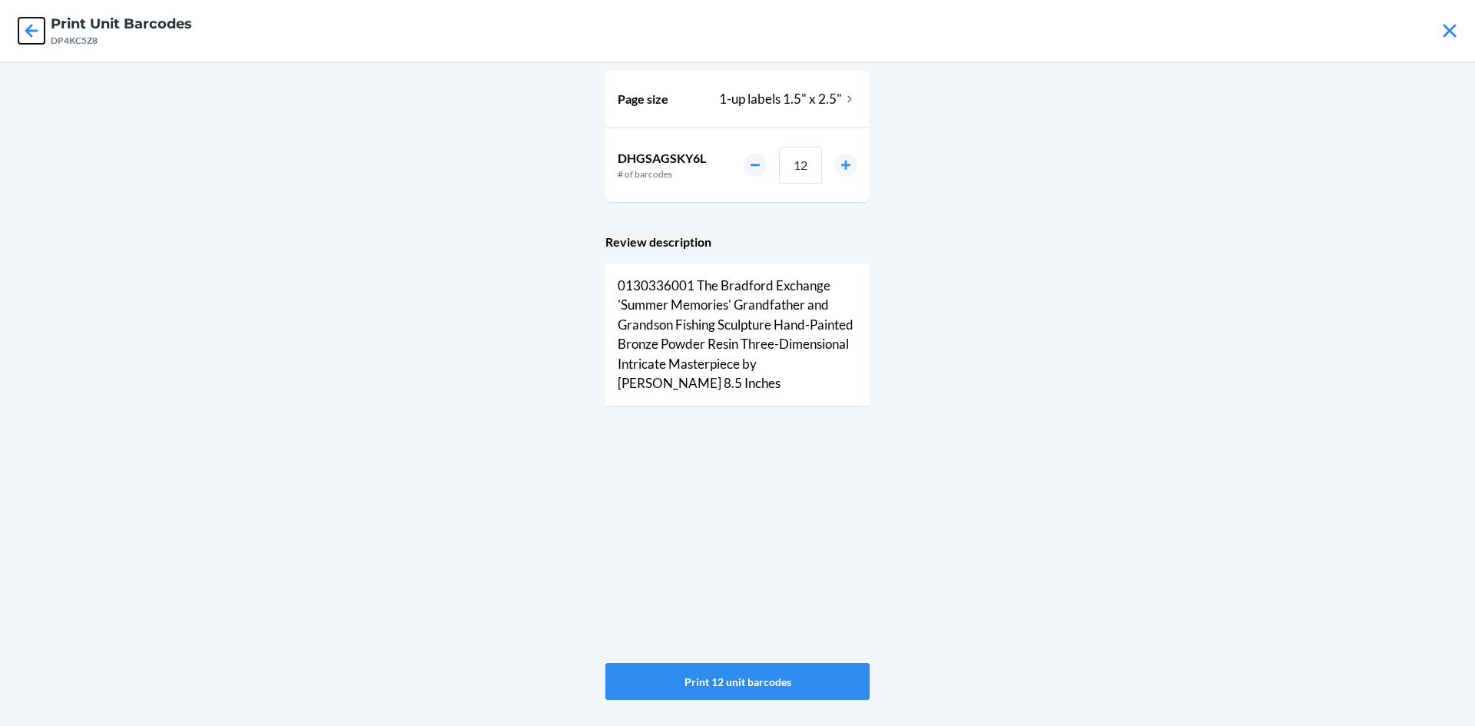
click at [31, 30] on icon at bounding box center [31, 30] width 13 height 13
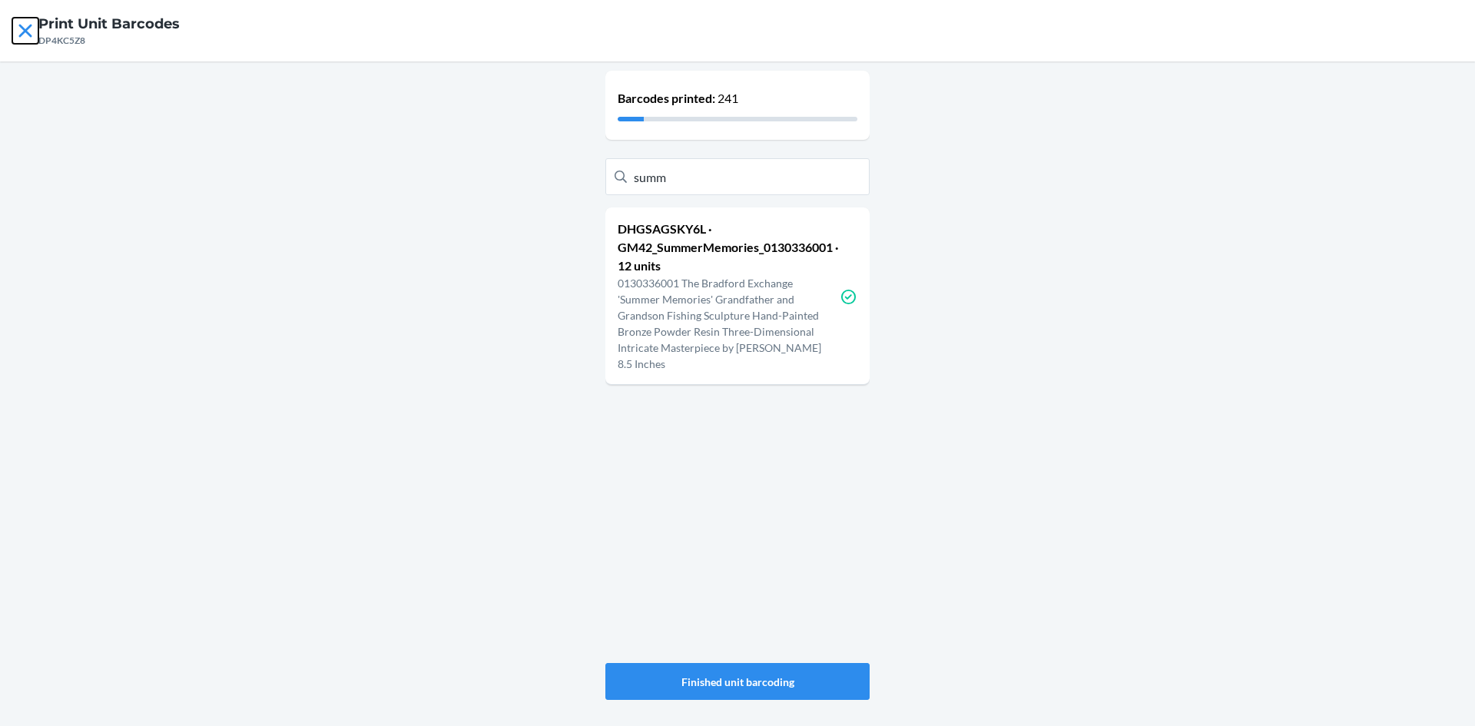
click at [18, 41] on icon at bounding box center [25, 31] width 26 height 26
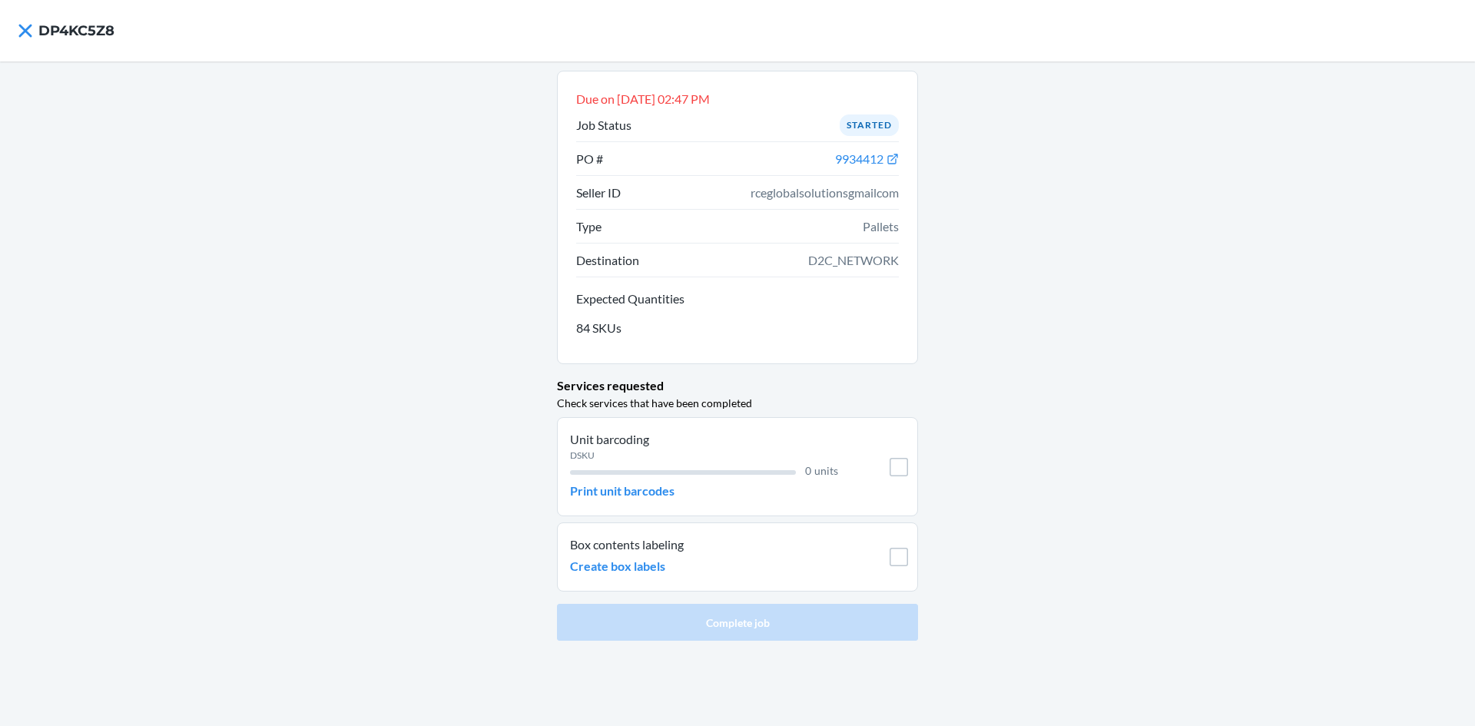
click at [652, 553] on p "Box contents labeling" at bounding box center [704, 545] width 268 height 18
click at [651, 564] on p "Create box labels" at bounding box center [617, 566] width 95 height 18
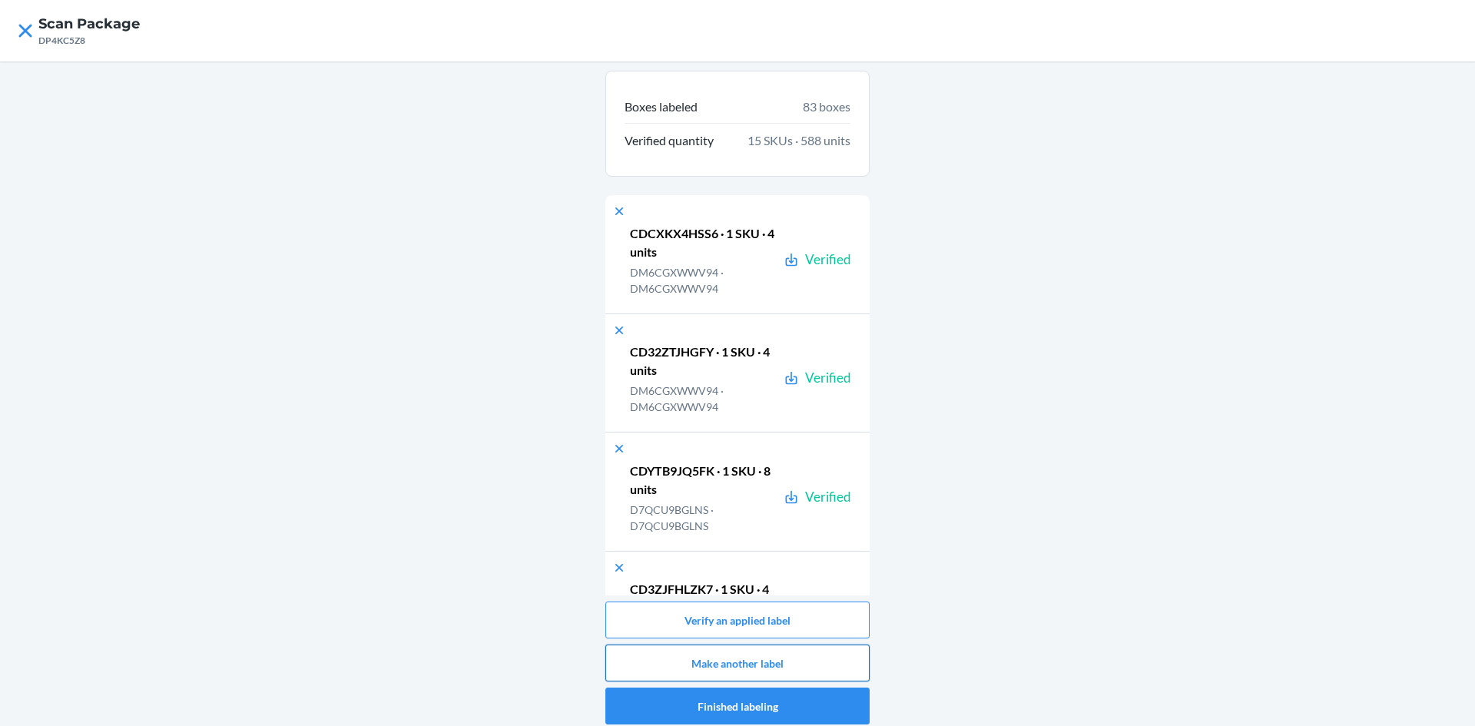
click at [735, 663] on button "Make another label" at bounding box center [737, 663] width 264 height 37
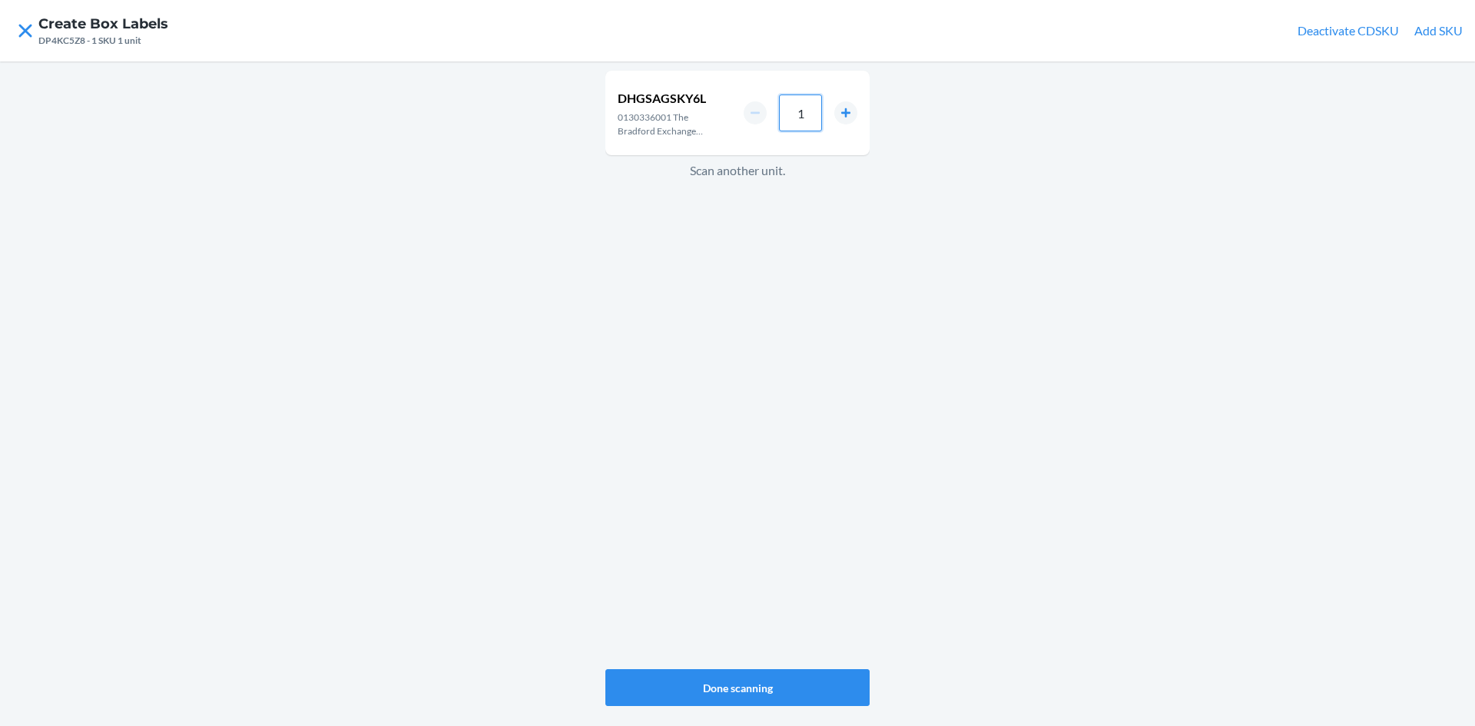
click at [814, 112] on input "1" at bounding box center [800, 113] width 43 height 37
type input "4"
click at [756, 693] on button "Done scanning" at bounding box center [737, 687] width 264 height 37
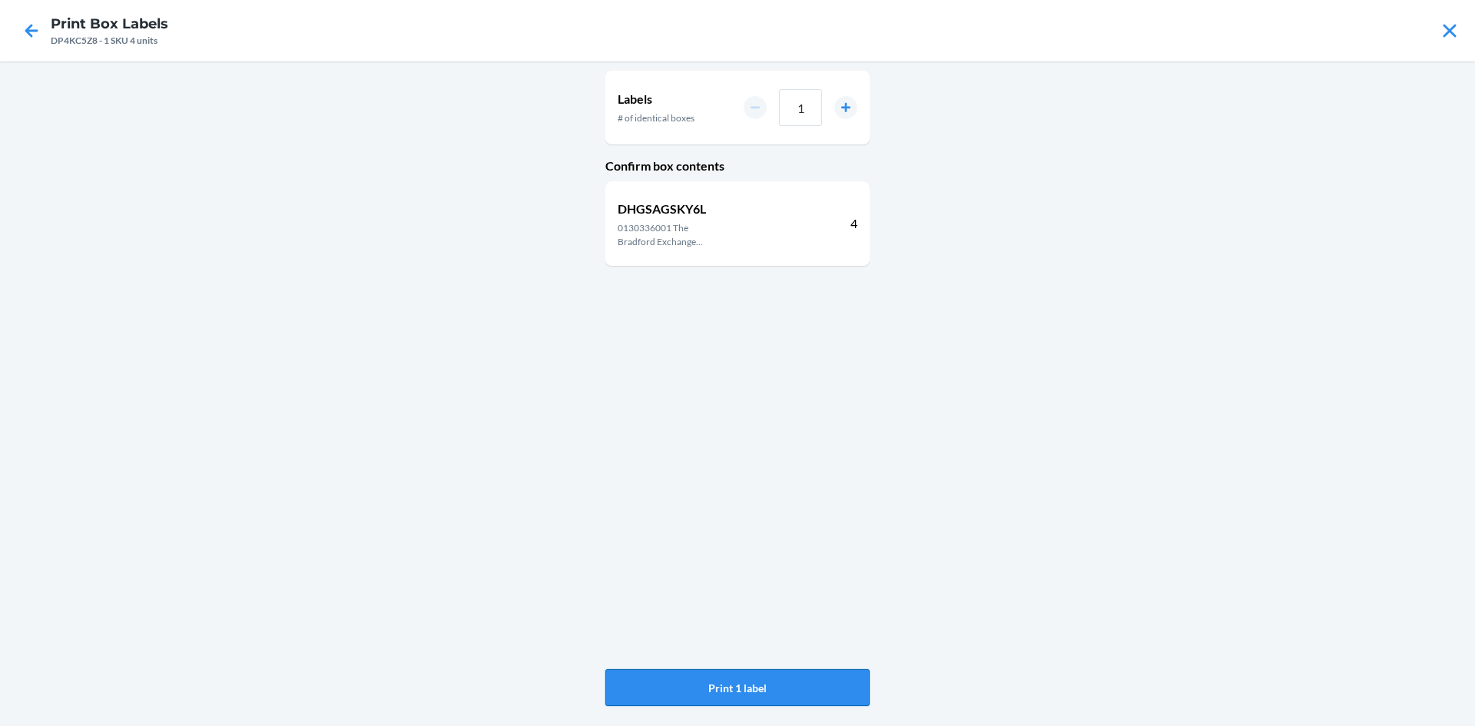
click at [760, 691] on button "Print 1 label" at bounding box center [737, 687] width 264 height 37
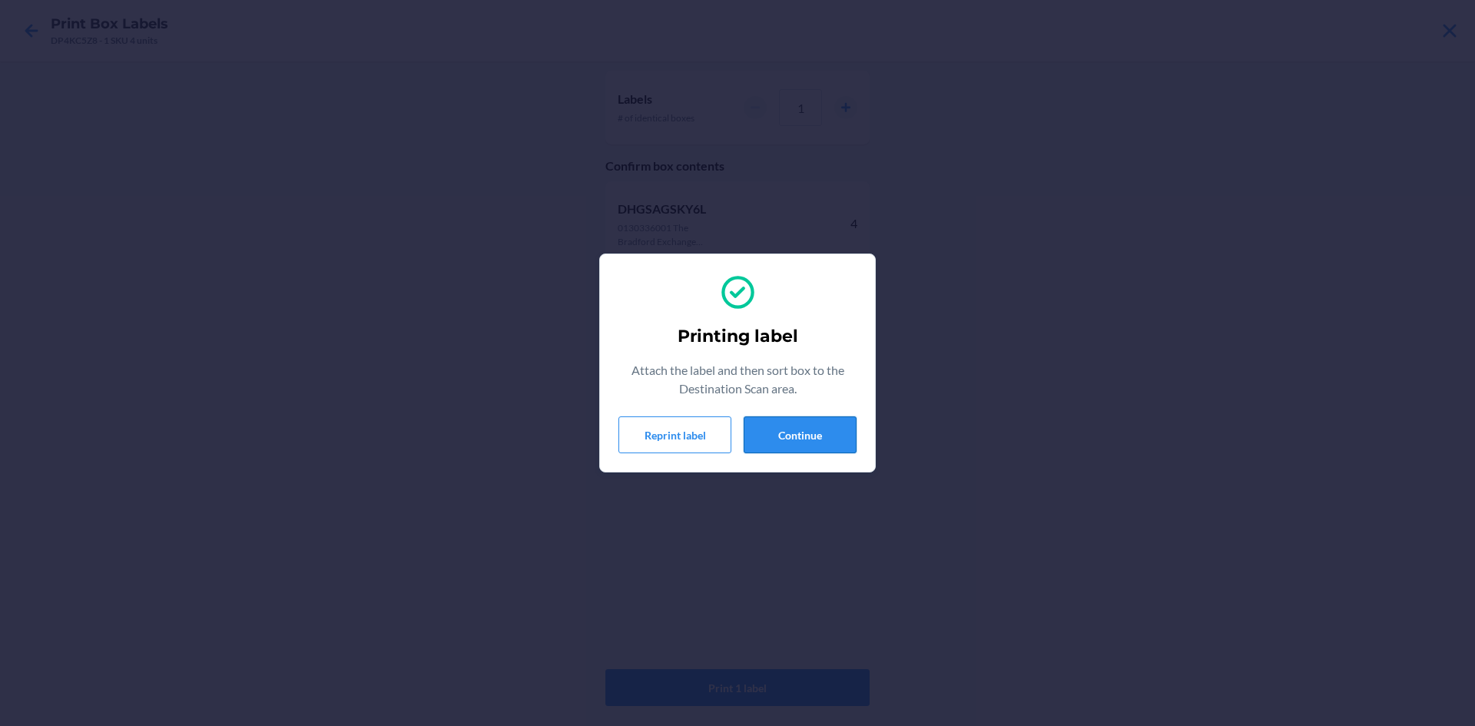
click at [834, 429] on button "Continue" at bounding box center [800, 434] width 113 height 37
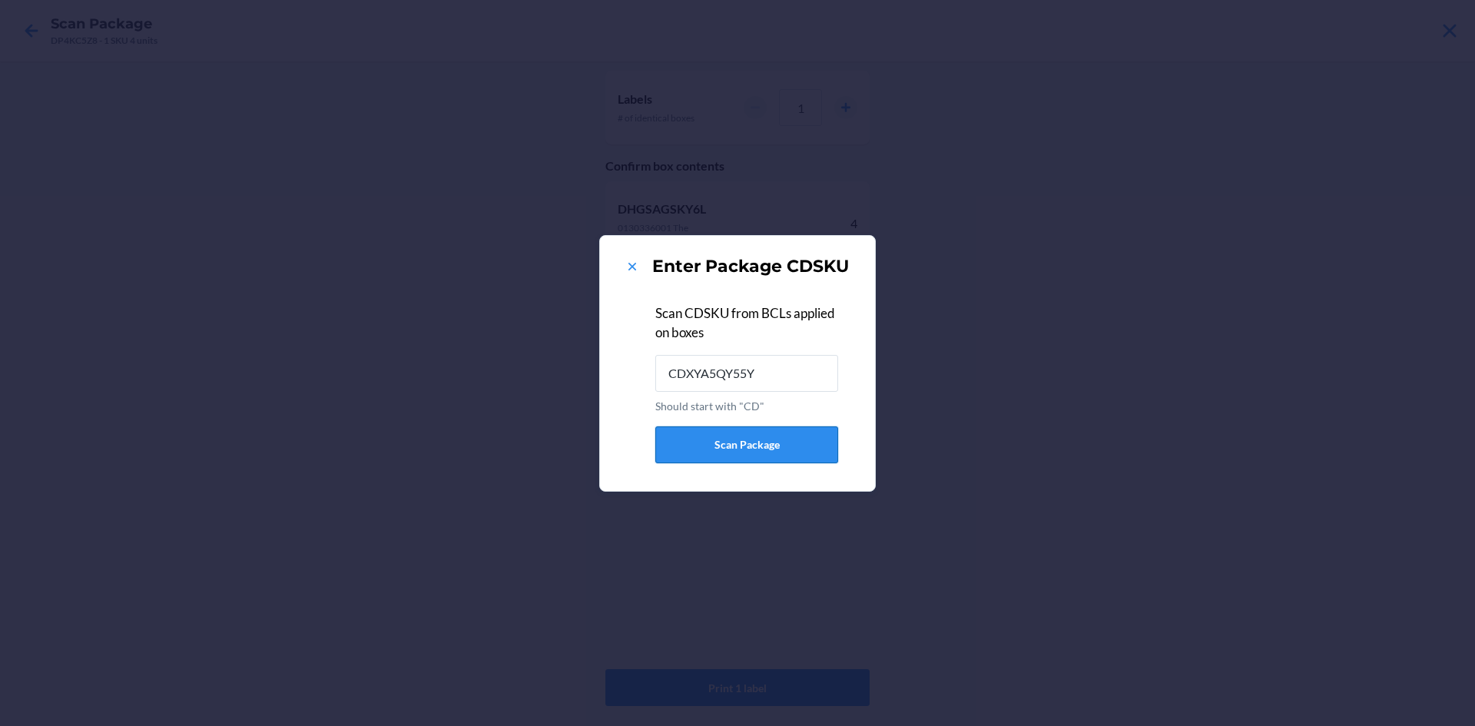
type input "CDXYA5QY55Y"
click at [628, 268] on icon at bounding box center [632, 266] width 15 height 15
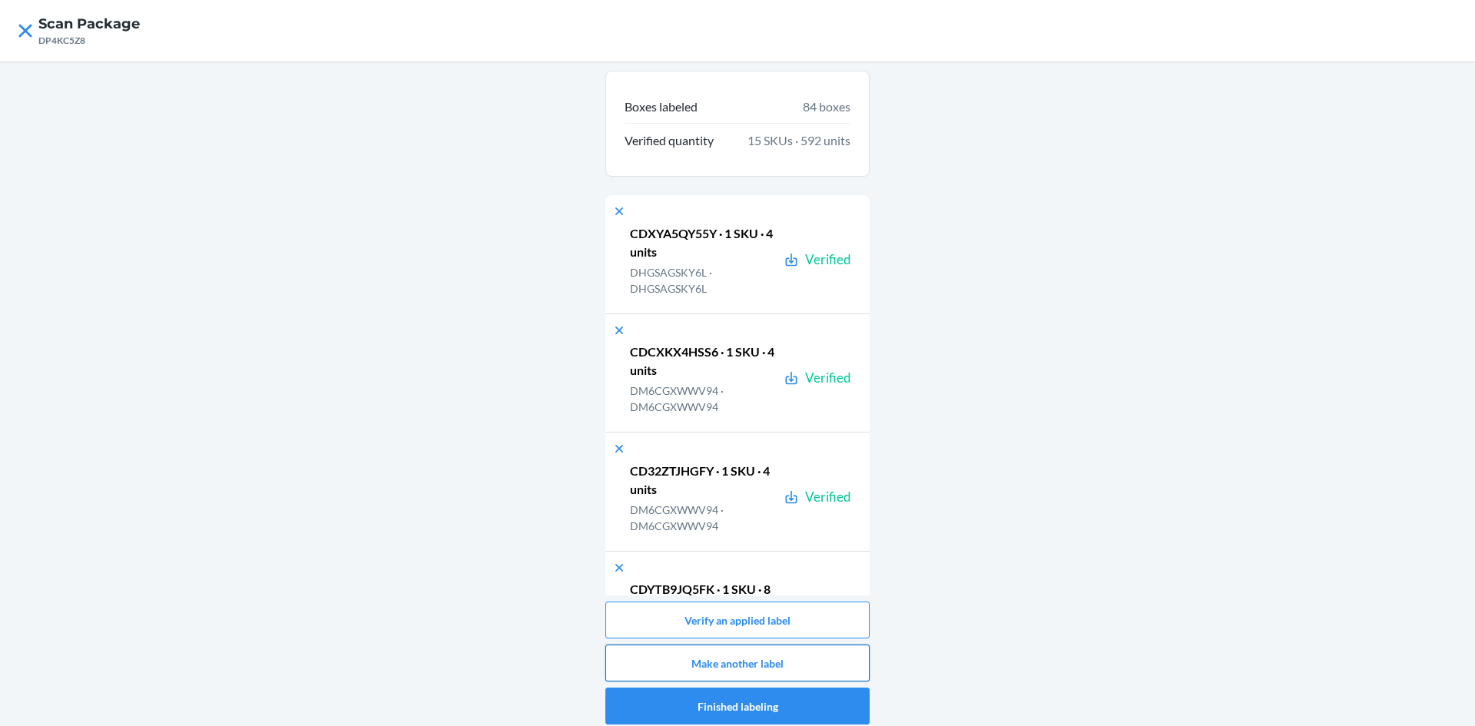
click at [755, 657] on button "Make another label" at bounding box center [737, 663] width 264 height 37
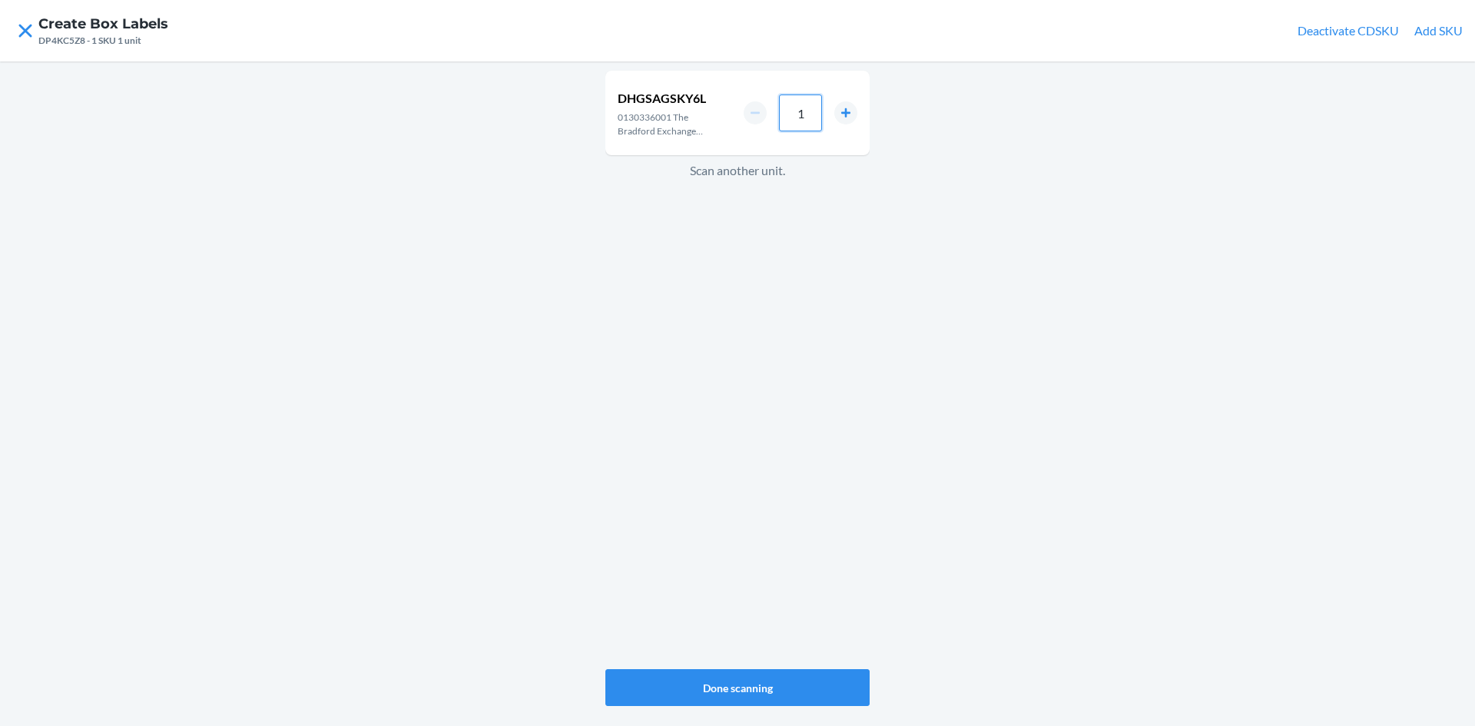
click at [818, 106] on input "1" at bounding box center [800, 113] width 43 height 37
type input "4"
click at [818, 654] on div "DHGSAGSKY6L 0130336001 The Bradford Exchange 'Summer Memories' Grandfather and …" at bounding box center [737, 370] width 264 height 605
click at [821, 668] on div "DHGSAGSKY6L 0130336001 The Bradford Exchange 'Summer Memories' Grandfather and …" at bounding box center [737, 370] width 264 height 605
click at [818, 681] on button "Done scanning" at bounding box center [737, 687] width 264 height 37
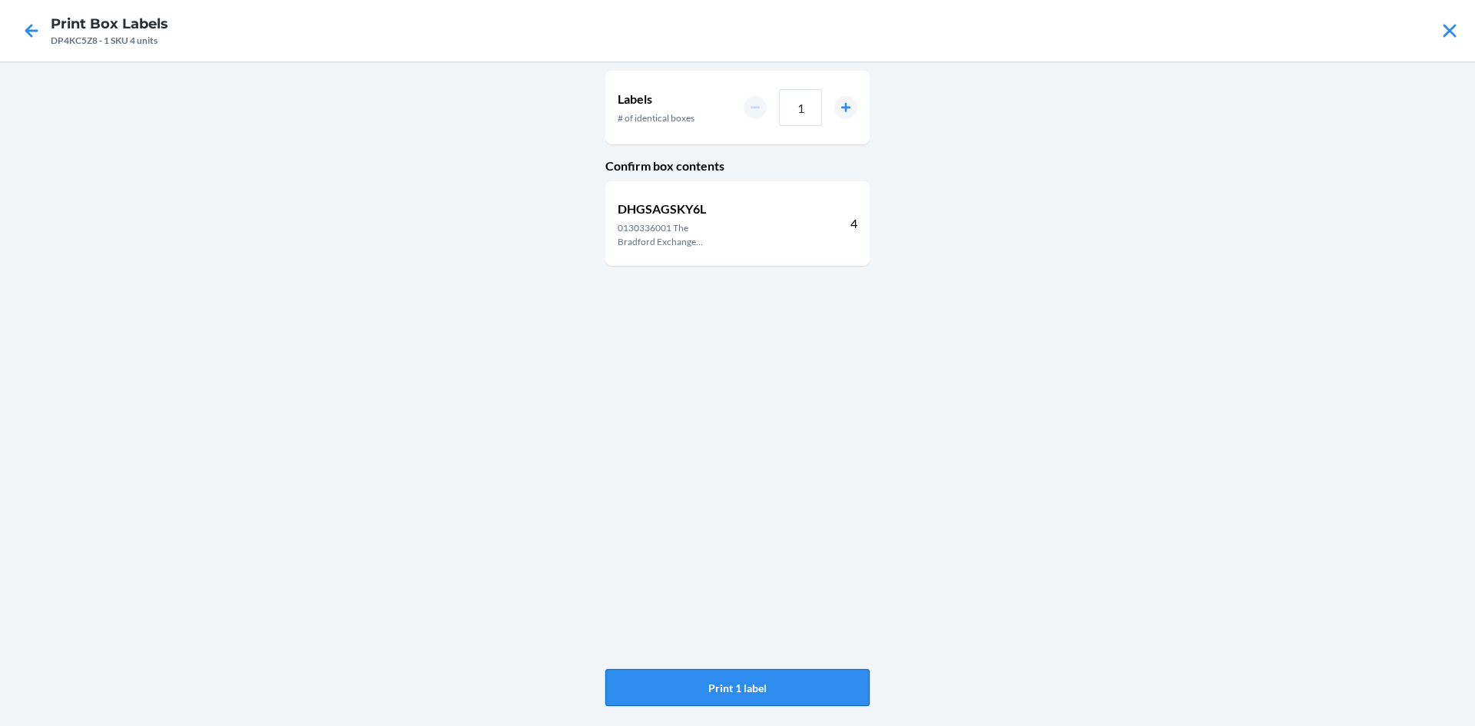
click at [818, 676] on button "Print 1 label" at bounding box center [737, 687] width 264 height 37
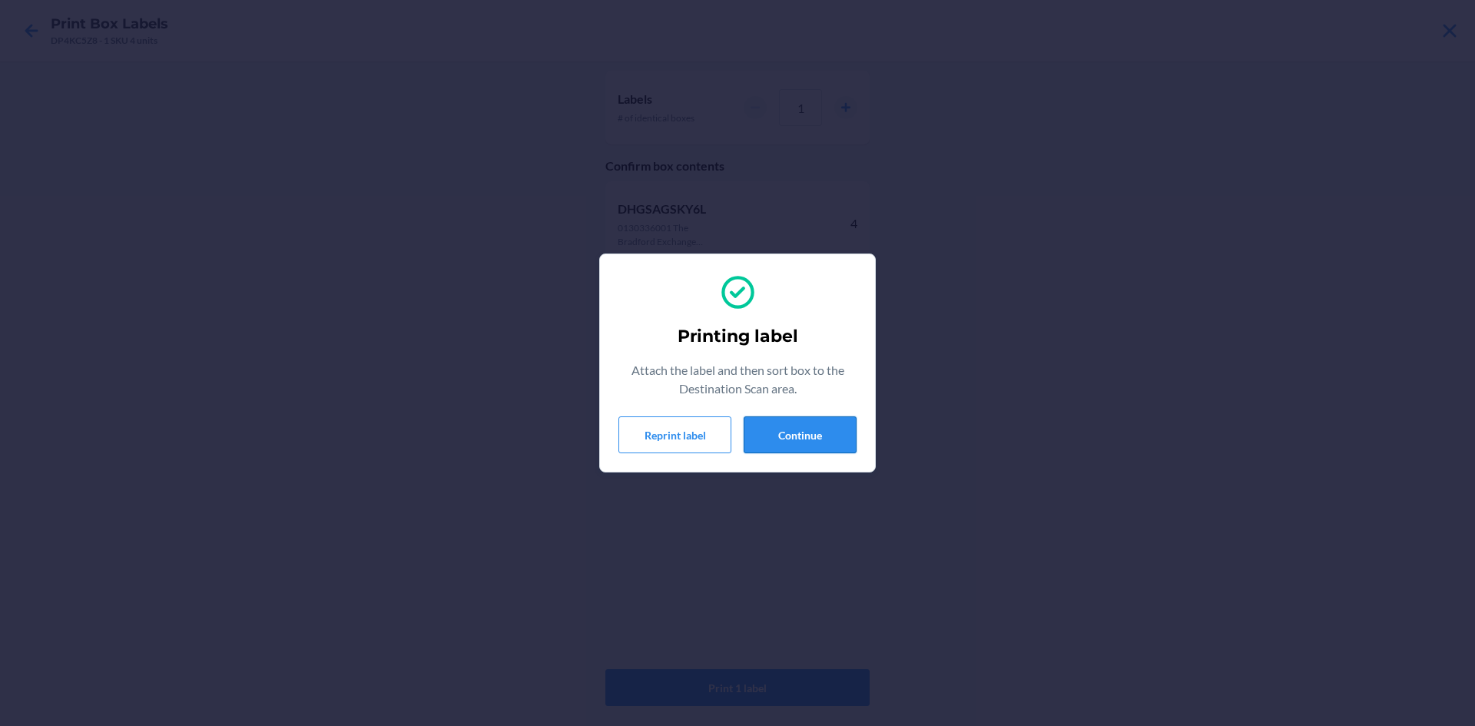
click at [811, 430] on button "Continue" at bounding box center [800, 434] width 113 height 37
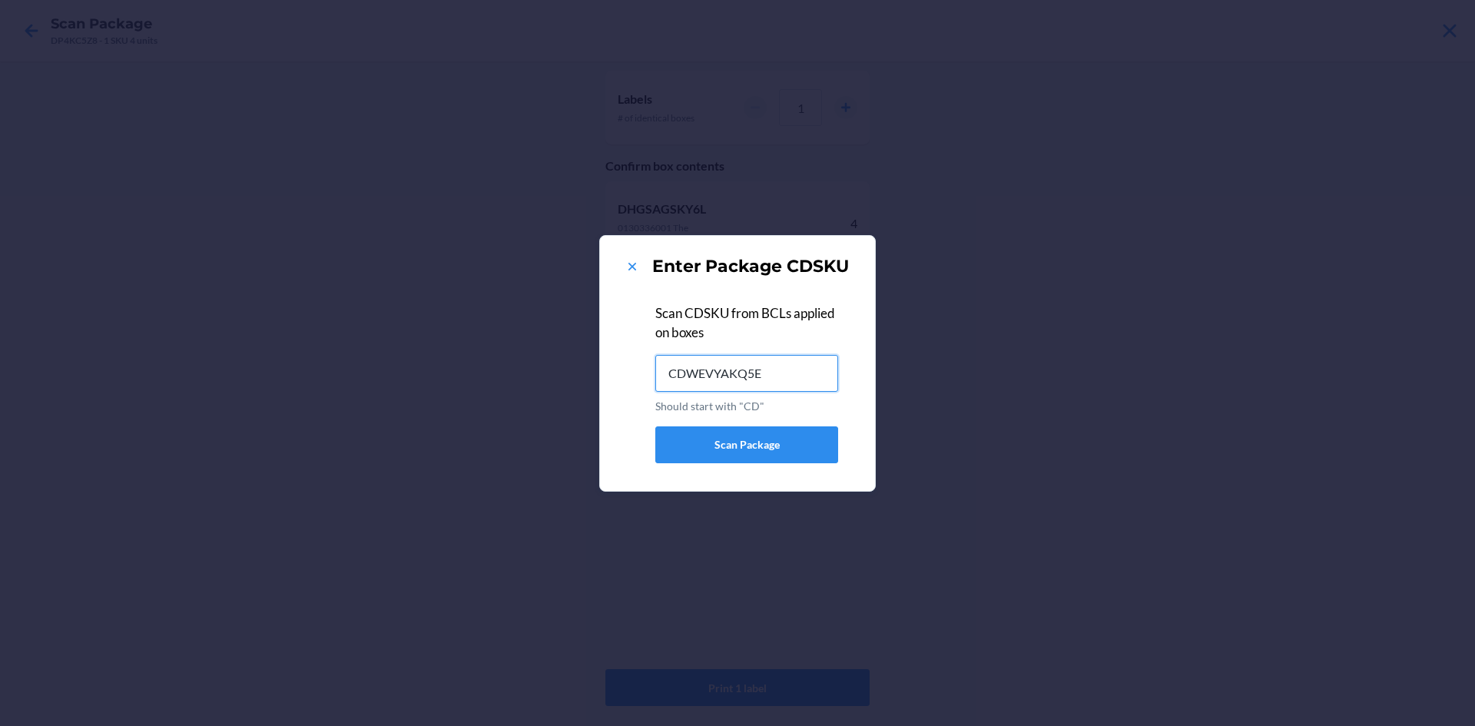
type input "CDWEVYAKQ5E"
click at [636, 270] on icon at bounding box center [632, 266] width 15 height 15
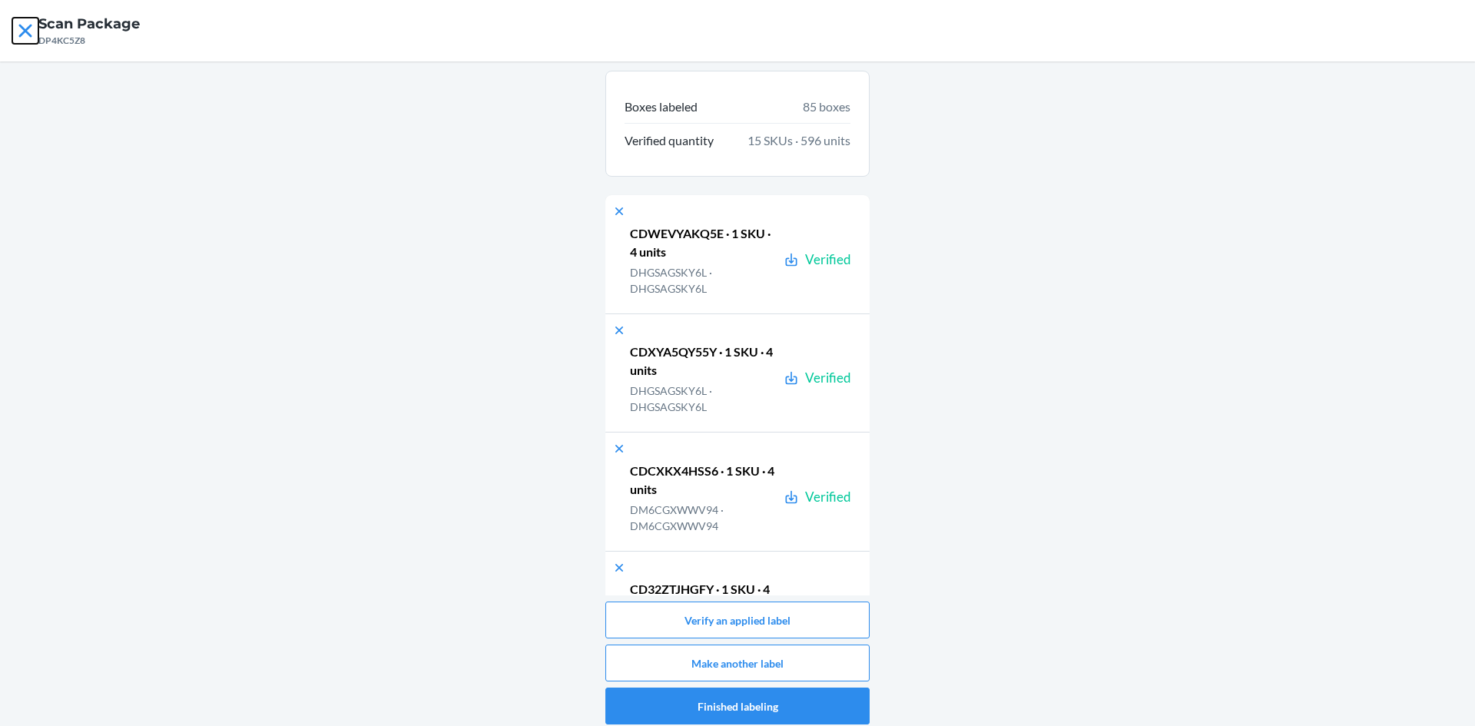
click at [28, 32] on icon at bounding box center [24, 30] width 13 height 13
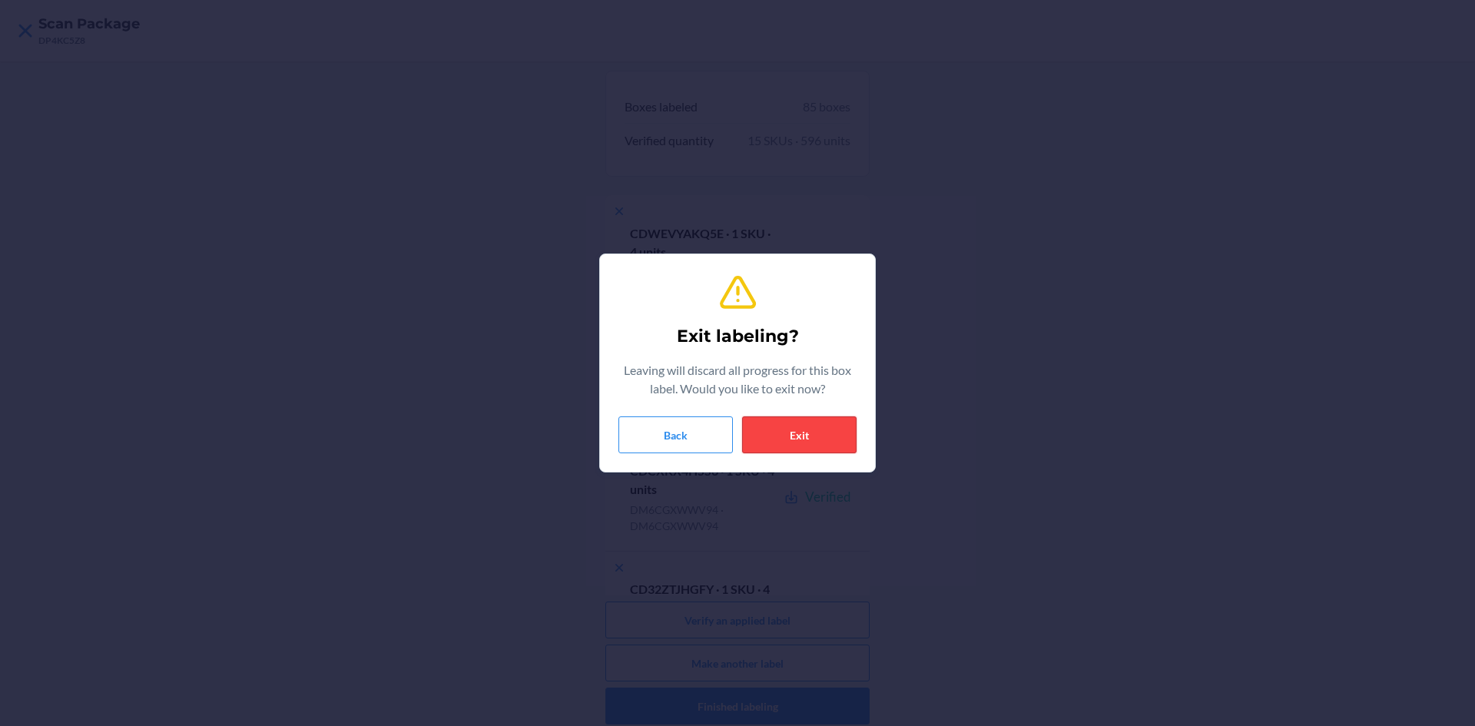
click at [847, 433] on button "Exit" at bounding box center [799, 434] width 114 height 37
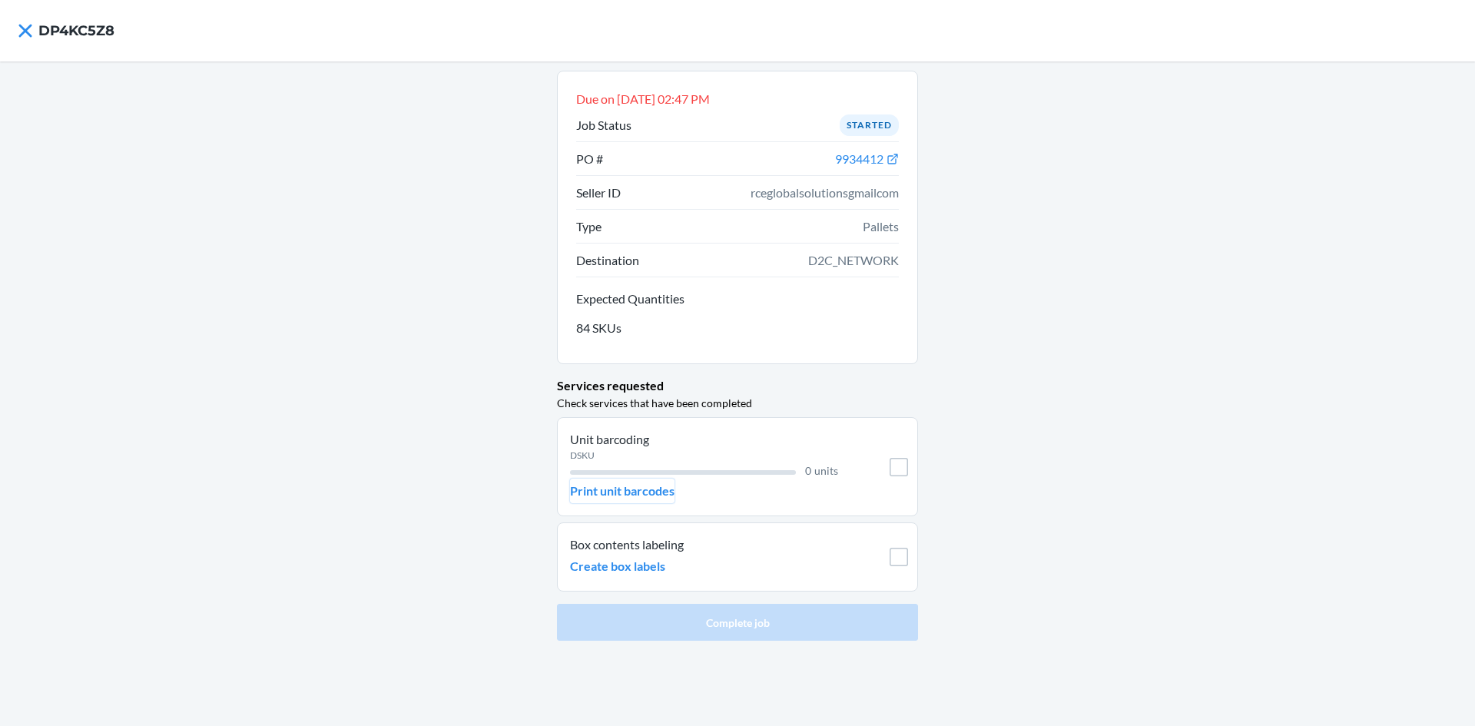
click at [651, 494] on p "Print unit barcodes" at bounding box center [622, 491] width 104 height 18
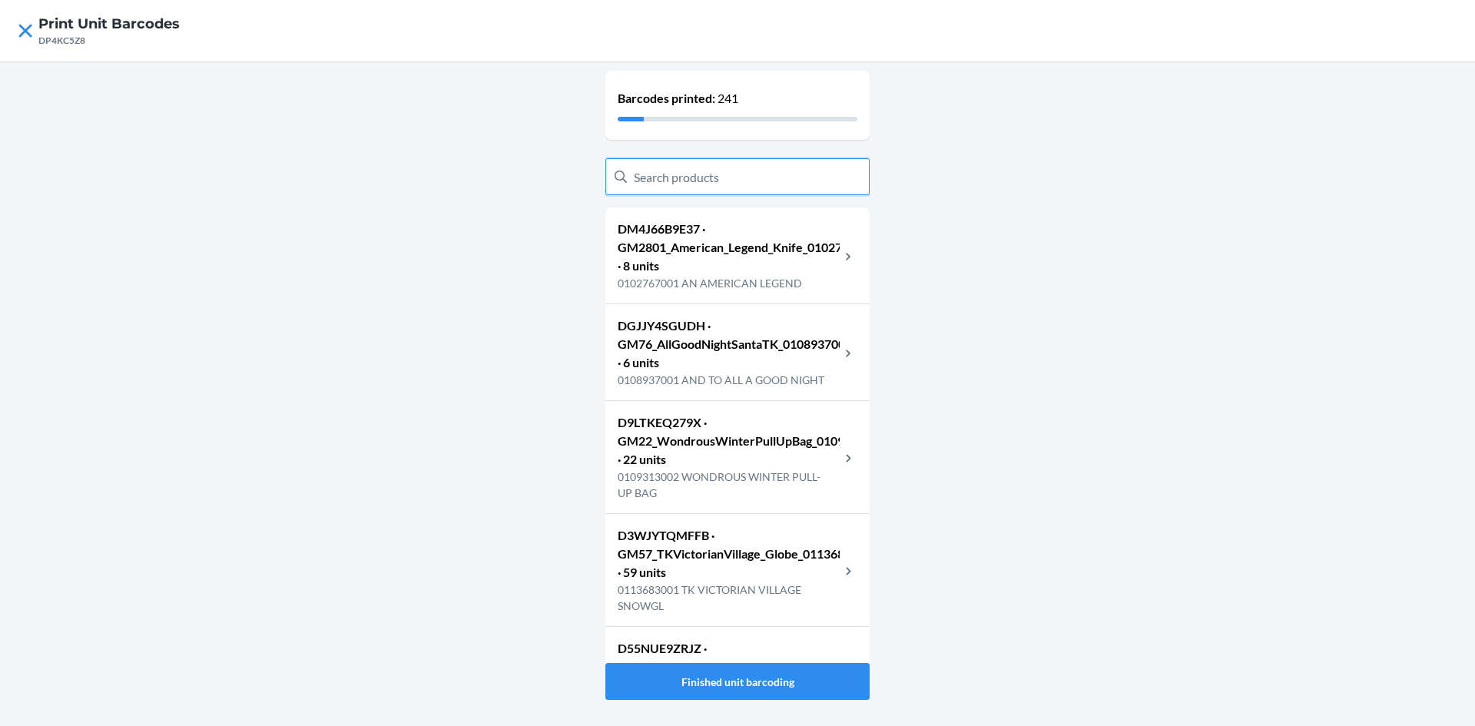
click at [729, 167] on input "text" at bounding box center [737, 176] width 264 height 37
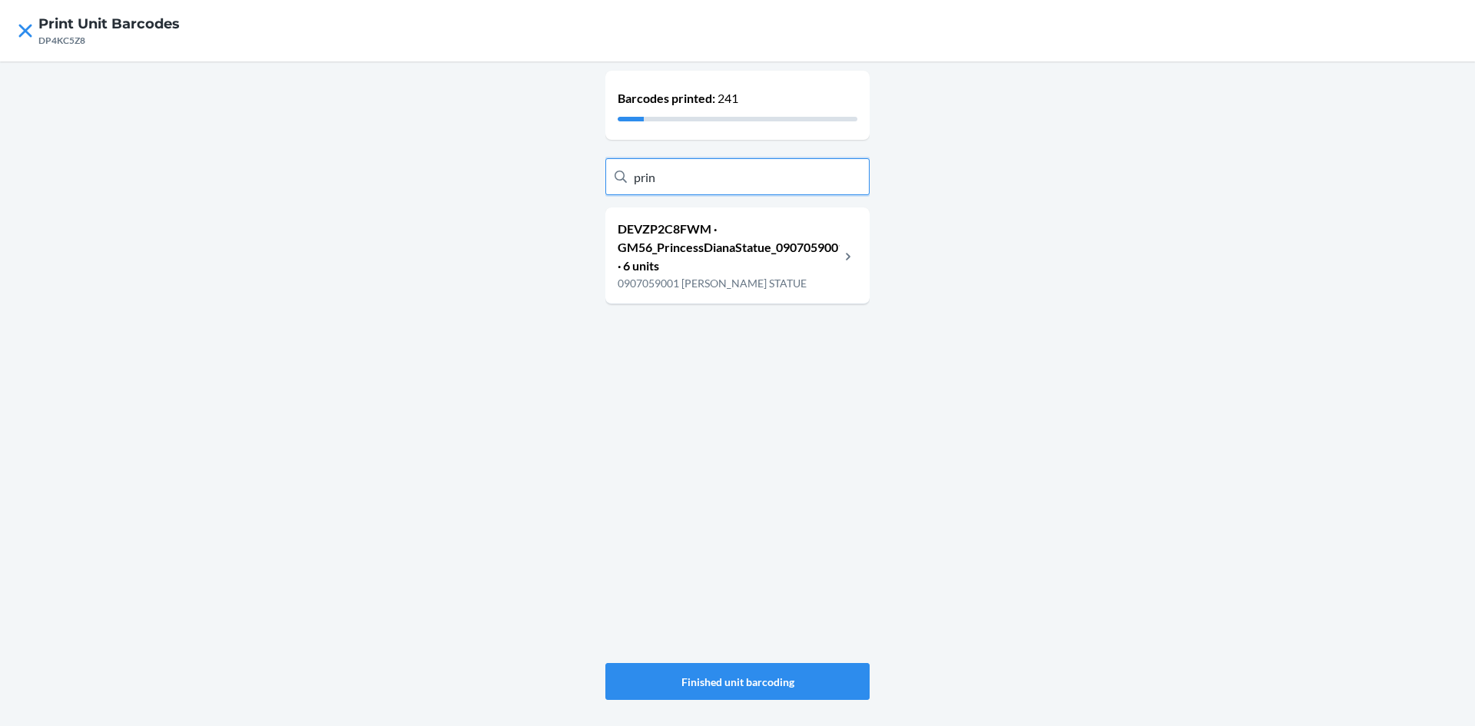
type input "prin"
click at [772, 280] on p "0907059001 [PERSON_NAME] STATUE" at bounding box center [729, 283] width 222 height 16
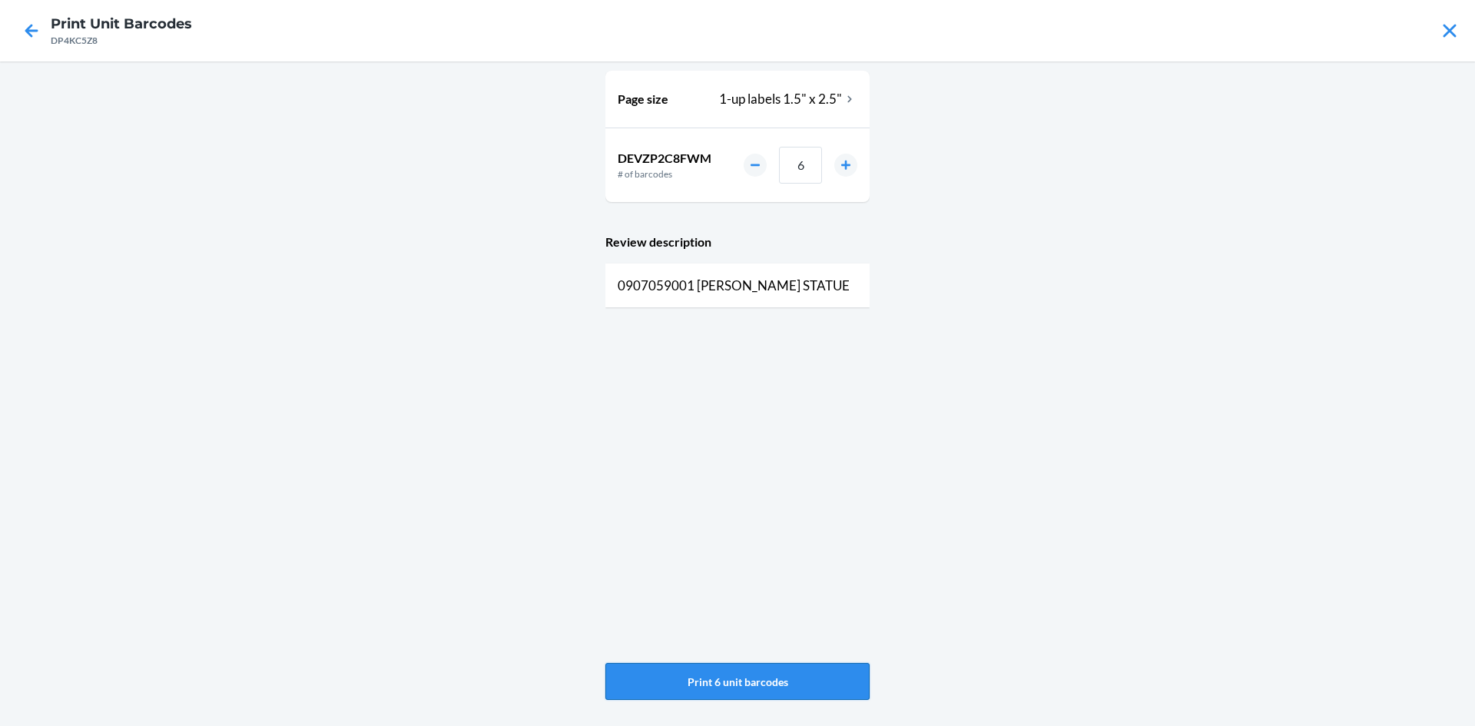
click at [813, 683] on button "Print 6 unit barcodes" at bounding box center [737, 681] width 264 height 37
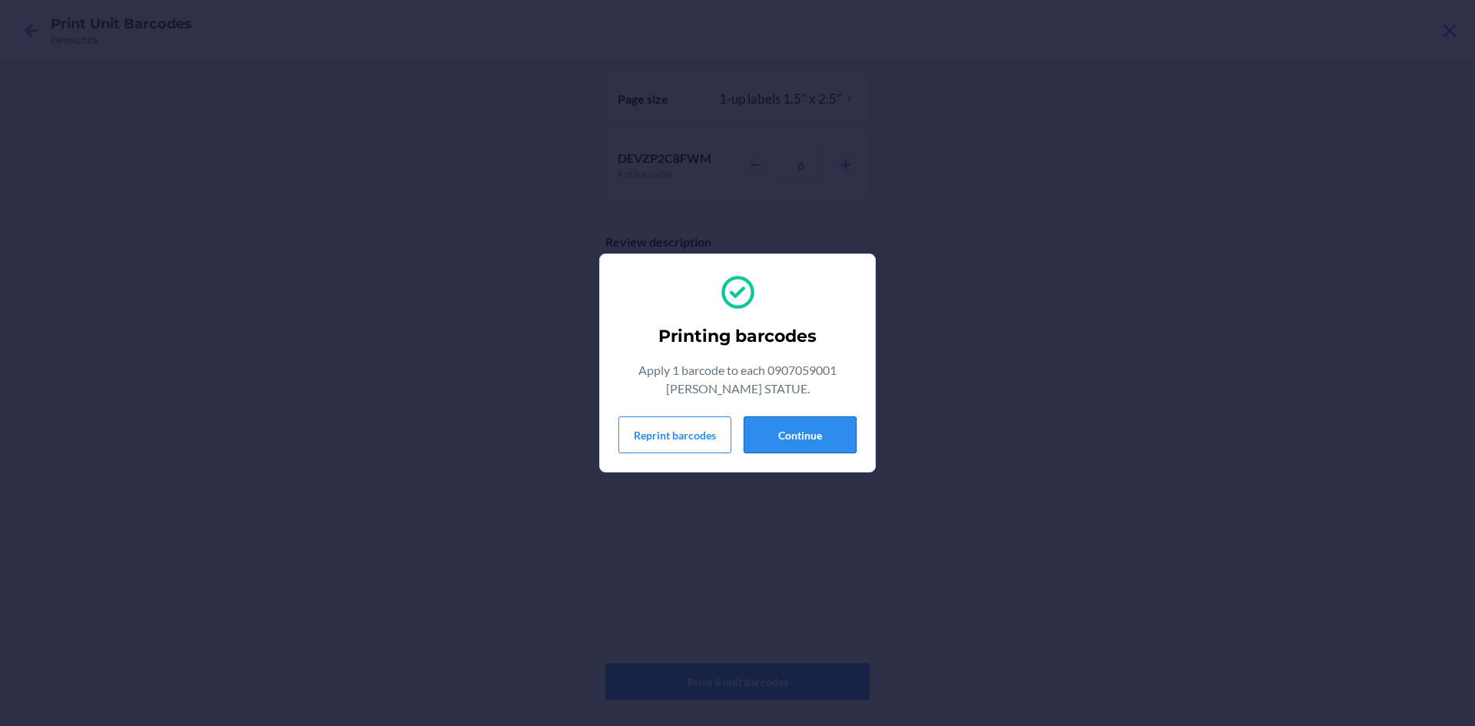
click at [792, 435] on button "Continue" at bounding box center [800, 434] width 113 height 37
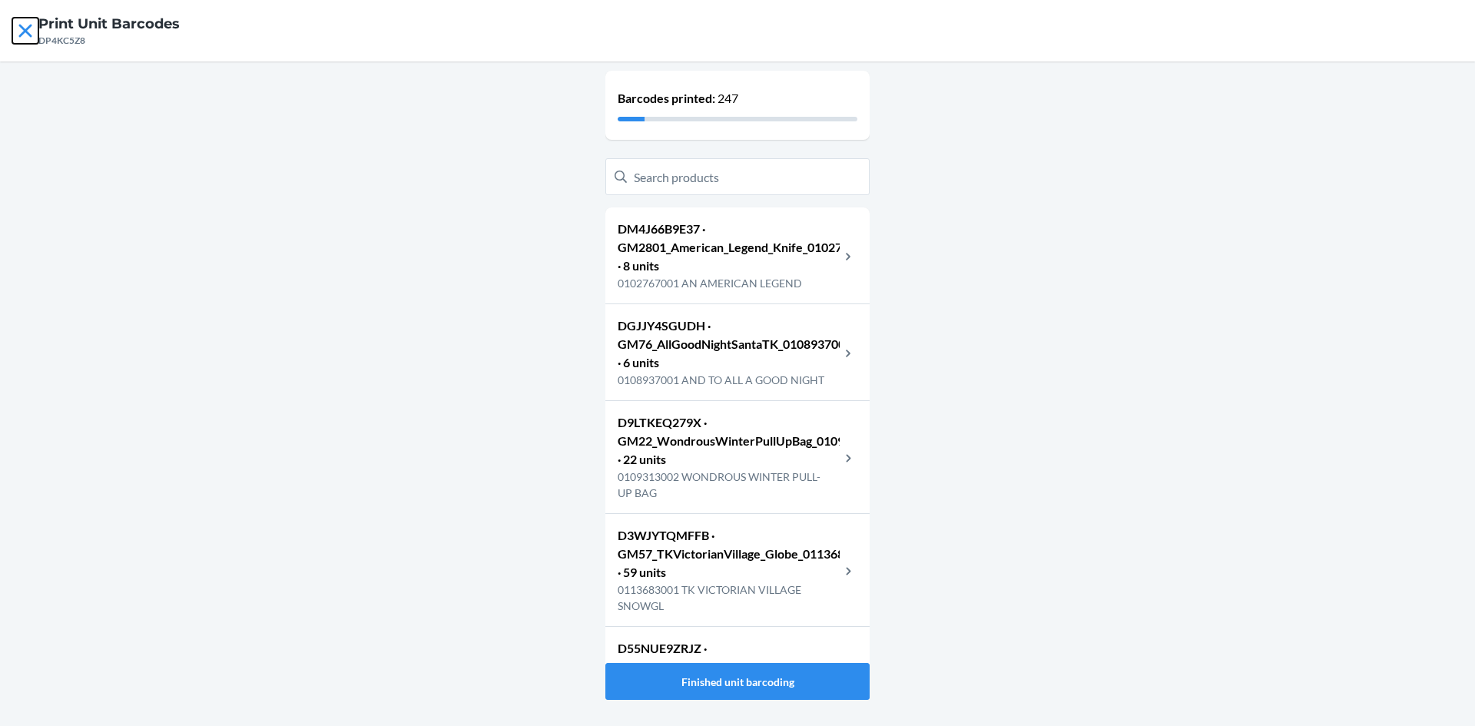
click at [17, 24] on icon at bounding box center [25, 31] width 26 height 26
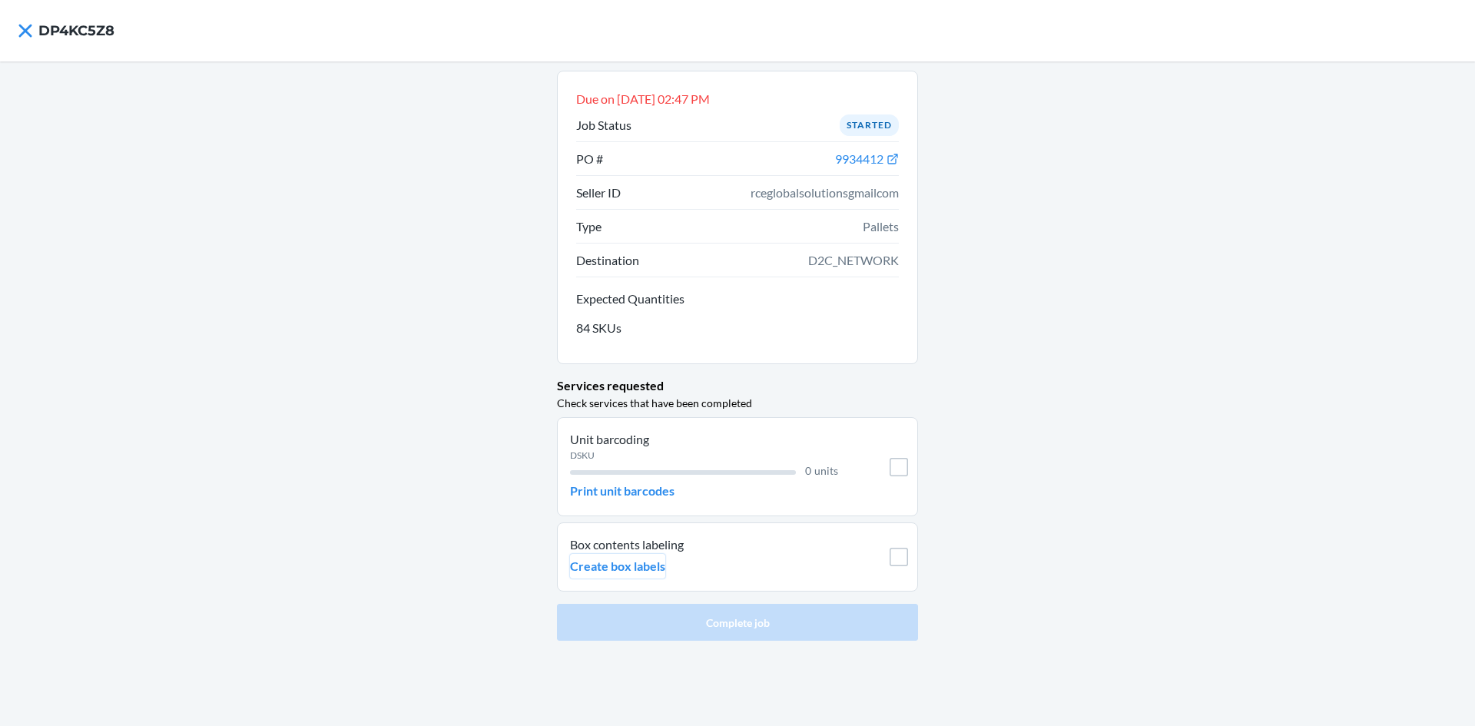
click at [636, 566] on p "Create box labels" at bounding box center [617, 566] width 95 height 18
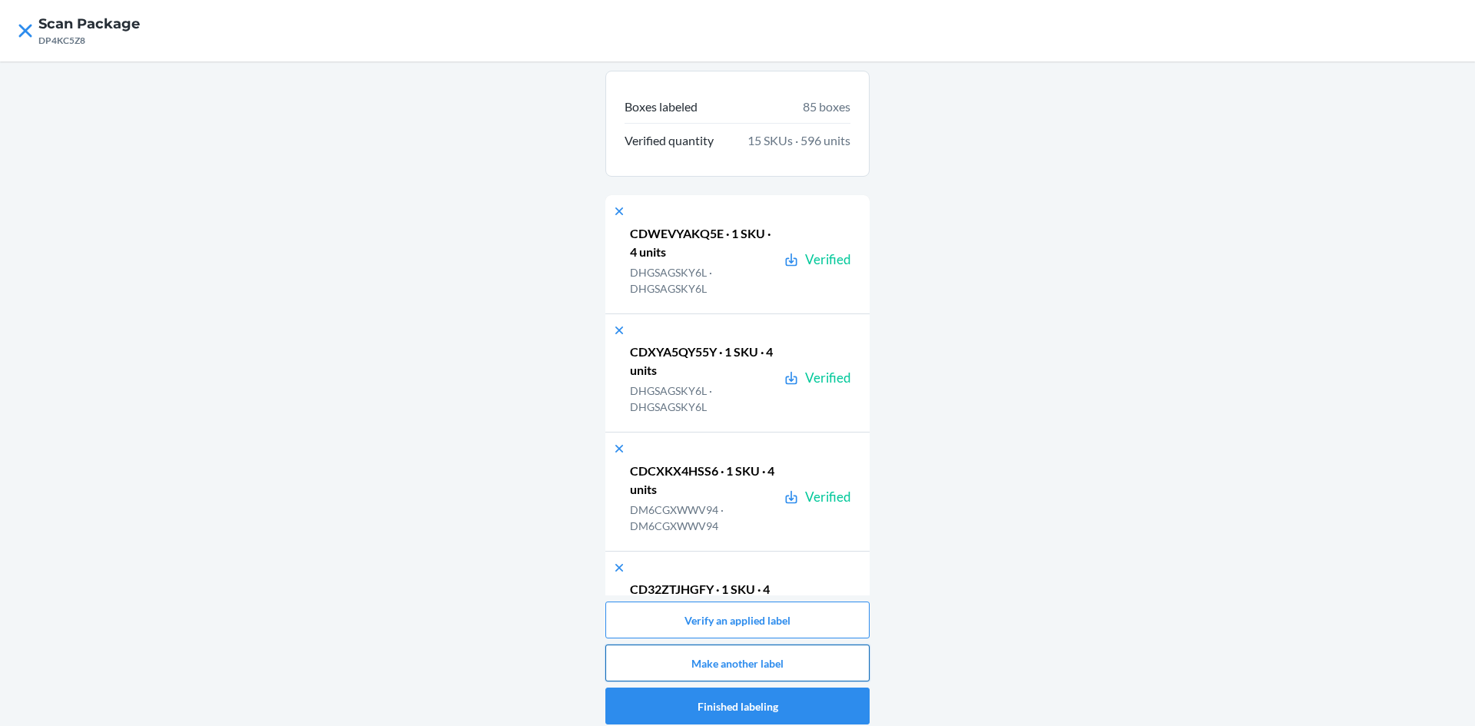
click at [716, 665] on button "Make another label" at bounding box center [737, 663] width 264 height 37
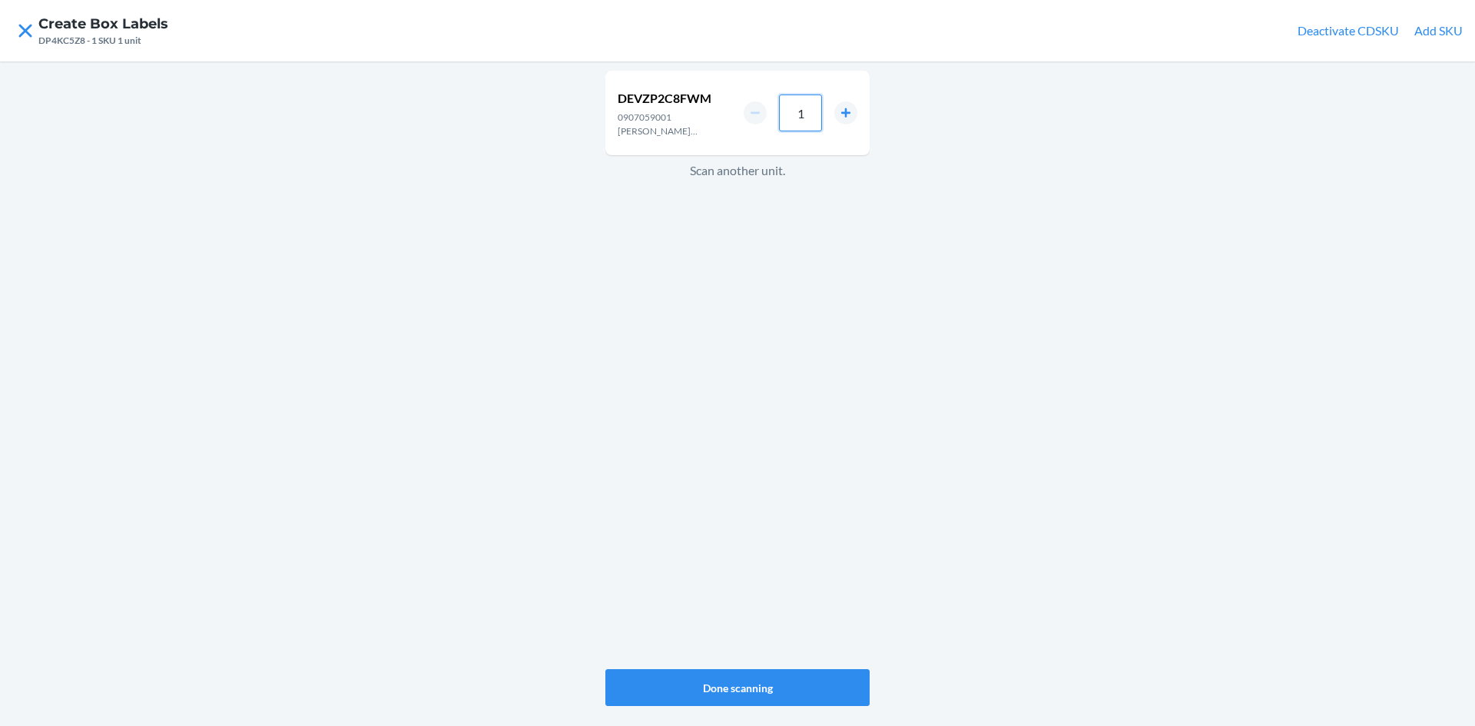
click at [809, 121] on input "1" at bounding box center [800, 113] width 43 height 37
type input "6"
click at [769, 681] on button "Done scanning" at bounding box center [737, 687] width 264 height 37
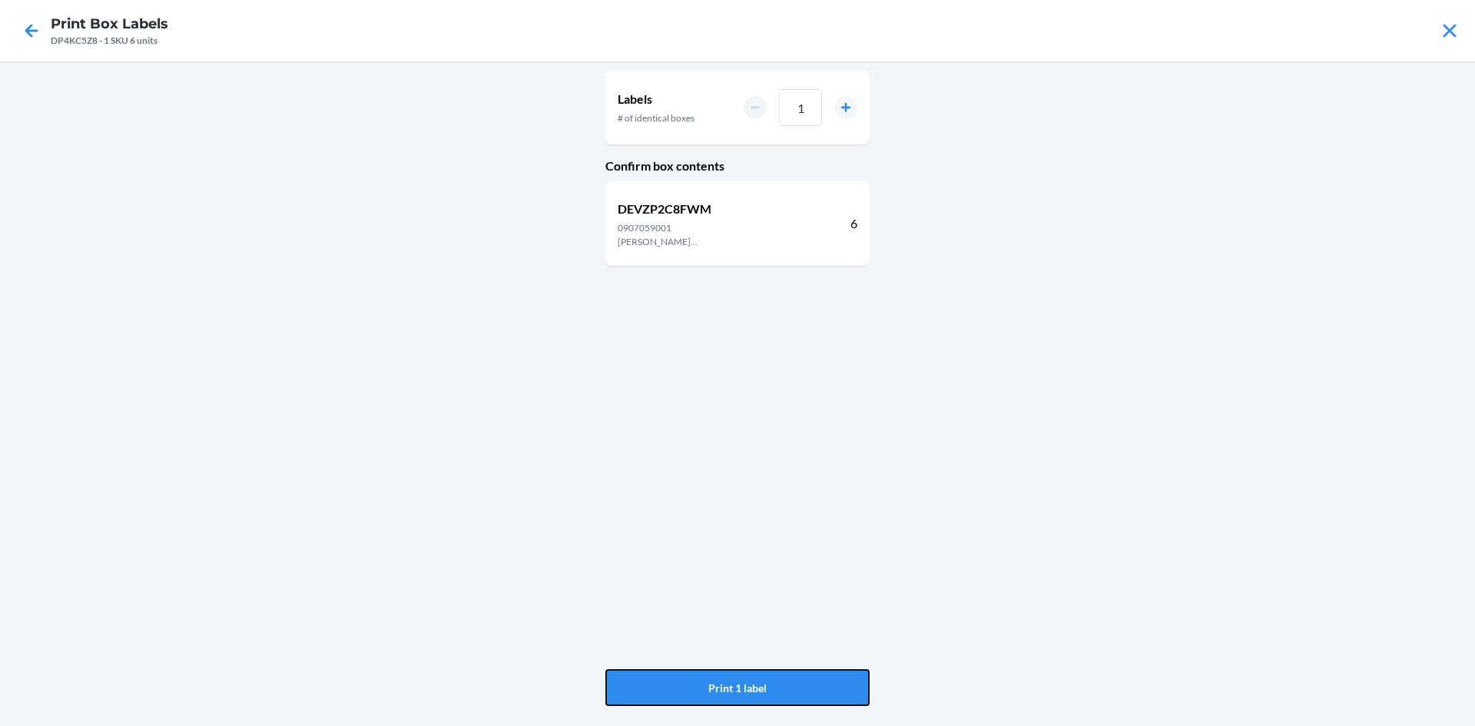
click at [768, 681] on button "Print 1 label" at bounding box center [737, 687] width 264 height 37
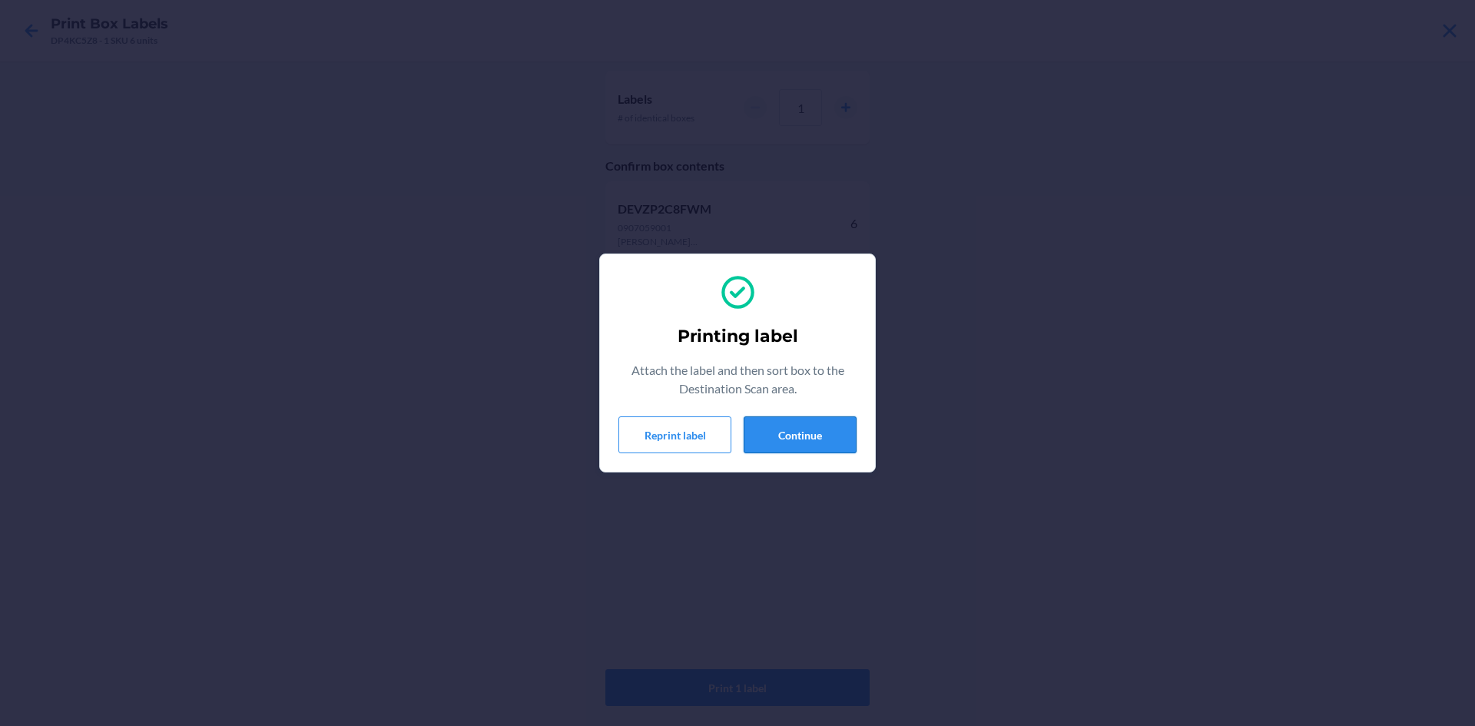
click at [824, 416] on button "Continue" at bounding box center [800, 434] width 113 height 37
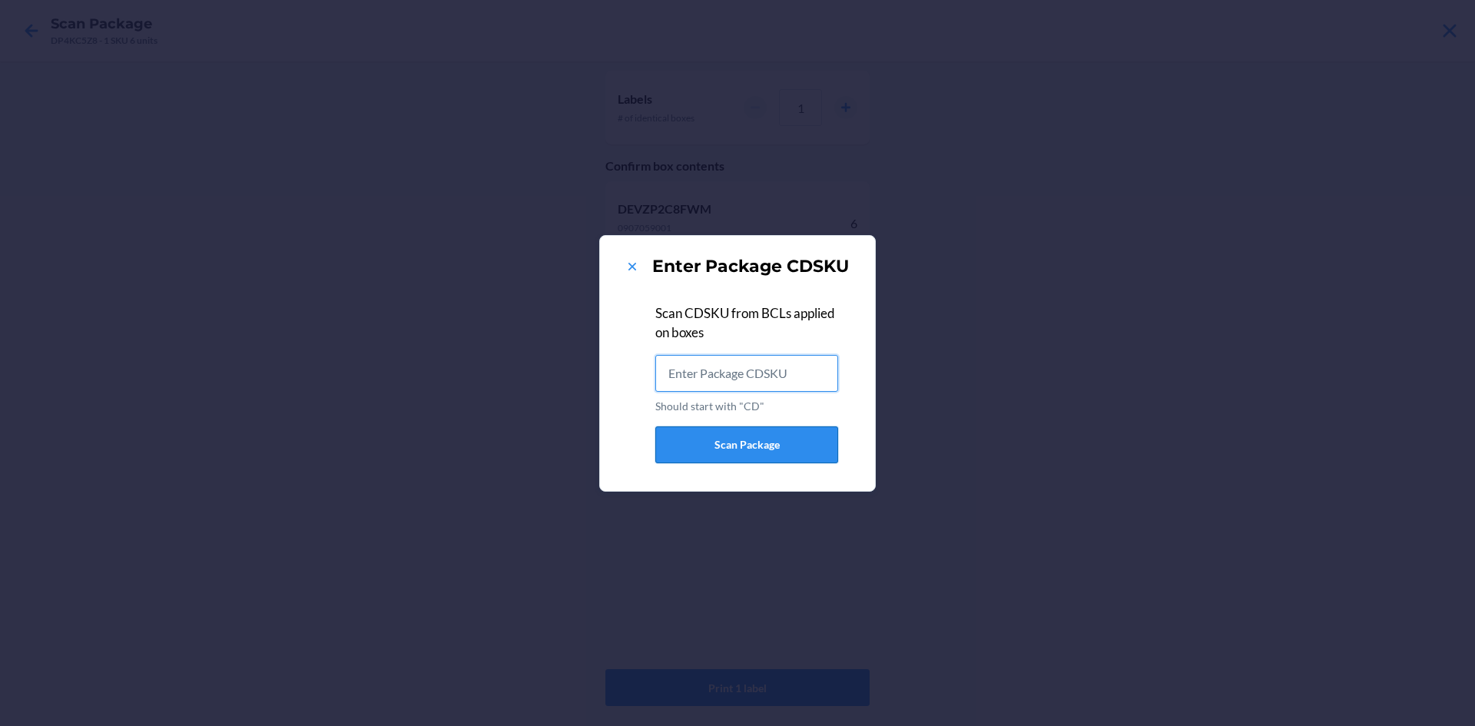
click at [833, 438] on button "Scan Package" at bounding box center [746, 444] width 183 height 37
type input "CDK75H3YCL5"
type input "DE3ZJBU9EV6"
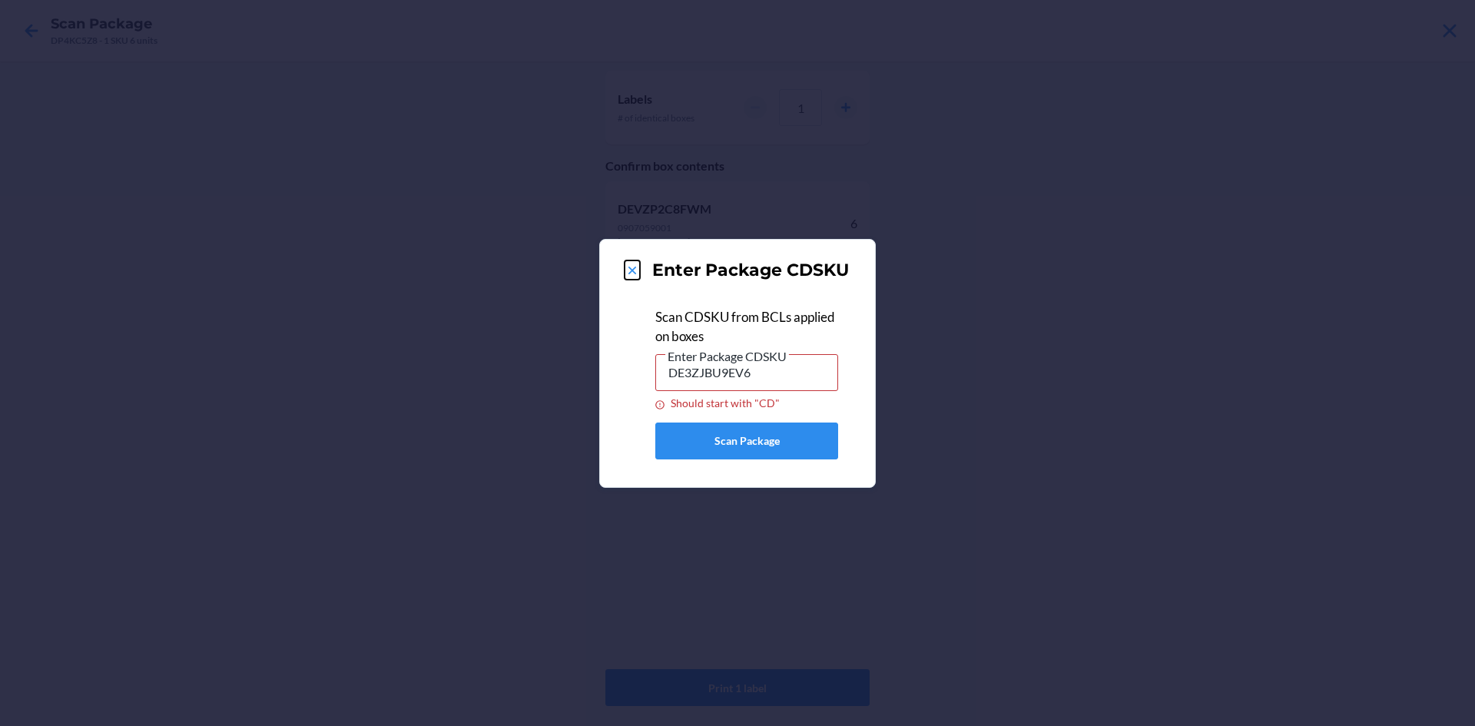
click at [629, 274] on icon at bounding box center [632, 270] width 15 height 15
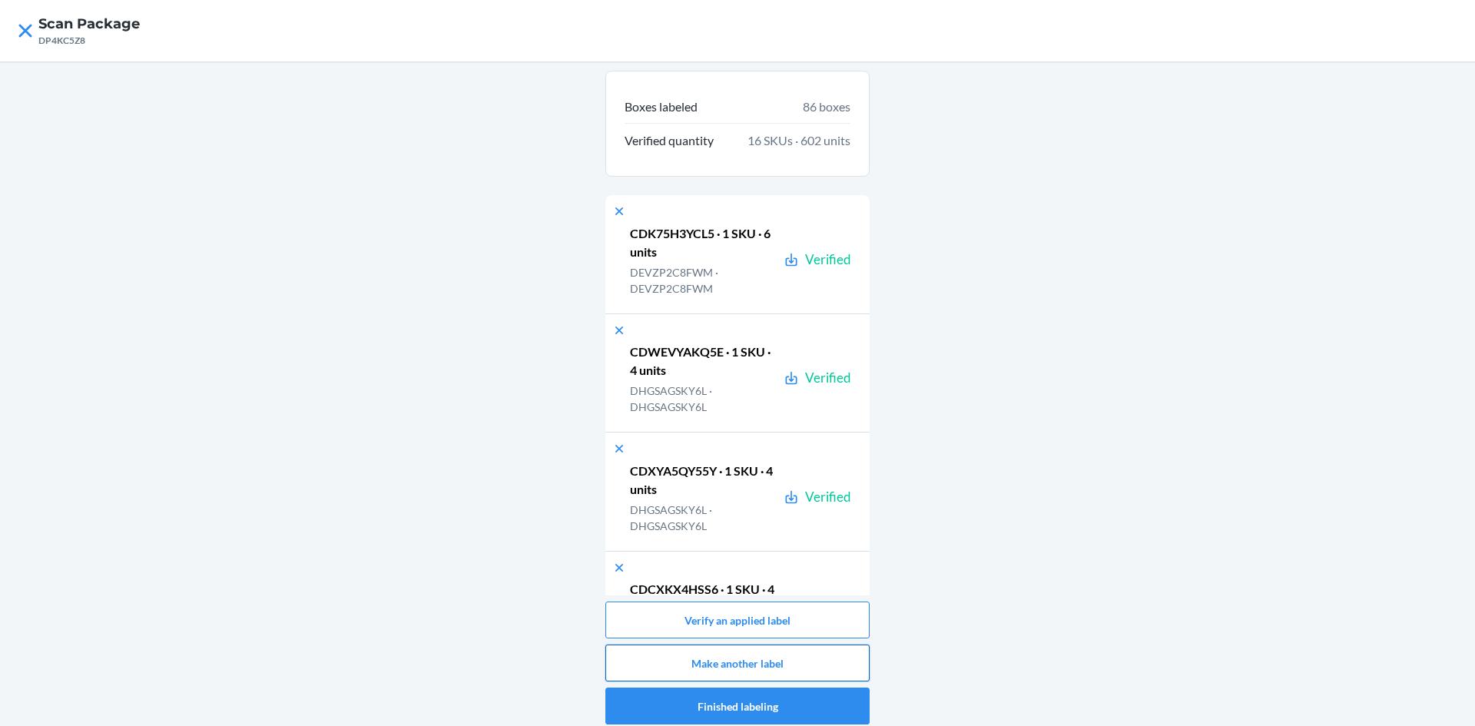
click at [801, 661] on button "Make another label" at bounding box center [737, 663] width 264 height 37
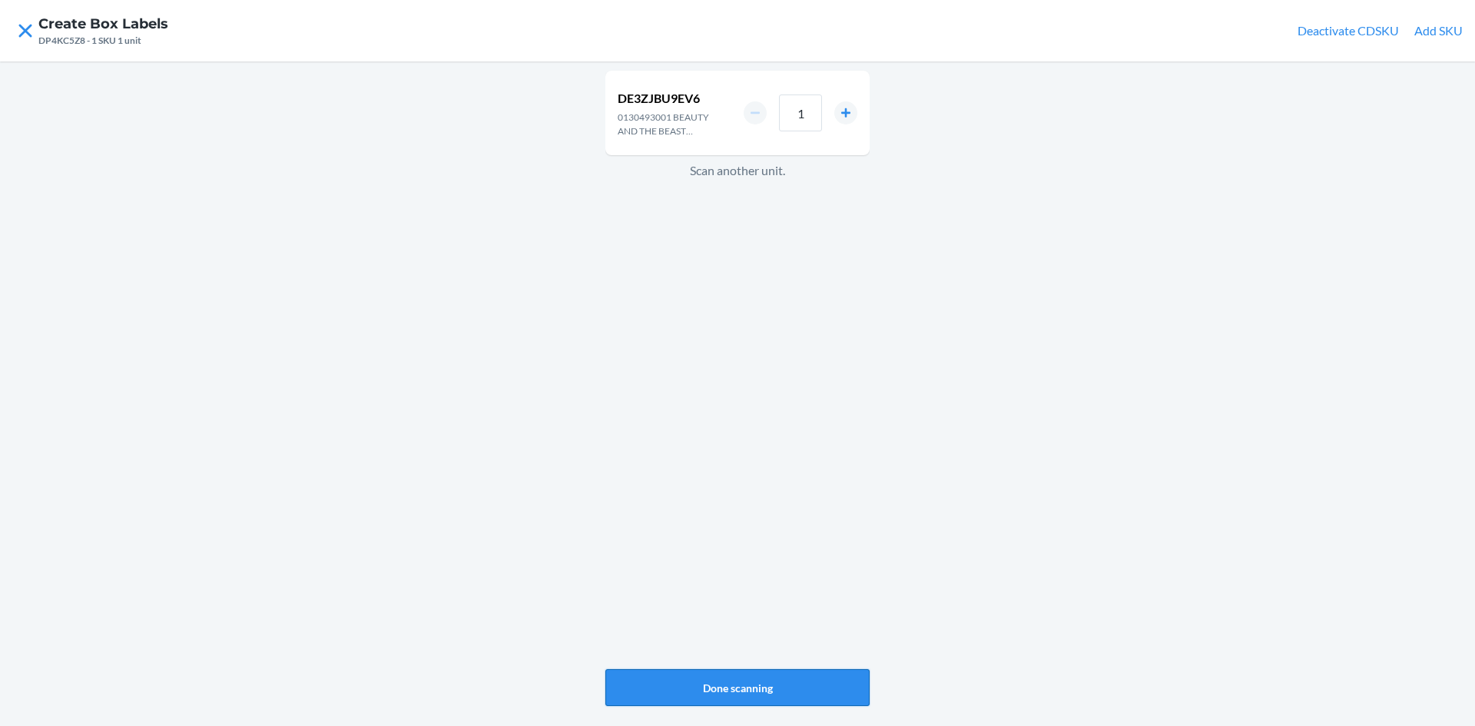
click at [824, 688] on button "Done scanning" at bounding box center [737, 687] width 264 height 37
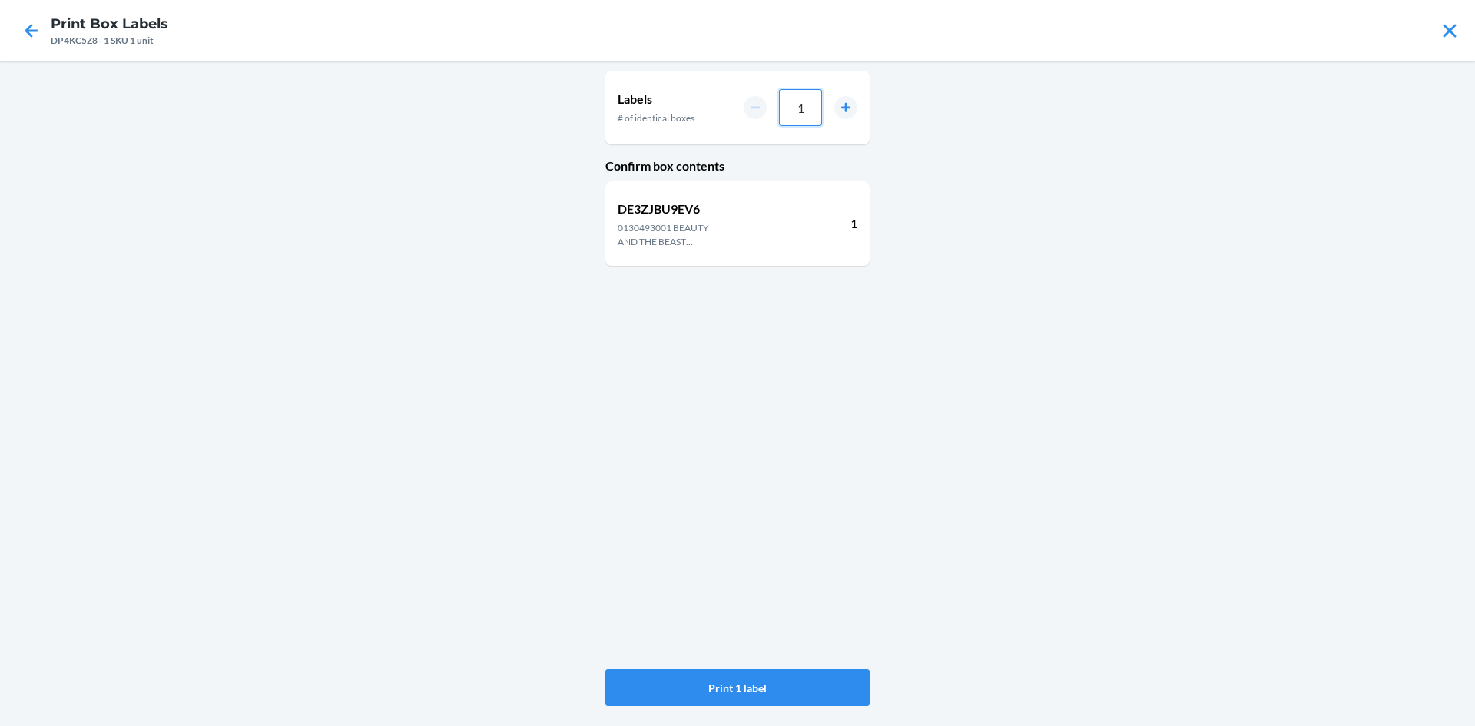
click at [808, 118] on input "1" at bounding box center [800, 107] width 43 height 37
type input "14"
click at [758, 687] on button "Print 14 labels" at bounding box center [737, 687] width 264 height 37
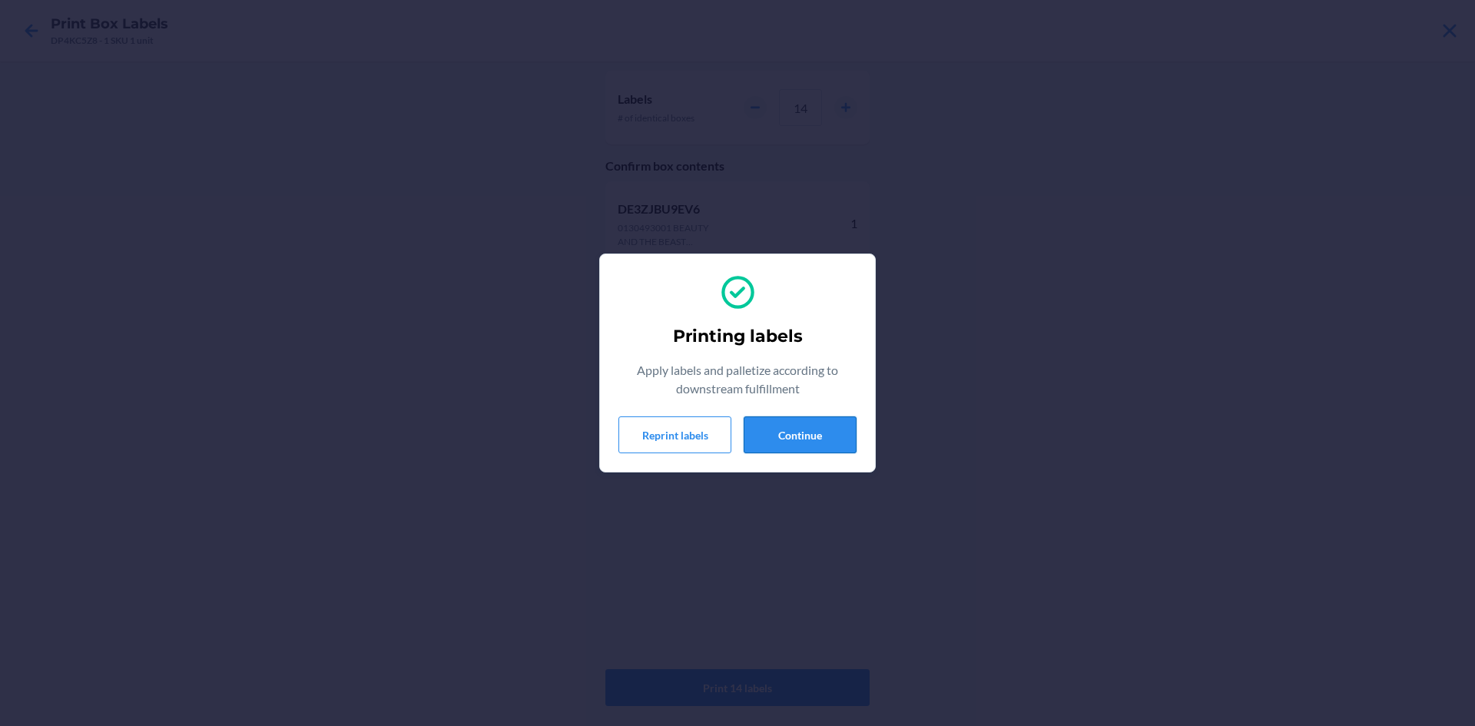
click at [811, 430] on button "Continue" at bounding box center [800, 434] width 113 height 37
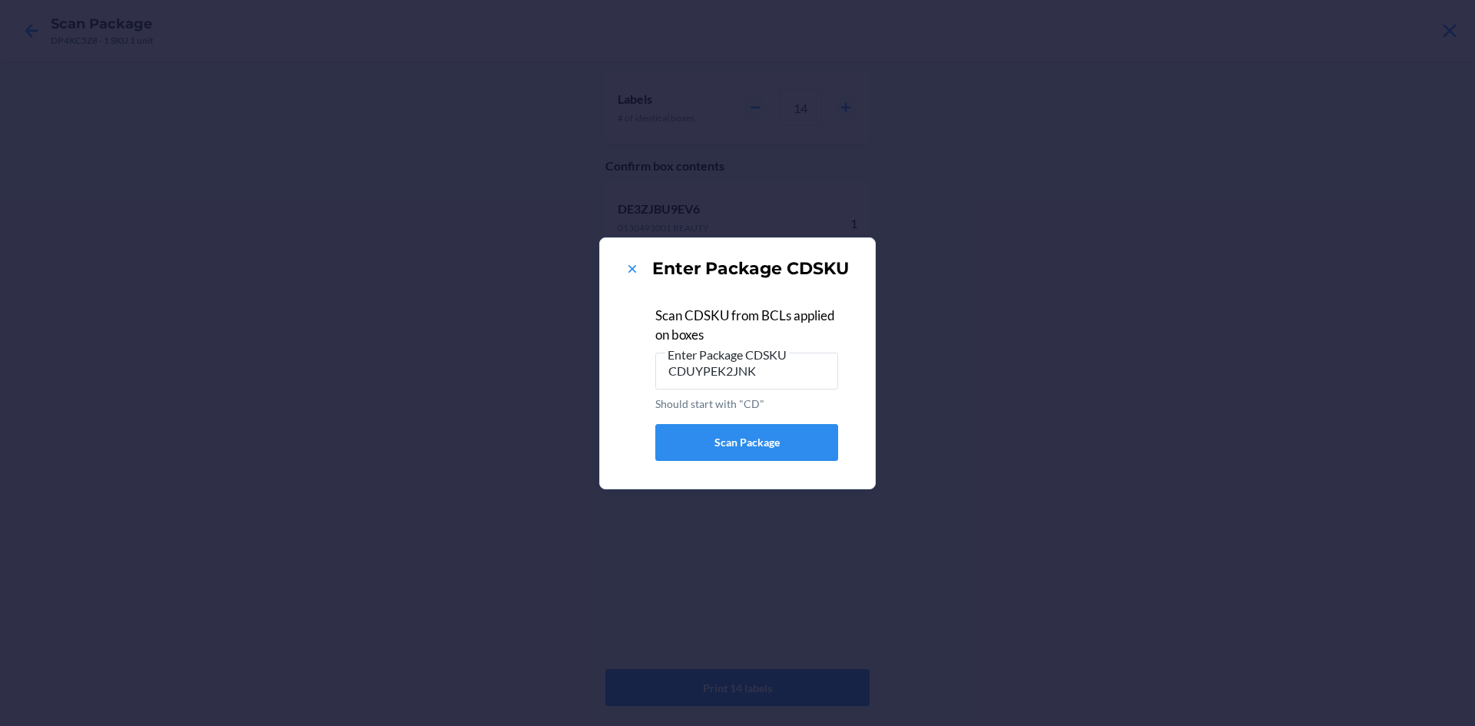
type input "CDUYPEK2JNK"
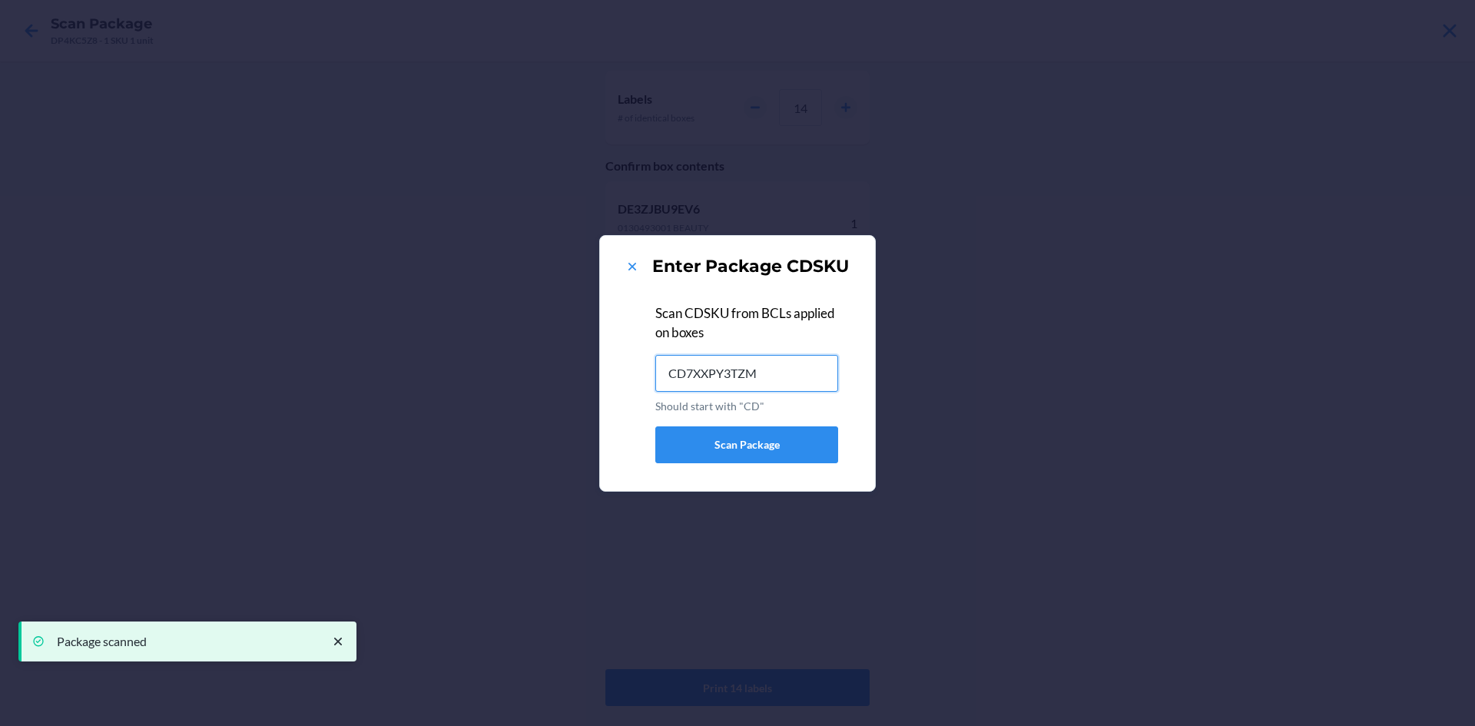
type input "CD7XXPY3TZM"
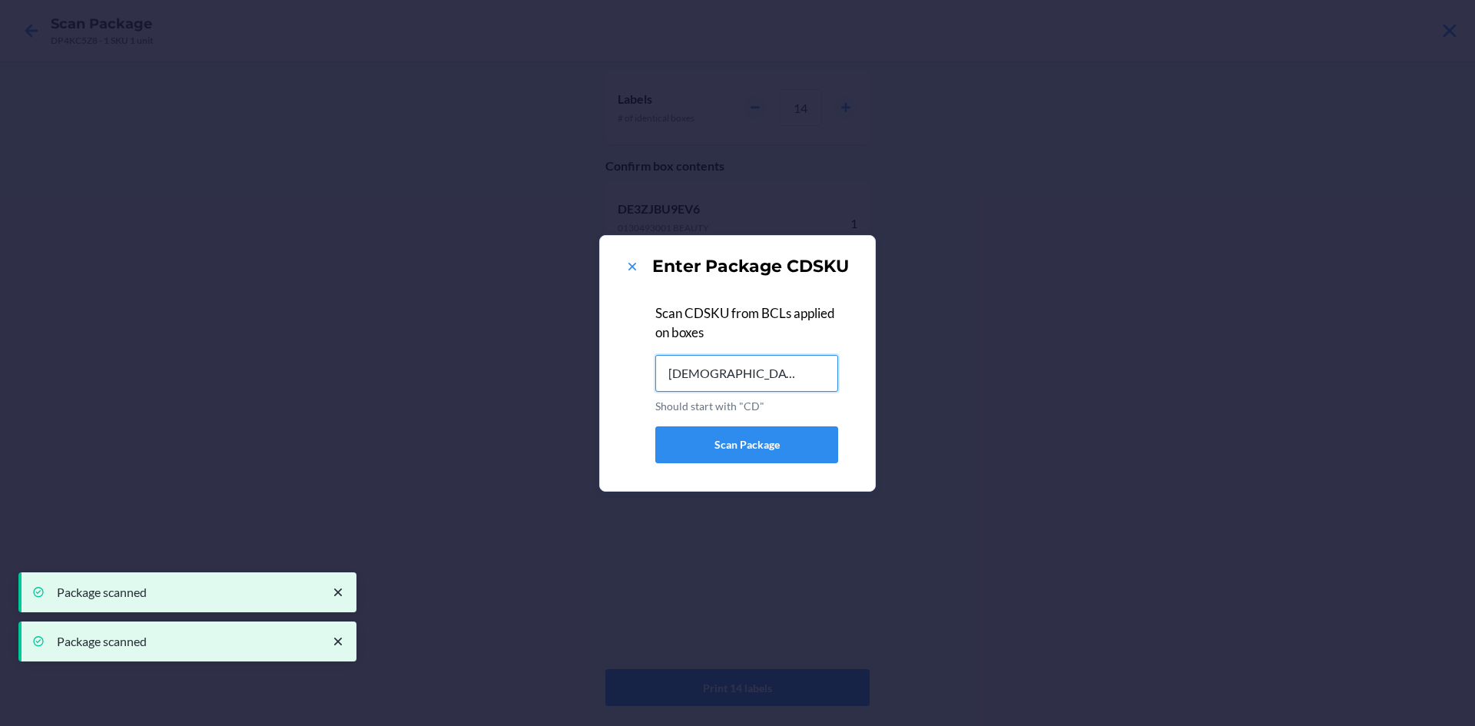
type input "[DEMOGRAPHIC_DATA]"
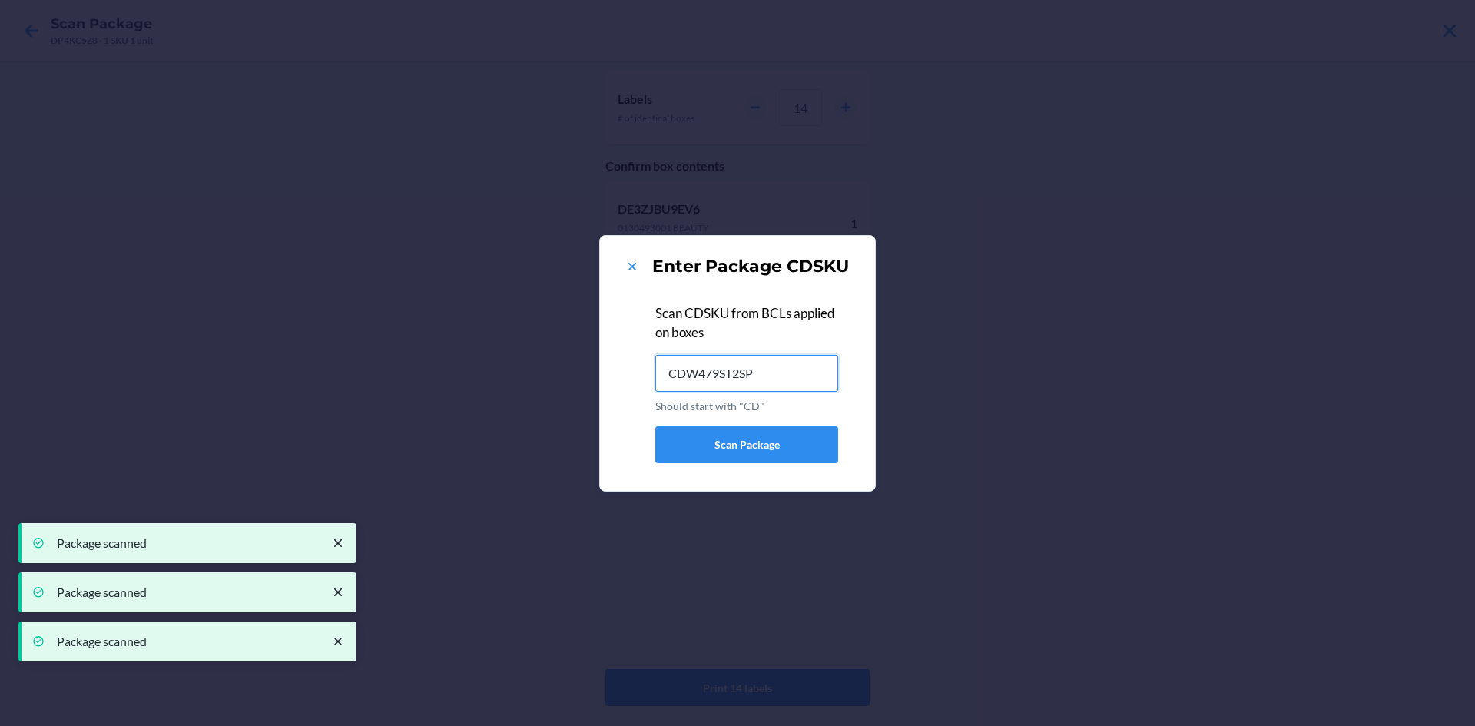
type input "CDW479ST2SP"
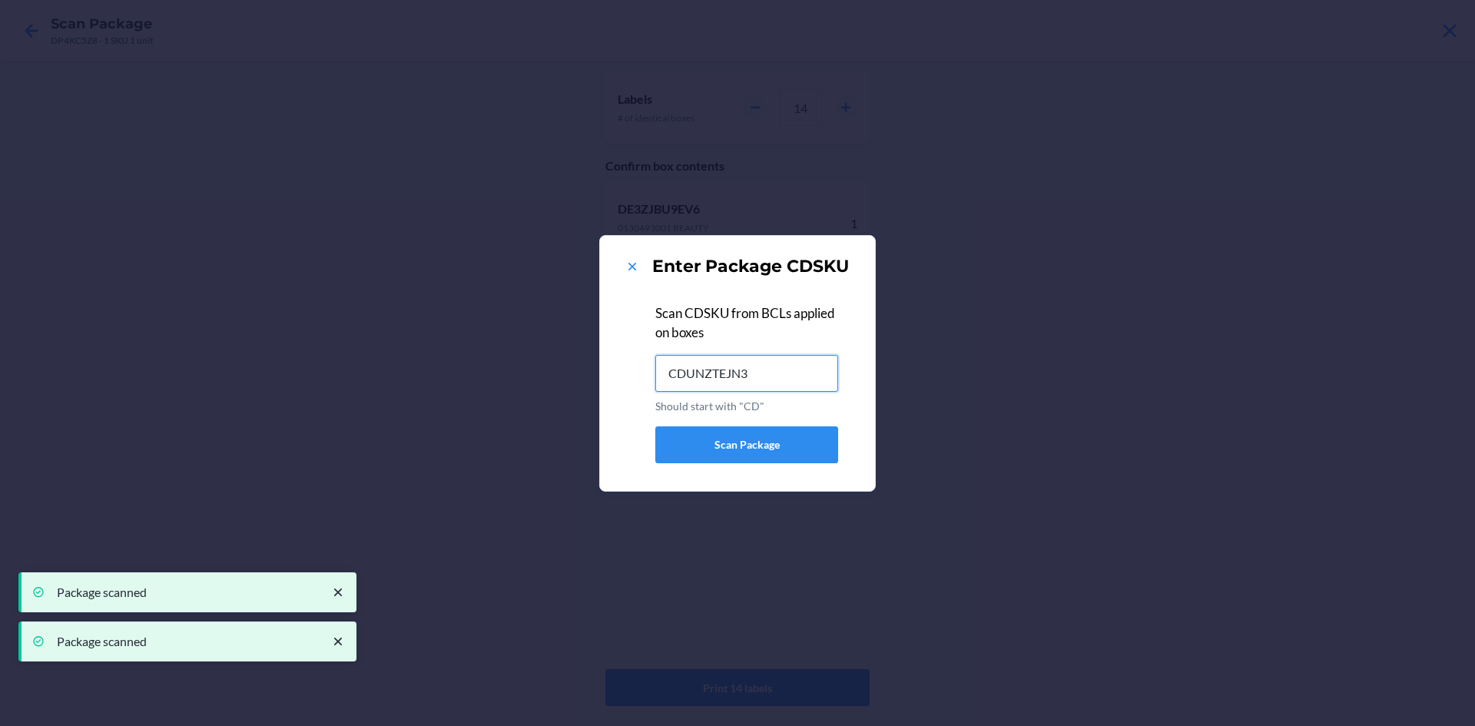
type input "CDUNZTEJN33"
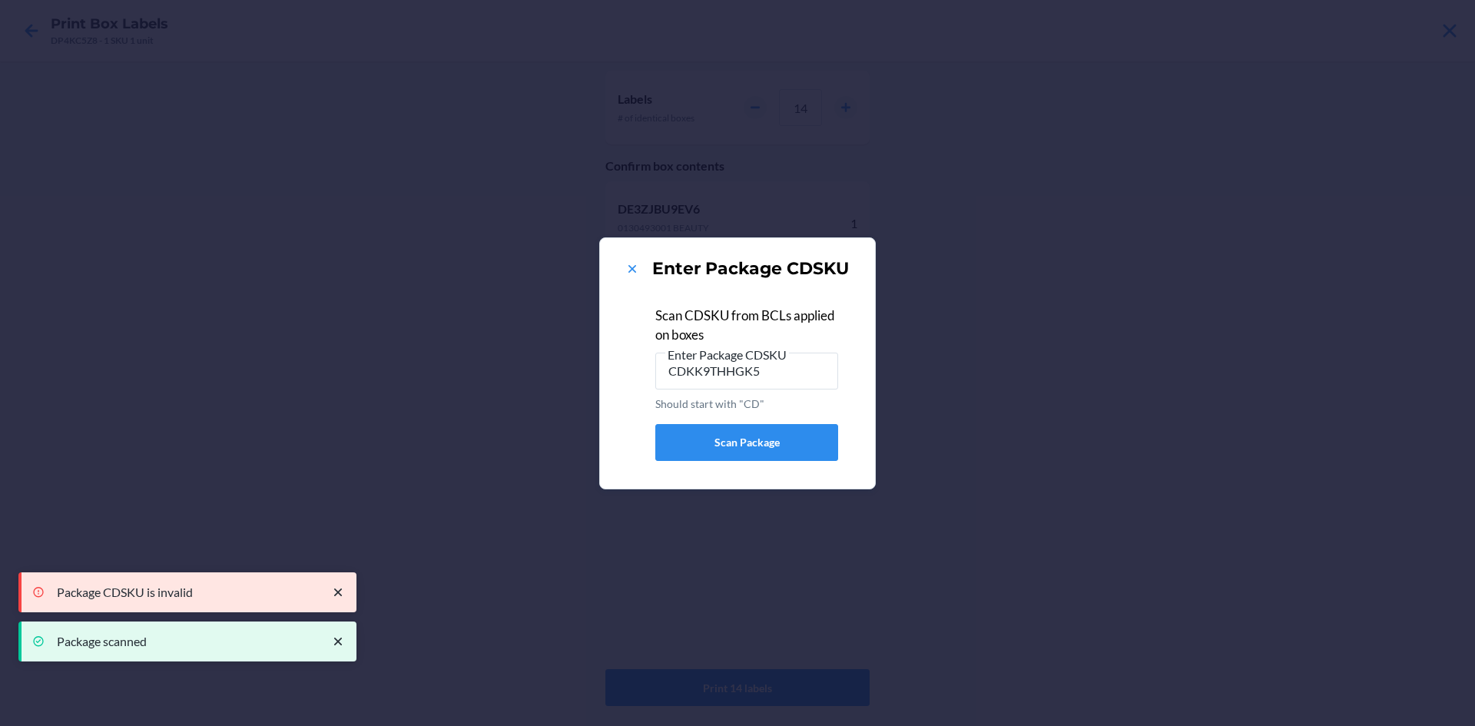
type input "CDRXKRNV2BR"
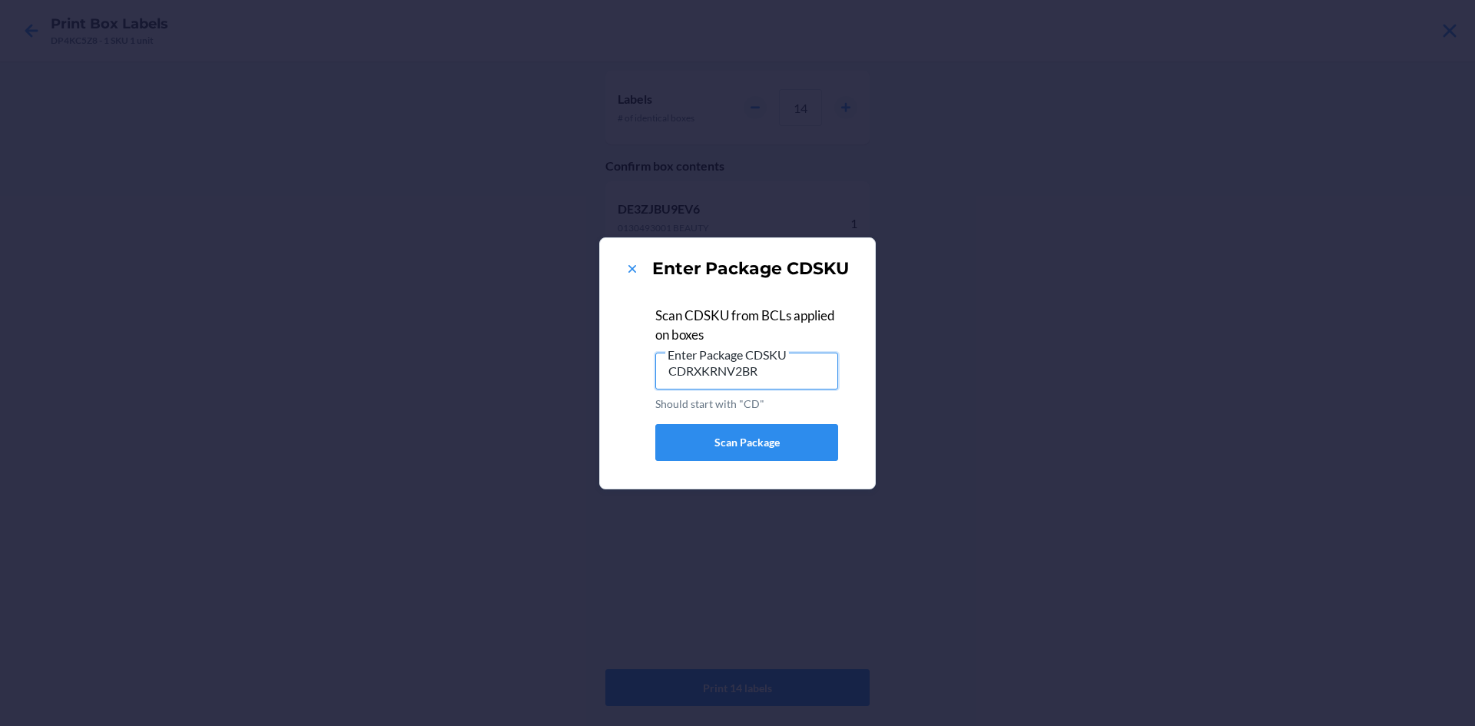
drag, startPoint x: 801, startPoint y: 355, endPoint x: 642, endPoint y: 387, distance: 161.5
click at [642, 387] on div "Scan CDSKU from BCLs applied on boxes Enter Package CDSKU CDRXKRNV2BR Should st…" at bounding box center [738, 382] width 238 height 177
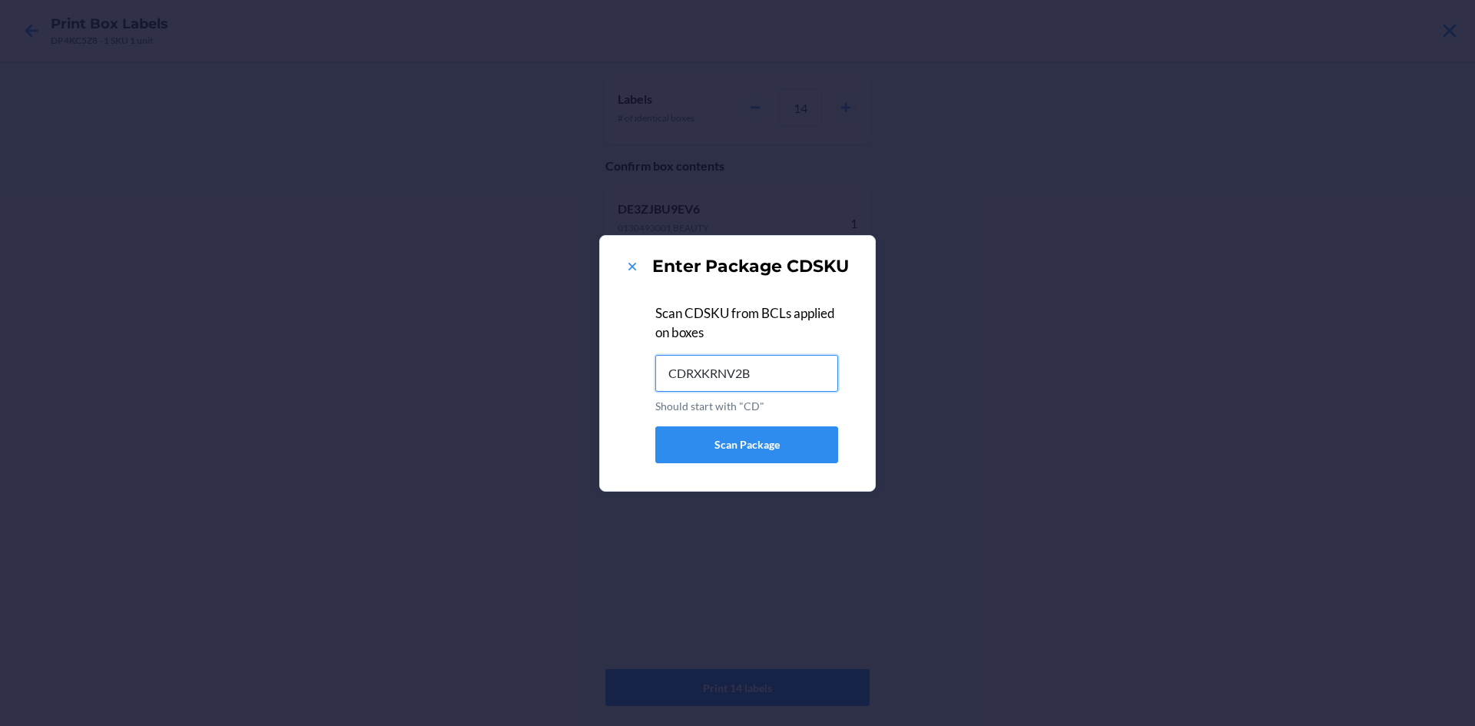
type input "CDRXKRNV2BR"
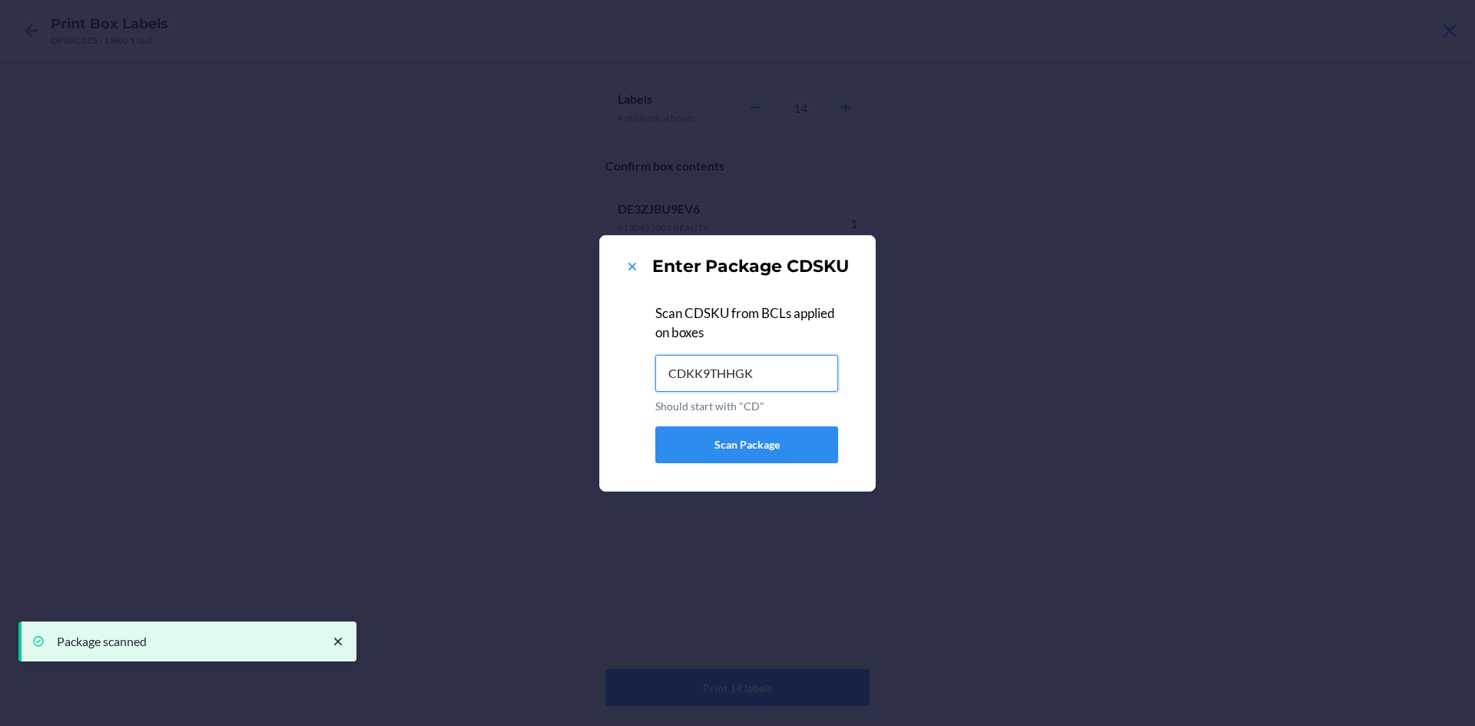
type input "CDKK9THHGK5"
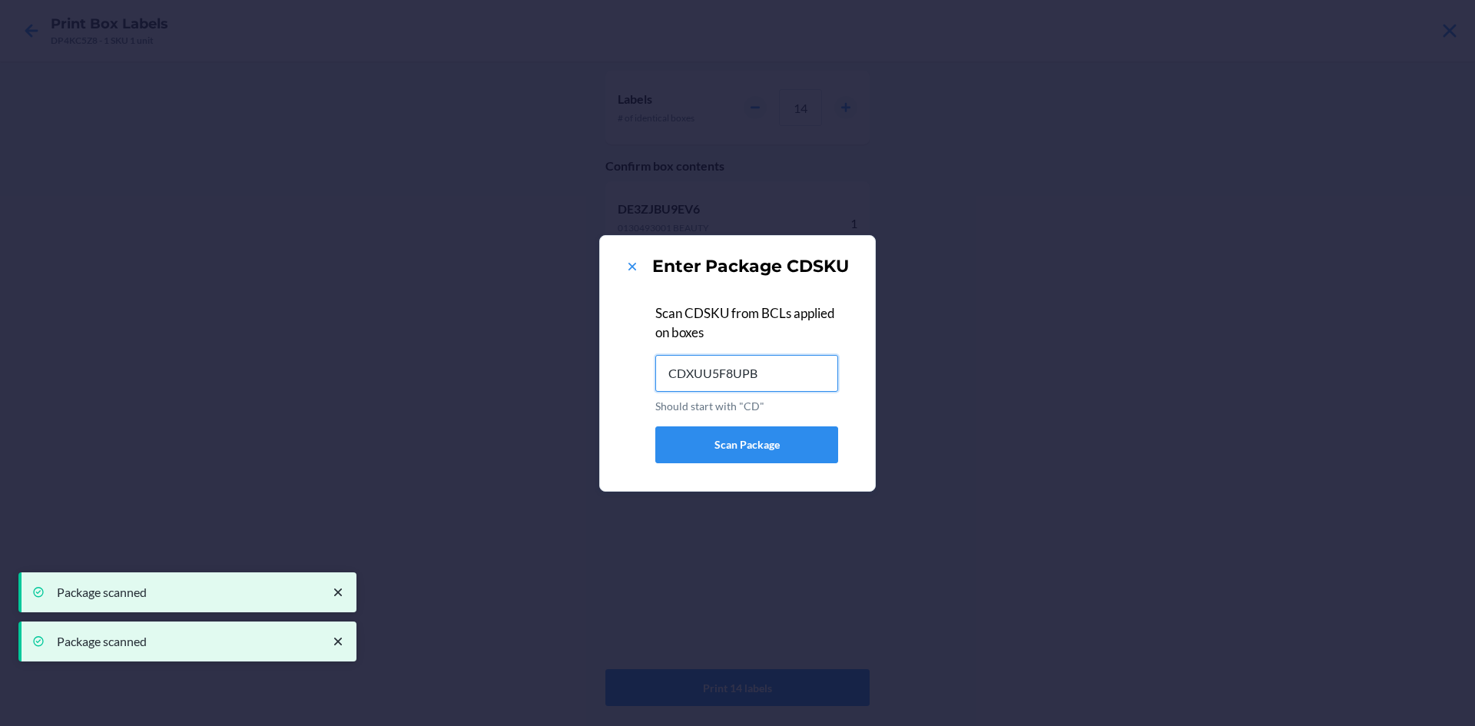
type input "CDXUU5F8UPB"
type input "CDJAXC7MF29"
type input "CDHLUAZSP47"
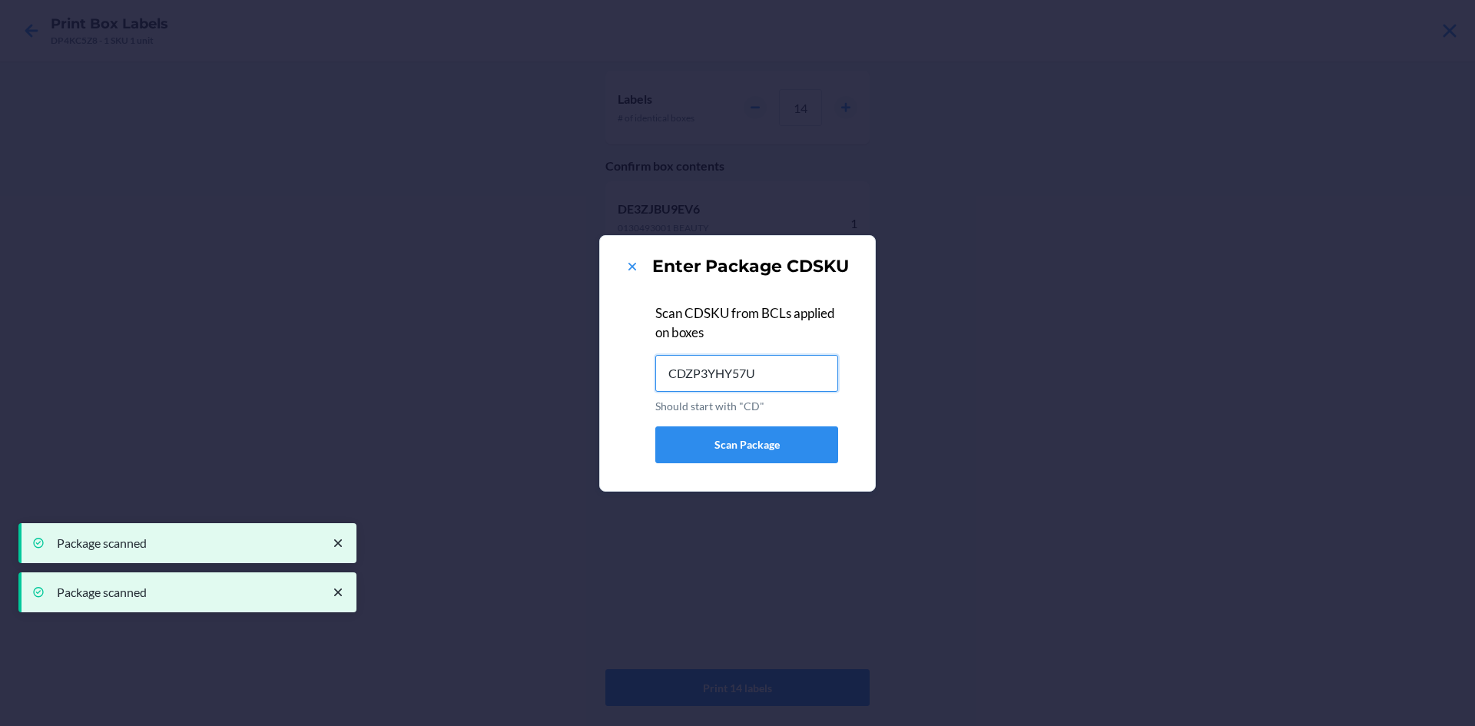
type input "CDZP3YHY57U"
type input "CDETDU28KEL"
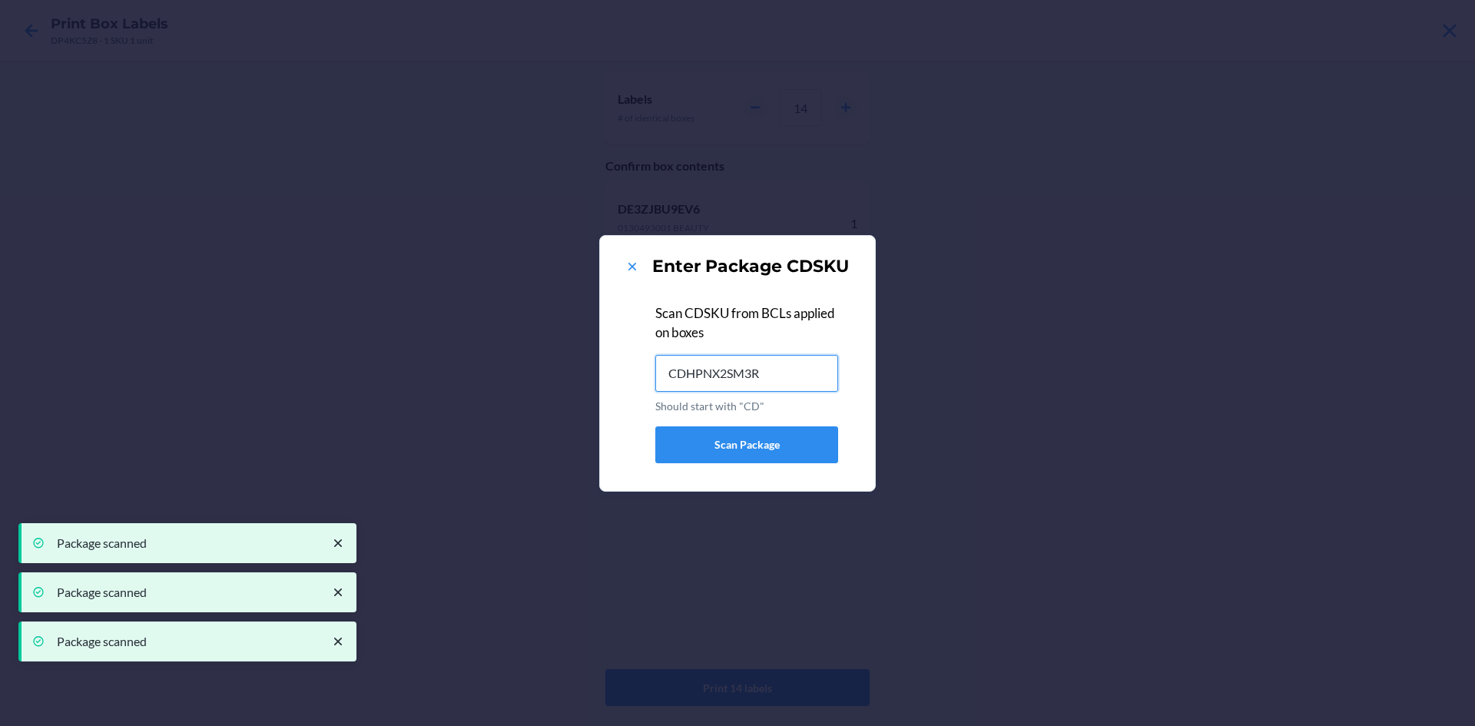
type input "CDHPNX2SM3R"
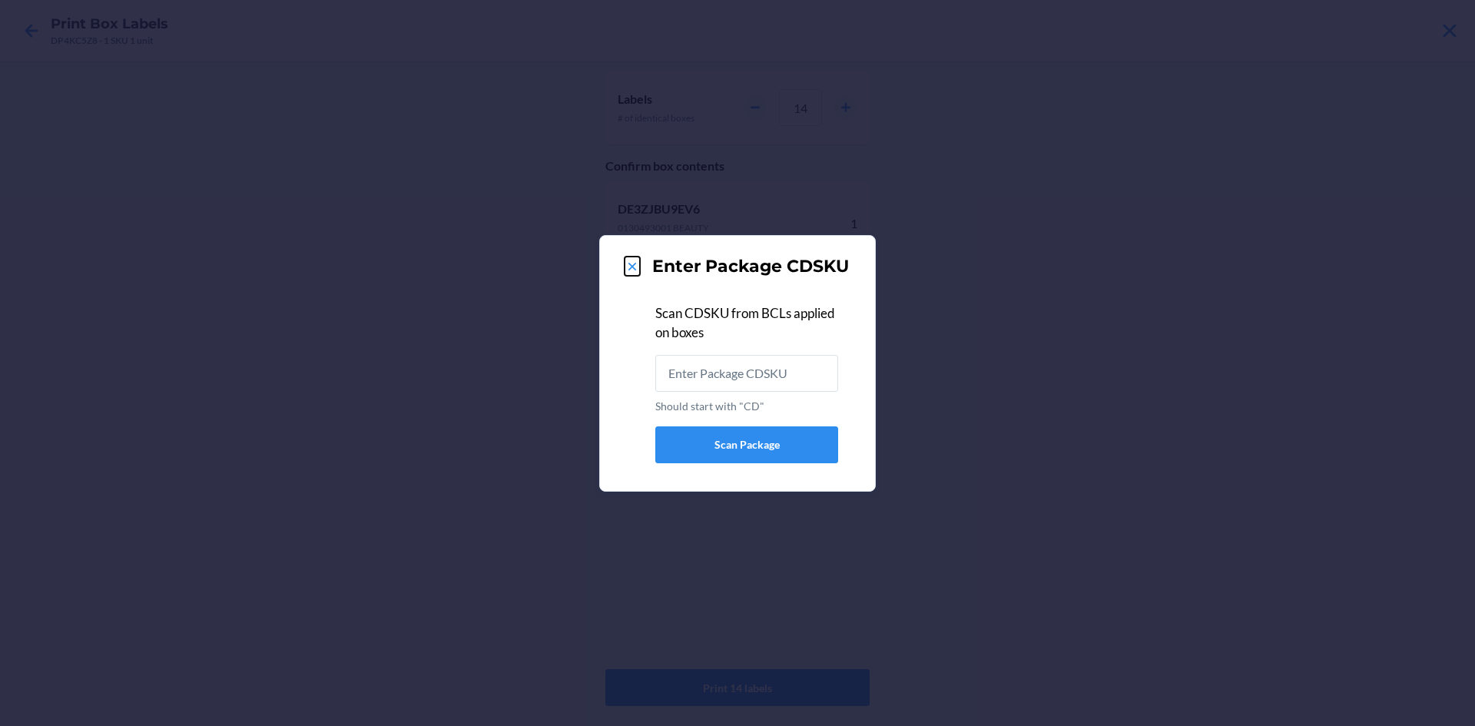
click at [636, 263] on icon at bounding box center [632, 266] width 15 height 15
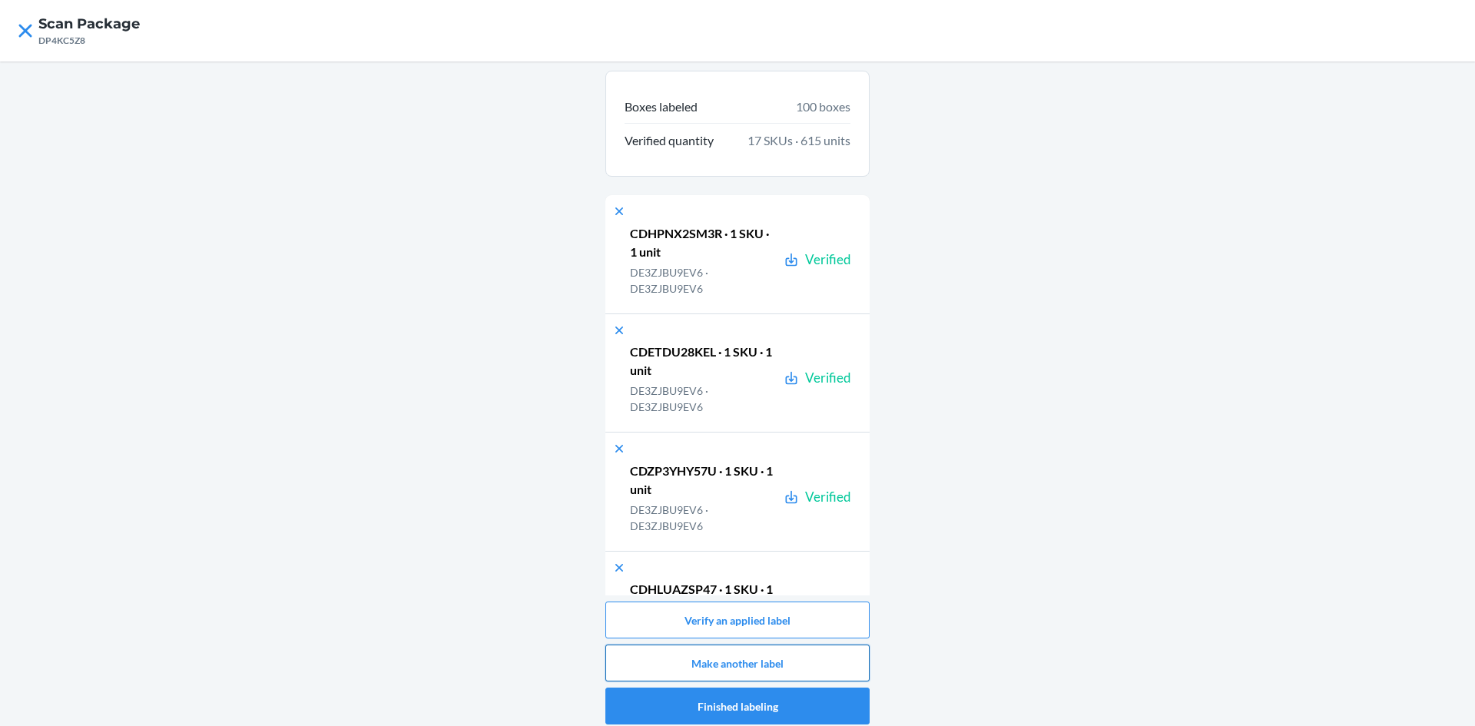
click at [817, 668] on button "Make another label" at bounding box center [737, 663] width 264 height 37
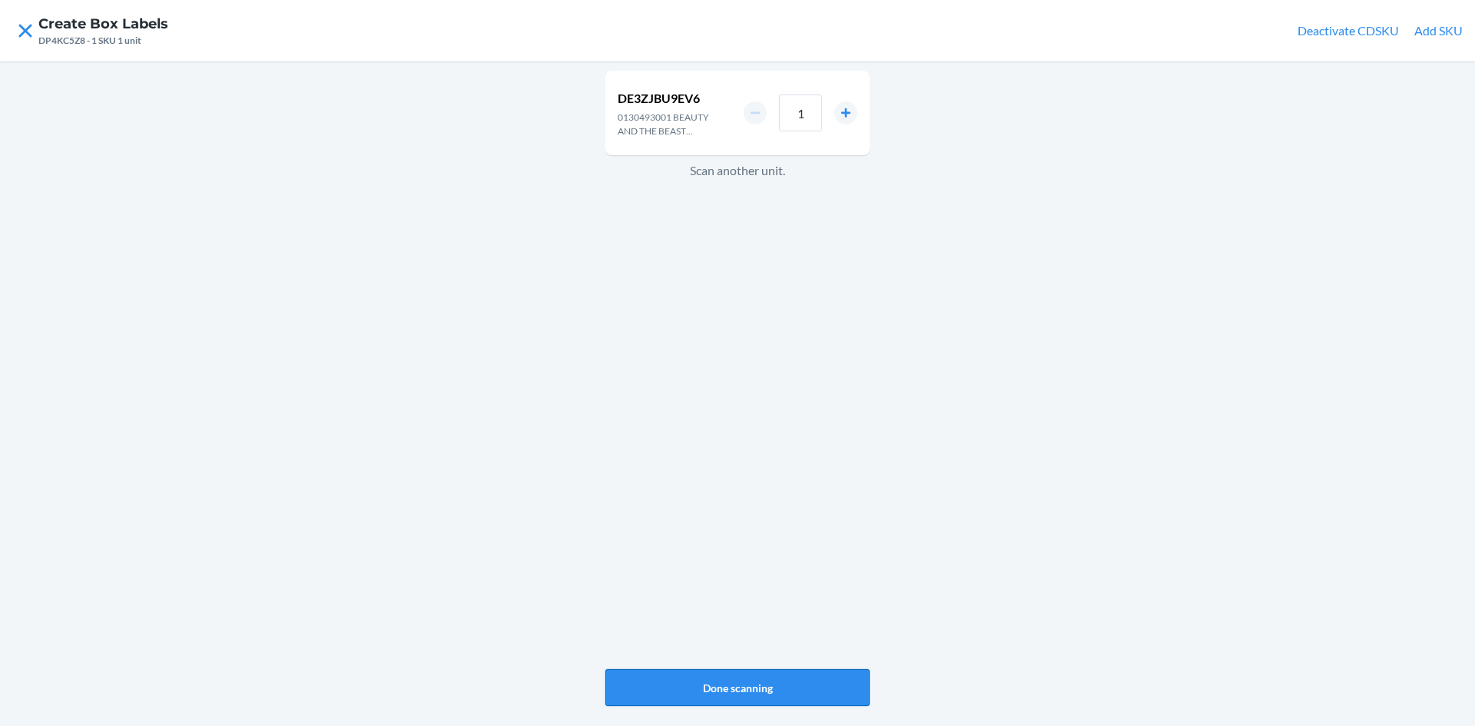
click at [842, 671] on button "Done scanning" at bounding box center [737, 687] width 264 height 37
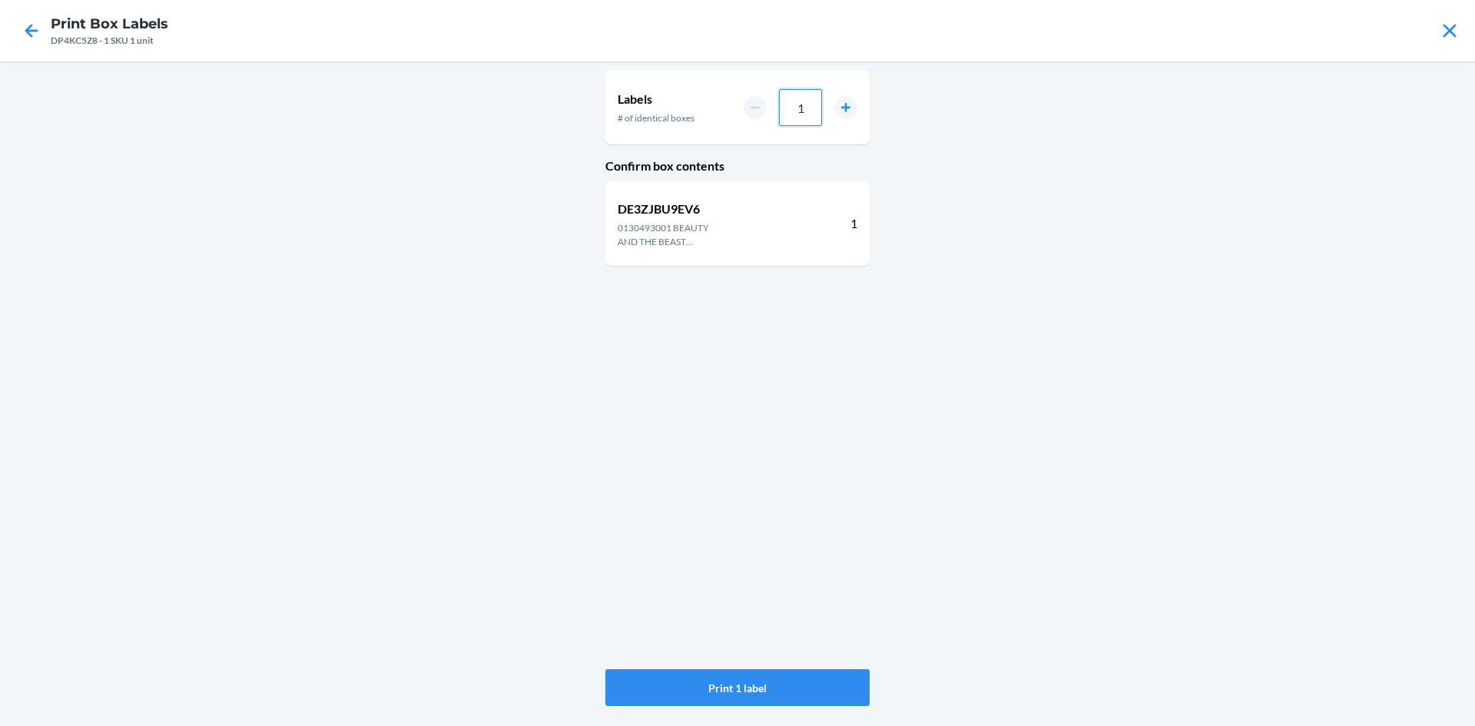
click at [815, 107] on input "1" at bounding box center [800, 107] width 43 height 37
type input "14"
click at [844, 690] on button "Print 14 labels" at bounding box center [737, 687] width 264 height 37
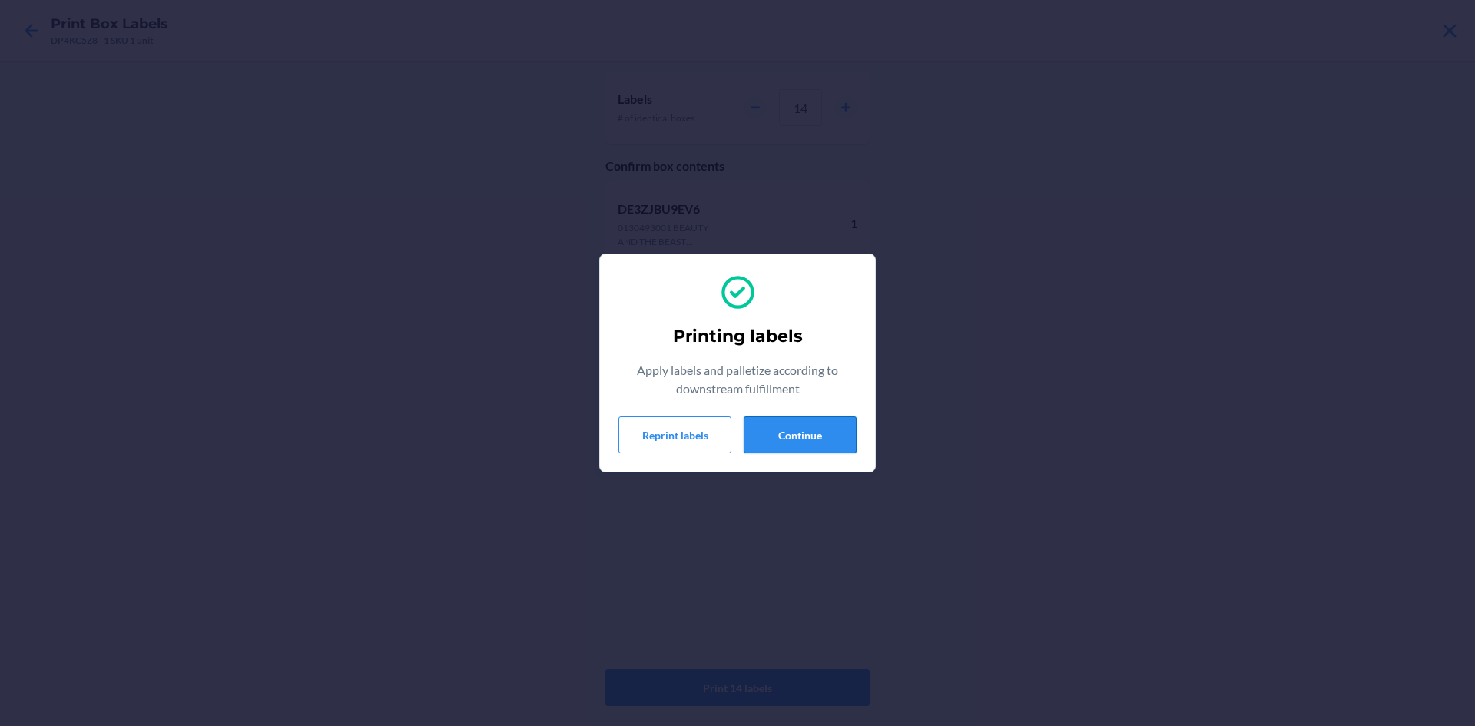
click at [782, 434] on button "Continue" at bounding box center [800, 434] width 113 height 37
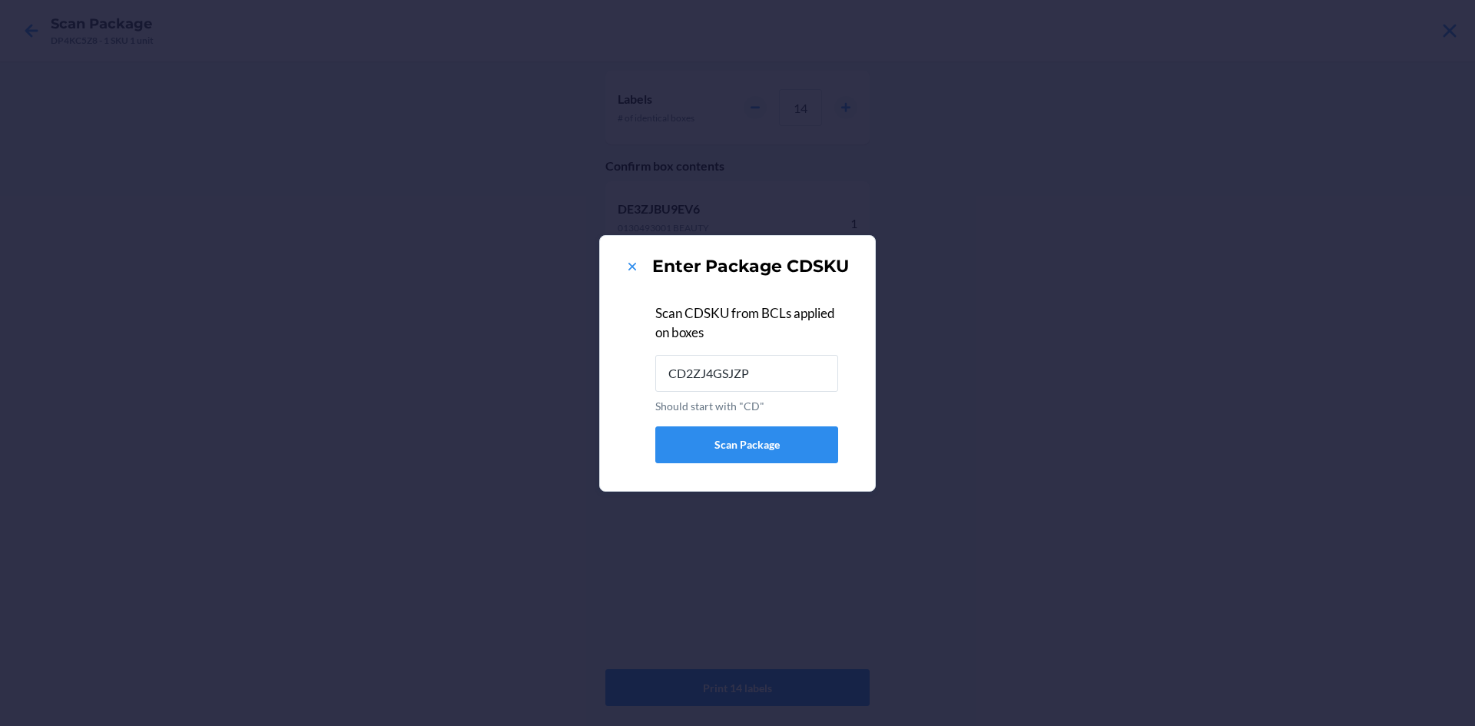
type input "CD2ZJ4GSJZP"
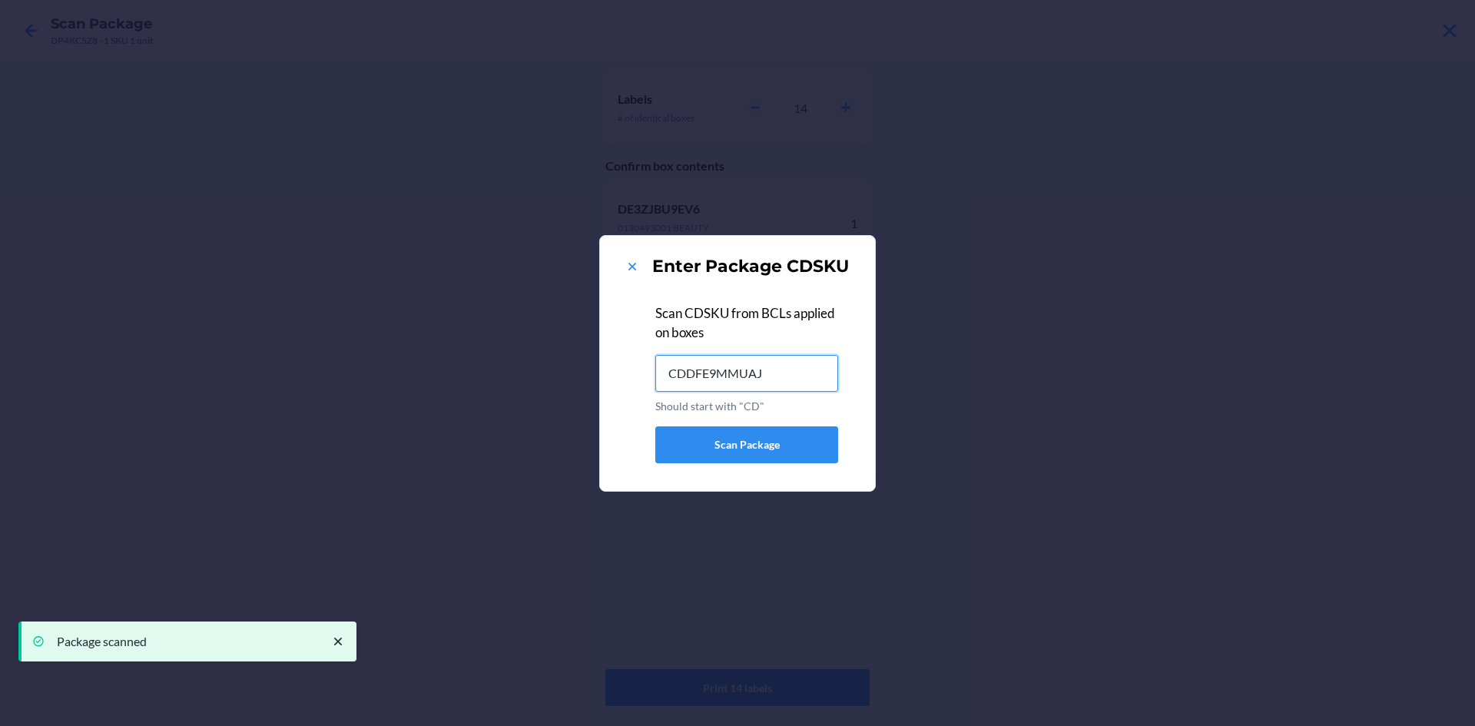
type input "CDDFE9MMUAJ"
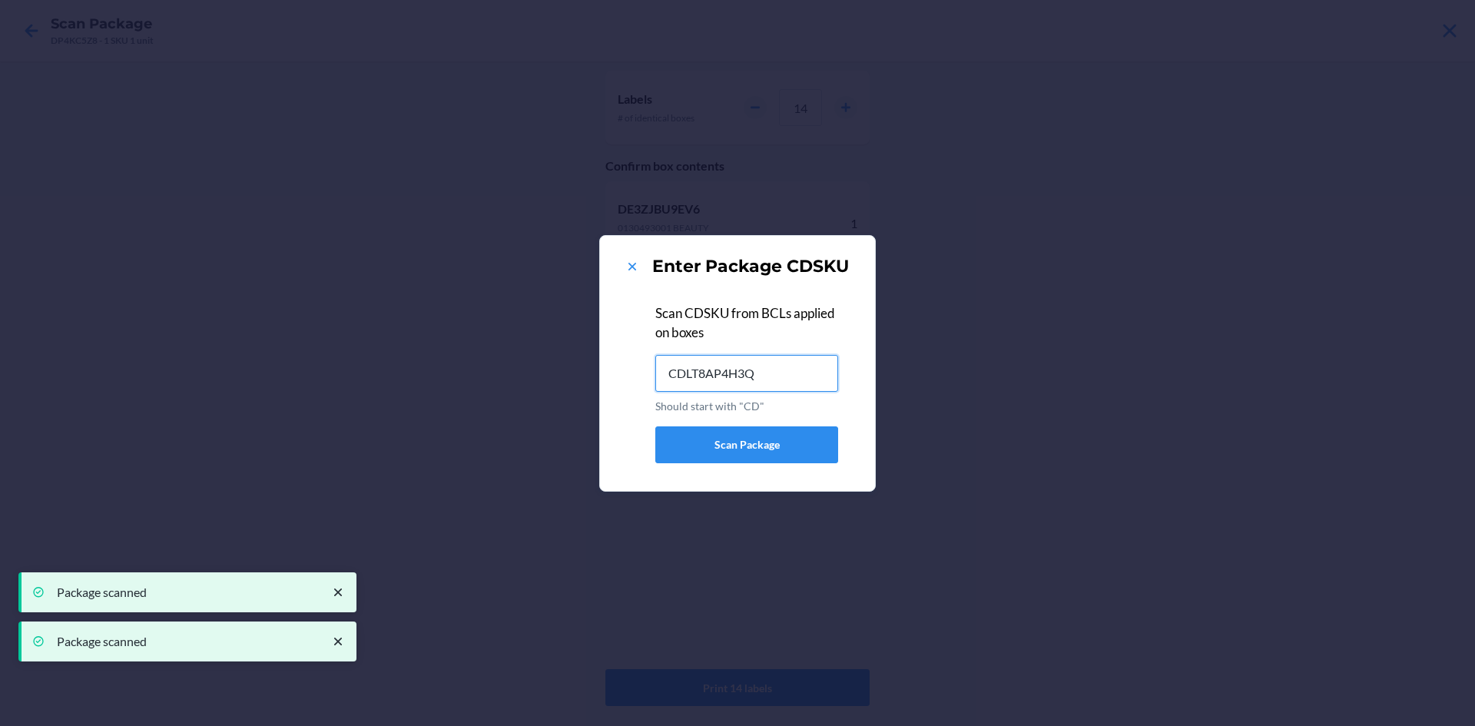
type input "CDLT8AP4H3Q"
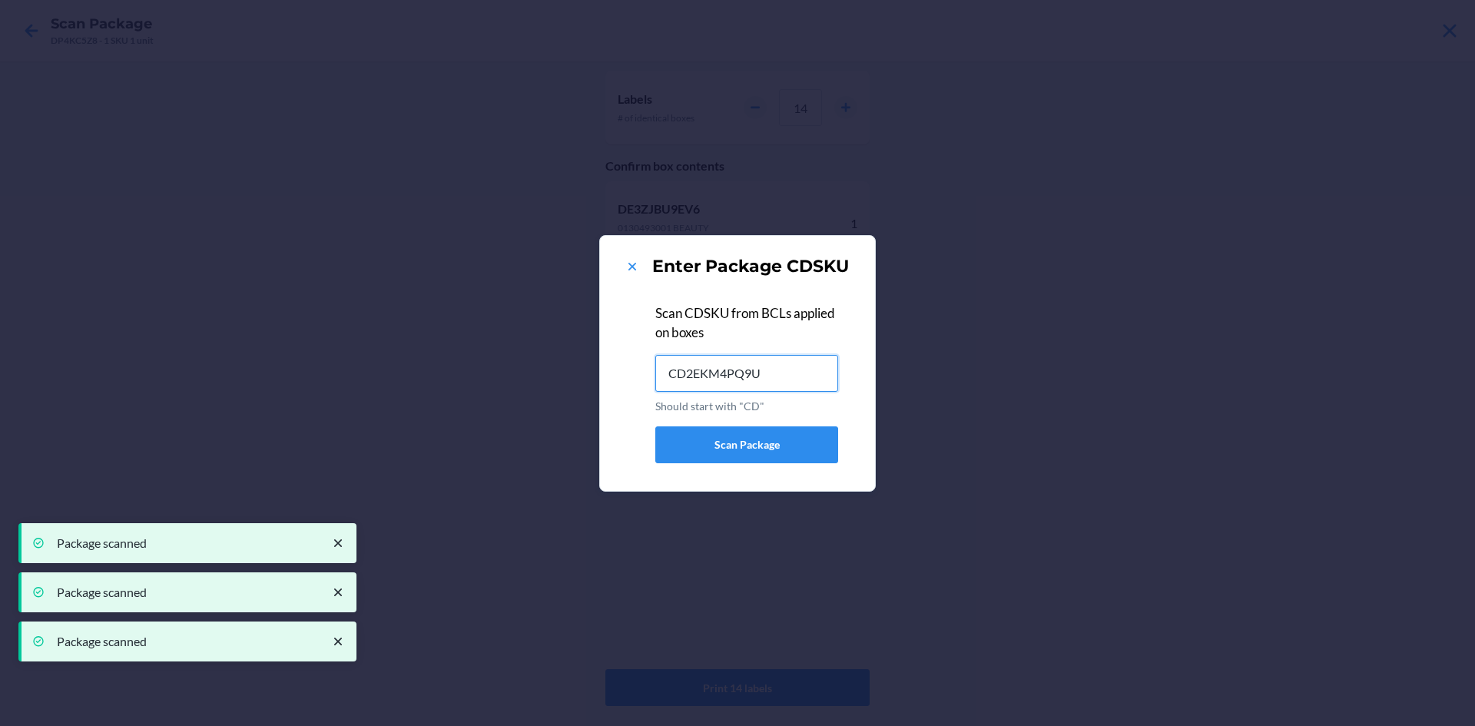
type input "CD2EKM4PQ9U"
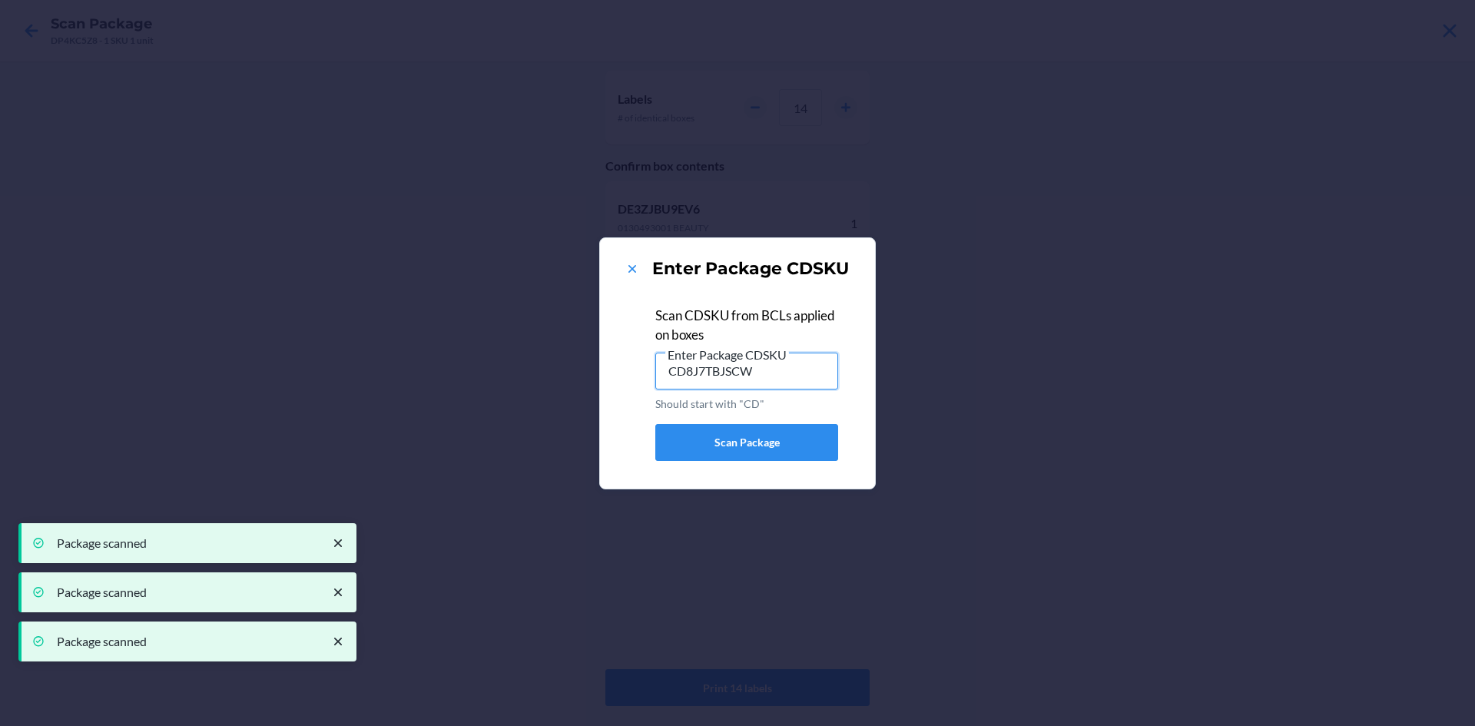
type input "CD8J7TBJSCW"
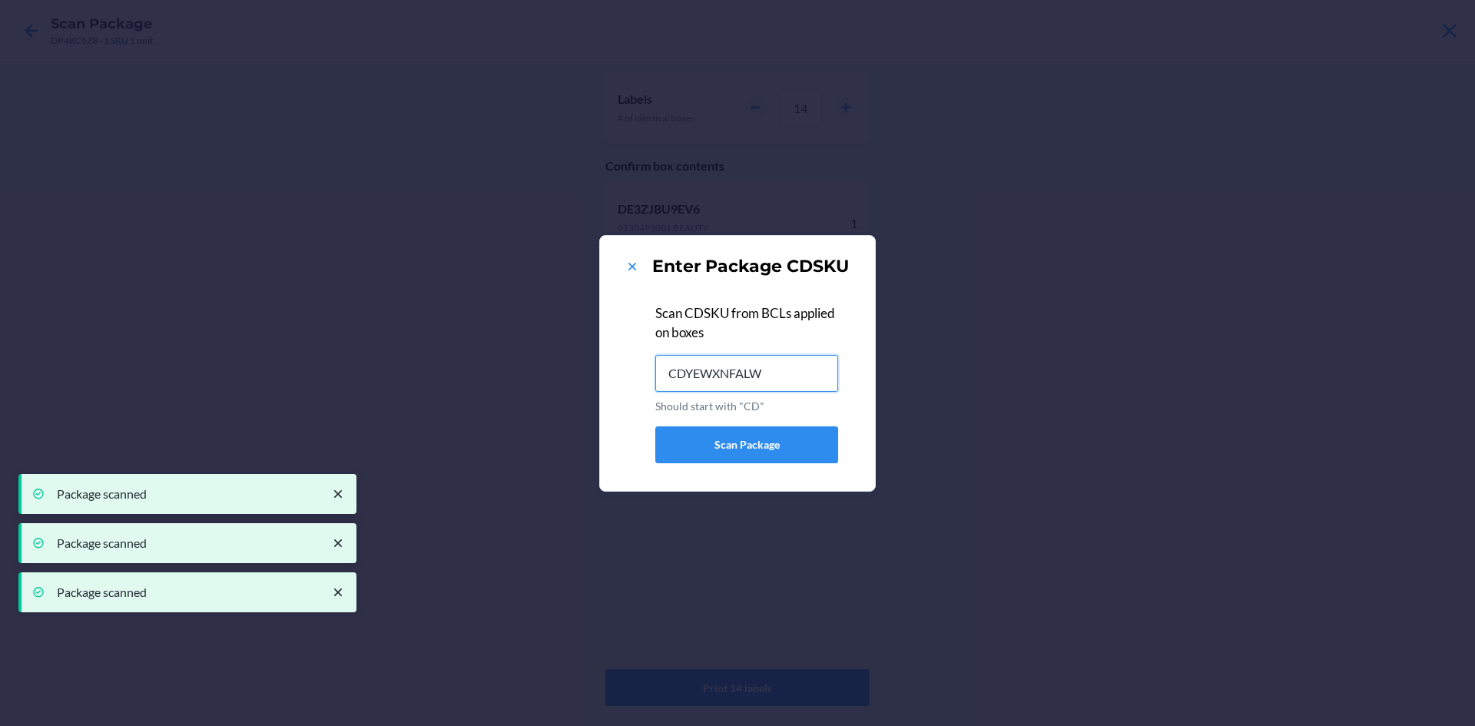
type input "CDYEWXNFALW"
type input "CDUDAPDEM6D"
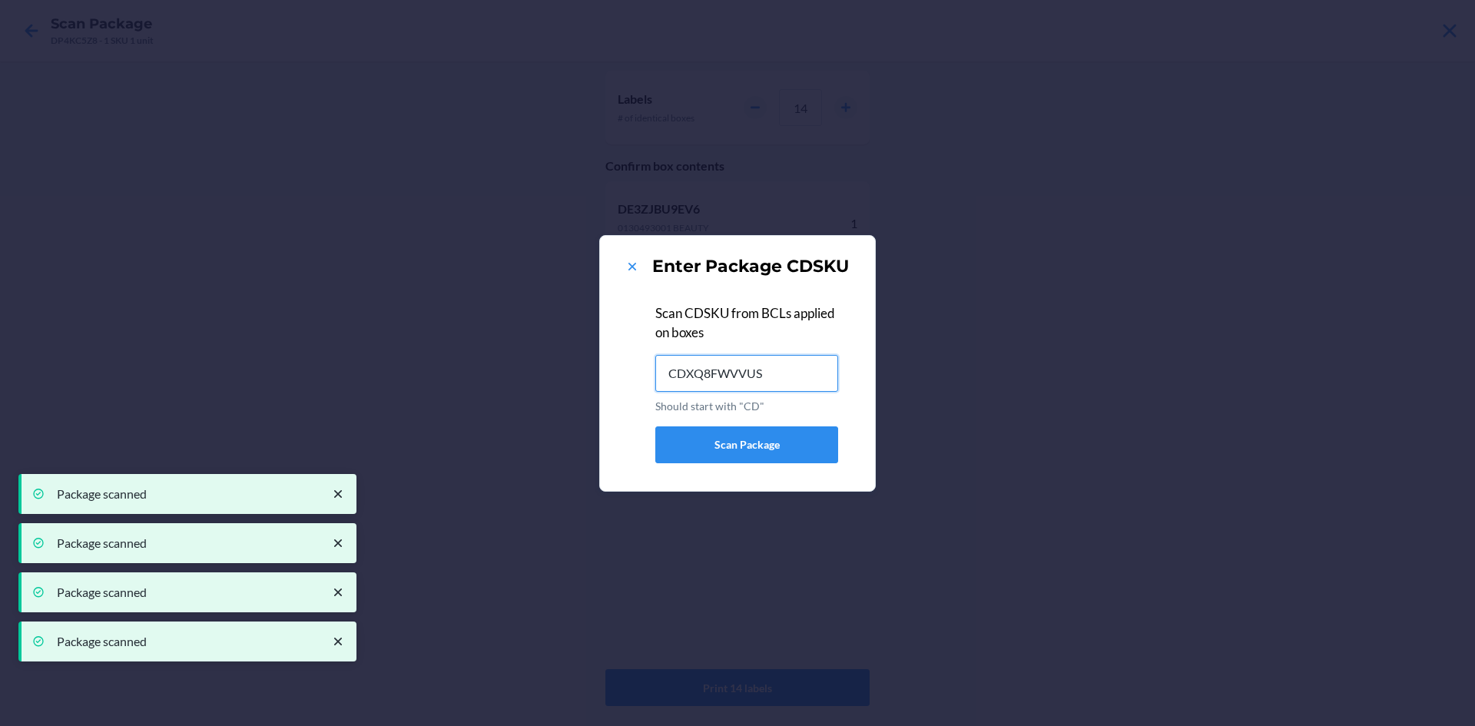
type input "CDXQ8FWVVUS"
type input "CDUJWY78N7W"
type input "CDW4TFG4Q89"
type input "CDD2FULRN8Q"
type input "CD9DYTDWMT7"
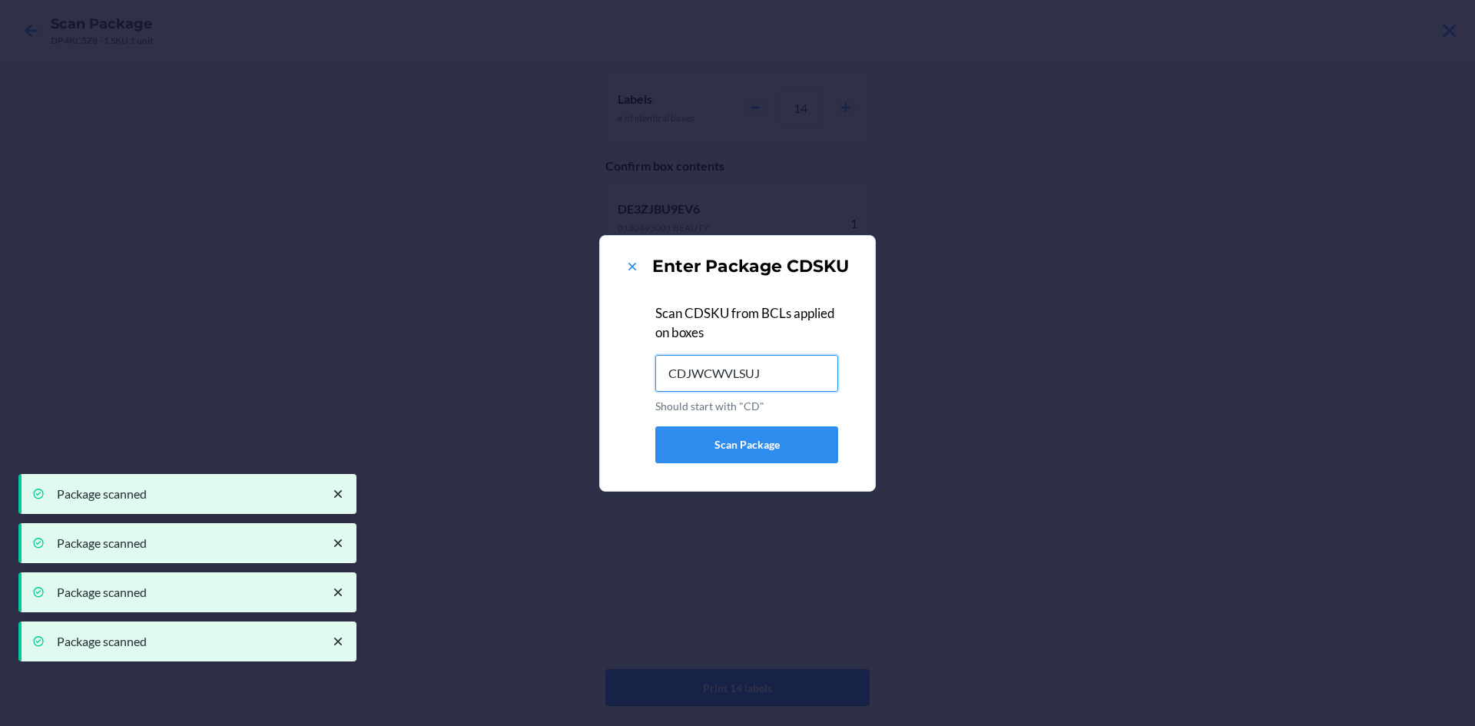
type input "CDJWCWVLSUJ"
type input "CDFLSREMJLR"
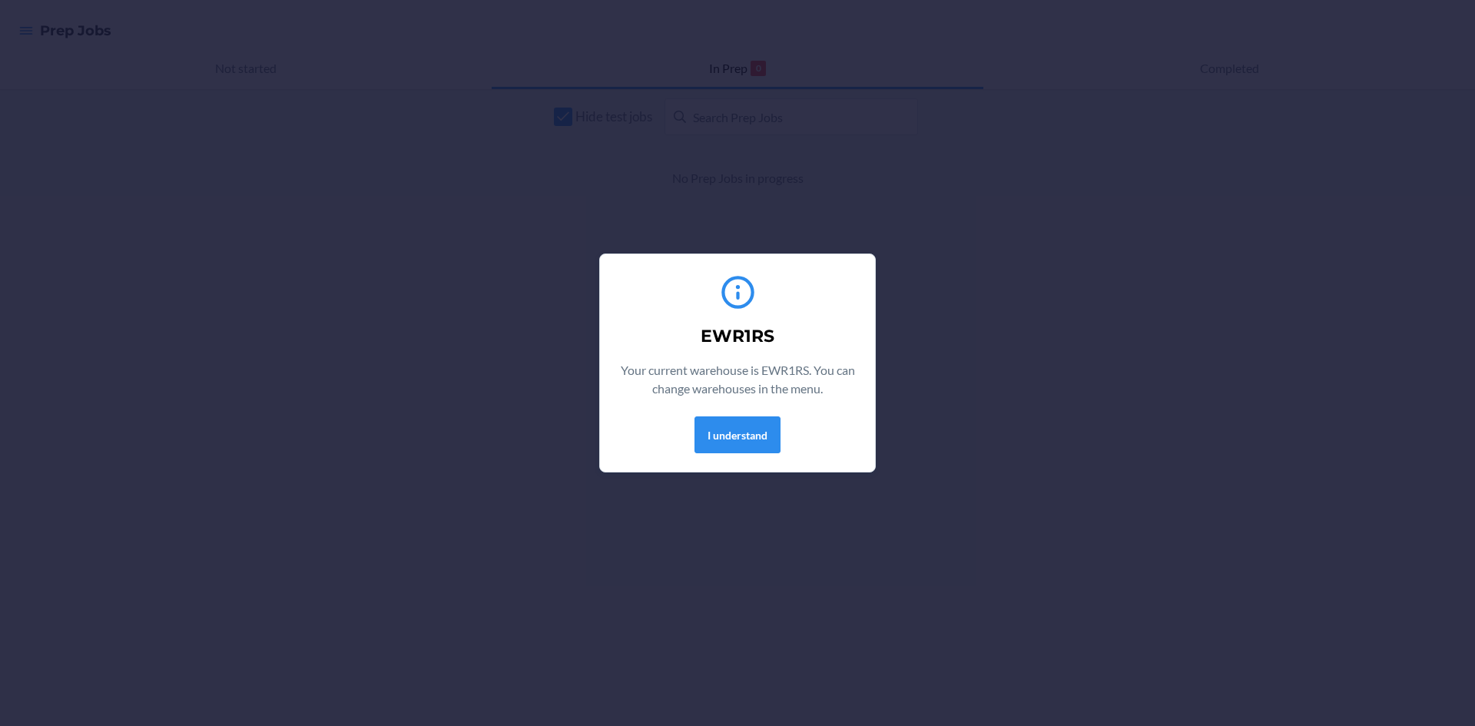
drag, startPoint x: 700, startPoint y: 455, endPoint x: 718, endPoint y: 453, distance: 18.6
click at [707, 453] on div "EWR1RS Your current warehouse is EWR1RS. You can change warehouses in the menu.…" at bounding box center [738, 363] width 238 height 193
click at [744, 443] on button "I understand" at bounding box center [738, 434] width 86 height 37
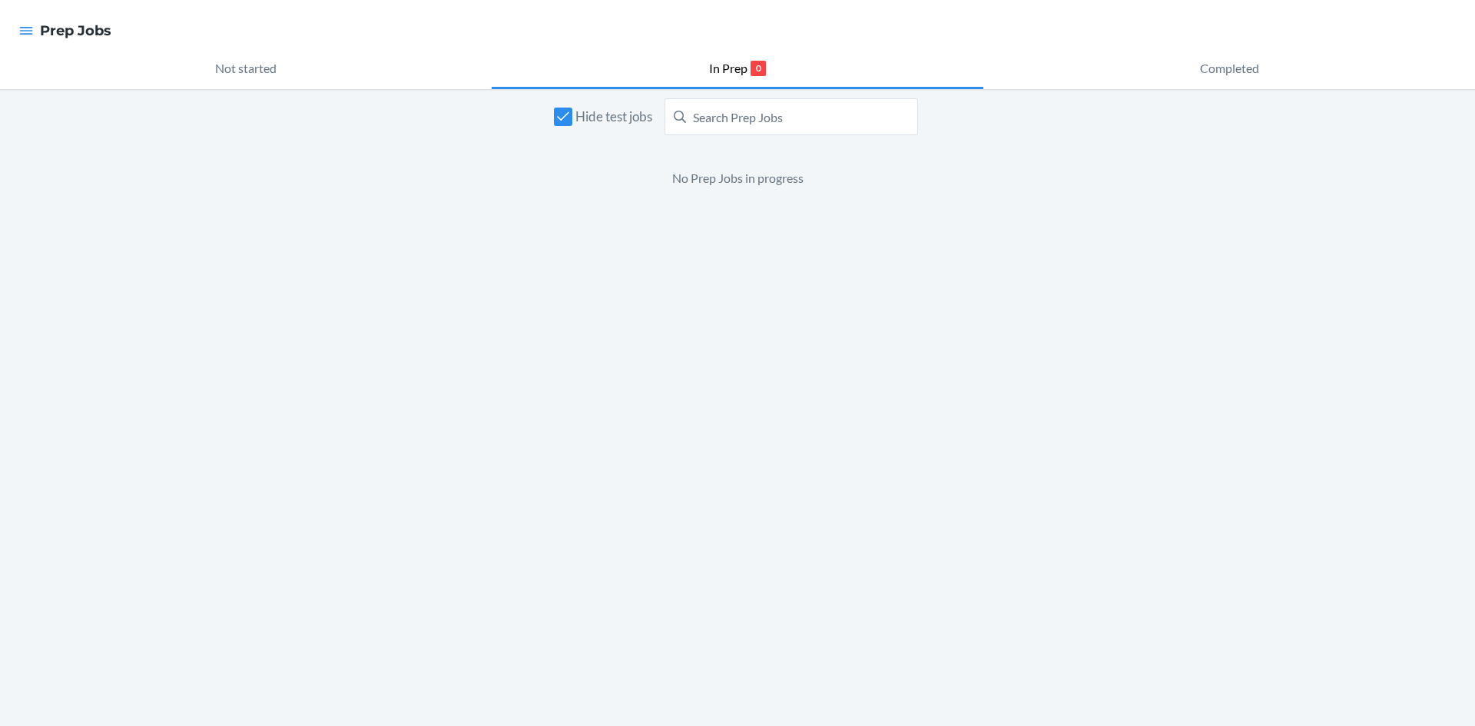
drag, startPoint x: 15, startPoint y: 28, endPoint x: 26, endPoint y: 31, distance: 11.2
click at [22, 28] on div at bounding box center [26, 31] width 28 height 32
click at [26, 31] on icon "button" at bounding box center [26, 31] width 13 height 8
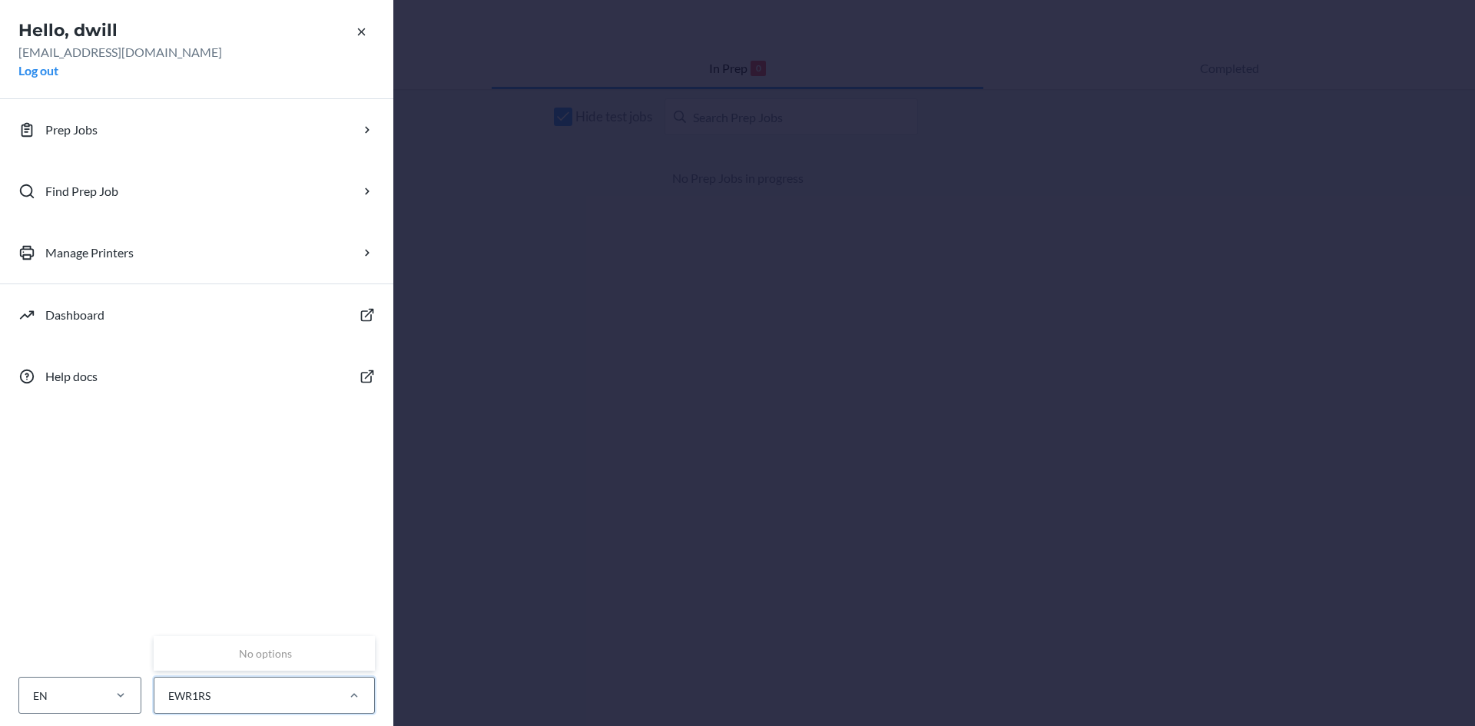
drag, startPoint x: 280, startPoint y: 705, endPoint x: 288, endPoint y: 668, distance: 37.8
click at [280, 701] on div "EWR1RS" at bounding box center [244, 695] width 180 height 25
click at [168, 701] on input "0 results available. Use Up and Down to choose options, press Enter to select t…" at bounding box center [168, 696] width 2 height 16
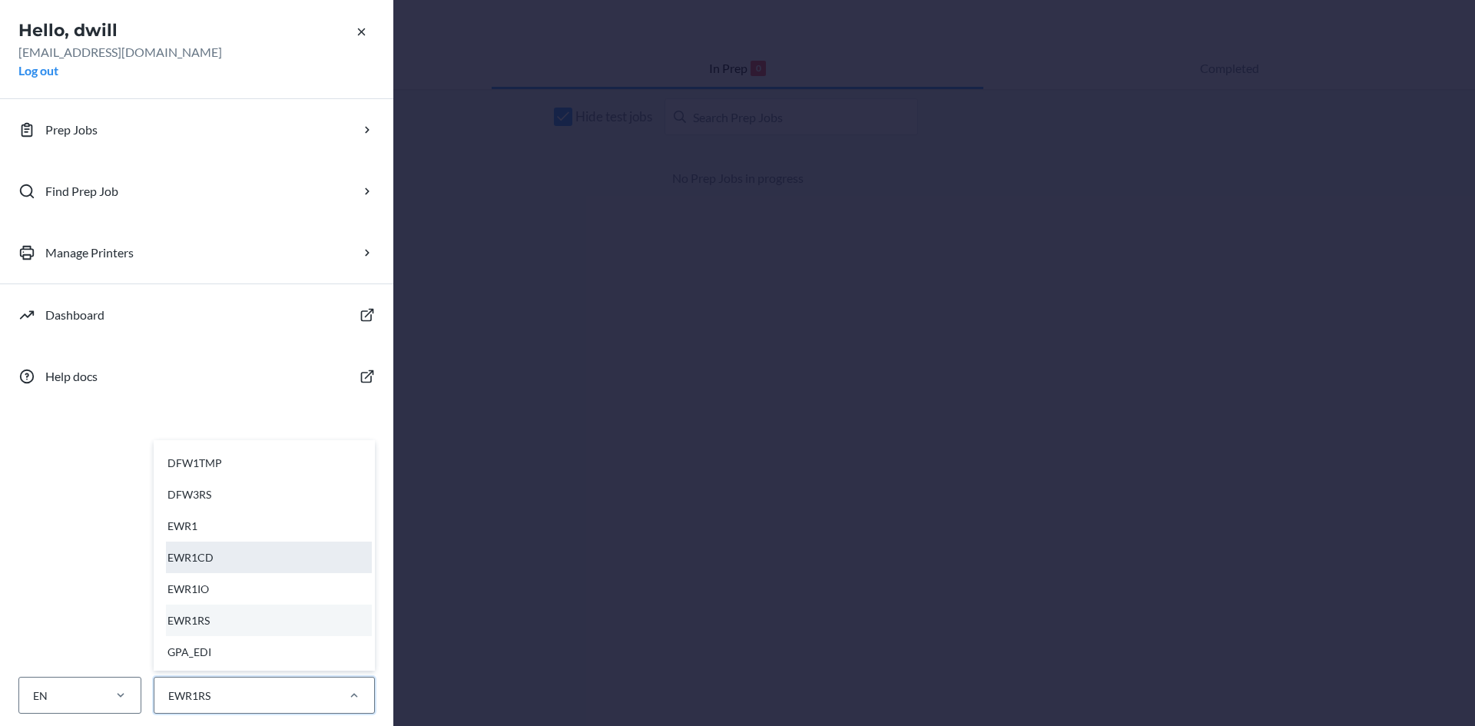
click at [221, 550] on div "EWR1CD" at bounding box center [269, 558] width 206 height 32
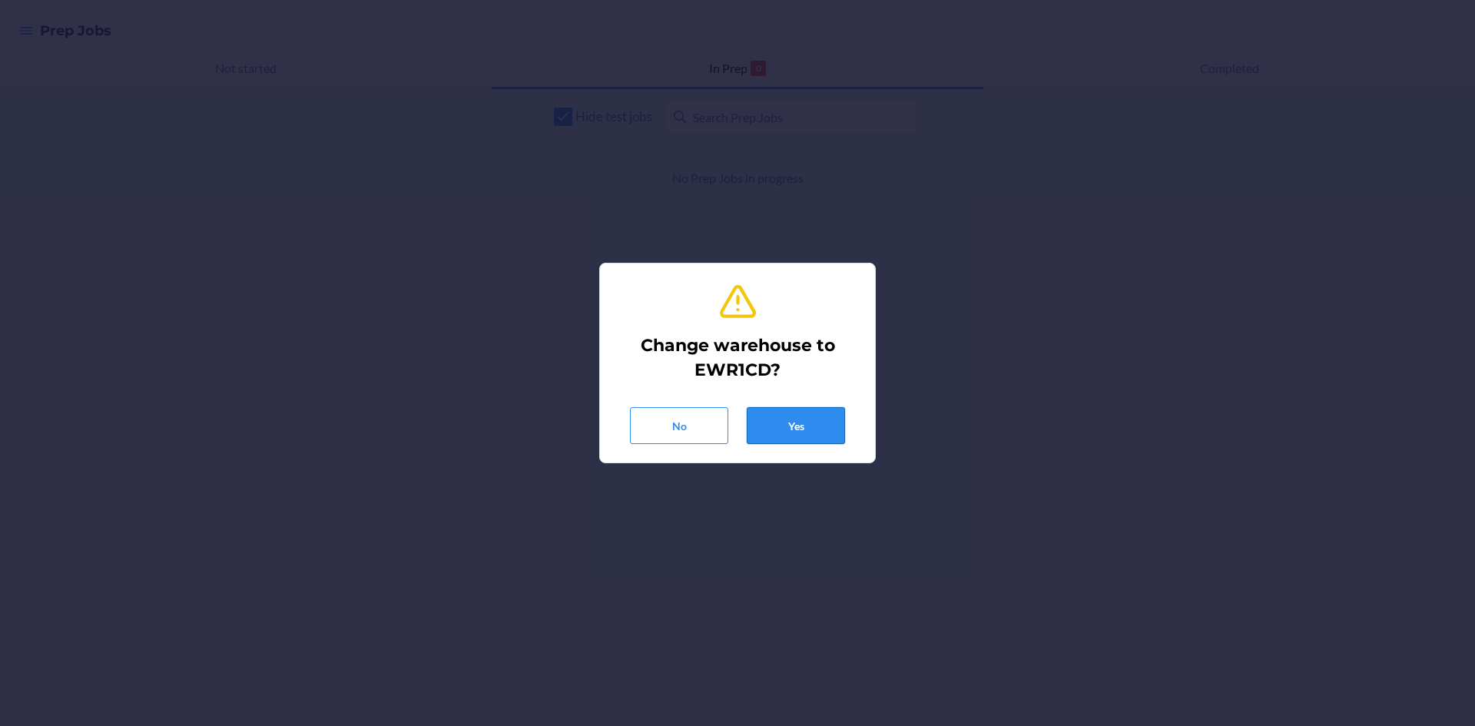
click at [774, 413] on button "Yes" at bounding box center [796, 425] width 98 height 37
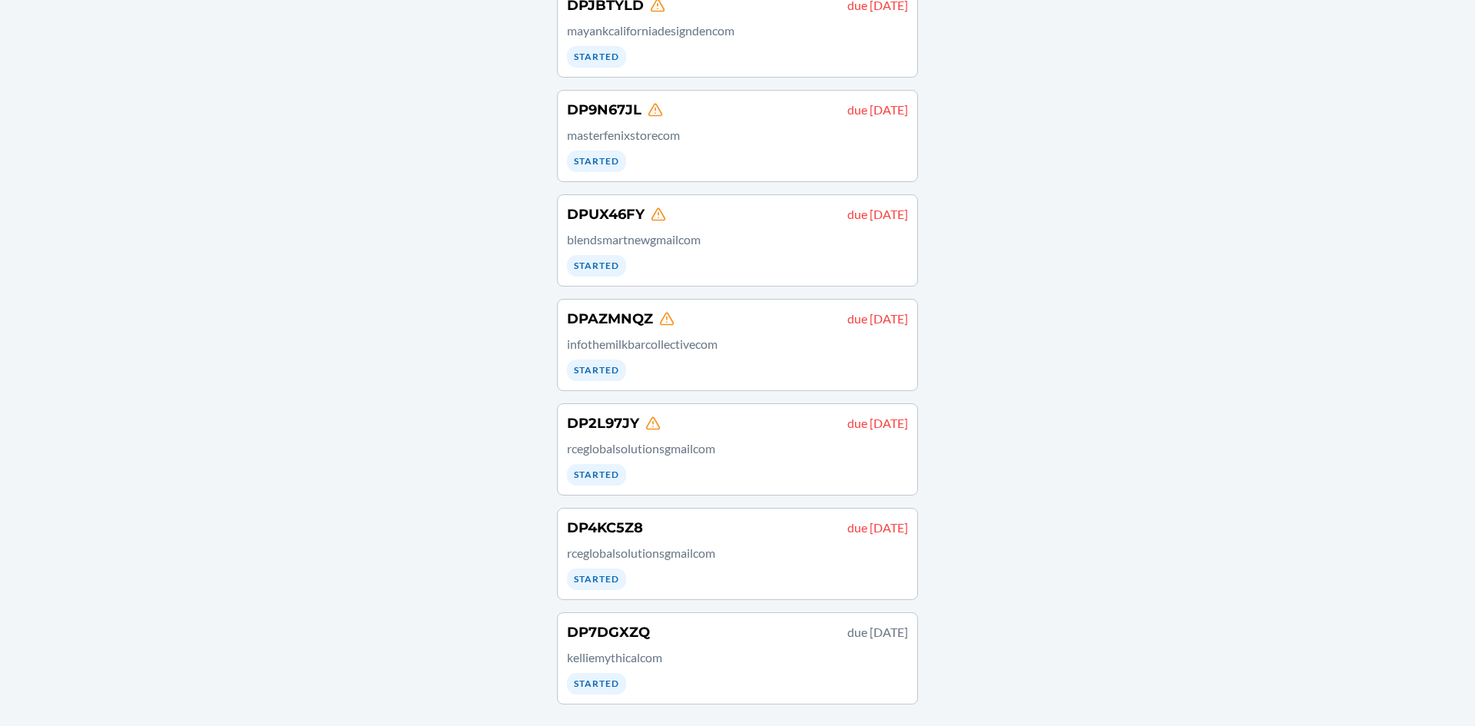
click at [715, 436] on div "DP2L97JY due [DATE] rceglobalsolutionsgmailcom Started" at bounding box center [737, 449] width 341 height 72
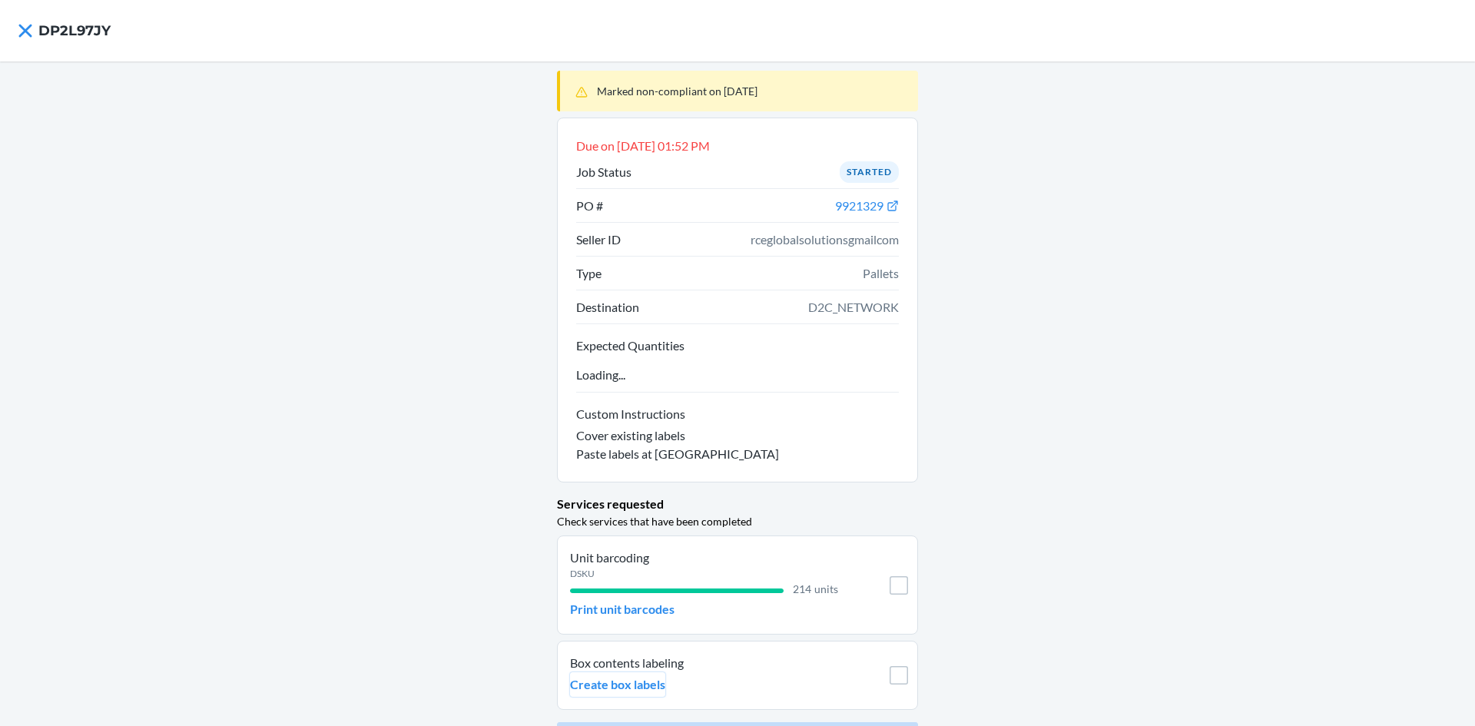
click at [632, 678] on p "Create box labels" at bounding box center [617, 684] width 95 height 18
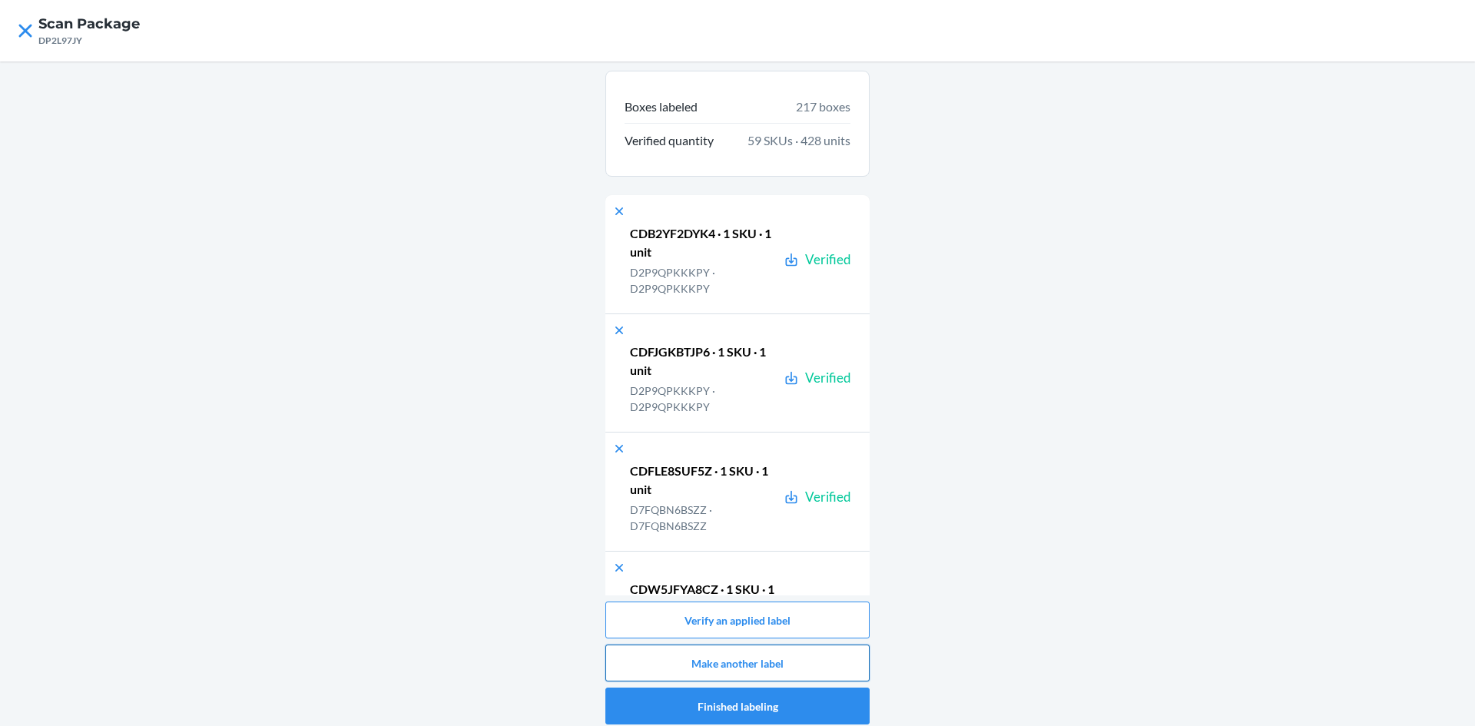
click at [741, 656] on button "Make another label" at bounding box center [737, 663] width 264 height 37
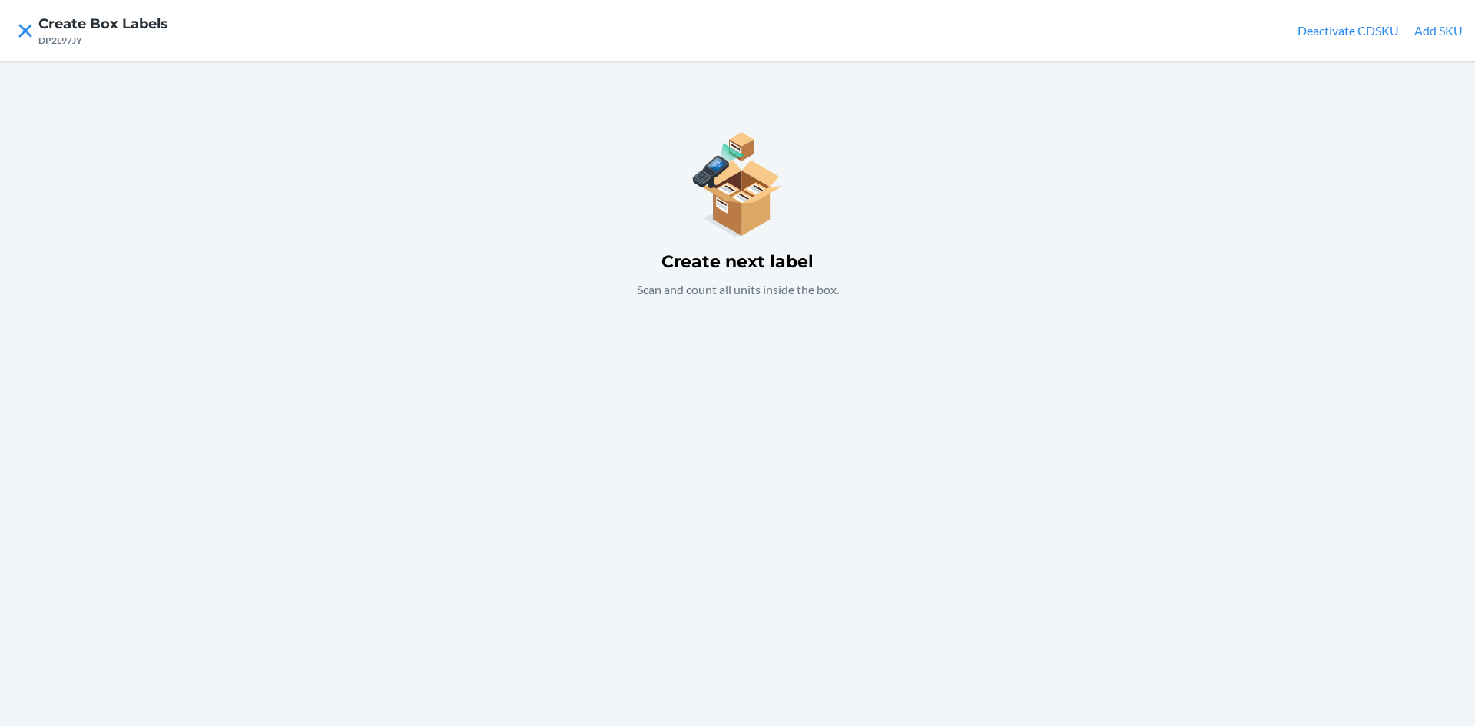
drag, startPoint x: 599, startPoint y: 273, endPoint x: 0, endPoint y: 167, distance: 607.9
click at [593, 273] on div "Create next label Scan and count all units inside the box." at bounding box center [737, 393] width 1475 height 665
click at [28, 30] on icon at bounding box center [25, 31] width 26 height 26
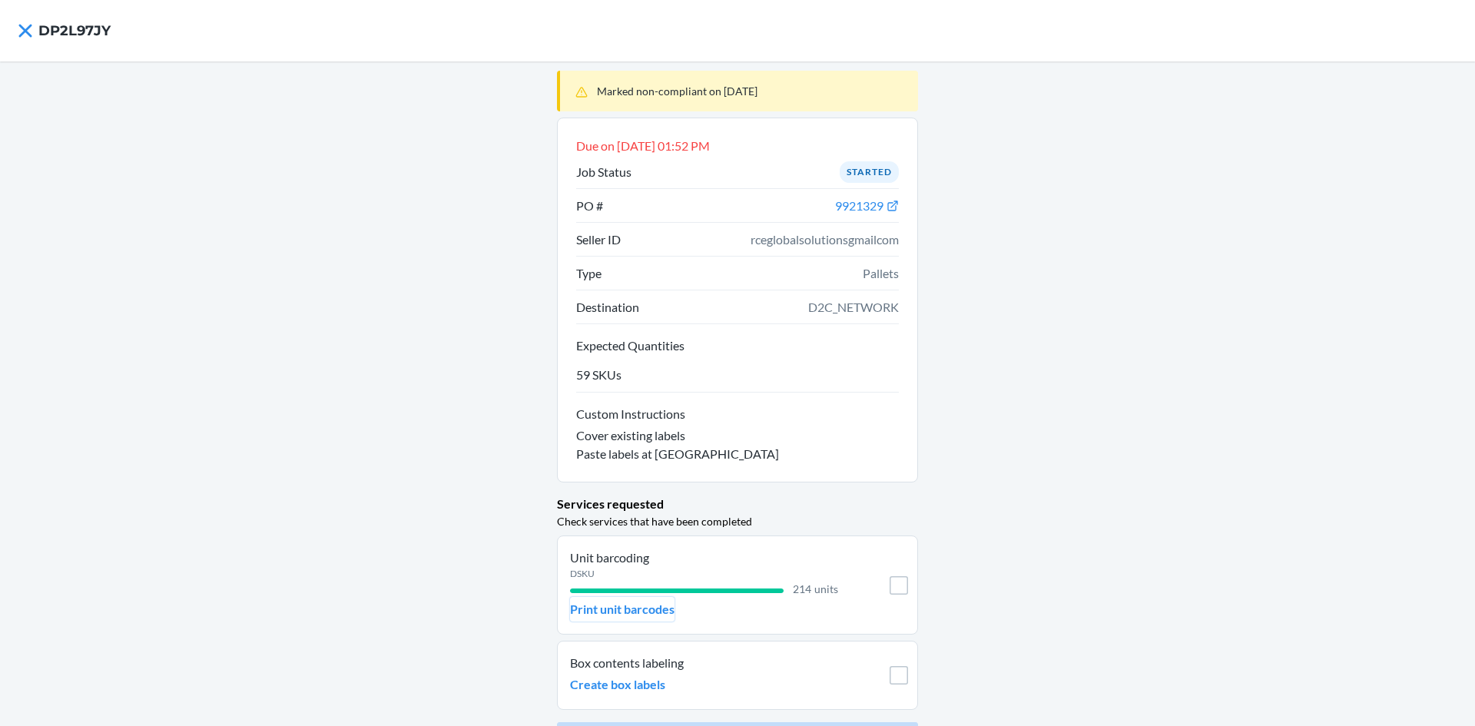
click at [589, 602] on p "Print unit barcodes" at bounding box center [622, 609] width 104 height 18
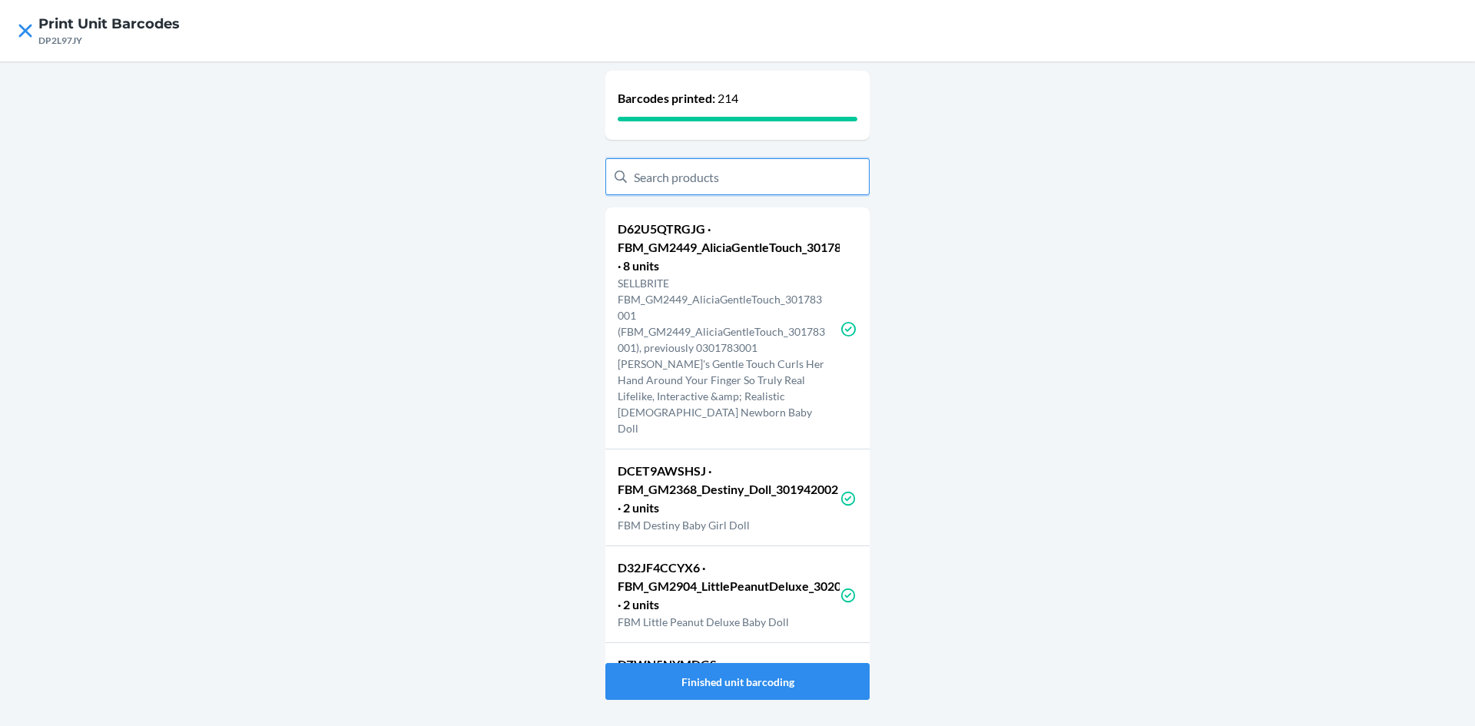
click at [663, 174] on input "text" at bounding box center [737, 176] width 264 height 37
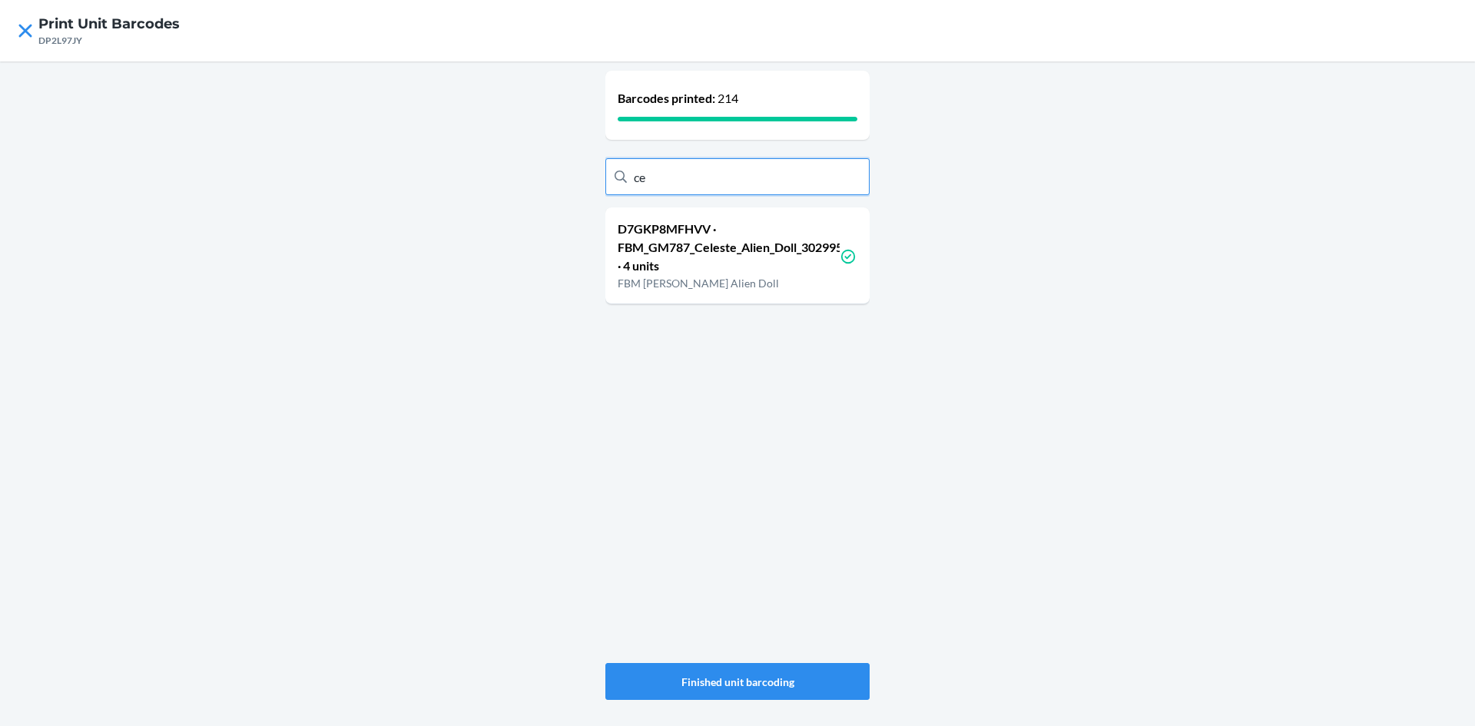
type input "c"
type input "s"
type input "cel"
click at [745, 255] on p "D7GKP8MFHVV · FBM_GM787_Celeste_Alien_Doll_302995007 · 4 units" at bounding box center [729, 247] width 222 height 55
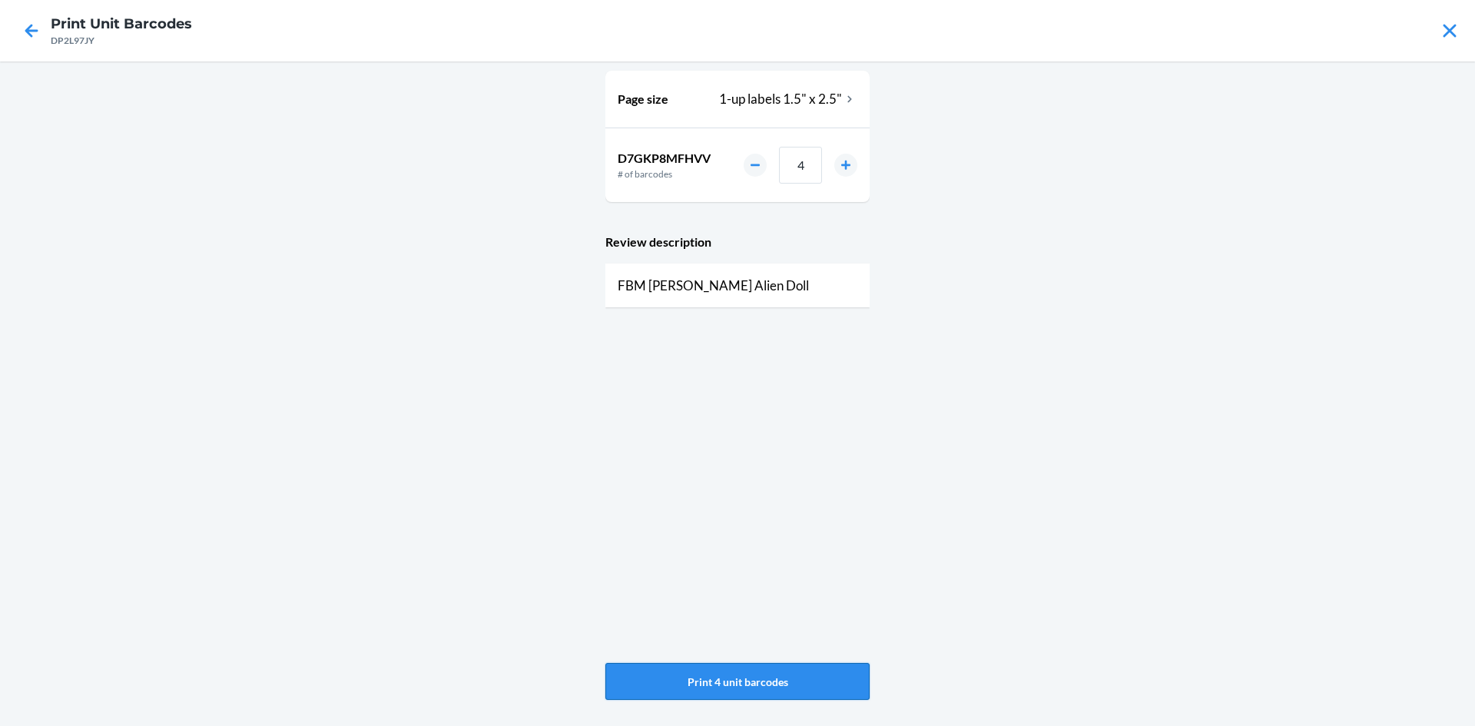
click at [734, 682] on button "Print 4 unit barcodes" at bounding box center [737, 681] width 264 height 37
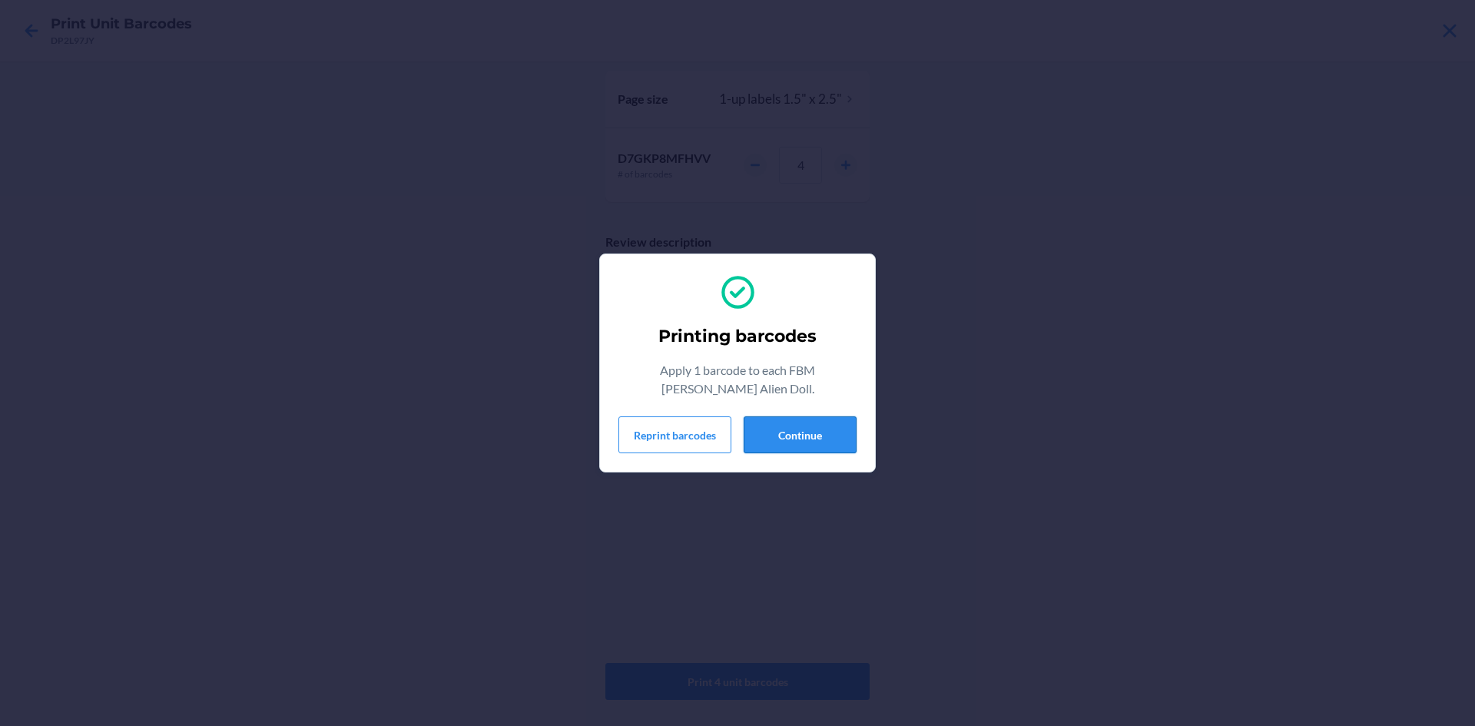
click at [794, 436] on button "Continue" at bounding box center [800, 434] width 113 height 37
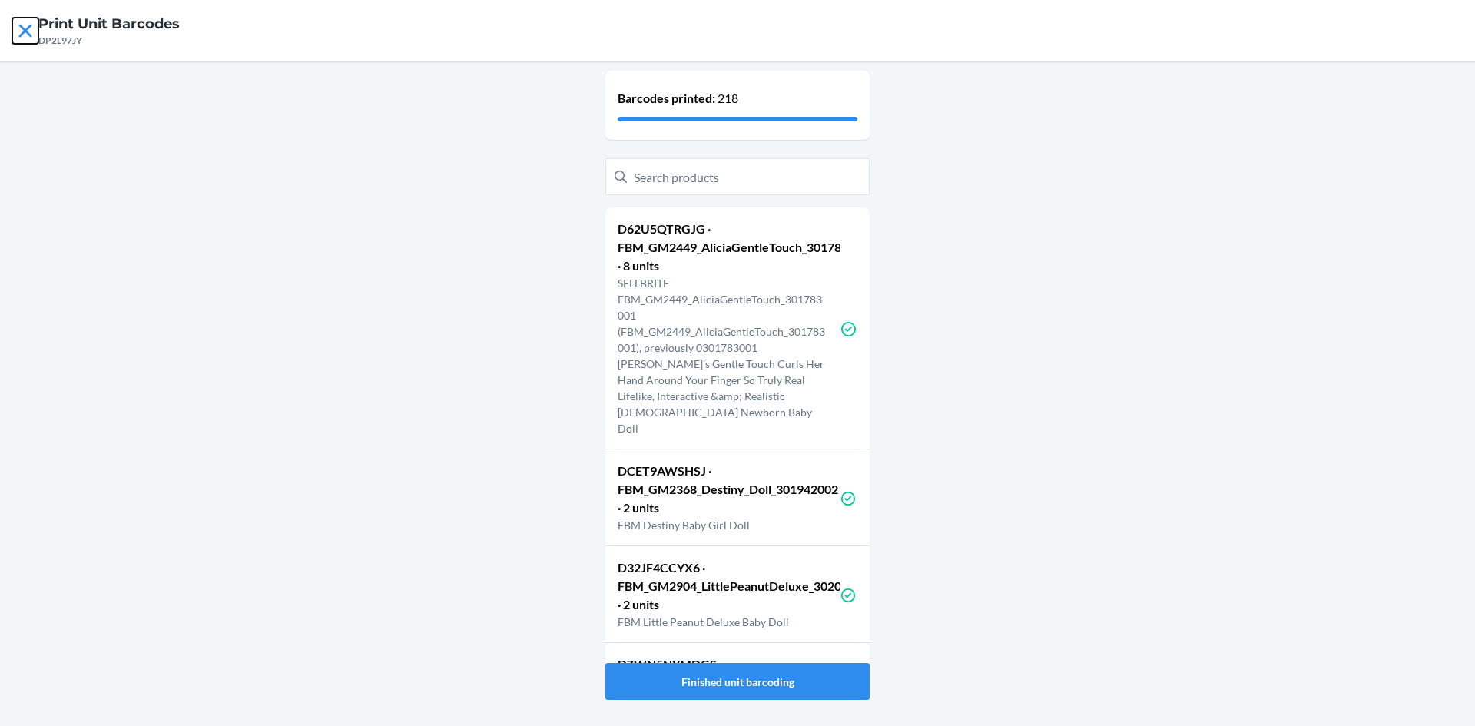
click at [25, 35] on icon at bounding box center [25, 31] width 26 height 26
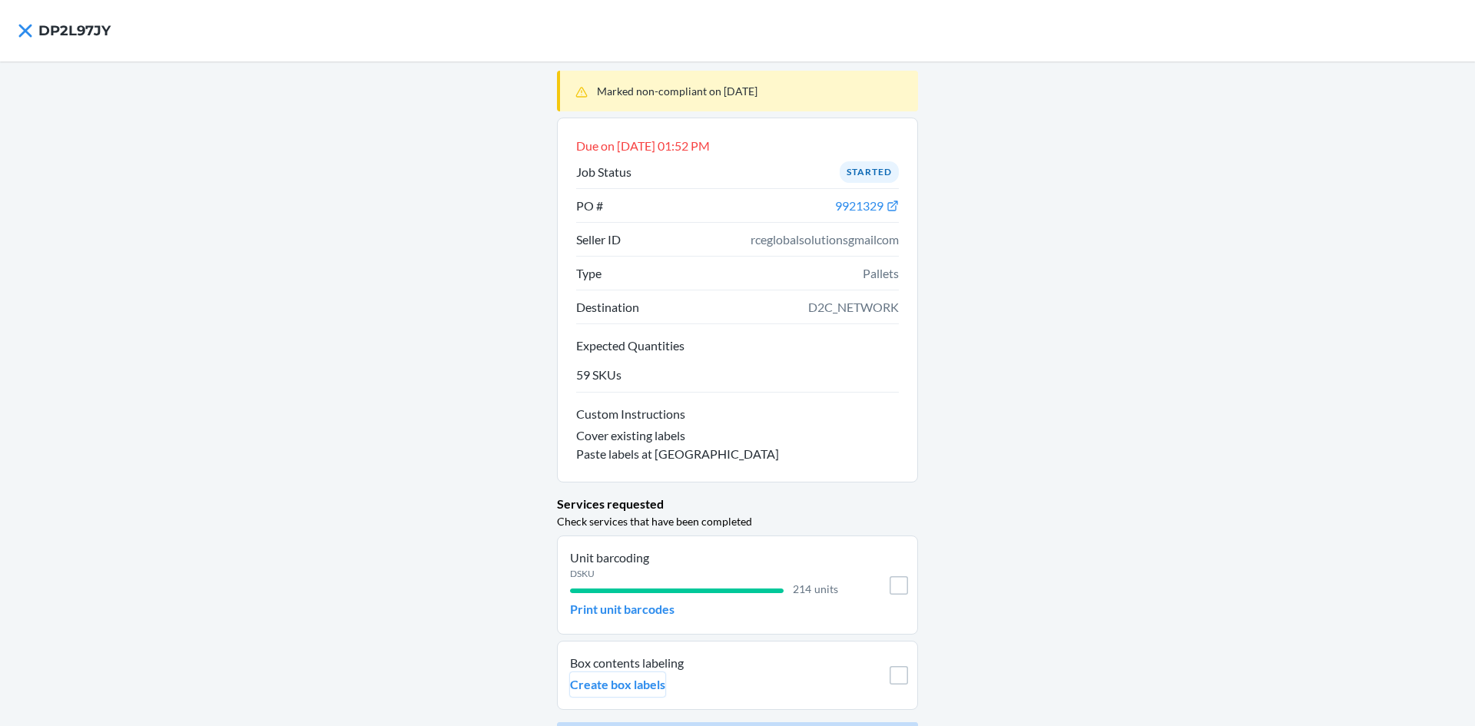
click at [609, 684] on p "Create box labels" at bounding box center [617, 684] width 95 height 18
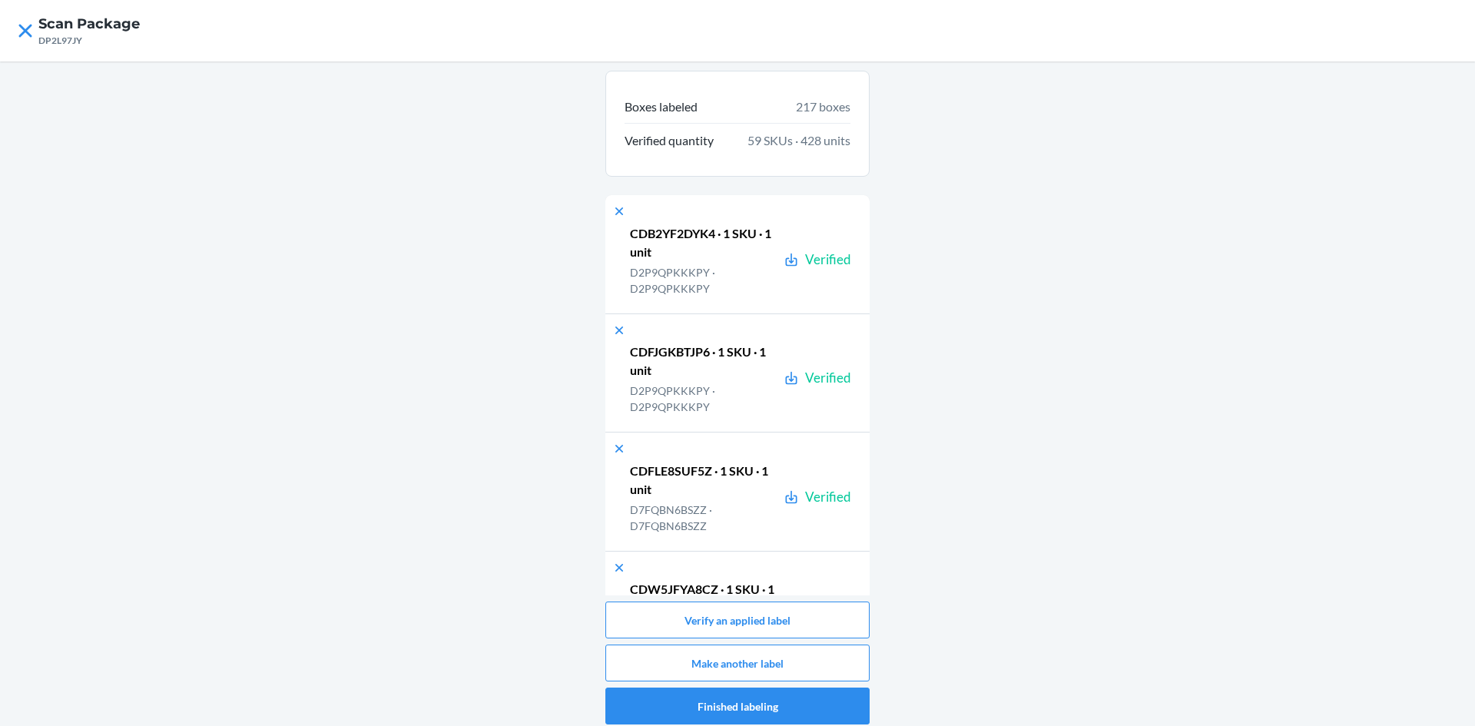
scroll to position [10507, 0]
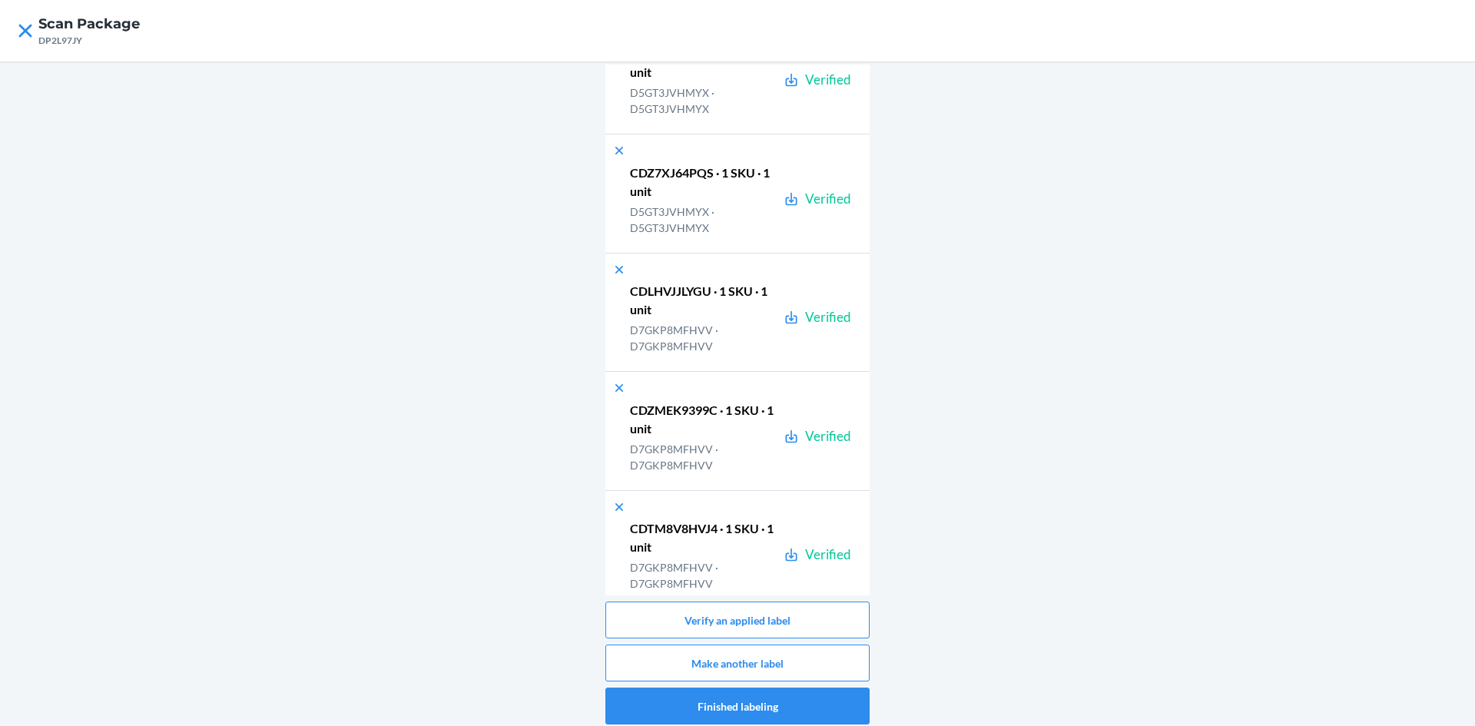
click at [750, 342] on p "D7GKP8MFHVV · D7GKP8MFHVV" at bounding box center [704, 338] width 148 height 32
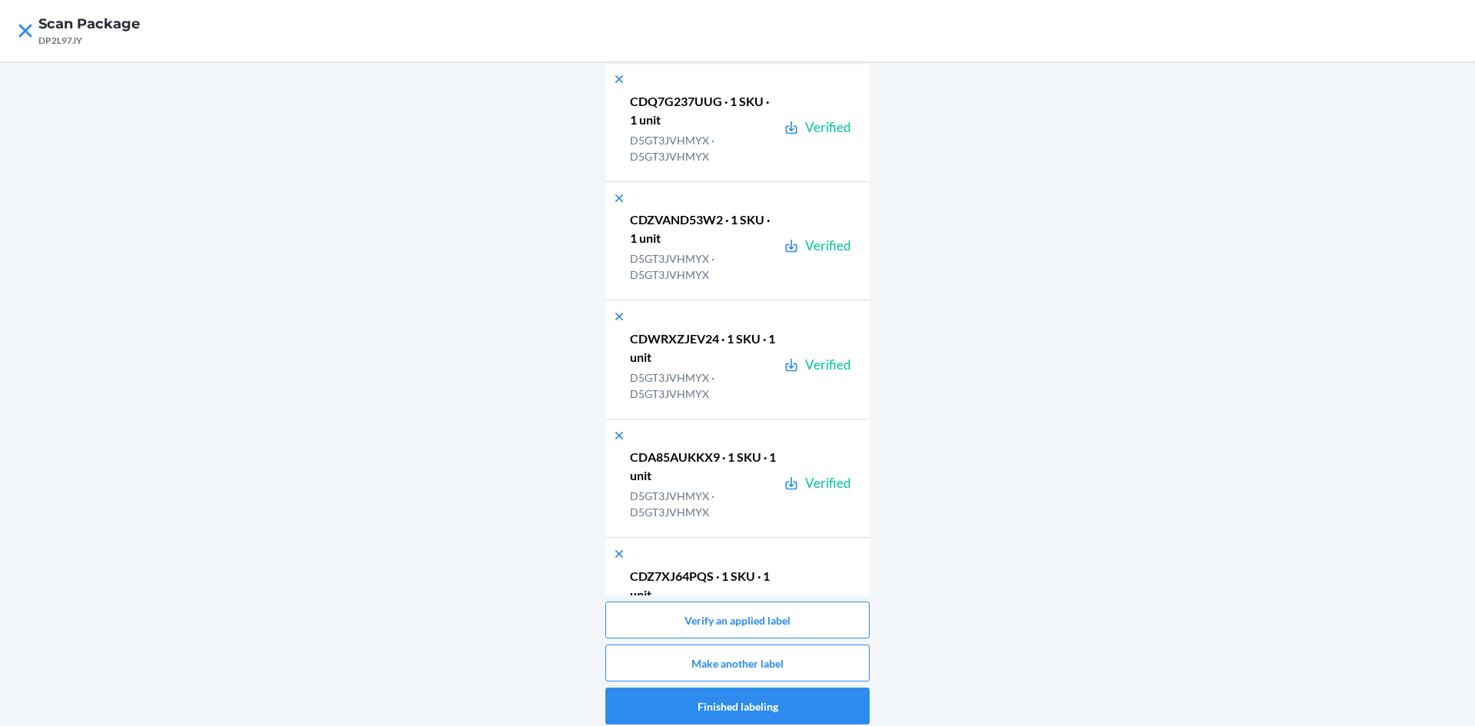
scroll to position [0, 0]
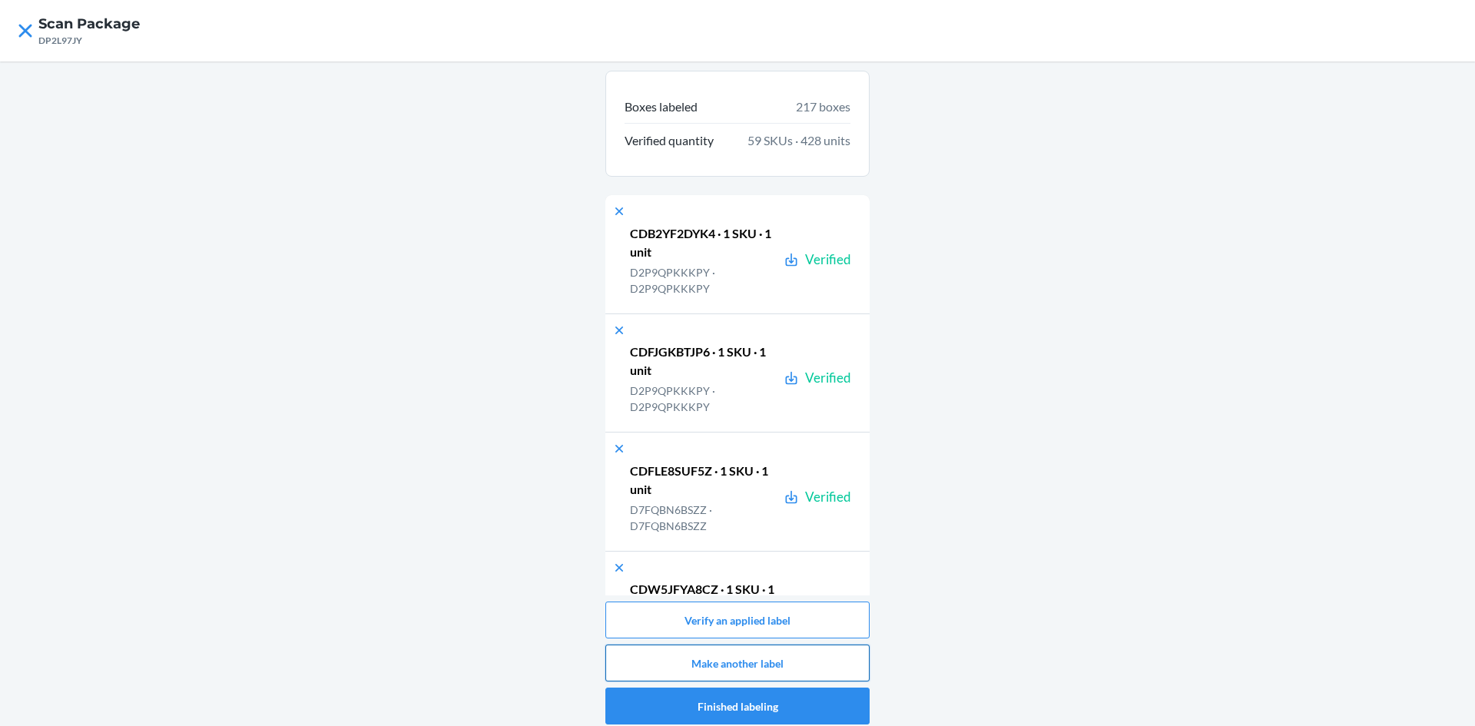
click at [665, 671] on button "Make another label" at bounding box center [737, 663] width 264 height 37
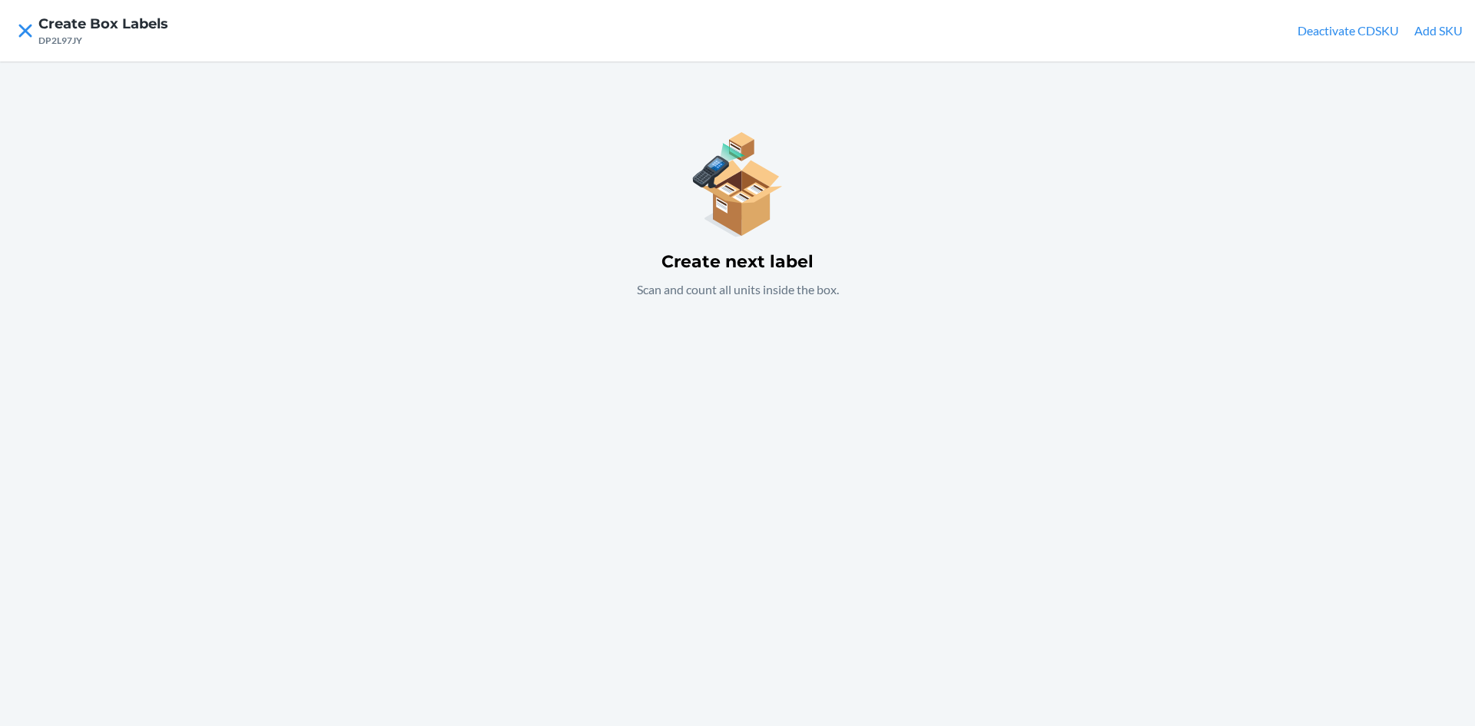
click at [665, 632] on div "Create next label Scan and count all units inside the box." at bounding box center [737, 393] width 1475 height 665
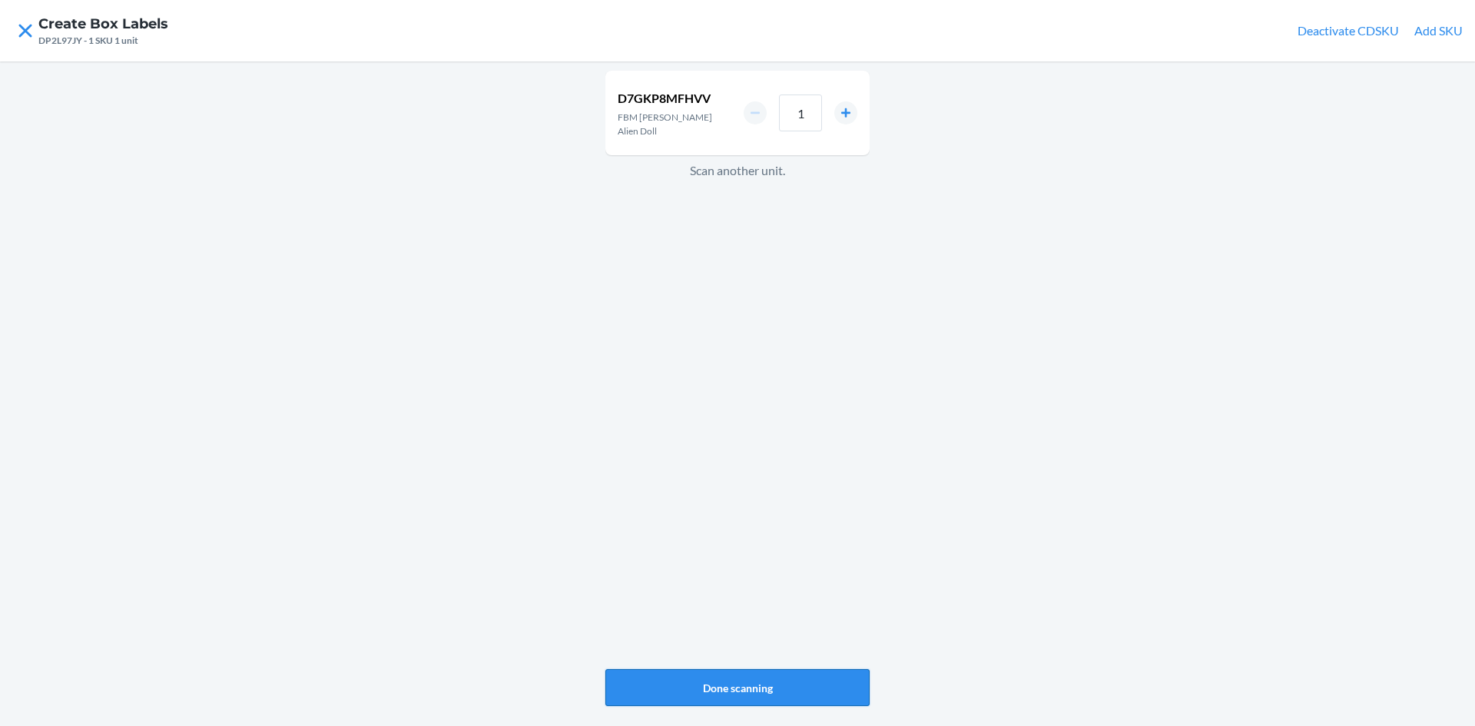
click at [674, 695] on button "Done scanning" at bounding box center [737, 687] width 264 height 37
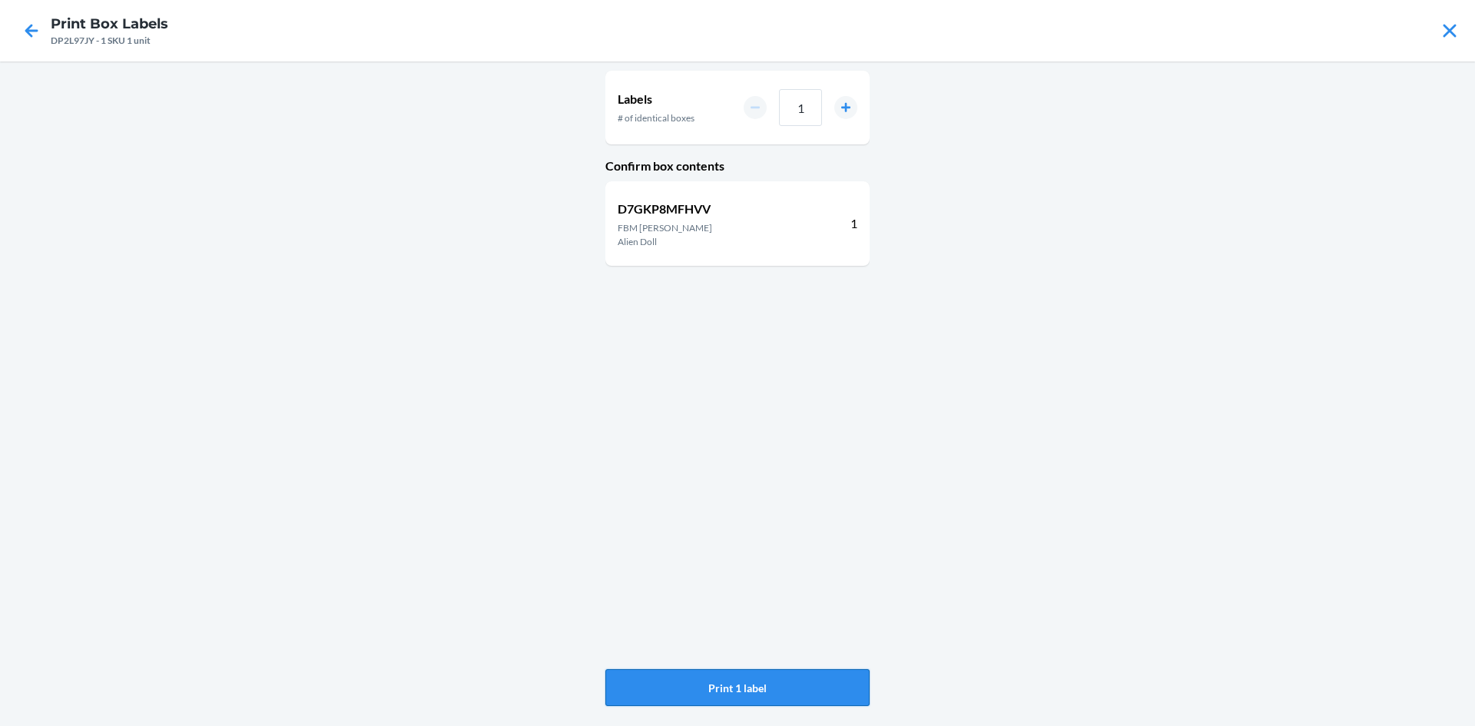
click at [675, 694] on button "Print 1 label" at bounding box center [737, 687] width 264 height 37
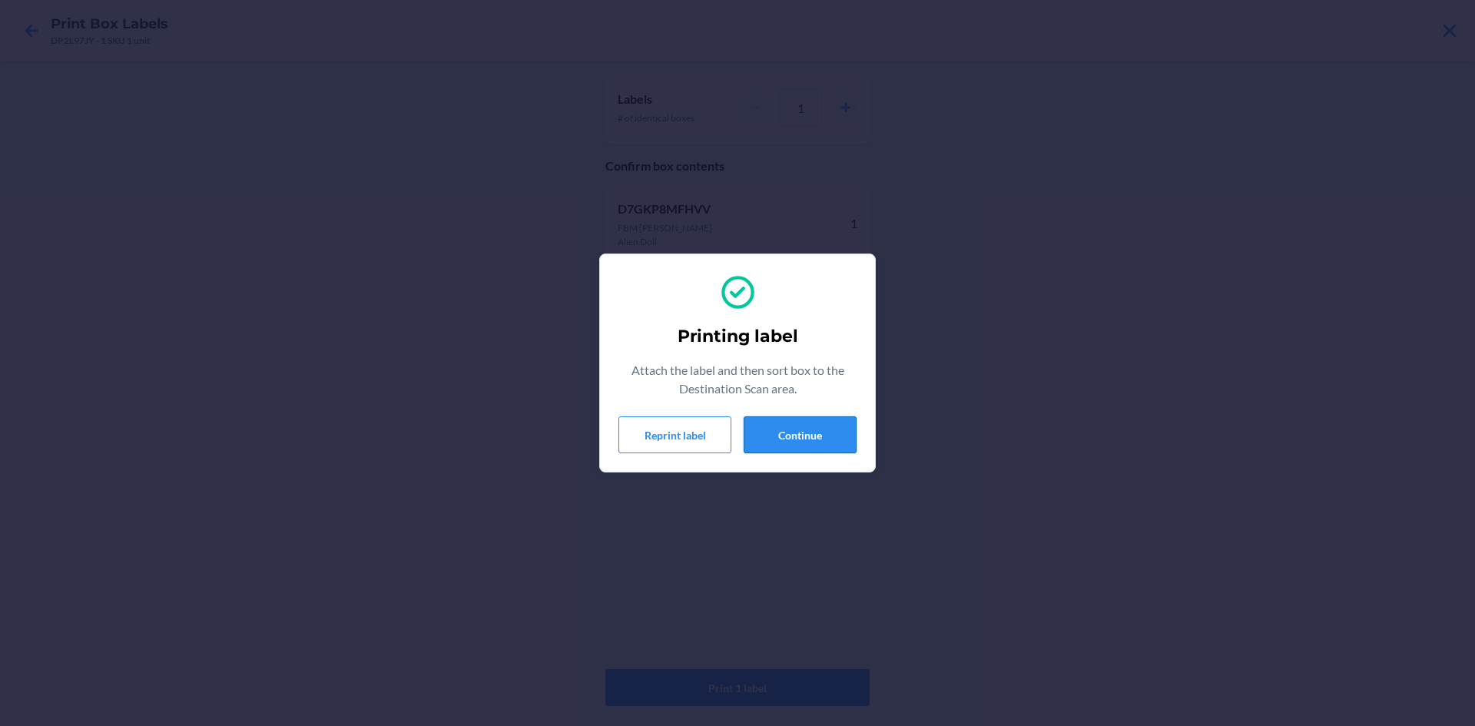
click at [798, 445] on button "Continue" at bounding box center [800, 434] width 113 height 37
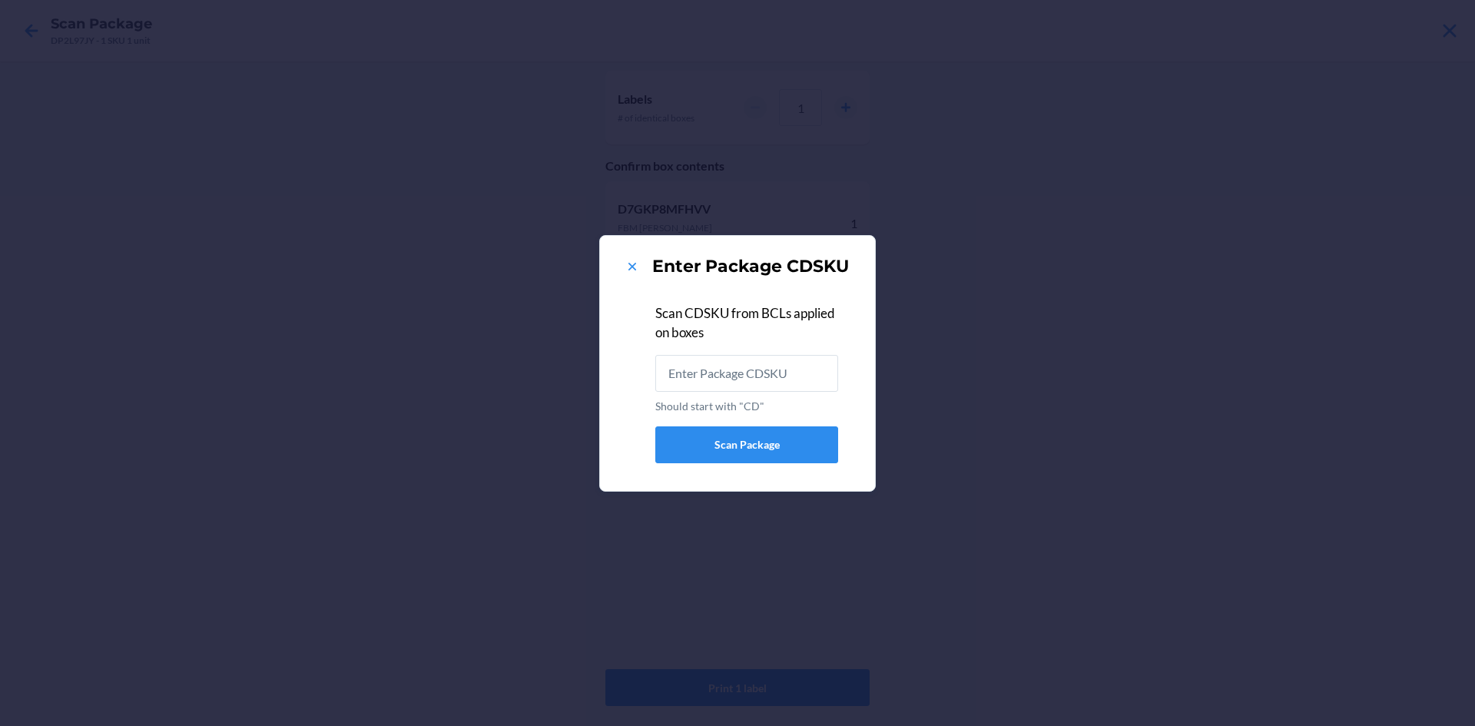
click at [788, 387] on input "Should start with "CD"" at bounding box center [746, 373] width 183 height 37
type input "CDEML5ENR2F"
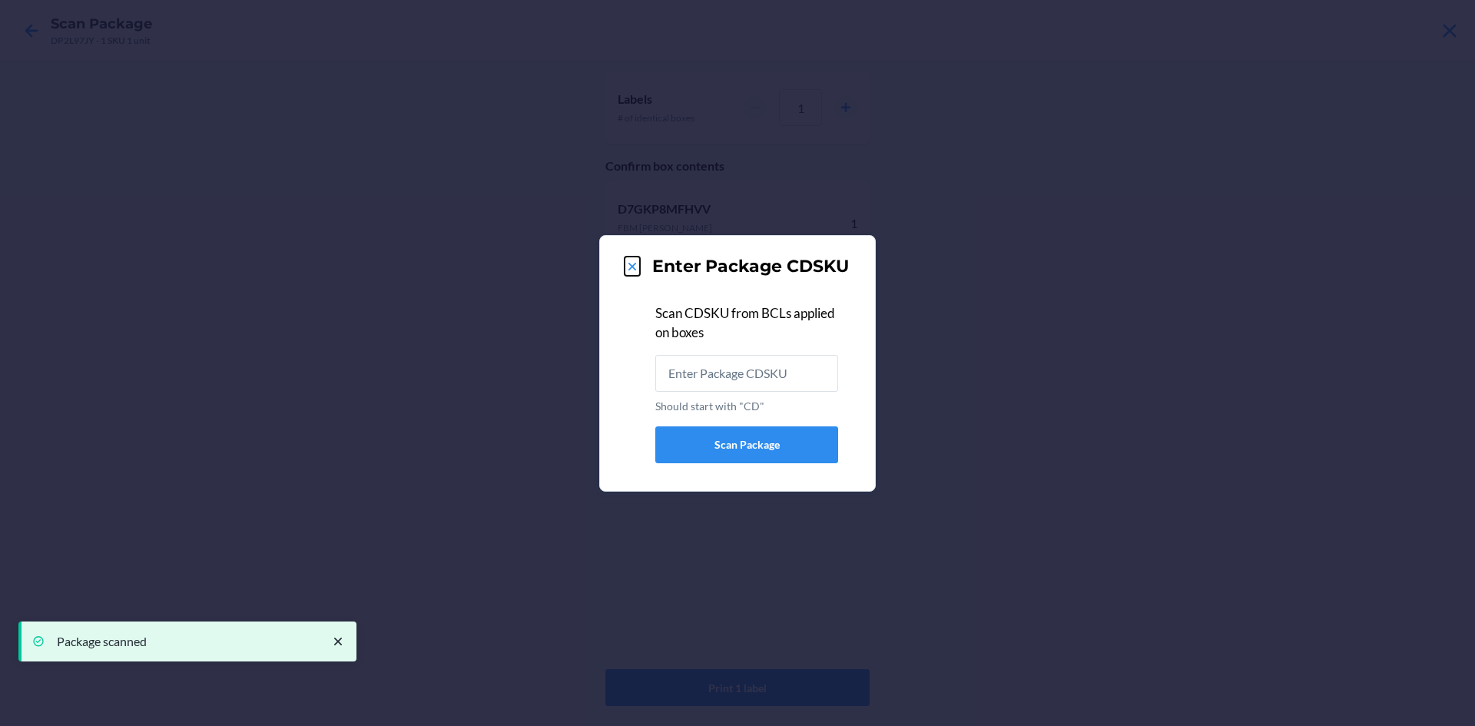
click at [636, 274] on icon at bounding box center [632, 266] width 15 height 15
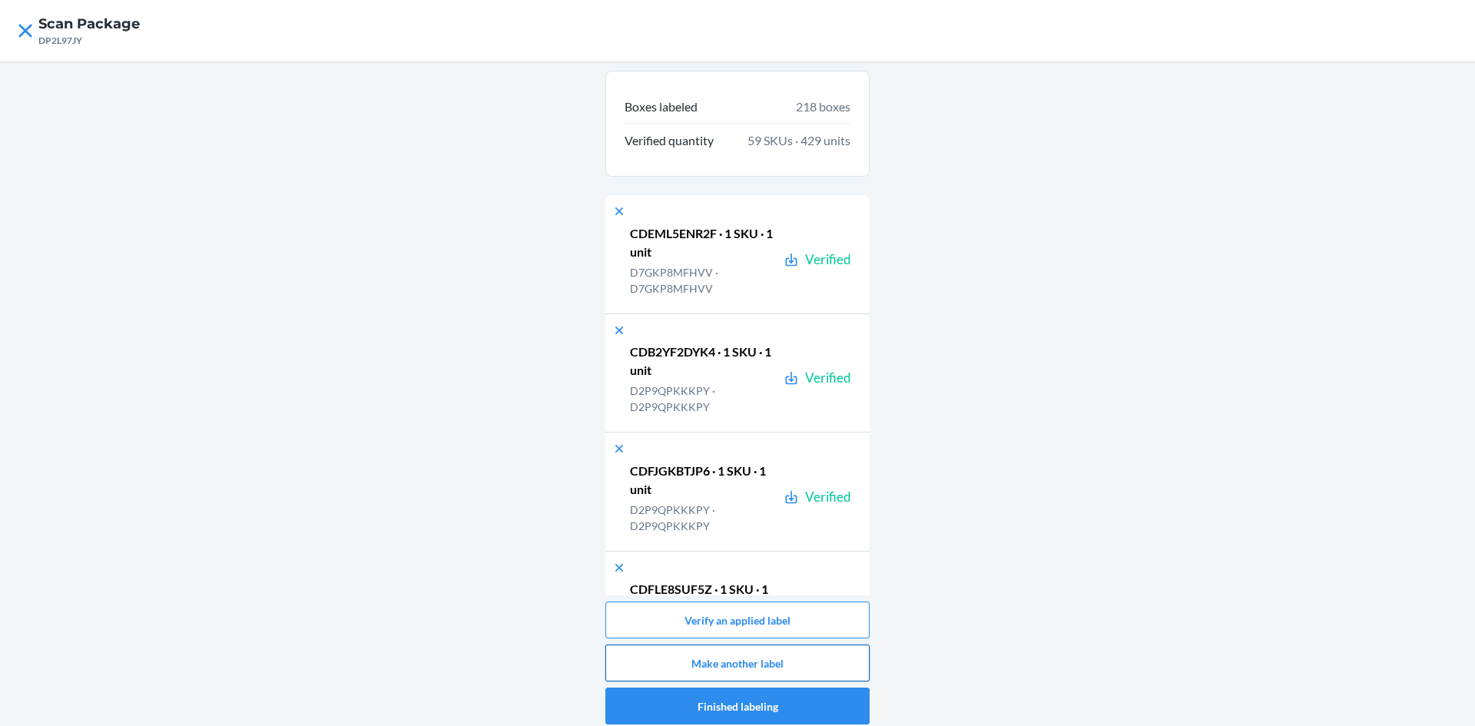
click at [724, 658] on button "Make another label" at bounding box center [737, 663] width 264 height 37
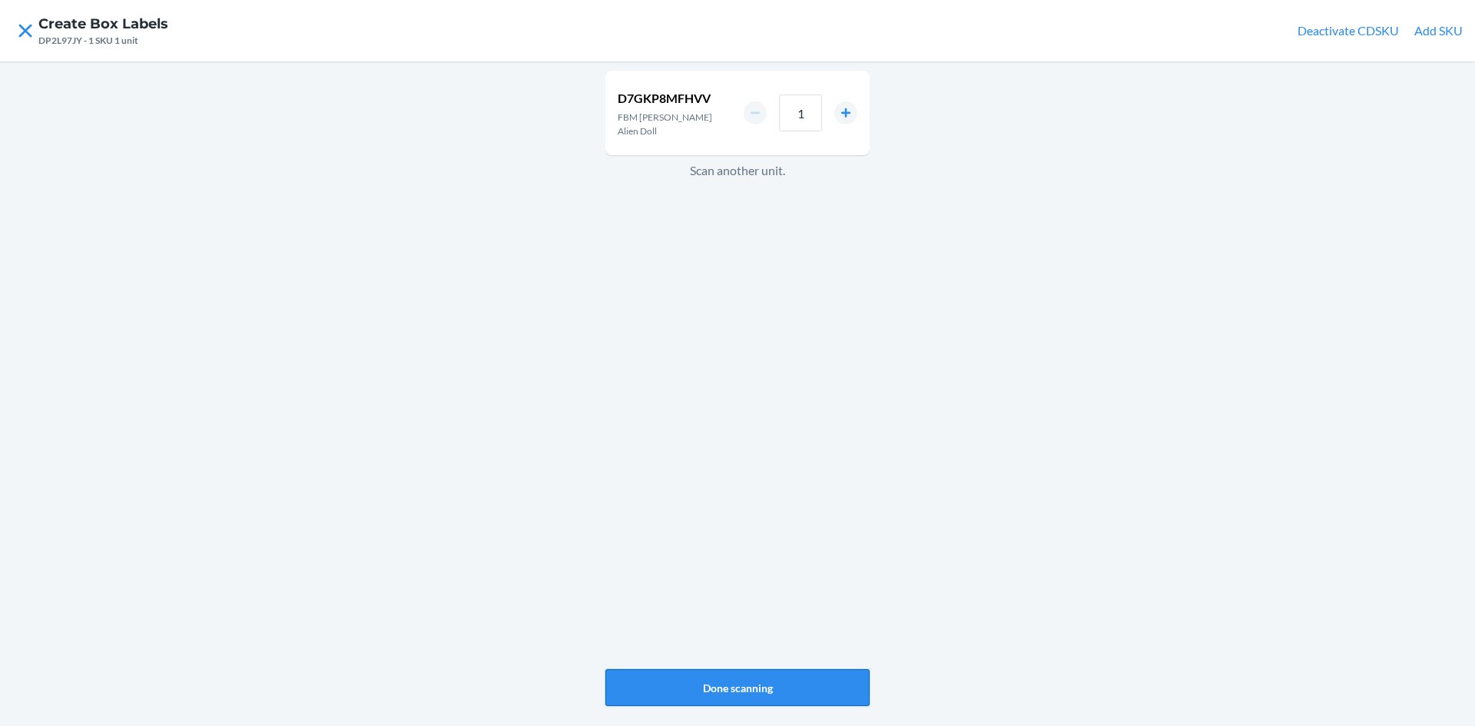
click at [766, 694] on button "Done scanning" at bounding box center [737, 687] width 264 height 37
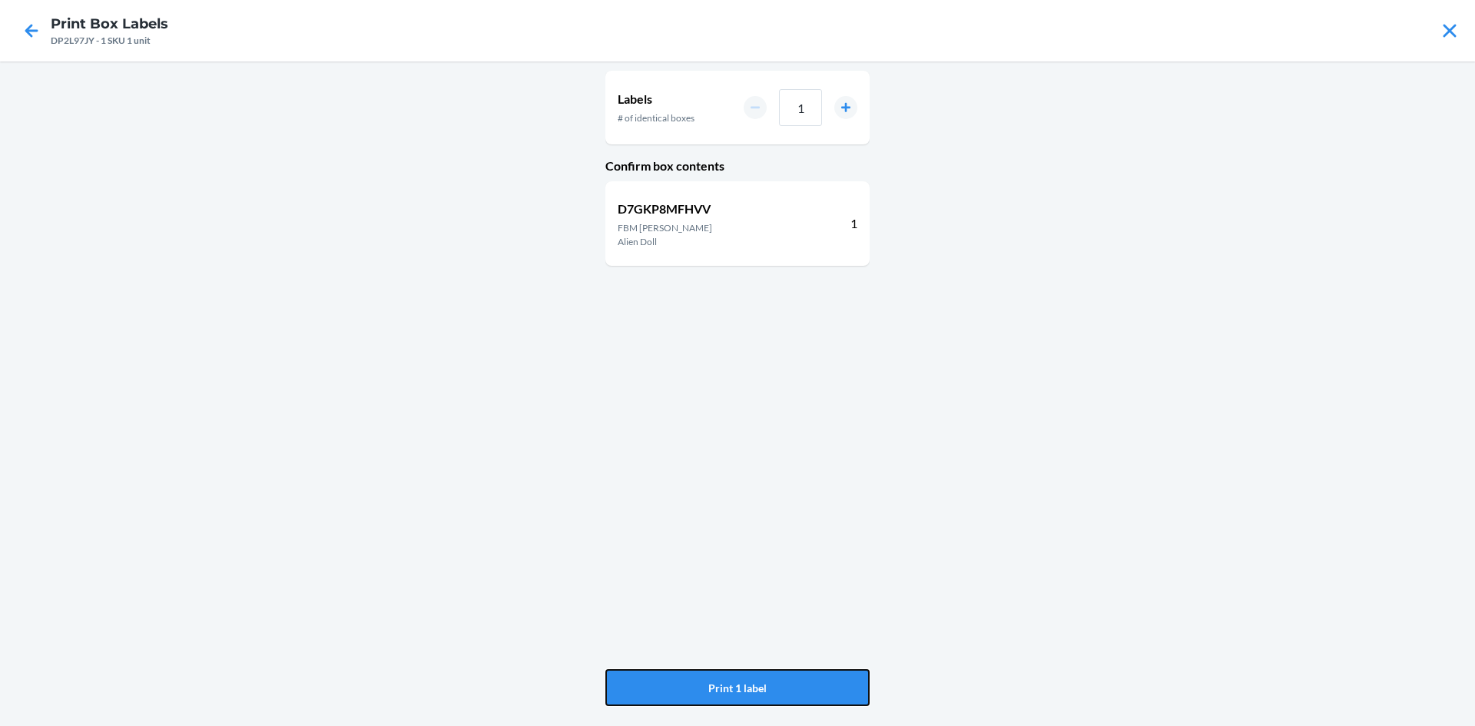
click at [766, 694] on button "Print 1 label" at bounding box center [737, 687] width 264 height 37
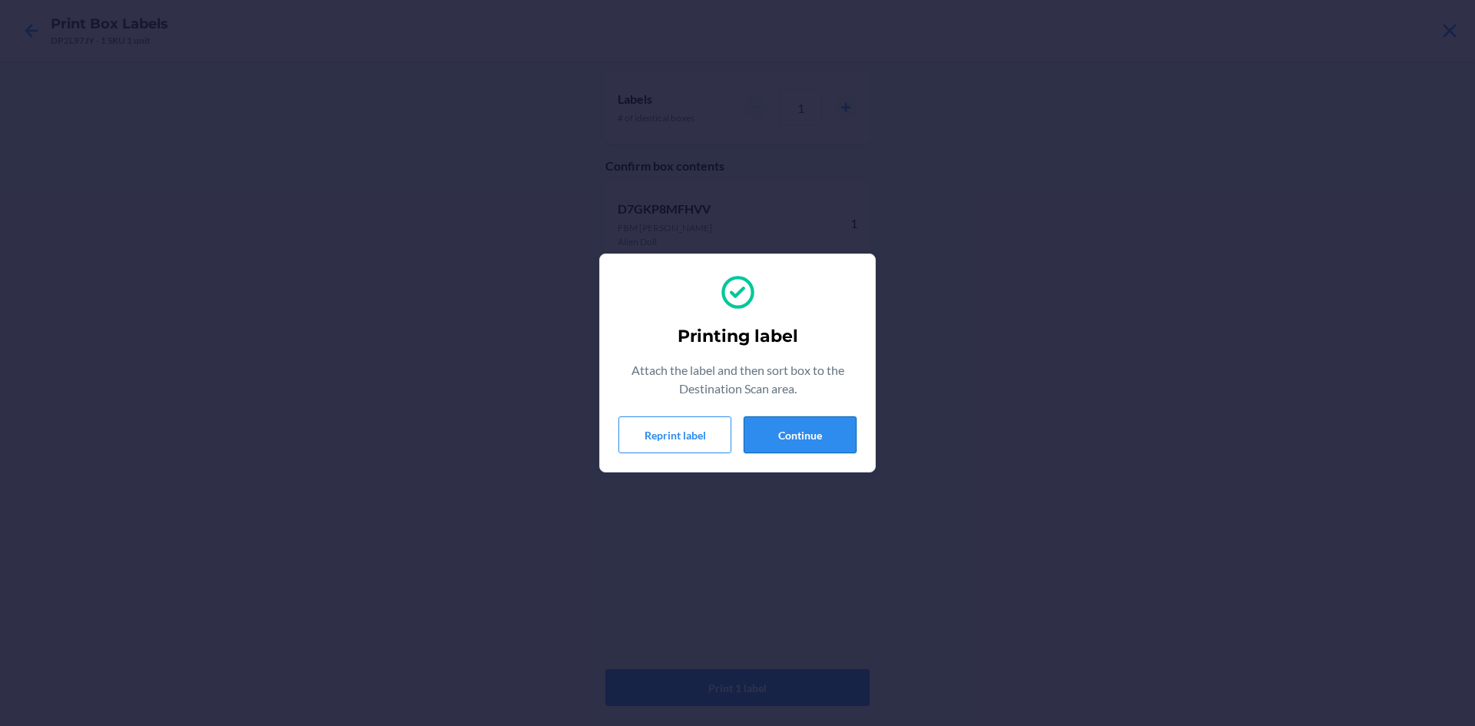
click at [806, 447] on button "Continue" at bounding box center [800, 434] width 113 height 37
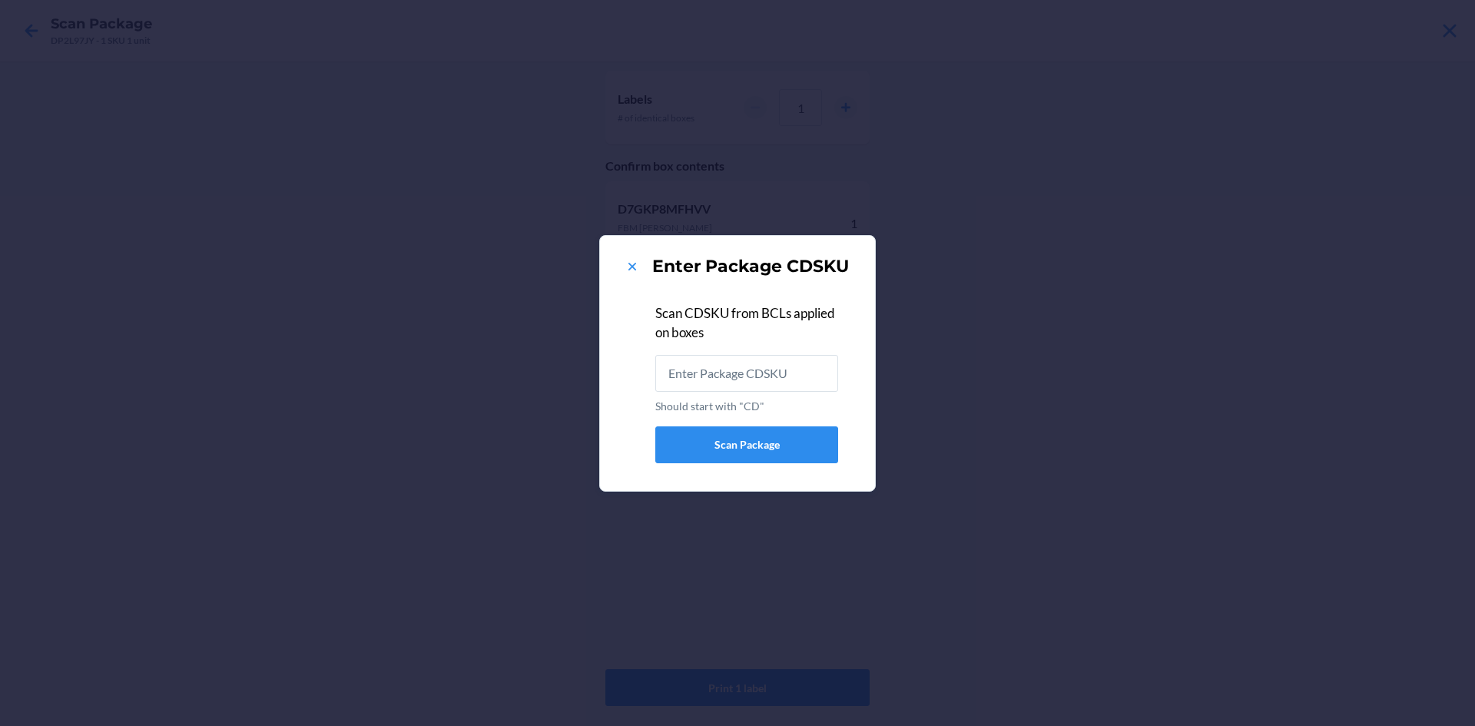
click at [798, 353] on div "Scan CDSKU from BCLs applied on boxes Should start with "CD"" at bounding box center [746, 355] width 183 height 117
click at [792, 372] on input "Should start with "CD"" at bounding box center [746, 373] width 183 height 37
type input "CDW3WUV6R8H"
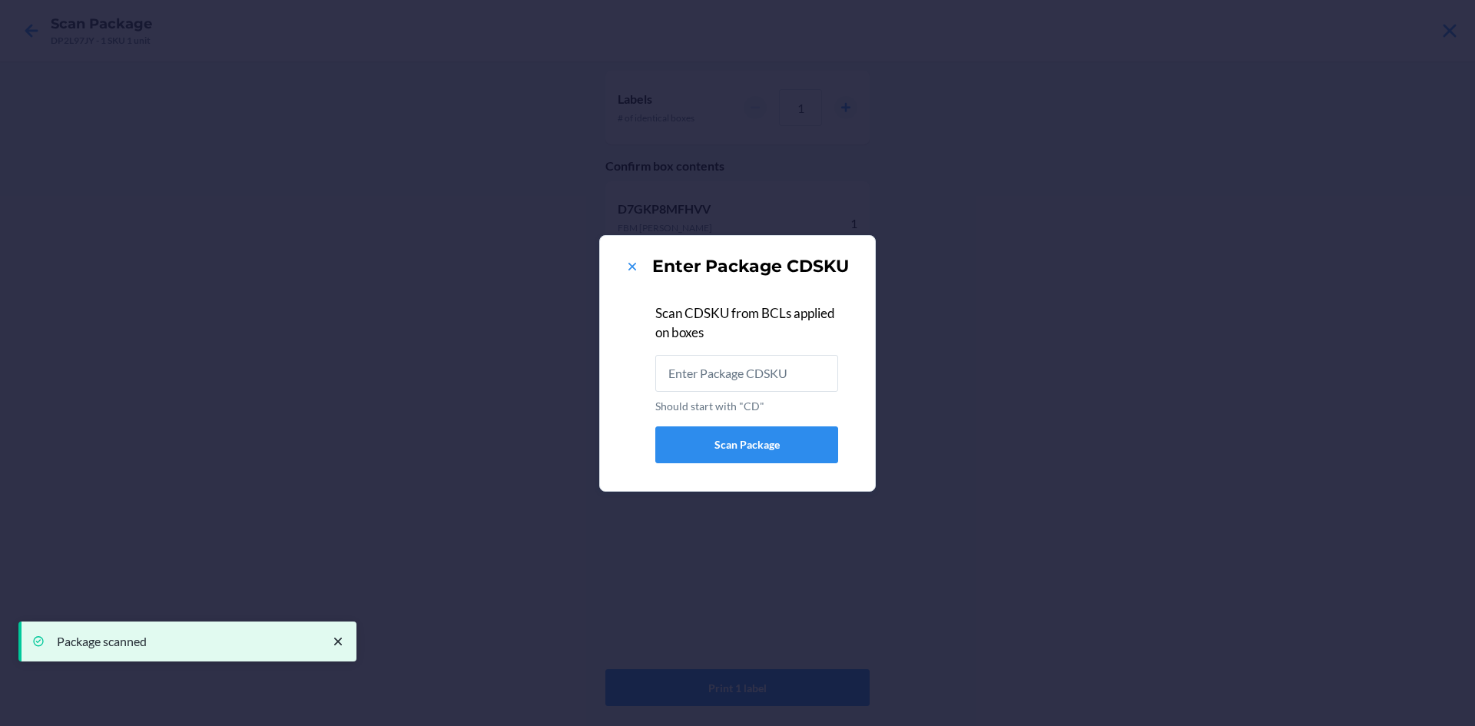
click at [617, 268] on section "Enter Package CDSKU Scan CDSKU from BCLs applied on boxes Should start with "CD…" at bounding box center [737, 363] width 277 height 257
click at [632, 264] on icon at bounding box center [632, 266] width 15 height 15
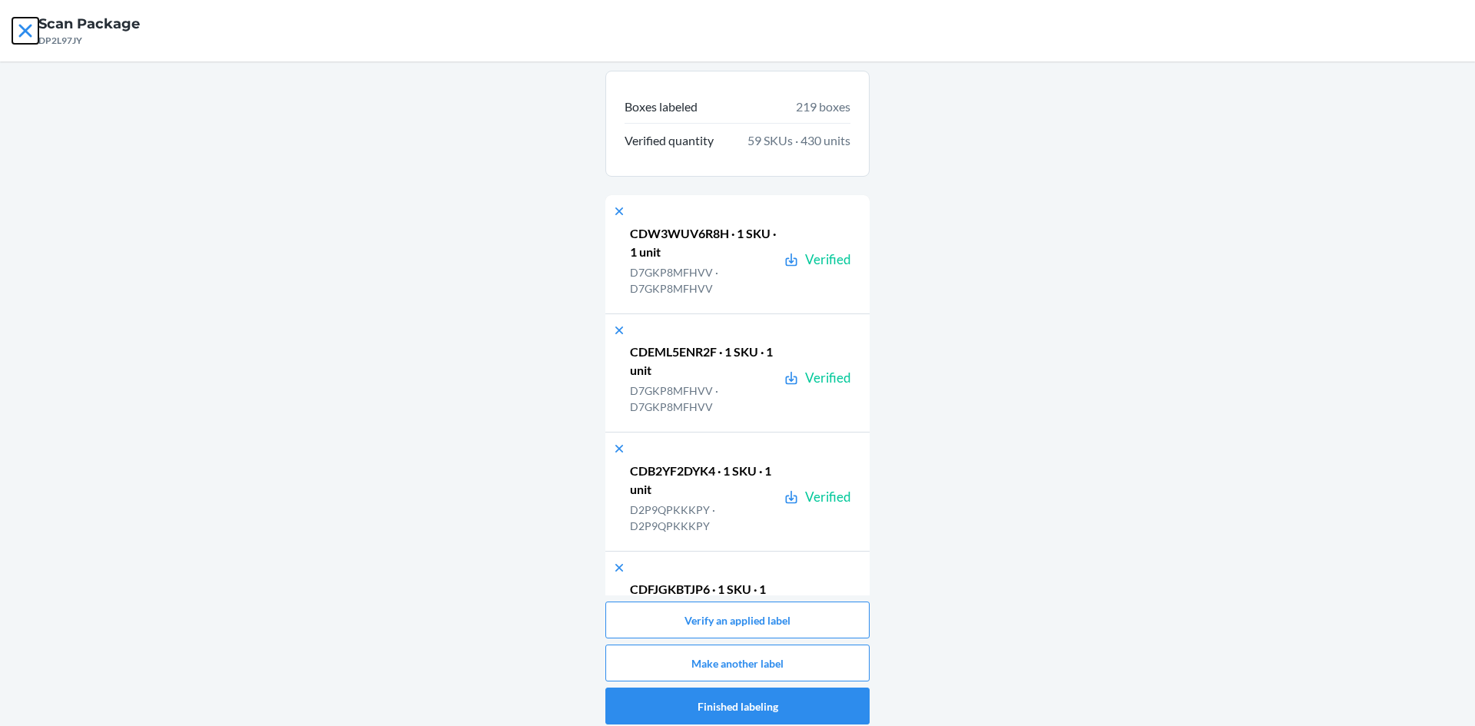
click at [18, 42] on icon at bounding box center [25, 31] width 26 height 26
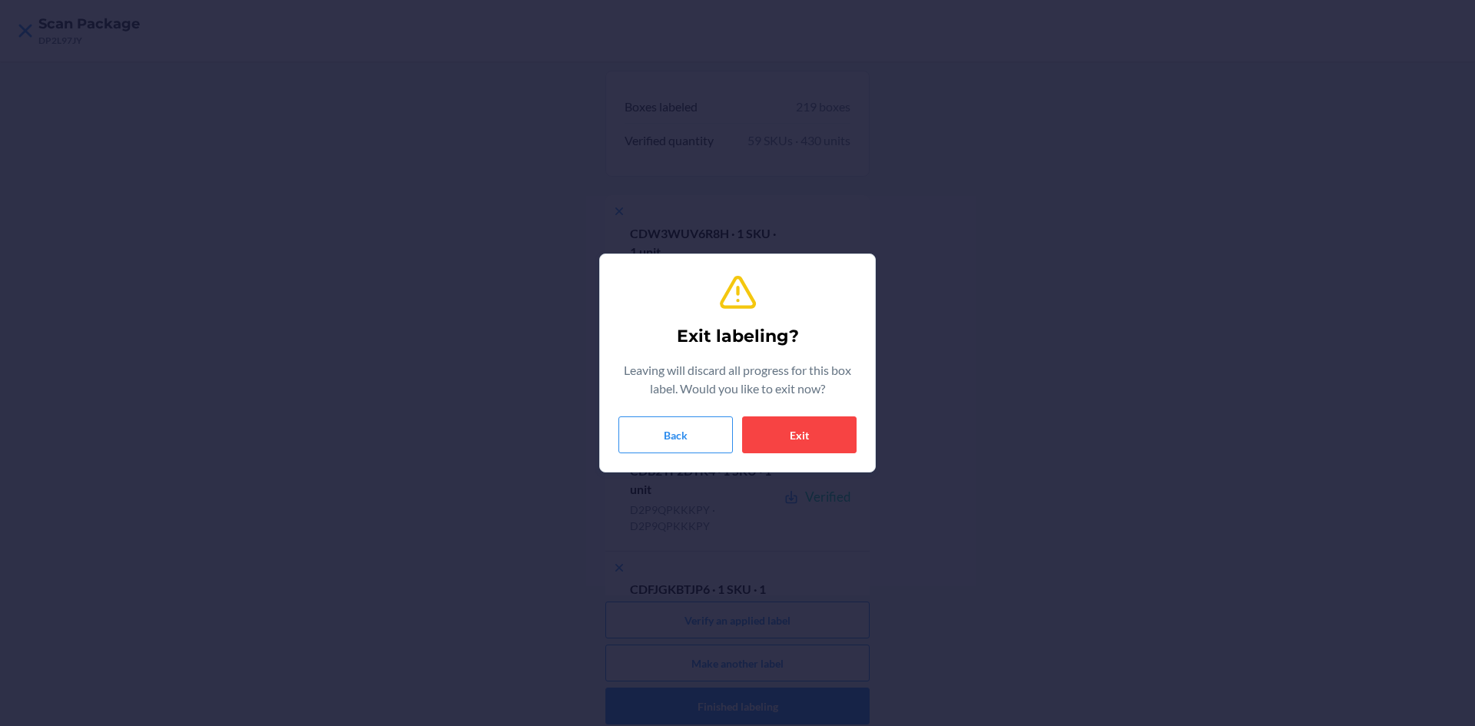
click at [859, 461] on section "Exit labeling? Leaving will discard all progress for this box label. Would you …" at bounding box center [737, 363] width 277 height 219
click at [817, 434] on button "Exit" at bounding box center [799, 434] width 114 height 37
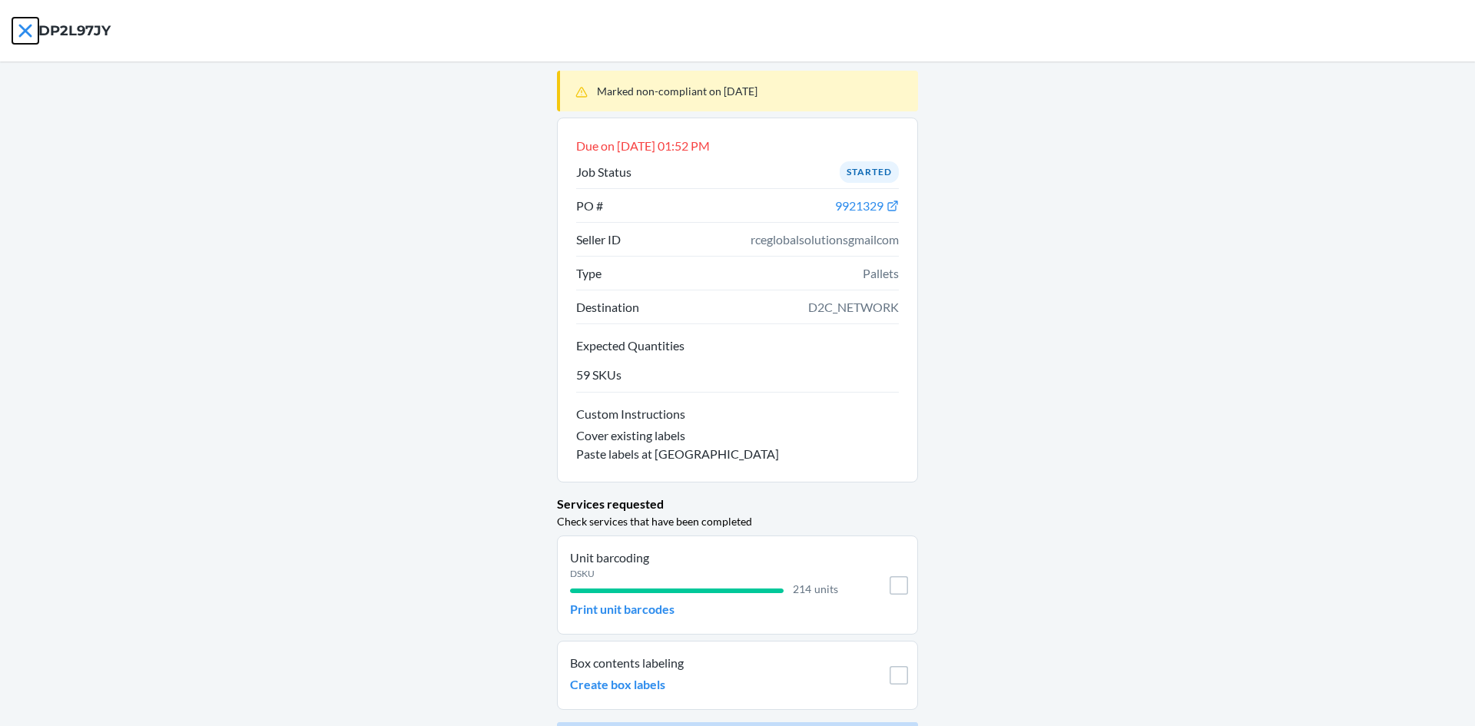
click at [32, 33] on icon at bounding box center [25, 31] width 26 height 26
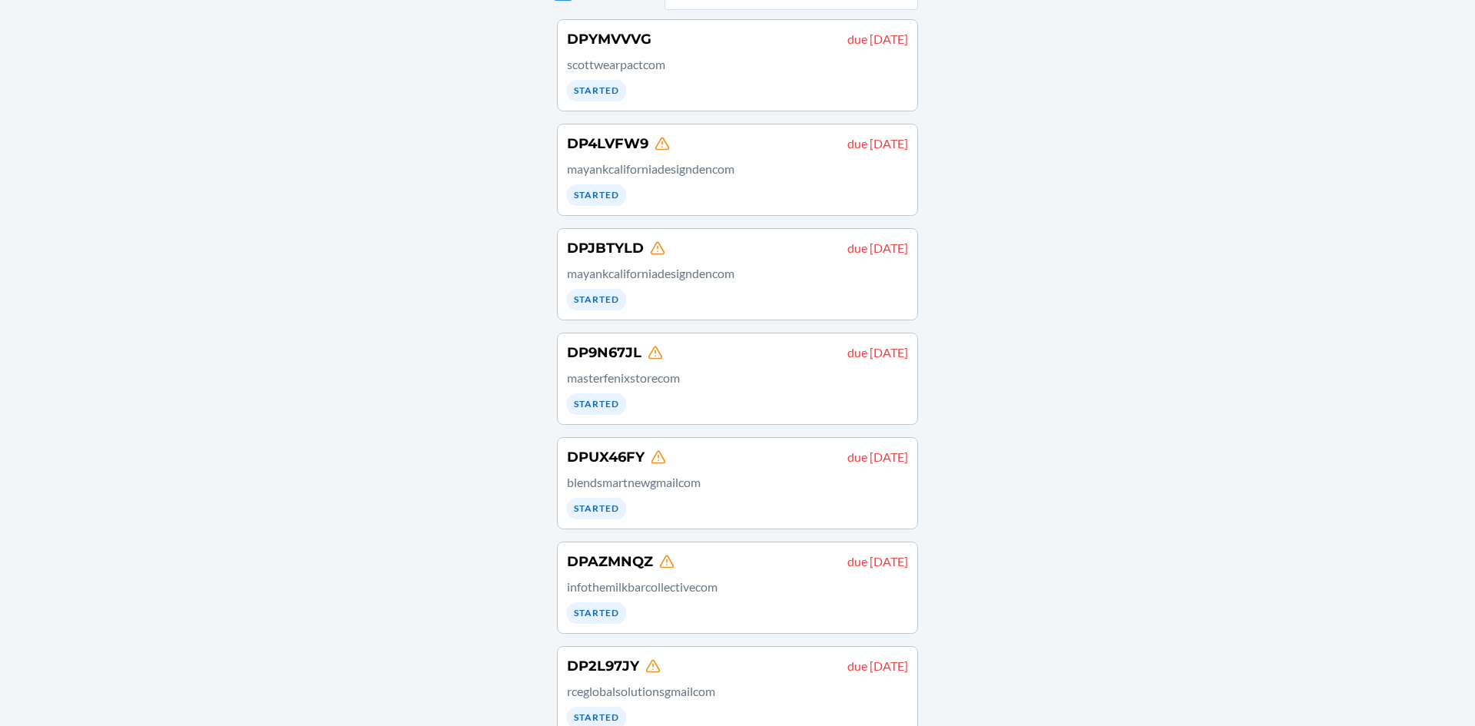
scroll to position [368, 0]
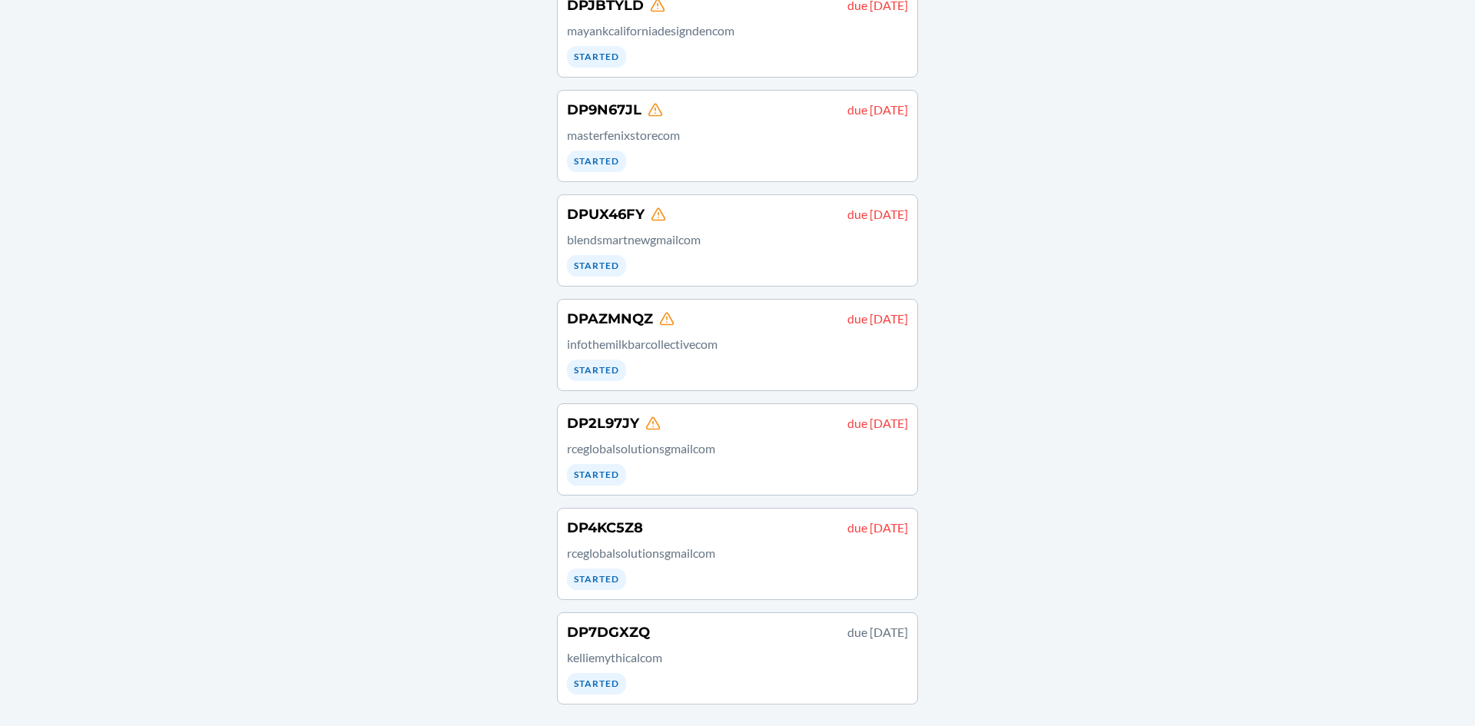
click at [708, 658] on p "kelliemythicalcom" at bounding box center [737, 657] width 341 height 18
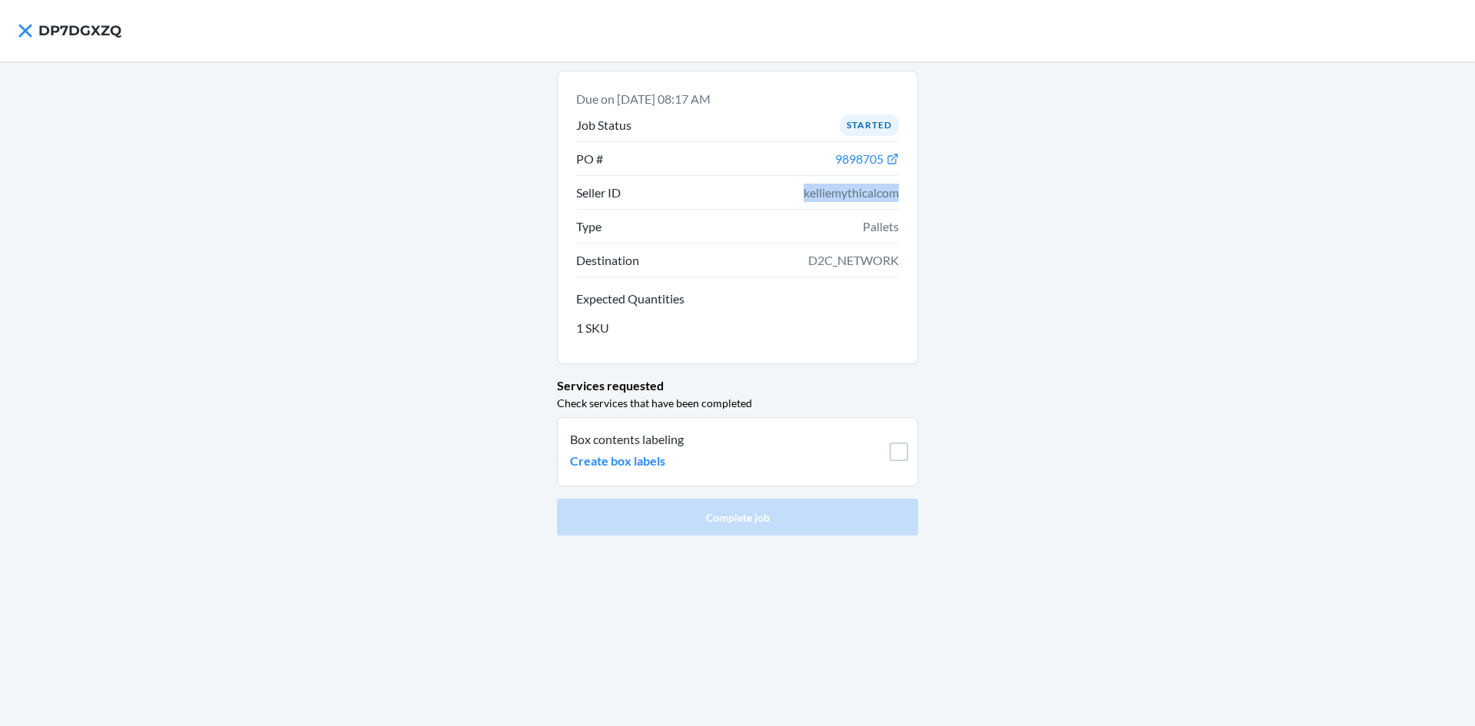
drag, startPoint x: 788, startPoint y: 197, endPoint x: 890, endPoint y: 194, distance: 101.4
click at [909, 200] on div "Due on [DATE] 08:17 AM Job Status Started PO # 9898705 Seller ID kelliemythical…" at bounding box center [737, 218] width 361 height 294
copy span "kelliemythicalcom"
